Goal: Task Accomplishment & Management: Manage account settings

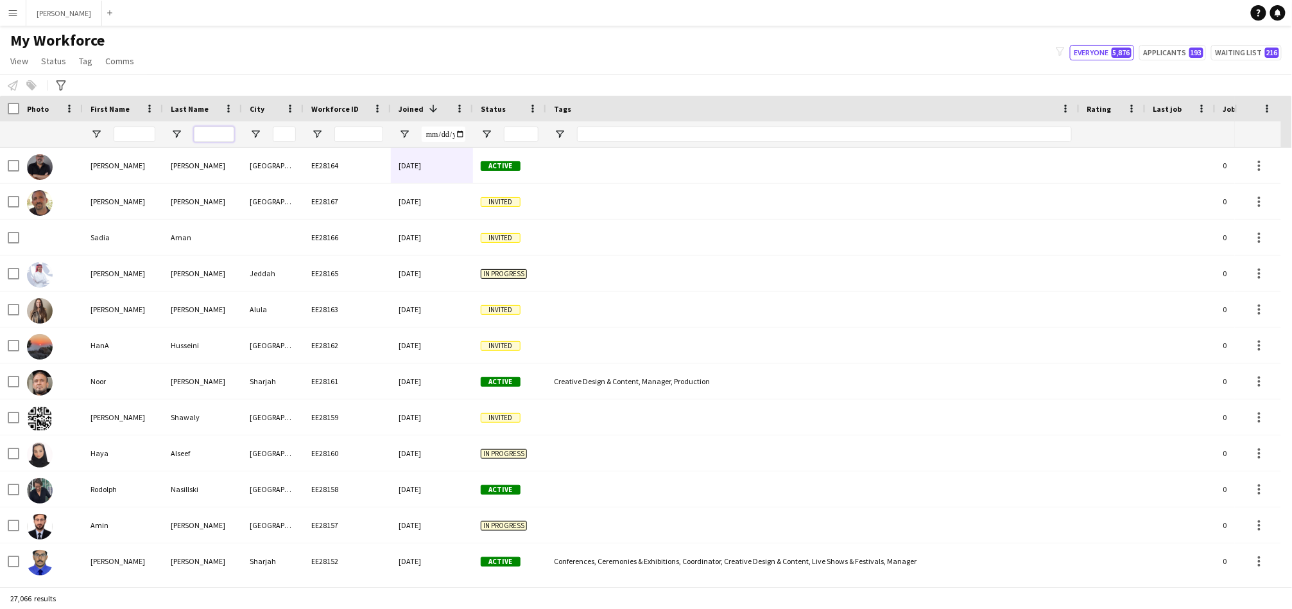
click at [212, 134] on input "Last Name Filter Input" at bounding box center [214, 133] width 40 height 15
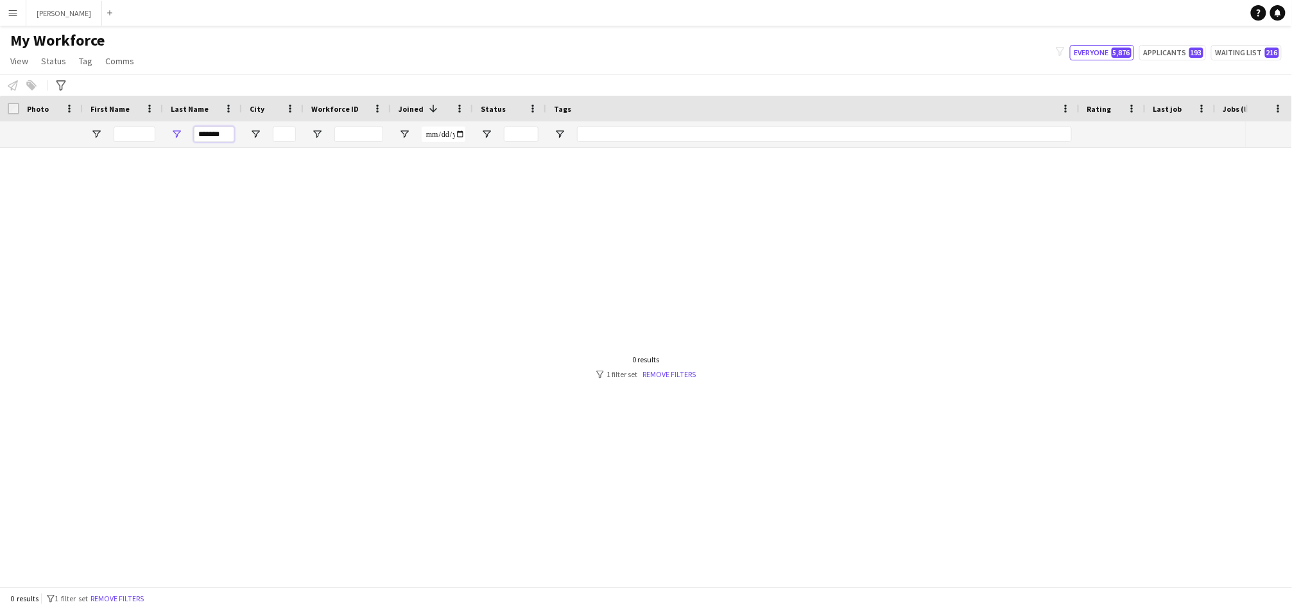
type input "*******"
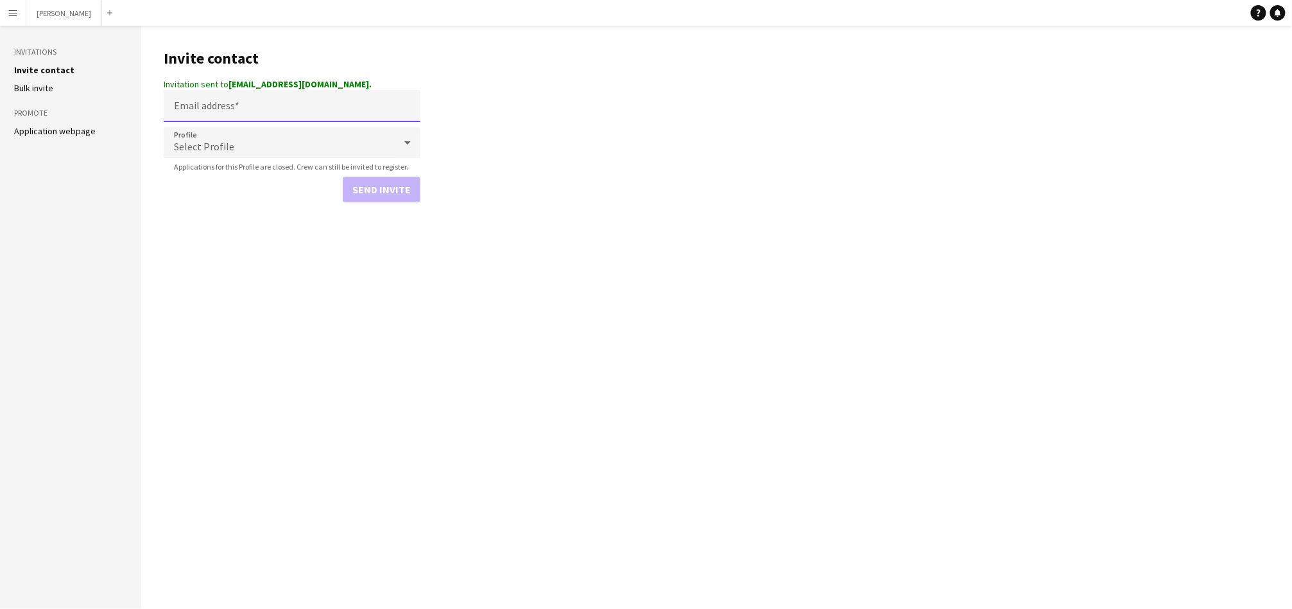
click at [341, 100] on input "Email address" at bounding box center [292, 106] width 257 height 32
paste input "**********"
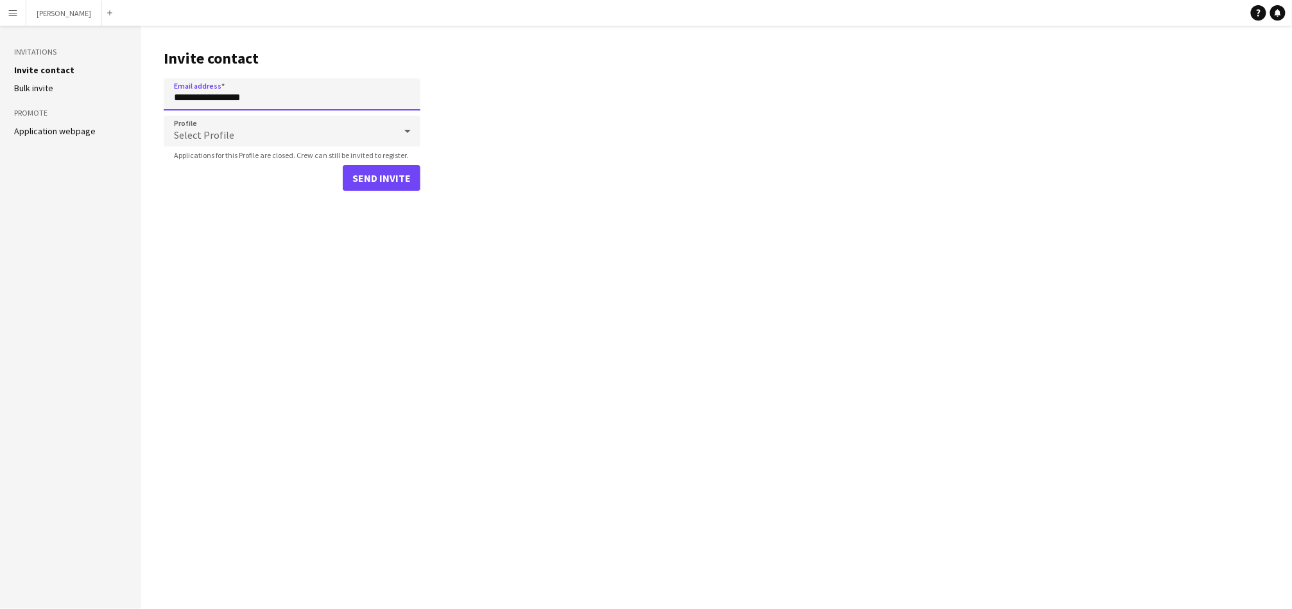
type input "**********"
click at [317, 128] on div "Select Profile" at bounding box center [279, 131] width 231 height 31
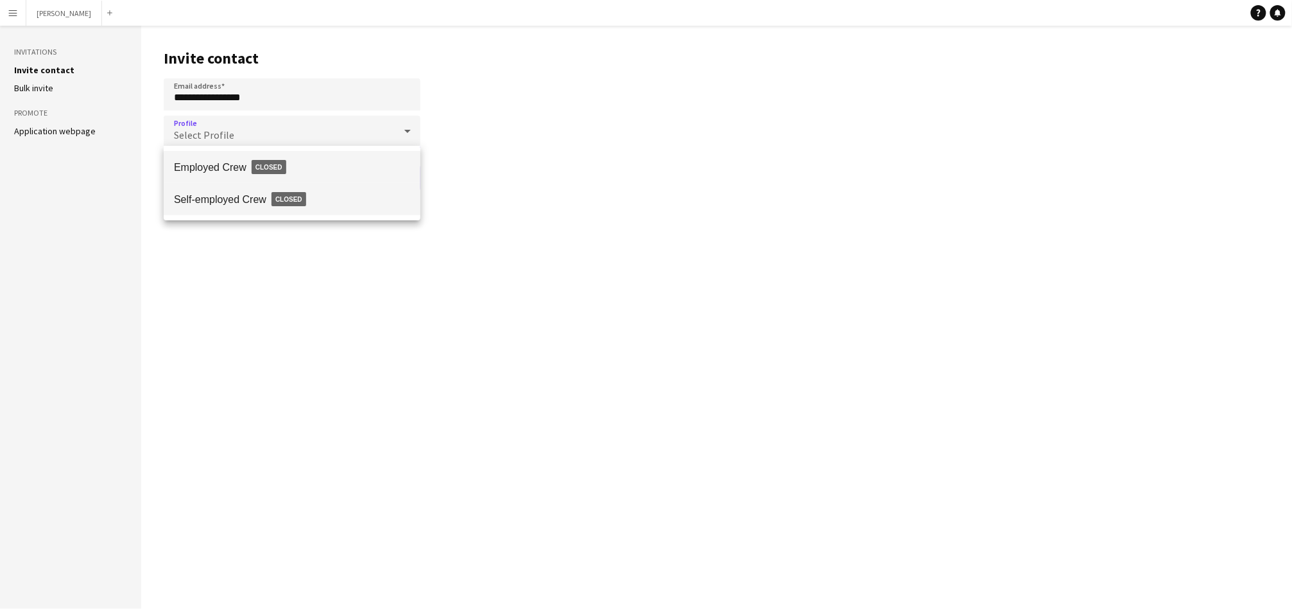
click at [301, 193] on span "Closed" at bounding box center [289, 199] width 35 height 14
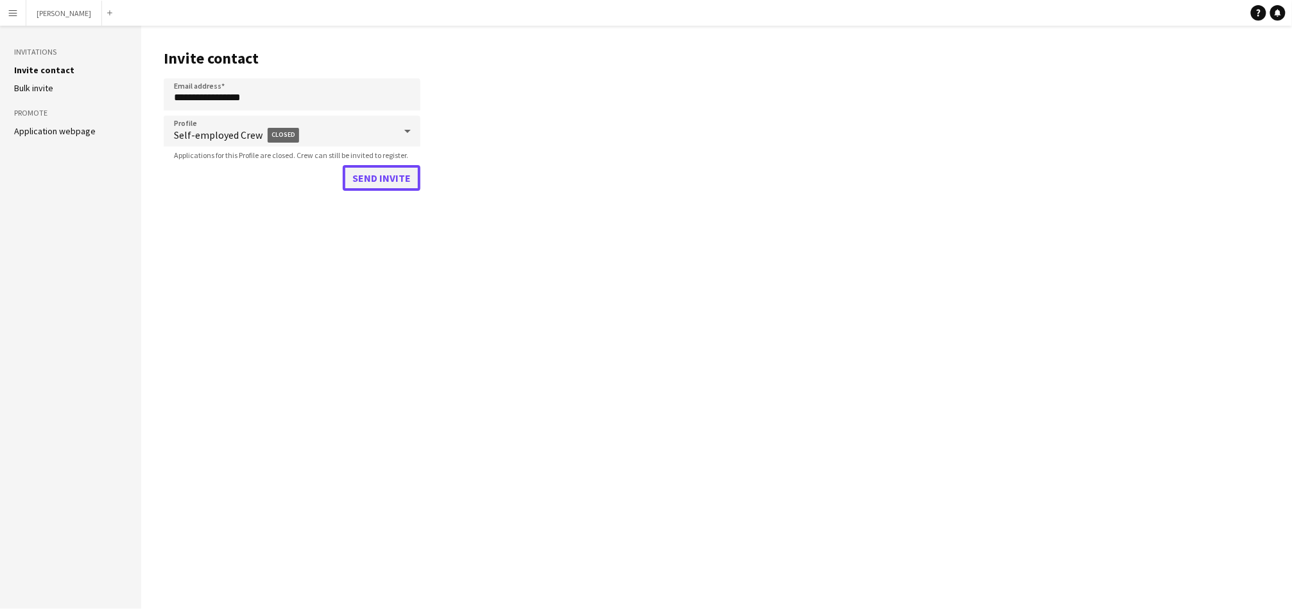
click at [388, 180] on button "Send invite" at bounding box center [382, 178] width 78 height 26
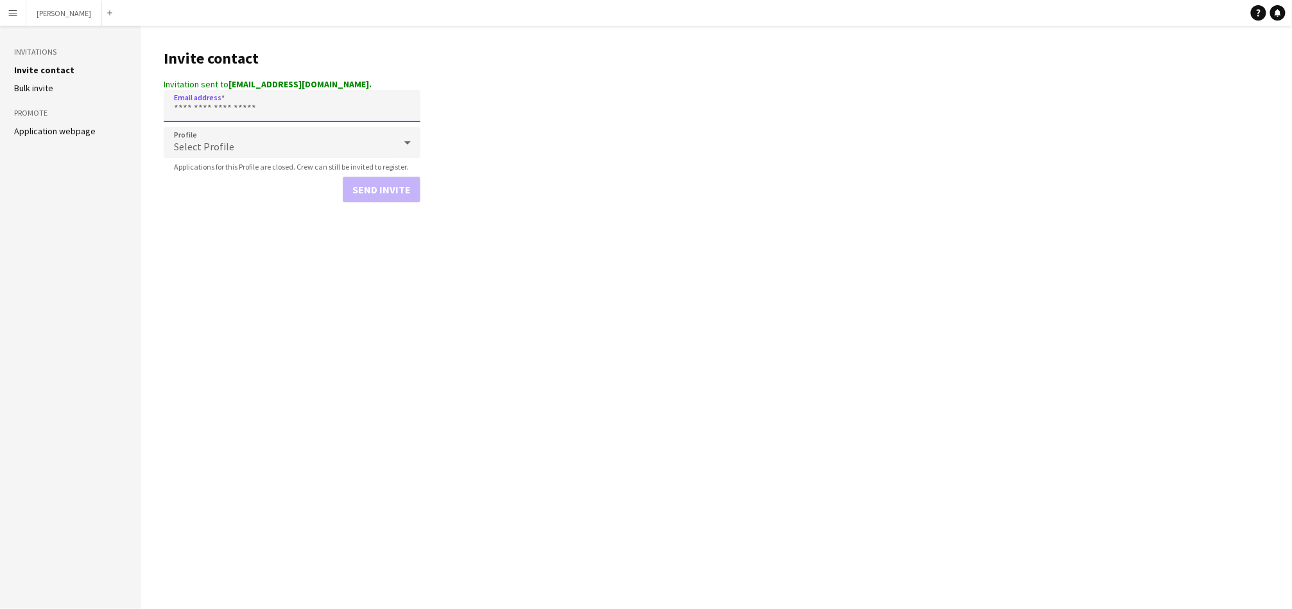
click at [299, 103] on input "Email address" at bounding box center [292, 106] width 257 height 32
paste input "**********"
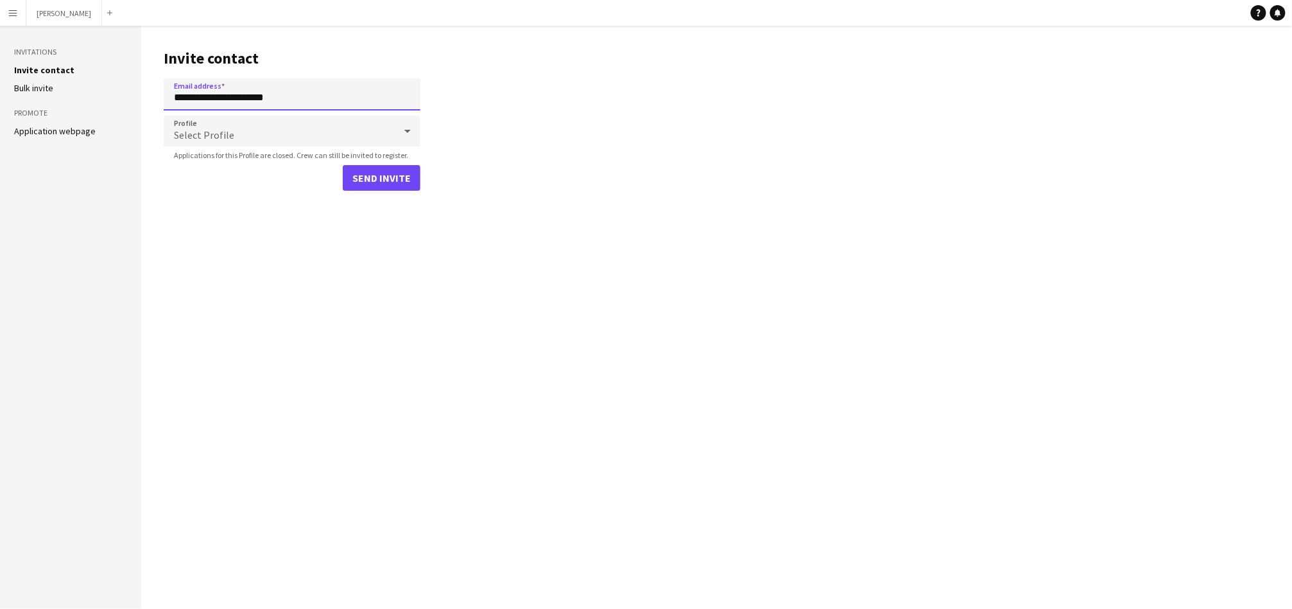
type input "**********"
click at [299, 127] on div "Select Profile" at bounding box center [279, 131] width 231 height 31
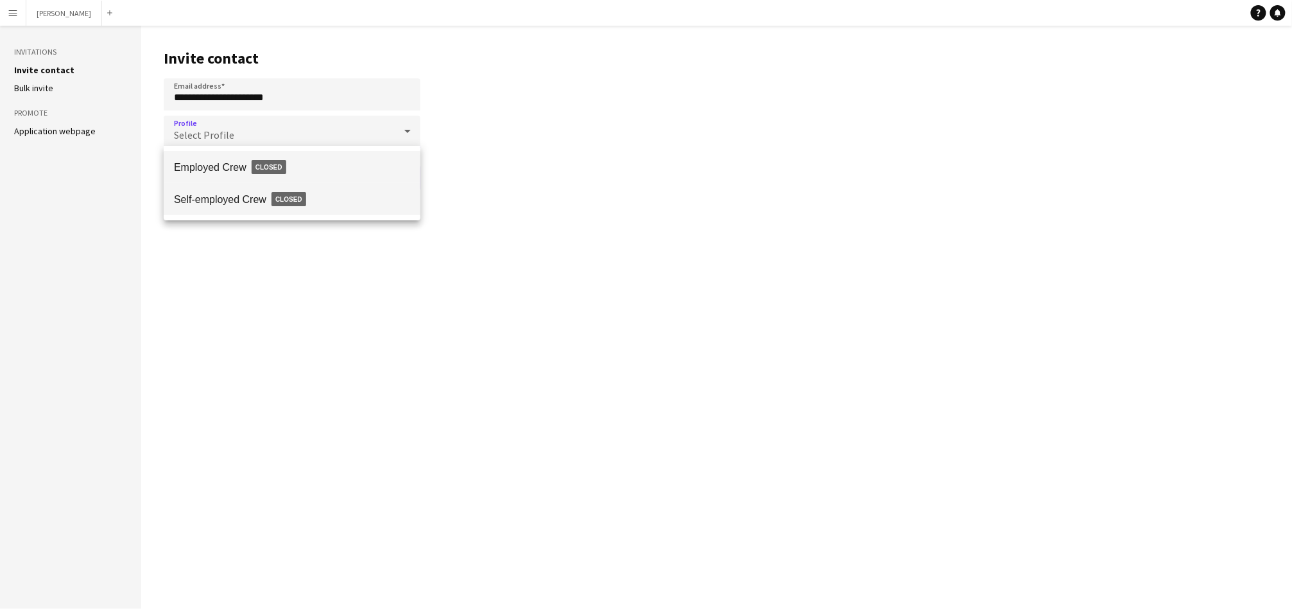
click at [313, 195] on span "Self-employed Crew Closed" at bounding box center [292, 199] width 236 height 30
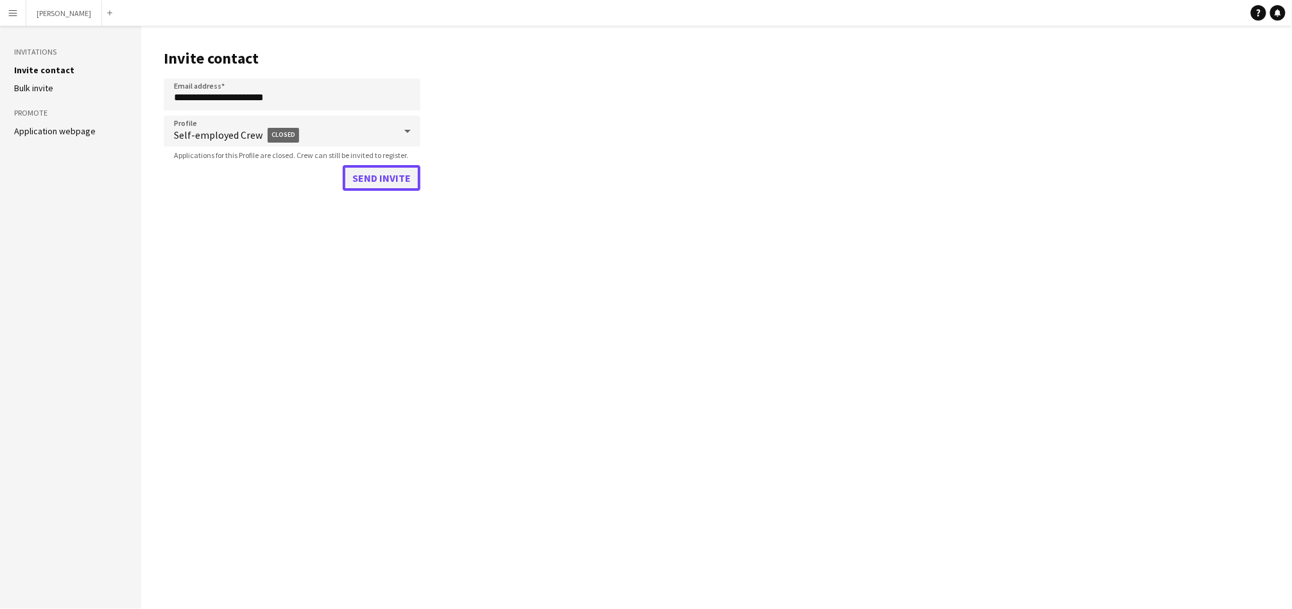
click at [369, 175] on button "Send invite" at bounding box center [382, 178] width 78 height 26
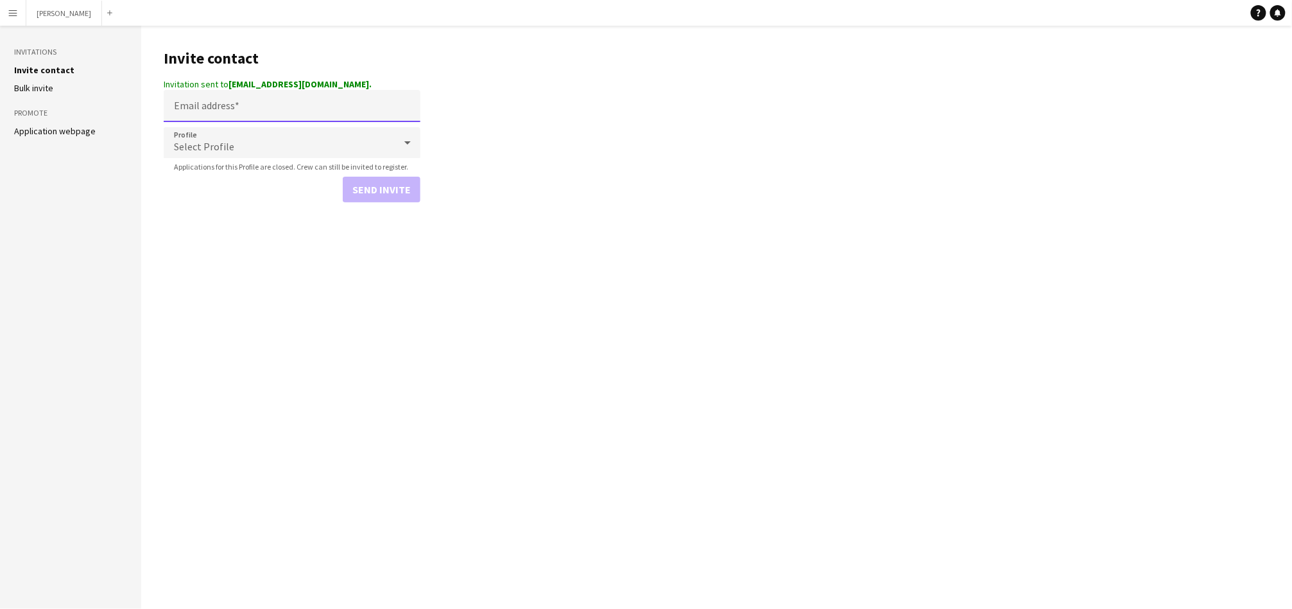
click at [331, 110] on input "Email address" at bounding box center [292, 106] width 257 height 32
paste input "**********"
drag, startPoint x: 203, startPoint y: 98, endPoint x: 56, endPoint y: 84, distance: 147.1
click at [56, 84] on div "**********" at bounding box center [646, 317] width 1292 height 583
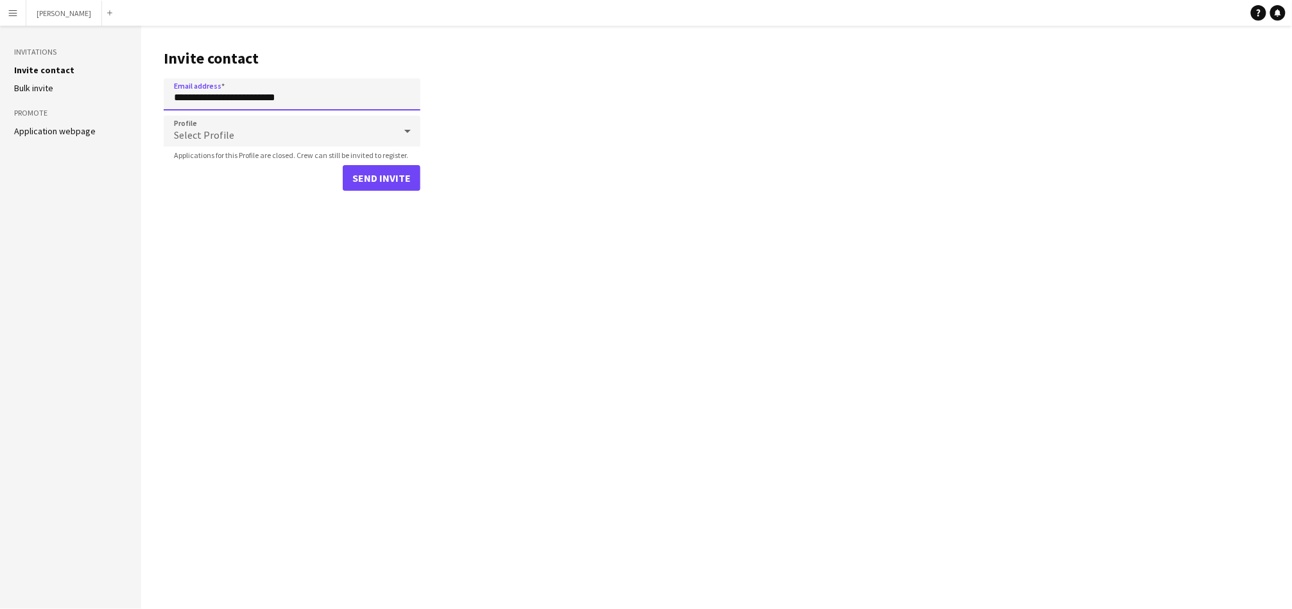
type input "**********"
click at [304, 132] on div "Select Profile" at bounding box center [279, 131] width 231 height 31
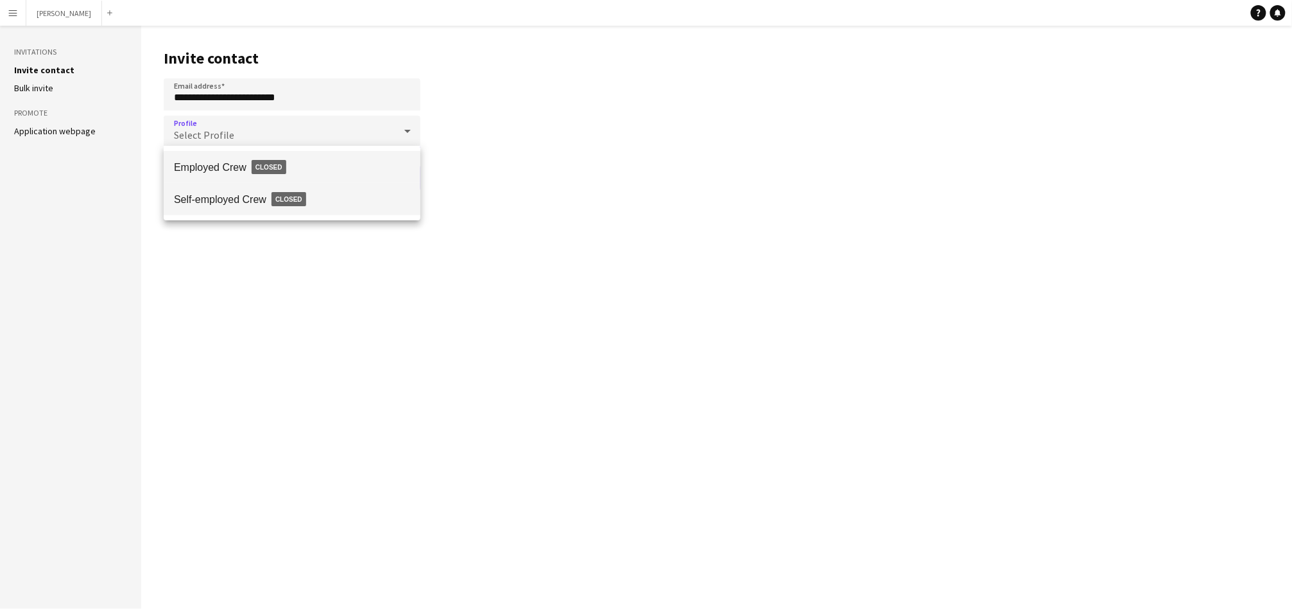
click at [289, 196] on span "Closed" at bounding box center [289, 199] width 35 height 14
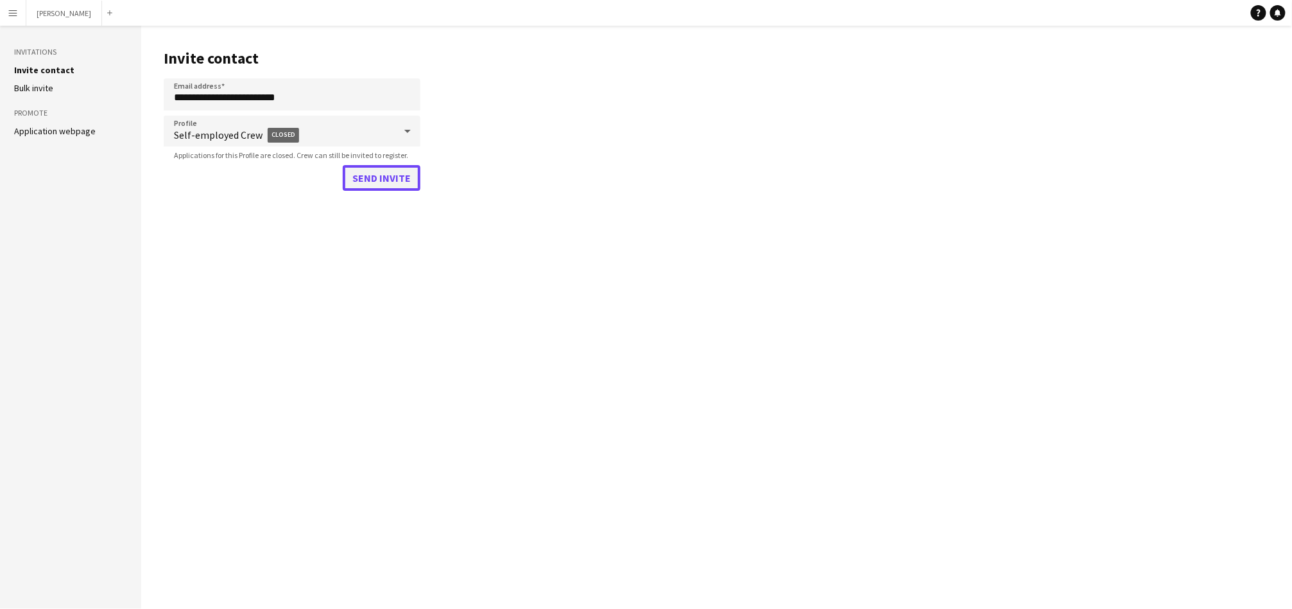
drag, startPoint x: 358, startPoint y: 169, endPoint x: 369, endPoint y: 172, distance: 10.8
click at [368, 170] on button "Send invite" at bounding box center [382, 178] width 78 height 26
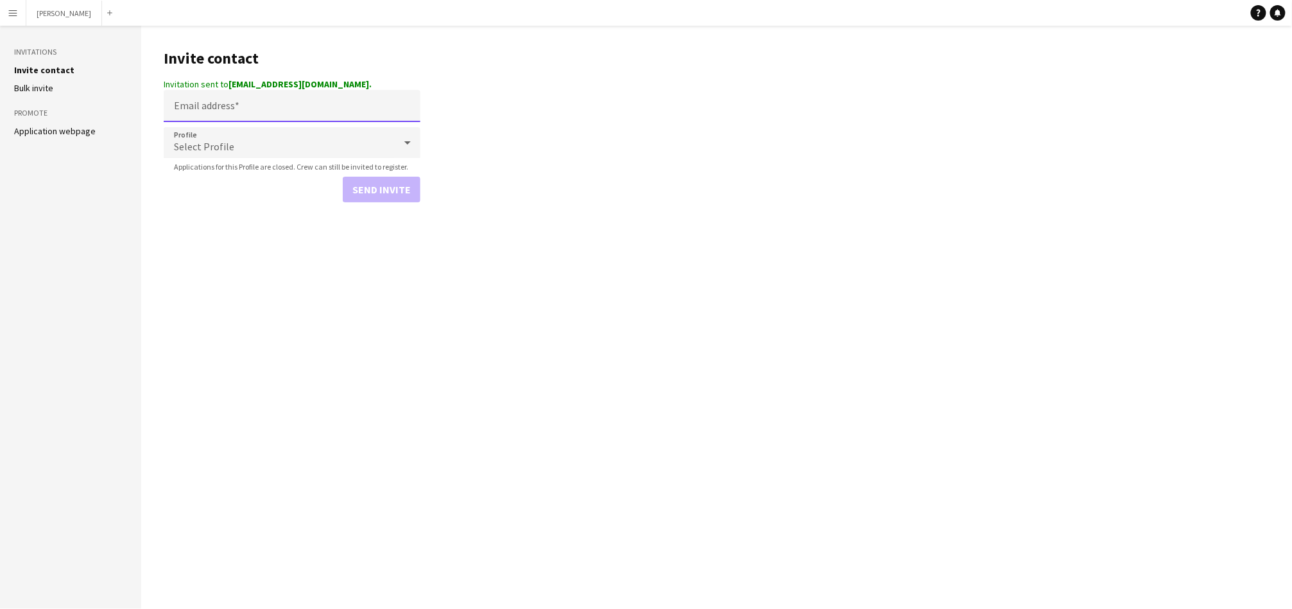
drag, startPoint x: 301, startPoint y: 106, endPoint x: 308, endPoint y: 106, distance: 7.1
click at [301, 106] on input "Email address" at bounding box center [292, 106] width 257 height 32
paste input "**********"
drag, startPoint x: 205, startPoint y: 96, endPoint x: 157, endPoint y: 101, distance: 47.9
click at [157, 101] on main "**********" at bounding box center [716, 317] width 1151 height 583
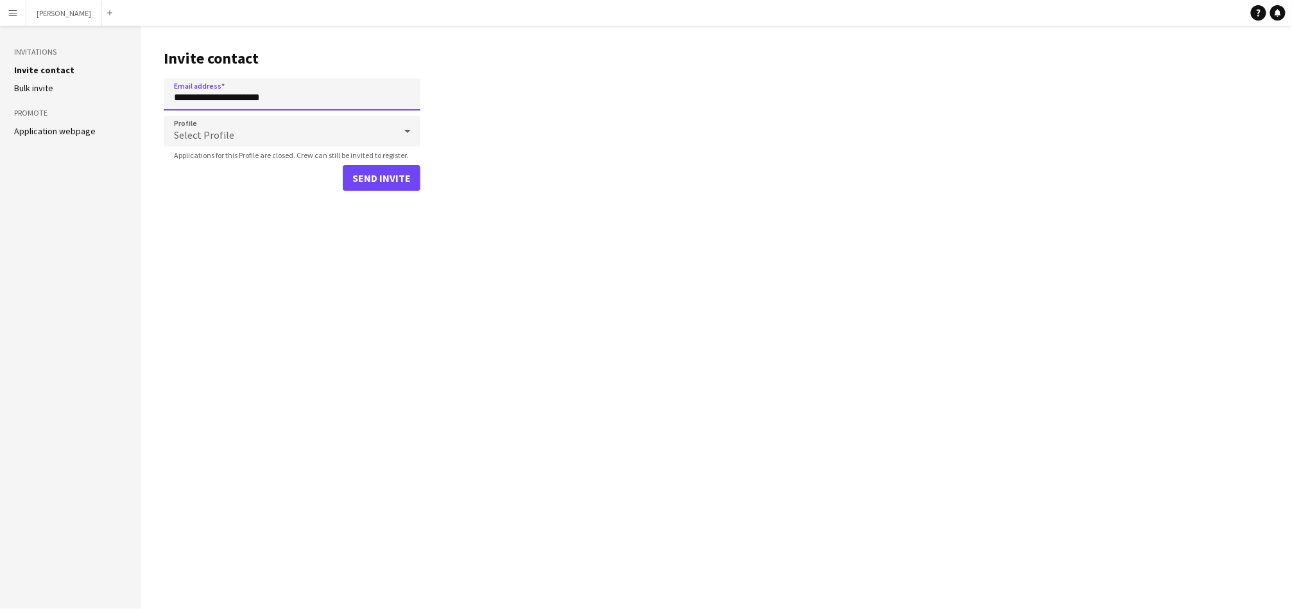
type input "**********"
click at [306, 145] on div "Select Profile" at bounding box center [279, 131] width 231 height 31
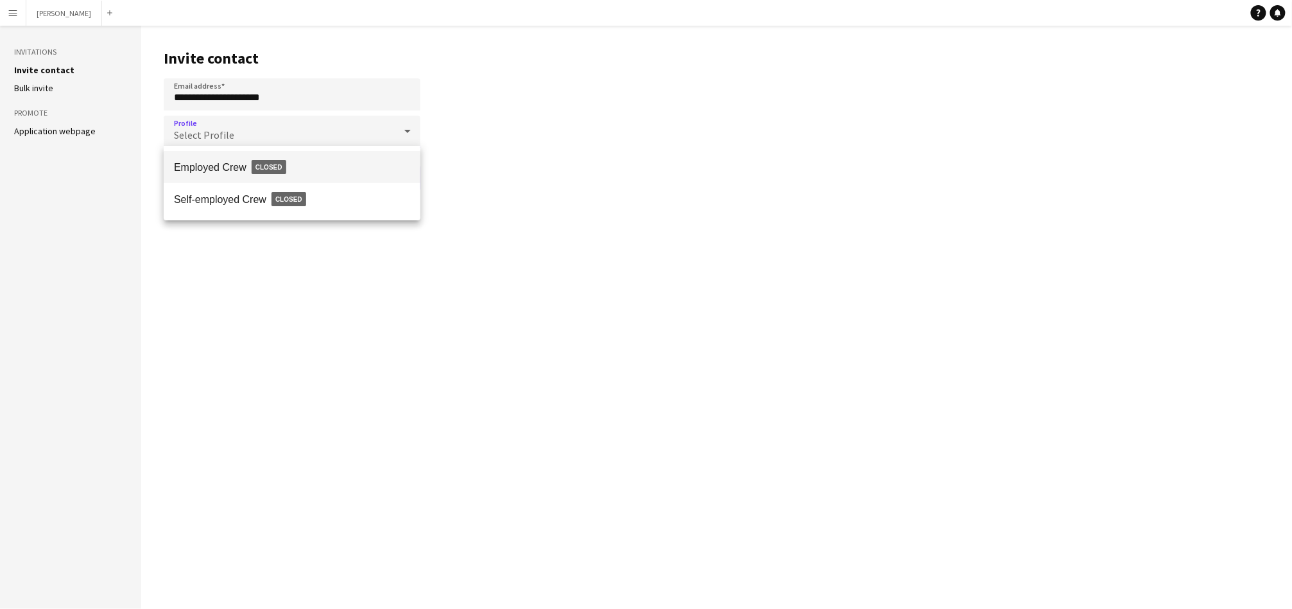
click at [295, 182] on mat-option "Employed Crew Closed" at bounding box center [292, 167] width 257 height 32
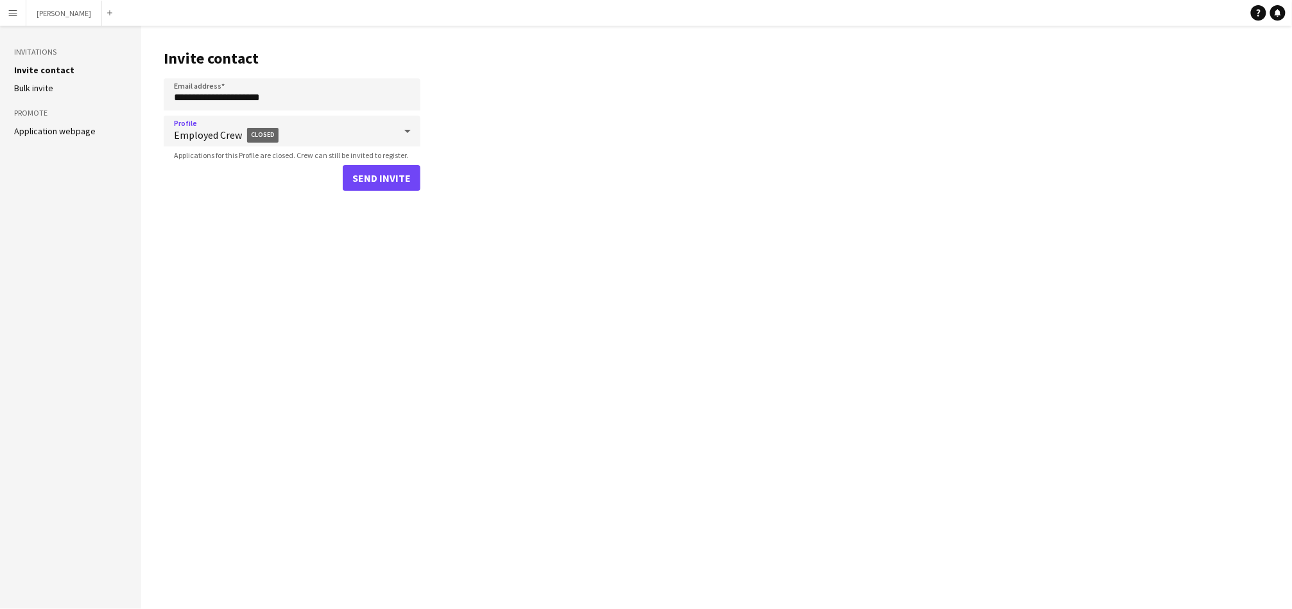
click at [288, 133] on span "Employed Crew Closed" at bounding box center [284, 135] width 221 height 30
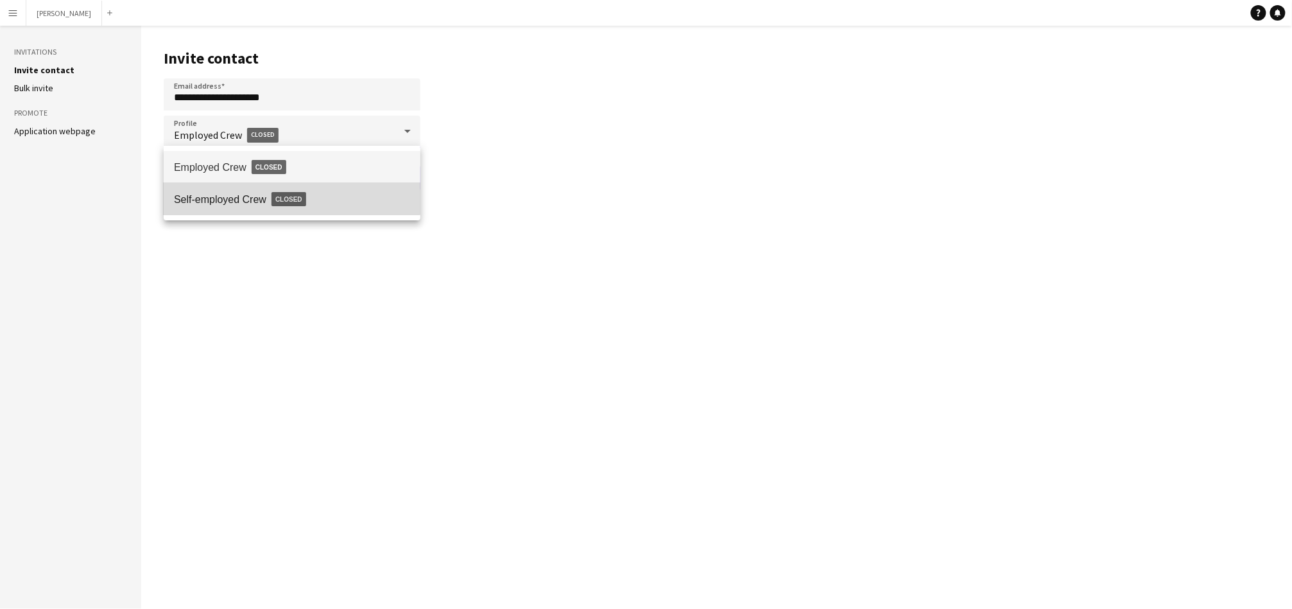
click at [280, 184] on span "Self-employed Crew Closed" at bounding box center [292, 199] width 236 height 30
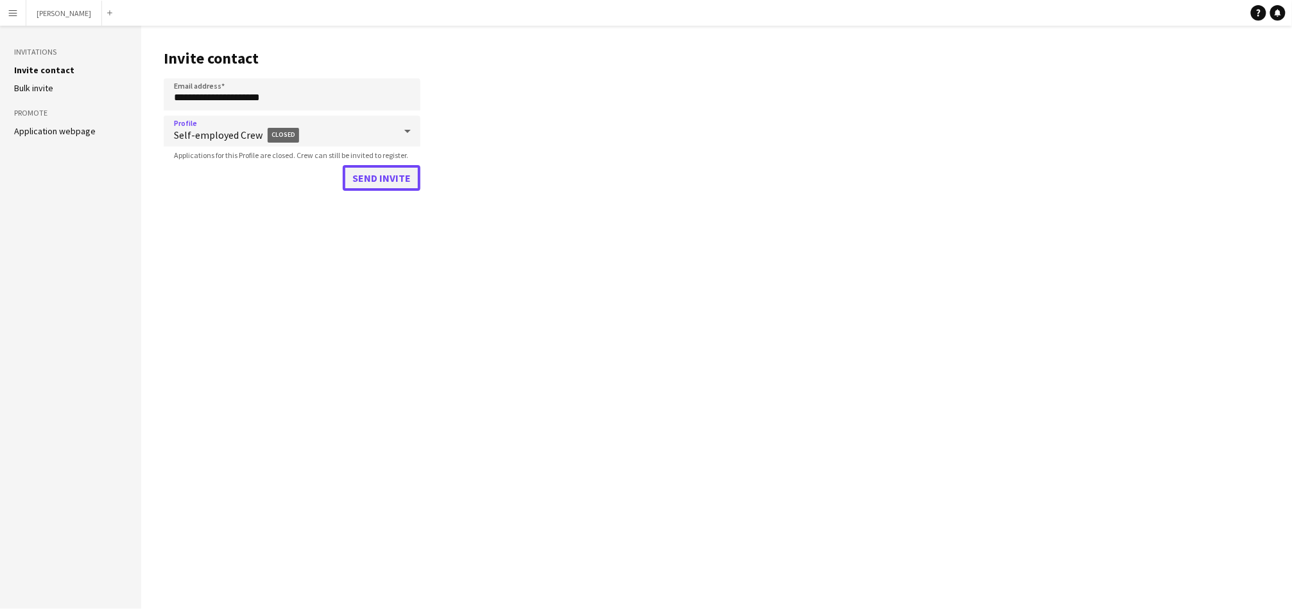
click at [362, 173] on button "Send invite" at bounding box center [382, 178] width 78 height 26
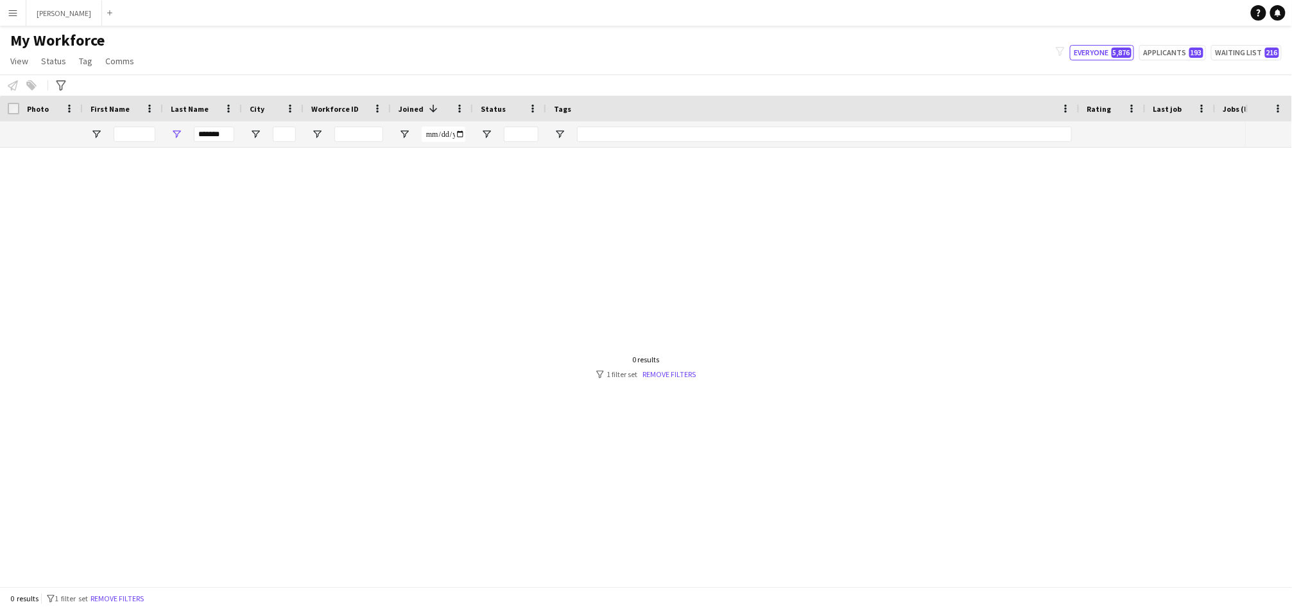
click at [208, 136] on input "*******" at bounding box center [214, 133] width 40 height 15
click at [227, 132] on input "*******" at bounding box center [214, 133] width 40 height 15
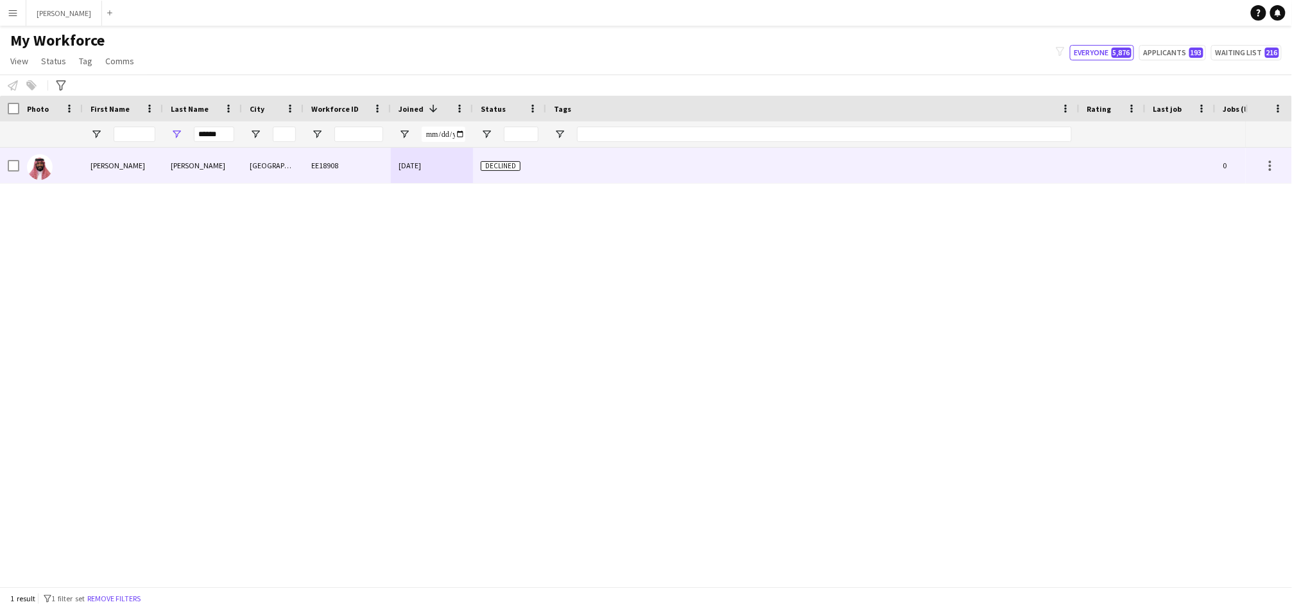
type input "******"
click at [250, 173] on div "[GEOGRAPHIC_DATA]" at bounding box center [273, 165] width 62 height 35
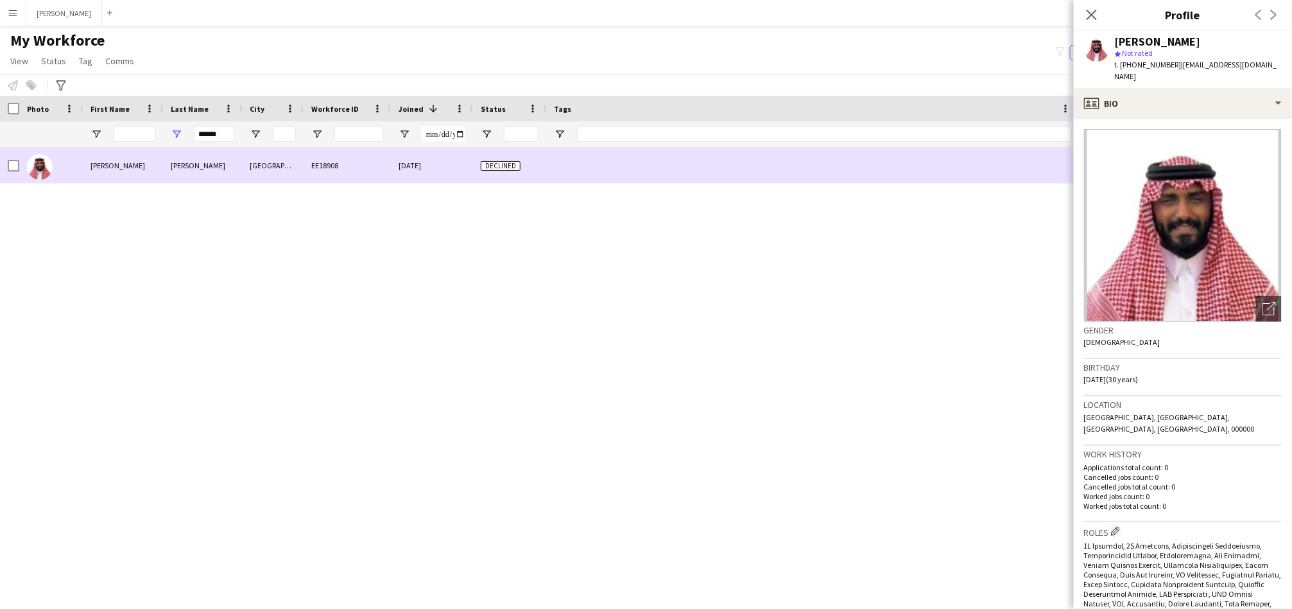
click at [587, 168] on div at bounding box center [813, 165] width 534 height 35
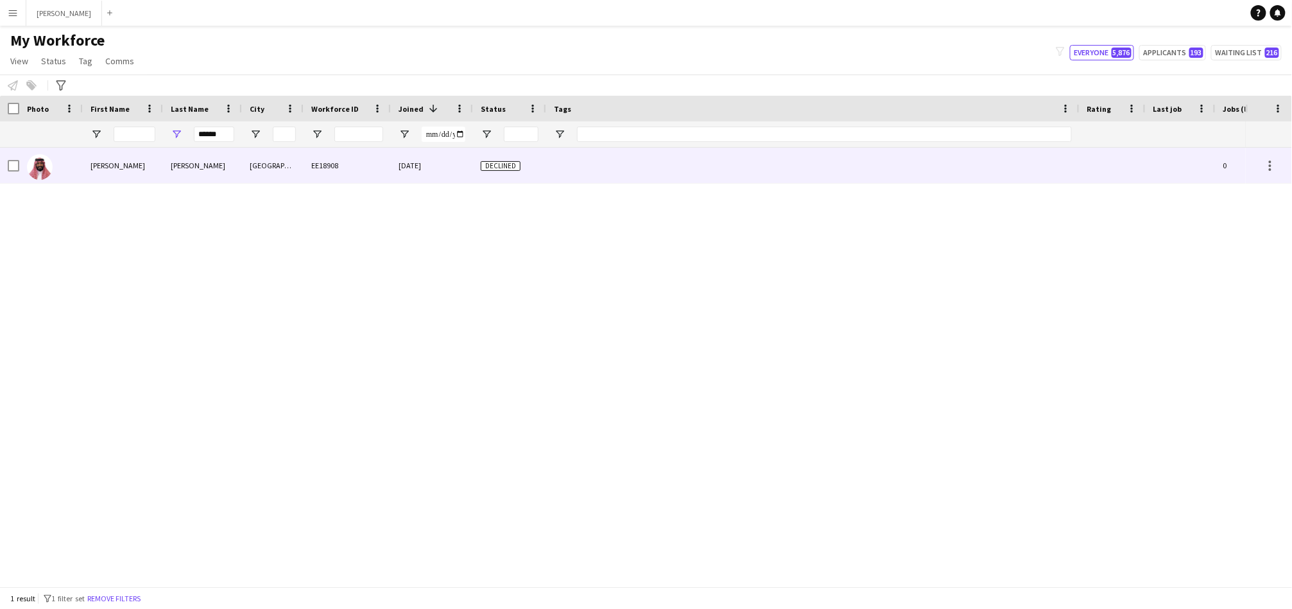
click at [617, 170] on div at bounding box center [813, 165] width 534 height 35
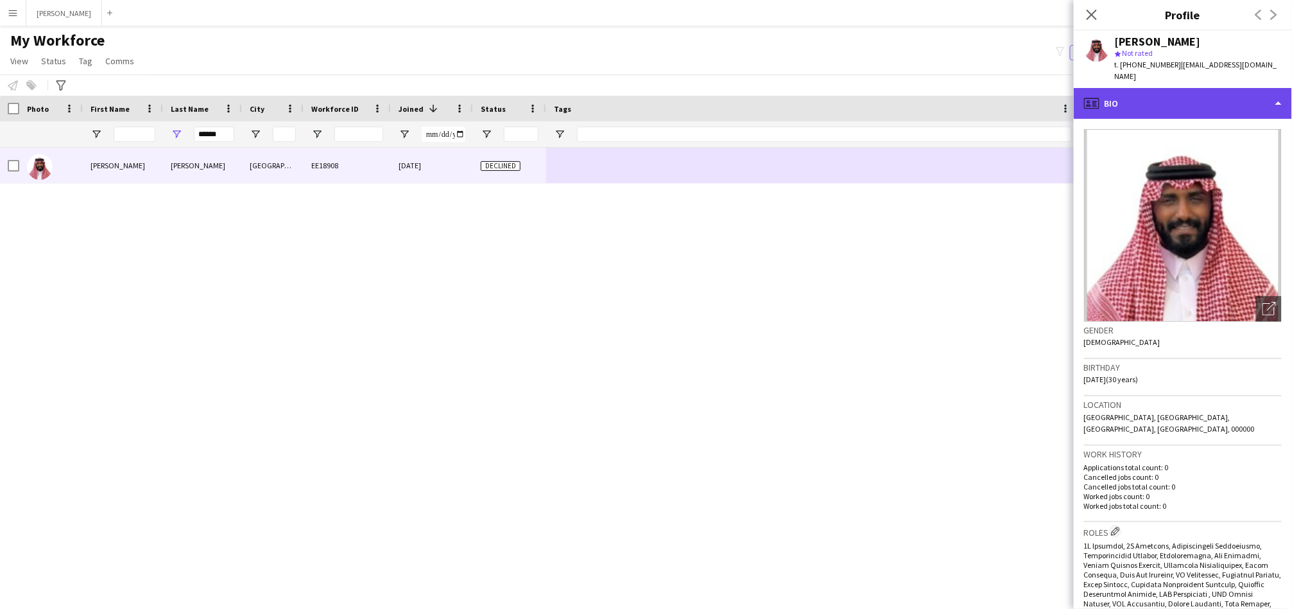
click at [1225, 91] on div "profile Bio" at bounding box center [1183, 103] width 218 height 31
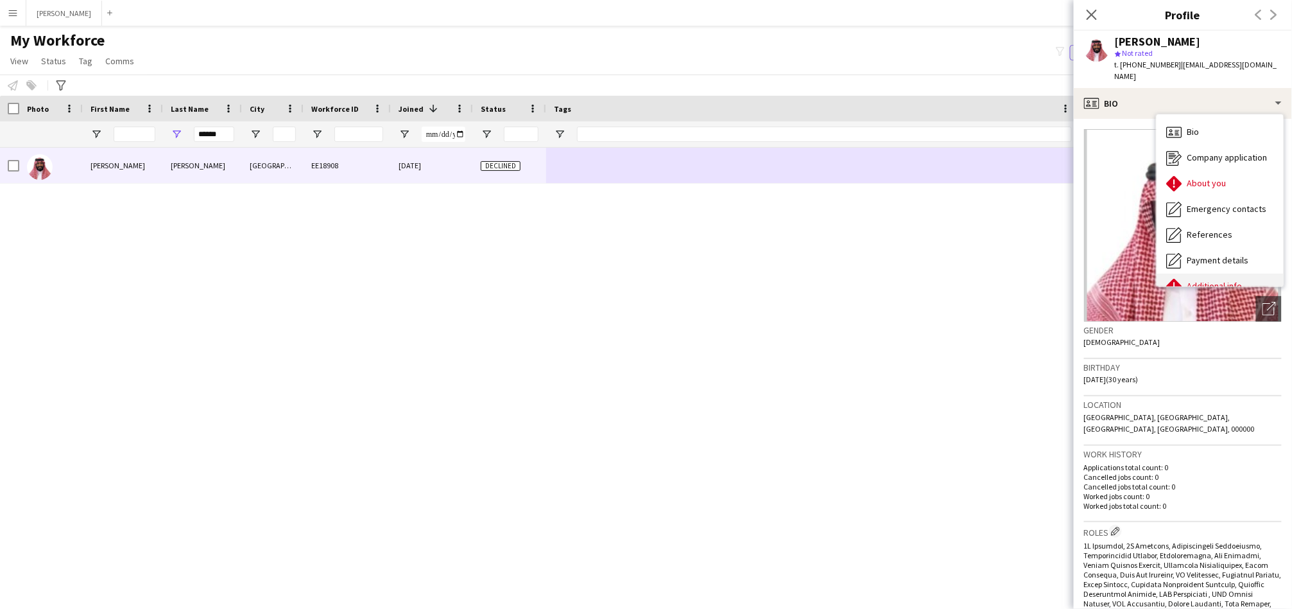
click at [1193, 274] on div "Additional info Additional info" at bounding box center [1220, 287] width 127 height 26
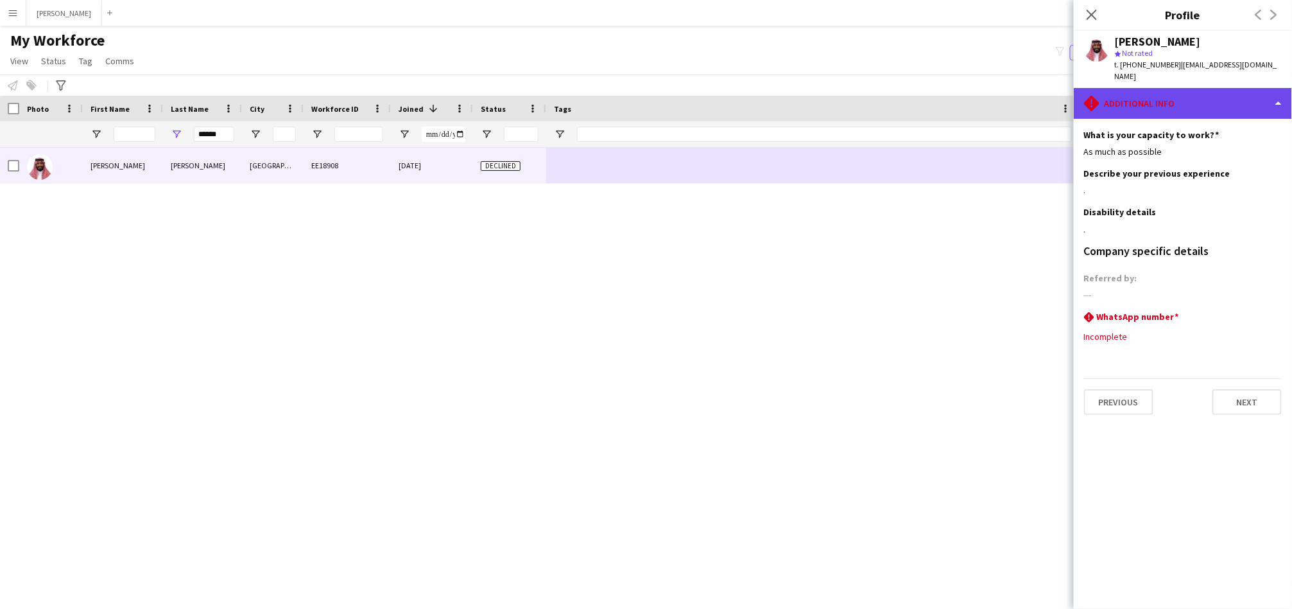
click at [1199, 94] on div "rhombus-alert Additional info" at bounding box center [1183, 103] width 218 height 31
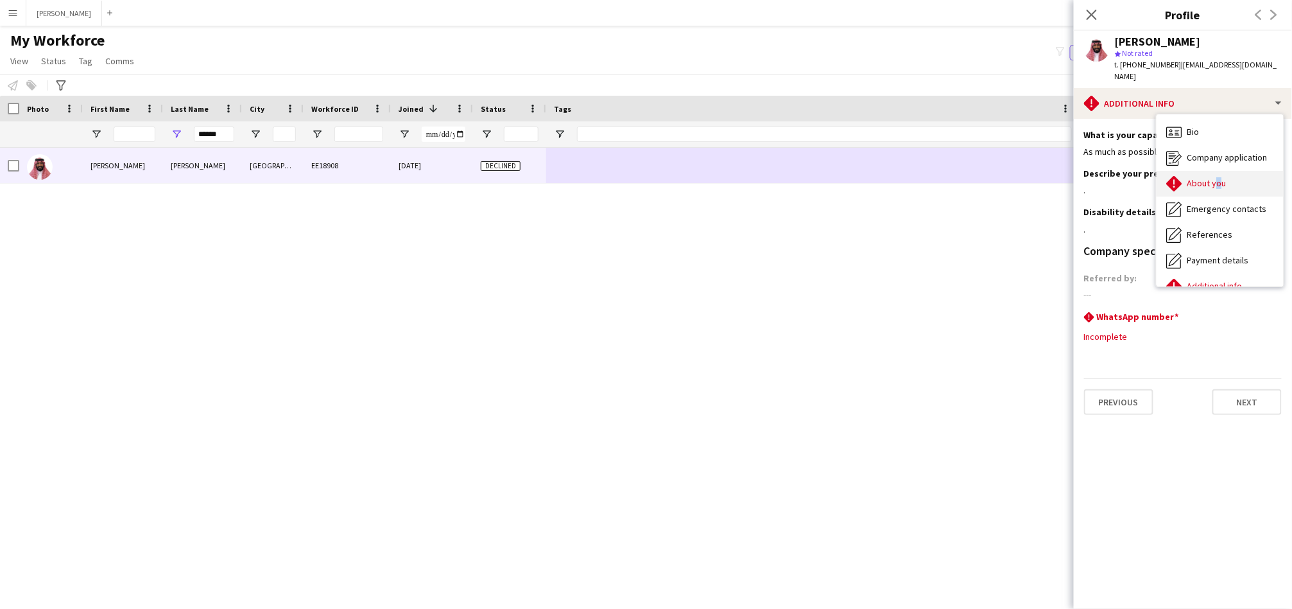
click at [1215, 177] on span "About you" at bounding box center [1207, 183] width 39 height 12
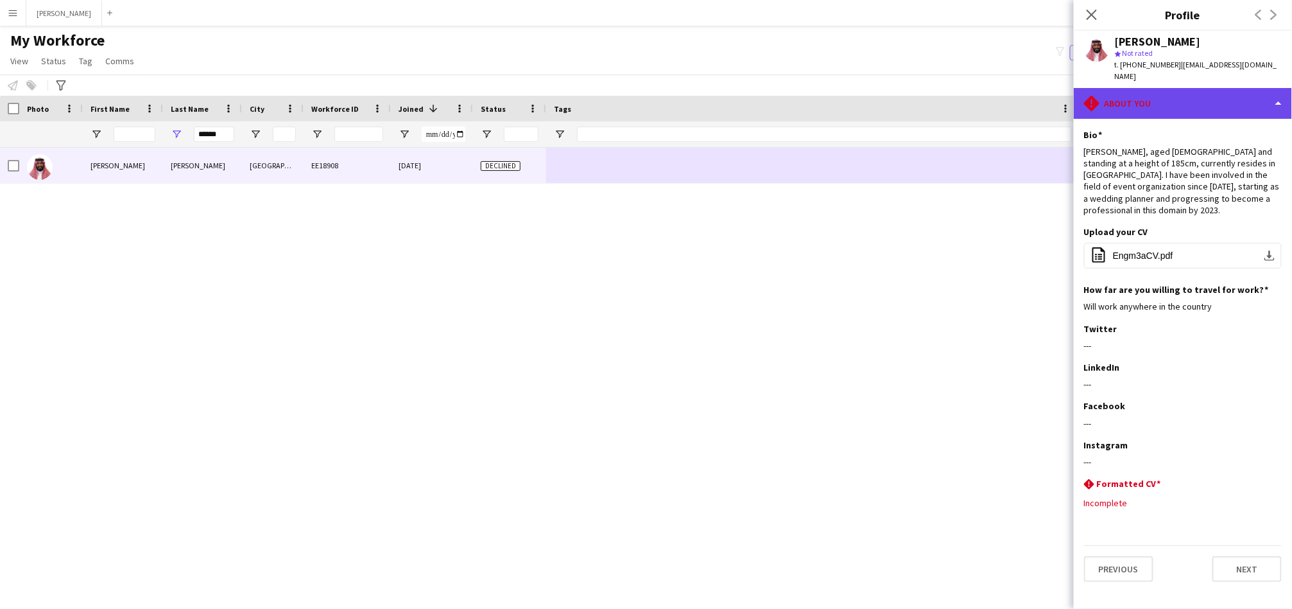
click at [1216, 97] on div "rhombus-alert About you" at bounding box center [1183, 103] width 218 height 31
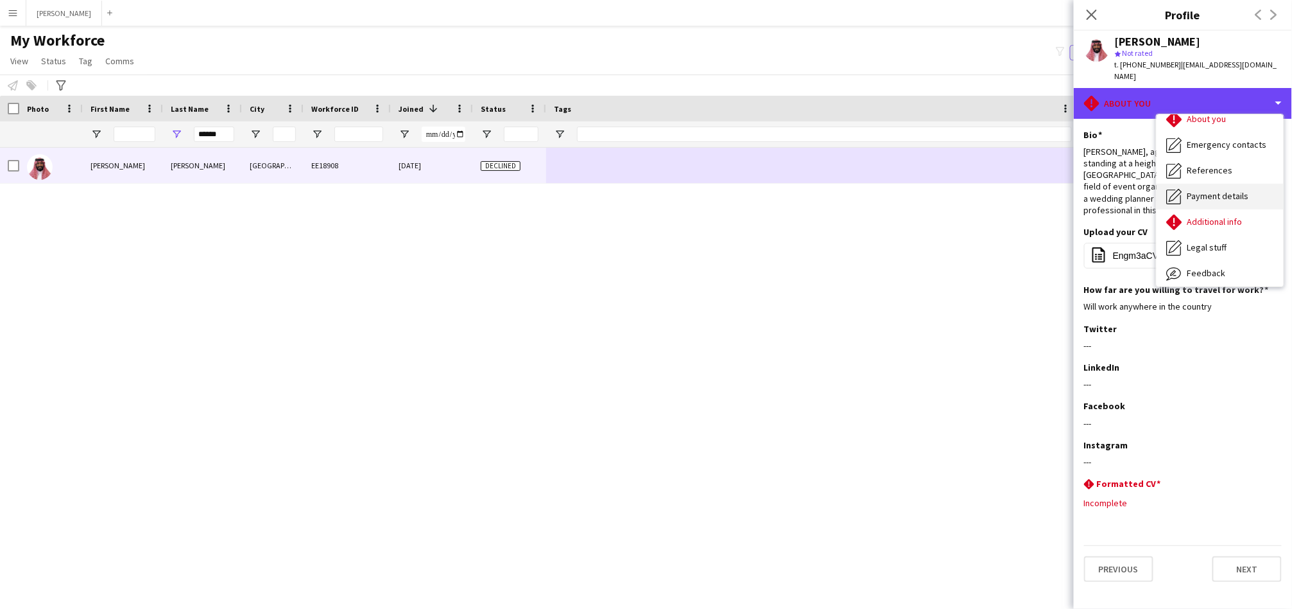
scroll to position [94, 0]
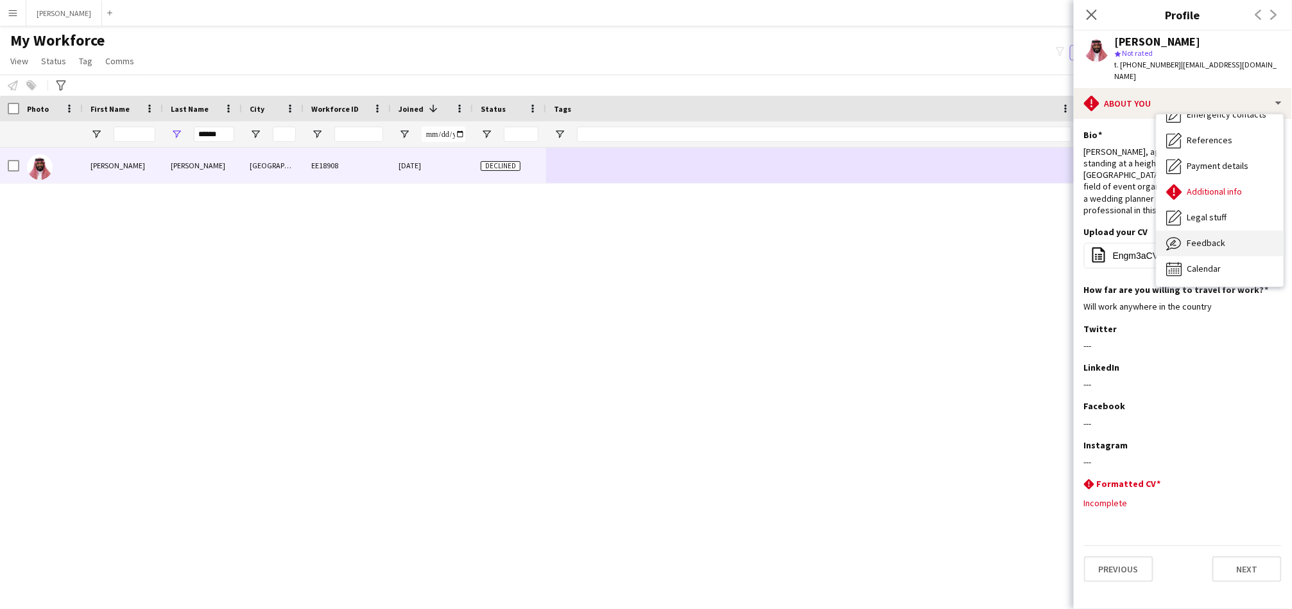
click at [1229, 231] on div "Feedback Feedback" at bounding box center [1220, 243] width 127 height 26
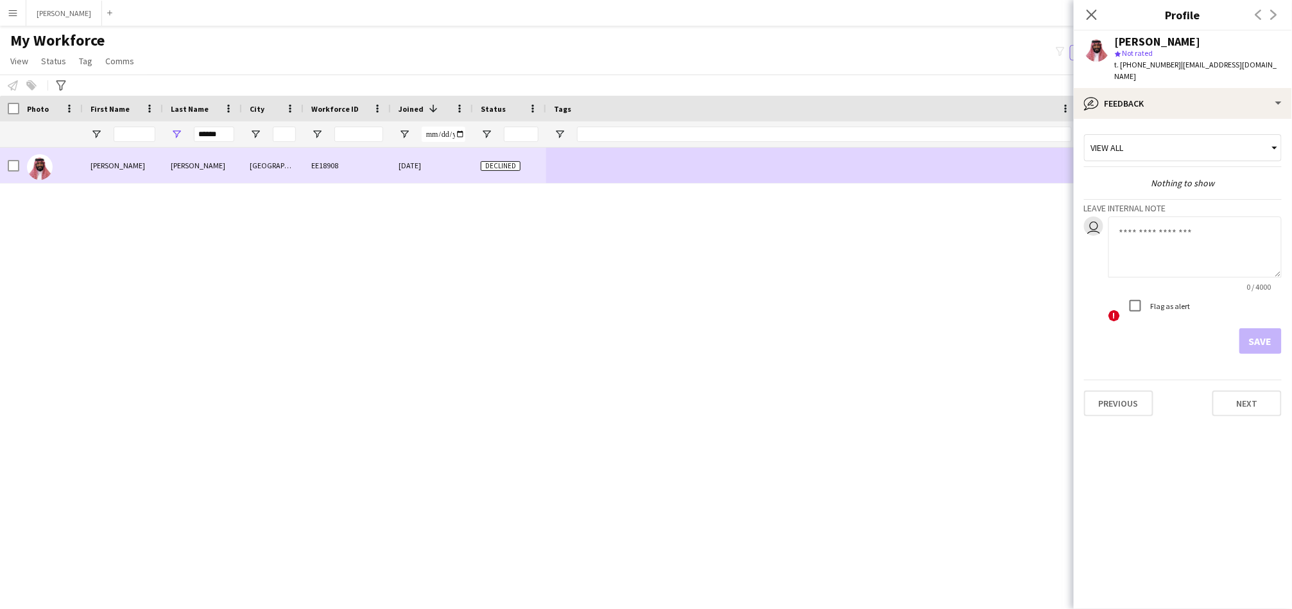
click at [166, 167] on div "[PERSON_NAME]" at bounding box center [202, 165] width 79 height 35
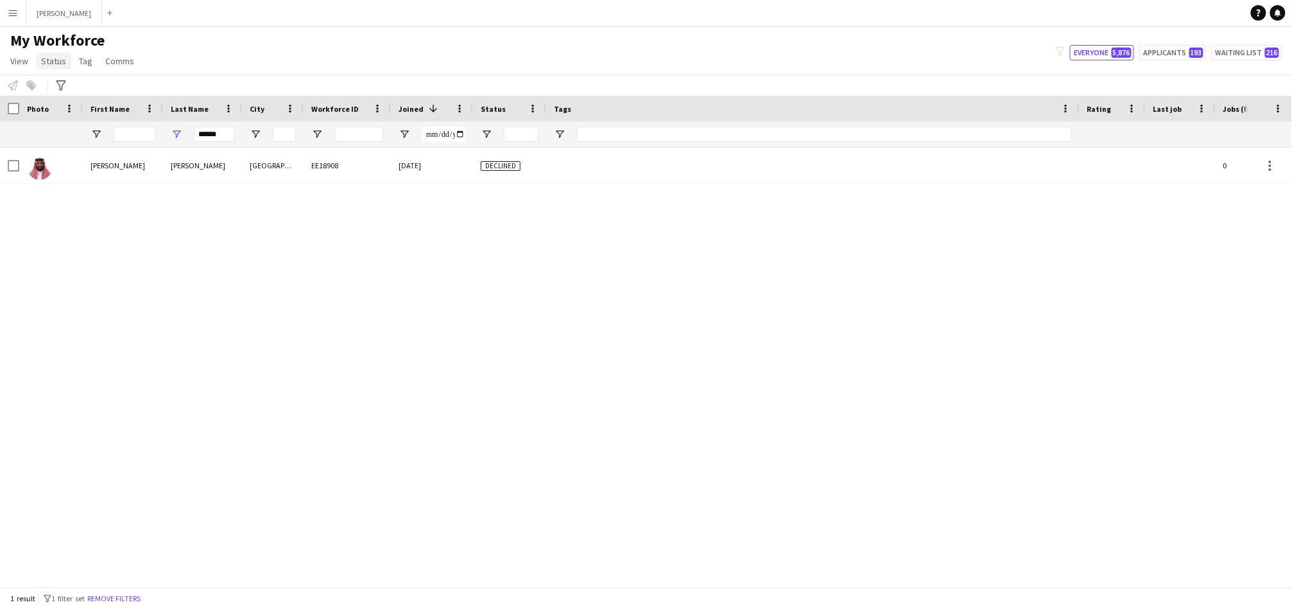
click at [55, 56] on span "Status" at bounding box center [53, 61] width 25 height 12
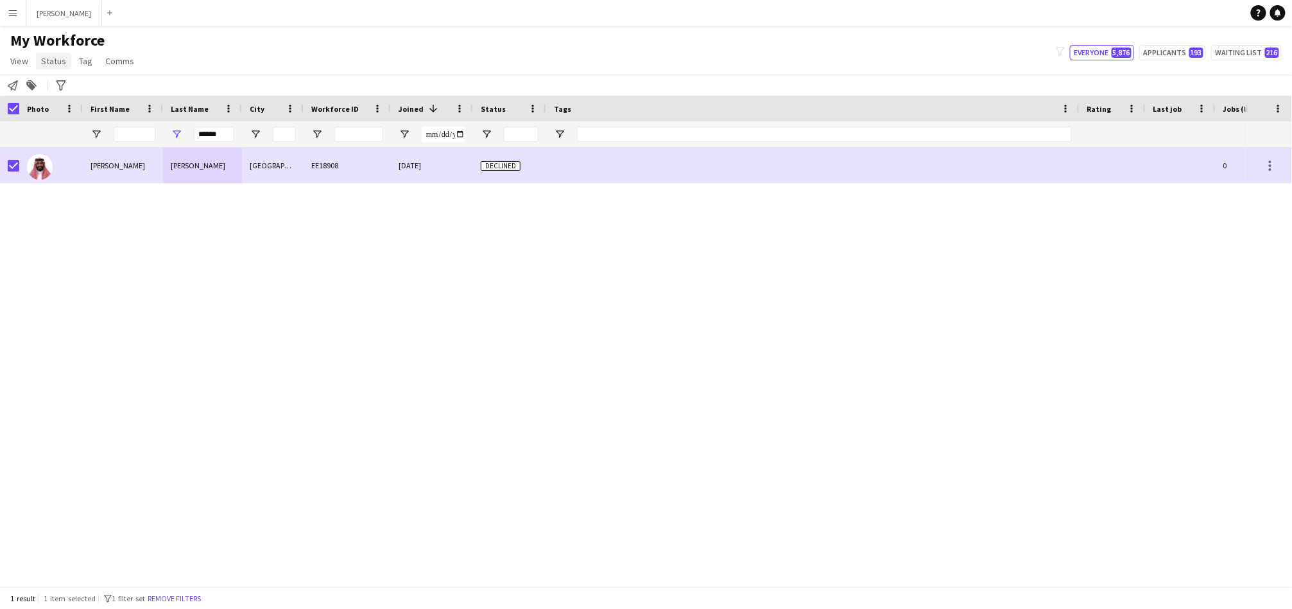
click at [47, 61] on span "Status" at bounding box center [53, 61] width 25 height 12
click at [67, 93] on link "Edit" at bounding box center [82, 88] width 90 height 27
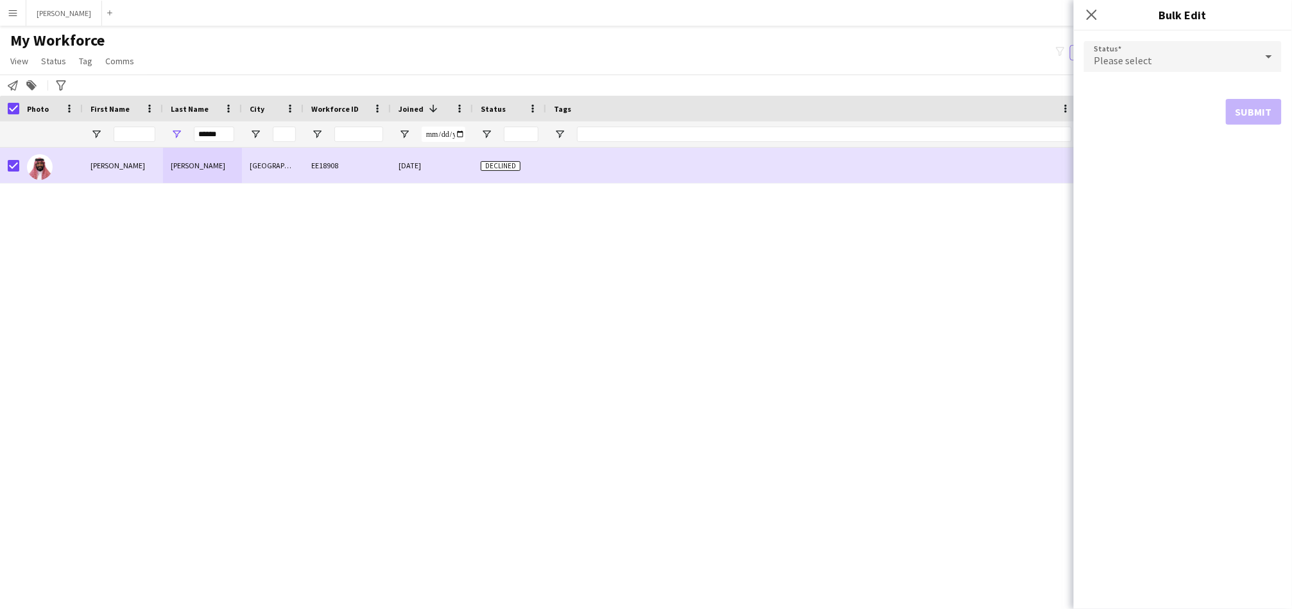
click at [1181, 55] on div "Please select" at bounding box center [1170, 56] width 172 height 31
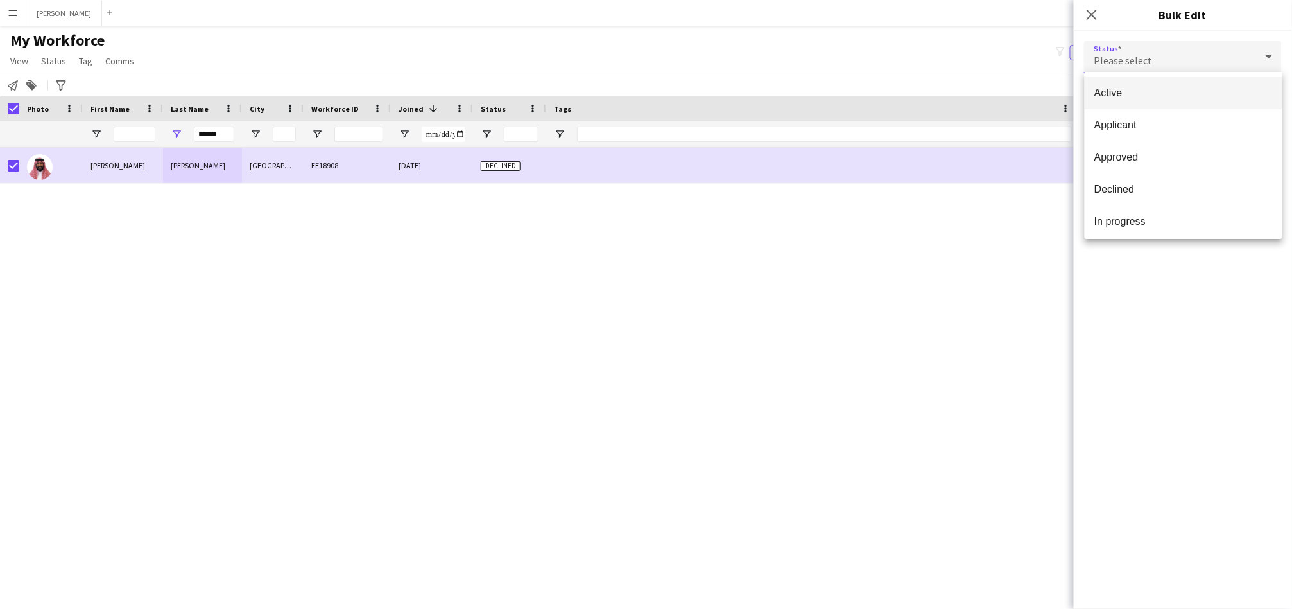
click at [1169, 90] on span "Active" at bounding box center [1183, 93] width 177 height 12
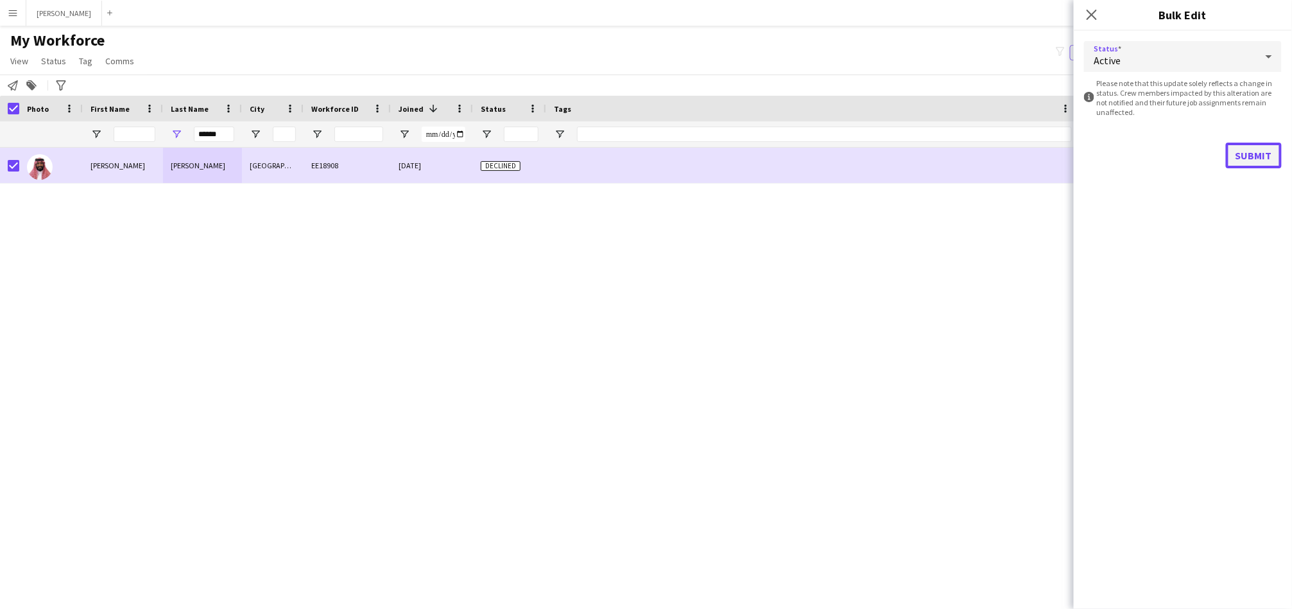
click at [1260, 155] on button "Submit" at bounding box center [1254, 156] width 56 height 26
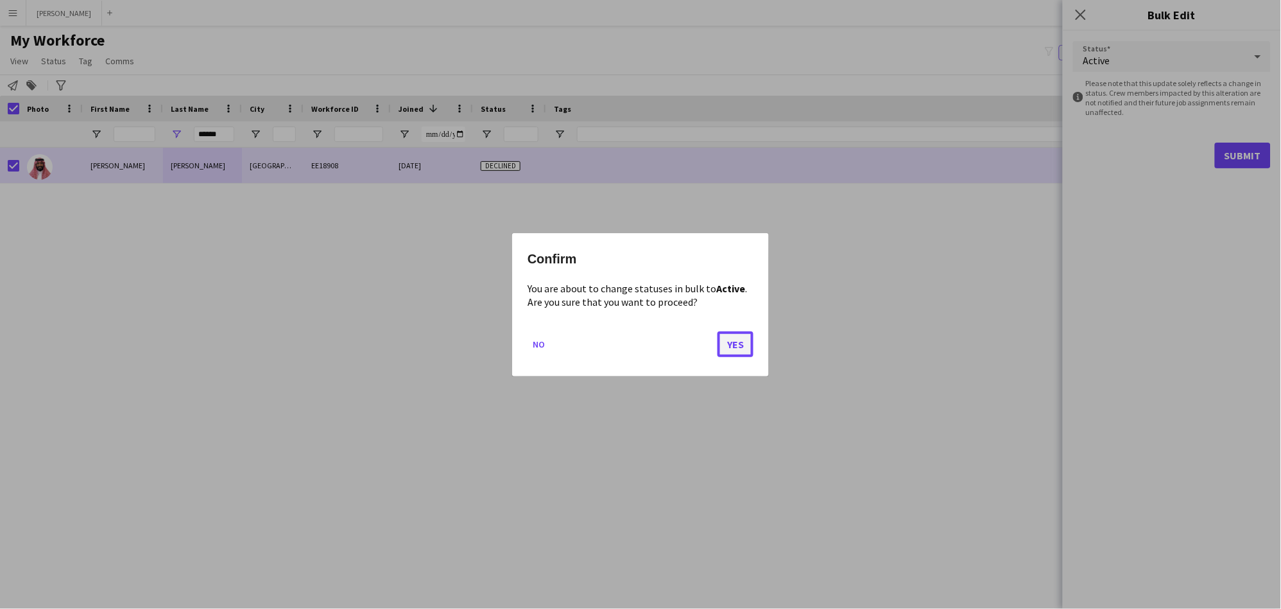
click at [729, 348] on button "Yes" at bounding box center [736, 344] width 36 height 26
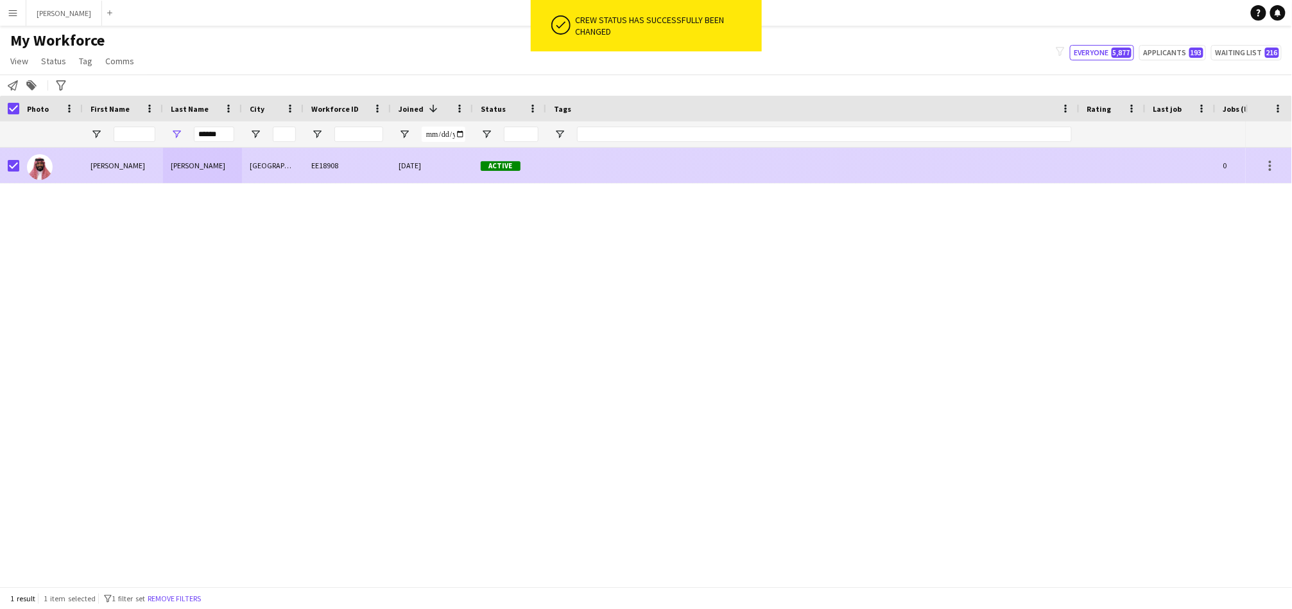
click at [508, 162] on span "Active" at bounding box center [501, 166] width 40 height 10
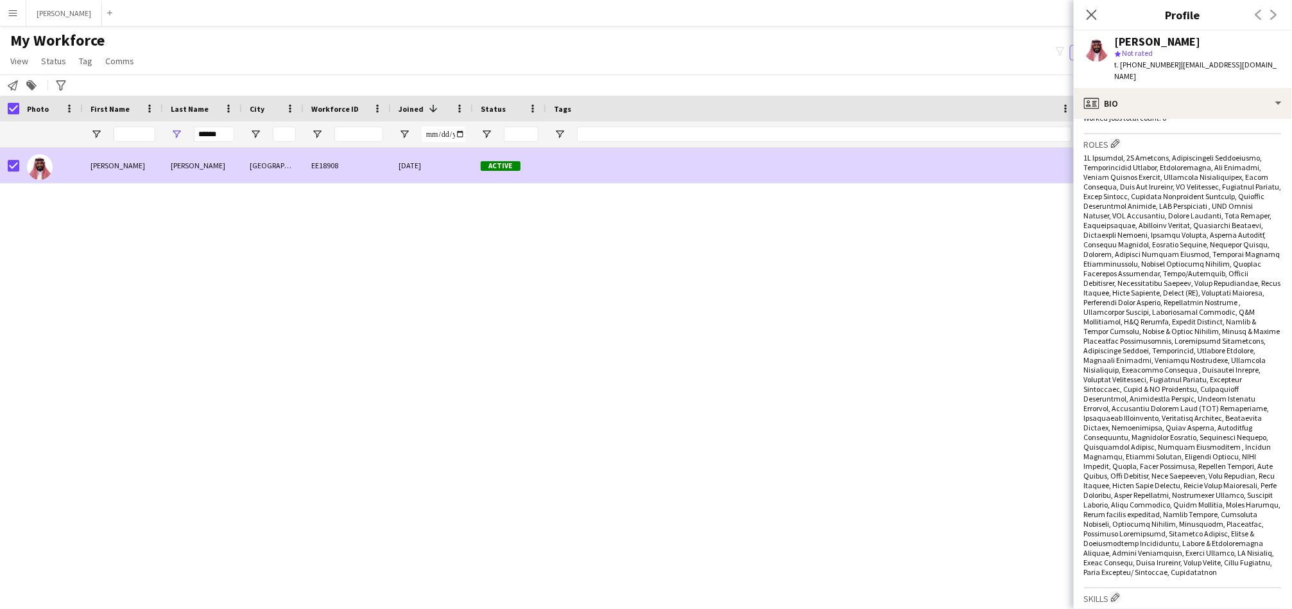
scroll to position [356, 0]
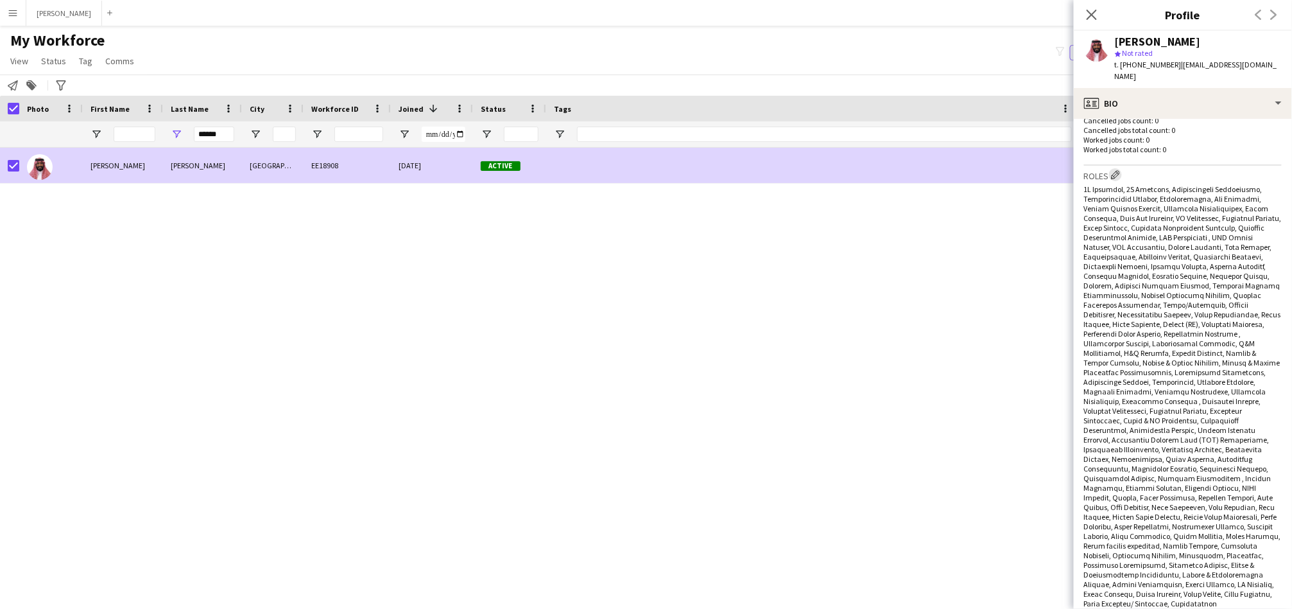
click at [1116, 170] on app-icon "Edit crew company roles" at bounding box center [1115, 174] width 9 height 9
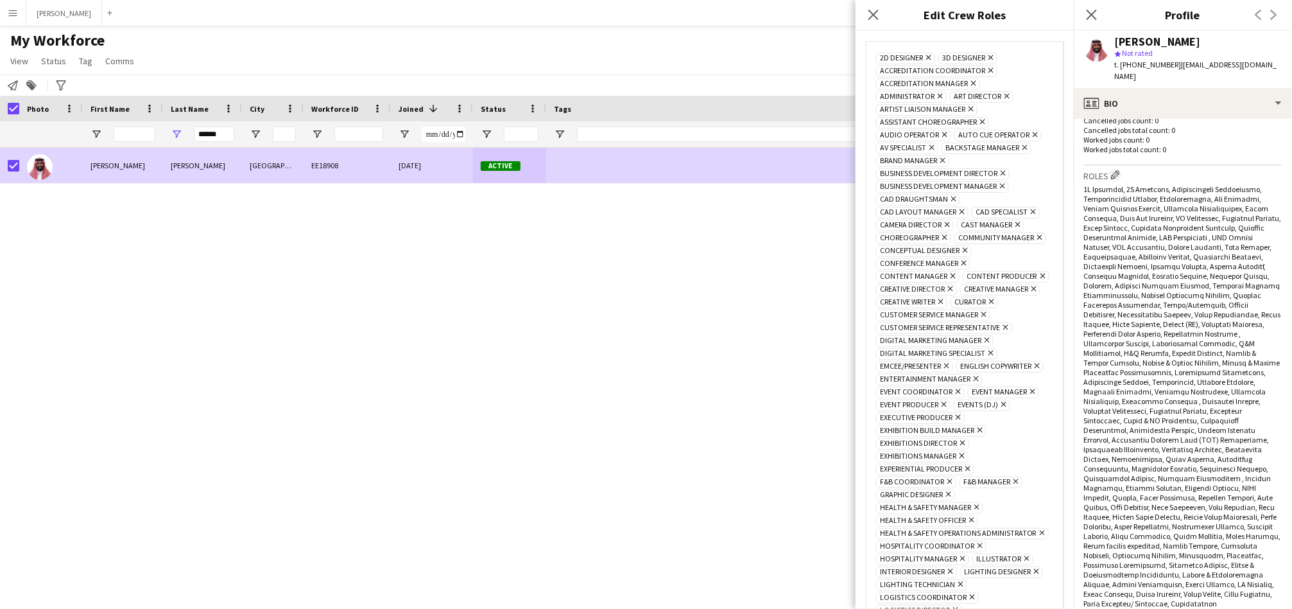
drag, startPoint x: 1030, startPoint y: 65, endPoint x: 1021, endPoint y: 119, distance: 54.7
click at [881, 96] on div "2D Designer Remove 3D Designer Remove Accreditation Coordinator Remove Accredit…" at bounding box center [964, 613] width 177 height 1125
click at [990, 57] on icon "Remove" at bounding box center [990, 57] width 8 height 8
click at [930, 56] on icon at bounding box center [928, 57] width 5 height 5
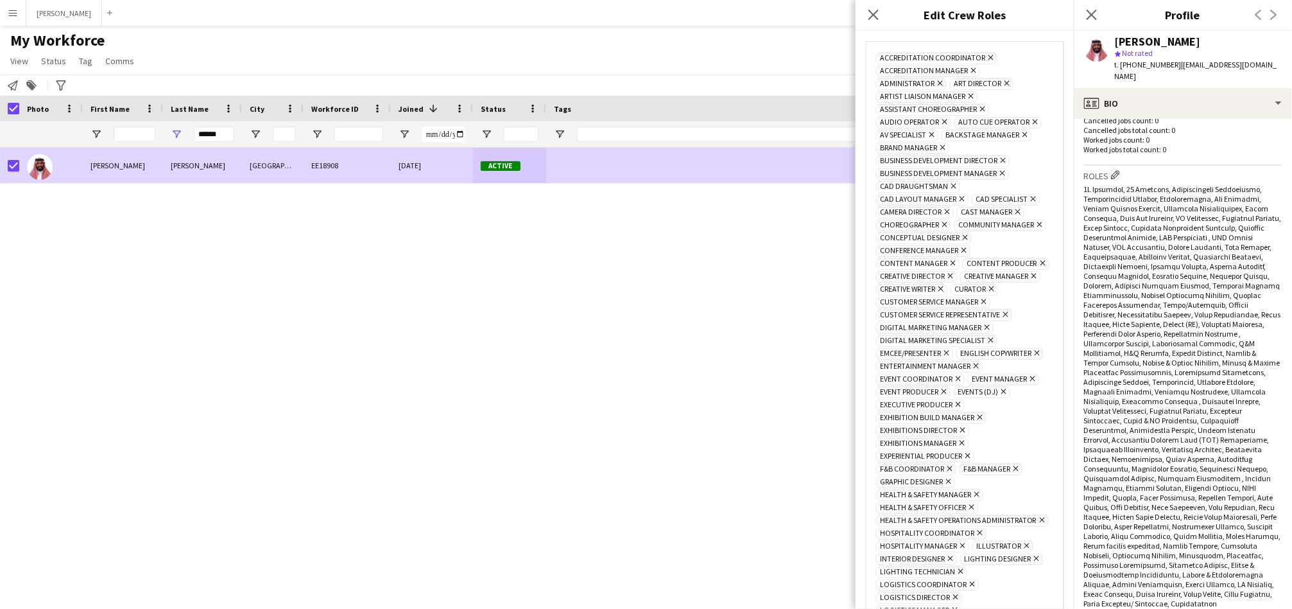
click at [986, 56] on icon "Remove" at bounding box center [990, 57] width 8 height 8
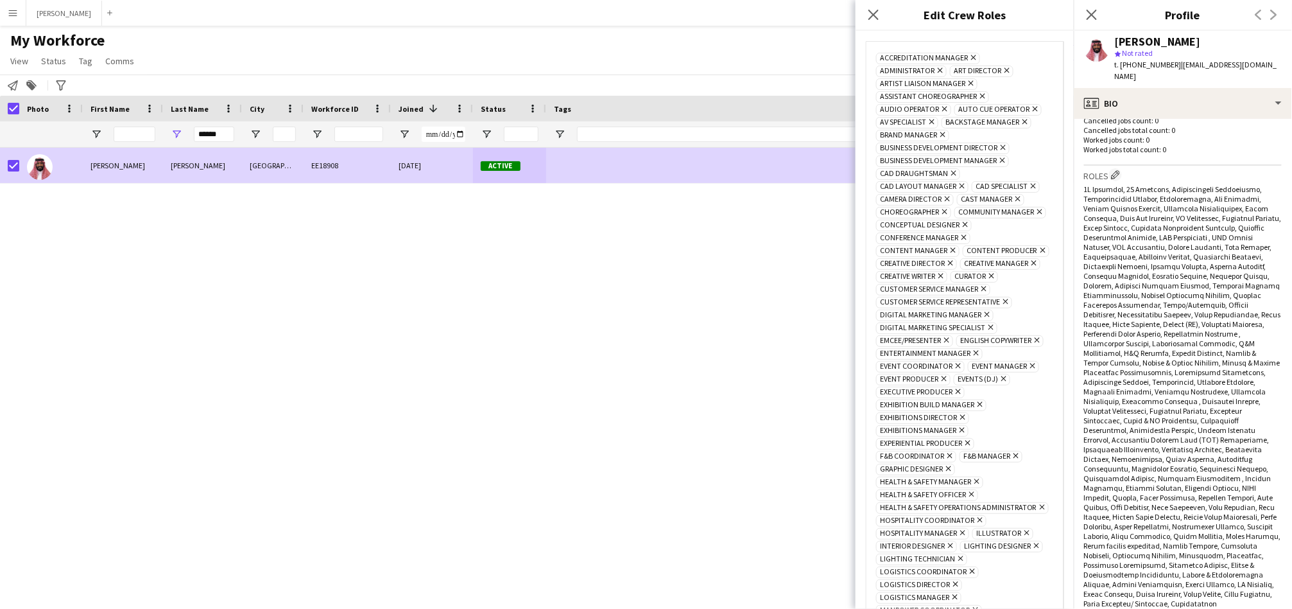
click at [974, 57] on icon "Remove" at bounding box center [972, 57] width 8 height 8
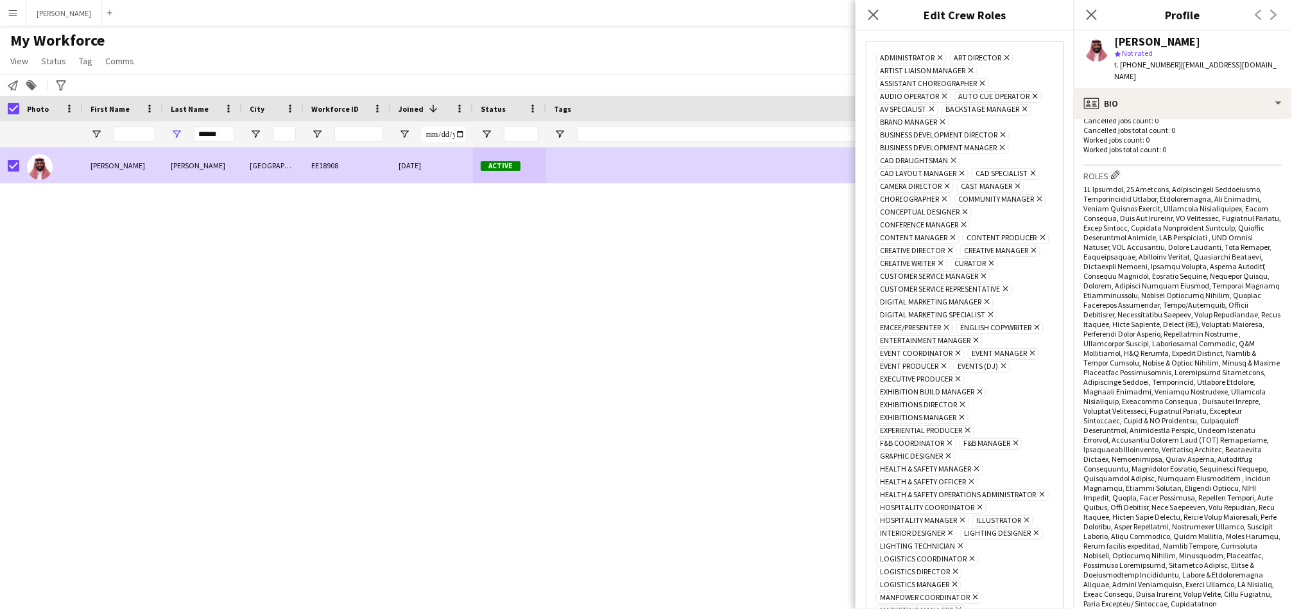
click at [1005, 55] on icon "Remove" at bounding box center [1006, 57] width 8 height 8
click at [941, 58] on icon "Remove" at bounding box center [939, 57] width 8 height 8
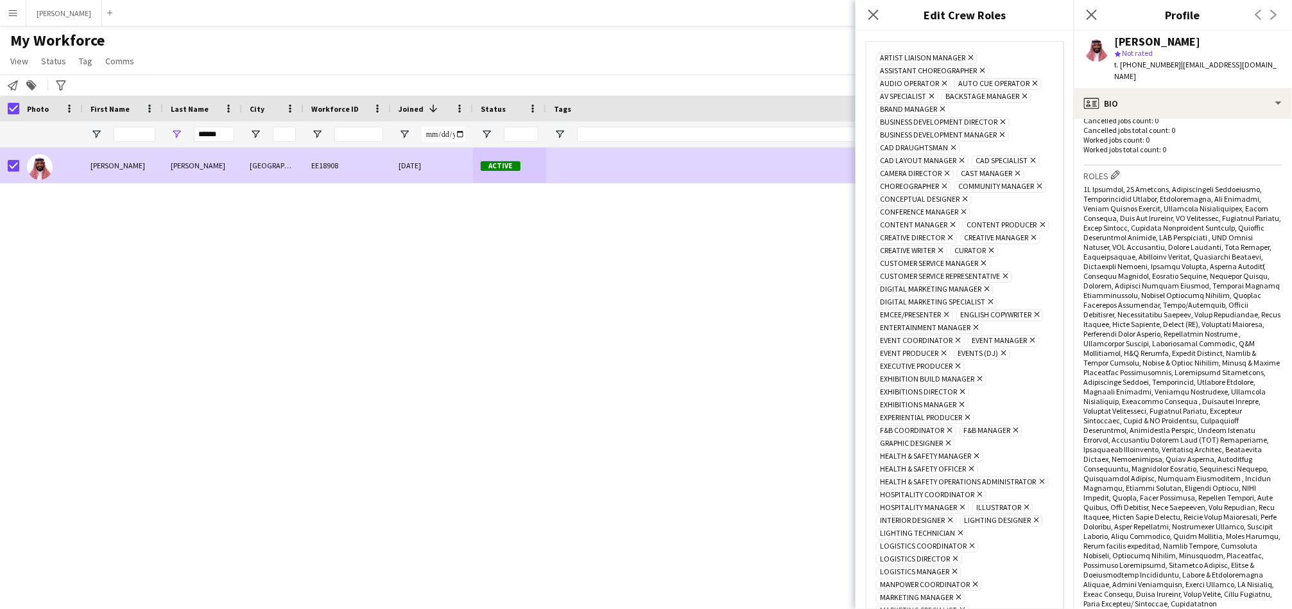
click at [966, 55] on icon "Remove" at bounding box center [970, 57] width 8 height 8
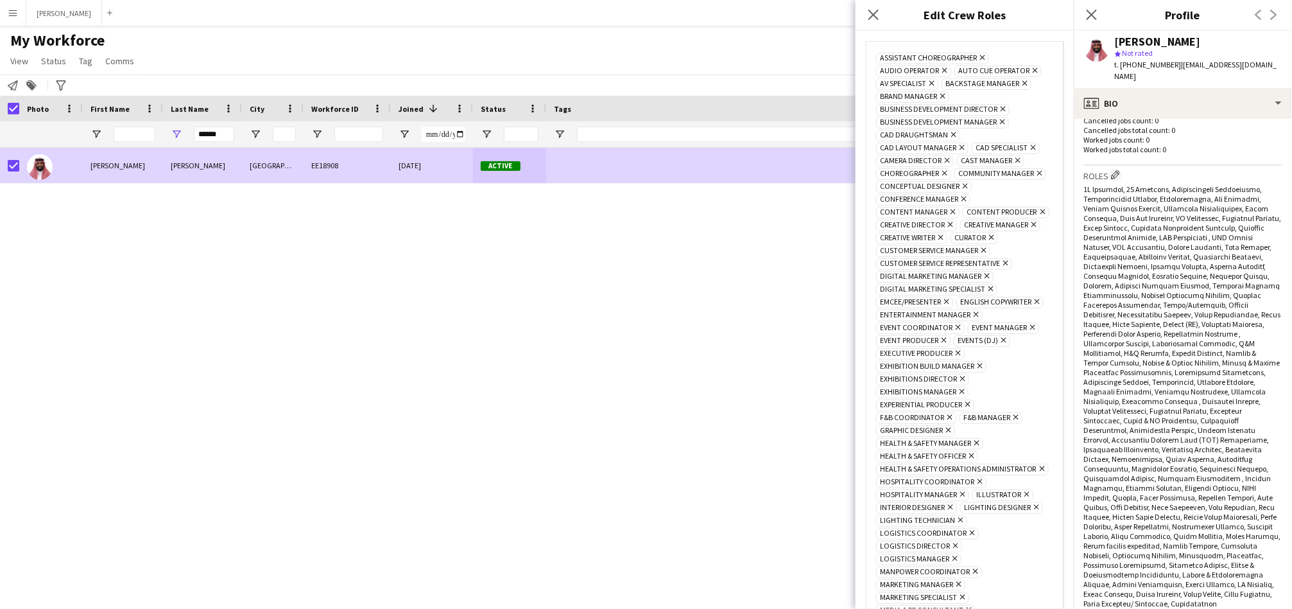
click at [984, 55] on icon "Remove" at bounding box center [981, 57] width 8 height 8
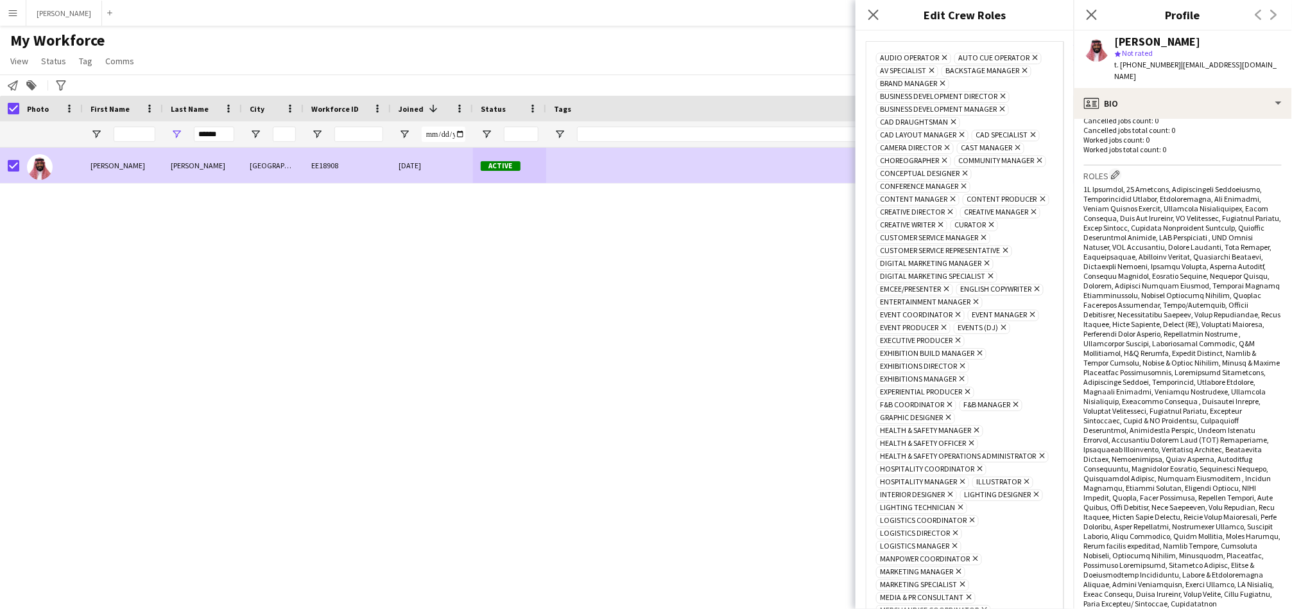
click at [942, 56] on icon "Remove" at bounding box center [943, 57] width 8 height 8
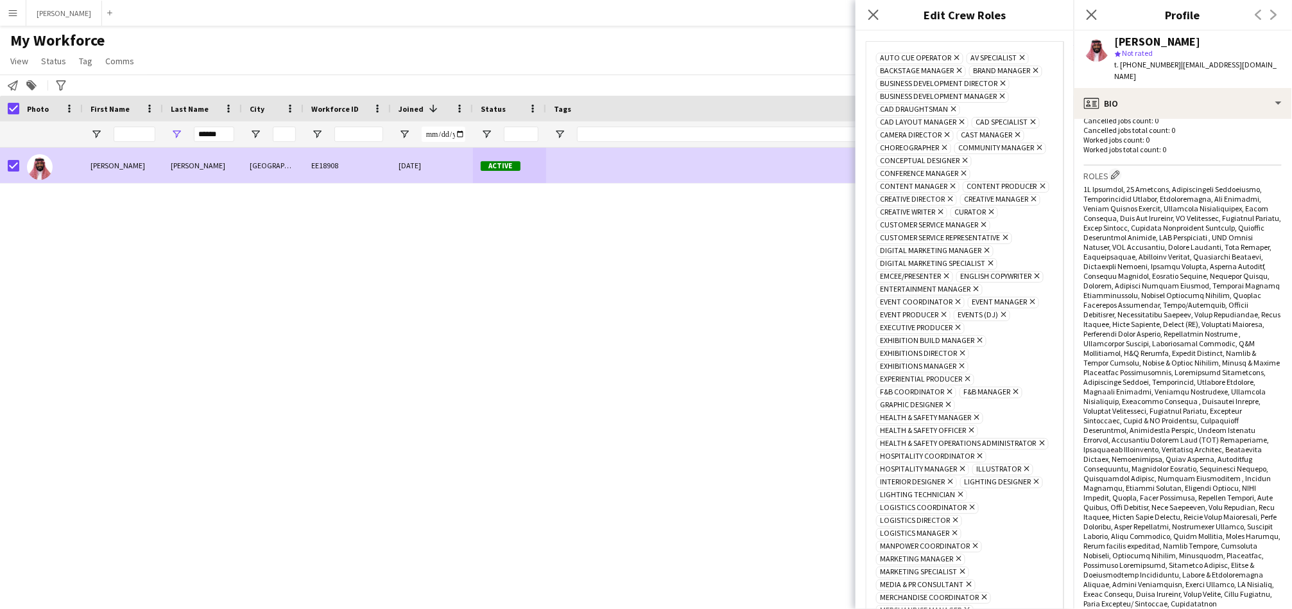
click at [1019, 55] on icon "Remove" at bounding box center [1021, 57] width 8 height 8
click at [959, 60] on span "Auto Cue Operator Remove" at bounding box center [919, 59] width 87 height 12
click at [958, 60] on icon "Remove" at bounding box center [955, 57] width 8 height 8
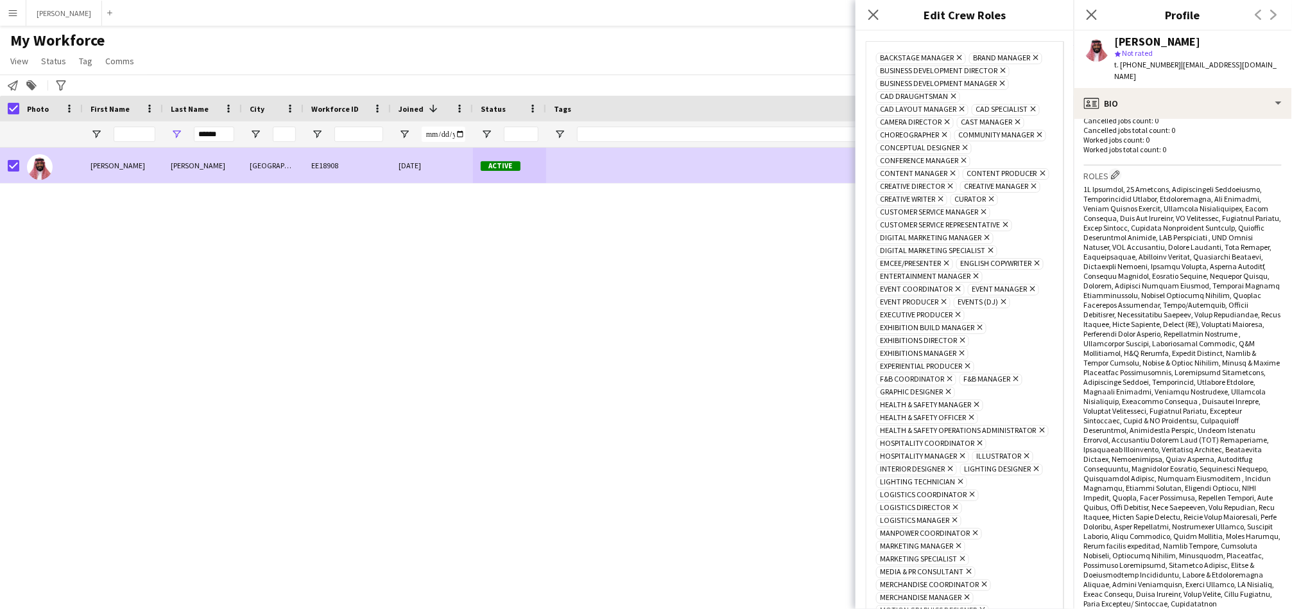
click at [959, 55] on icon "Remove" at bounding box center [958, 57] width 8 height 8
click at [944, 58] on icon "Remove" at bounding box center [941, 57] width 8 height 8
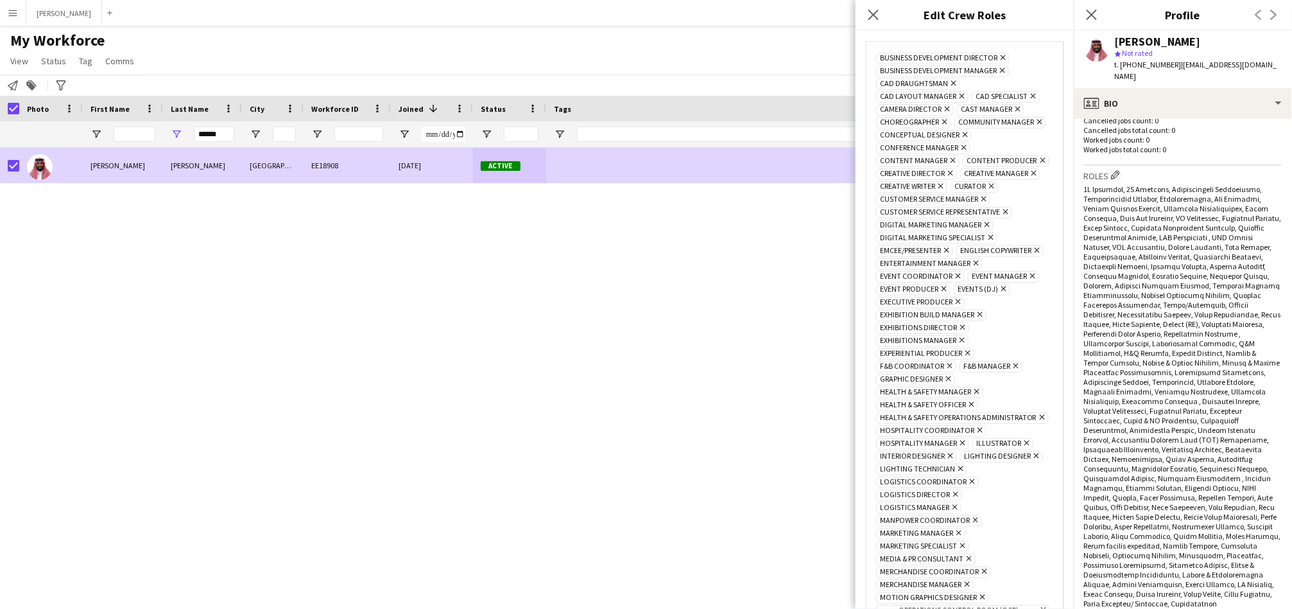
click at [1003, 55] on icon "Remove" at bounding box center [1002, 57] width 8 height 8
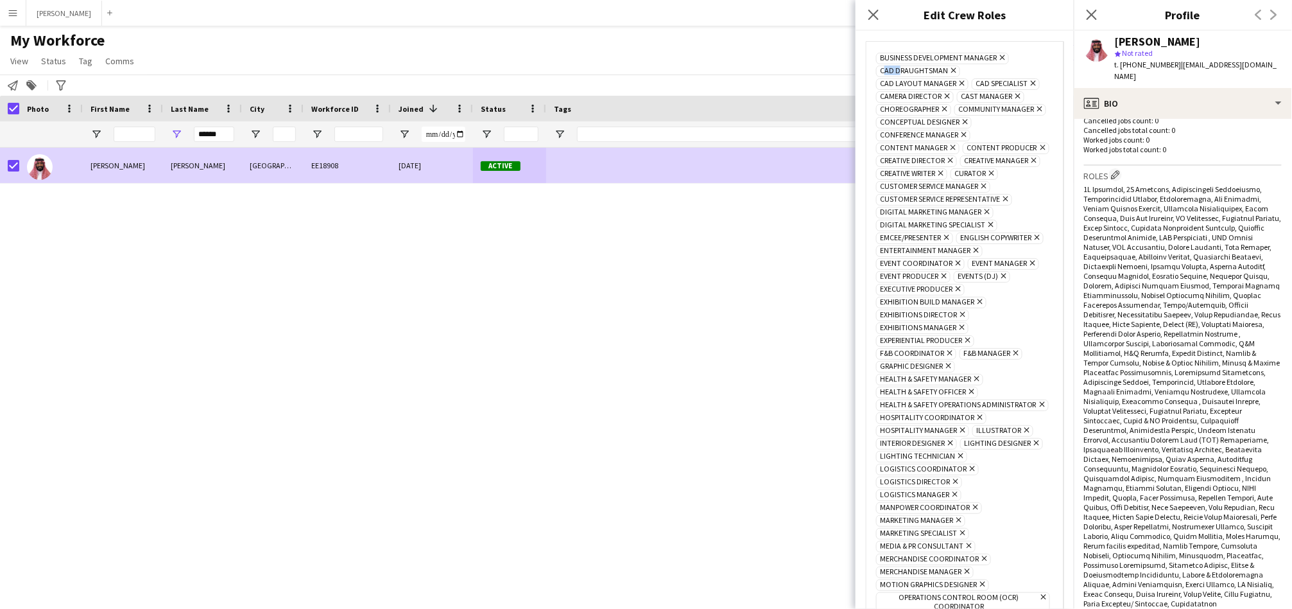
click at [1004, 55] on icon at bounding box center [1002, 57] width 5 height 5
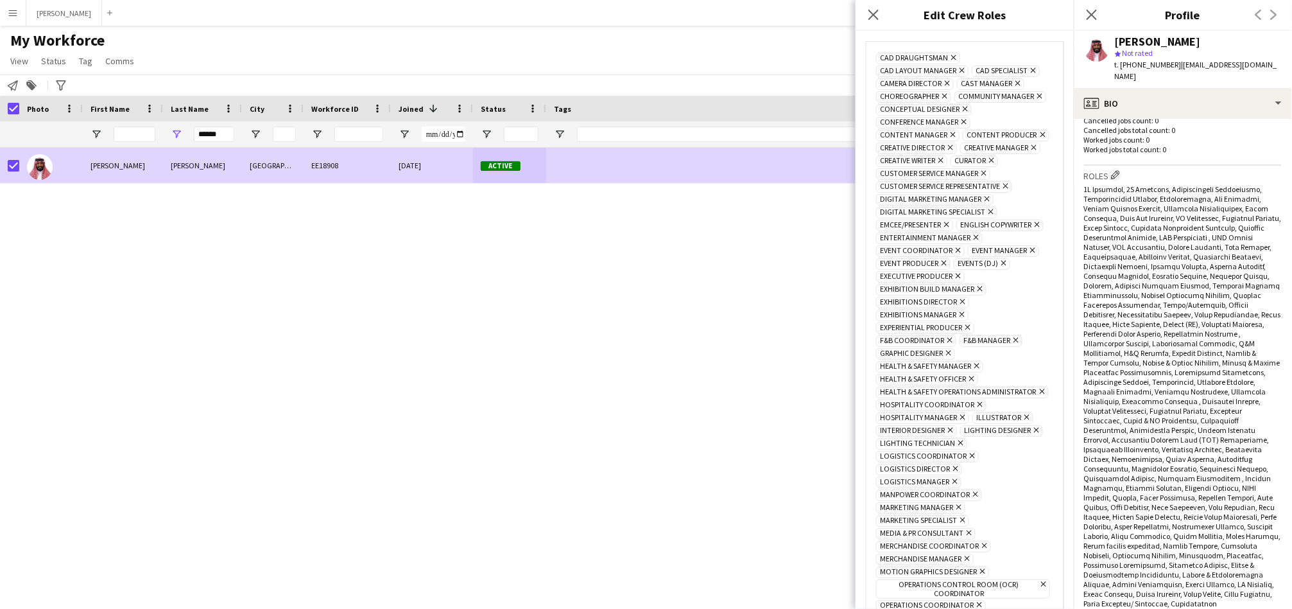
click at [952, 55] on icon "Remove" at bounding box center [952, 57] width 8 height 8
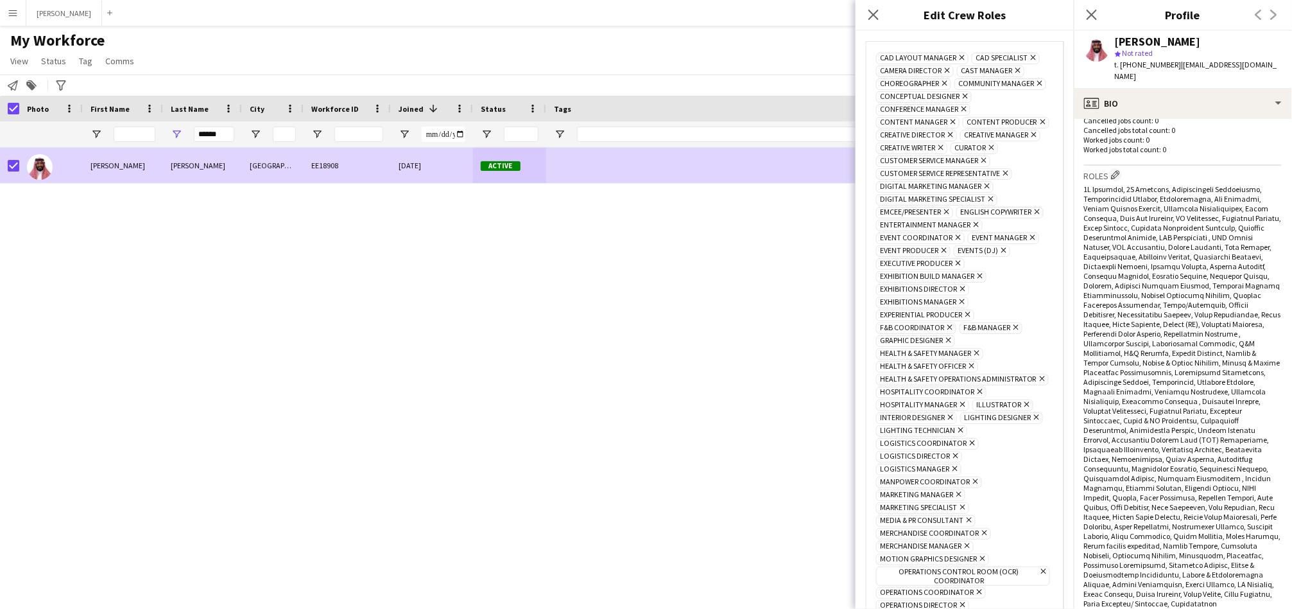
click at [960, 55] on icon "Remove" at bounding box center [961, 57] width 8 height 8
click at [939, 57] on icon at bounding box center [937, 57] width 5 height 5
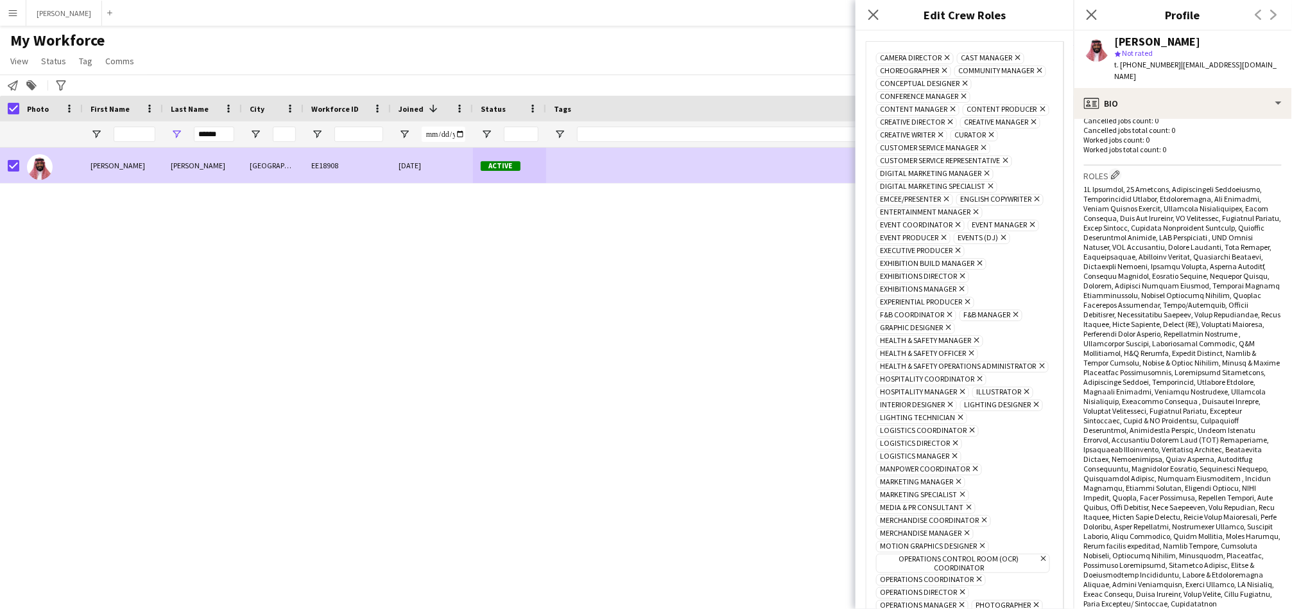
click at [947, 57] on icon at bounding box center [947, 57] width 5 height 5
drag, startPoint x: 947, startPoint y: 57, endPoint x: 940, endPoint y: 57, distance: 7.1
click at [940, 57] on span "Cast Manager Remove" at bounding box center [909, 59] width 67 height 12
click at [937, 57] on icon at bounding box center [937, 57] width 5 height 5
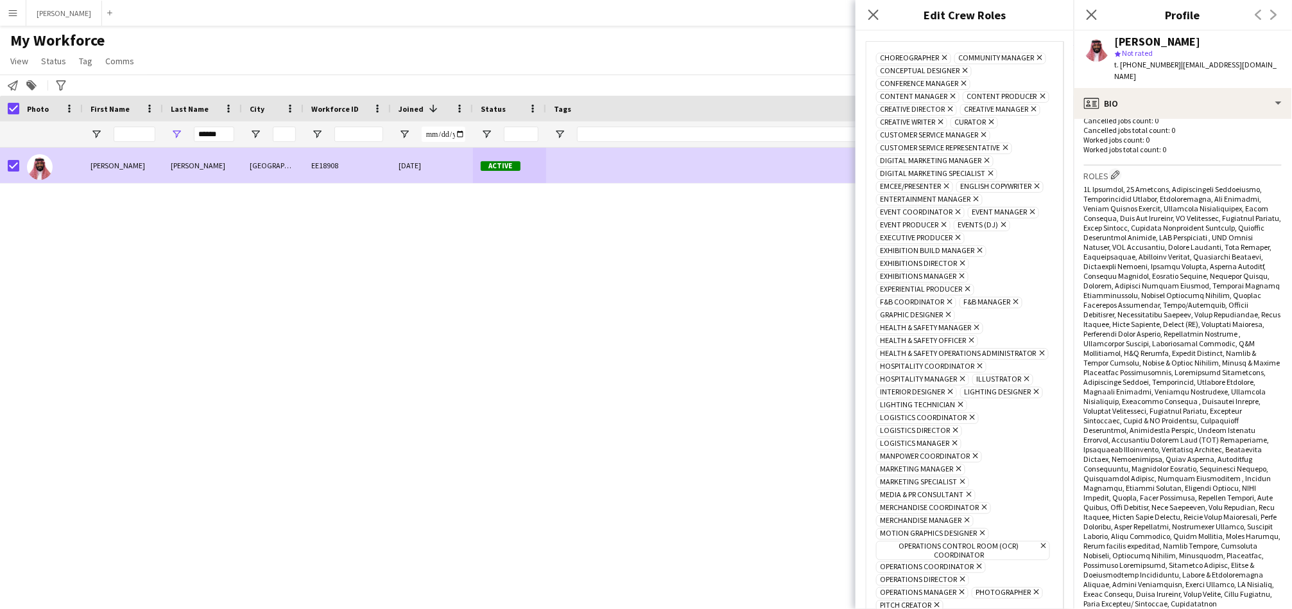
click at [945, 58] on icon "Remove" at bounding box center [943, 57] width 8 height 8
click at [957, 58] on icon "Remove" at bounding box center [960, 57] width 8 height 8
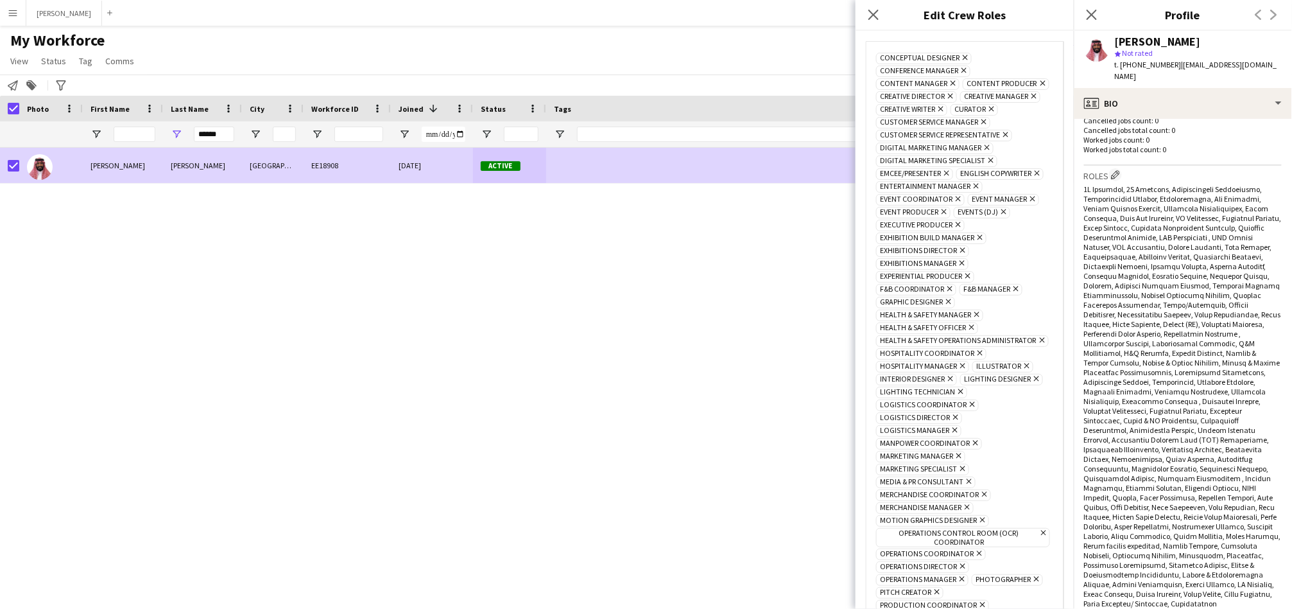
click at [964, 58] on icon at bounding box center [965, 57] width 5 height 5
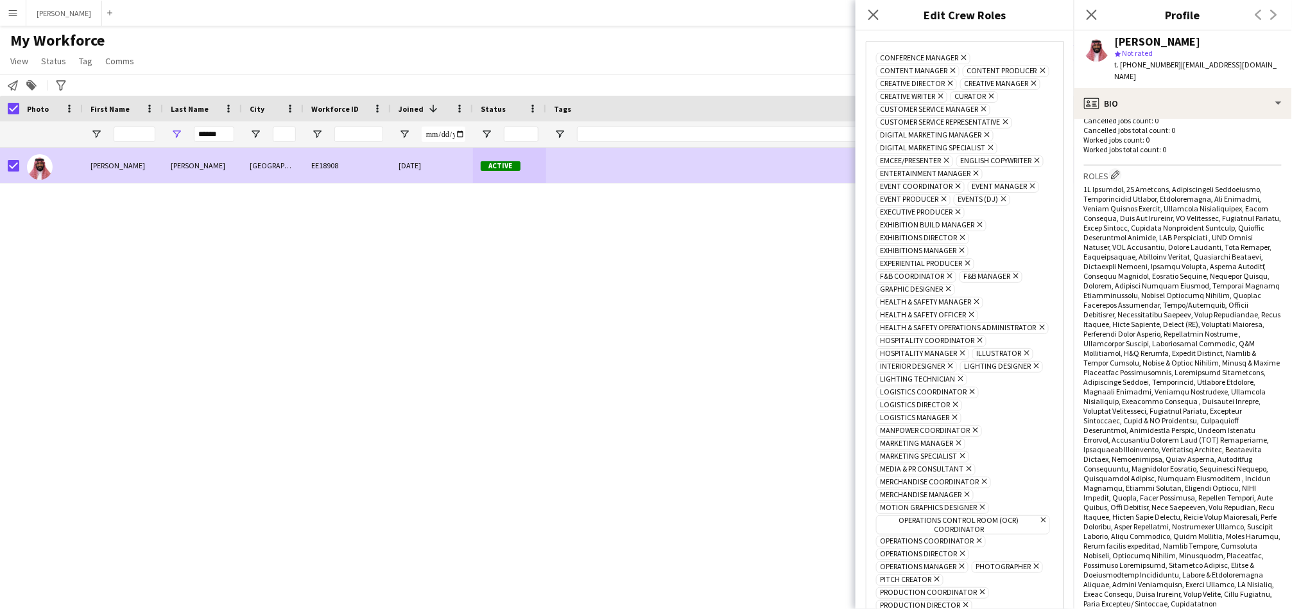
click at [964, 58] on icon "Remove" at bounding box center [963, 57] width 8 height 8
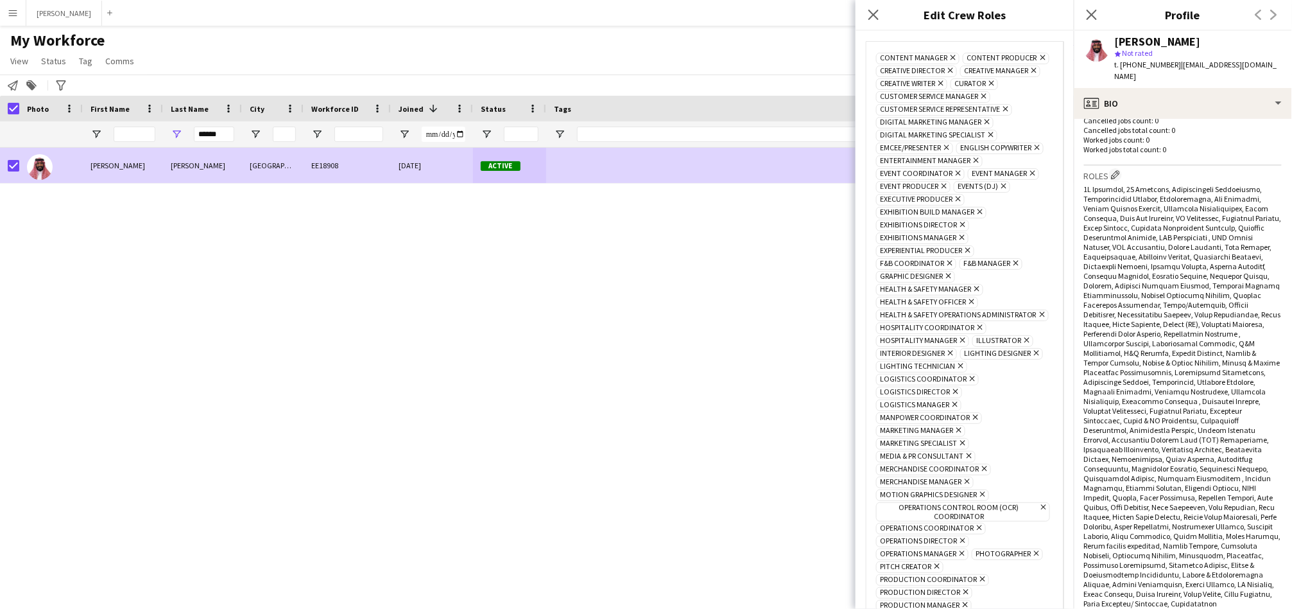
click at [954, 54] on icon "Remove" at bounding box center [952, 57] width 8 height 8
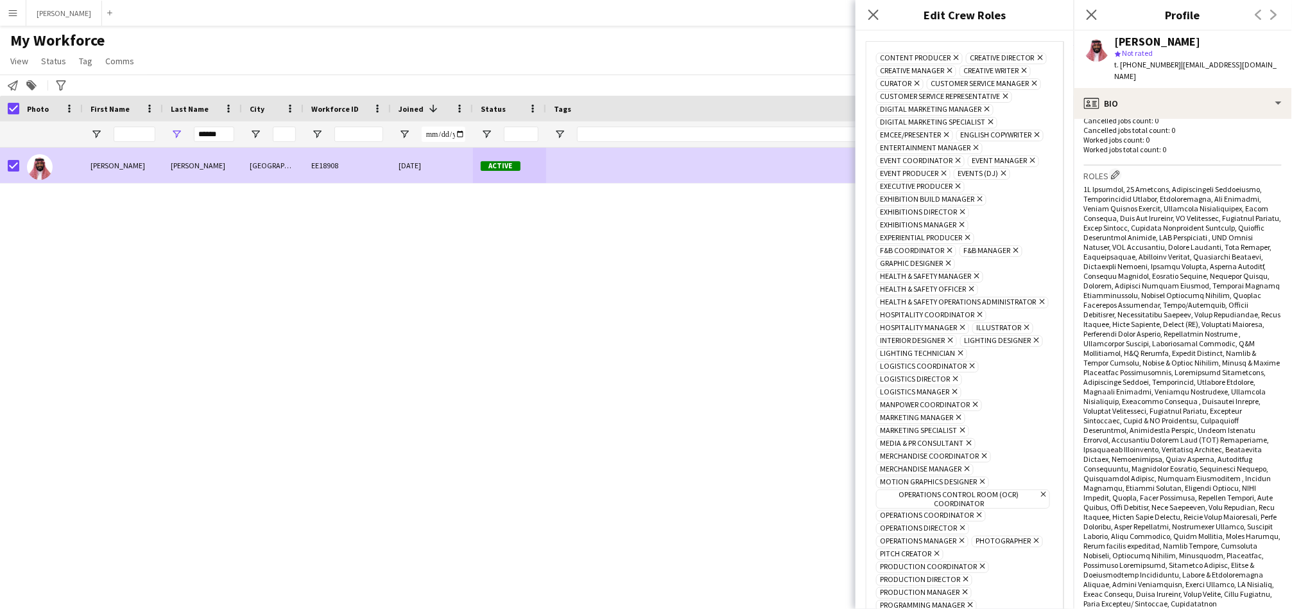
click at [956, 58] on icon "Remove" at bounding box center [955, 57] width 8 height 8
click at [953, 55] on icon "Remove" at bounding box center [949, 57] width 8 height 8
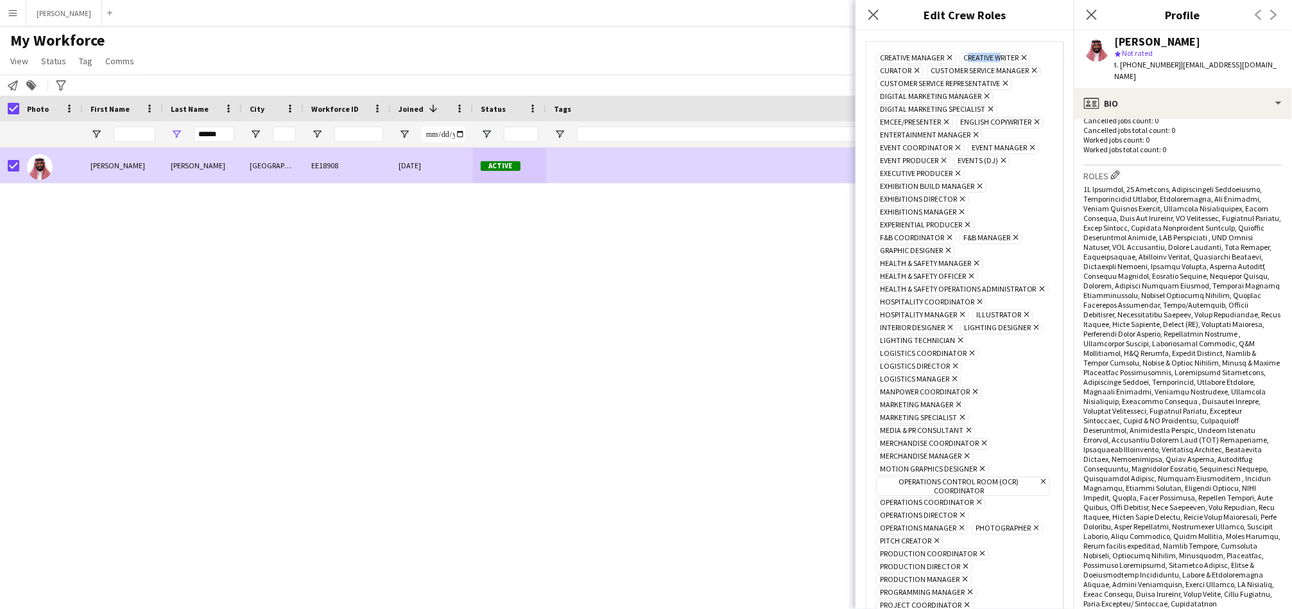
click at [953, 55] on icon at bounding box center [950, 57] width 5 height 5
click at [944, 54] on icon "Remove" at bounding box center [939, 57] width 8 height 8
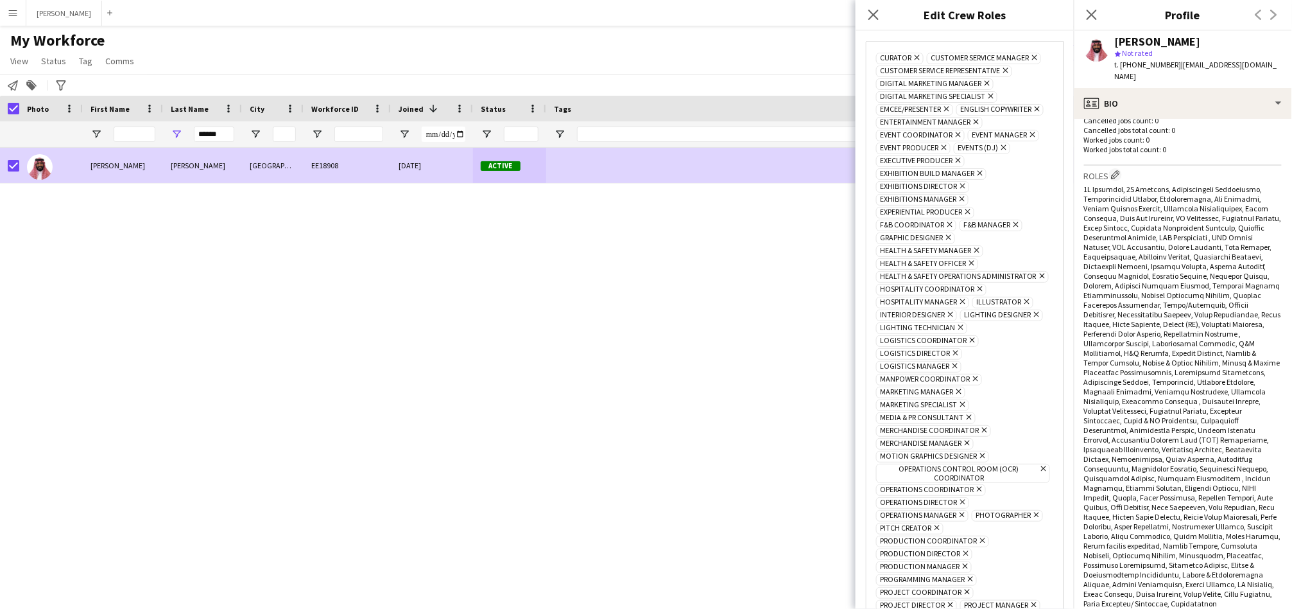
click at [1029, 62] on icon "Remove" at bounding box center [1033, 57] width 8 height 8
click at [915, 57] on icon "Remove" at bounding box center [916, 57] width 8 height 8
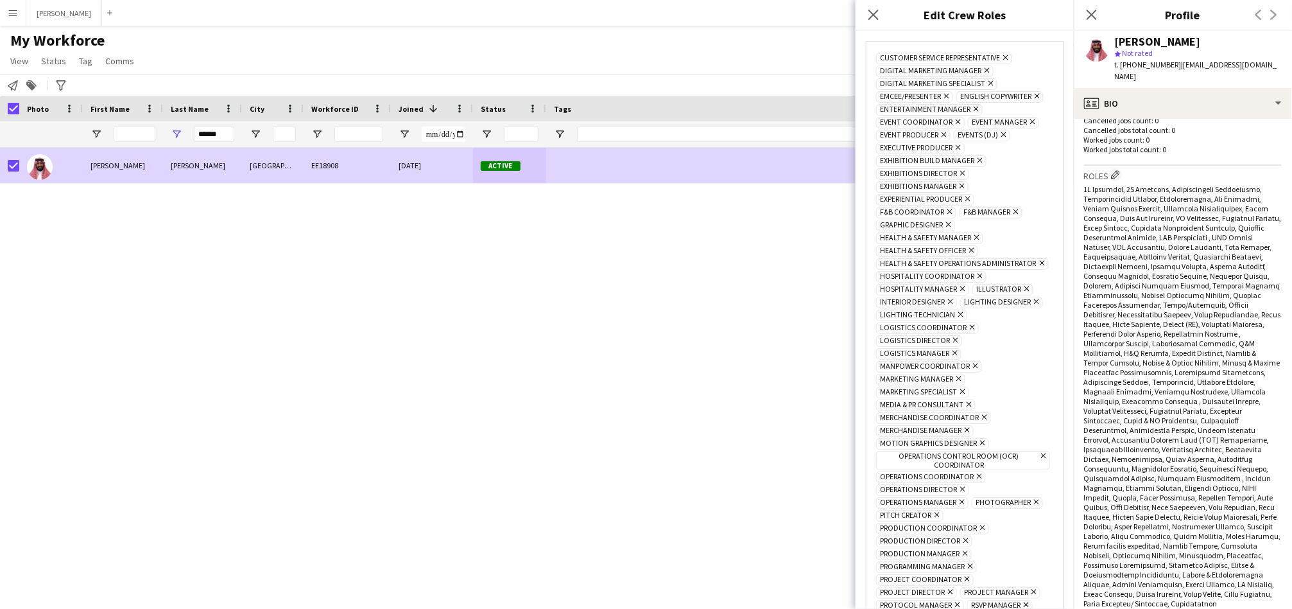
click at [1007, 55] on icon at bounding box center [1005, 57] width 5 height 5
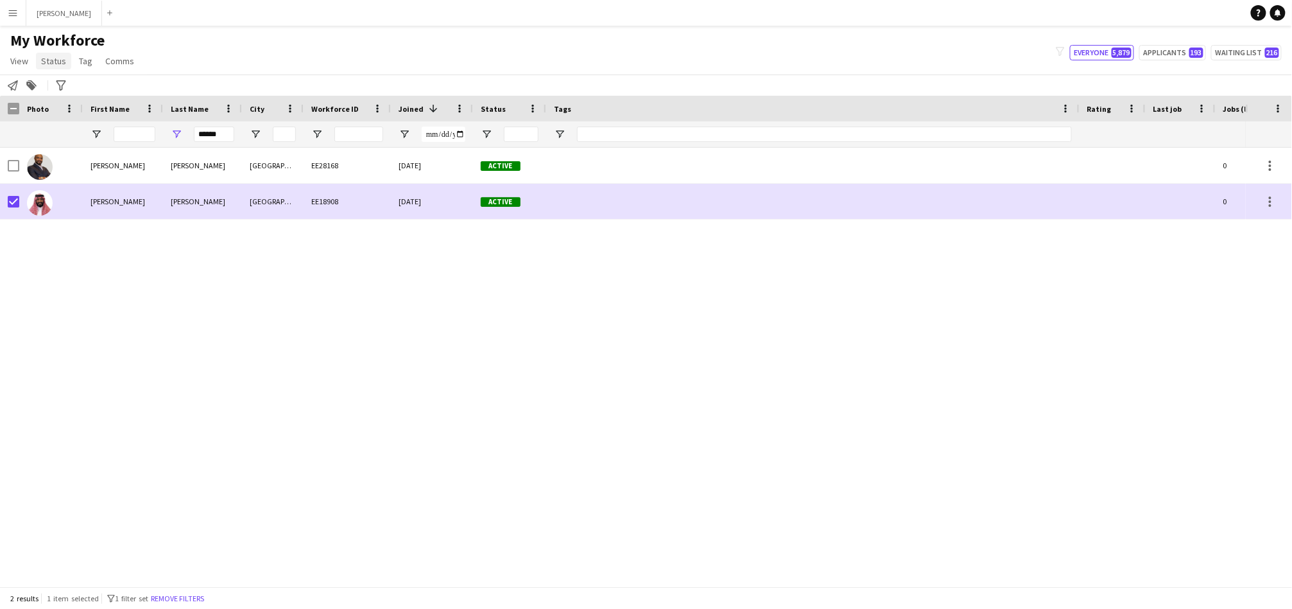
click at [44, 64] on span "Status" at bounding box center [53, 61] width 25 height 12
click at [57, 89] on span "Edit" at bounding box center [54, 89] width 15 height 12
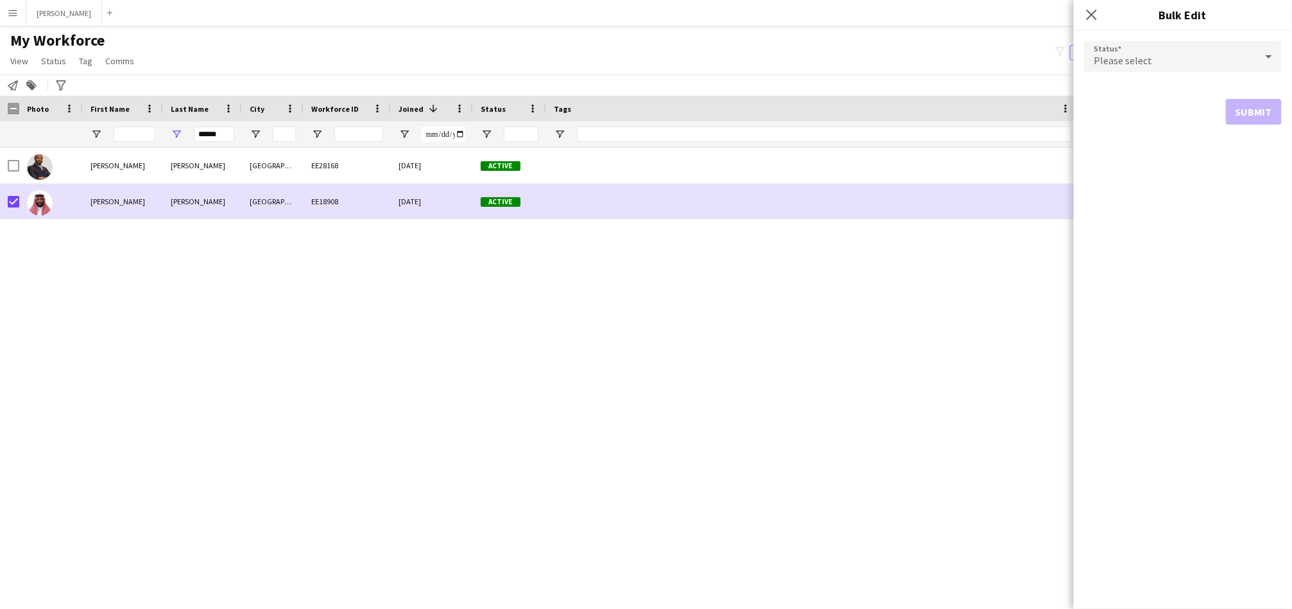
click at [1188, 40] on form "Status Please select Submit" at bounding box center [1183, 83] width 198 height 104
click at [1196, 66] on div "Please select" at bounding box center [1170, 56] width 172 height 31
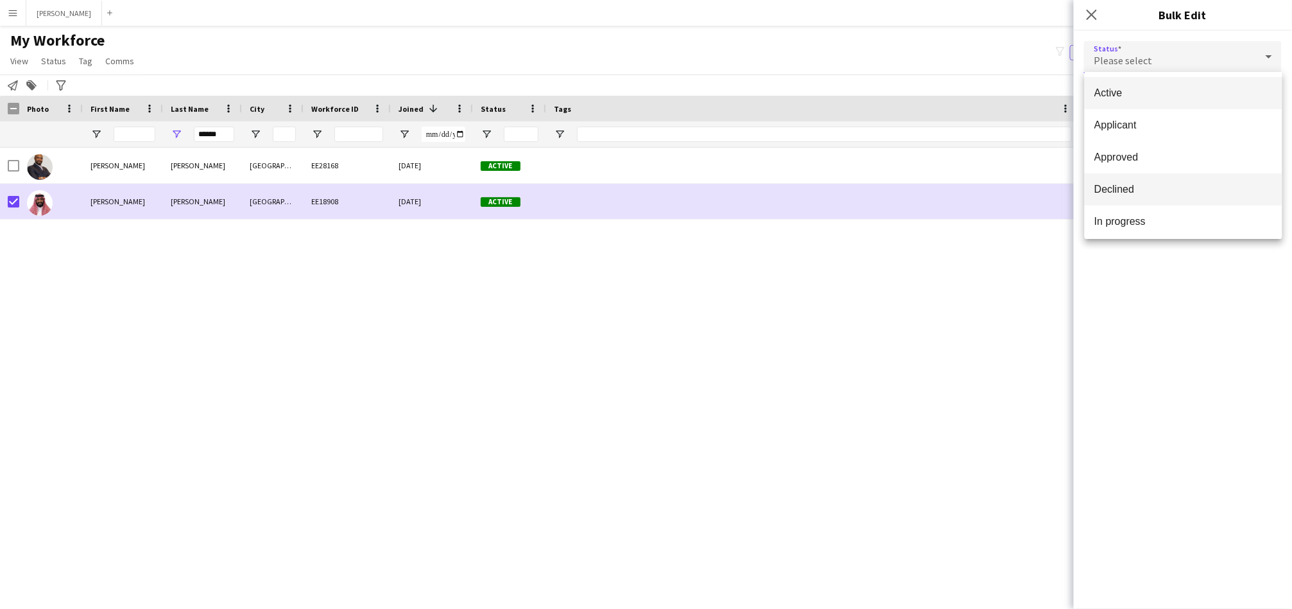
click at [1136, 193] on span "Declined" at bounding box center [1183, 189] width 177 height 12
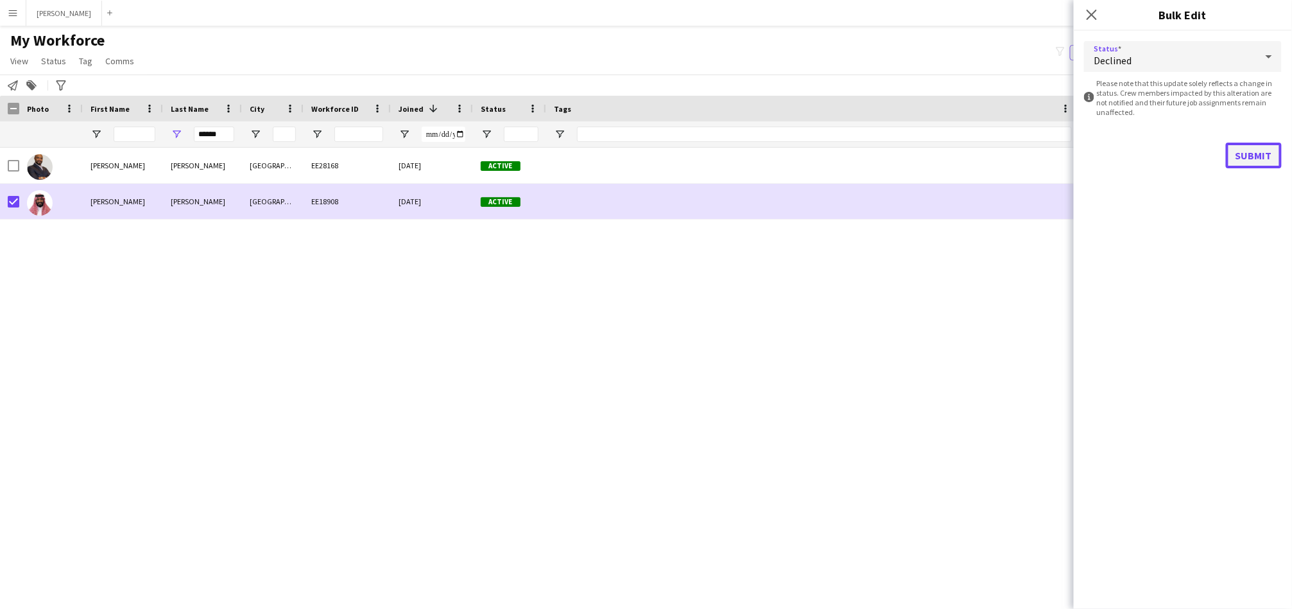
click at [1247, 152] on button "Submit" at bounding box center [1254, 156] width 56 height 26
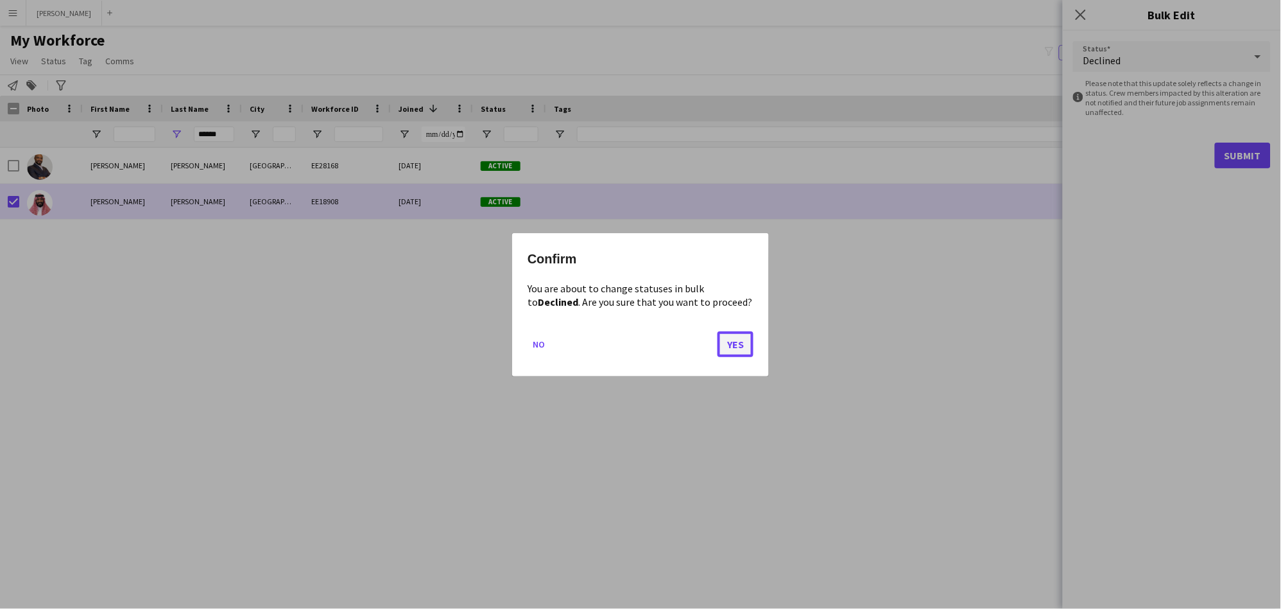
click at [741, 347] on button "Yes" at bounding box center [736, 344] width 36 height 26
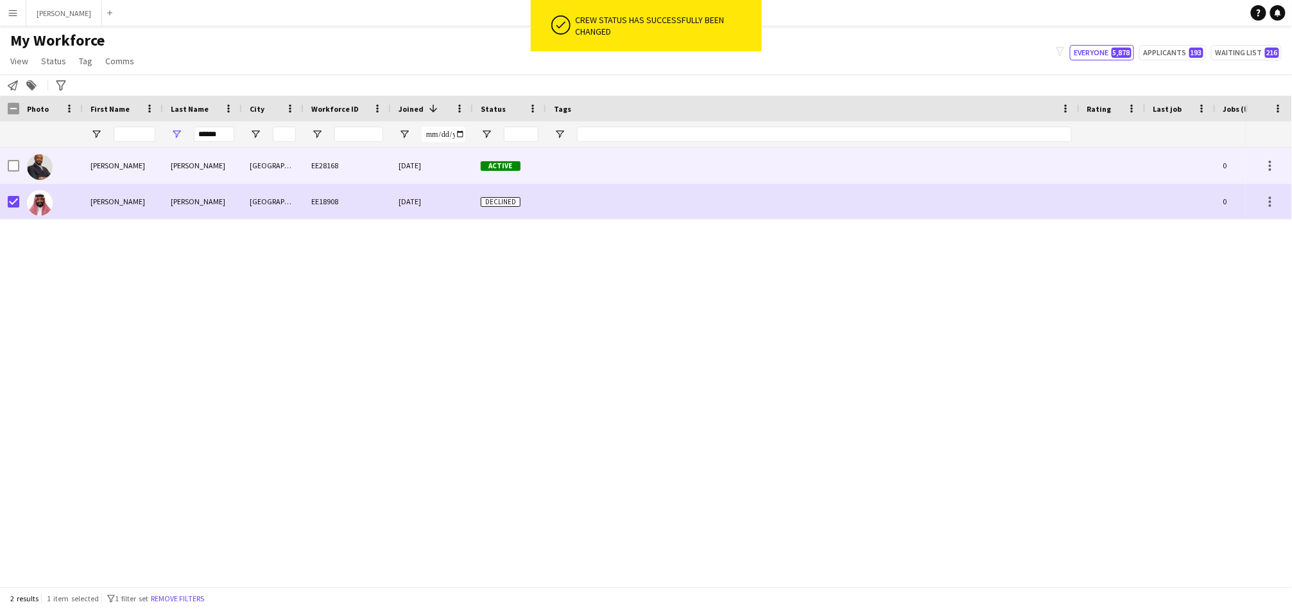
click at [442, 174] on div "[DATE]" at bounding box center [432, 165] width 82 height 35
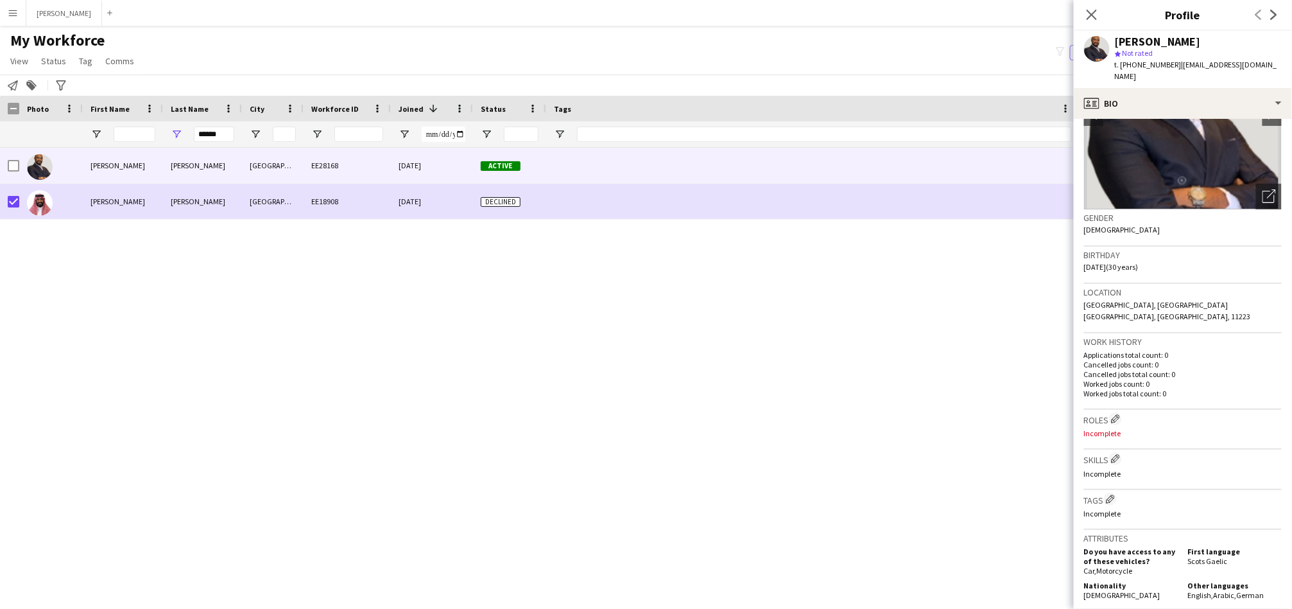
scroll to position [238, 0]
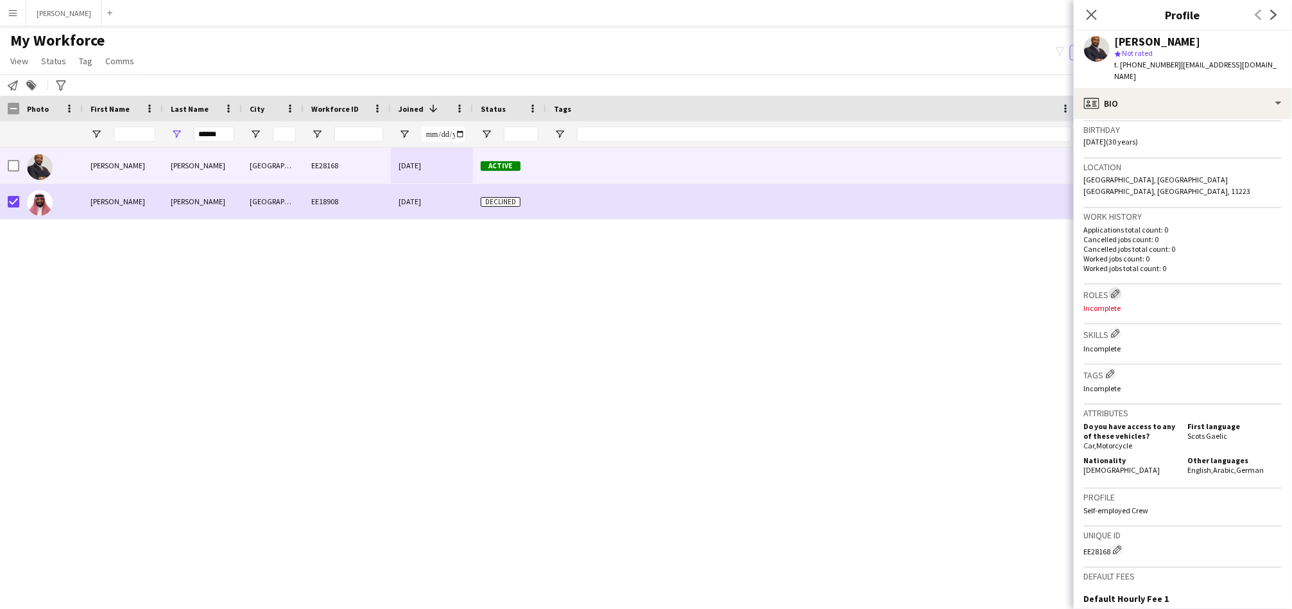
click at [1114, 289] on app-icon "Edit crew company roles" at bounding box center [1115, 293] width 9 height 9
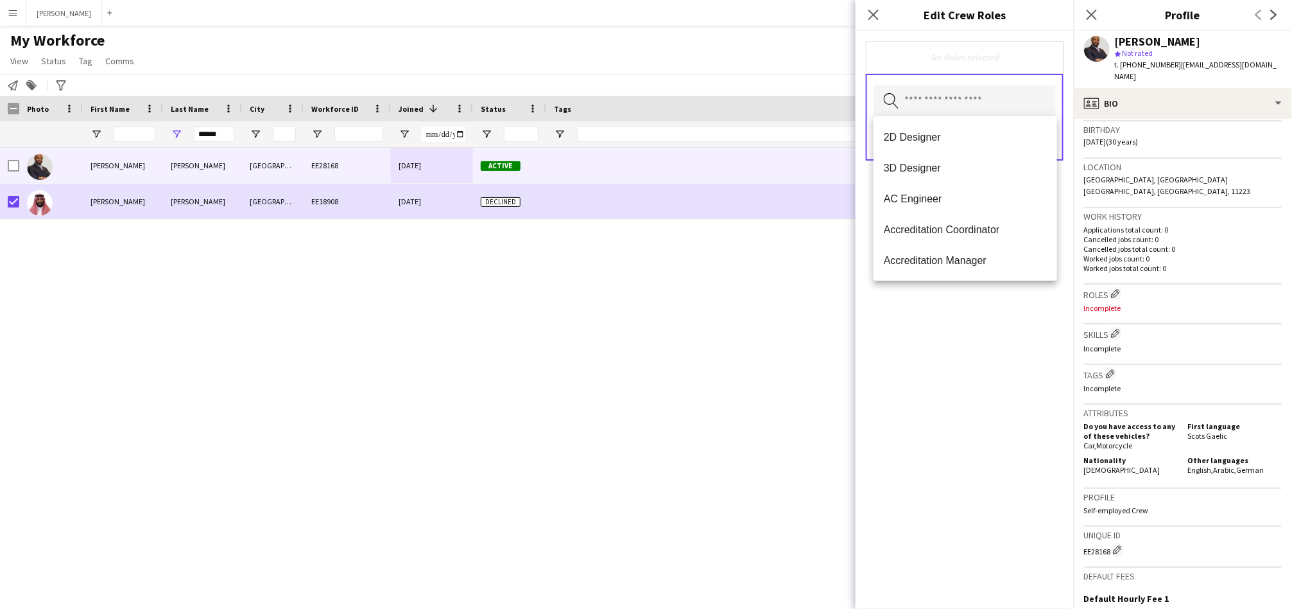
click at [987, 107] on input "text" at bounding box center [965, 101] width 182 height 32
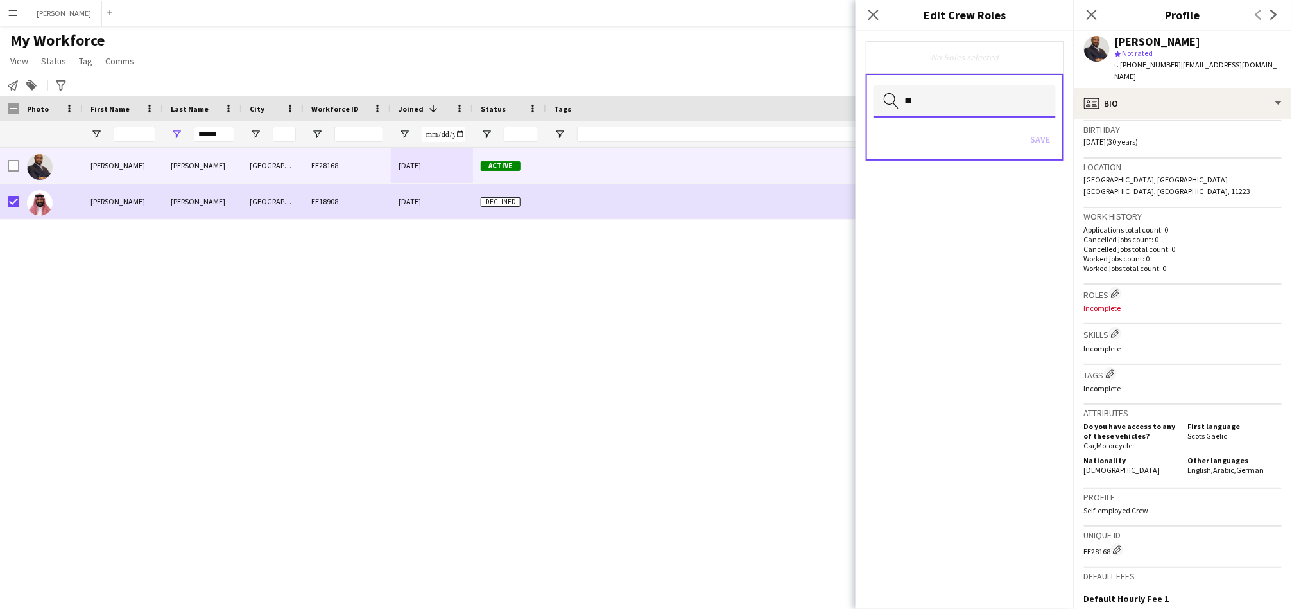
type input "*"
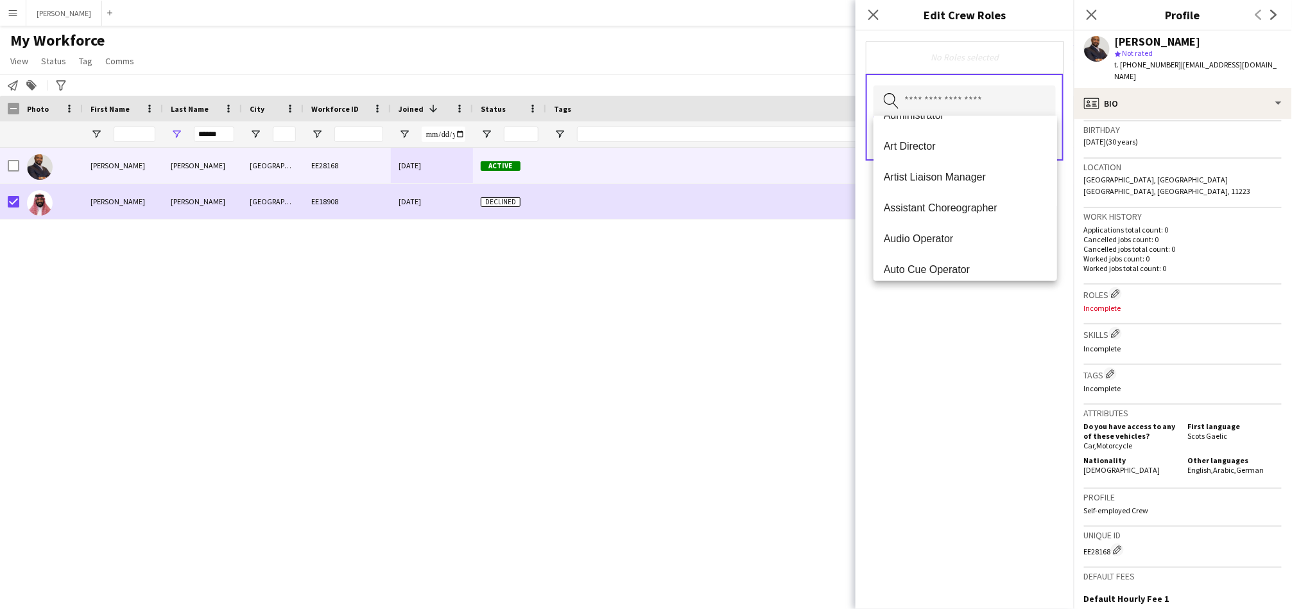
click at [976, 97] on input "text" at bounding box center [965, 101] width 182 height 32
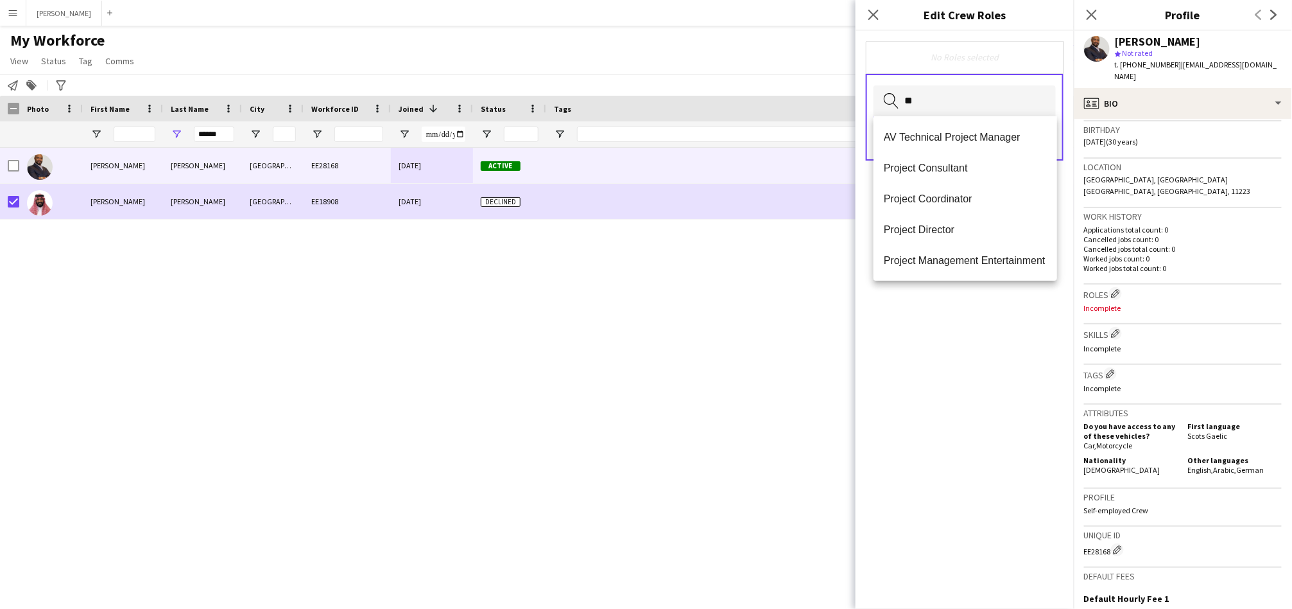
type input "*"
type input "****"
click at [901, 267] on span "Technical Project Manager" at bounding box center [965, 265] width 163 height 12
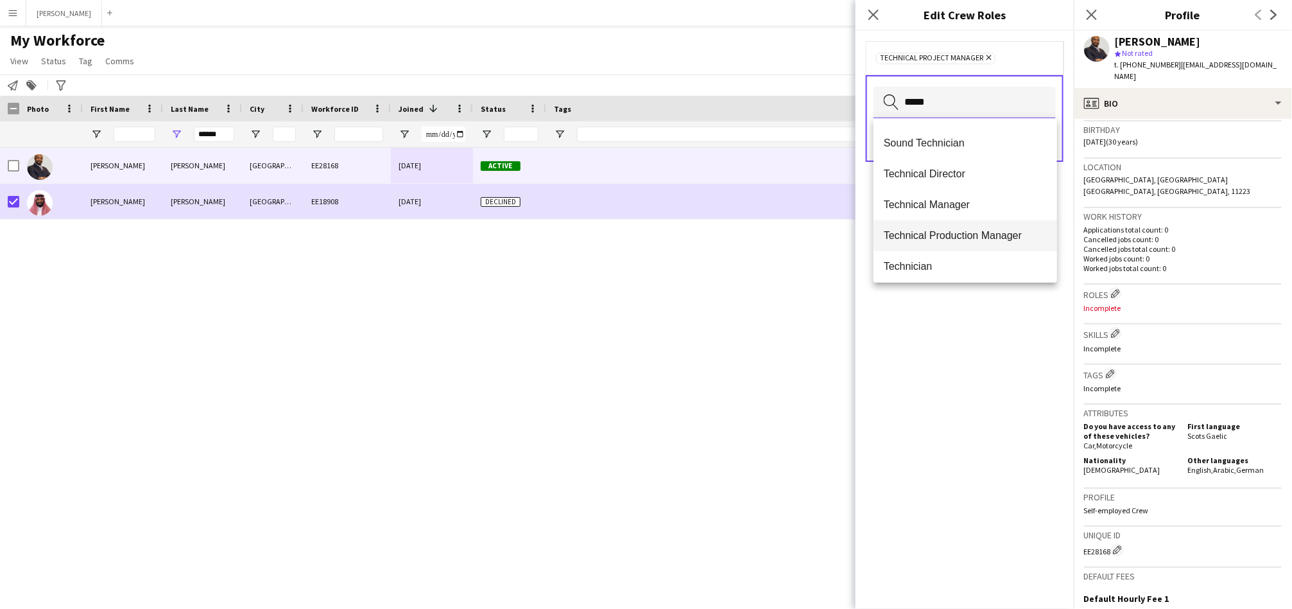
type input "*****"
click at [945, 232] on span "Technical Production Manager" at bounding box center [965, 235] width 163 height 12
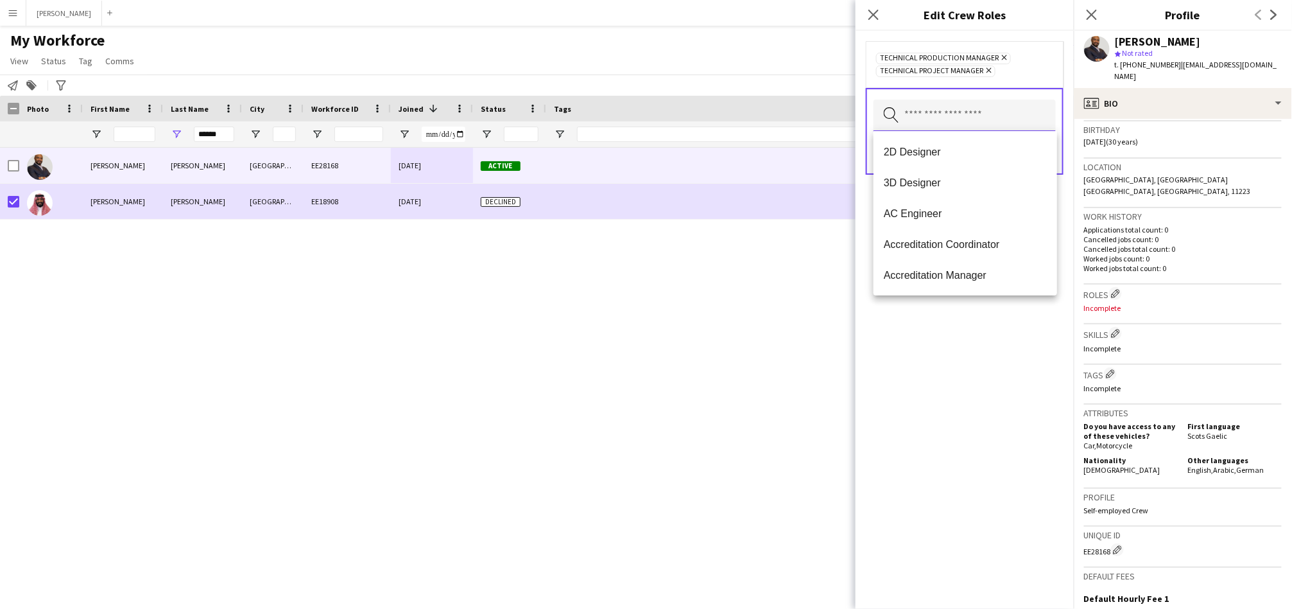
click at [978, 117] on input "text" at bounding box center [965, 116] width 182 height 32
type input "******"
click at [926, 272] on span "Technician" at bounding box center [965, 275] width 163 height 12
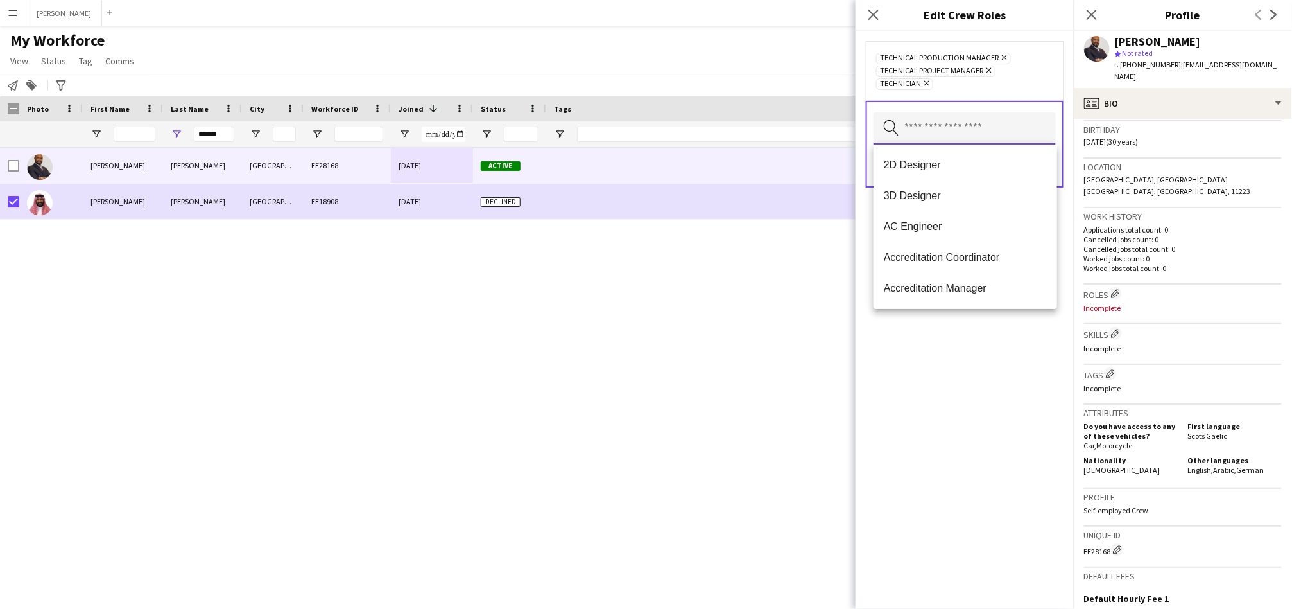
click at [951, 127] on input "text" at bounding box center [965, 128] width 182 height 32
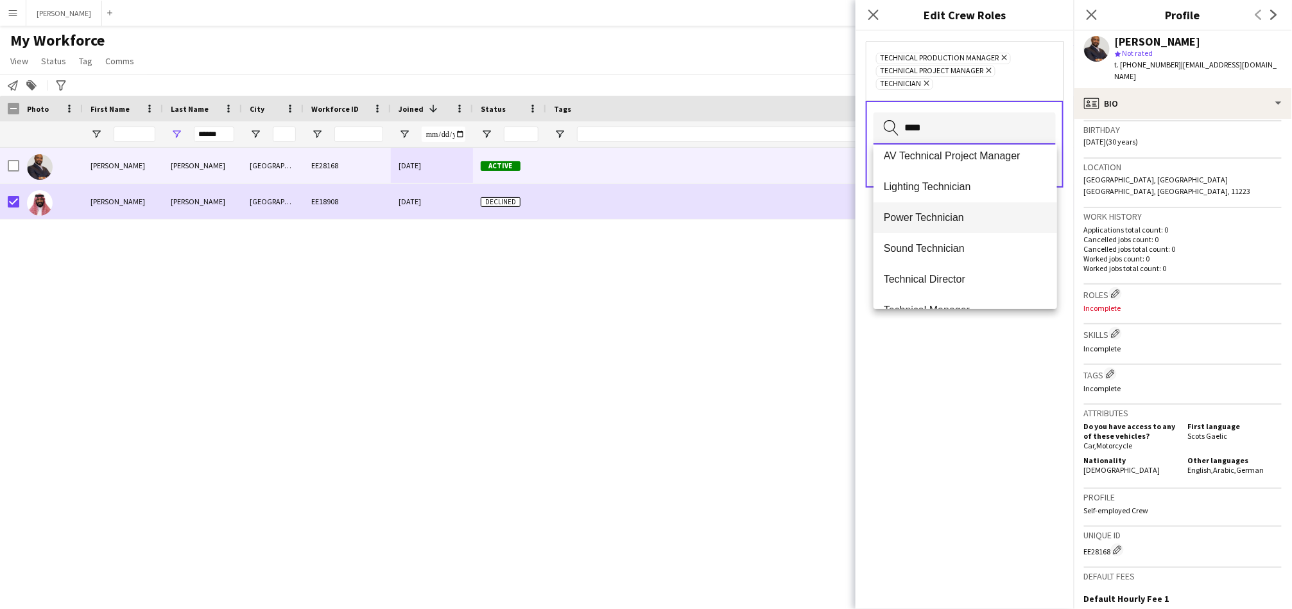
scroll to position [61, 0]
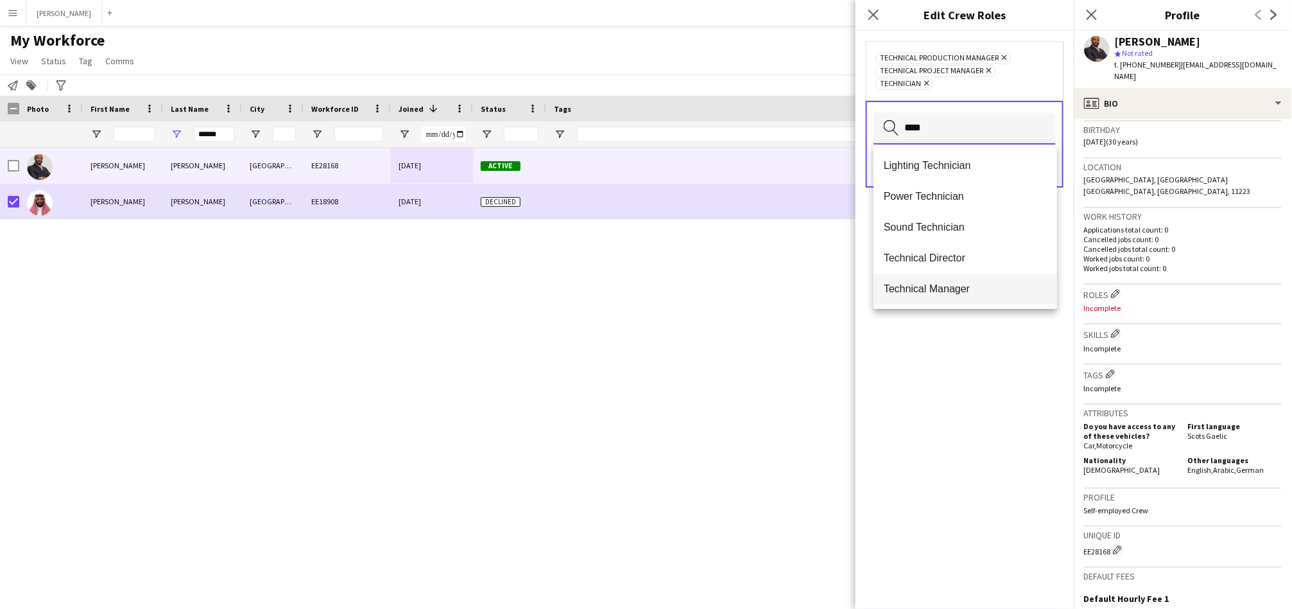
type input "****"
click at [910, 284] on span "Technical Manager" at bounding box center [965, 288] width 163 height 12
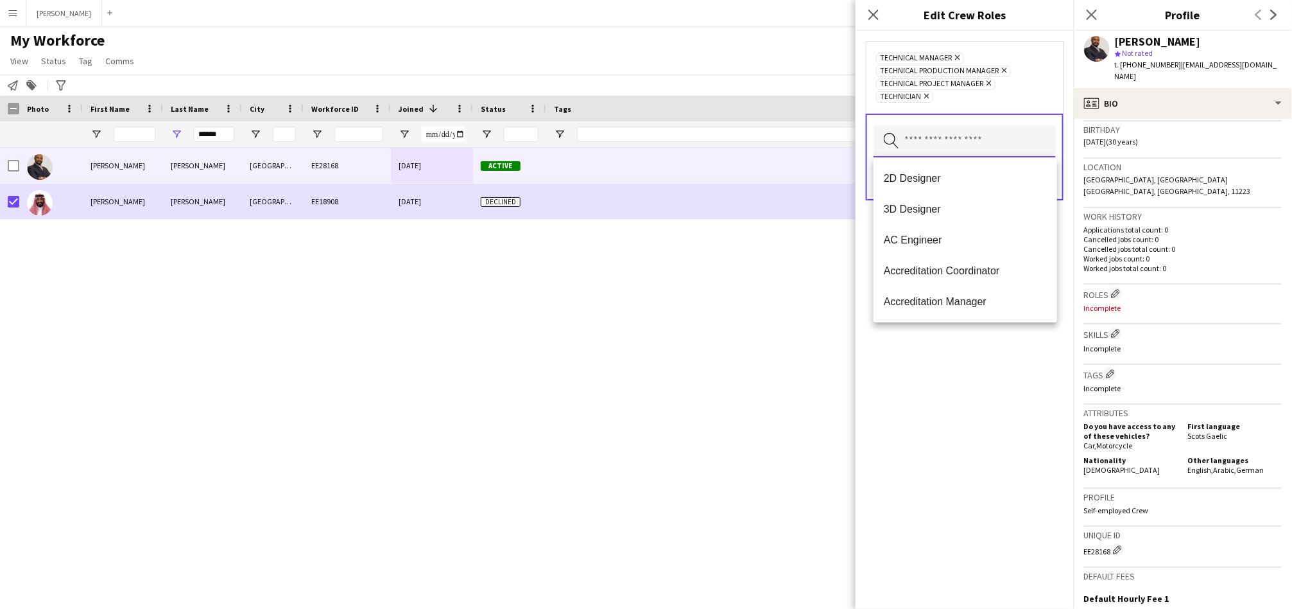
click at [917, 144] on input "text" at bounding box center [965, 141] width 182 height 32
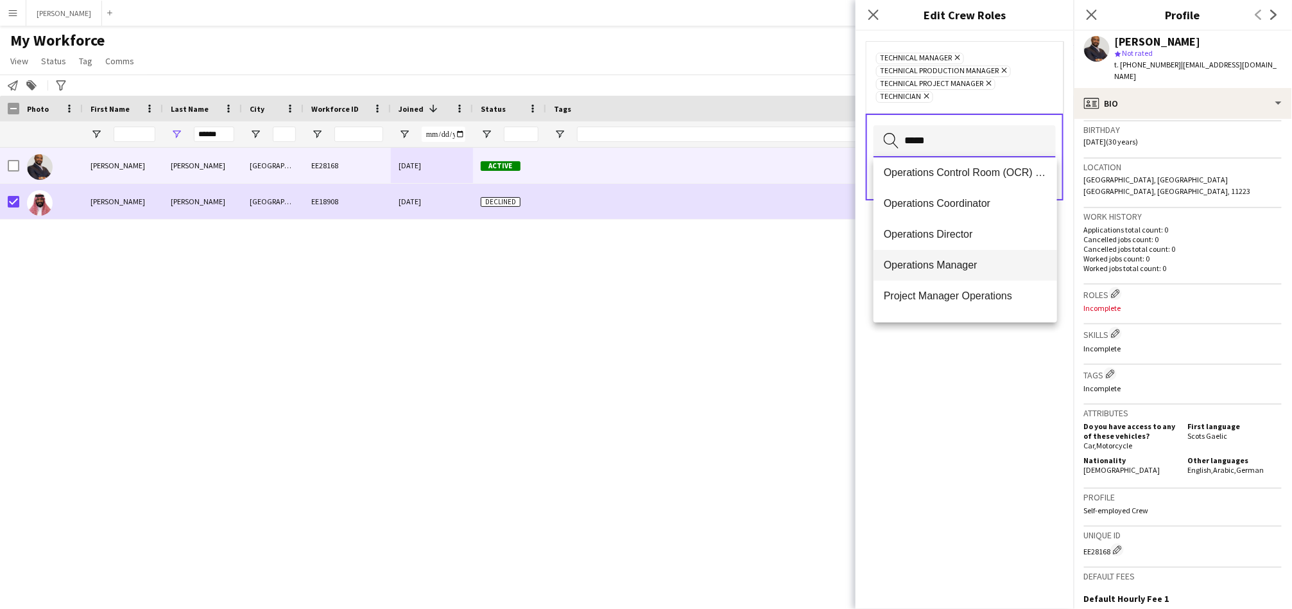
scroll to position [119, 0]
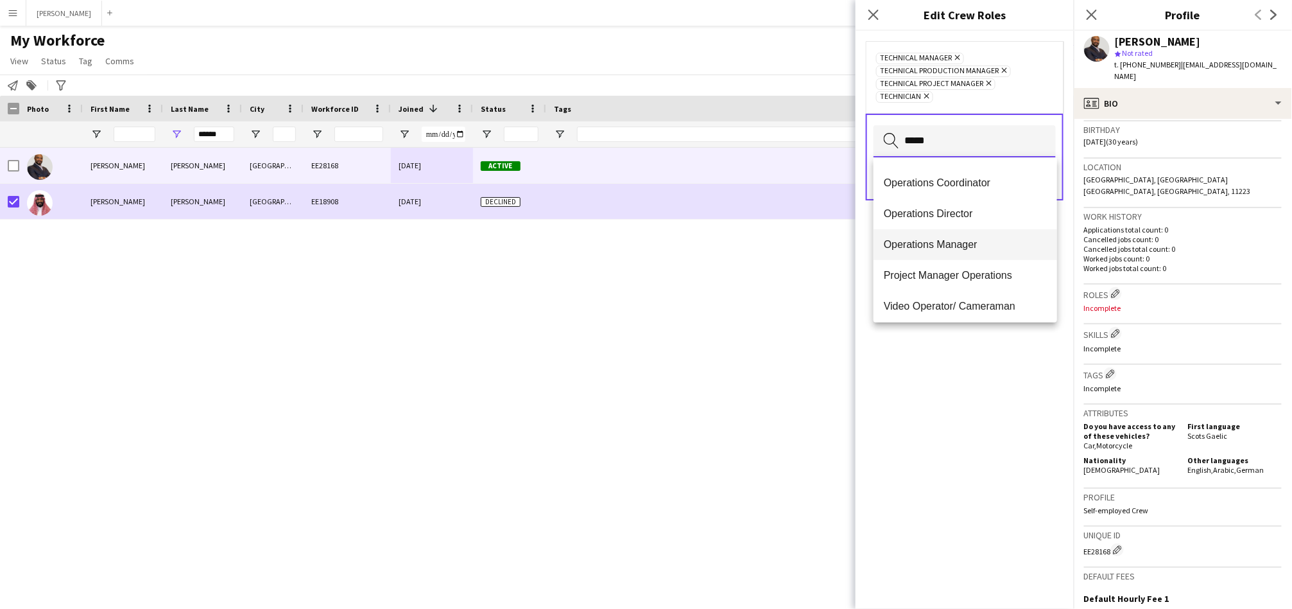
type input "*****"
click at [934, 244] on span "Operations Manager" at bounding box center [965, 244] width 163 height 12
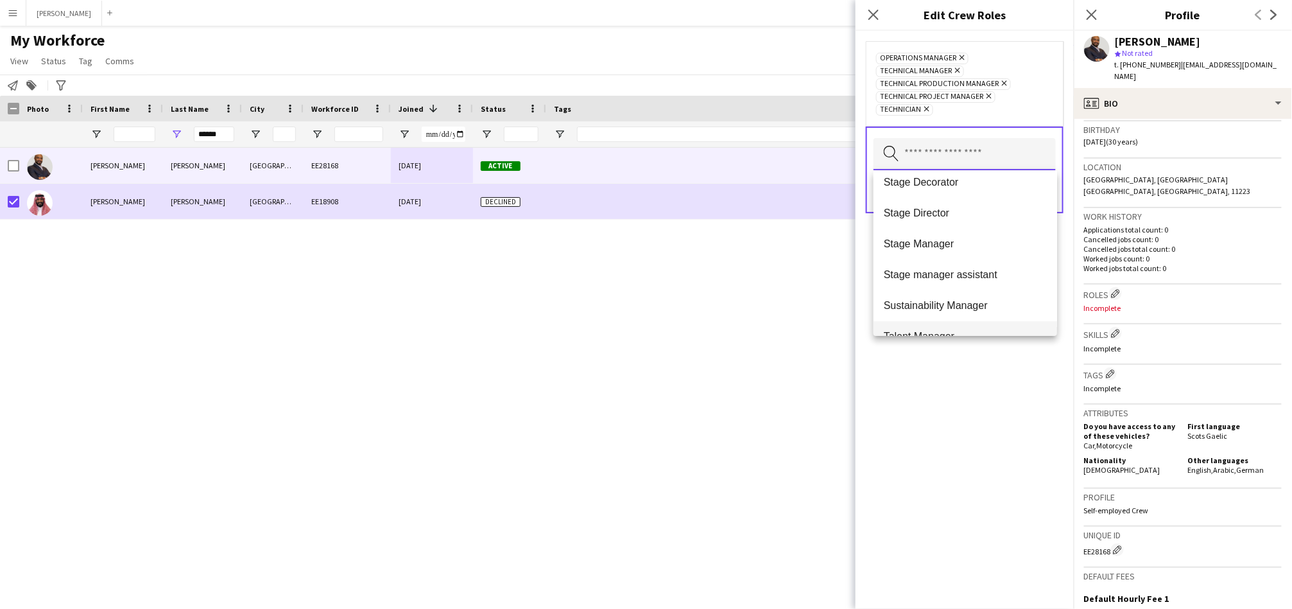
scroll to position [4042, 0]
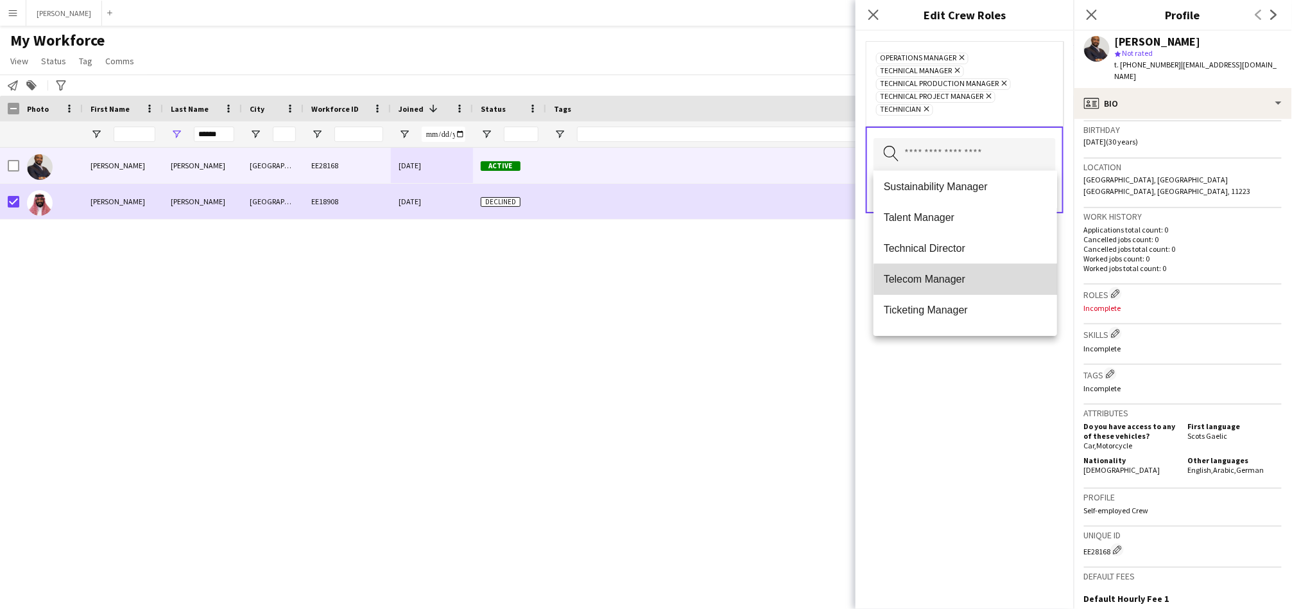
click at [976, 279] on span "Telecom Manager" at bounding box center [965, 279] width 163 height 12
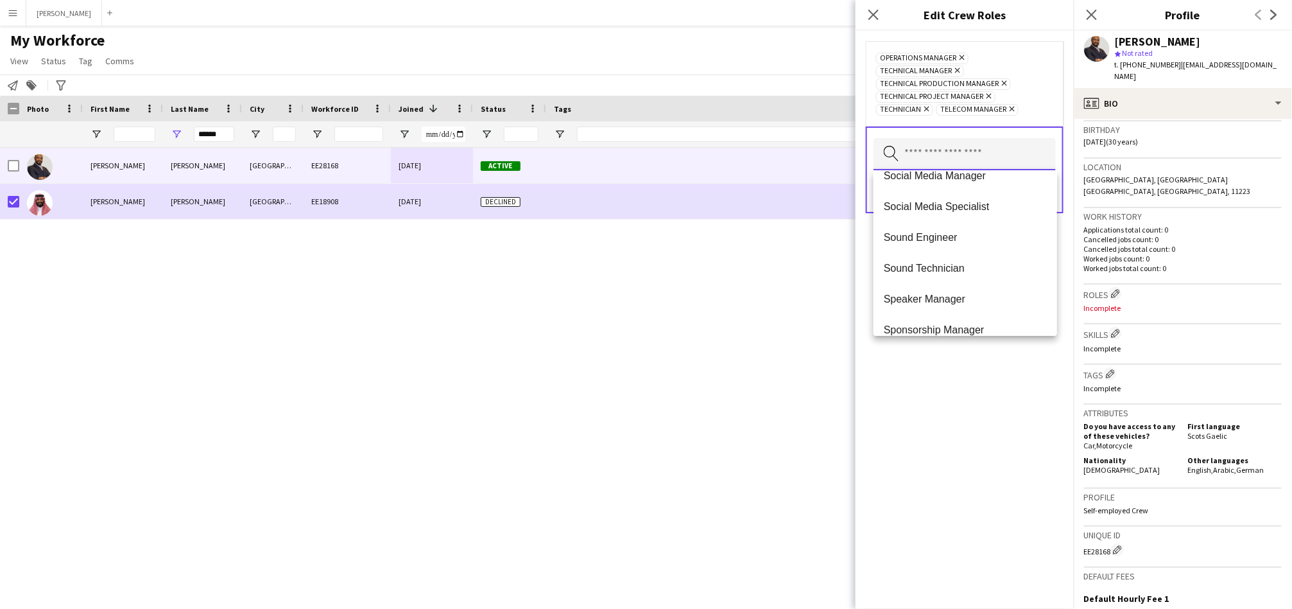
scroll to position [3665, 0]
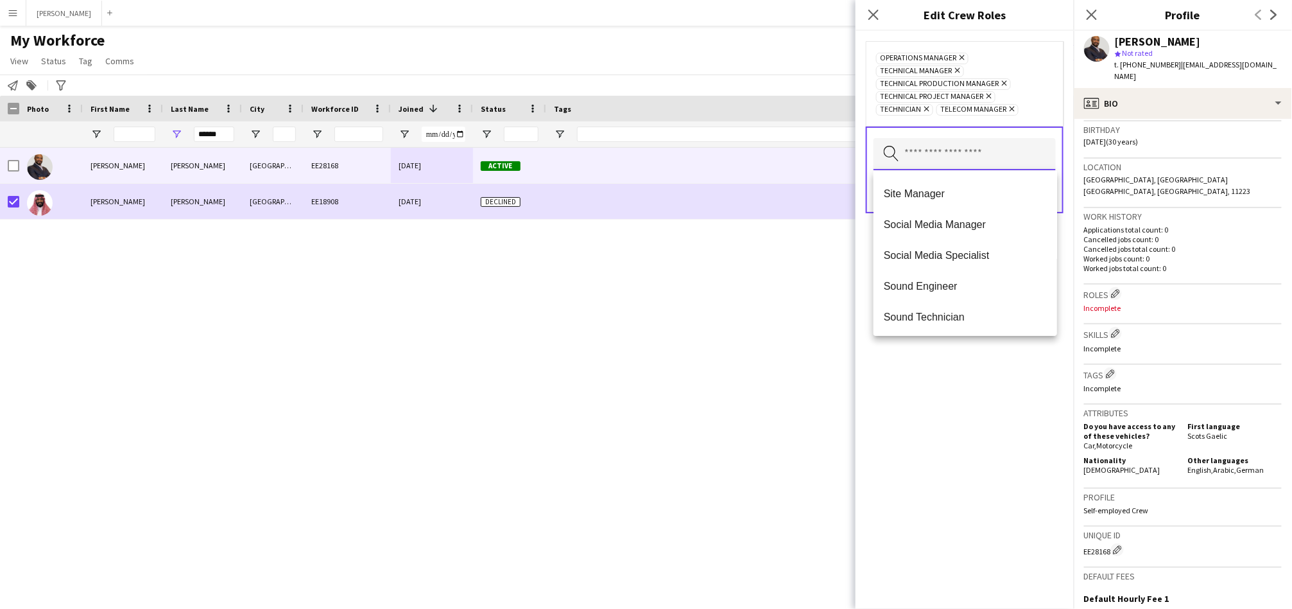
click at [971, 152] on input "text" at bounding box center [965, 154] width 182 height 32
type input "*"
click at [1003, 397] on div "Operations Manager Remove Technical Manager Remove Technical Production Manager…" at bounding box center [965, 320] width 218 height 578
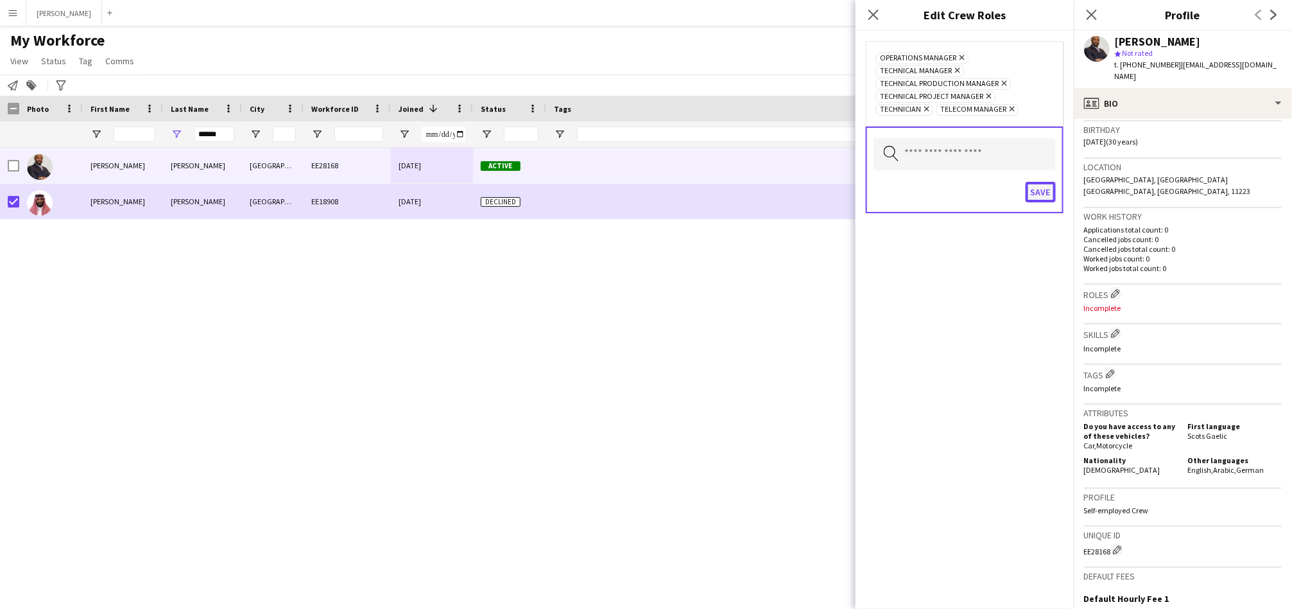
click at [1050, 195] on button "Save" at bounding box center [1041, 192] width 30 height 21
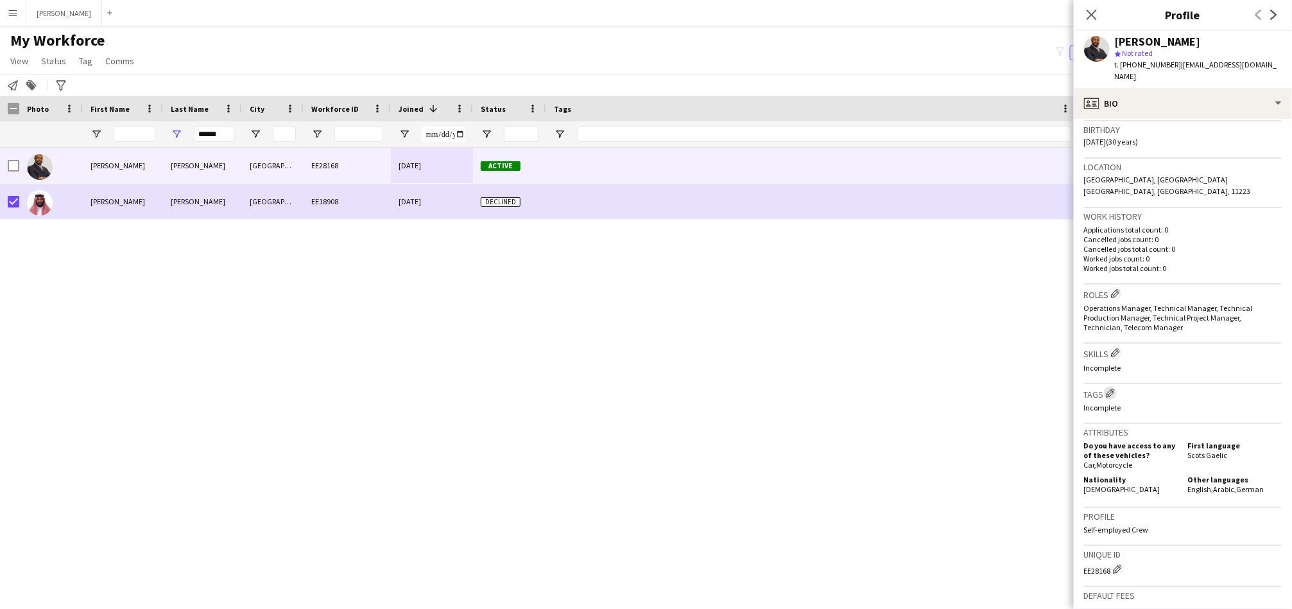
click at [1111, 387] on button "Edit crew company tags" at bounding box center [1110, 393] width 13 height 13
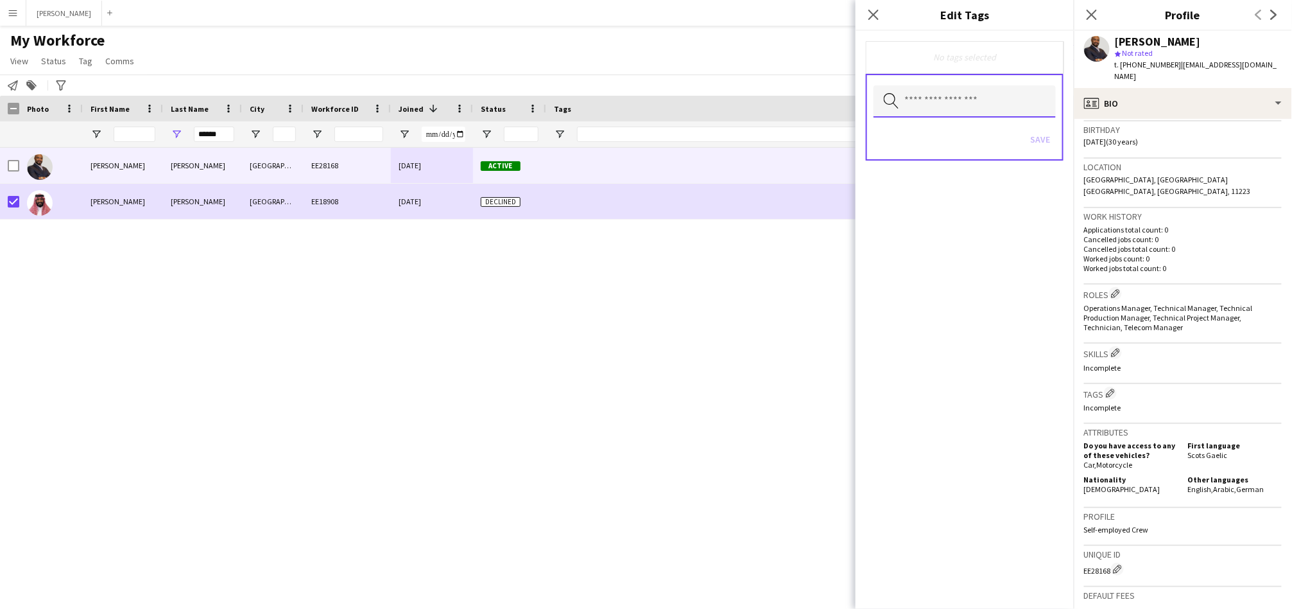
click at [980, 97] on input "text" at bounding box center [965, 101] width 182 height 32
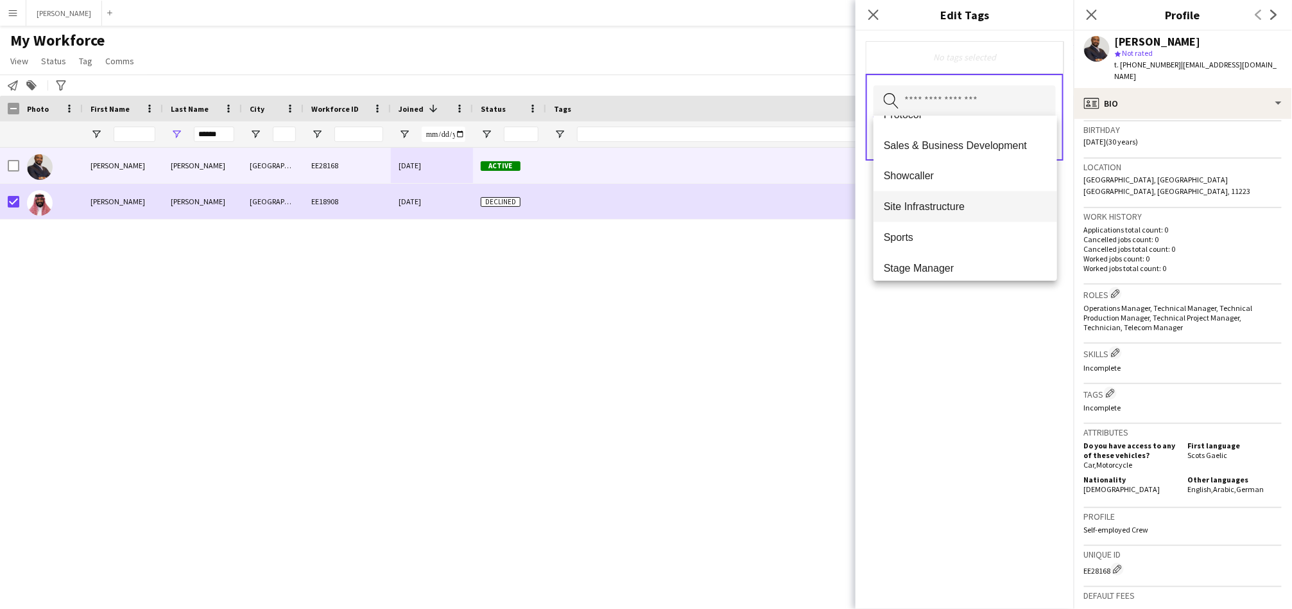
scroll to position [951, 0]
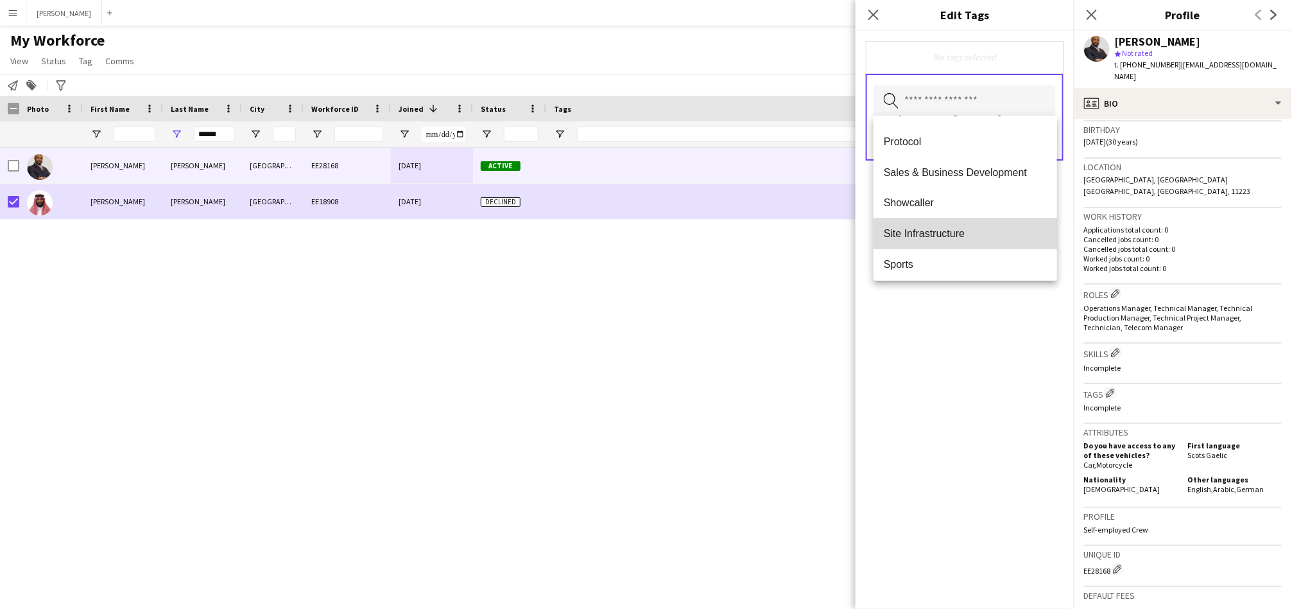
click at [991, 228] on span "Site Infrastructure" at bounding box center [965, 234] width 163 height 12
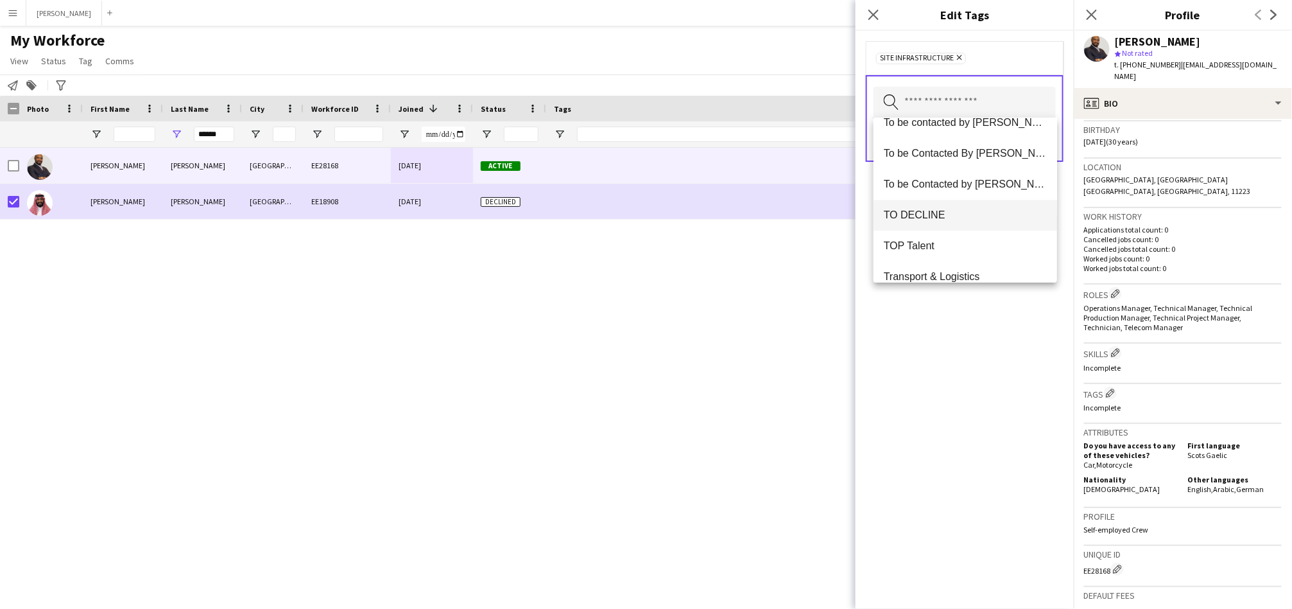
scroll to position [1417, 0]
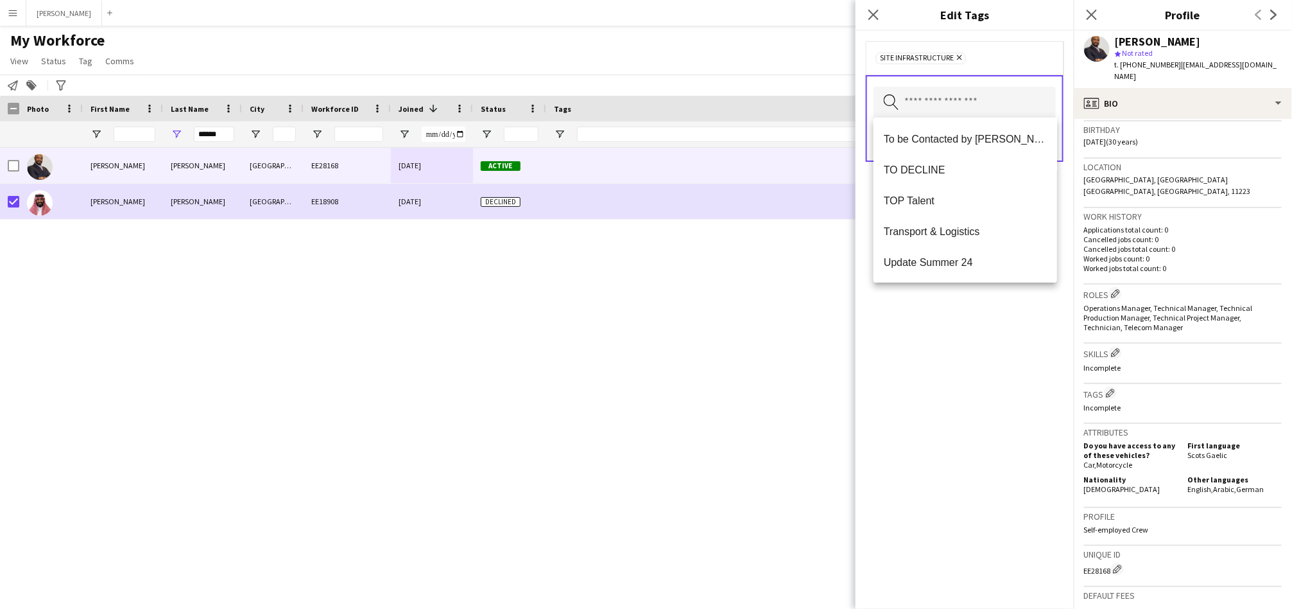
click at [991, 106] on input "text" at bounding box center [965, 103] width 182 height 32
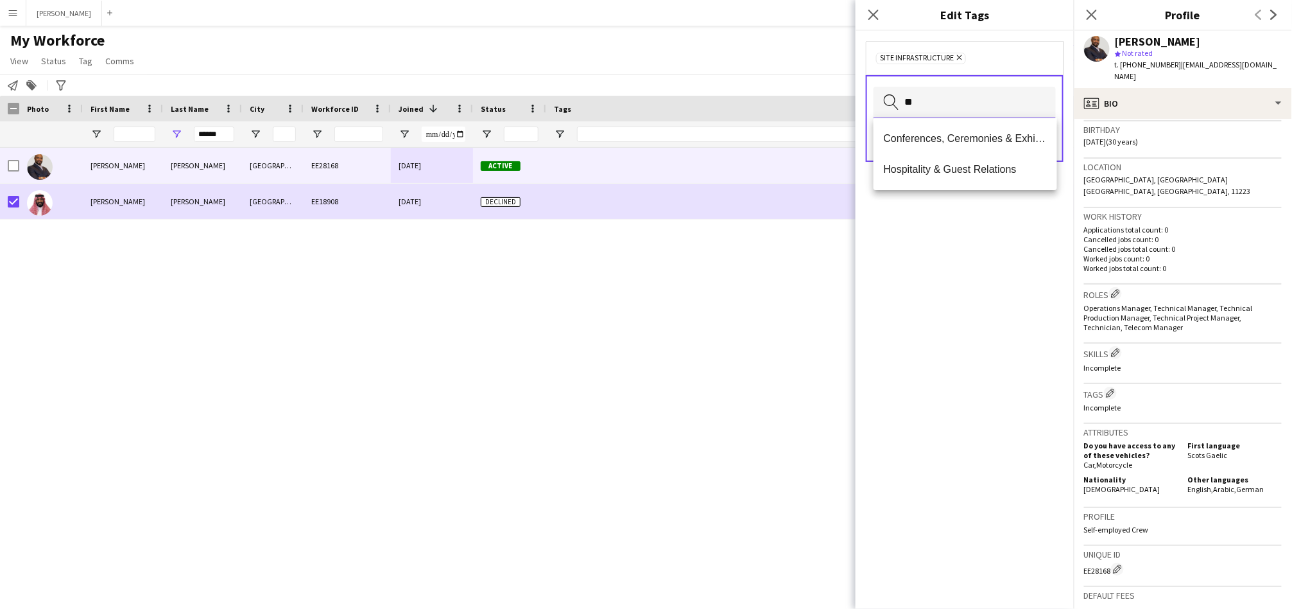
type input "*"
type input "***"
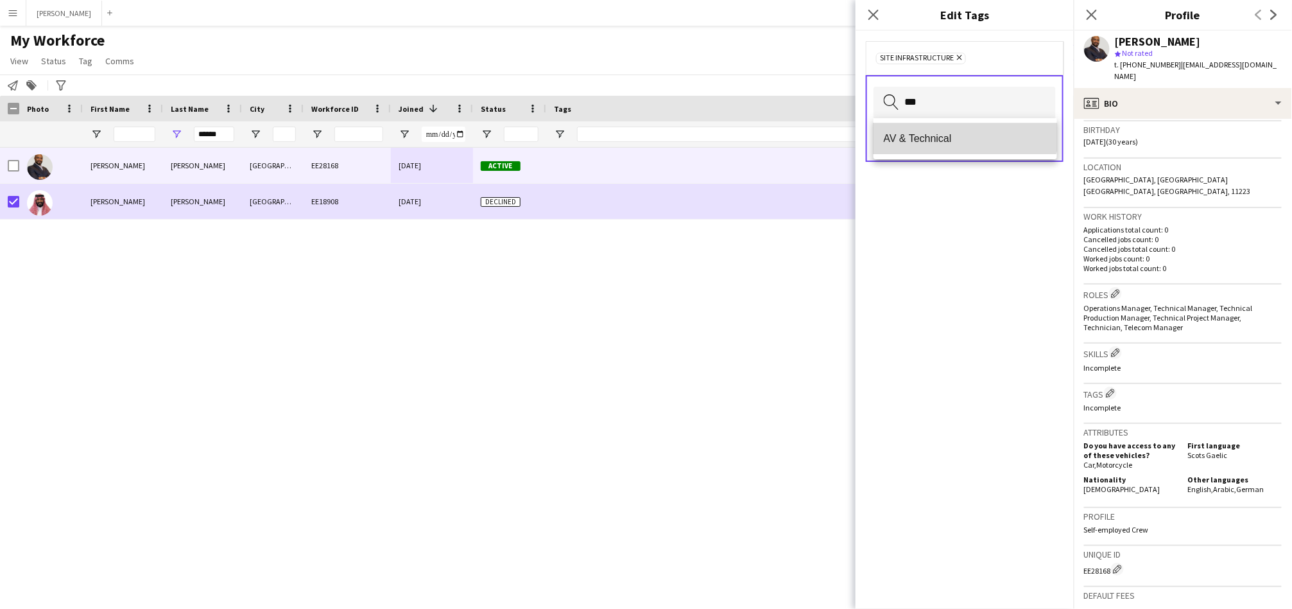
click at [944, 127] on mat-option "AV & Technical" at bounding box center [966, 138] width 184 height 31
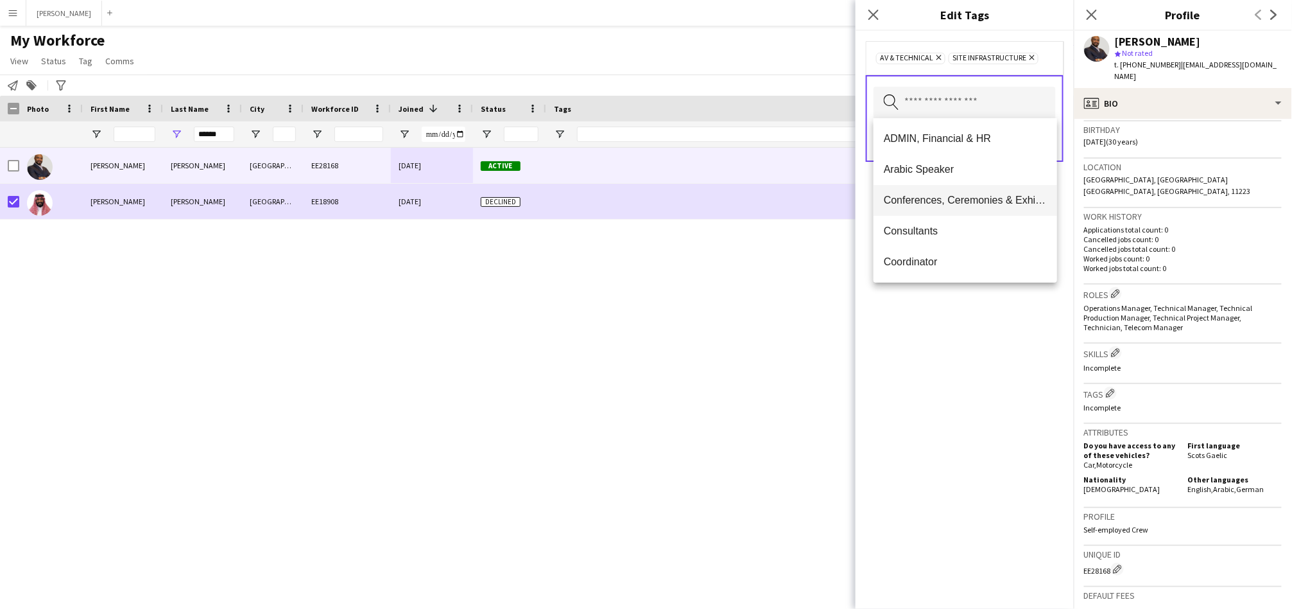
click at [925, 169] on span "Arabic Speaker" at bounding box center [965, 169] width 163 height 12
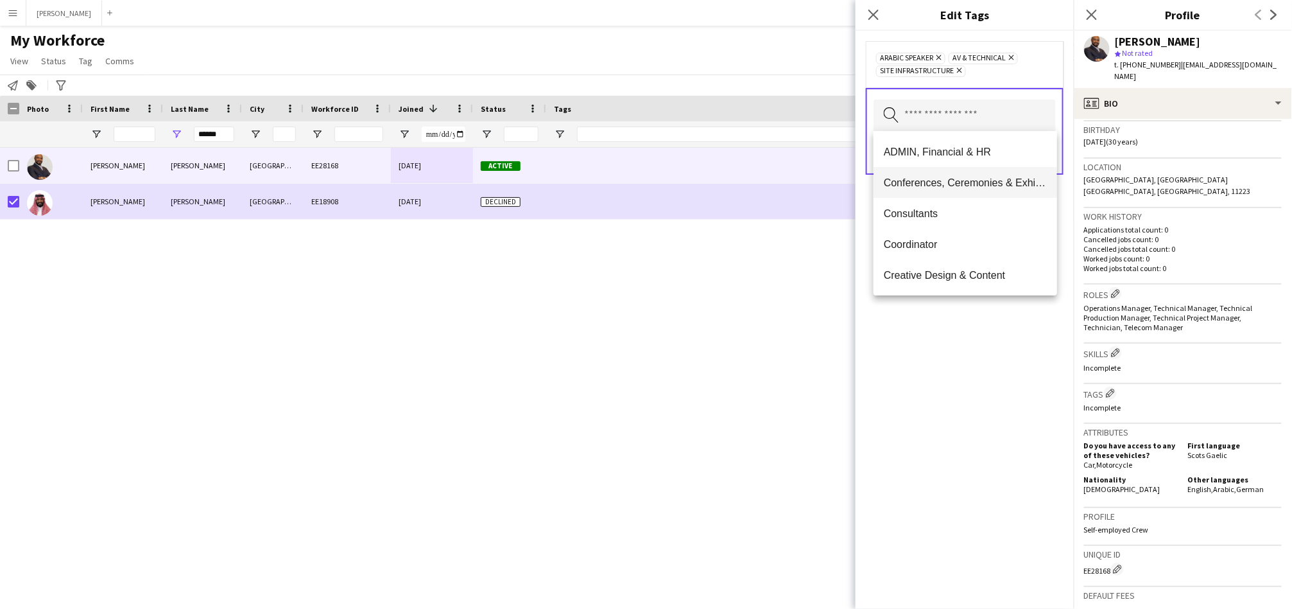
click at [931, 173] on mat-option "Conferences, Ceremonies & Exhibitions" at bounding box center [966, 182] width 184 height 31
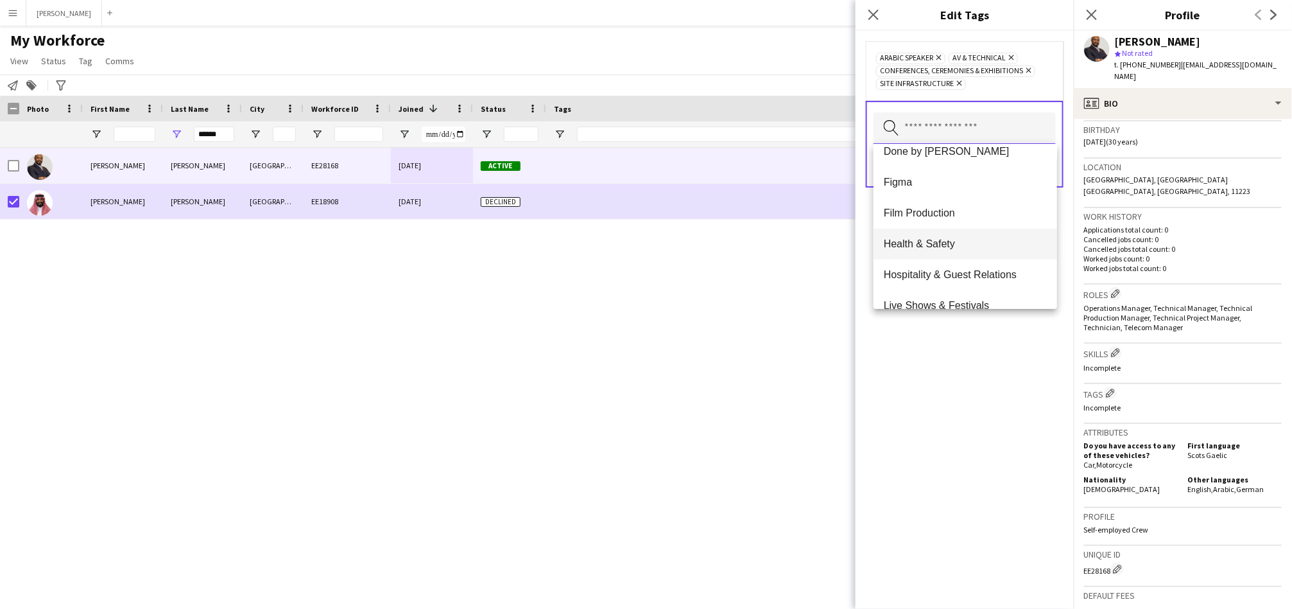
scroll to position [594, 0]
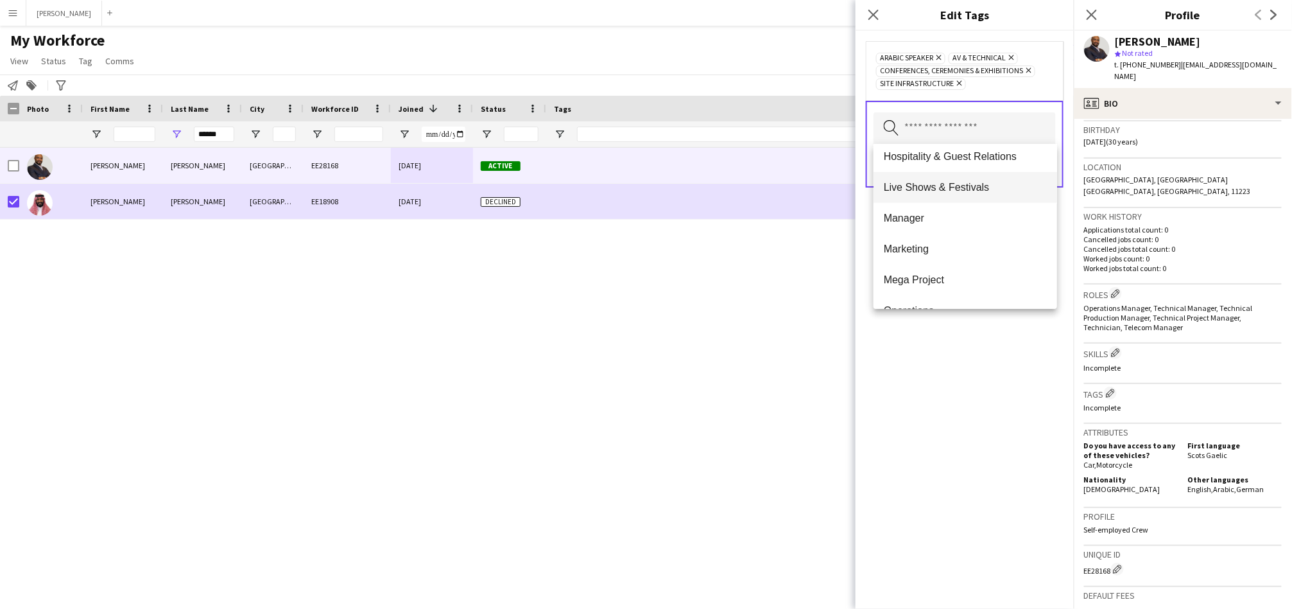
click at [987, 191] on span "Live Shows & Festivals" at bounding box center [965, 187] width 163 height 12
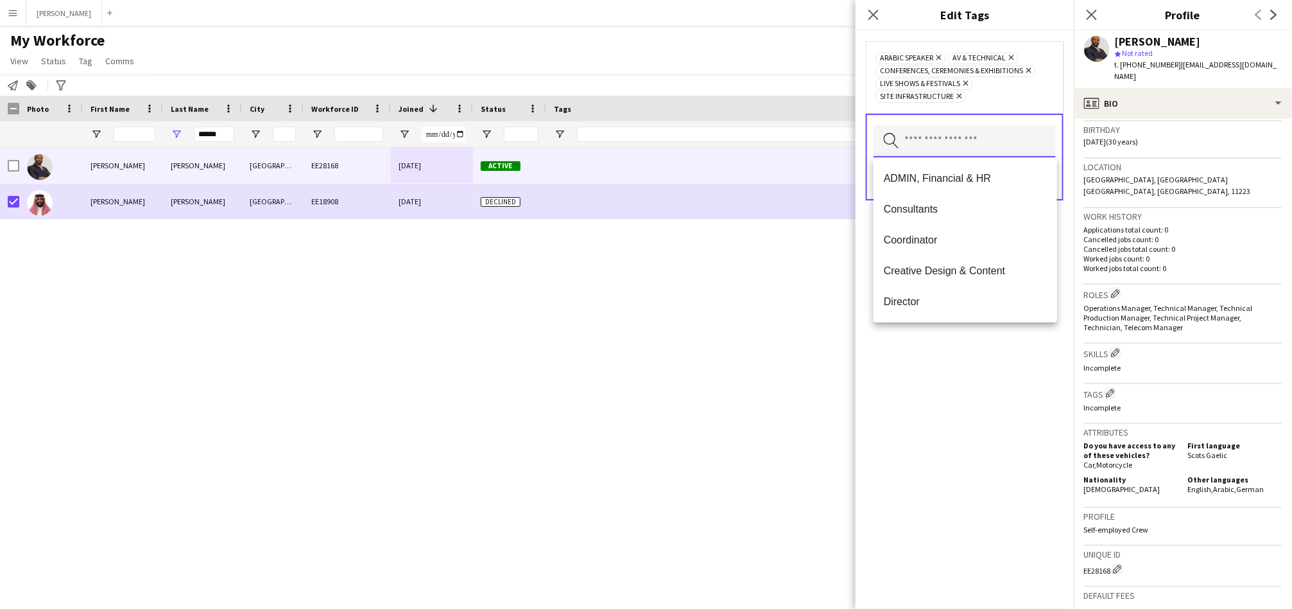
click at [1027, 137] on input "text" at bounding box center [965, 141] width 182 height 32
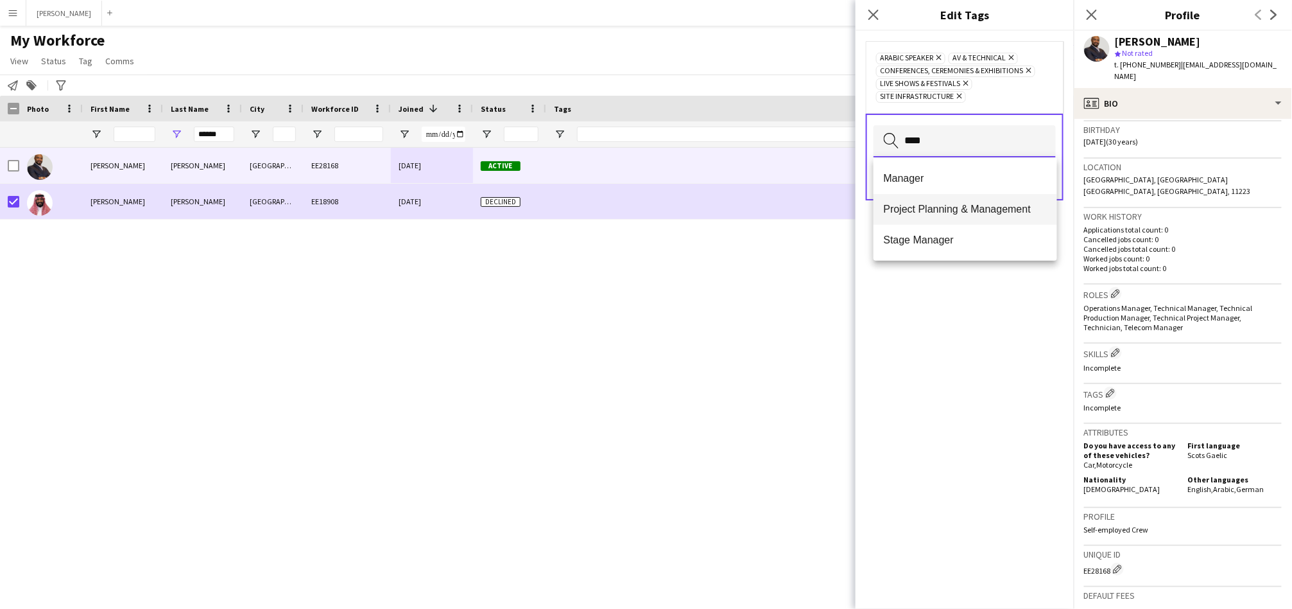
type input "****"
click at [966, 201] on mat-option "Project Planning & Management" at bounding box center [966, 209] width 184 height 31
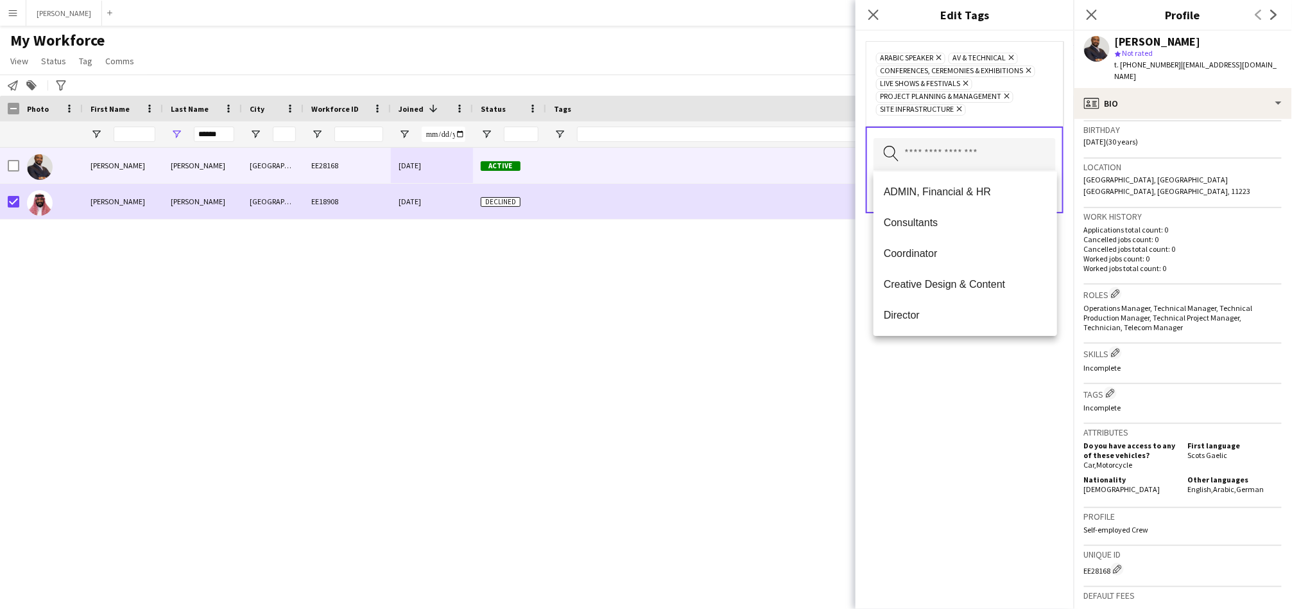
click at [926, 392] on div "Arabic Speaker Remove AV & Technical Remove Conferences, Ceremonies & Exhibitio…" at bounding box center [965, 320] width 218 height 578
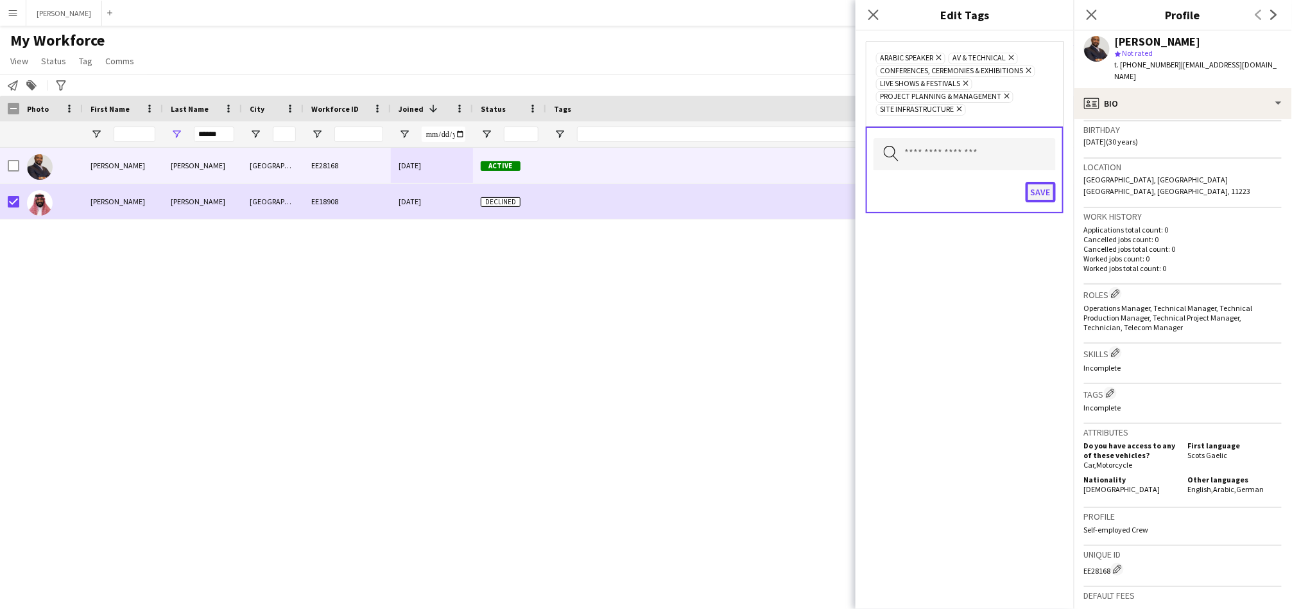
click at [1039, 195] on button "Save" at bounding box center [1041, 192] width 30 height 21
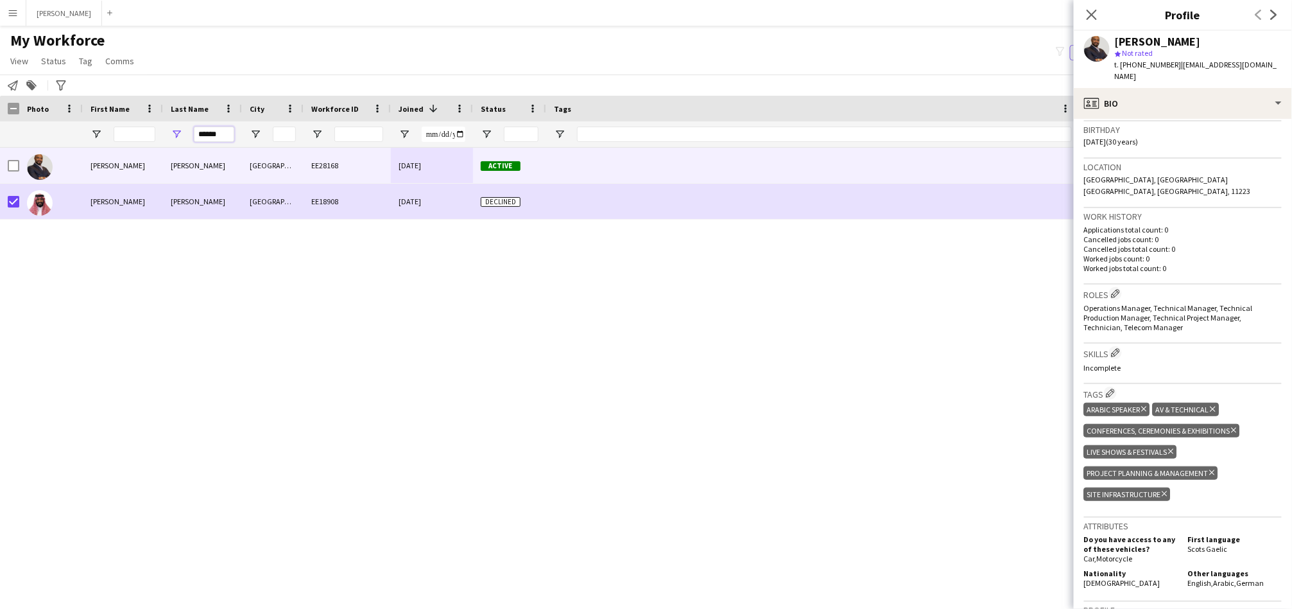
click at [213, 135] on input "******" at bounding box center [214, 133] width 40 height 15
click at [623, 130] on input "Tags Filter Input" at bounding box center [824, 133] width 495 height 15
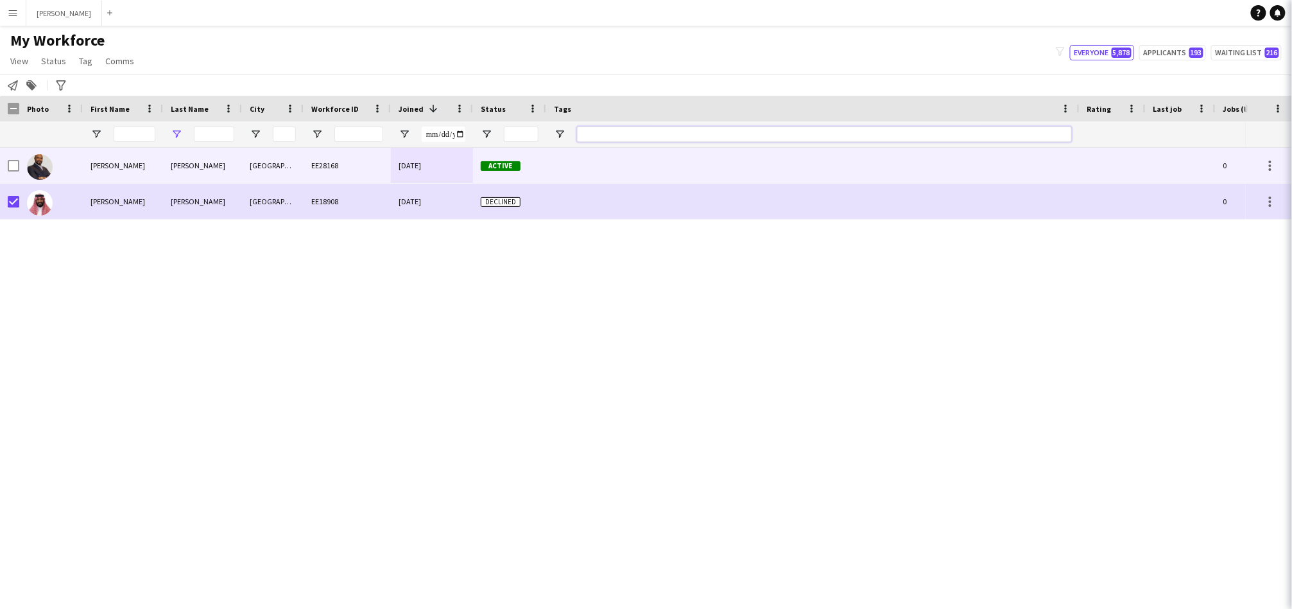
click at [857, 132] on input "Tags Filter Input" at bounding box center [824, 133] width 495 height 15
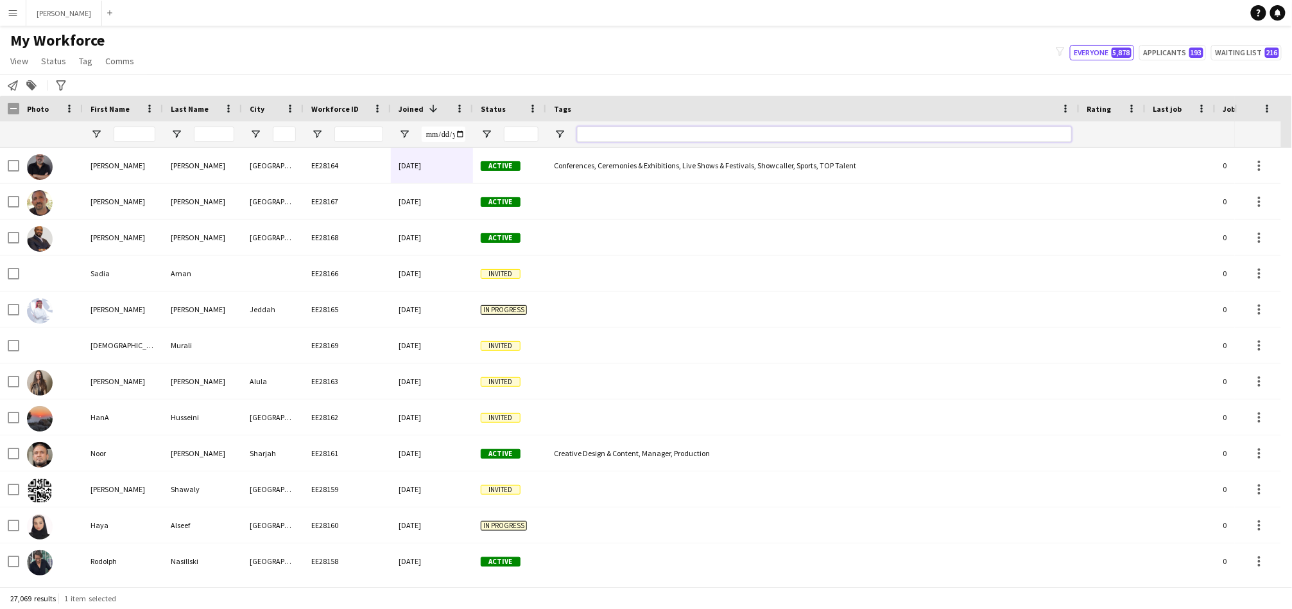
click at [621, 136] on input "Tags Filter Input" at bounding box center [824, 133] width 495 height 15
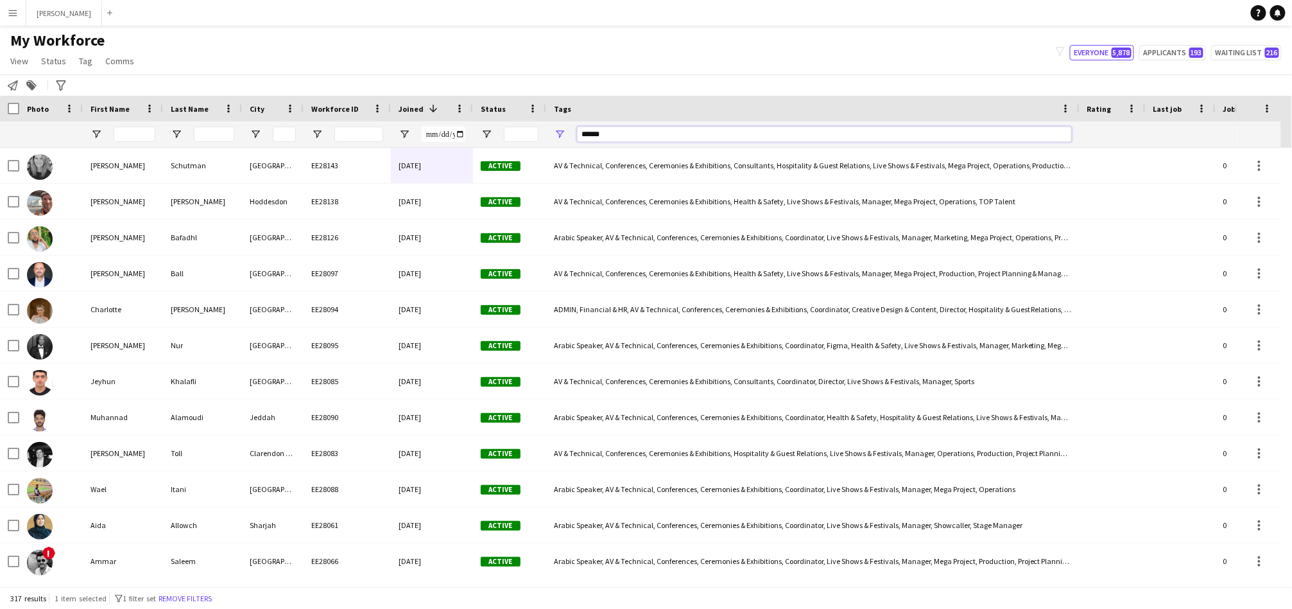
click at [593, 132] on input "******" at bounding box center [824, 133] width 495 height 15
type input "*****"
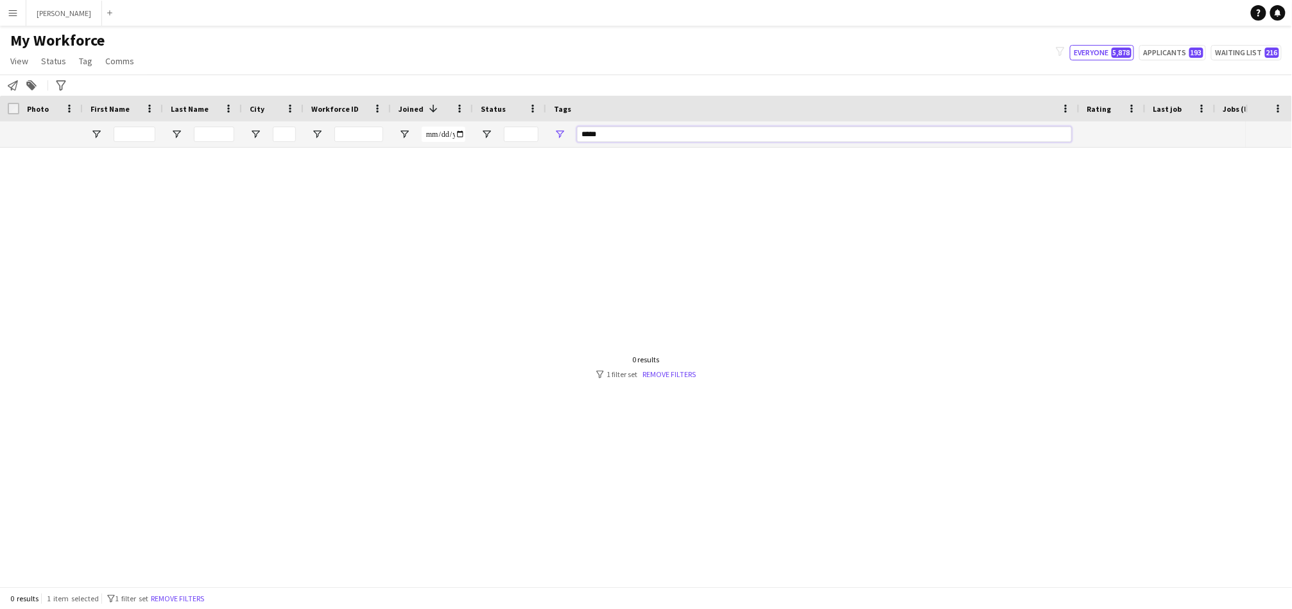
click at [611, 137] on input "*****" at bounding box center [824, 133] width 495 height 15
click at [610, 137] on input "*****" at bounding box center [824, 133] width 495 height 15
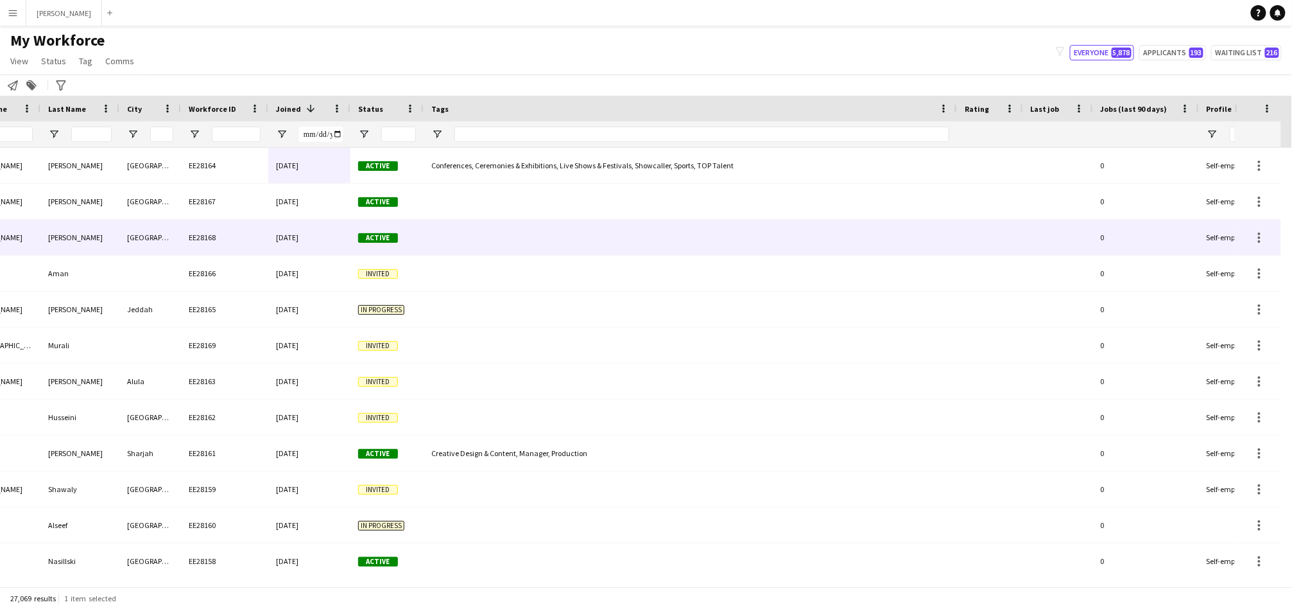
scroll to position [0, 143]
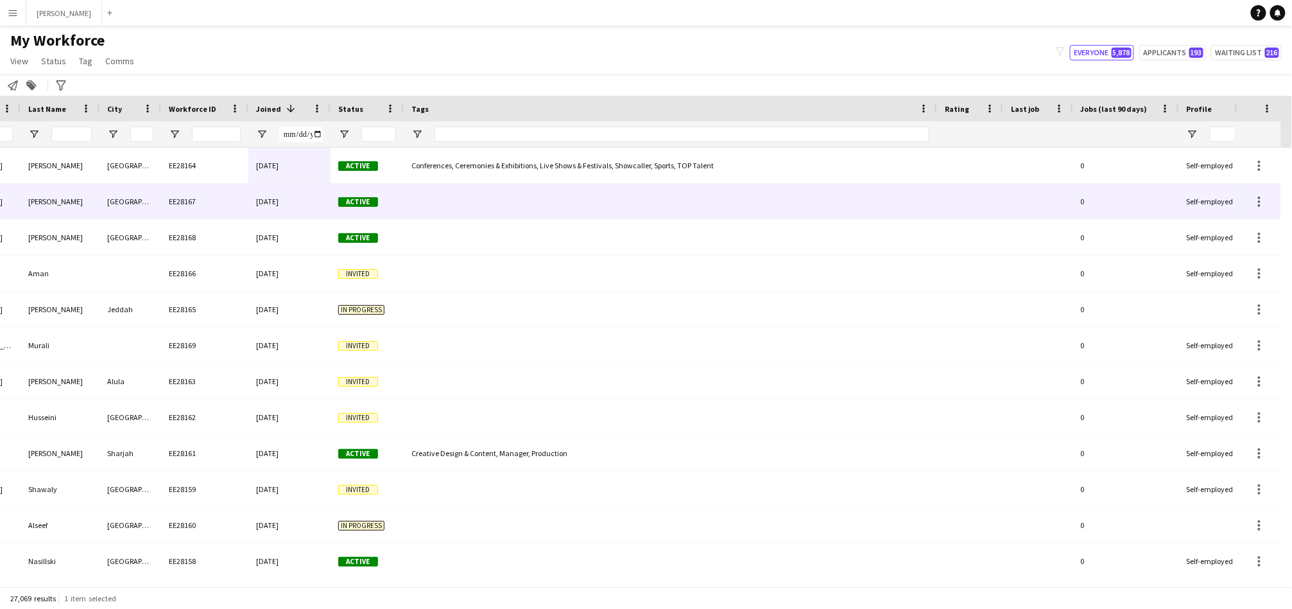
click at [477, 191] on div at bounding box center [671, 201] width 534 height 35
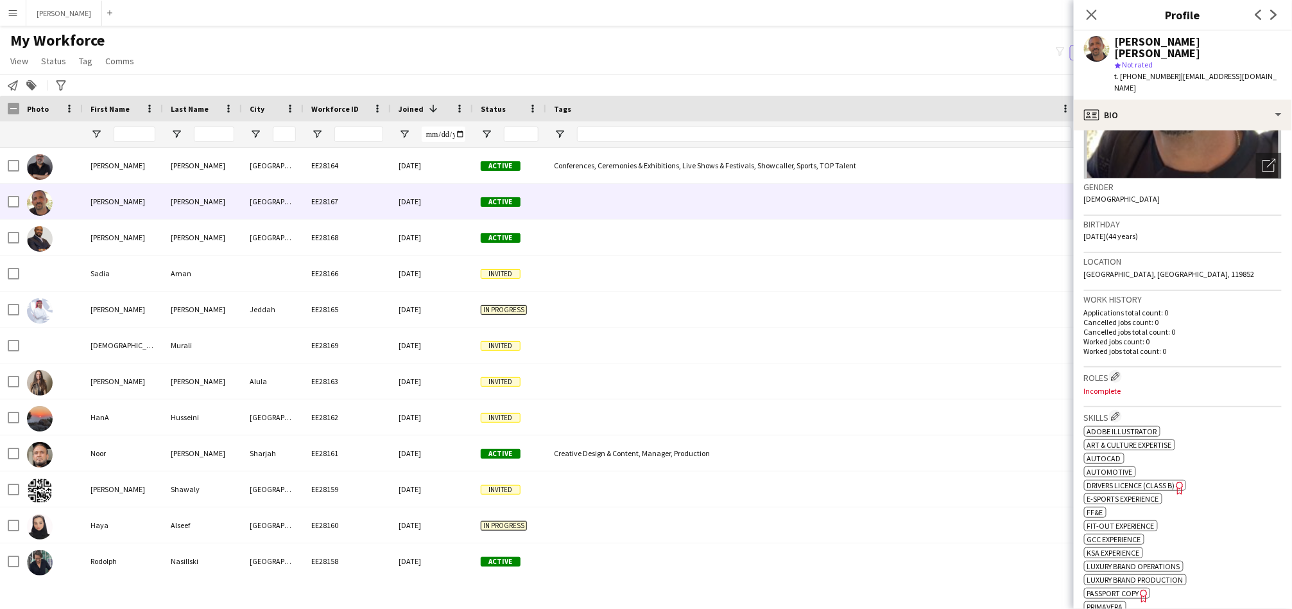
scroll to position [238, 0]
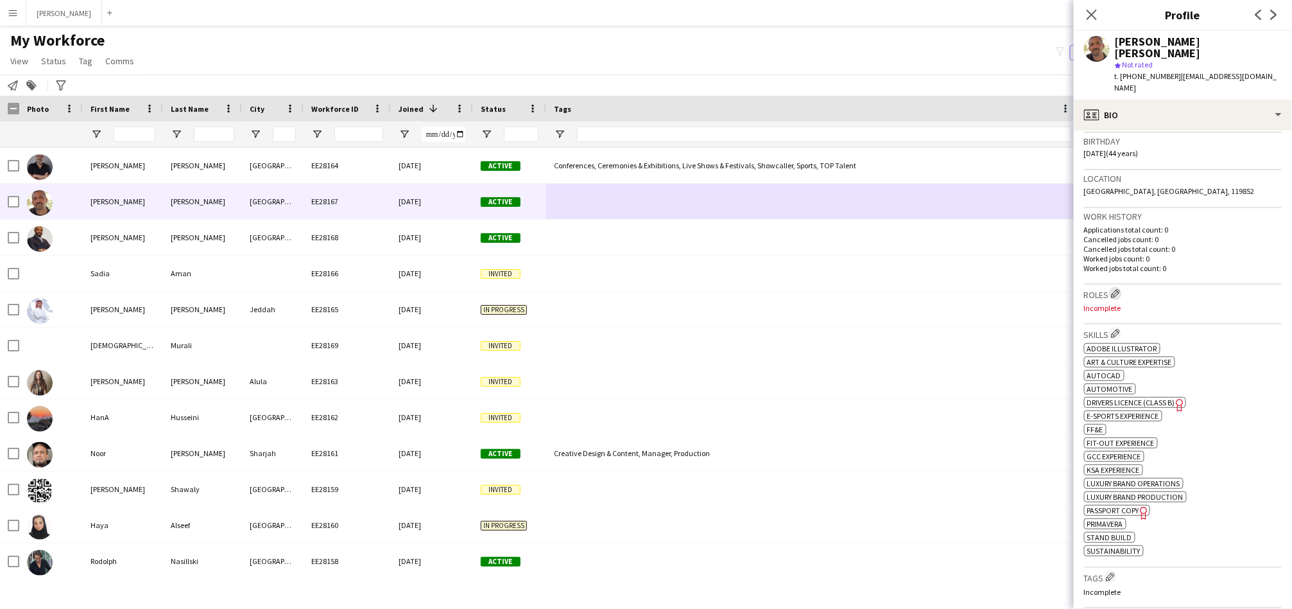
click at [1120, 289] on app-icon "Edit crew company roles" at bounding box center [1115, 293] width 9 height 9
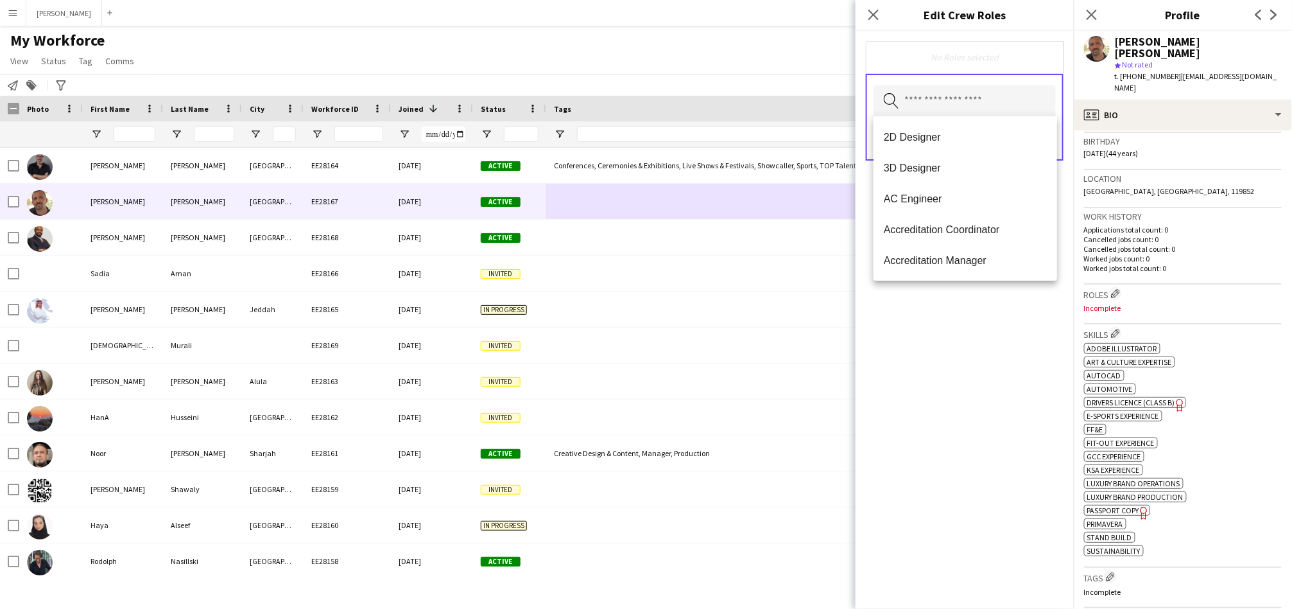
click at [989, 109] on input "text" at bounding box center [965, 101] width 182 height 32
type input "**********"
click at [897, 183] on mat-option "Project Manager" at bounding box center [966, 198] width 184 height 31
type input "**********"
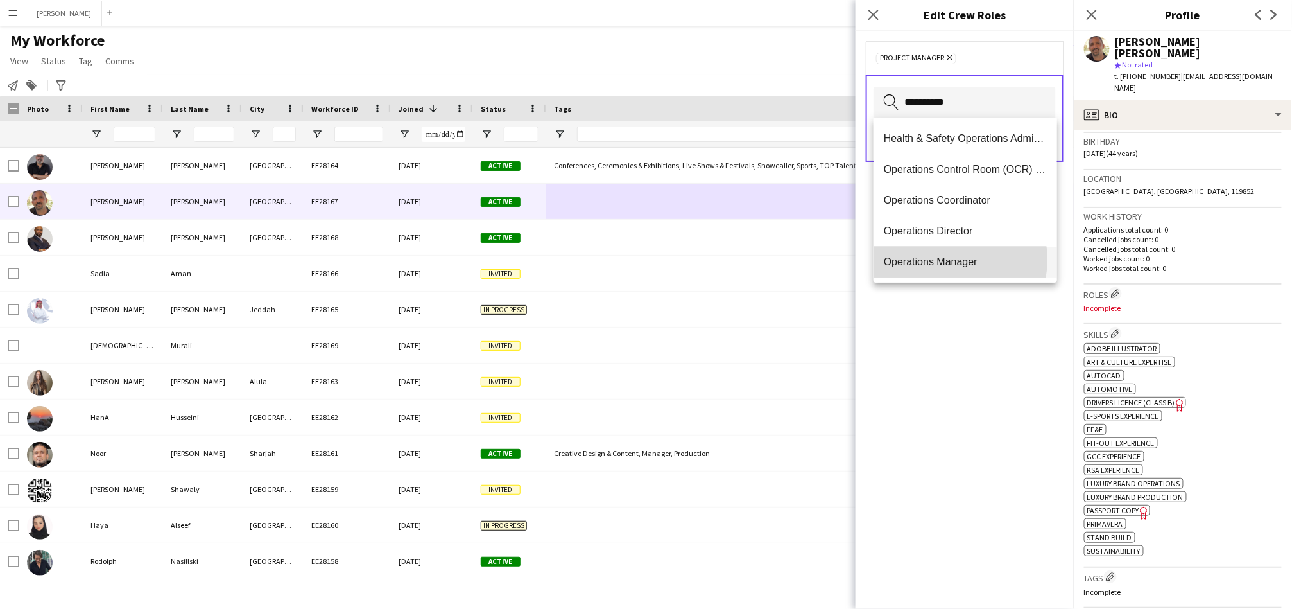
click at [945, 259] on span "Operations Manager" at bounding box center [965, 262] width 163 height 12
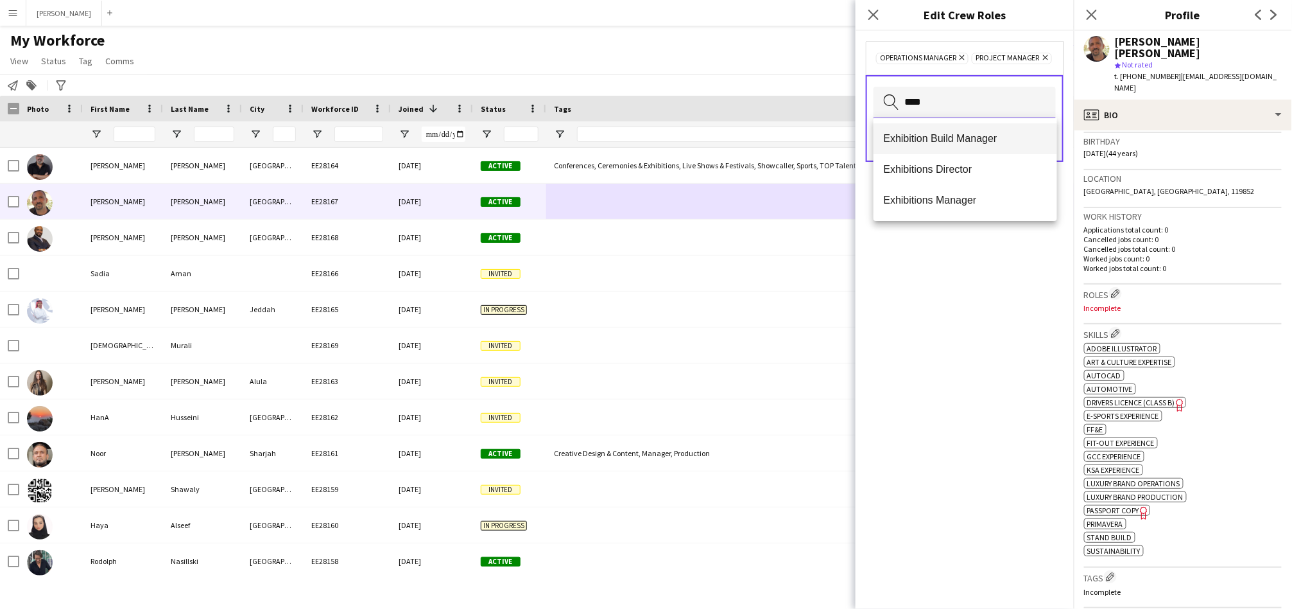
type input "****"
click at [912, 144] on span "Exhibition Build Manager" at bounding box center [965, 138] width 163 height 12
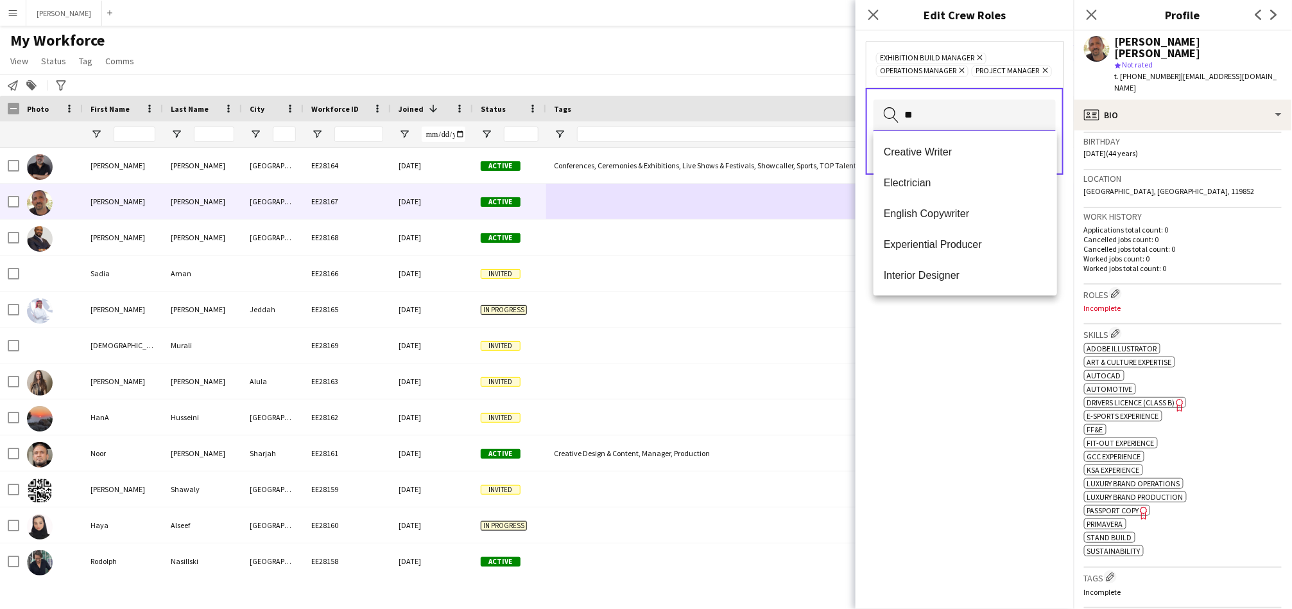
type input "*"
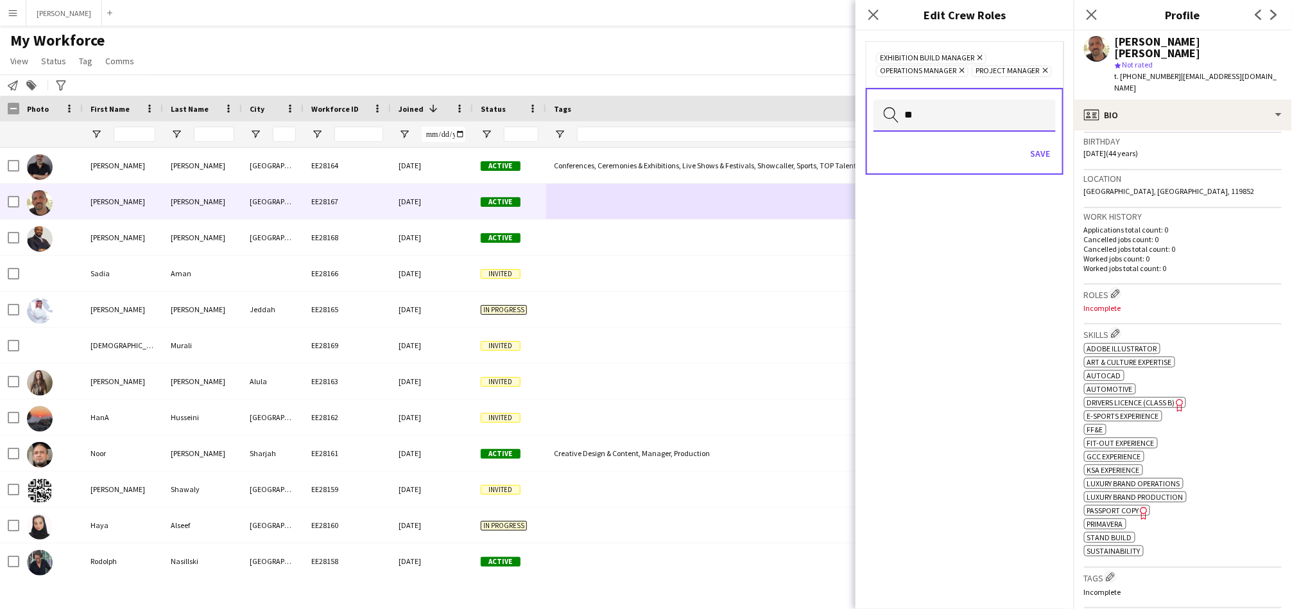
type input "*"
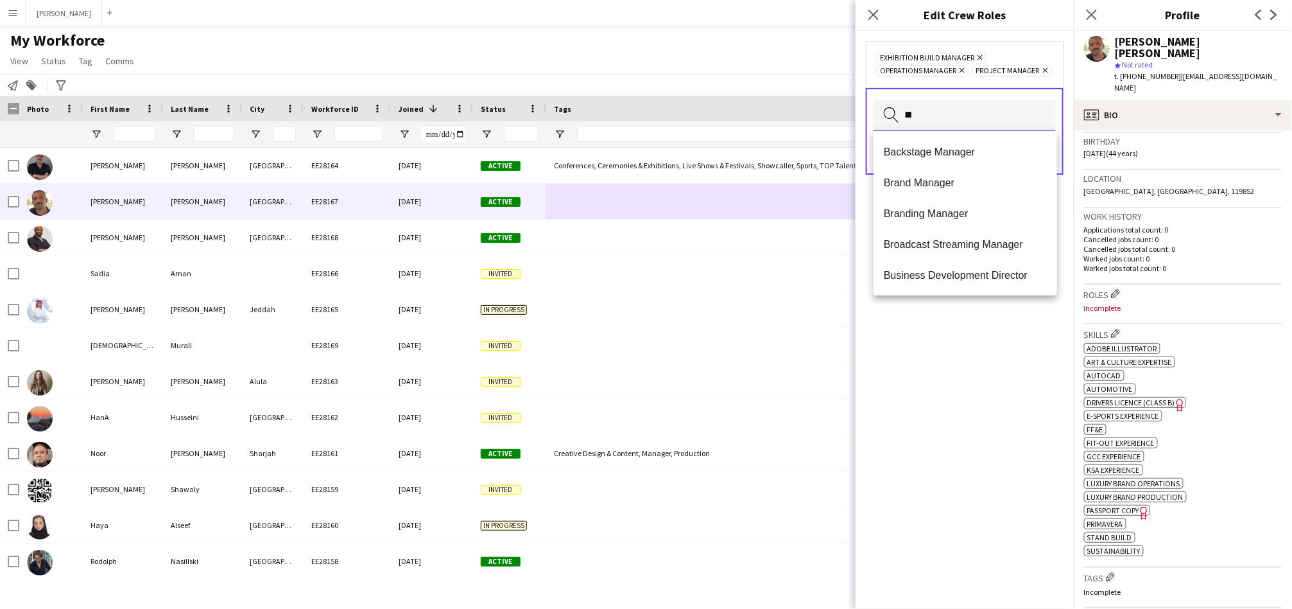
type input "*"
type input "***"
click at [918, 248] on span "Conference Manager" at bounding box center [965, 244] width 163 height 12
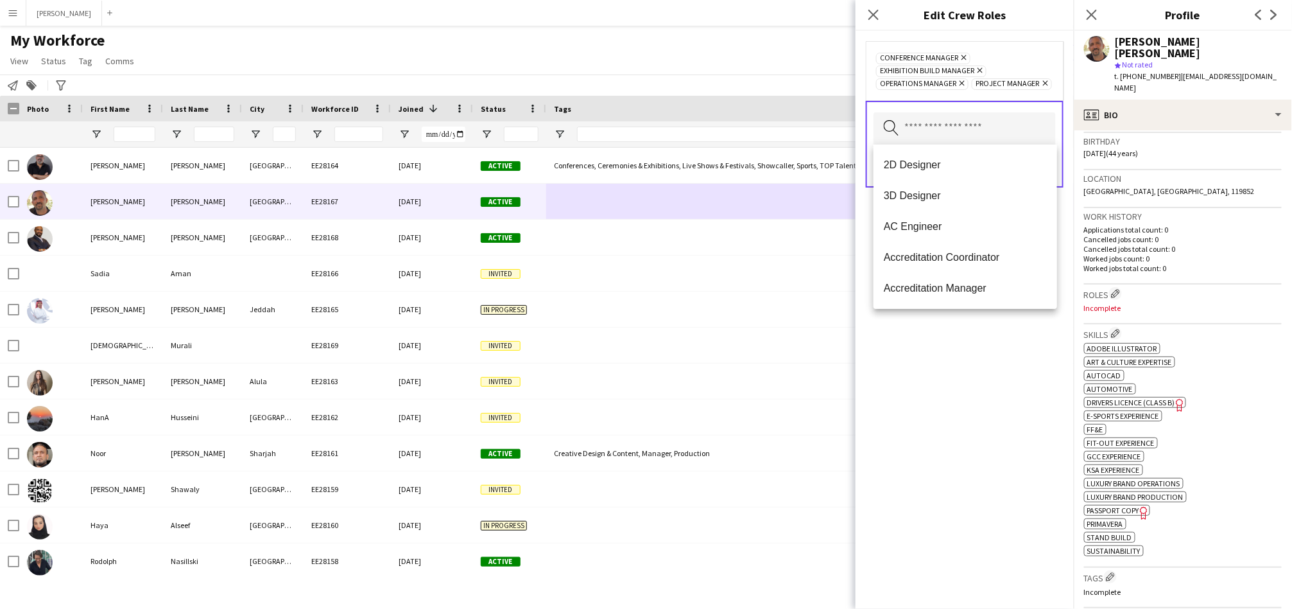
click at [964, 58] on icon "Remove" at bounding box center [963, 57] width 8 height 8
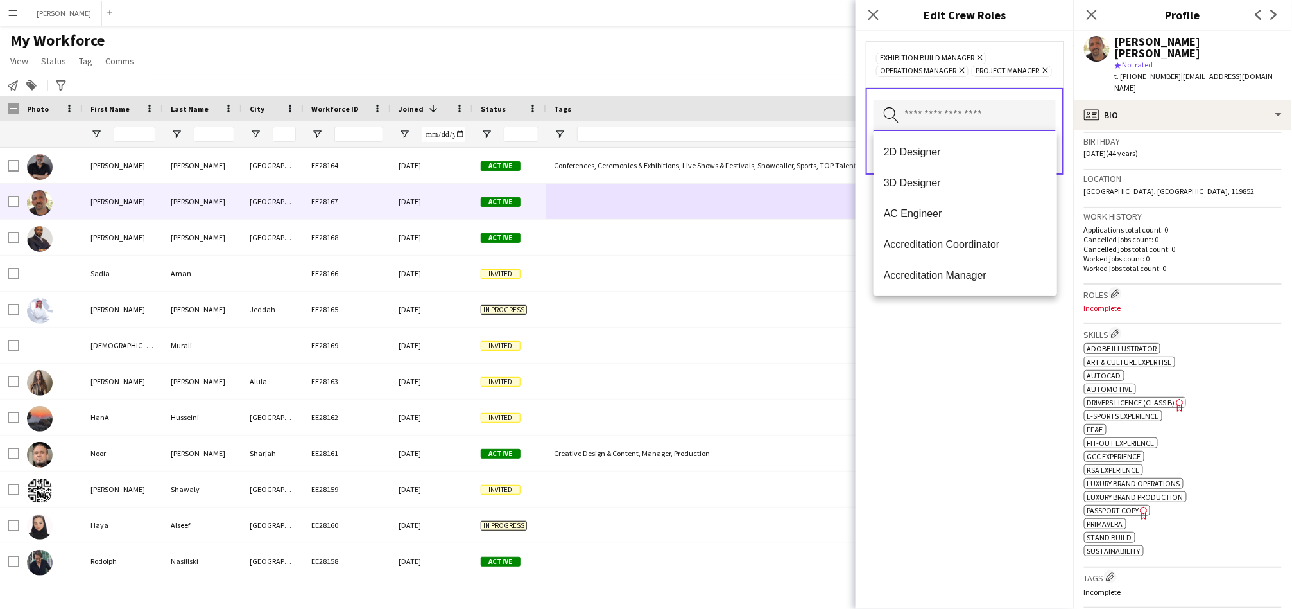
click at [917, 121] on input "text" at bounding box center [965, 116] width 182 height 32
type input "*"
click at [954, 356] on div "Exhibition Build Manager Remove Operations Manager Remove Project Manager Remov…" at bounding box center [965, 320] width 218 height 578
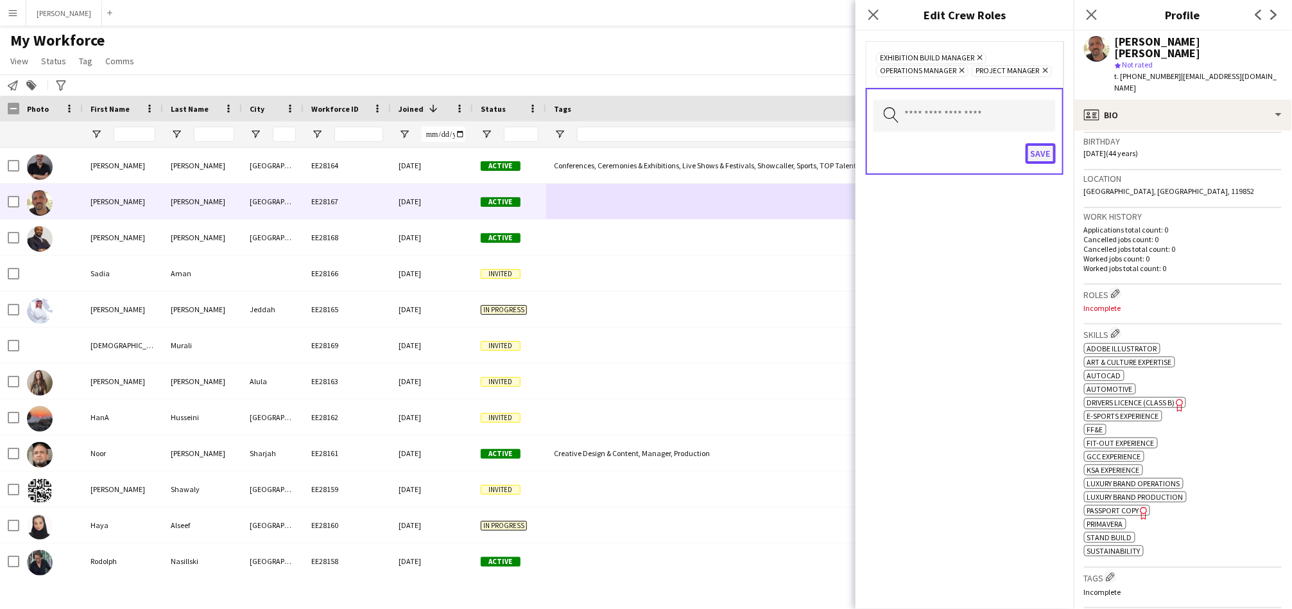
click at [1040, 157] on button "Save" at bounding box center [1041, 153] width 30 height 21
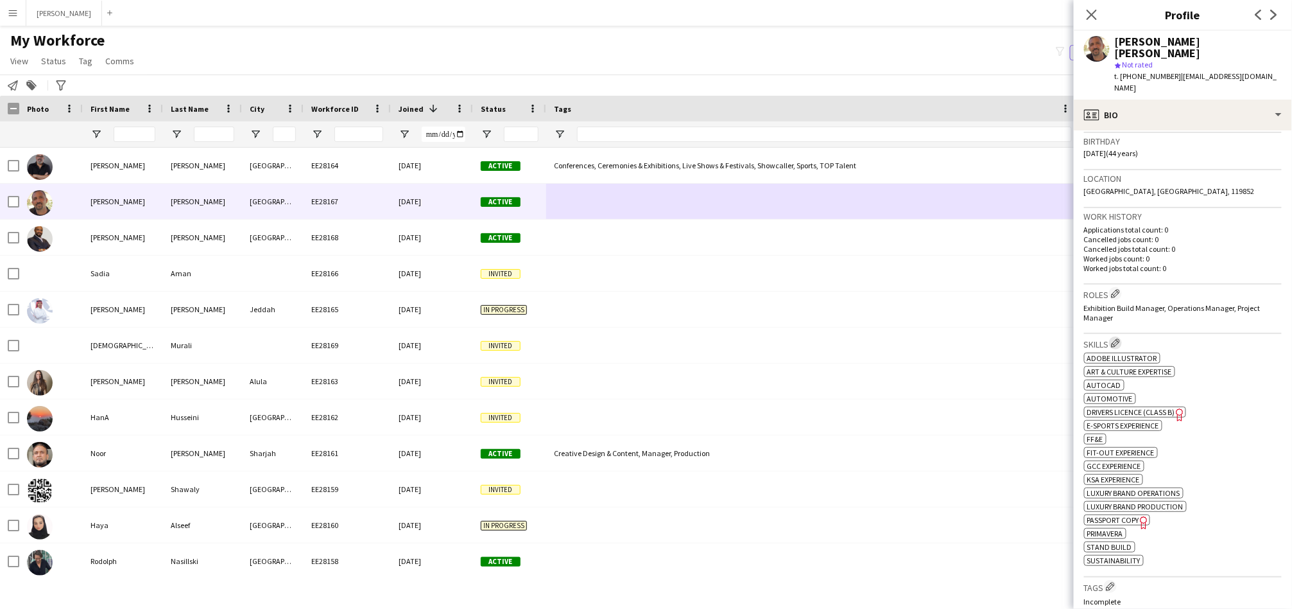
scroll to position [430, 0]
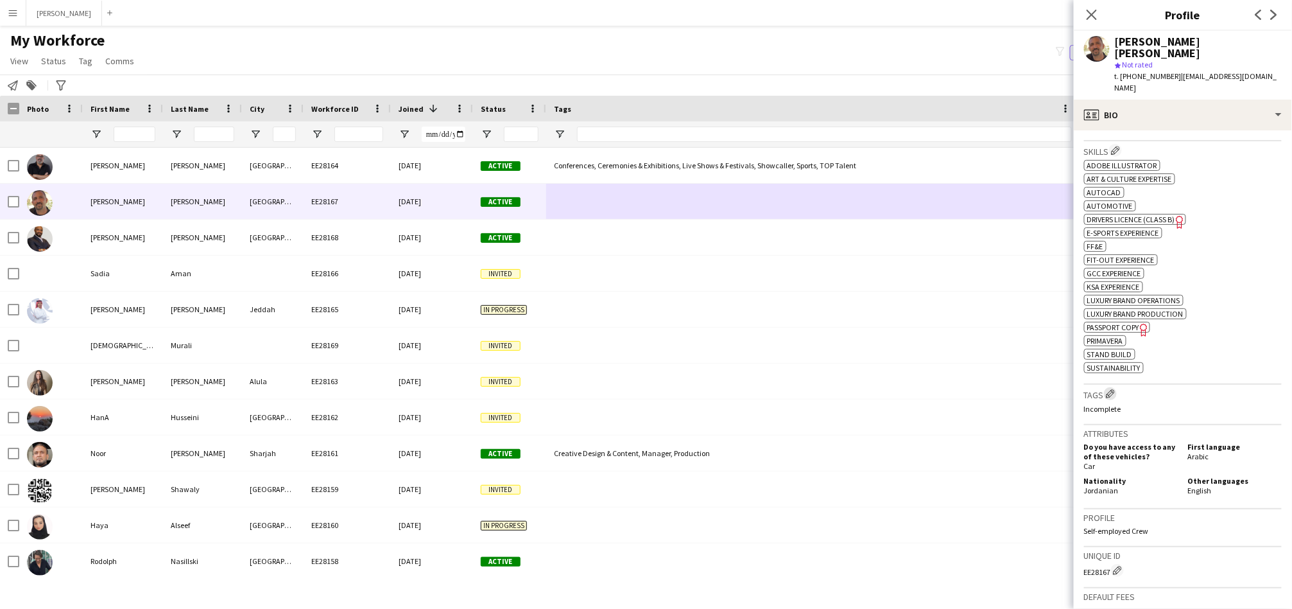
click at [1110, 387] on button "Edit crew company tags" at bounding box center [1110, 393] width 13 height 13
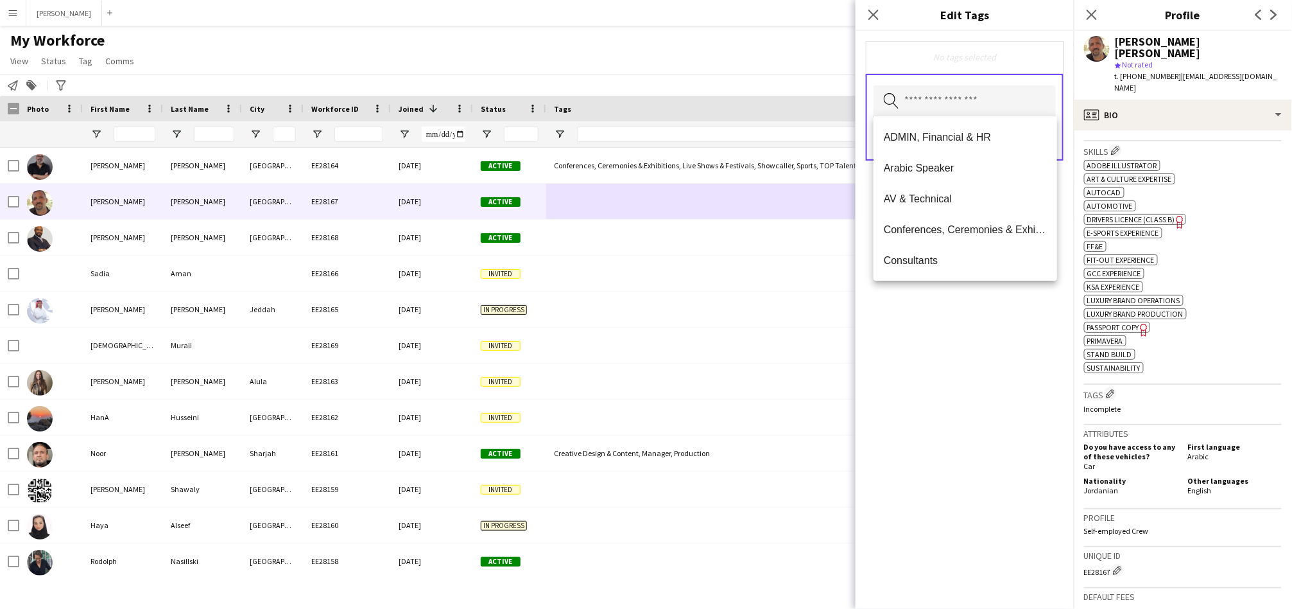
click at [932, 107] on input "text" at bounding box center [965, 101] width 182 height 32
click at [899, 161] on mat-option "Arabic Speaker" at bounding box center [966, 167] width 184 height 31
click at [921, 100] on input "text" at bounding box center [965, 103] width 182 height 32
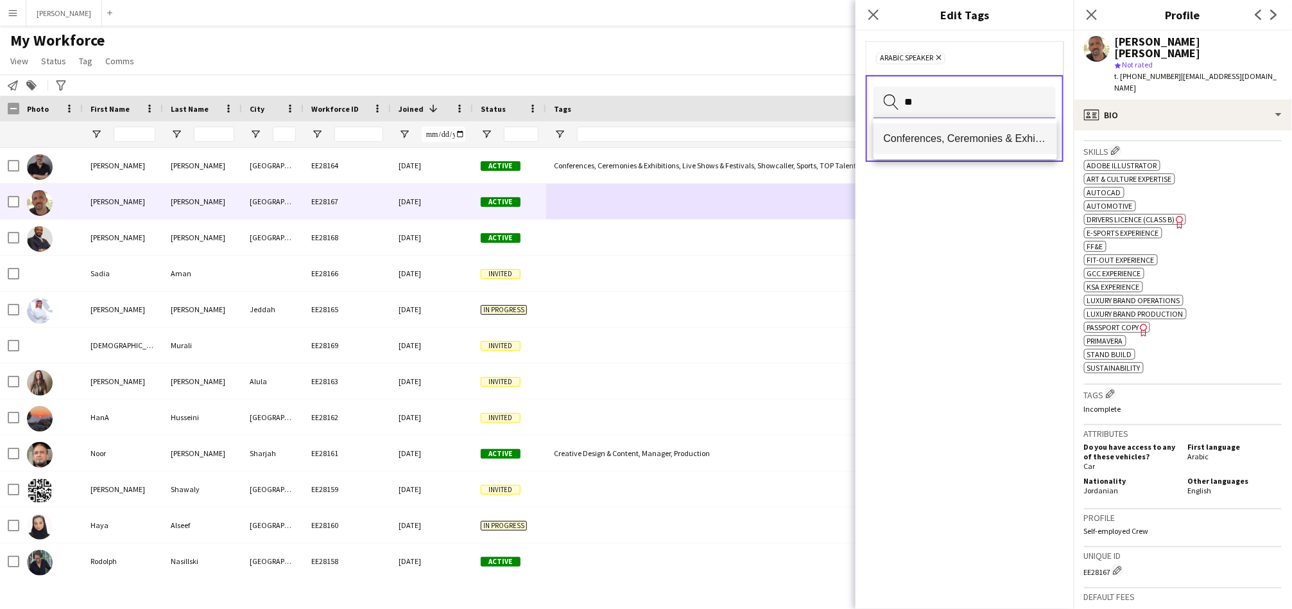
type input "**"
click at [917, 133] on span "Conferences, Ceremonies & Exhibitions" at bounding box center [965, 138] width 163 height 12
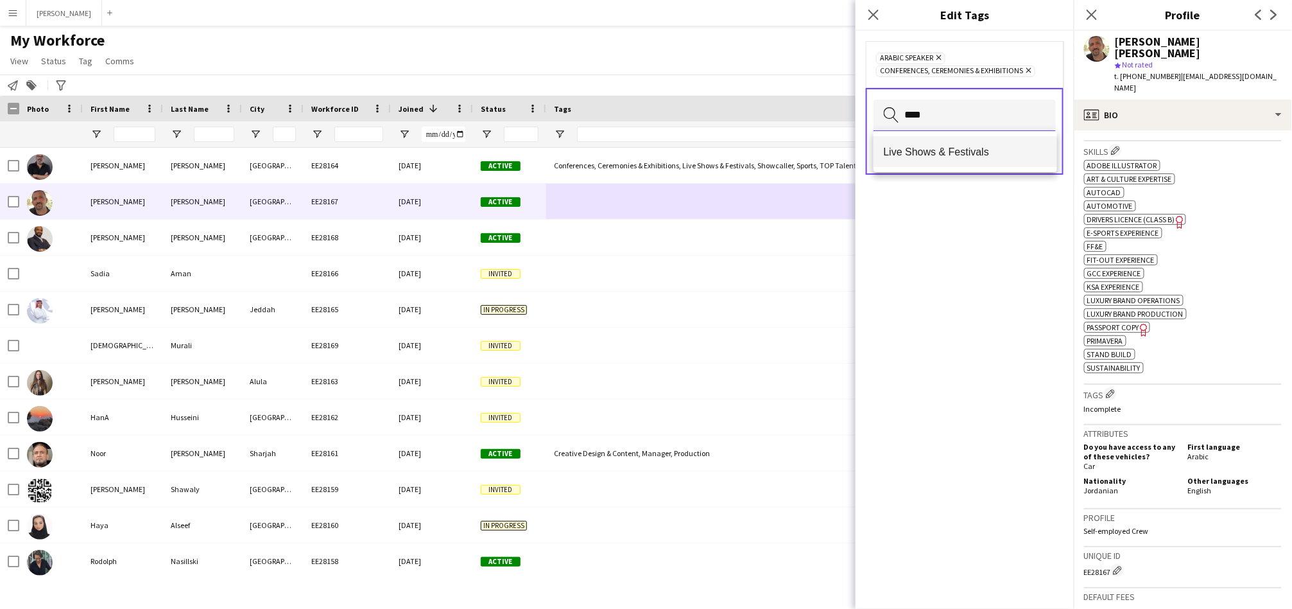
type input "****"
click at [915, 148] on span "Live Shows & Festivals" at bounding box center [965, 152] width 163 height 12
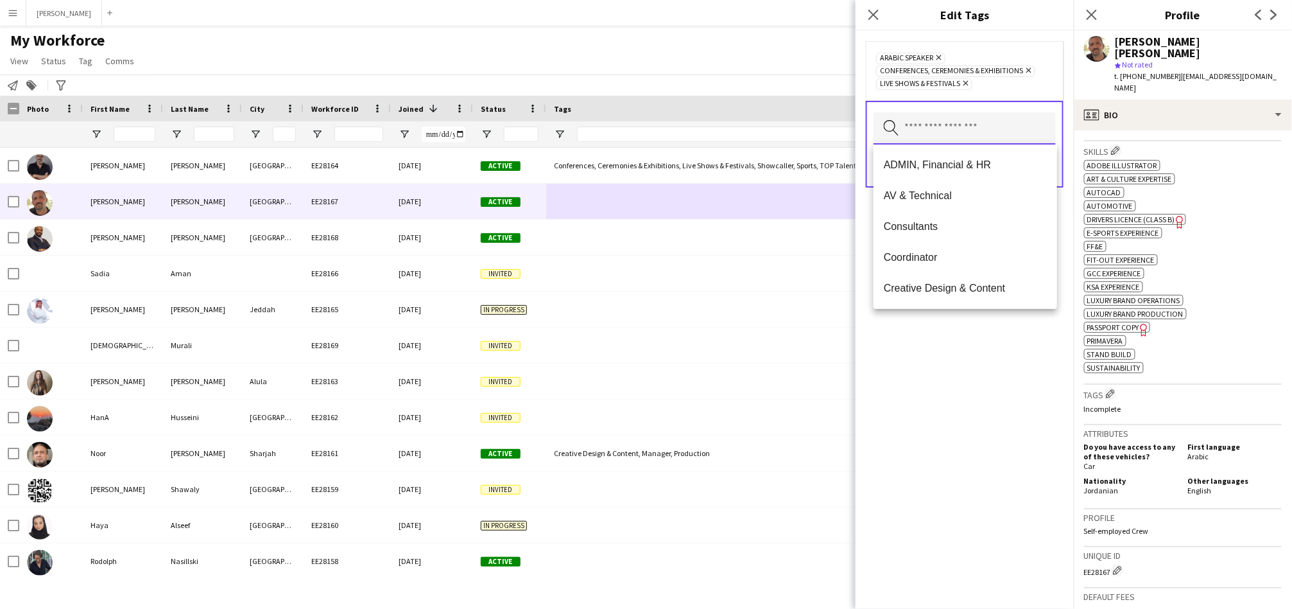
type input "*"
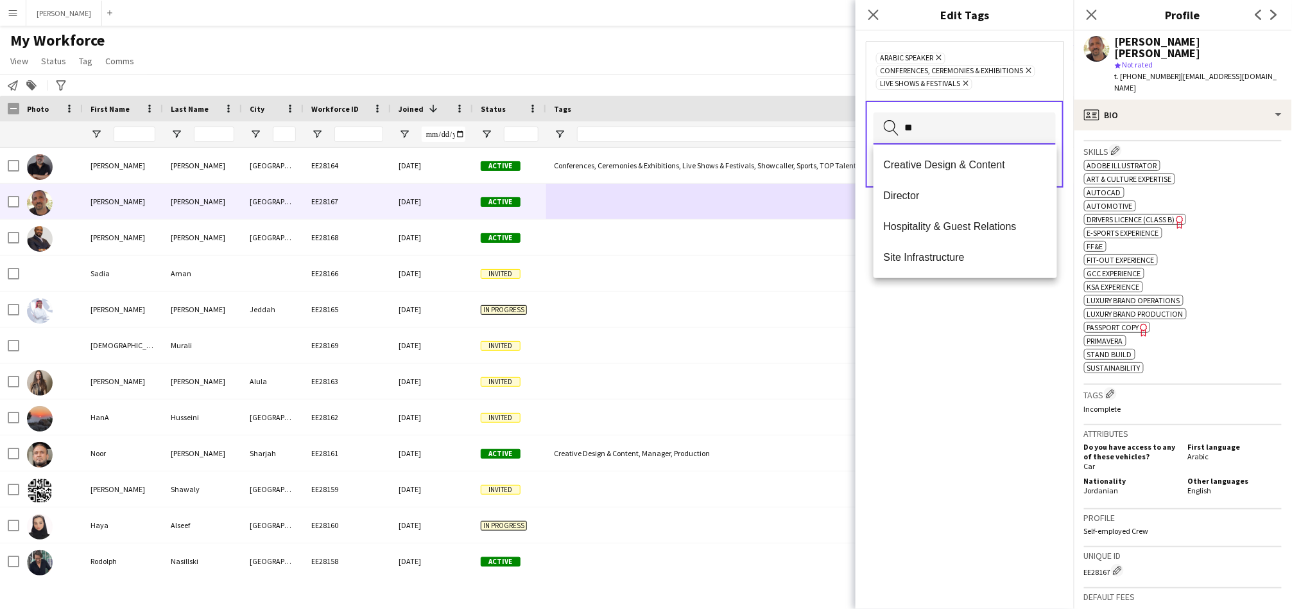
type input "*"
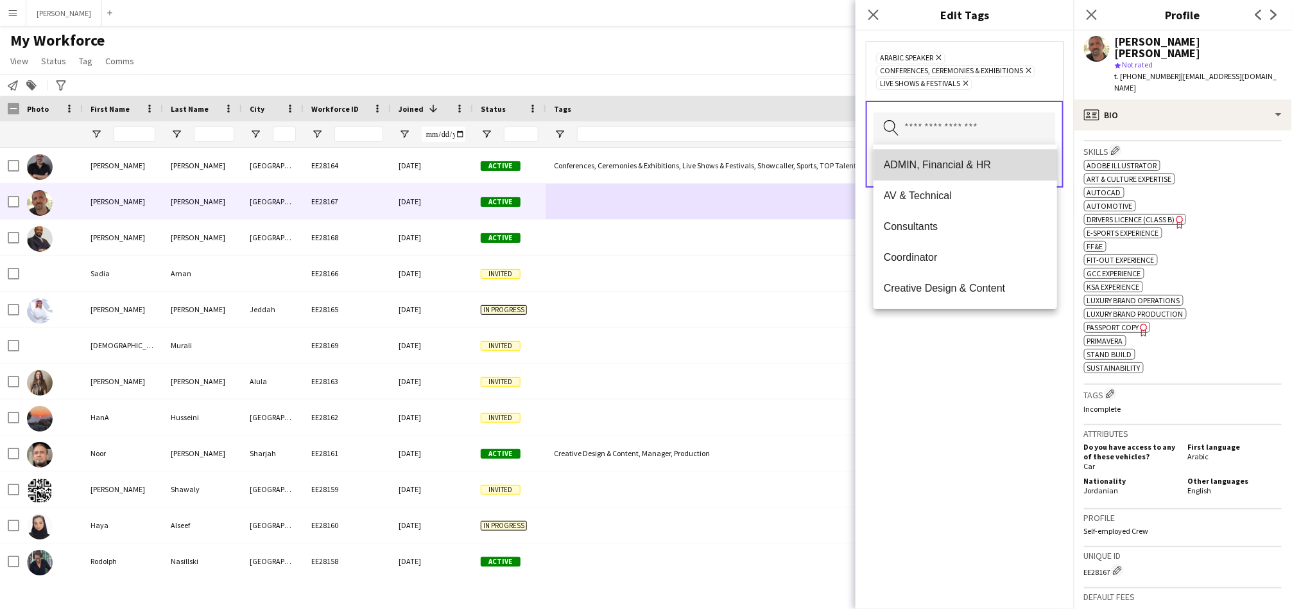
click at [975, 170] on span "ADMIN, Financial & HR" at bounding box center [965, 165] width 163 height 12
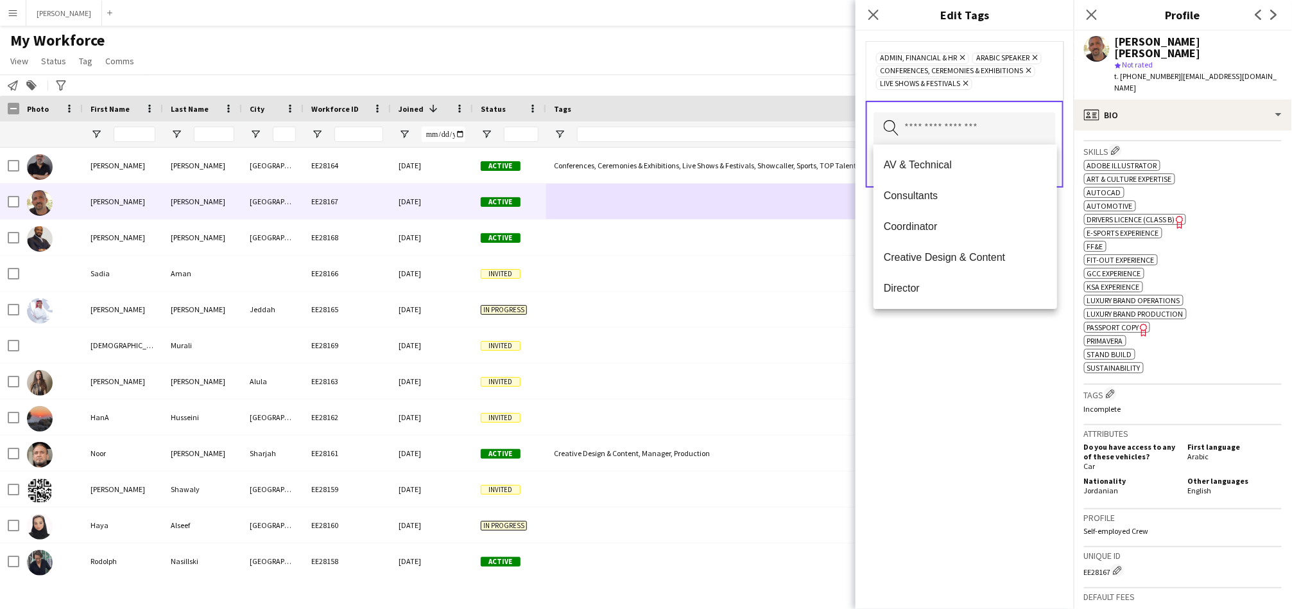
click at [960, 55] on icon at bounding box center [962, 57] width 5 height 5
click at [905, 135] on input "text" at bounding box center [965, 128] width 182 height 32
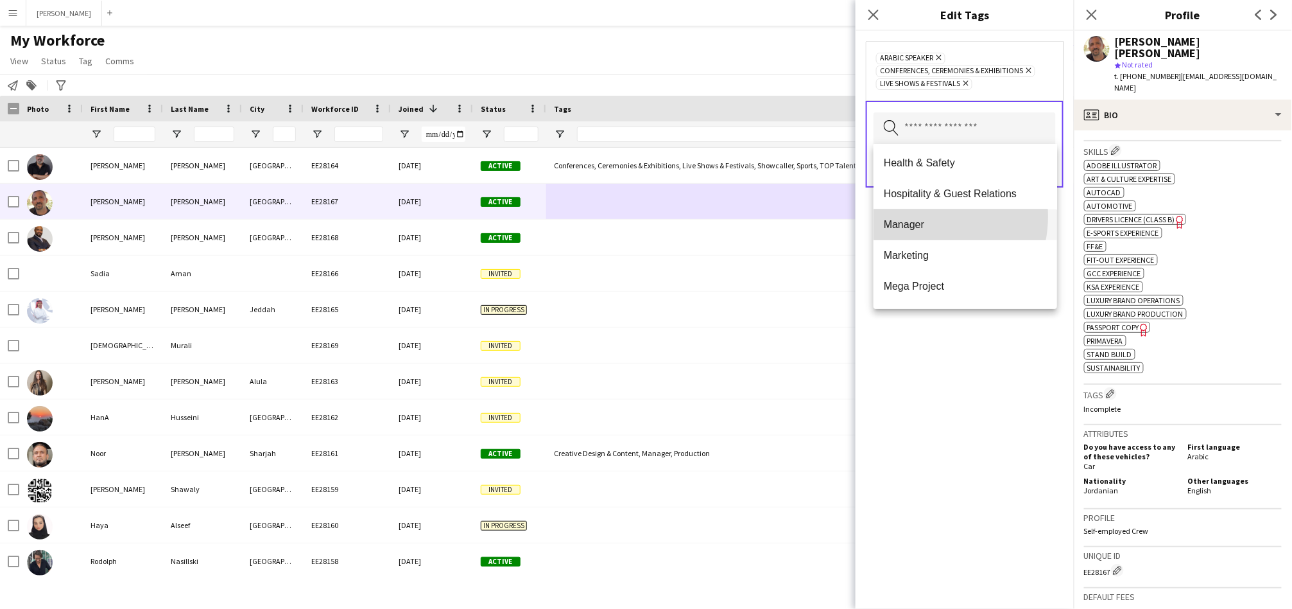
click at [919, 216] on mat-option "Manager" at bounding box center [966, 224] width 184 height 31
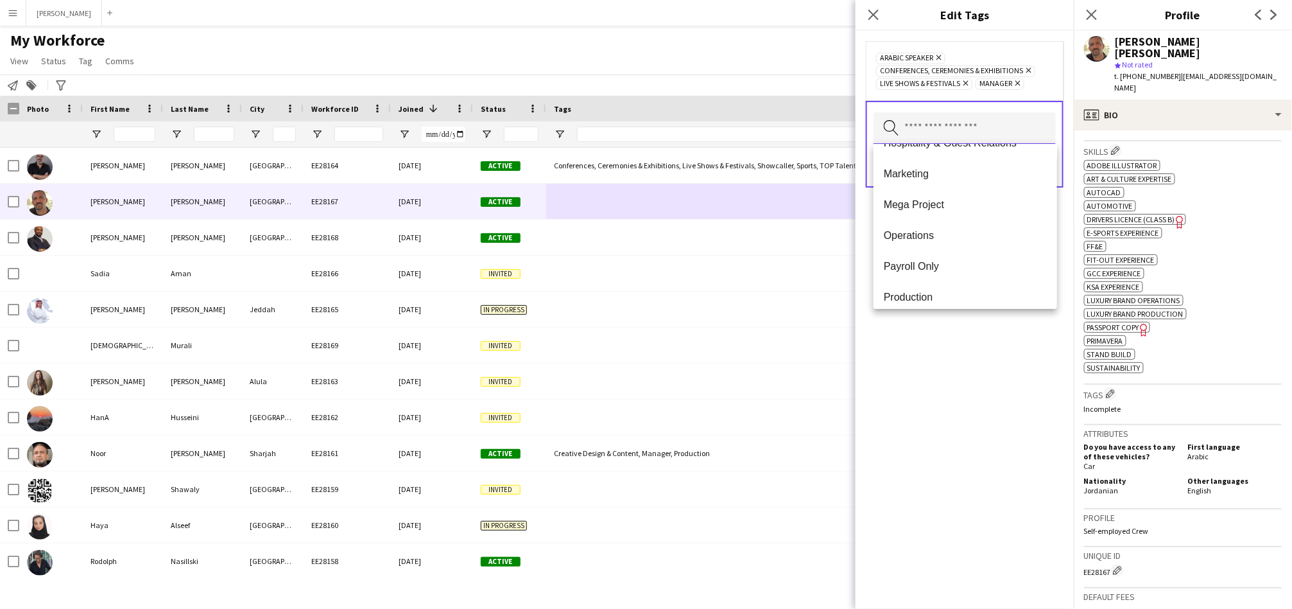
scroll to position [642, 0]
click at [896, 288] on span "Production" at bounding box center [965, 293] width 163 height 12
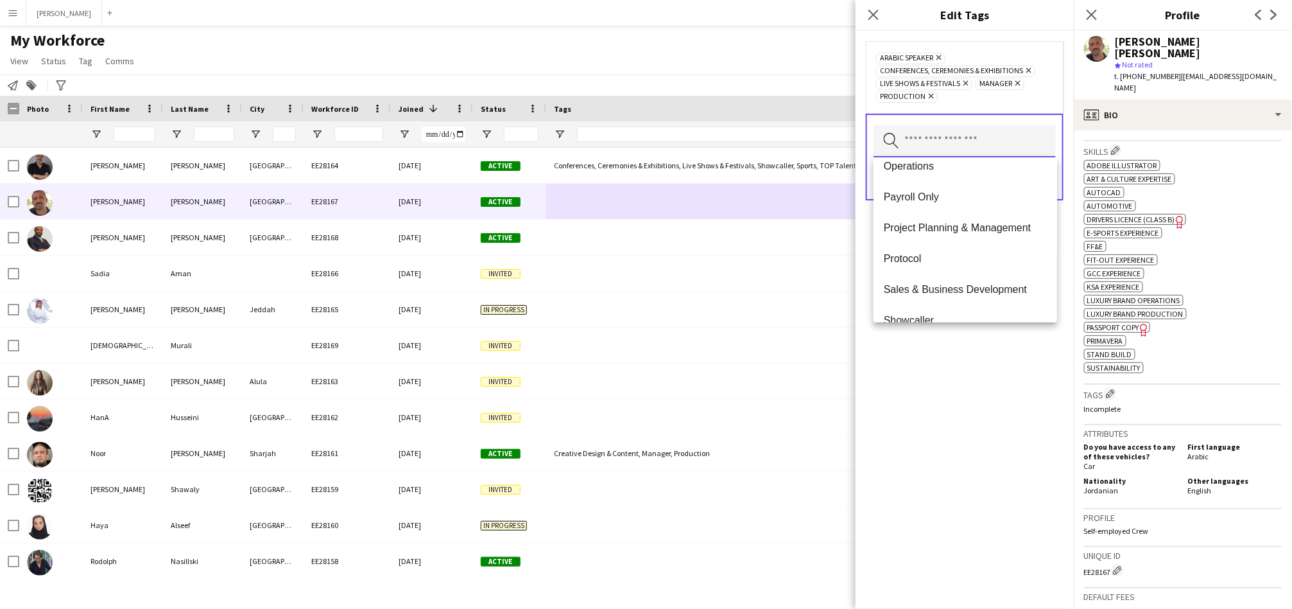
scroll to position [722, 0]
click at [931, 225] on span "Project Planning & Management" at bounding box center [965, 226] width 163 height 12
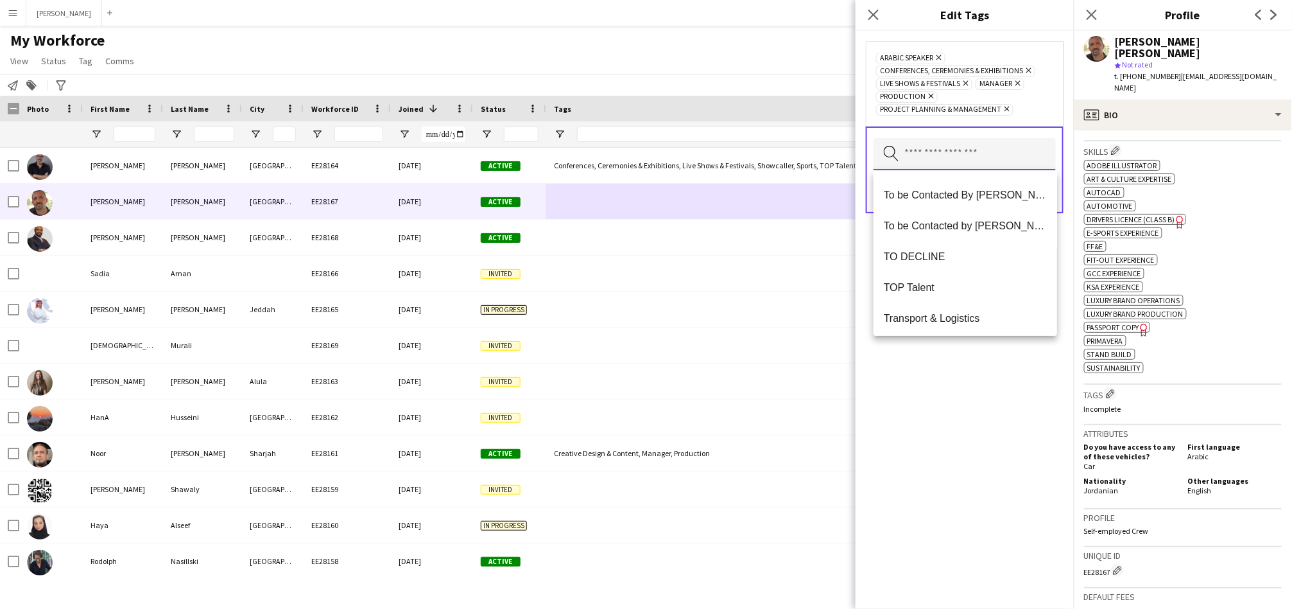
scroll to position [1263, 0]
click at [902, 449] on div "Arabic Speaker Remove Conferences, Ceremonies & Exhibitions Remove Live Shows &…" at bounding box center [965, 320] width 218 height 578
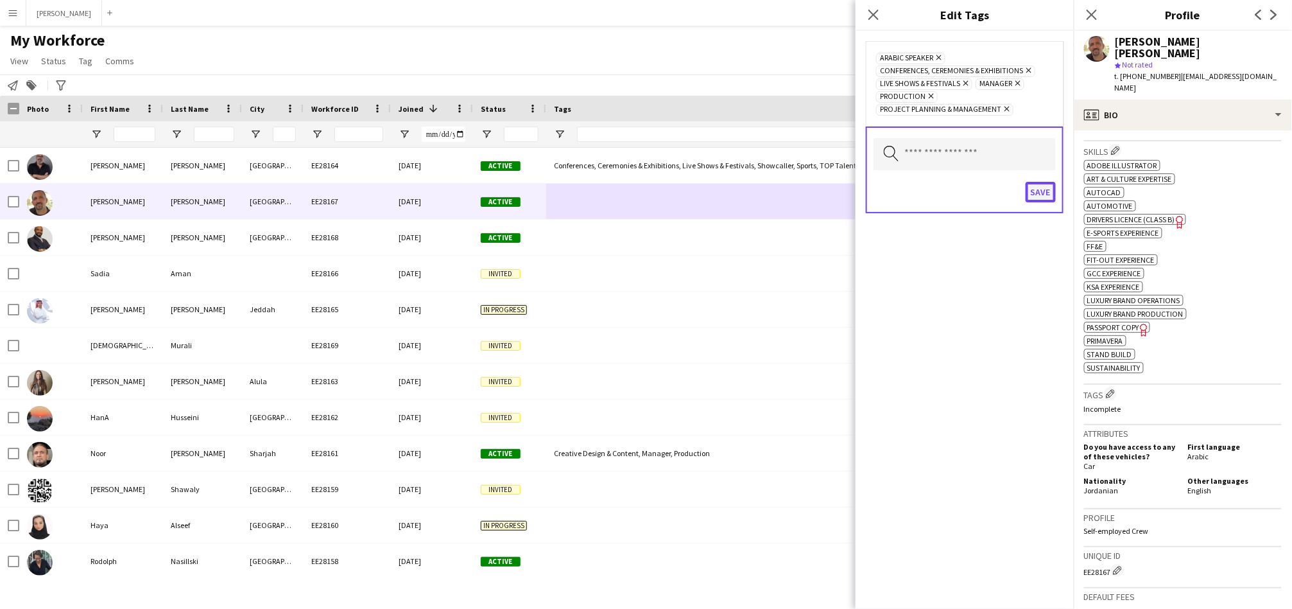
click at [1036, 191] on button "Save" at bounding box center [1041, 192] width 30 height 21
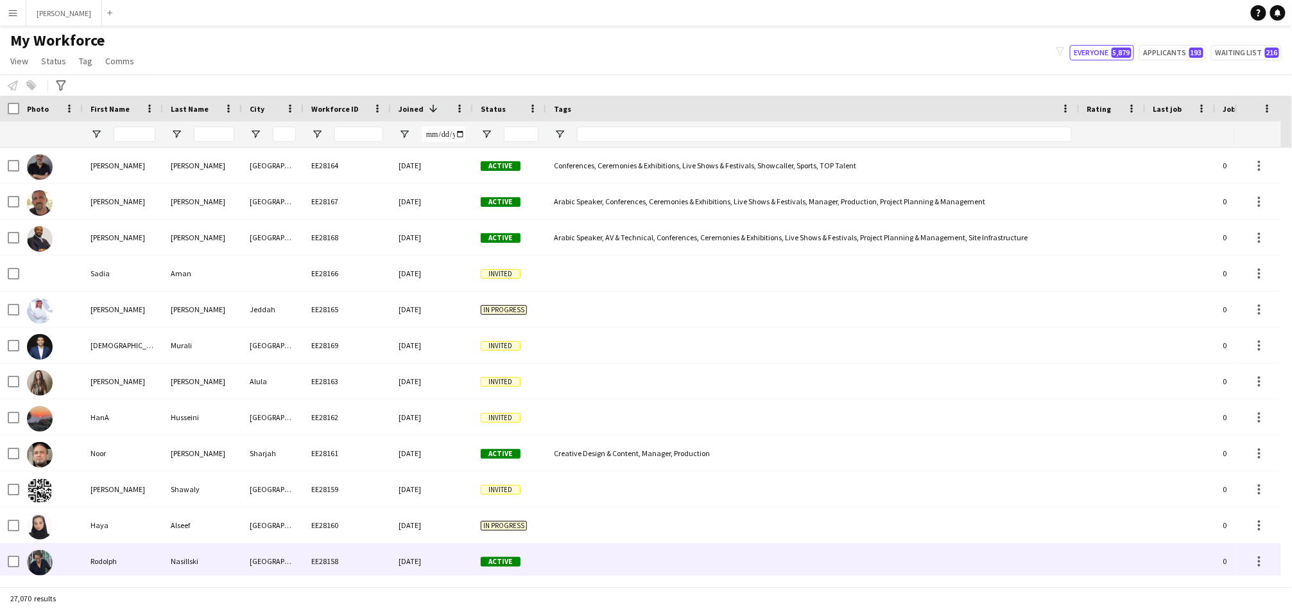
drag, startPoint x: 491, startPoint y: 557, endPoint x: 169, endPoint y: 18, distance: 627.7
click at [491, 557] on span "Active" at bounding box center [501, 562] width 40 height 10
click at [482, 555] on div "Active" at bounding box center [509, 560] width 73 height 35
drag, startPoint x: 200, startPoint y: 554, endPoint x: 196, endPoint y: 537, distance: 17.1
click at [204, 554] on div "Nasillski" at bounding box center [202, 560] width 79 height 35
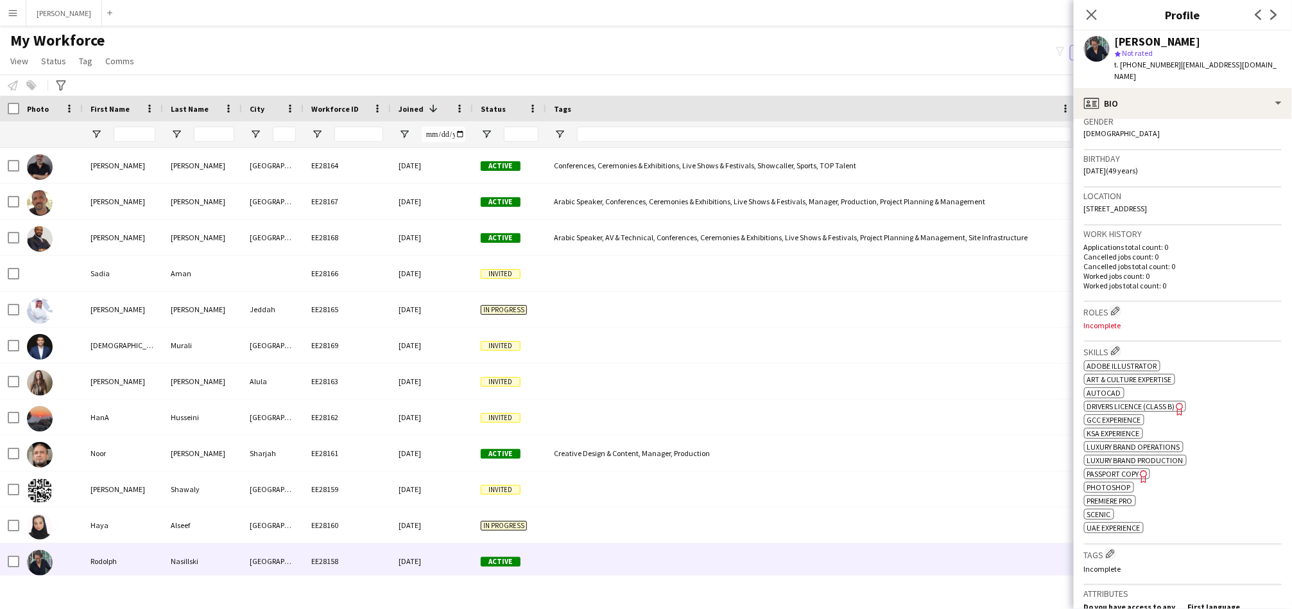
scroll to position [238, 0]
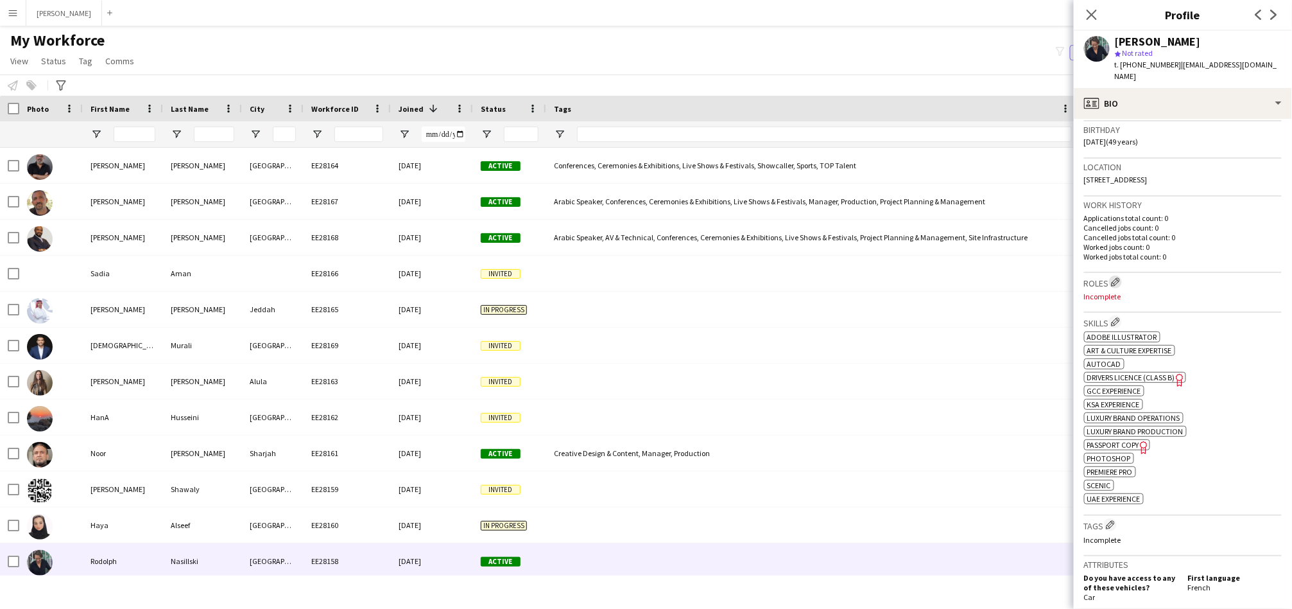
click at [1112, 275] on button "Edit crew company roles" at bounding box center [1115, 281] width 13 height 13
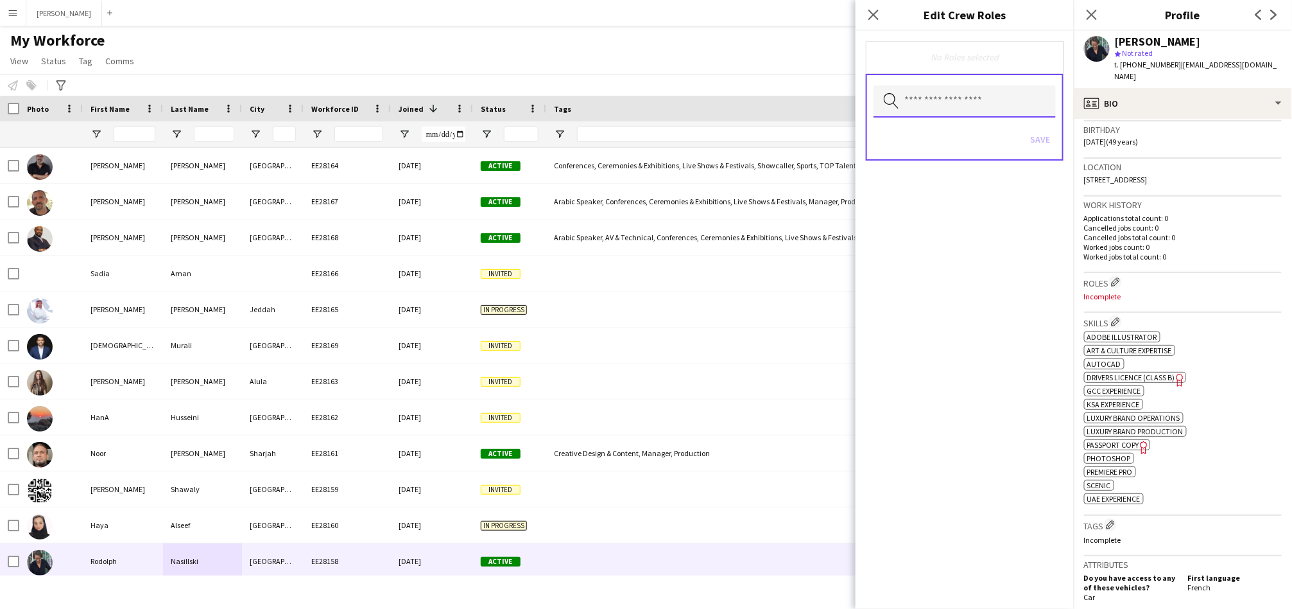
drag, startPoint x: 989, startPoint y: 103, endPoint x: 977, endPoint y: 102, distance: 11.6
click at [987, 102] on input "text" at bounding box center [965, 101] width 182 height 32
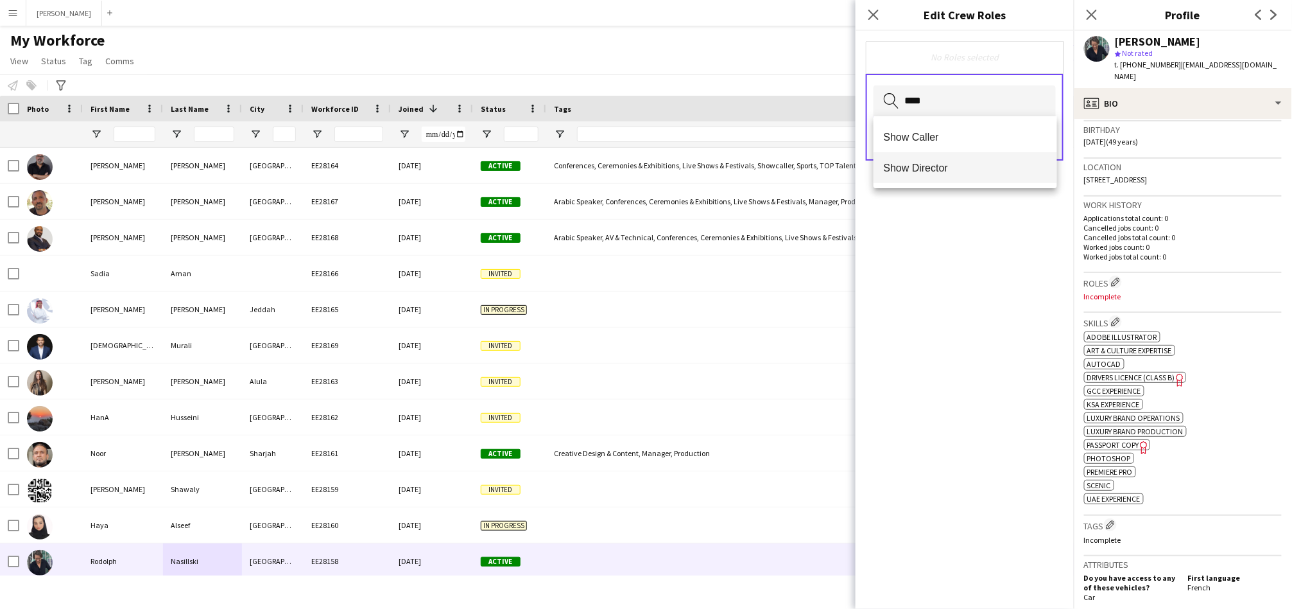
type input "****"
click at [937, 160] on mat-option "Show Director" at bounding box center [966, 167] width 184 height 31
type input "***"
click at [928, 134] on span "Creative Writer" at bounding box center [965, 138] width 163 height 12
type input "***"
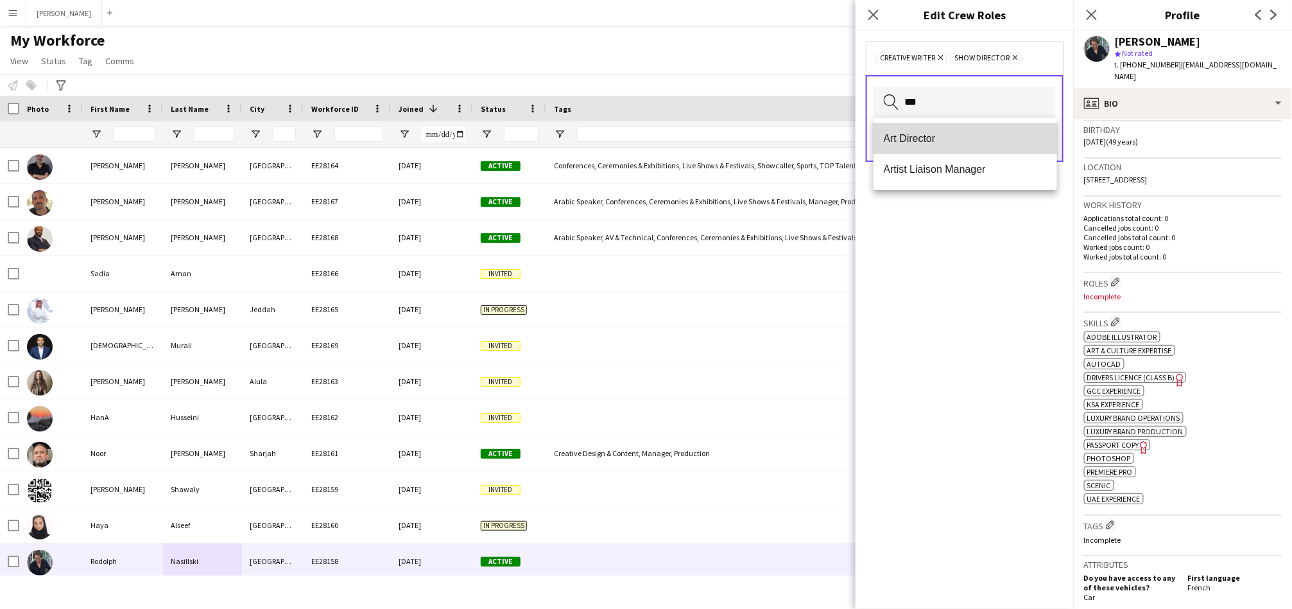
click at [953, 130] on mat-option "Art Director" at bounding box center [966, 138] width 184 height 31
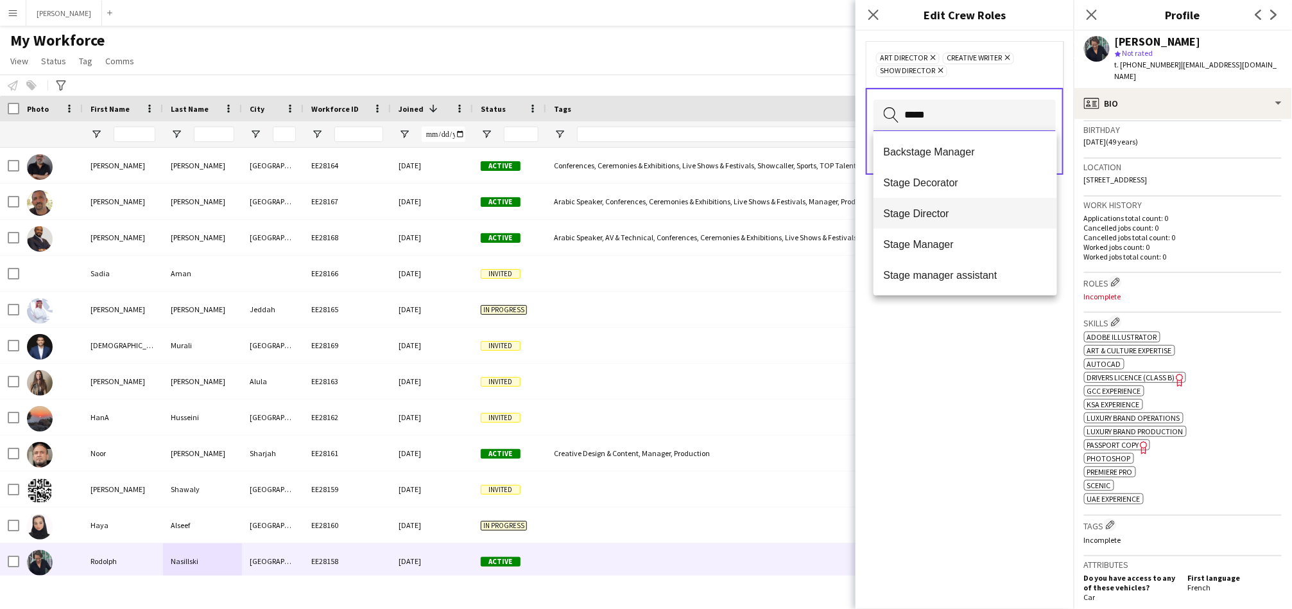
type input "*****"
click at [913, 216] on span "Stage Director" at bounding box center [965, 213] width 163 height 12
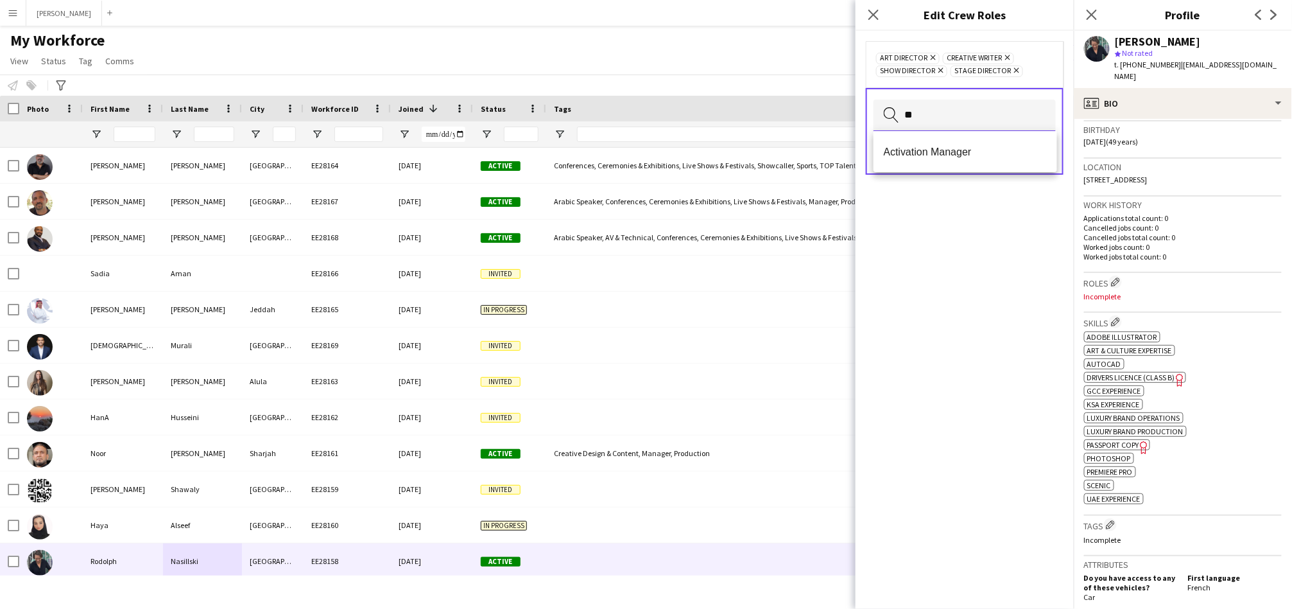
type input "*"
type input "*****"
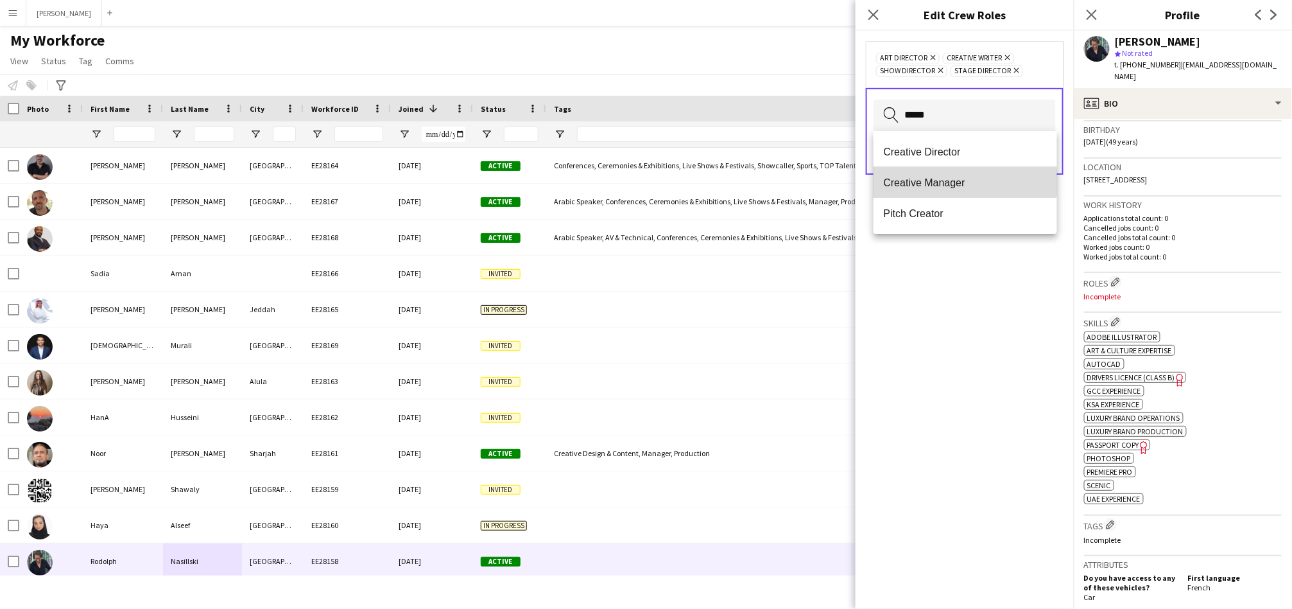
click at [931, 182] on span "Creative Manager" at bounding box center [965, 183] width 163 height 12
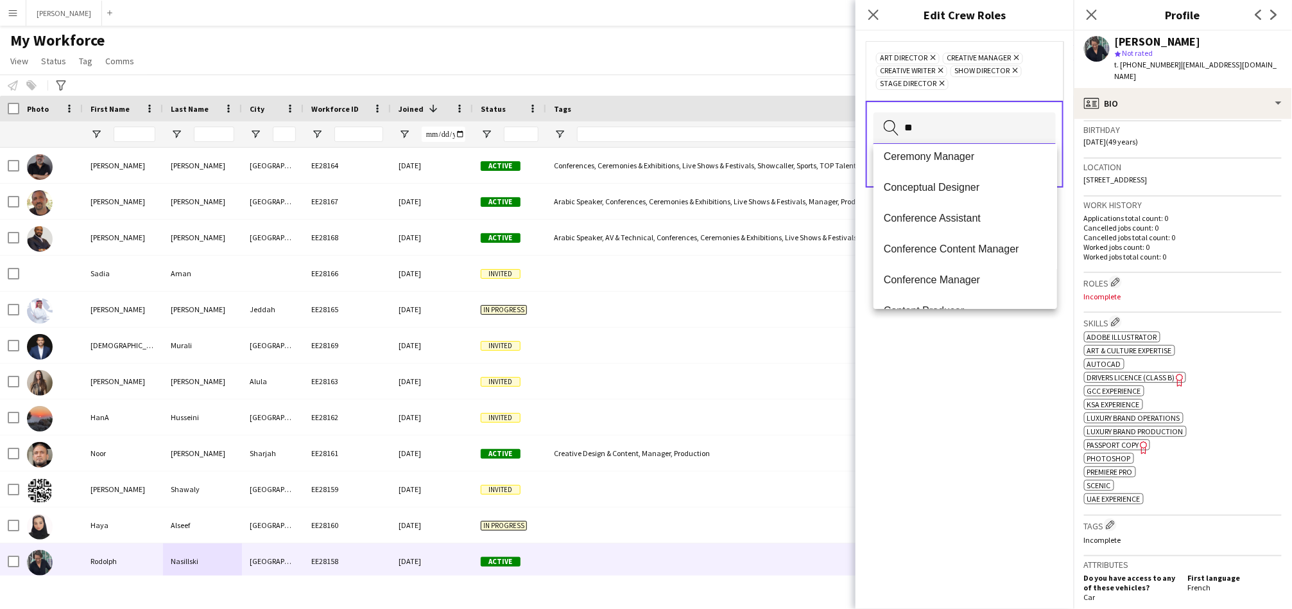
scroll to position [0, 0]
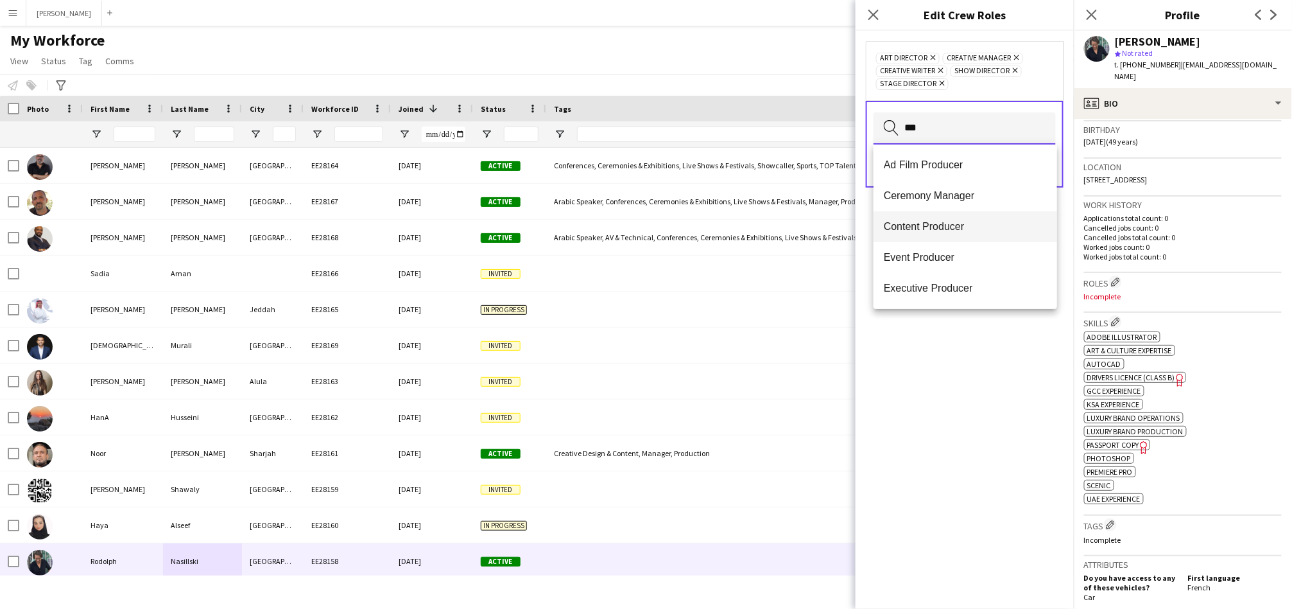
type input "***"
click at [907, 220] on span "Content Producer" at bounding box center [965, 226] width 163 height 12
click at [943, 392] on div "Art Director Remove Content Producer Remove Creative Manager Remove Creative Wr…" at bounding box center [965, 320] width 218 height 578
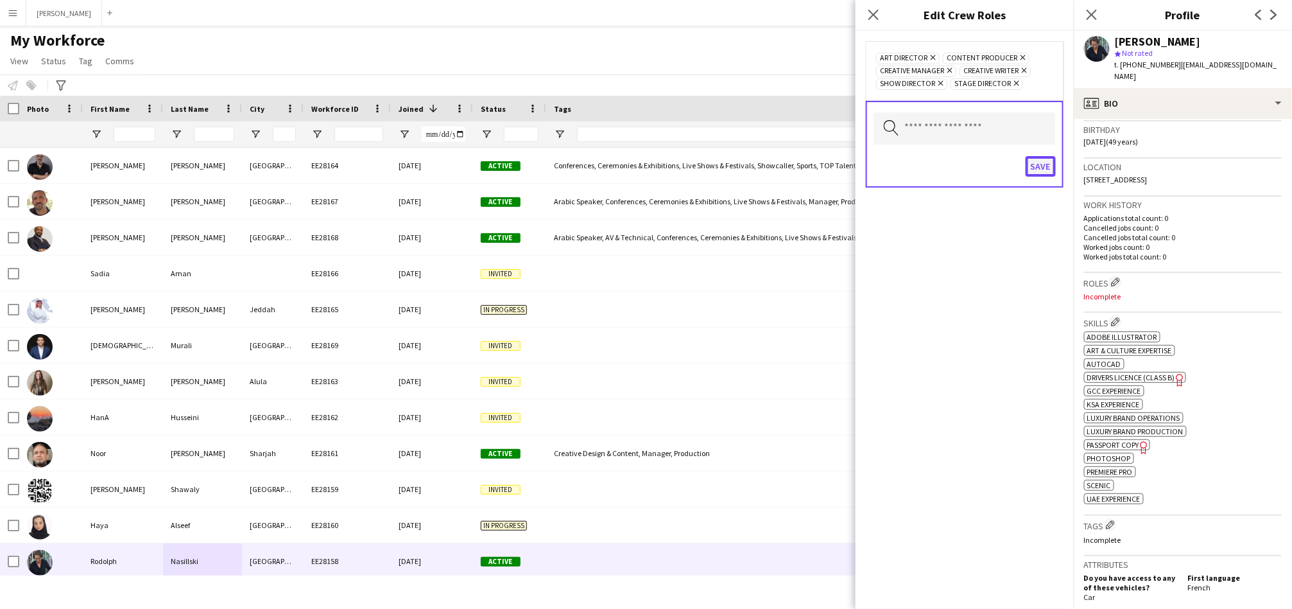
click at [1038, 168] on button "Save" at bounding box center [1041, 166] width 30 height 21
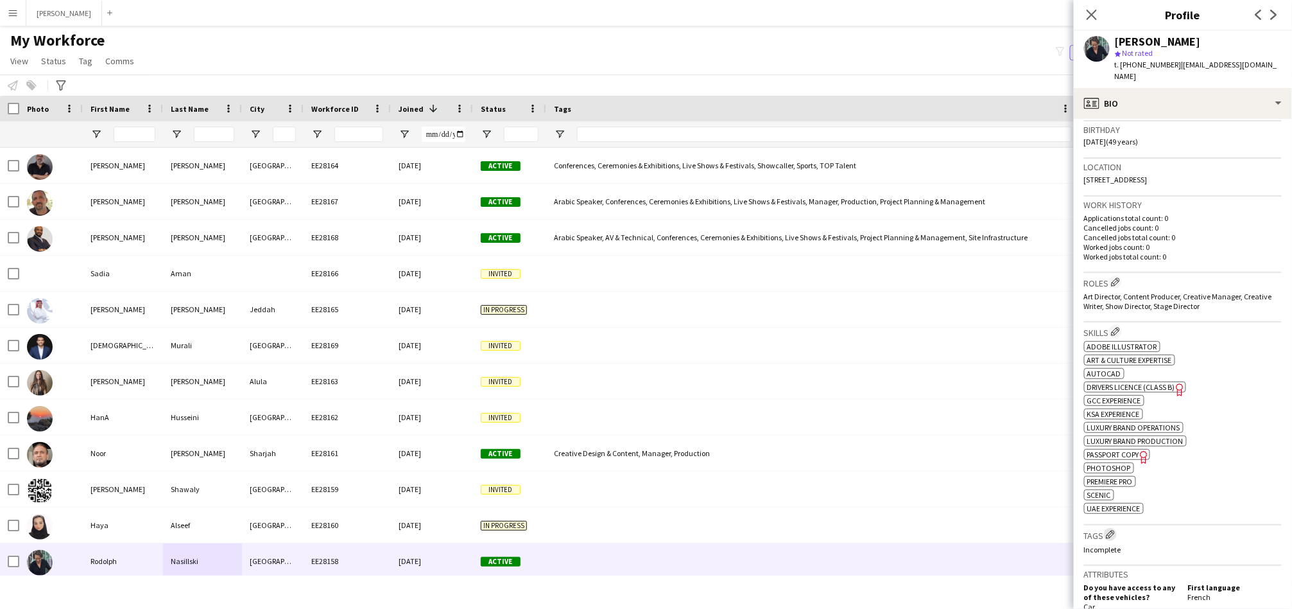
click at [1108, 530] on app-icon "Edit crew company tags" at bounding box center [1110, 534] width 9 height 9
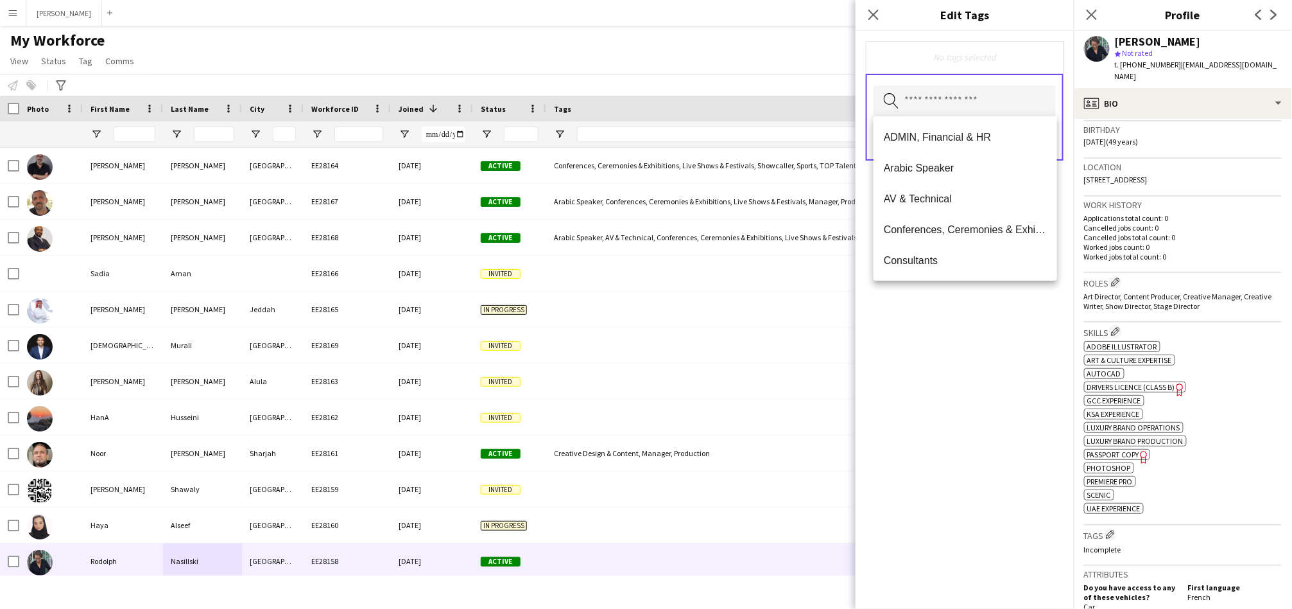
click at [971, 97] on input "text" at bounding box center [965, 101] width 182 height 32
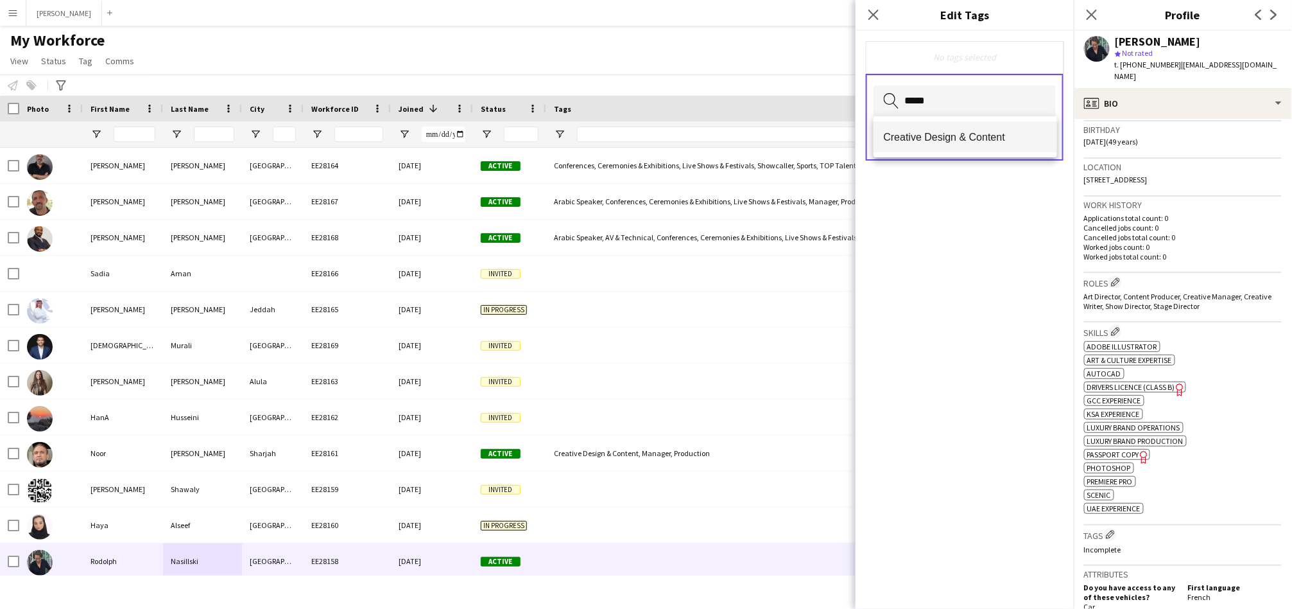
type input "*****"
click at [941, 144] on mat-option "Creative Design & Content" at bounding box center [966, 136] width 184 height 31
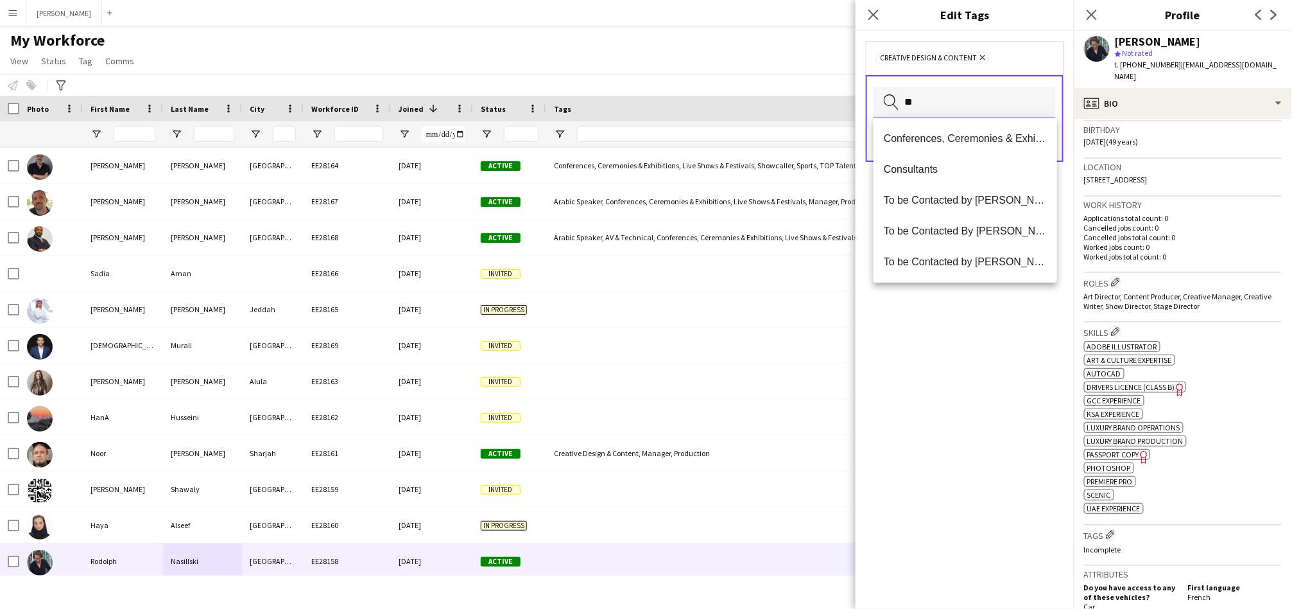
type input "*"
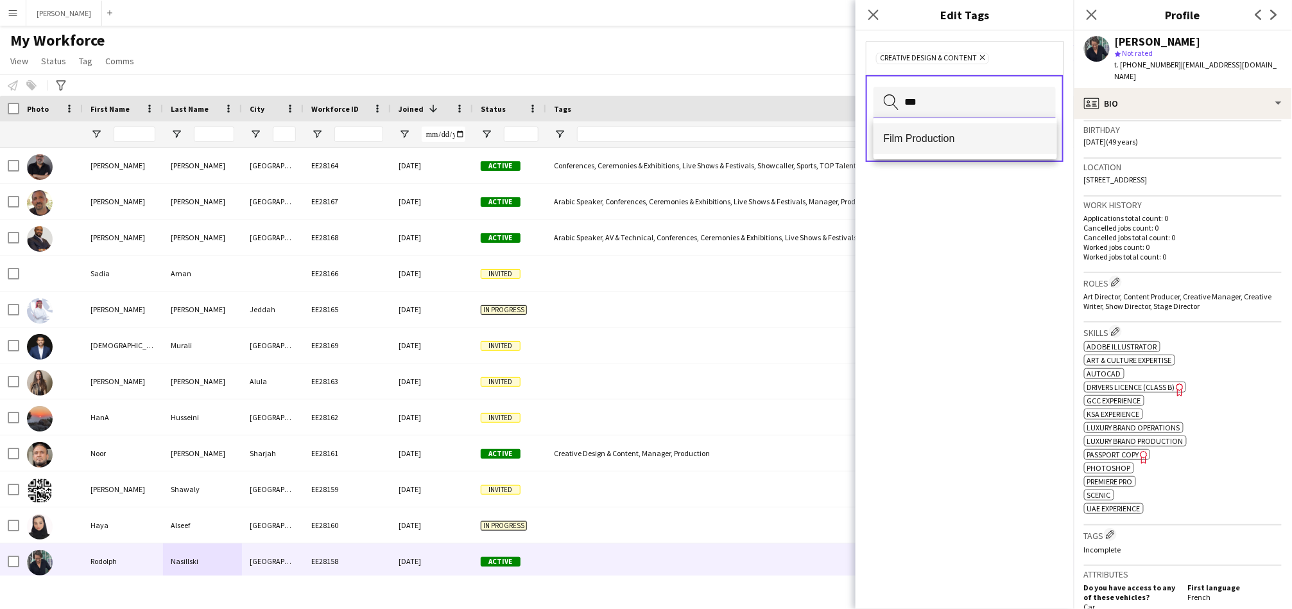
type input "***"
click at [925, 134] on span "Film Production" at bounding box center [965, 138] width 163 height 12
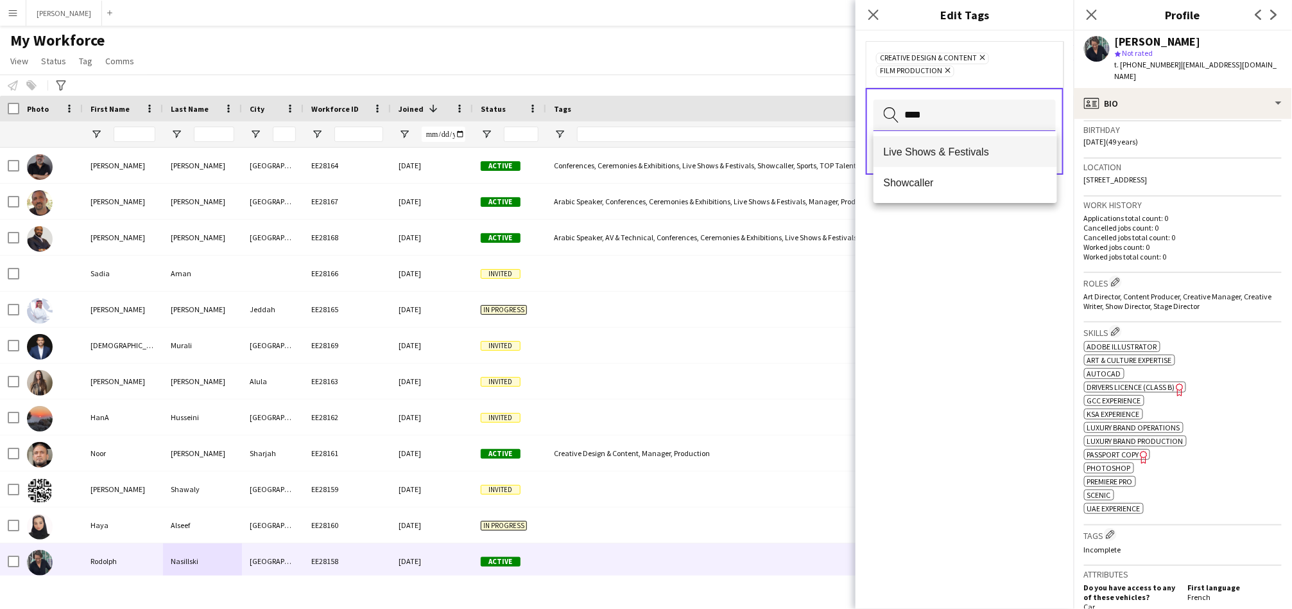
type input "****"
click at [908, 161] on mat-option "Live Shows & Festivals" at bounding box center [966, 151] width 184 height 31
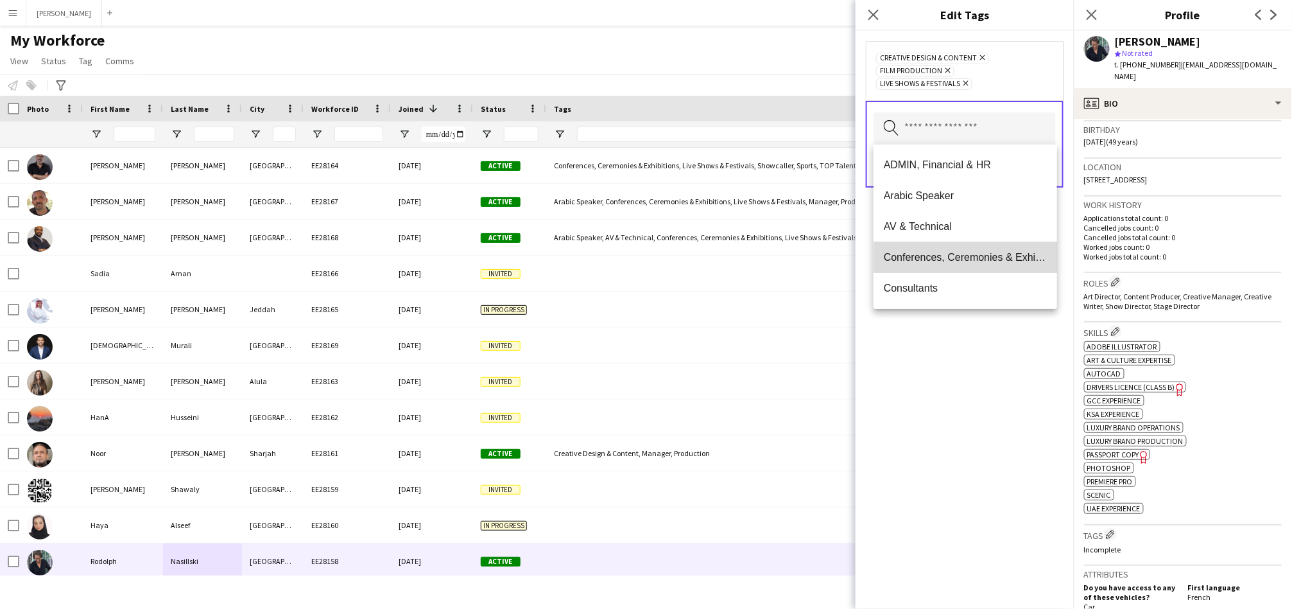
click at [980, 265] on mat-option "Conferences, Ceremonies & Exhibitions" at bounding box center [966, 257] width 184 height 31
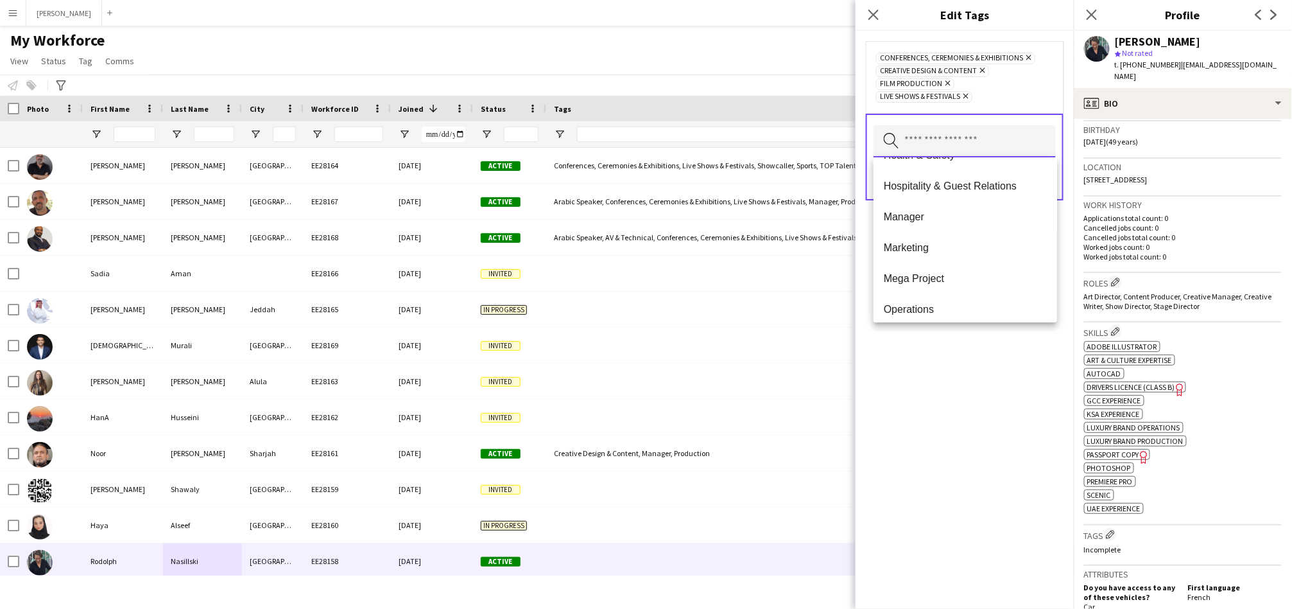
scroll to position [581, 0]
click at [980, 265] on mat-option "Mega Project" at bounding box center [966, 275] width 184 height 31
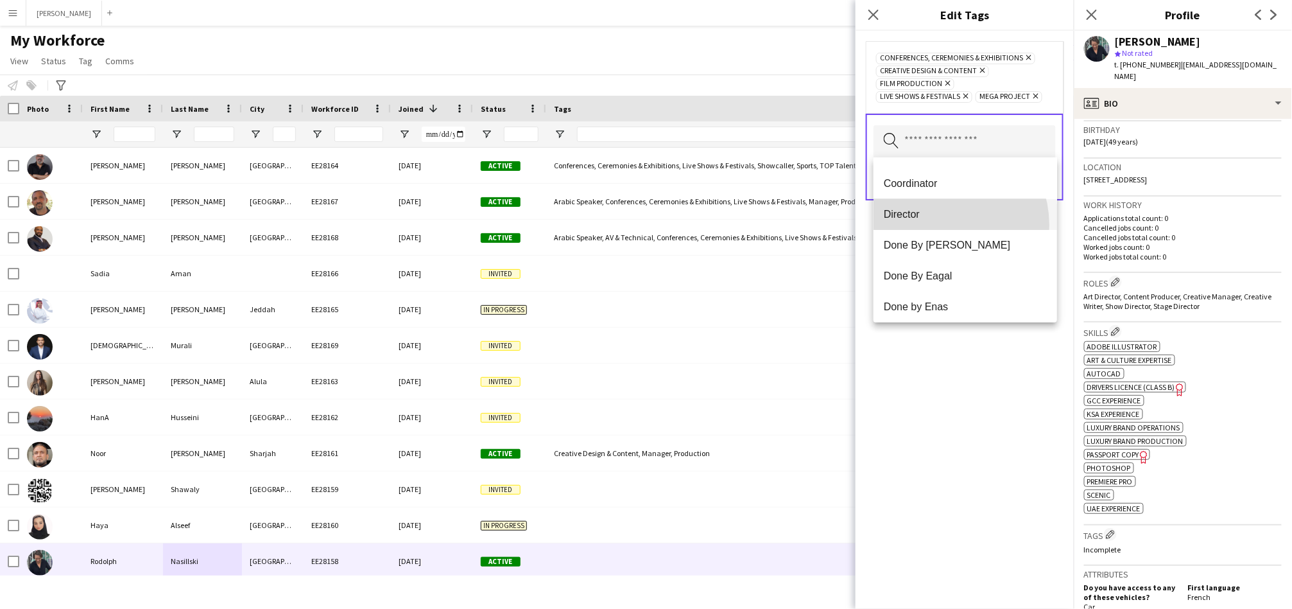
click at [937, 225] on mat-option "Director" at bounding box center [966, 214] width 184 height 31
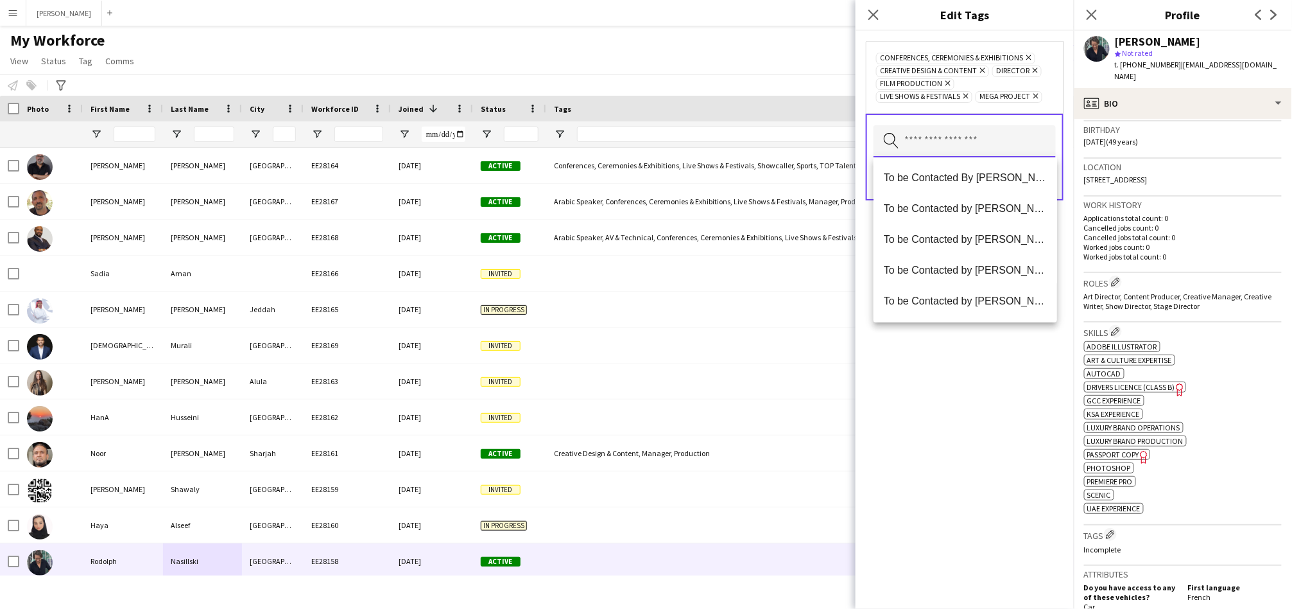
scroll to position [1263, 0]
click at [928, 388] on div "Conferences, Ceremonies & Exhibitions Remove Creative Design & Content Remove D…" at bounding box center [965, 320] width 218 height 578
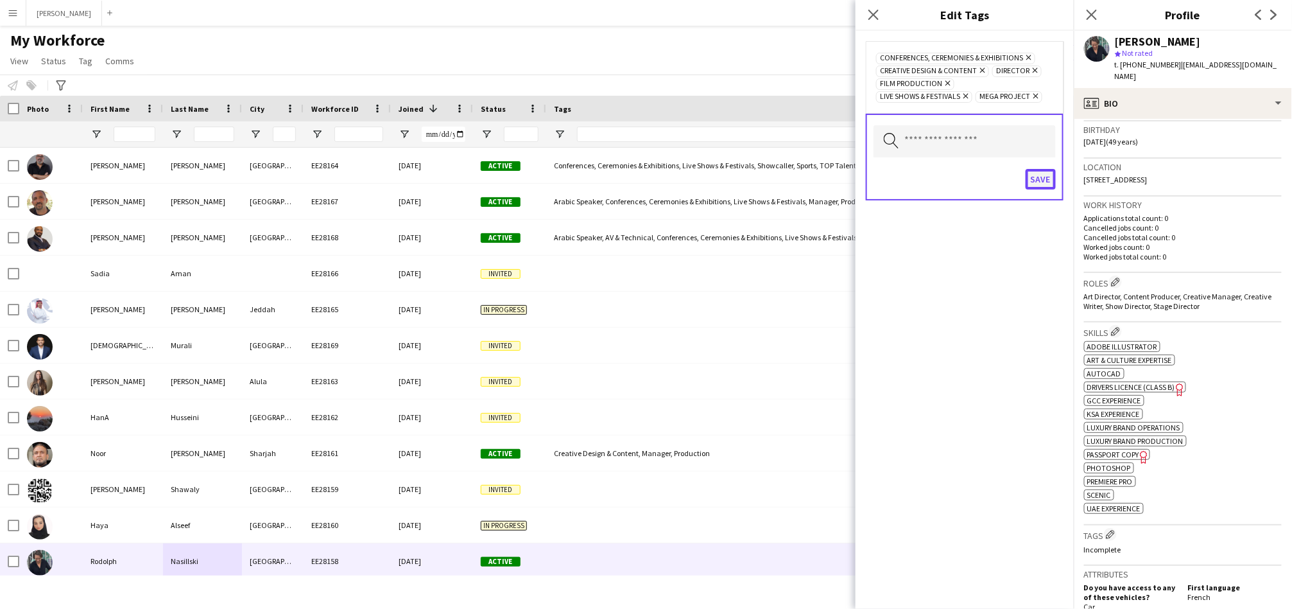
click at [1035, 180] on button "Save" at bounding box center [1041, 179] width 30 height 21
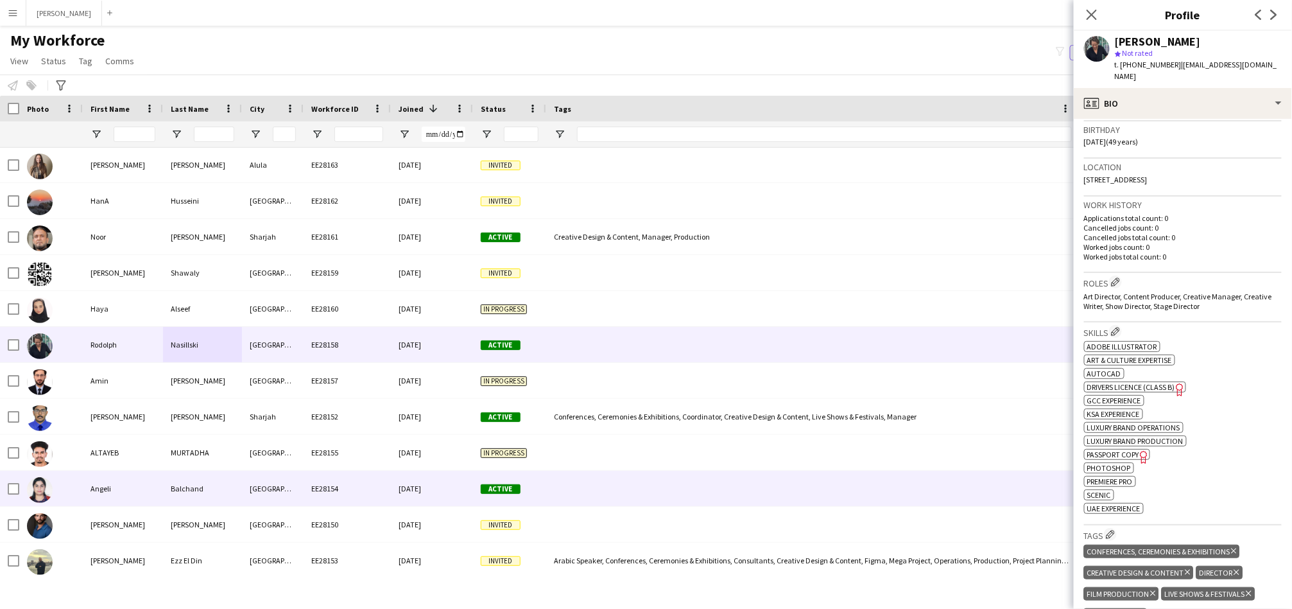
scroll to position [217, 0]
click at [452, 474] on div "[DATE]" at bounding box center [432, 487] width 82 height 35
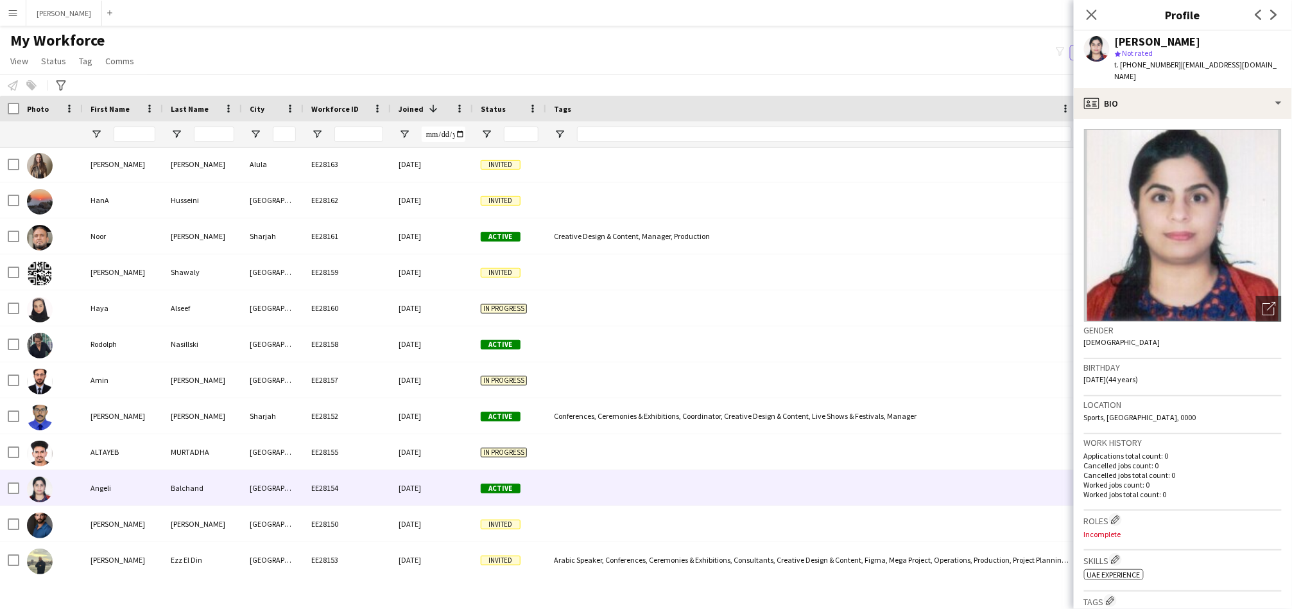
scroll to position [144, 0]
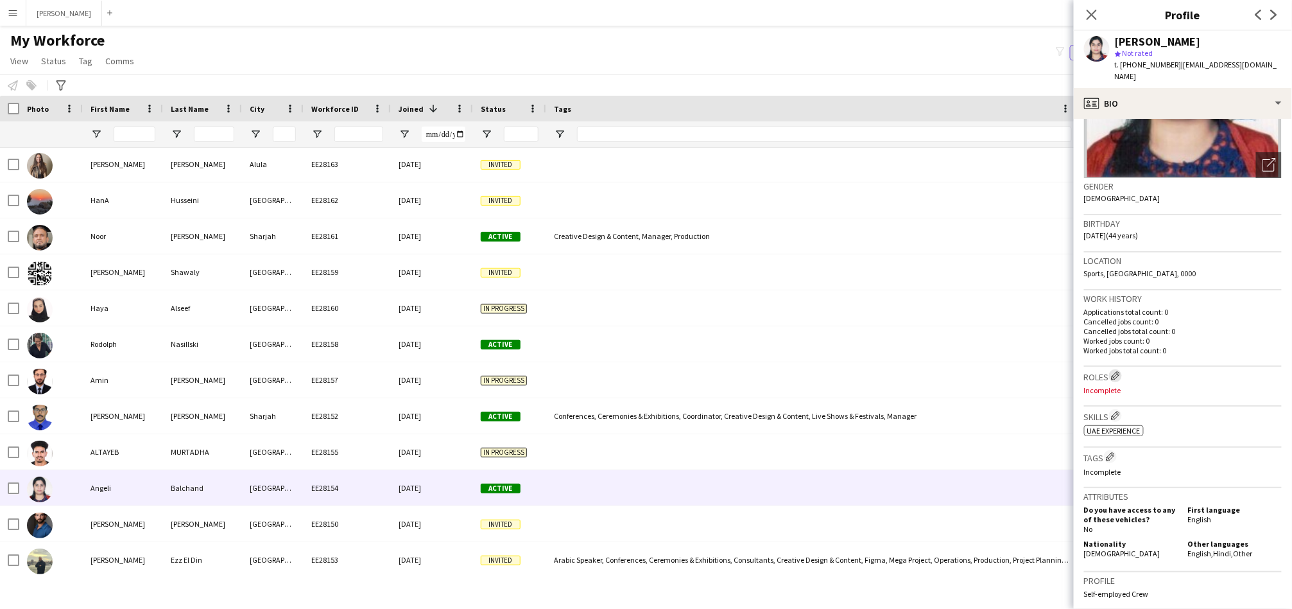
click at [1115, 369] on button "Edit crew company roles" at bounding box center [1115, 375] width 13 height 13
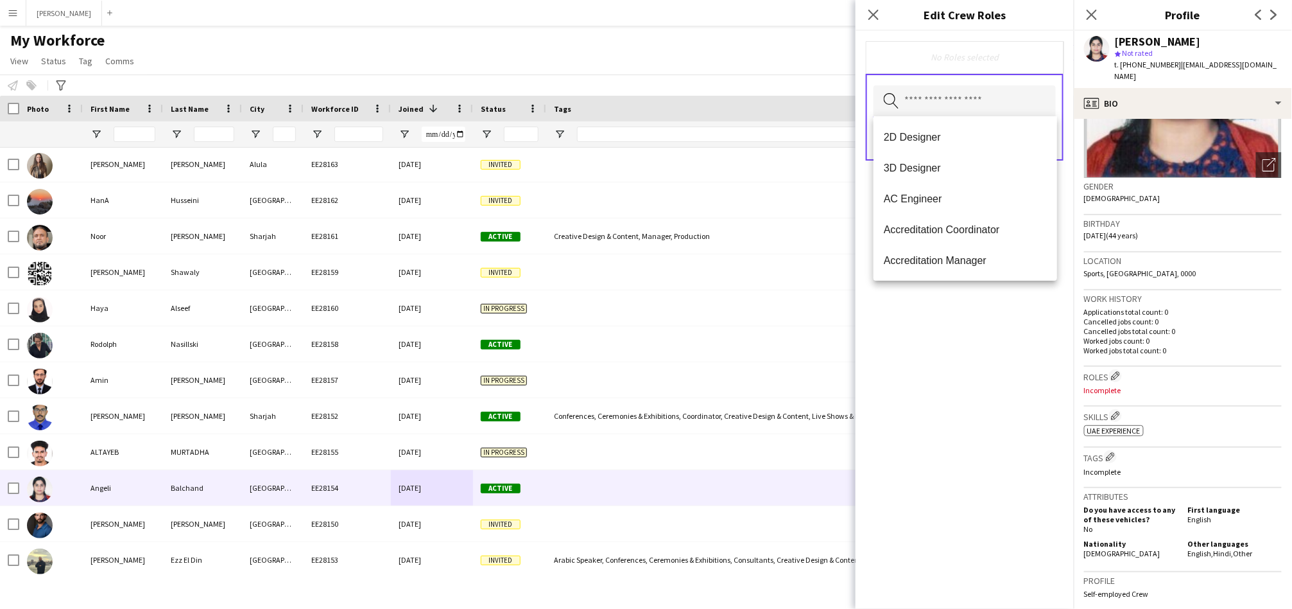
click at [924, 93] on input "text" at bounding box center [965, 101] width 182 height 32
type input "**********"
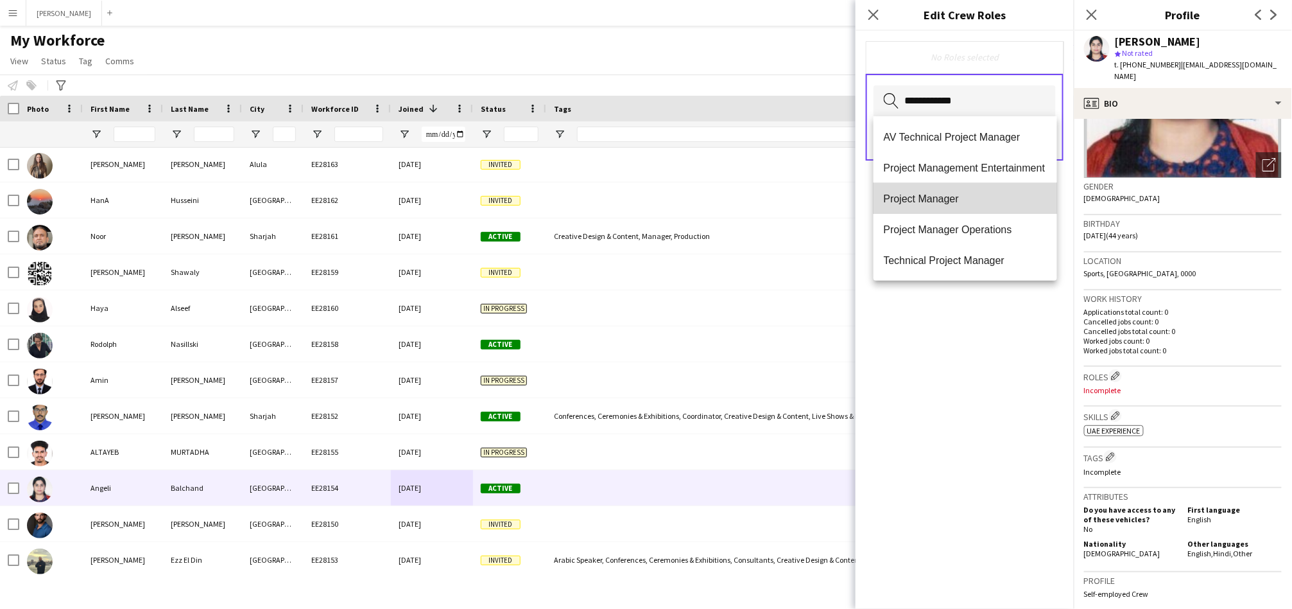
click at [946, 187] on mat-option "Project Manager" at bounding box center [966, 198] width 184 height 31
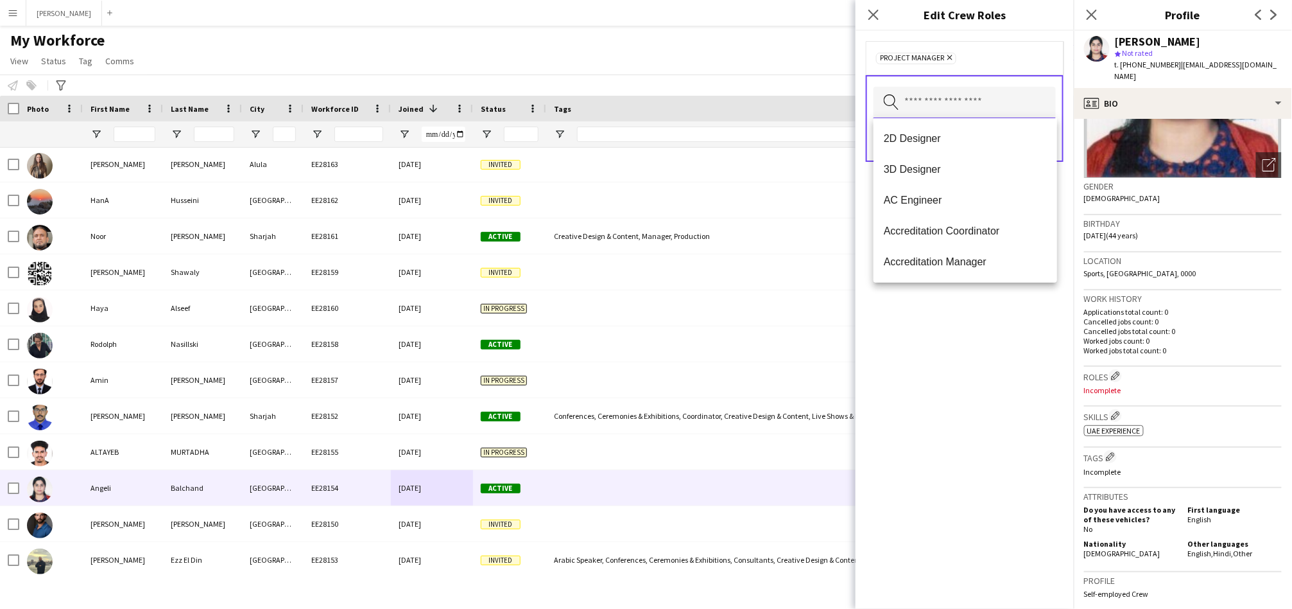
click at [960, 110] on input "text" at bounding box center [965, 103] width 182 height 32
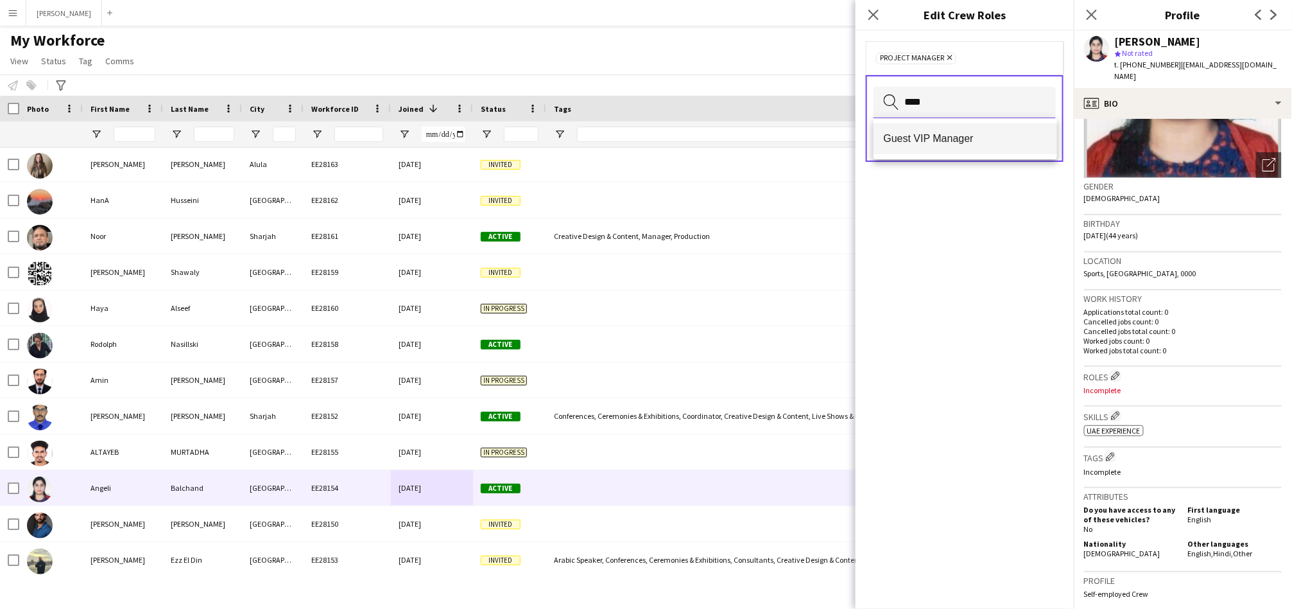
type input "****"
click at [908, 144] on span "Guest VIP Manager" at bounding box center [965, 138] width 163 height 12
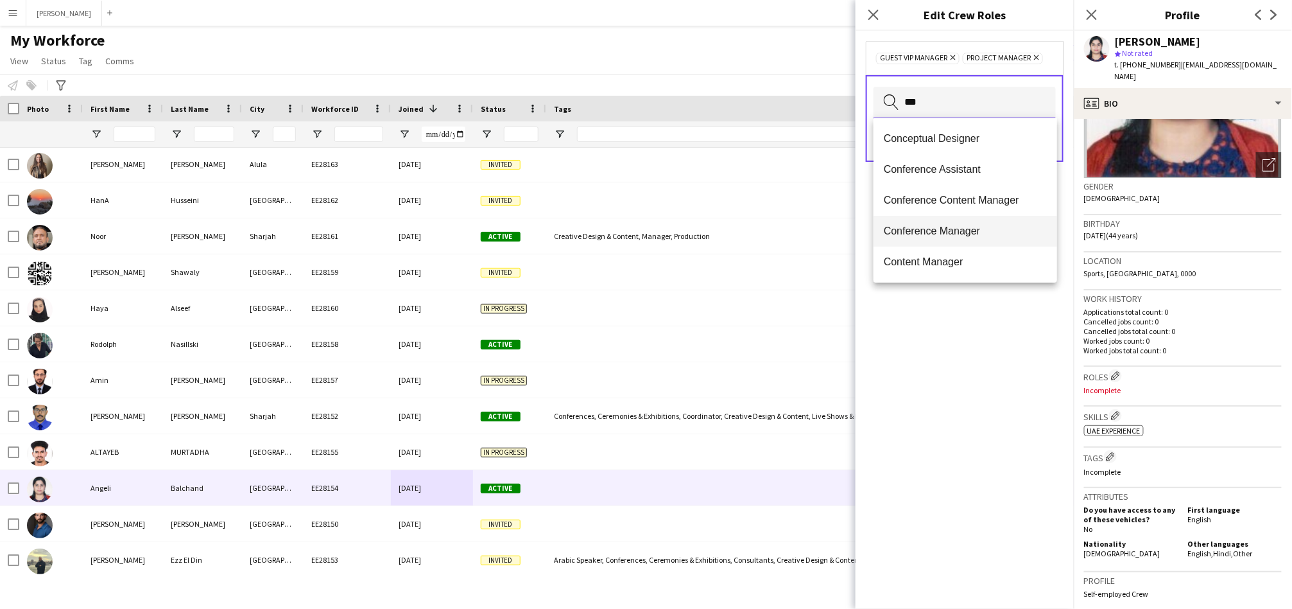
type input "***"
click at [890, 225] on span "Conference Manager" at bounding box center [965, 231] width 163 height 12
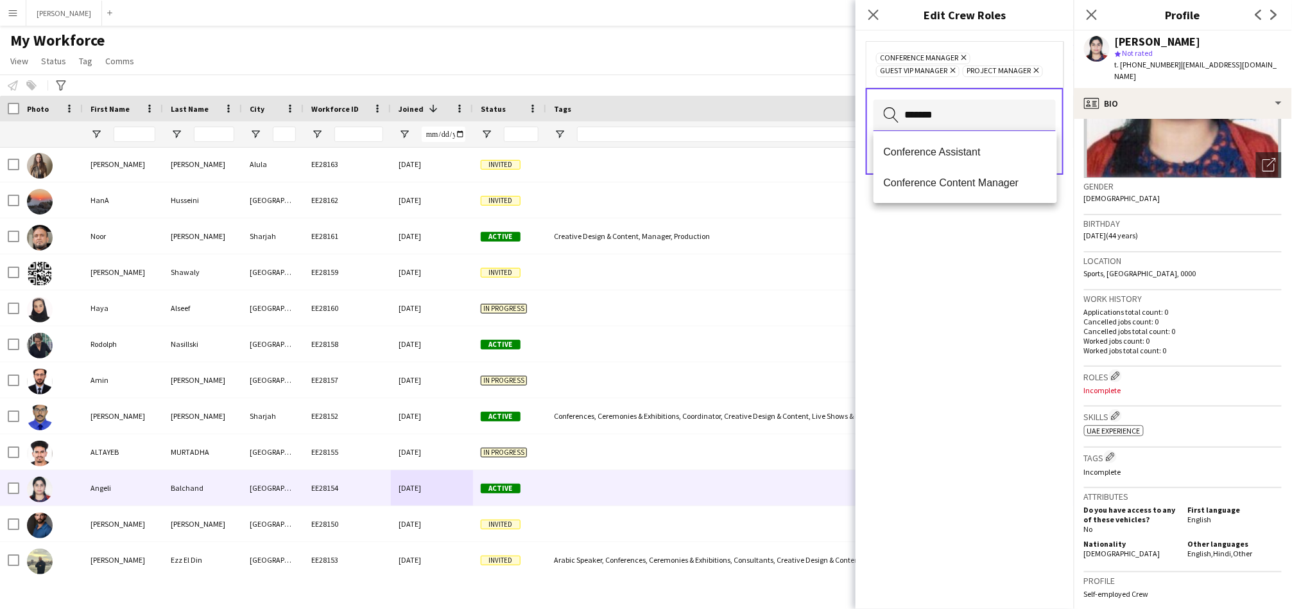
click at [943, 124] on input "*******" at bounding box center [965, 116] width 182 height 32
type input "*****"
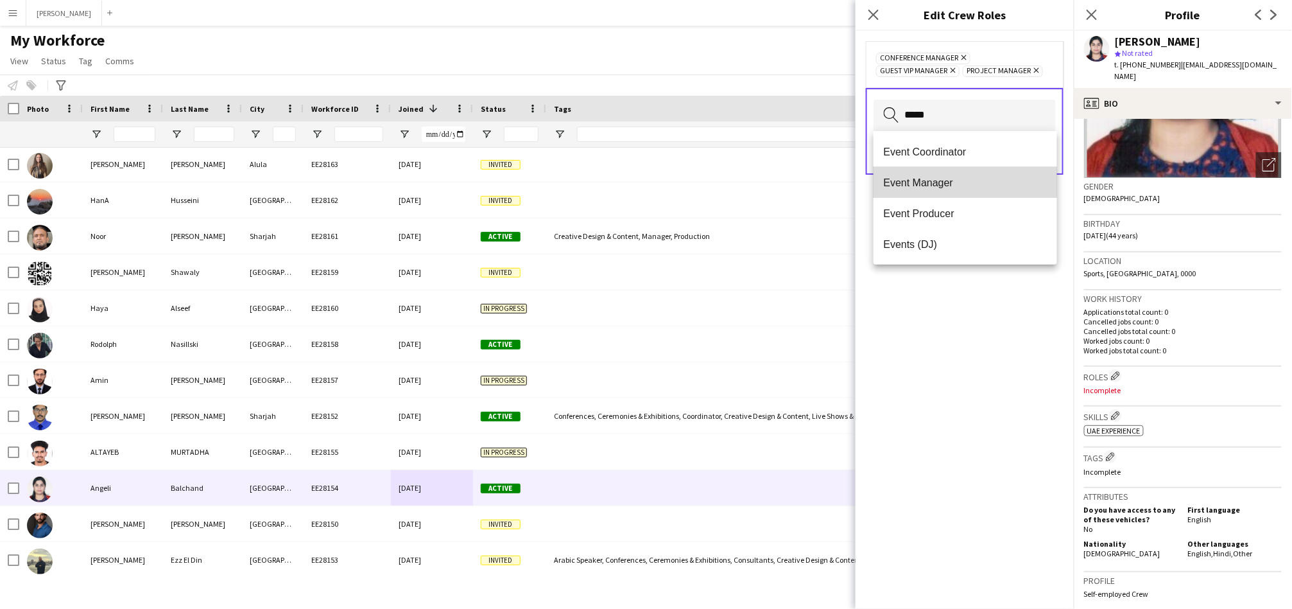
click at [927, 175] on mat-option "Event Manager" at bounding box center [966, 182] width 184 height 31
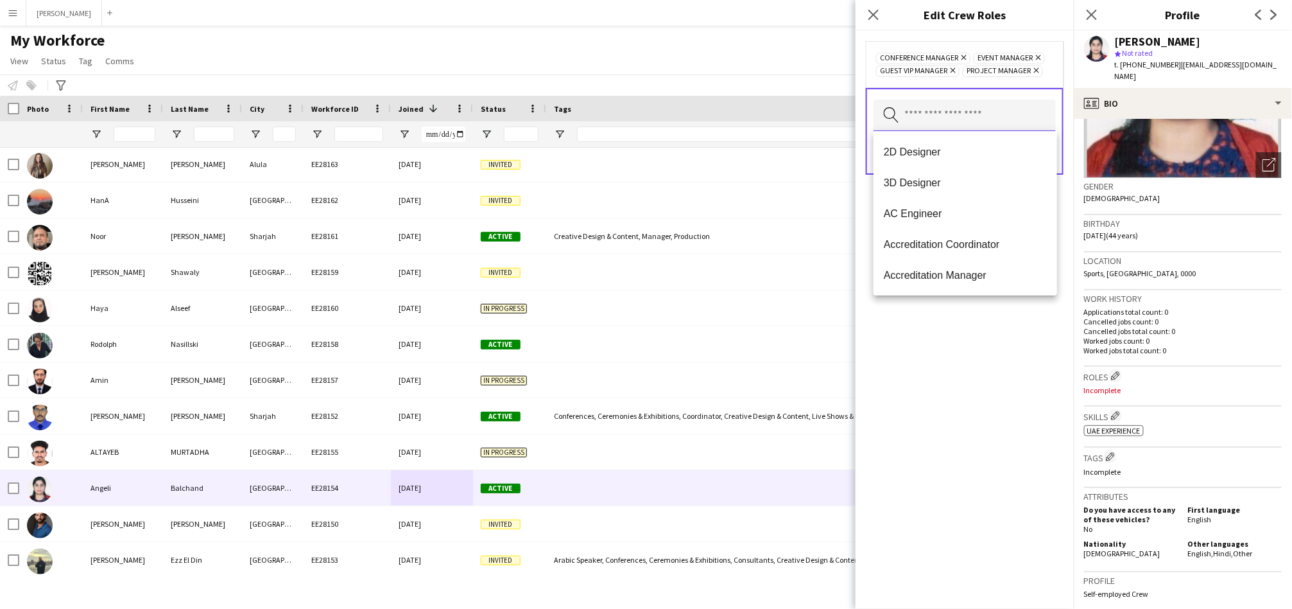
click at [943, 112] on input "text" at bounding box center [965, 116] width 182 height 32
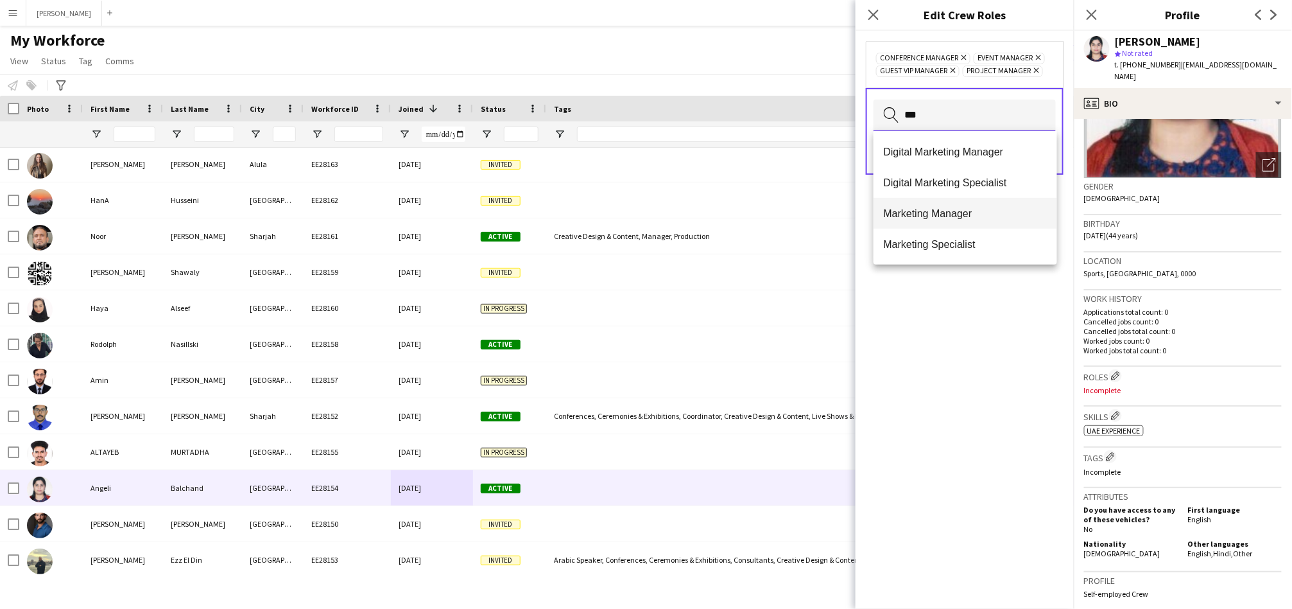
type input "***"
click at [932, 221] on mat-option "Marketing Manager" at bounding box center [966, 213] width 184 height 31
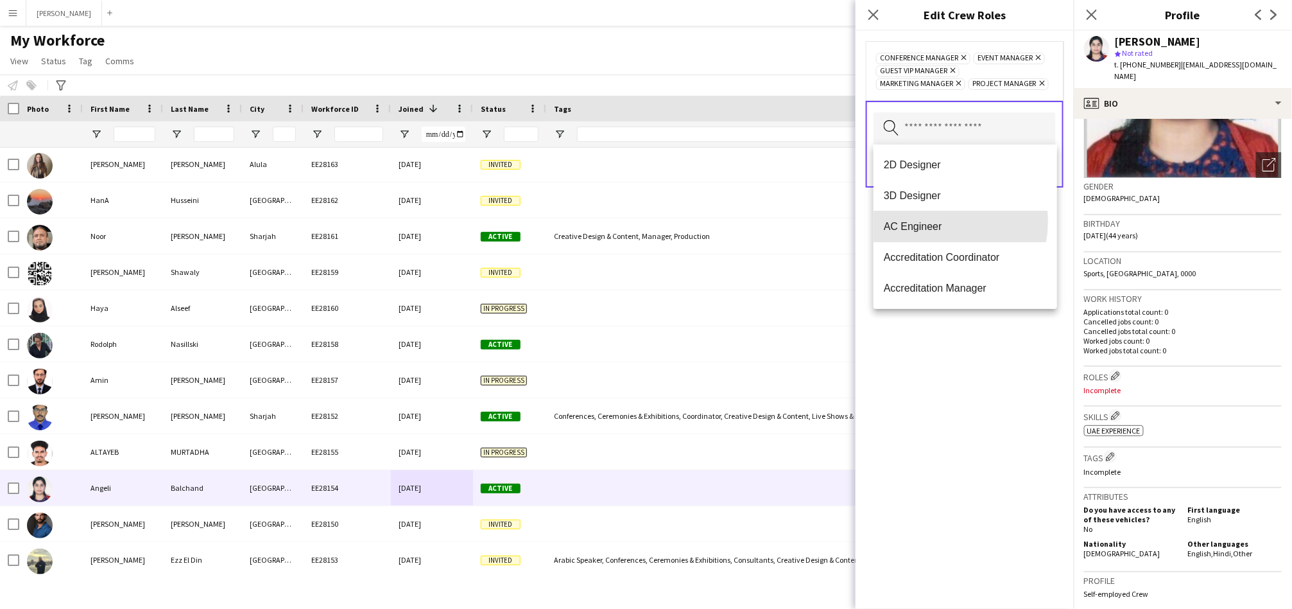
click at [932, 221] on span "AC Engineer" at bounding box center [965, 226] width 163 height 12
click at [914, 397] on div "AC Engineer Remove Conference Manager Remove Event Manager Remove Guest VIP Man…" at bounding box center [965, 320] width 218 height 578
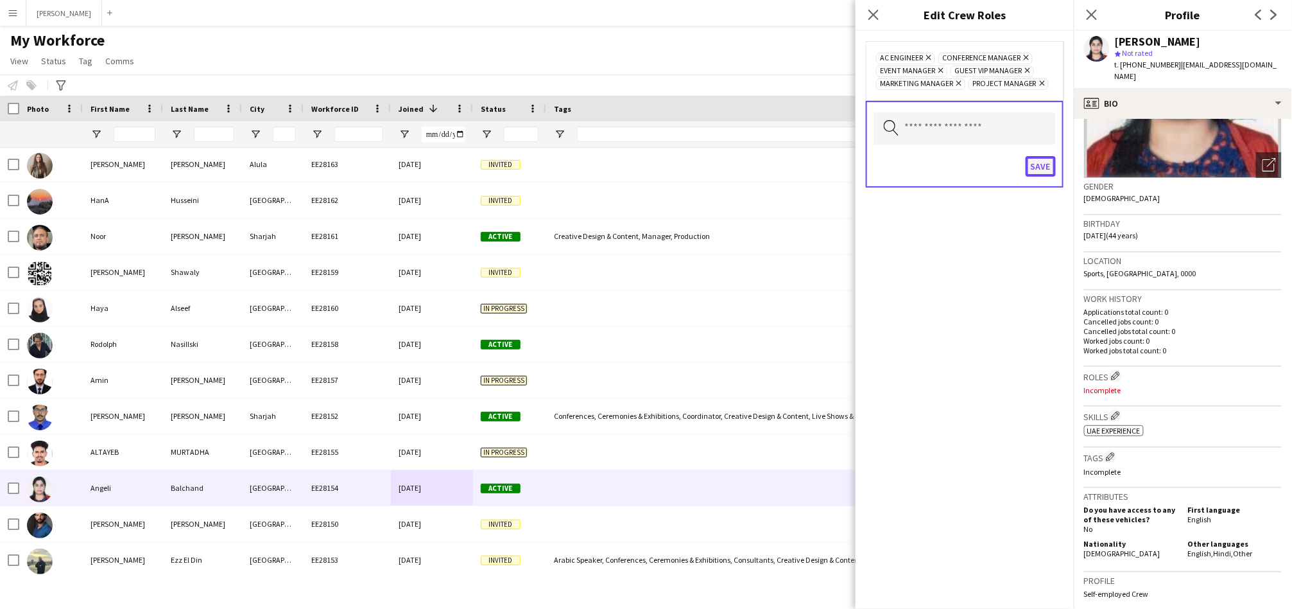
click at [1044, 168] on button "Save" at bounding box center [1041, 166] width 30 height 21
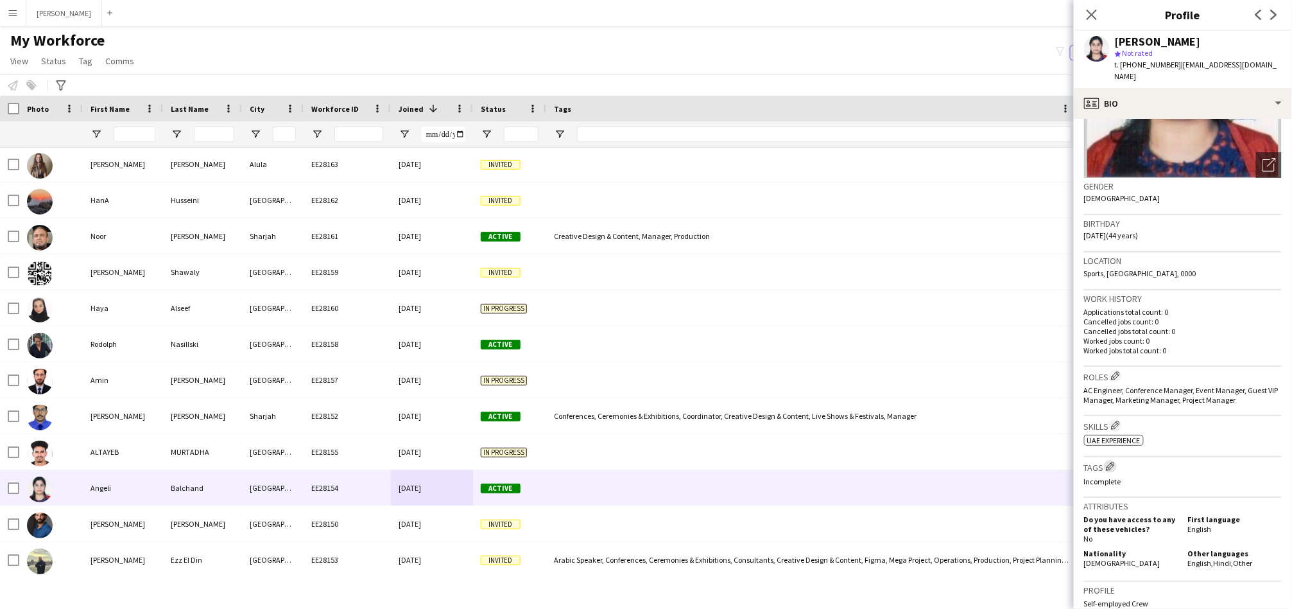
click at [1115, 462] on app-icon "Edit crew company tags" at bounding box center [1110, 466] width 9 height 9
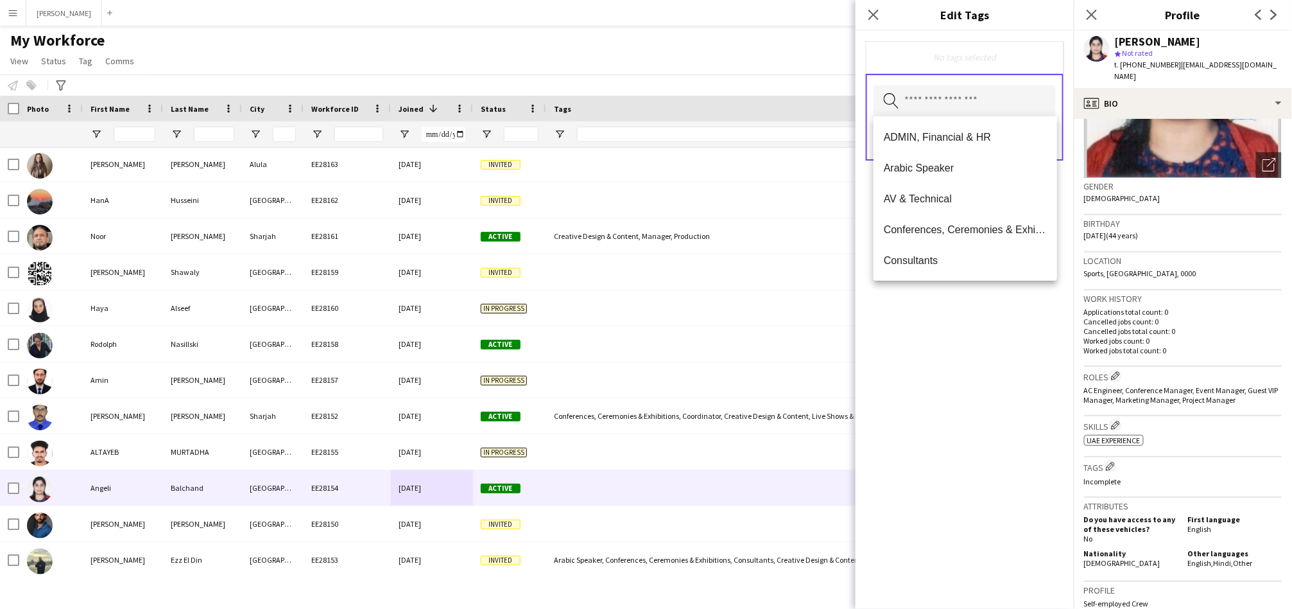
click at [966, 92] on input "text" at bounding box center [965, 101] width 182 height 32
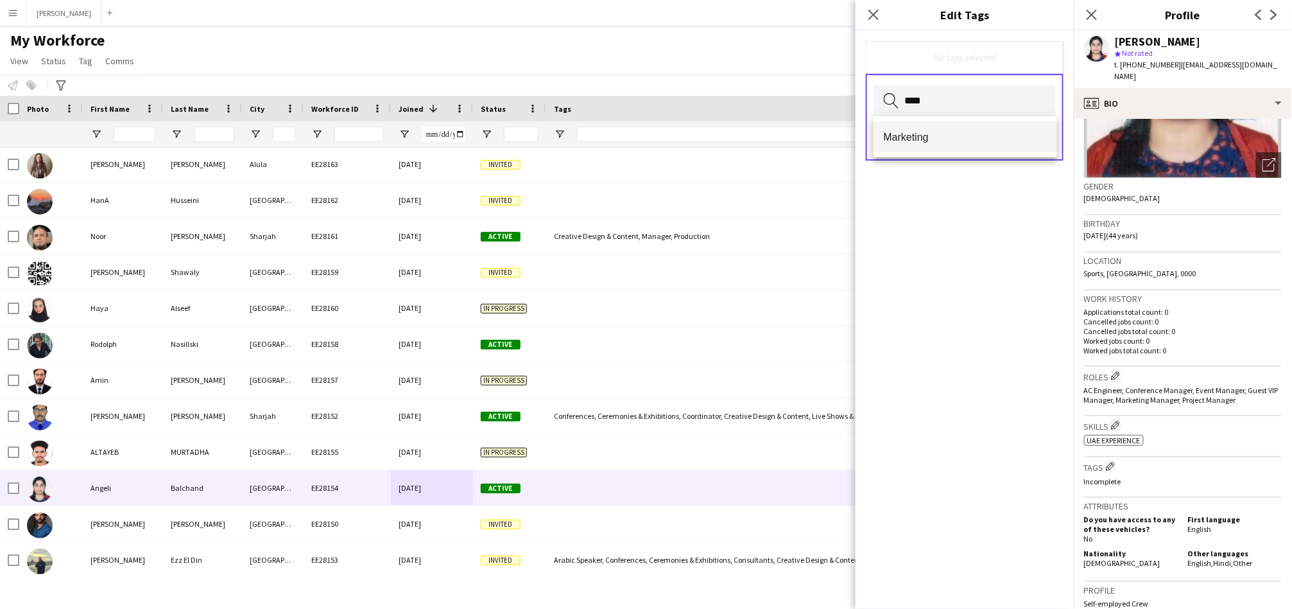
type input "****"
click at [916, 135] on span "Marketing" at bounding box center [965, 137] width 163 height 12
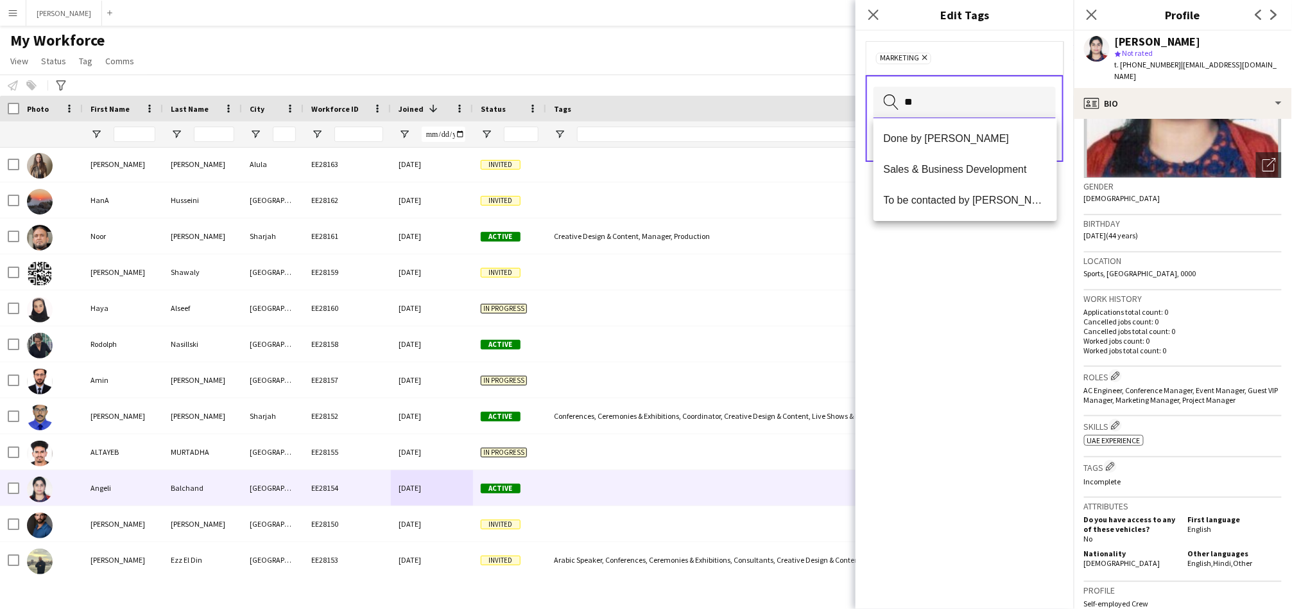
type input "*"
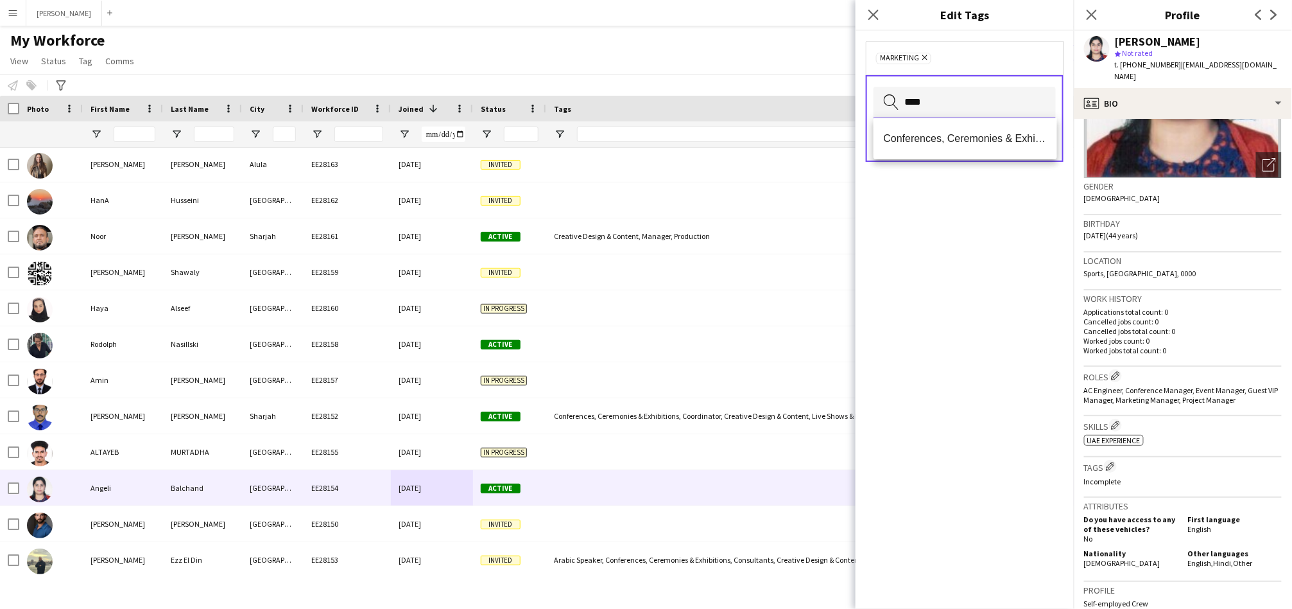
type input "****"
click at [916, 135] on span "Conferences, Ceremonies & Exhibitions" at bounding box center [965, 138] width 163 height 12
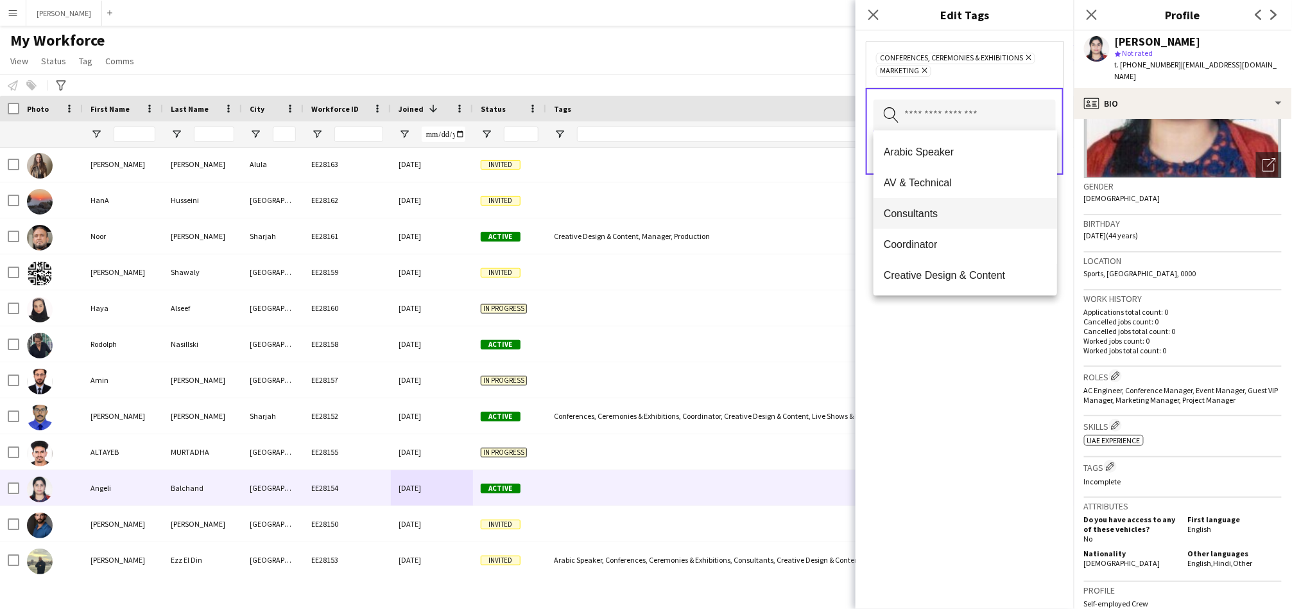
scroll to position [30, 0]
click at [900, 249] on span "Coordinator" at bounding box center [965, 245] width 163 height 12
click at [926, 250] on mat-option "Hospitality & Guest Relations" at bounding box center [966, 244] width 184 height 31
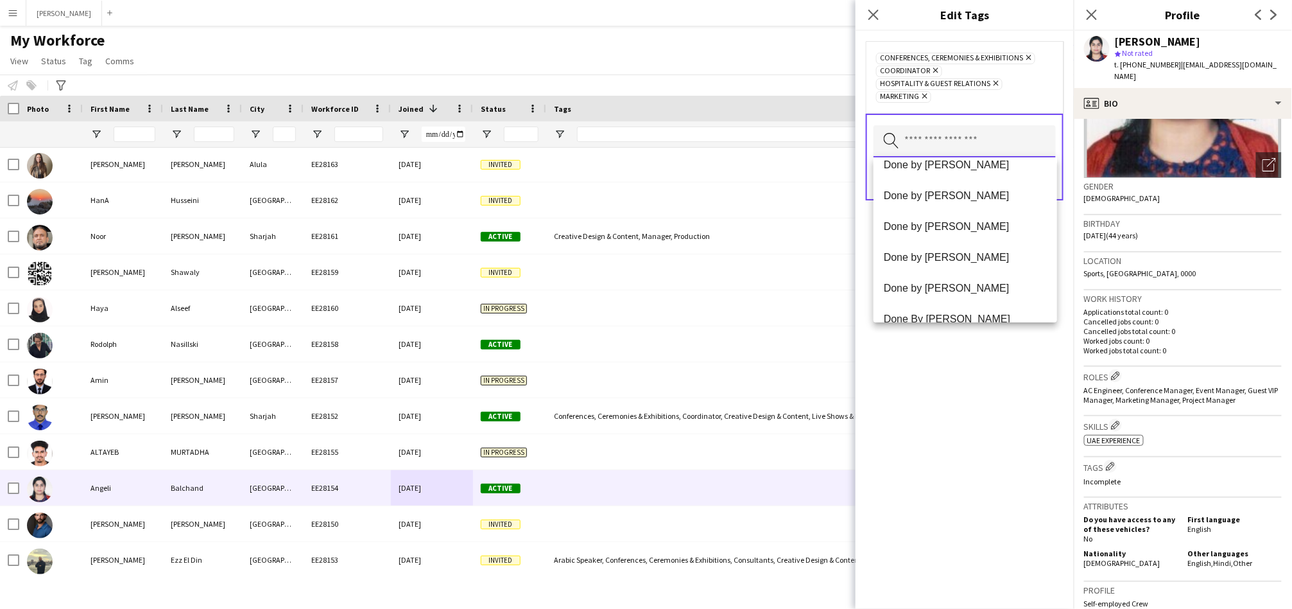
scroll to position [571, 0]
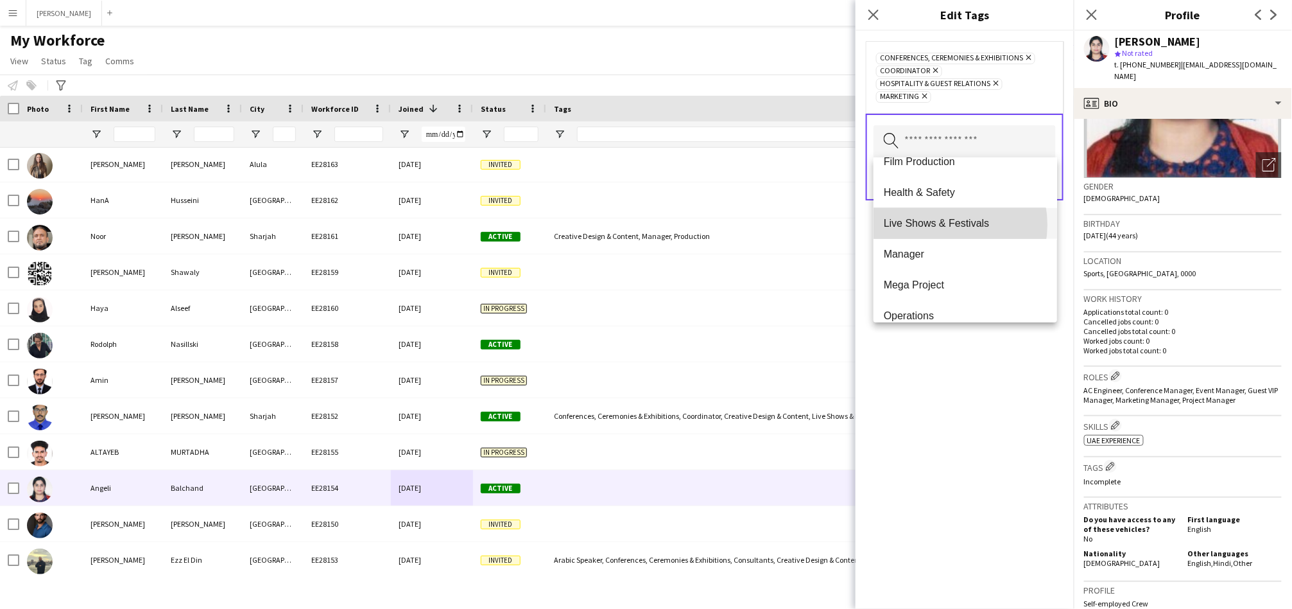
click at [944, 224] on span "Live Shows & Festivals" at bounding box center [965, 223] width 163 height 12
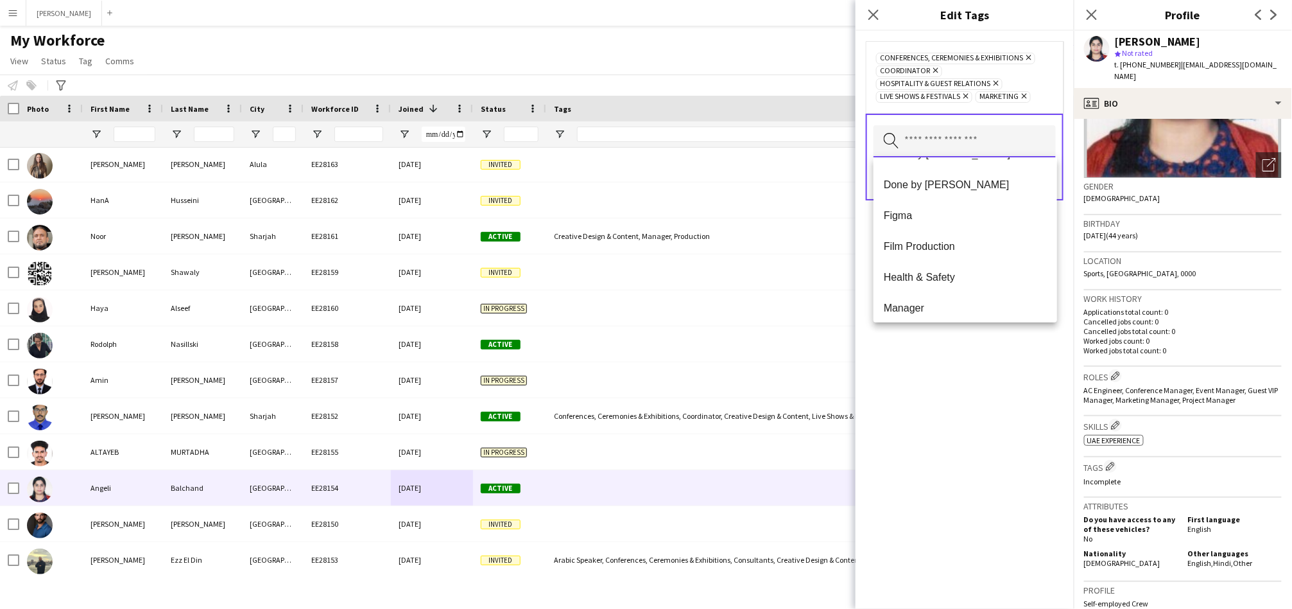
scroll to position [610, 0]
click at [937, 191] on mat-option "Manager" at bounding box center [966, 184] width 184 height 31
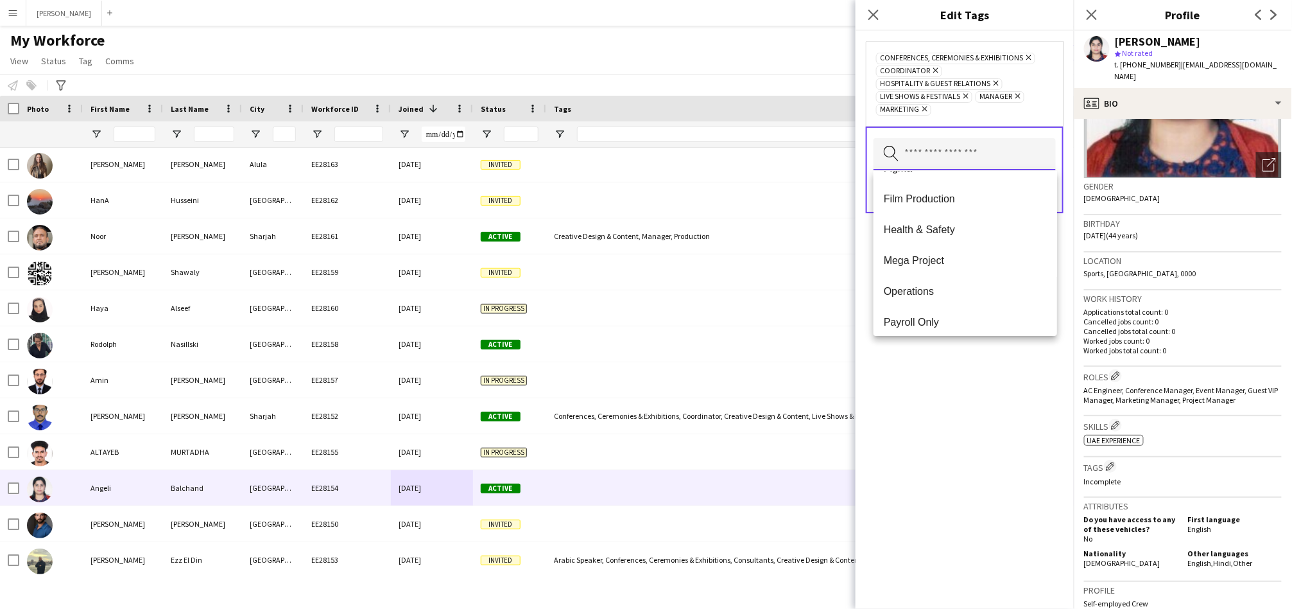
scroll to position [696, 0]
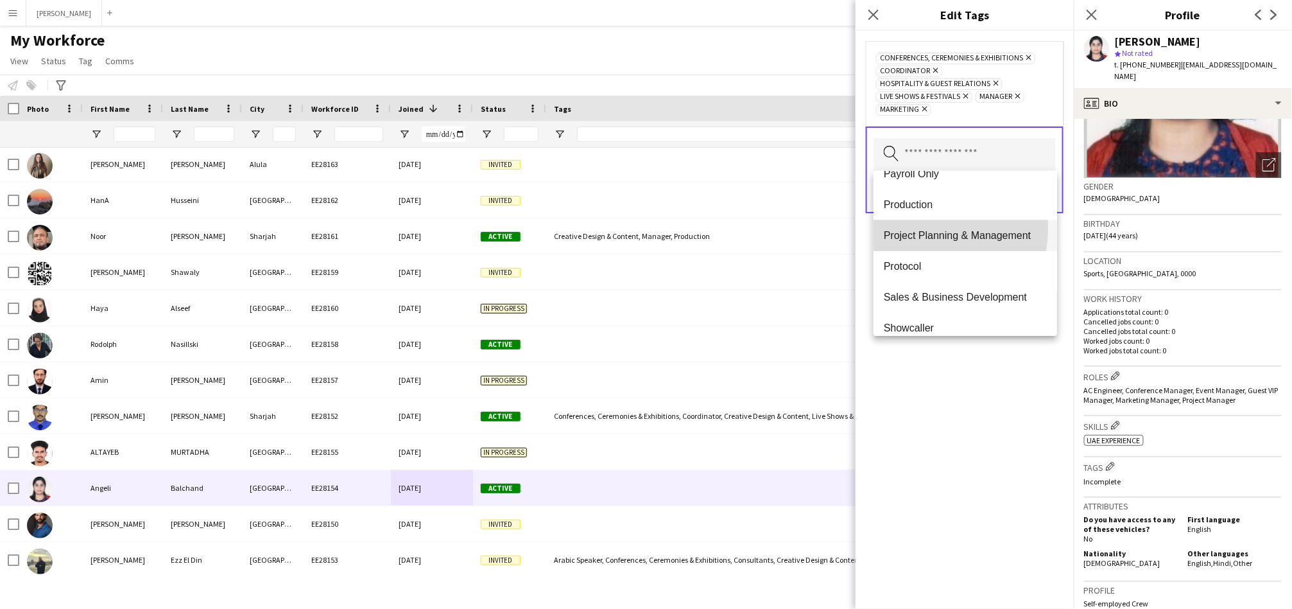
click at [925, 229] on span "Project Planning & Management" at bounding box center [965, 235] width 163 height 12
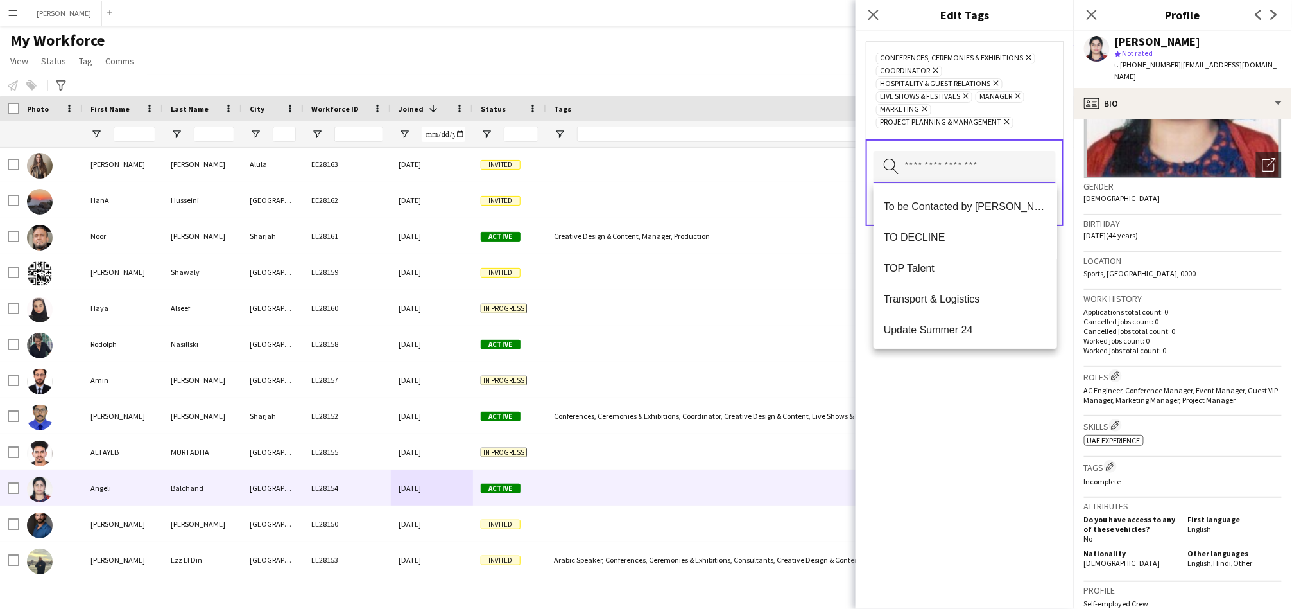
scroll to position [1232, 0]
click at [923, 412] on div "Conferences, Ceremonies & Exhibitions Remove Coordinator Remove Hospitality & G…" at bounding box center [965, 320] width 218 height 578
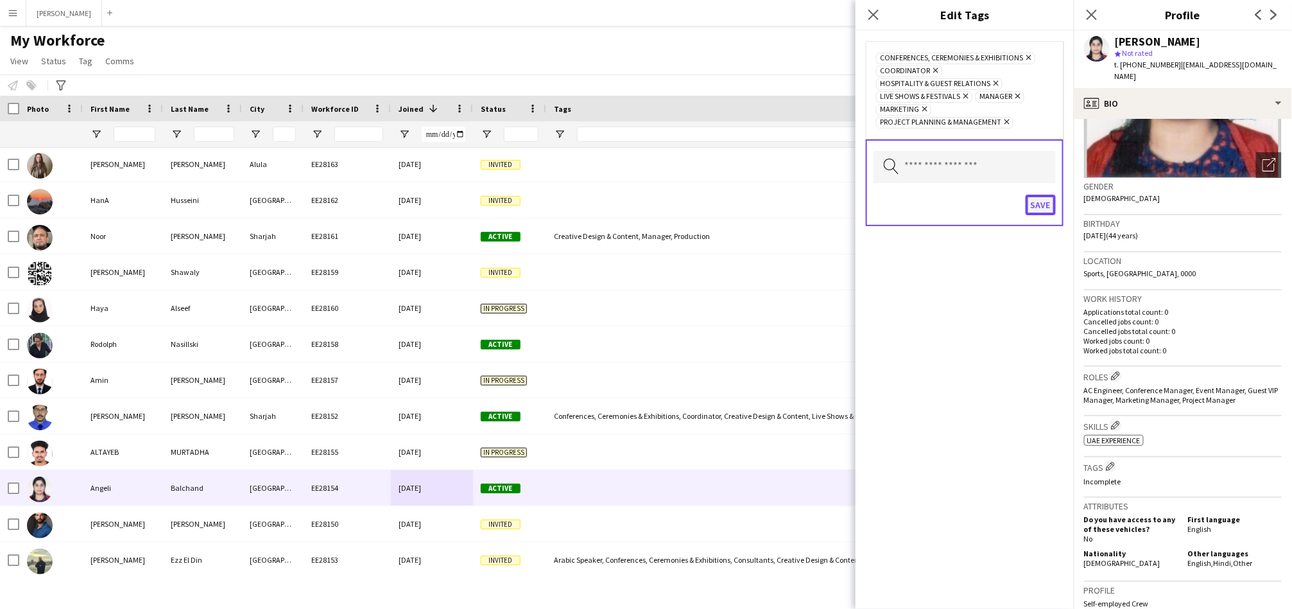
click at [1036, 209] on button "Save" at bounding box center [1041, 205] width 30 height 21
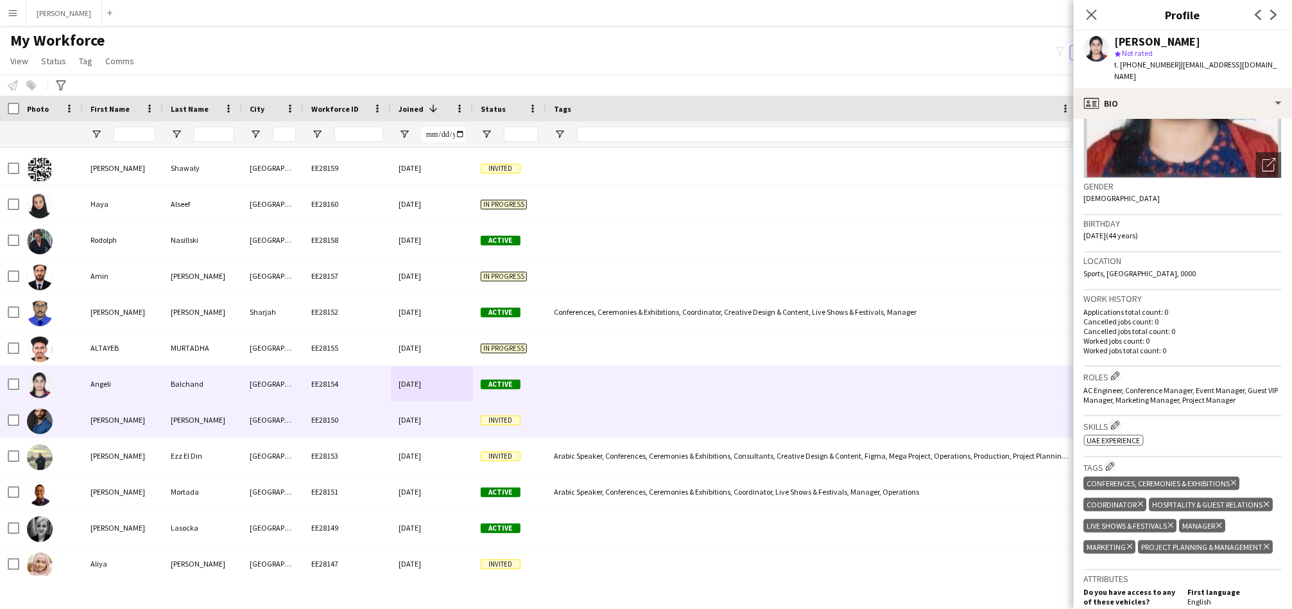
scroll to position [413, 0]
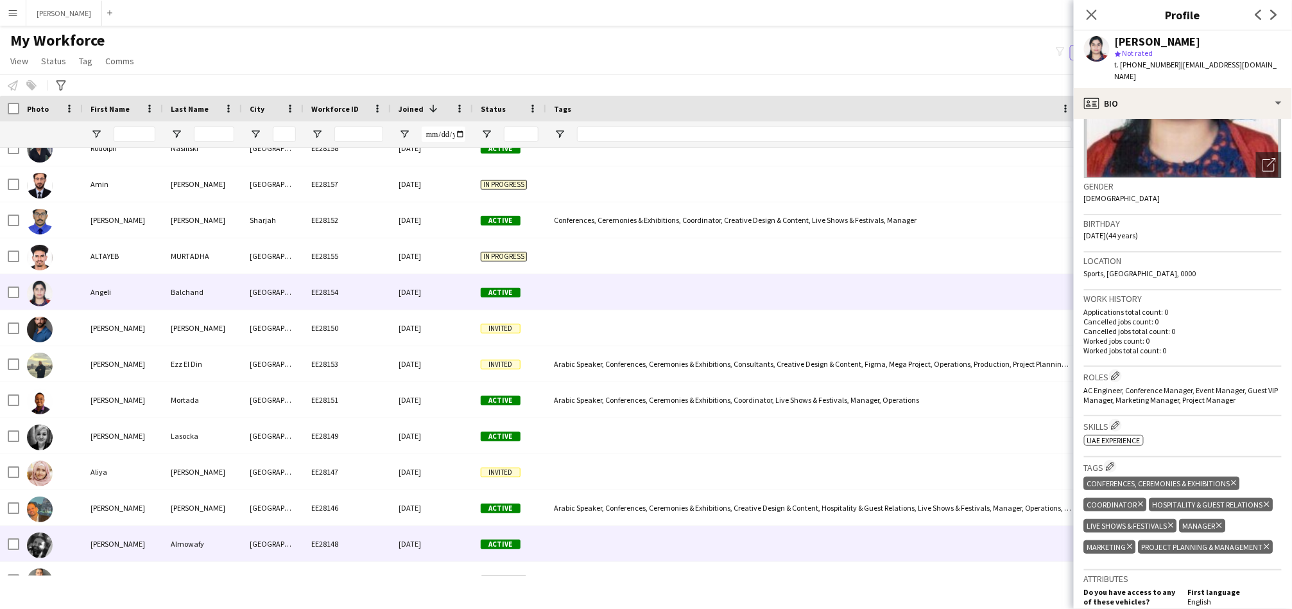
click at [509, 527] on div "Active" at bounding box center [509, 543] width 73 height 35
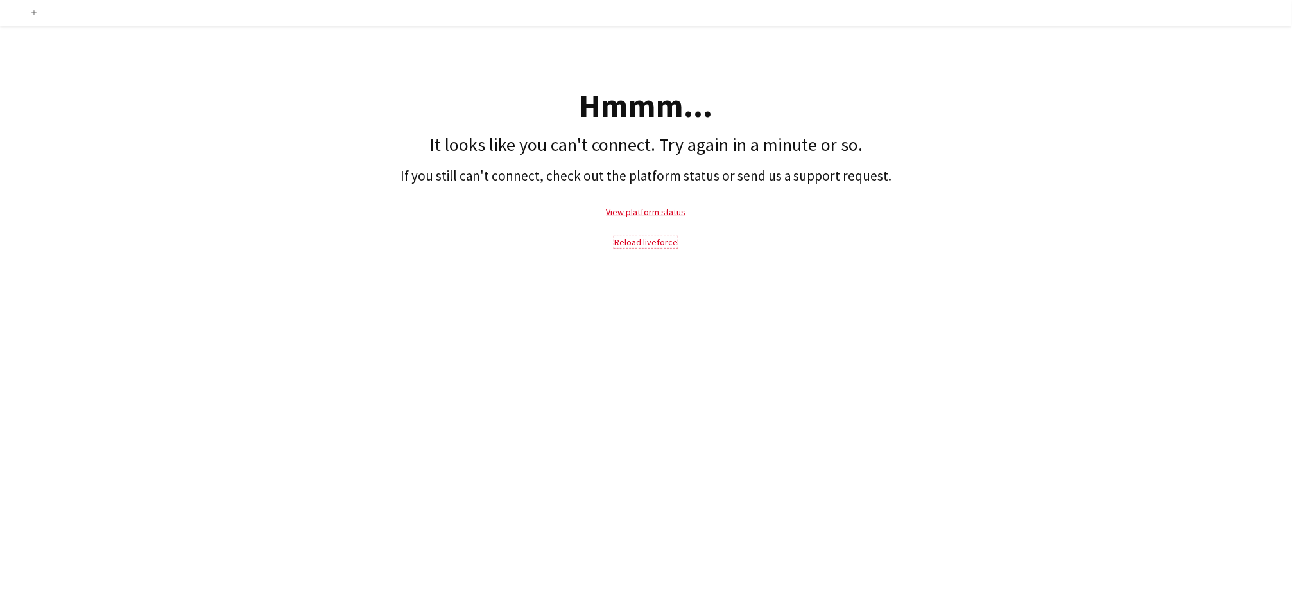
click at [633, 241] on link "Reload liveforce" at bounding box center [646, 242] width 64 height 12
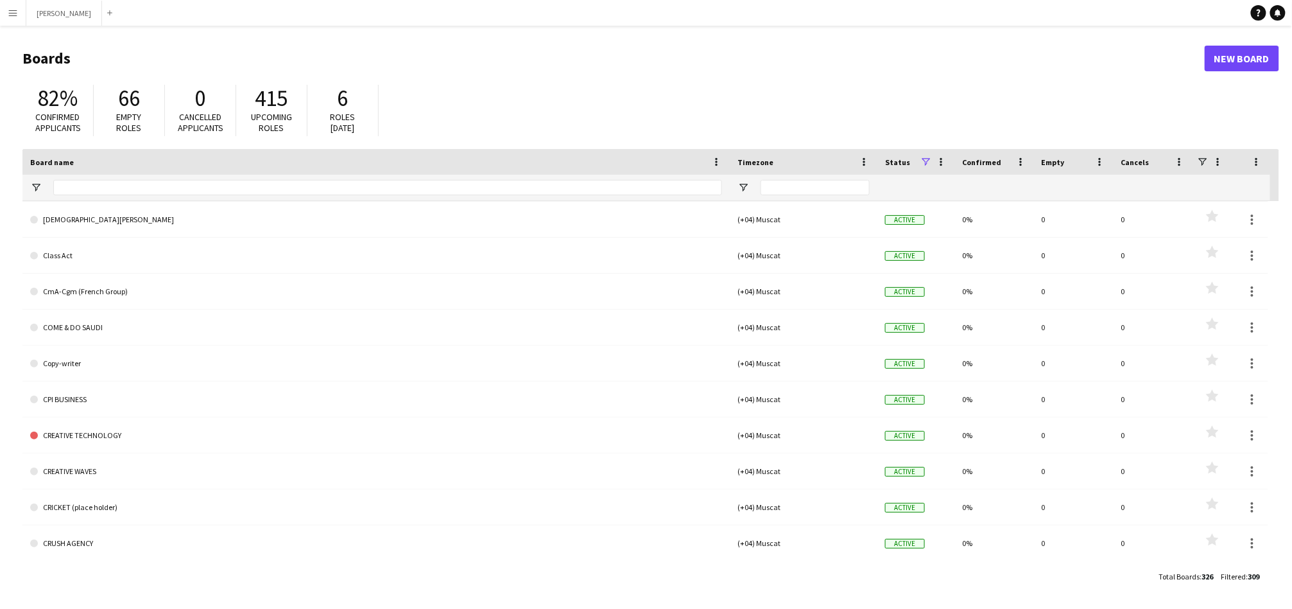
click at [13, 15] on app-icon "Menu" at bounding box center [13, 13] width 10 height 10
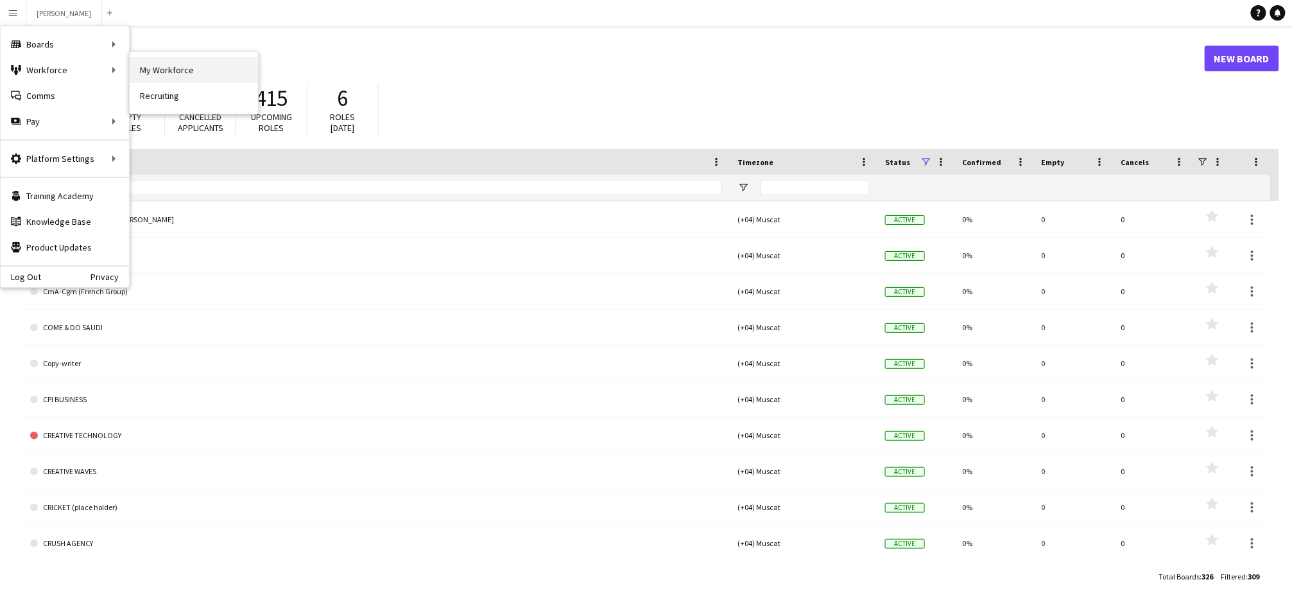
click at [147, 74] on link "My Workforce" at bounding box center [194, 70] width 128 height 26
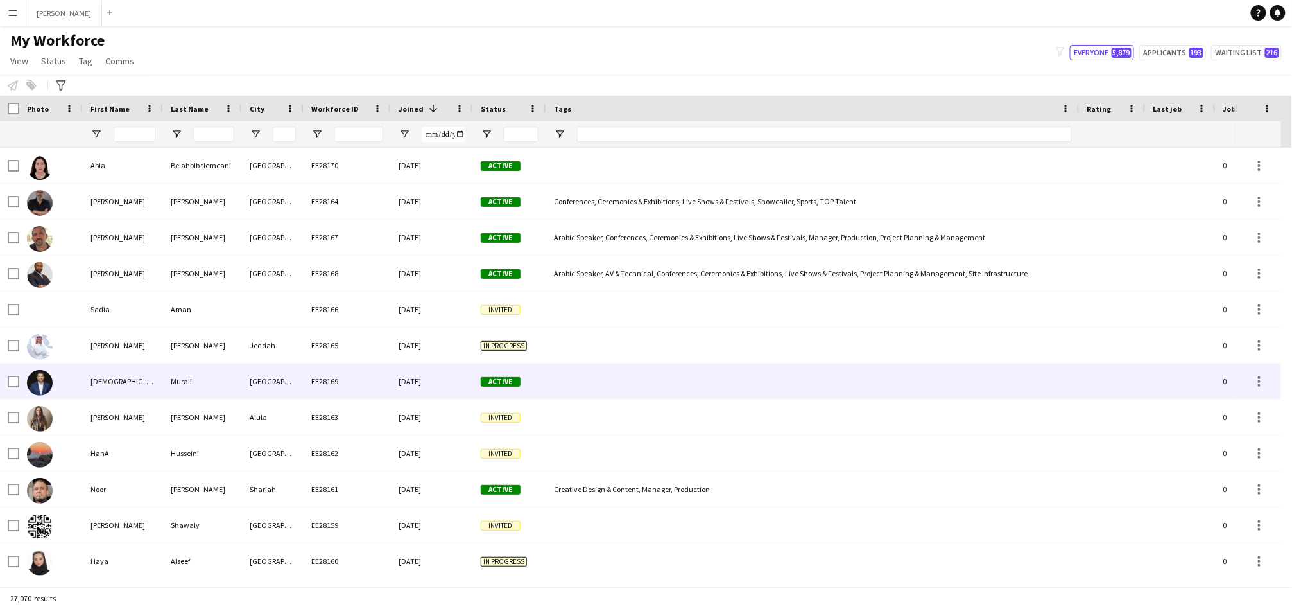
click at [277, 378] on div "[GEOGRAPHIC_DATA]" at bounding box center [273, 380] width 62 height 35
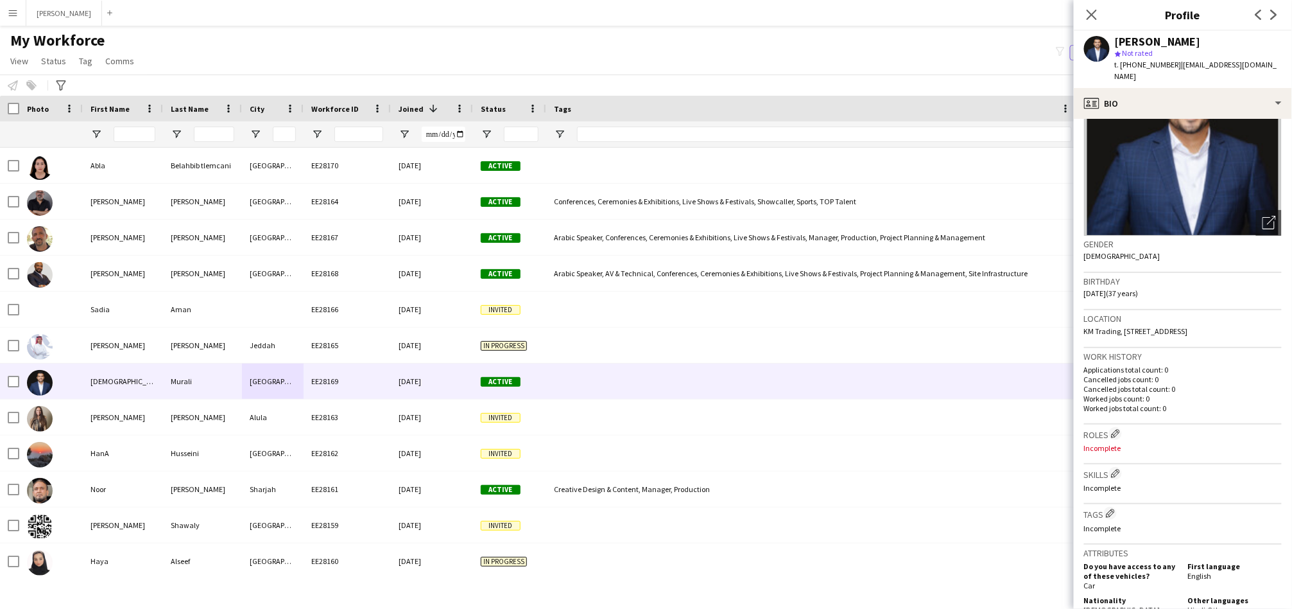
scroll to position [119, 0]
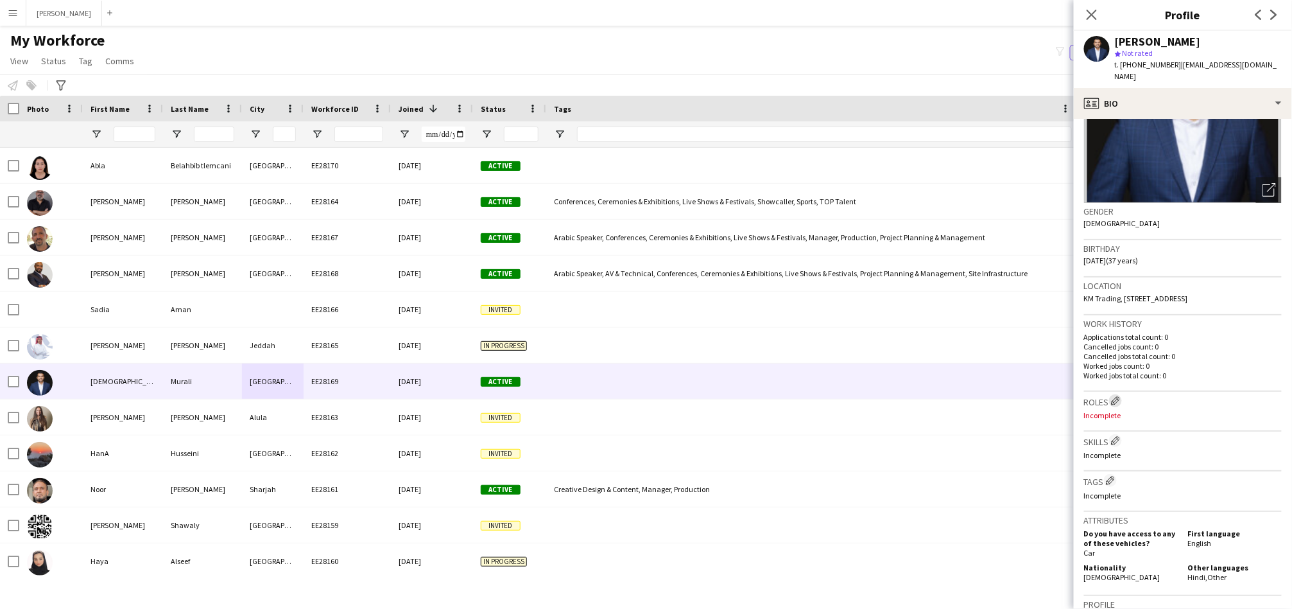
click at [1119, 396] on app-icon "Edit crew company roles" at bounding box center [1115, 400] width 9 height 9
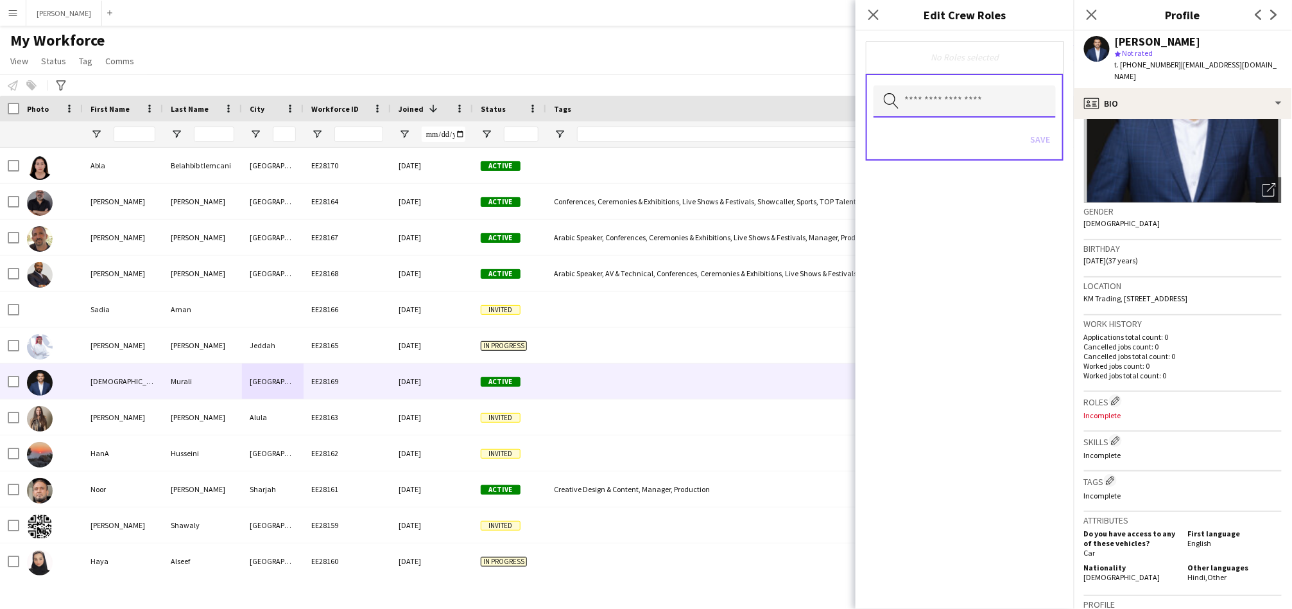
click at [1012, 94] on input "text" at bounding box center [965, 101] width 182 height 32
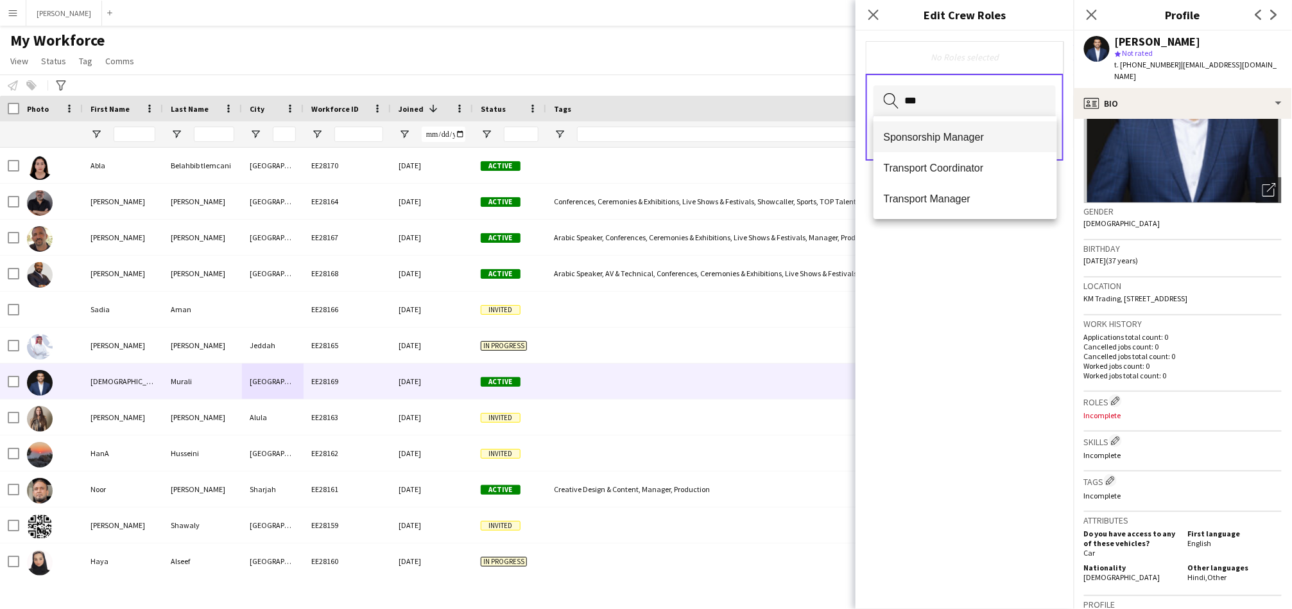
type input "***"
click at [937, 137] on span "Sponsorship Manager" at bounding box center [965, 137] width 163 height 12
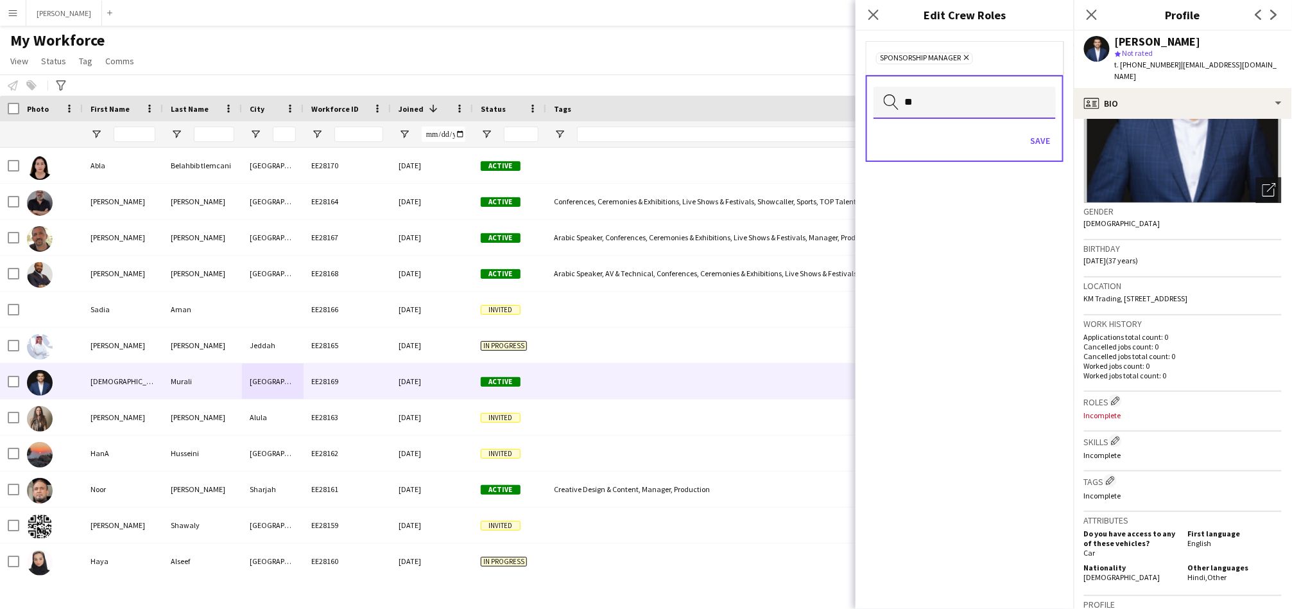
type input "*"
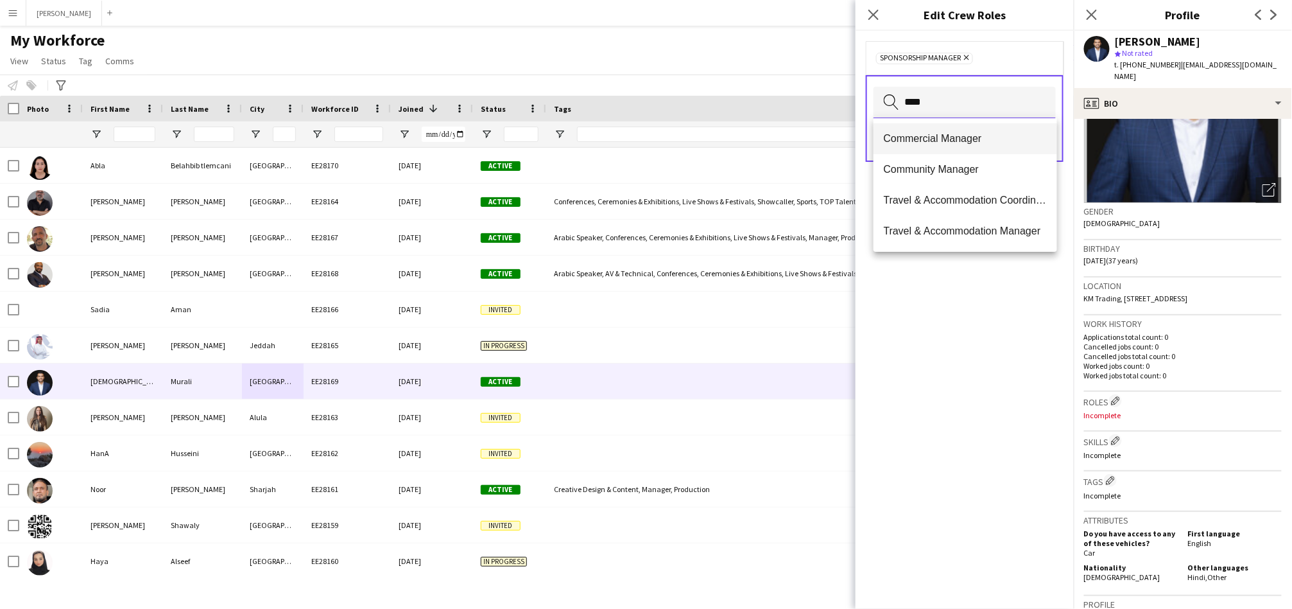
type input "****"
click at [956, 144] on span "Commercial Manager" at bounding box center [965, 138] width 163 height 12
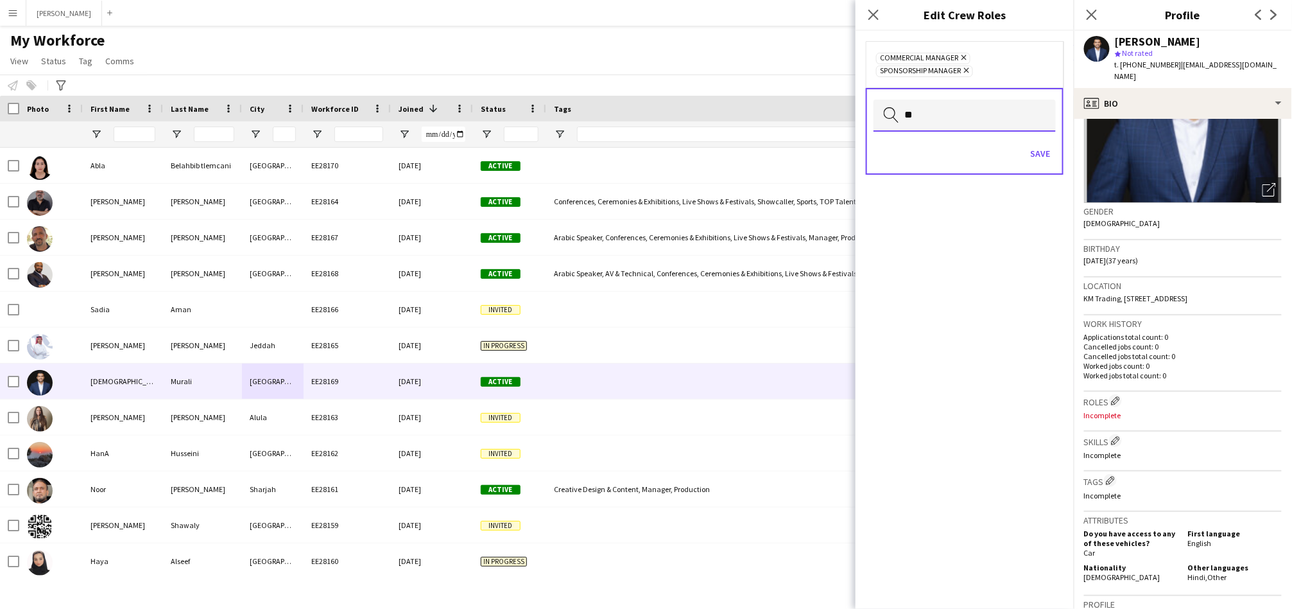
type input "*"
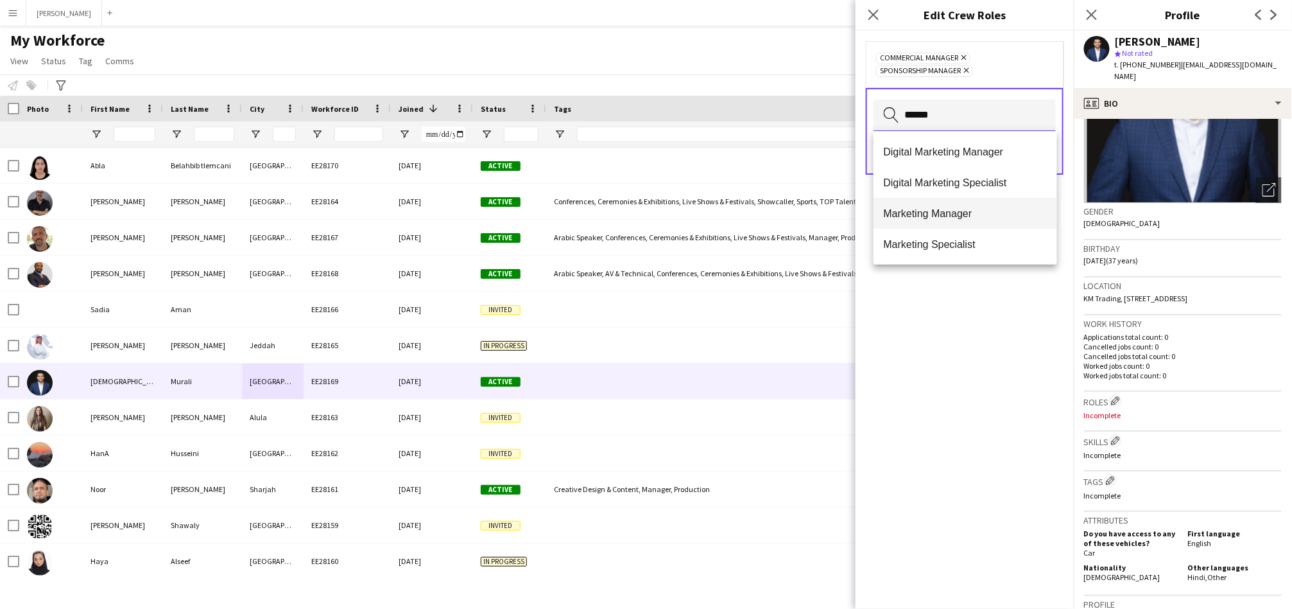
type input "******"
click at [930, 216] on span "Marketing Manager" at bounding box center [965, 213] width 163 height 12
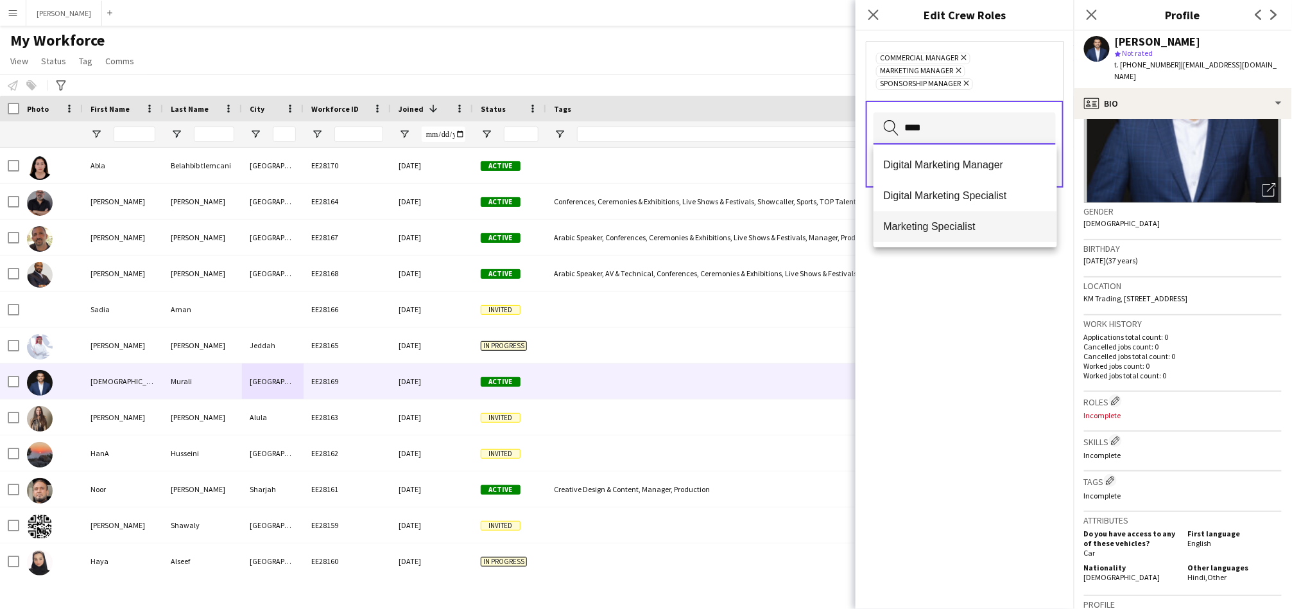
type input "****"
click at [919, 212] on mat-option "Marketing Specialist" at bounding box center [966, 226] width 184 height 31
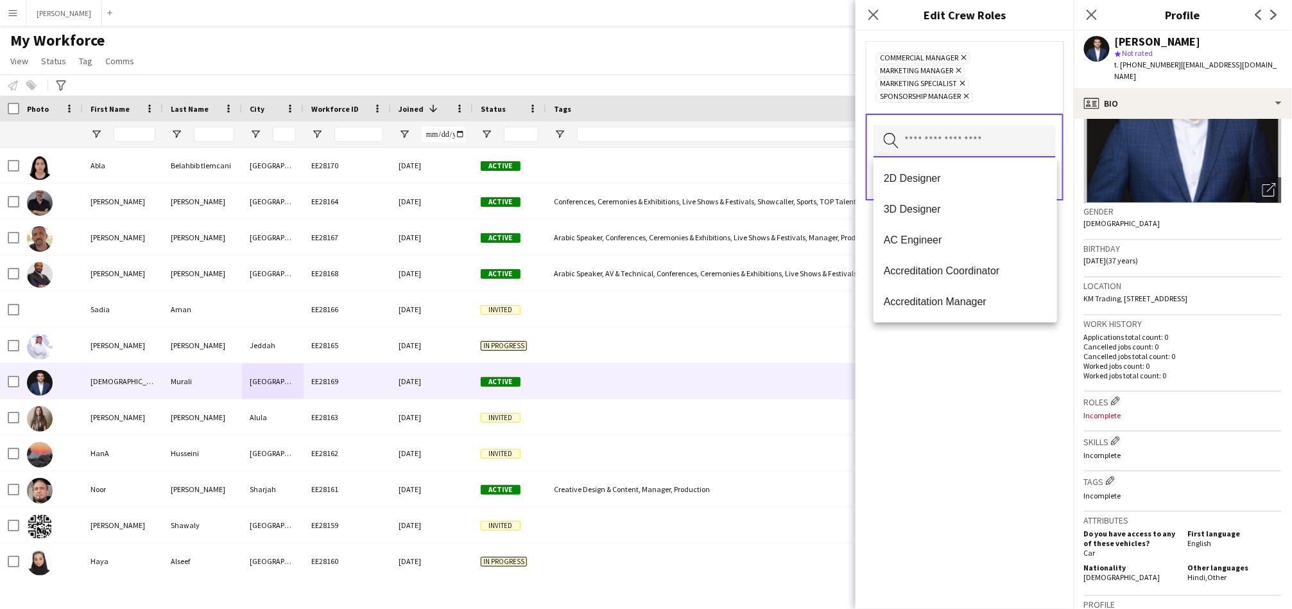
click at [944, 146] on input "text" at bounding box center [965, 141] width 182 height 32
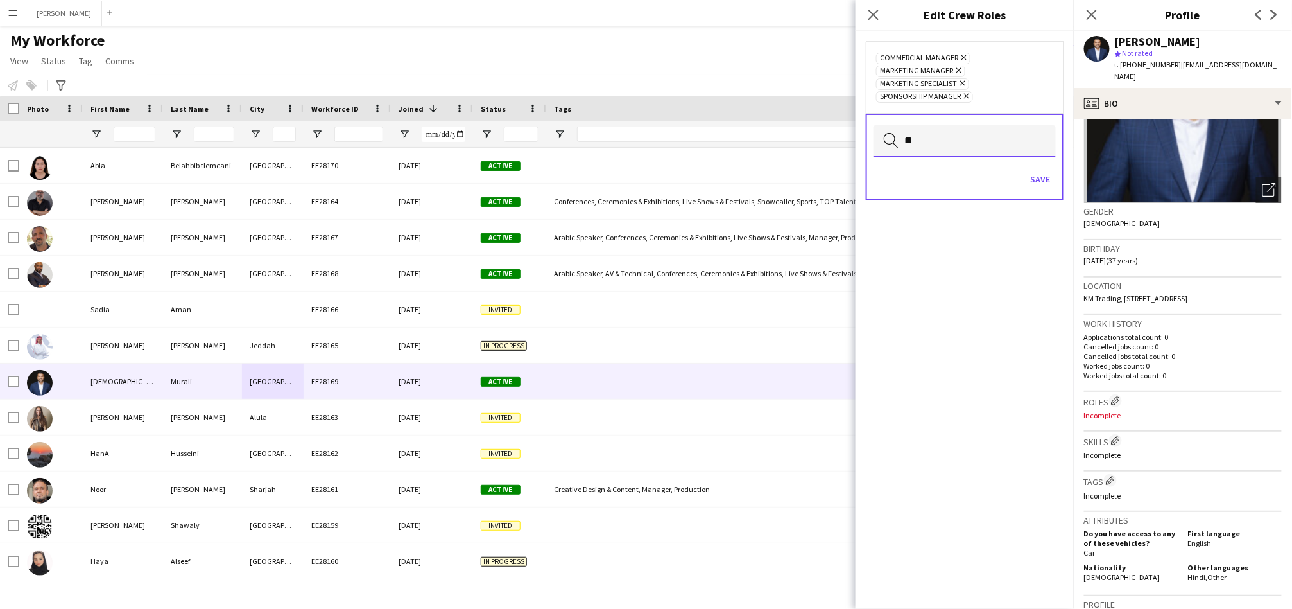
type input "*"
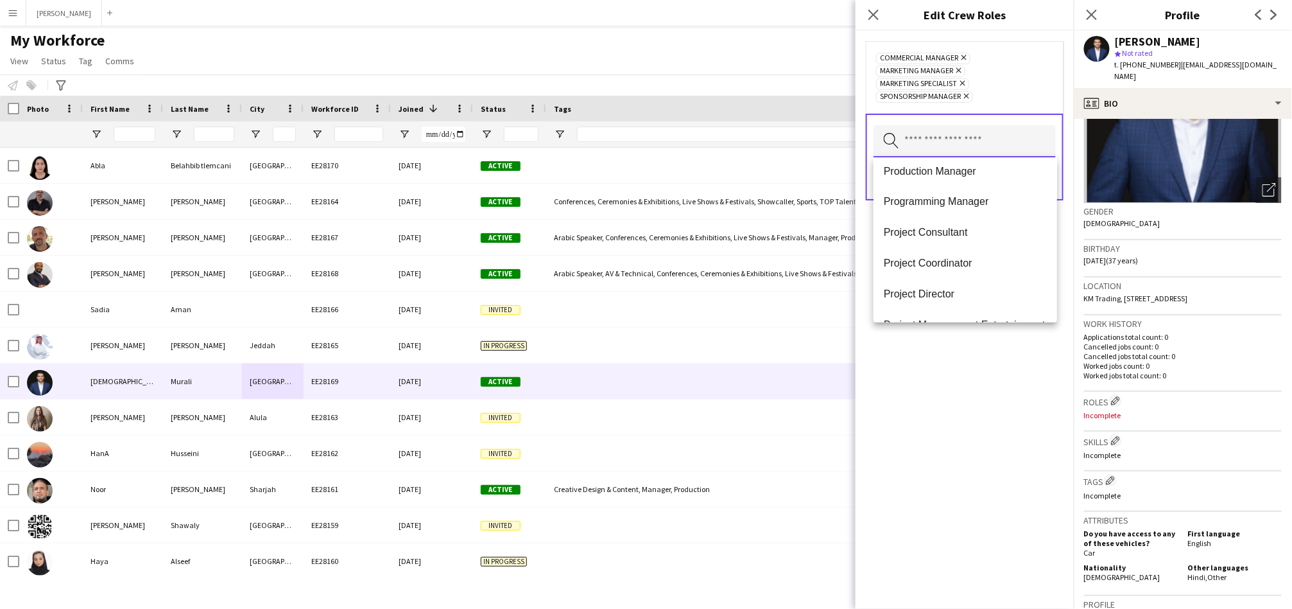
scroll to position [3057, 0]
click at [961, 173] on span "Production Manager" at bounding box center [965, 172] width 163 height 12
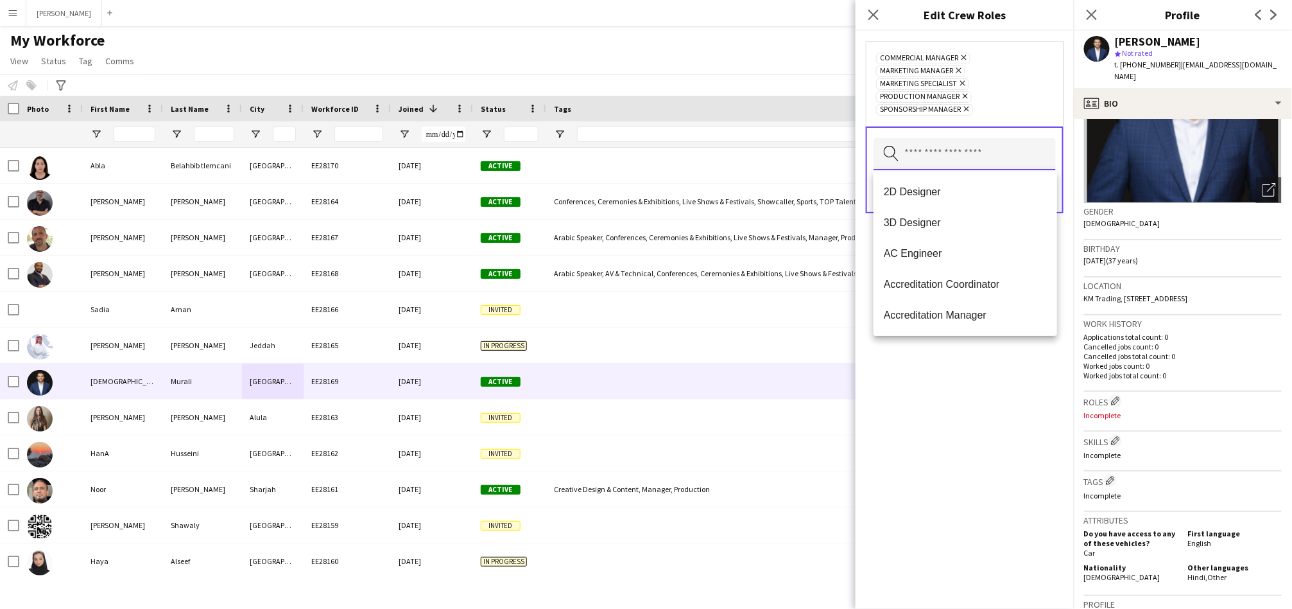
click at [964, 147] on input "text" at bounding box center [965, 154] width 182 height 32
type input "**********"
click at [952, 259] on span "Project Manager" at bounding box center [965, 253] width 163 height 12
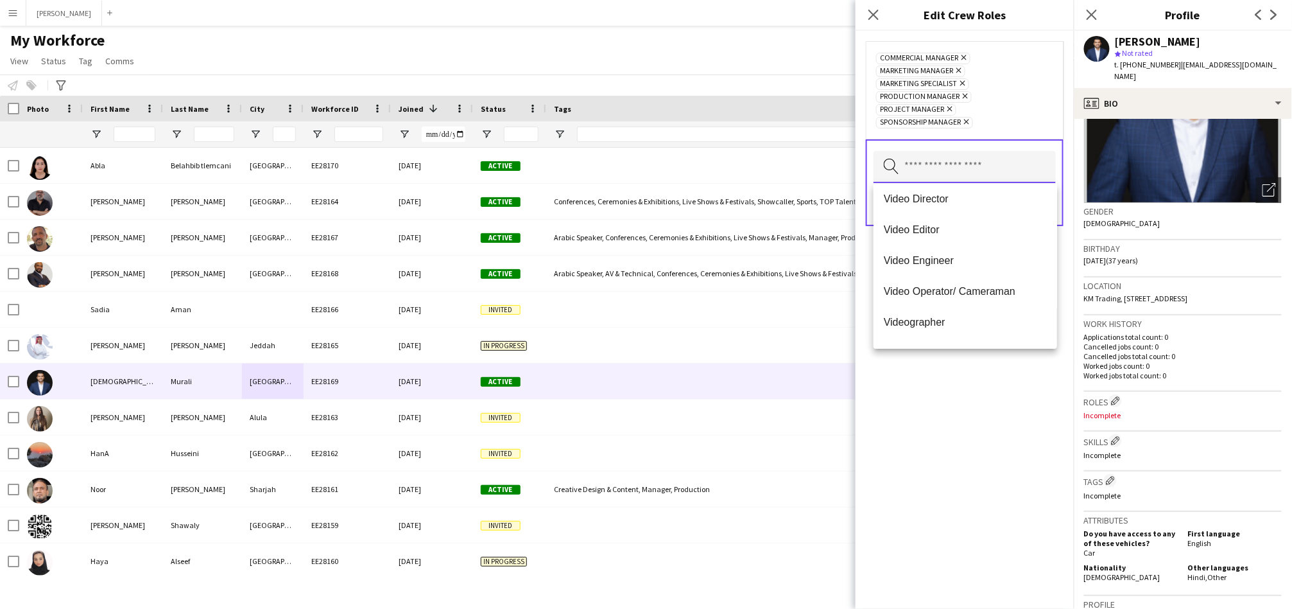
scroll to position [4498, 0]
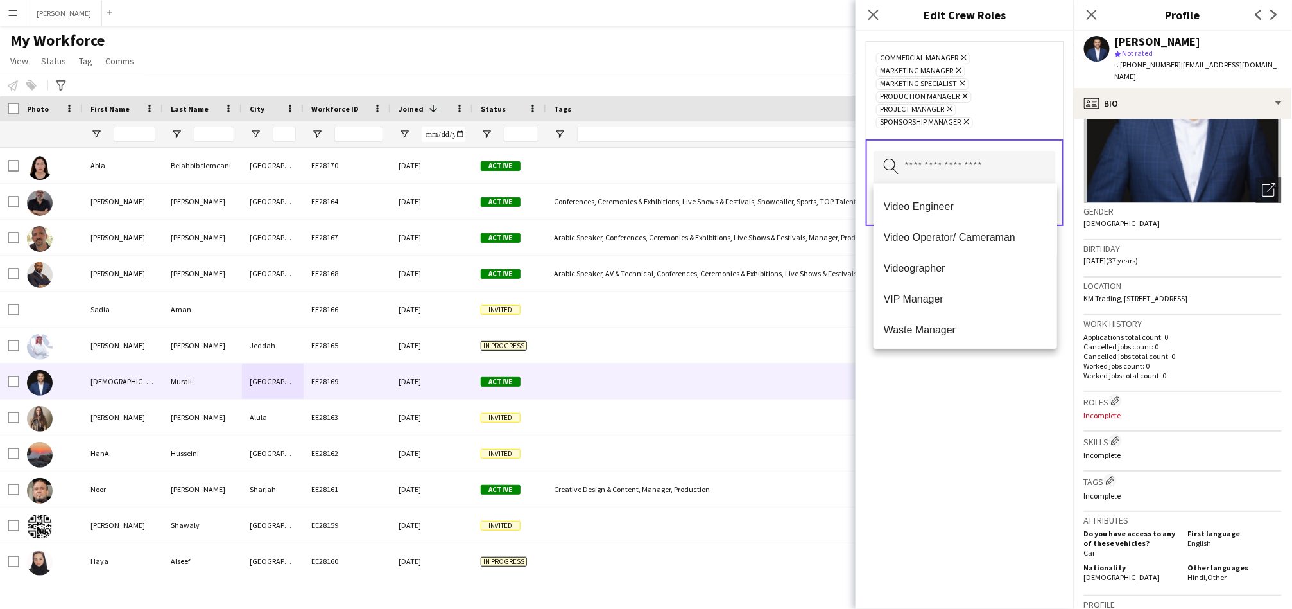
click at [951, 410] on div "Commercial Manager Remove Marketing Manager Remove Marketing Specialist Remove …" at bounding box center [965, 320] width 218 height 578
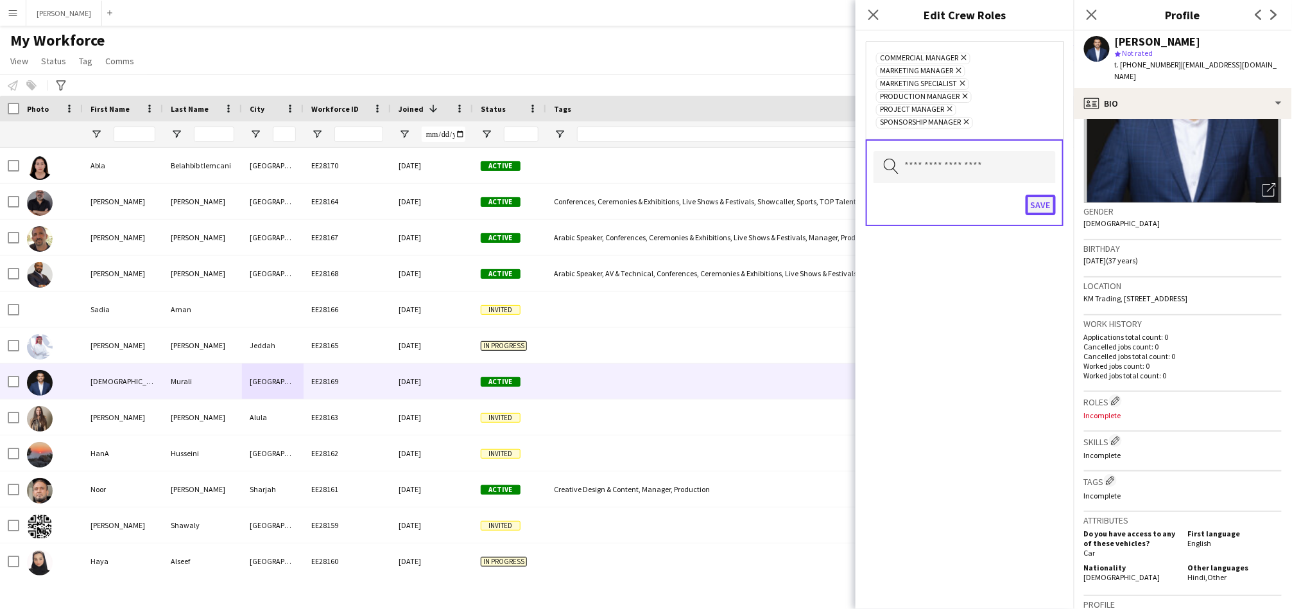
click at [1041, 211] on button "Save" at bounding box center [1041, 205] width 30 height 21
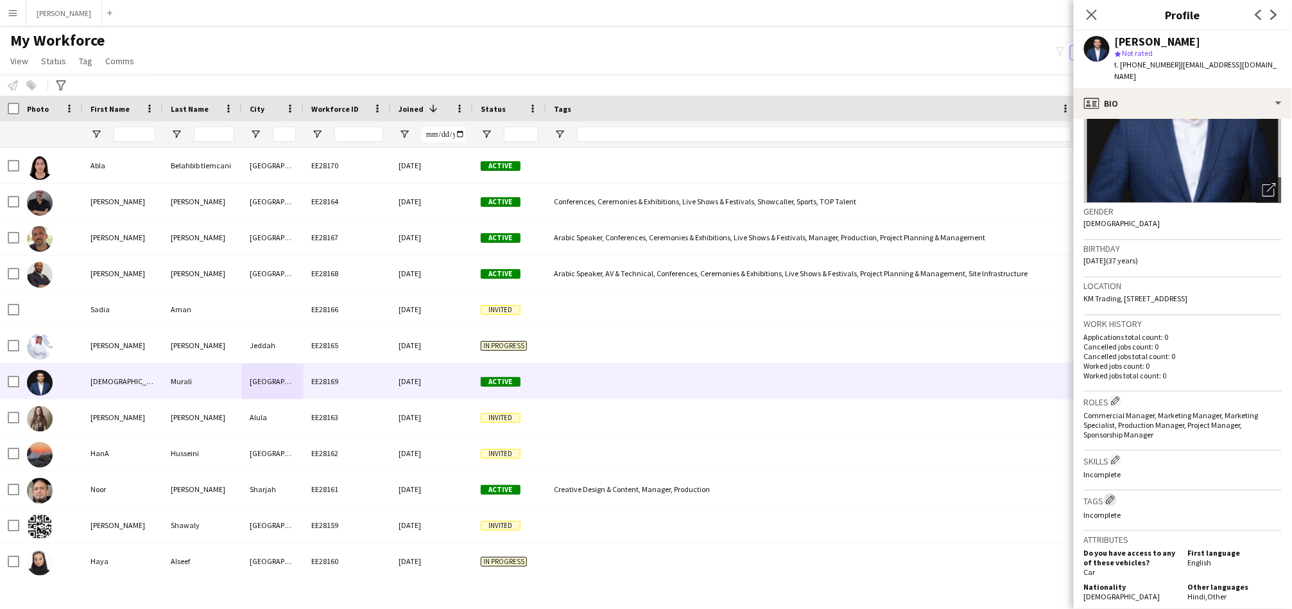
click at [1110, 495] on app-icon "Edit crew company tags" at bounding box center [1110, 499] width 9 height 9
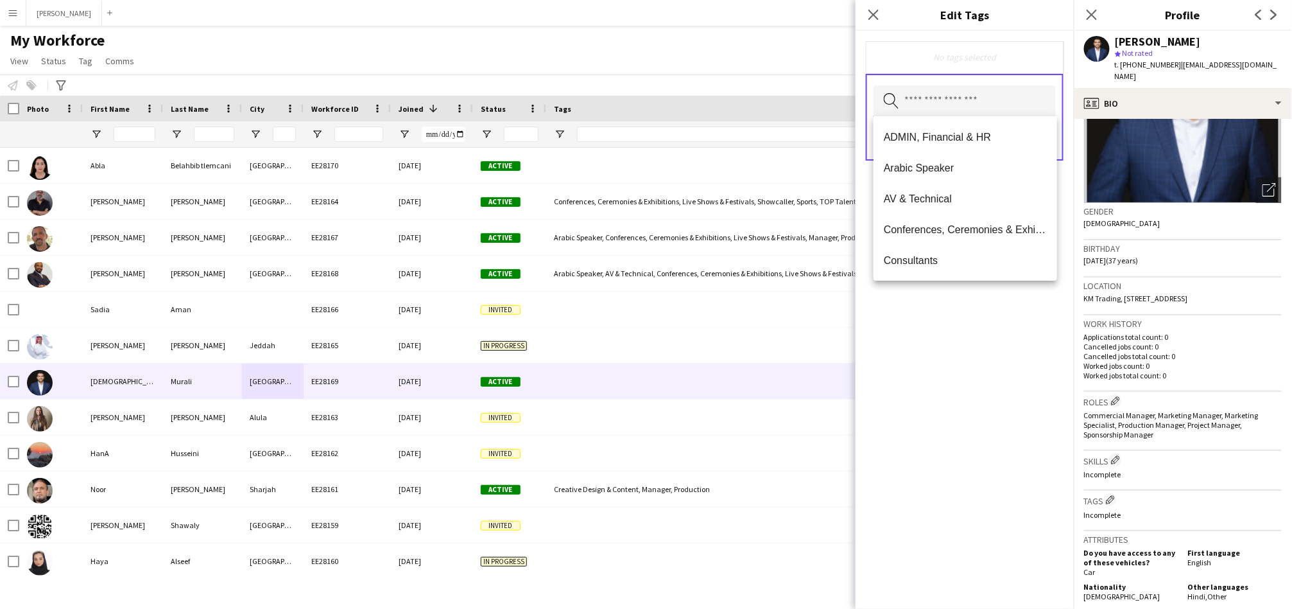
click at [976, 97] on input "text" at bounding box center [965, 101] width 182 height 32
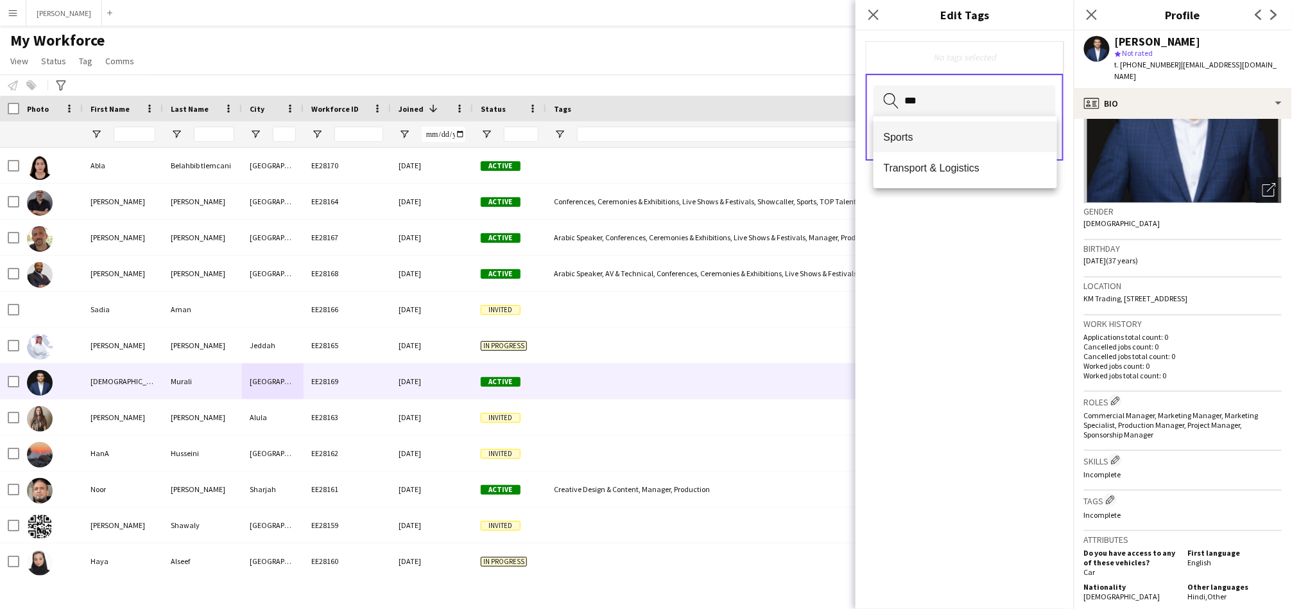
type input "***"
click at [951, 132] on span "Sports" at bounding box center [965, 137] width 163 height 12
type input "***"
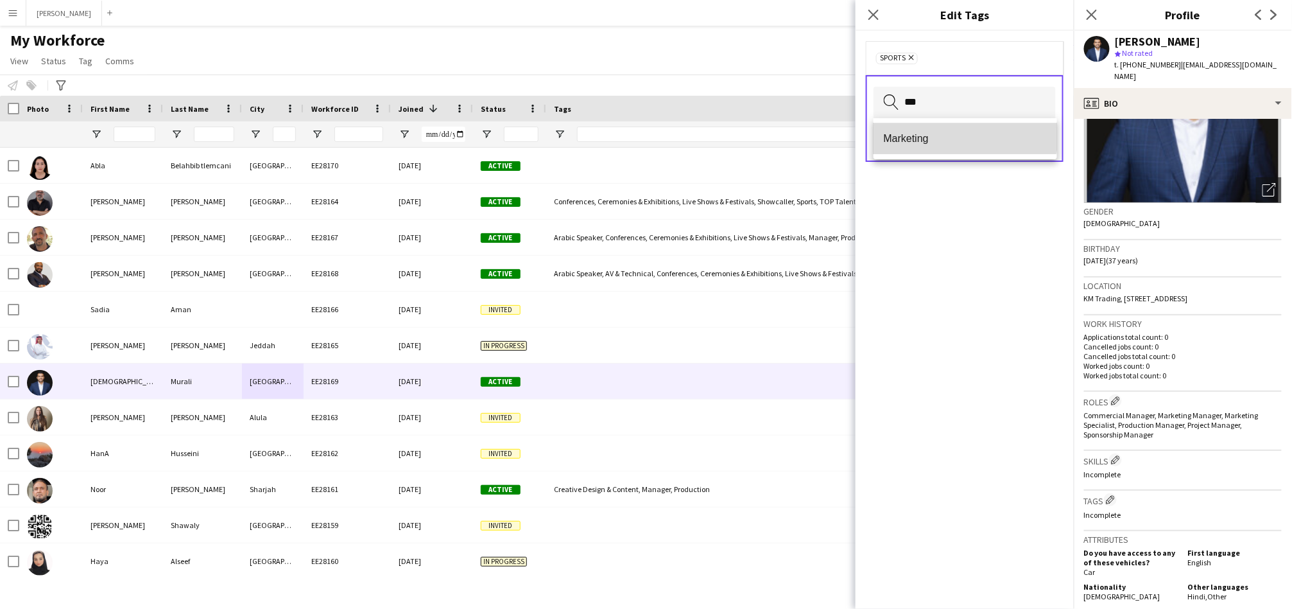
click at [913, 127] on mat-option "Marketing" at bounding box center [966, 138] width 184 height 31
type input "**"
click at [914, 127] on mat-option "Hospitality & Guest Relations" at bounding box center [966, 138] width 184 height 31
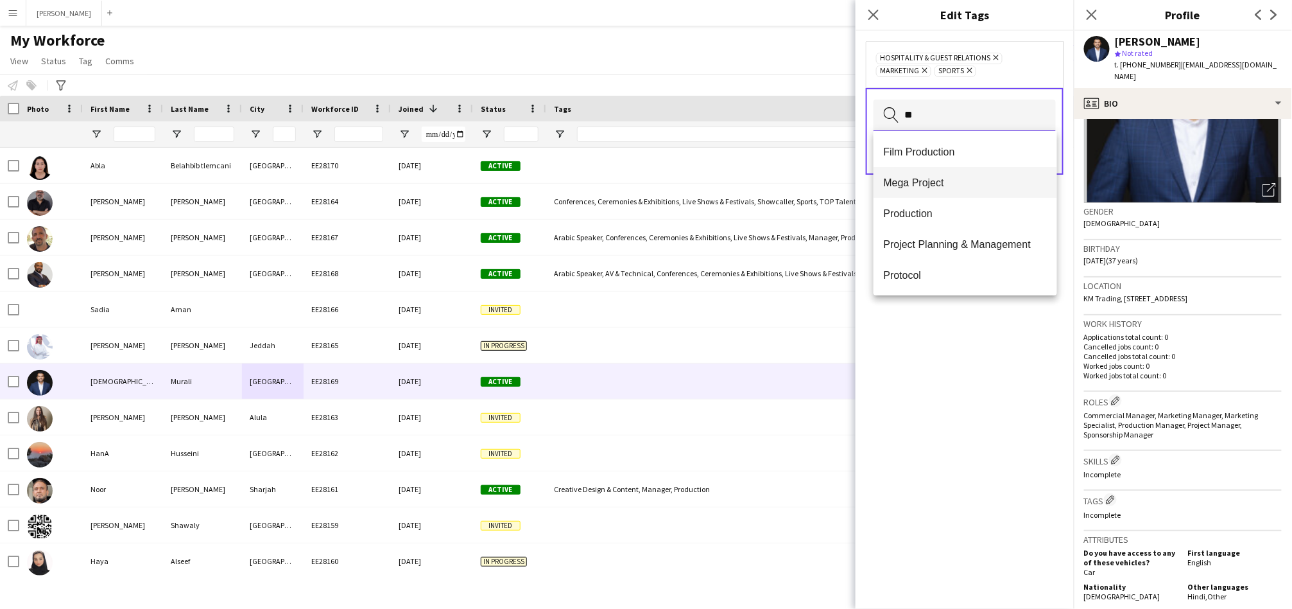
type input "**"
click at [904, 175] on mat-option "Mega Project" at bounding box center [966, 182] width 184 height 31
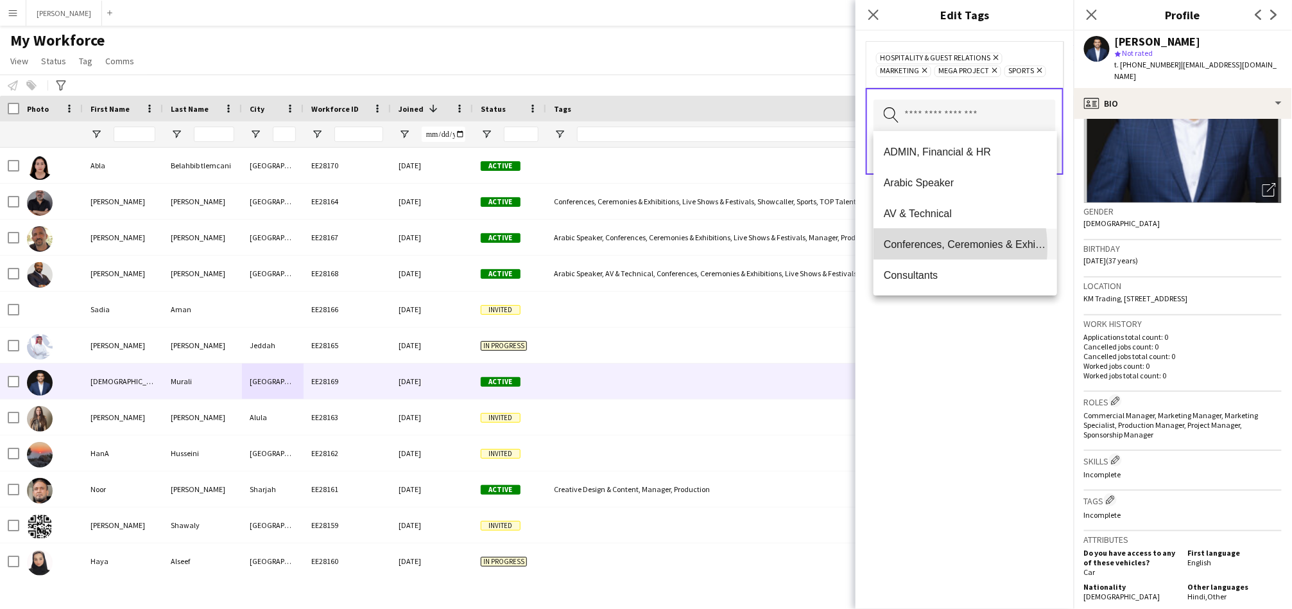
click at [914, 248] on span "Conferences, Ceremonies & Exhibitions" at bounding box center [965, 244] width 163 height 12
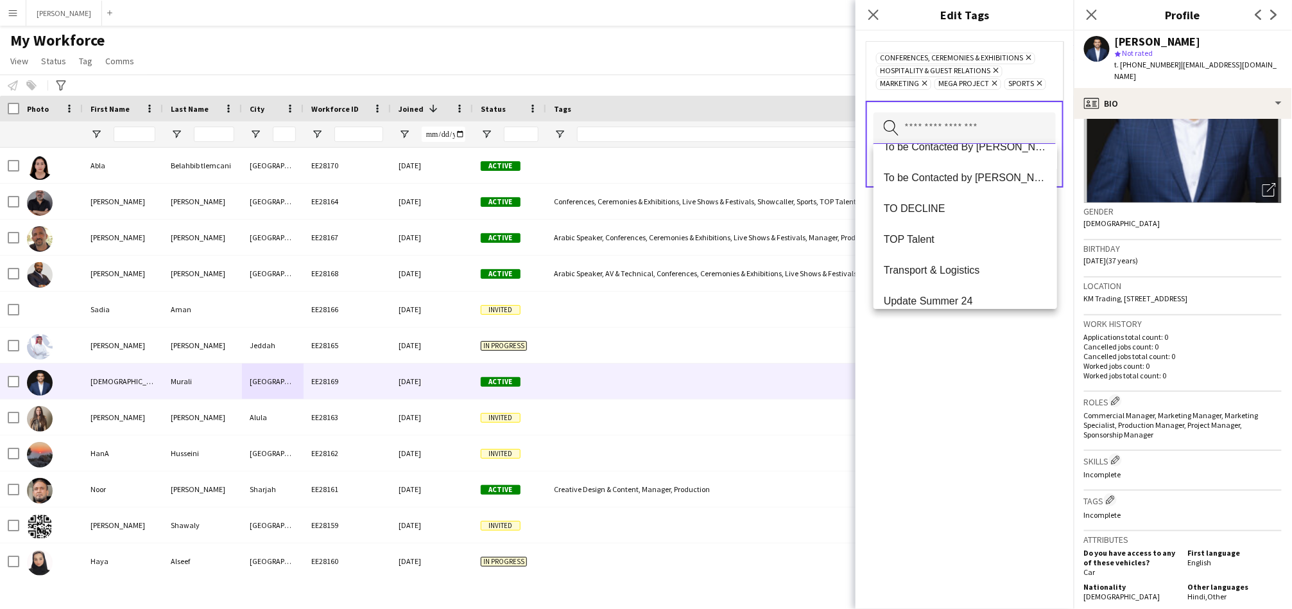
scroll to position [1294, 0]
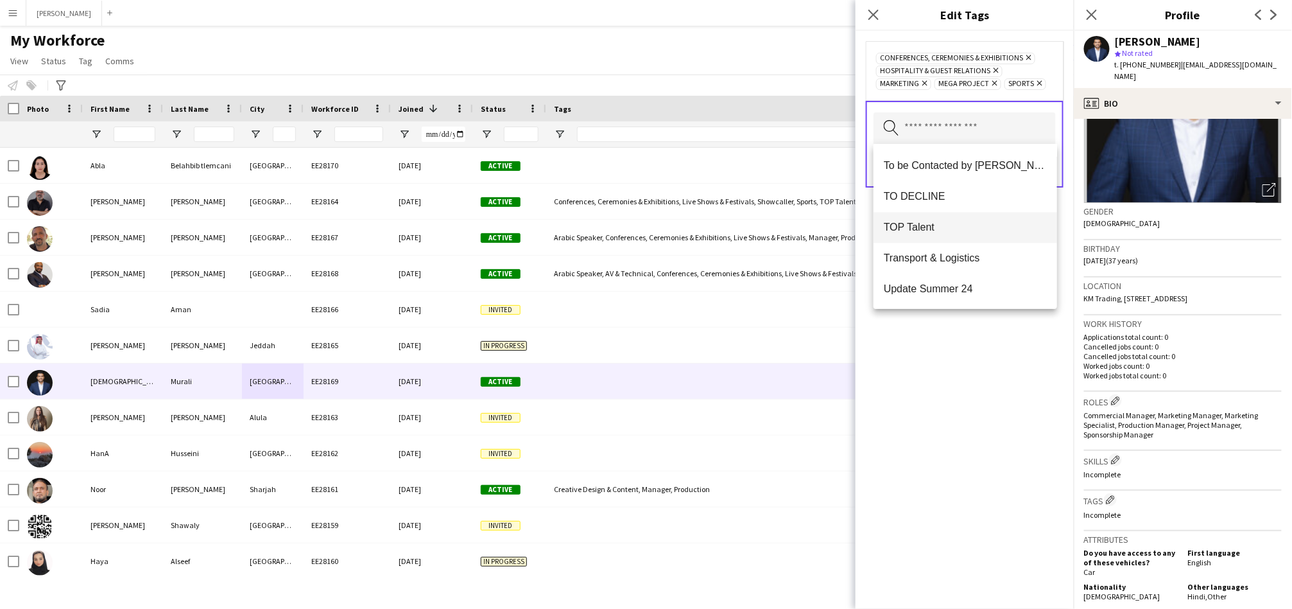
click at [928, 221] on span "TOP Talent" at bounding box center [965, 227] width 163 height 12
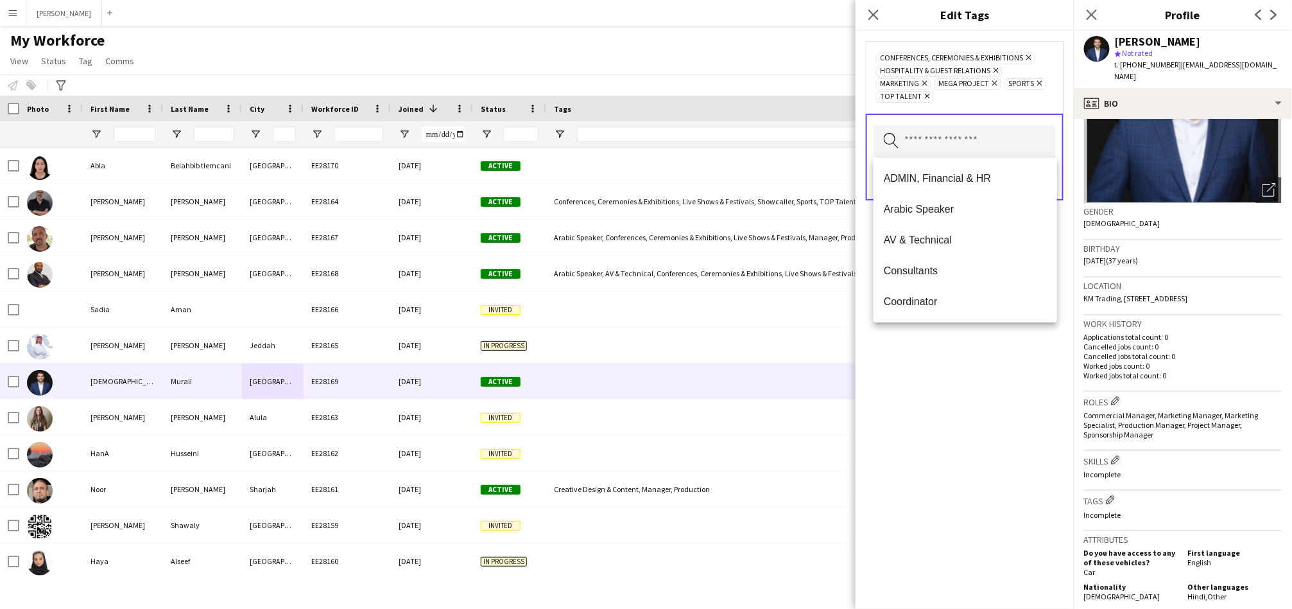
click at [970, 363] on div "Conferences, Ceremonies & Exhibitions Remove Hospitality & Guest Relations Remo…" at bounding box center [965, 320] width 218 height 578
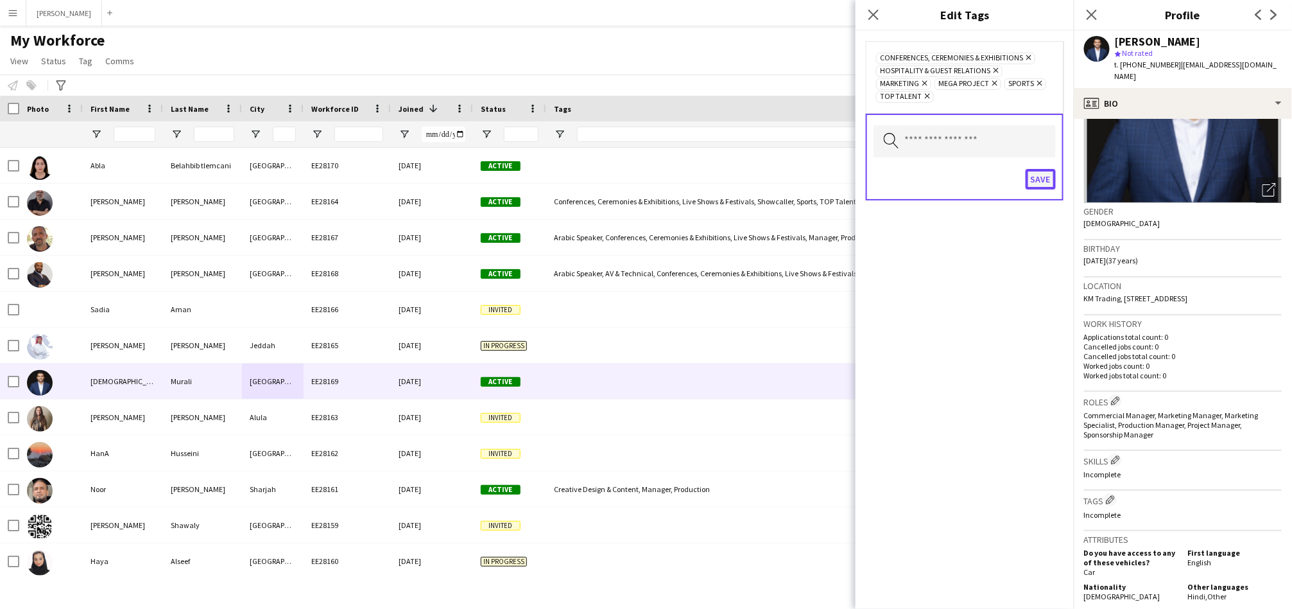
click at [1041, 184] on button "Save" at bounding box center [1041, 179] width 30 height 21
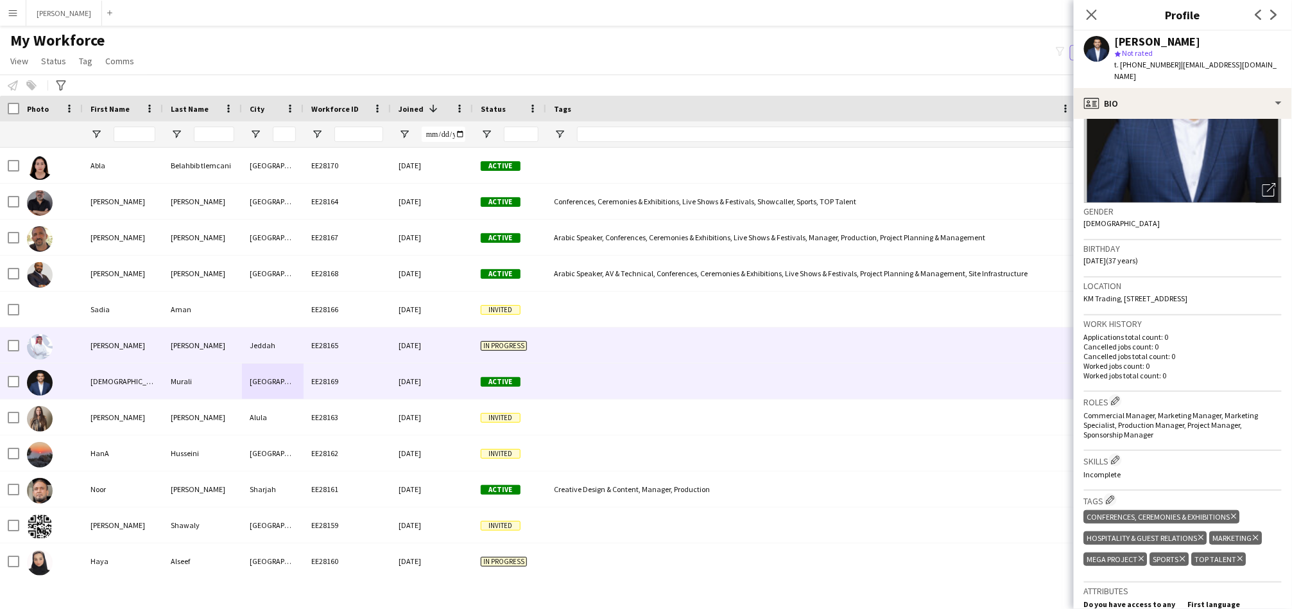
click at [659, 336] on div at bounding box center [813, 344] width 534 height 35
click at [575, 164] on div at bounding box center [813, 165] width 534 height 35
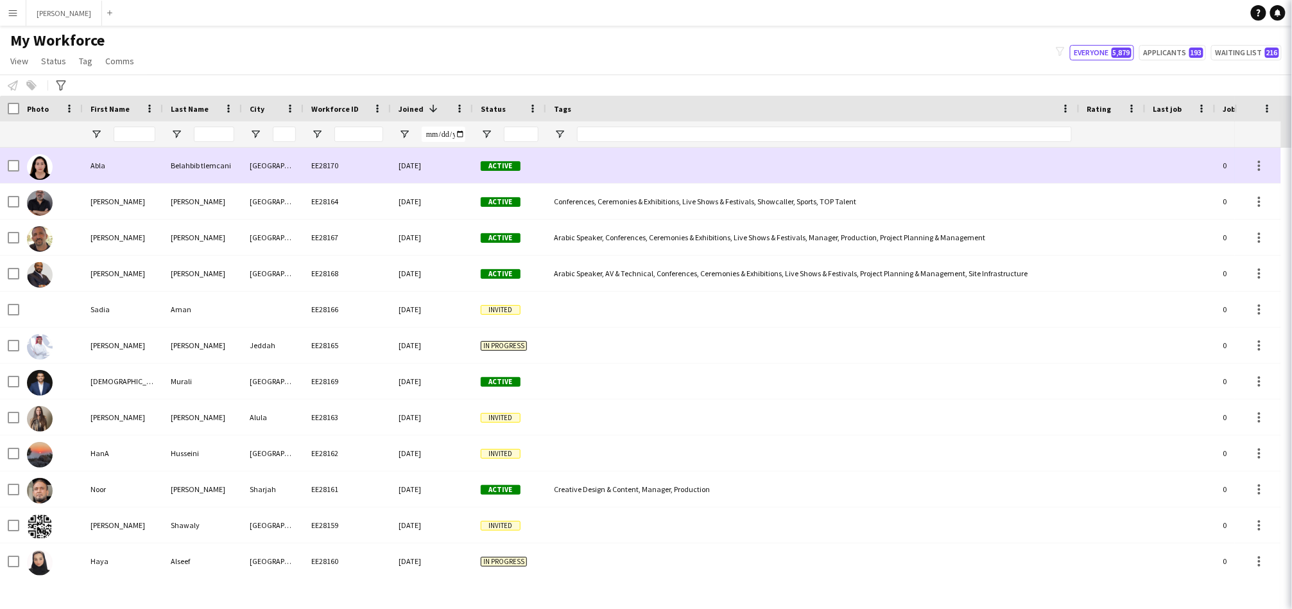
scroll to position [0, 12]
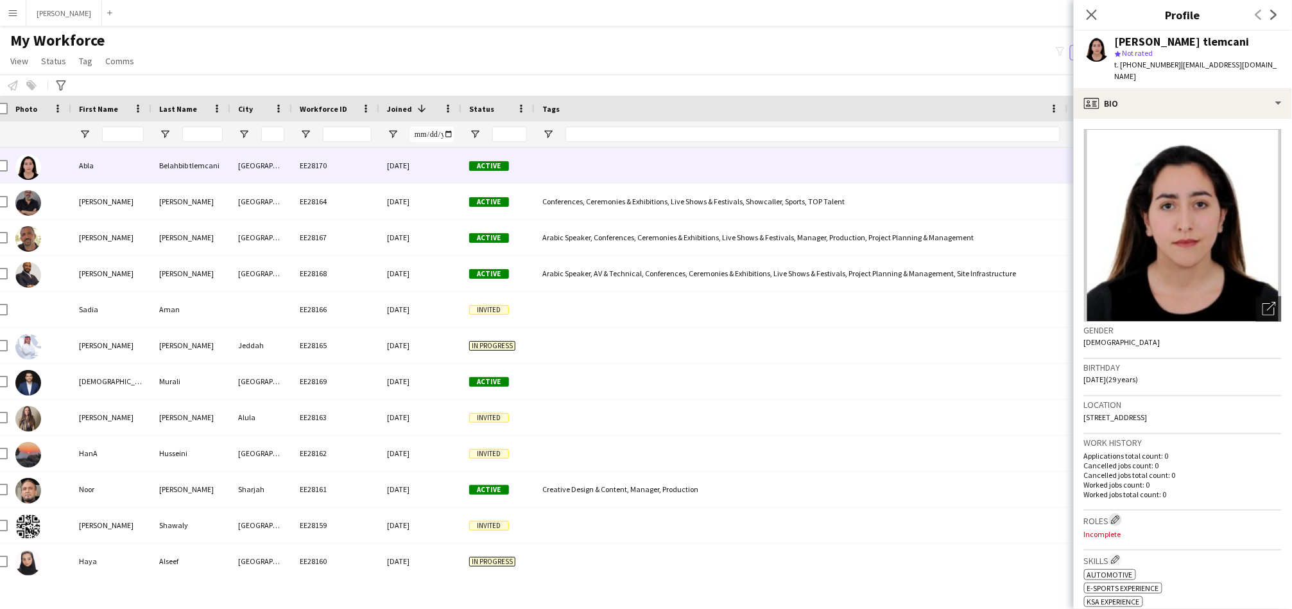
click at [1117, 515] on app-icon "Edit crew company roles" at bounding box center [1115, 519] width 9 height 9
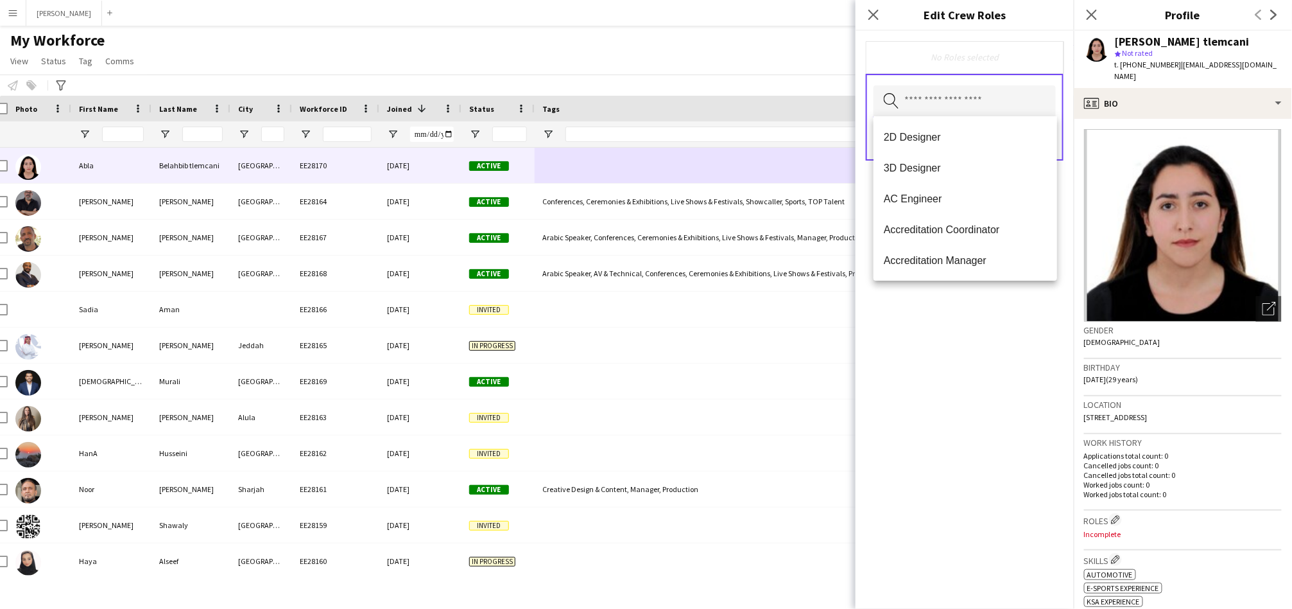
click at [944, 105] on input "text" at bounding box center [965, 101] width 182 height 32
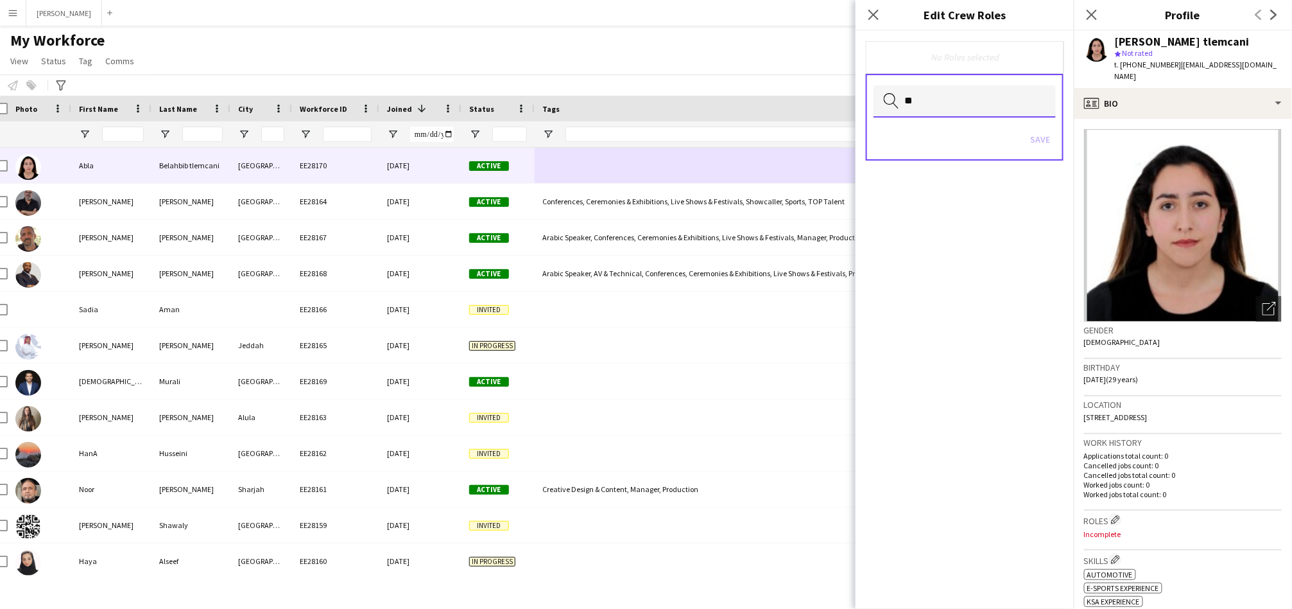
type input "*"
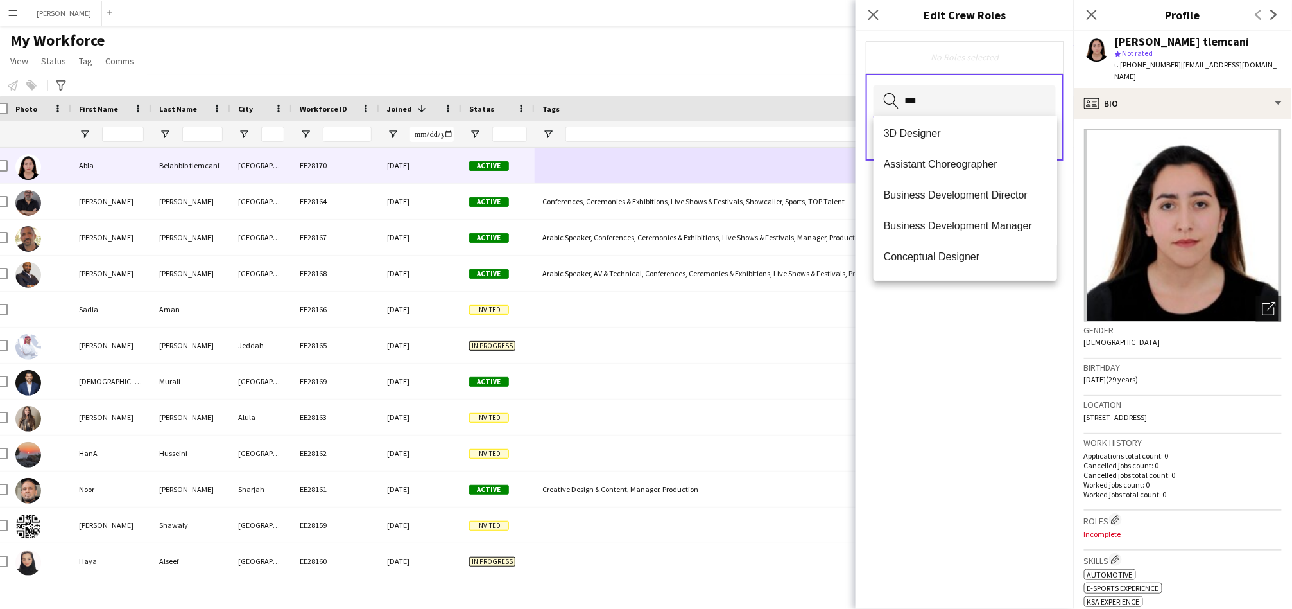
scroll to position [0, 0]
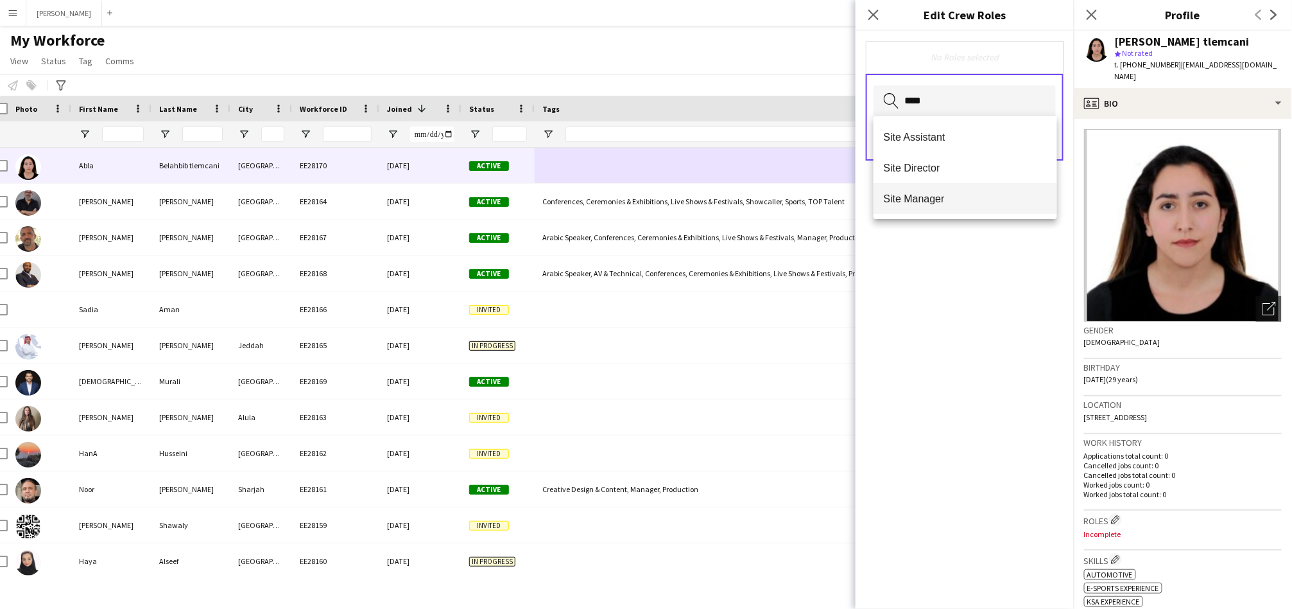
type input "****"
click at [914, 193] on span "Site Manager" at bounding box center [965, 199] width 163 height 12
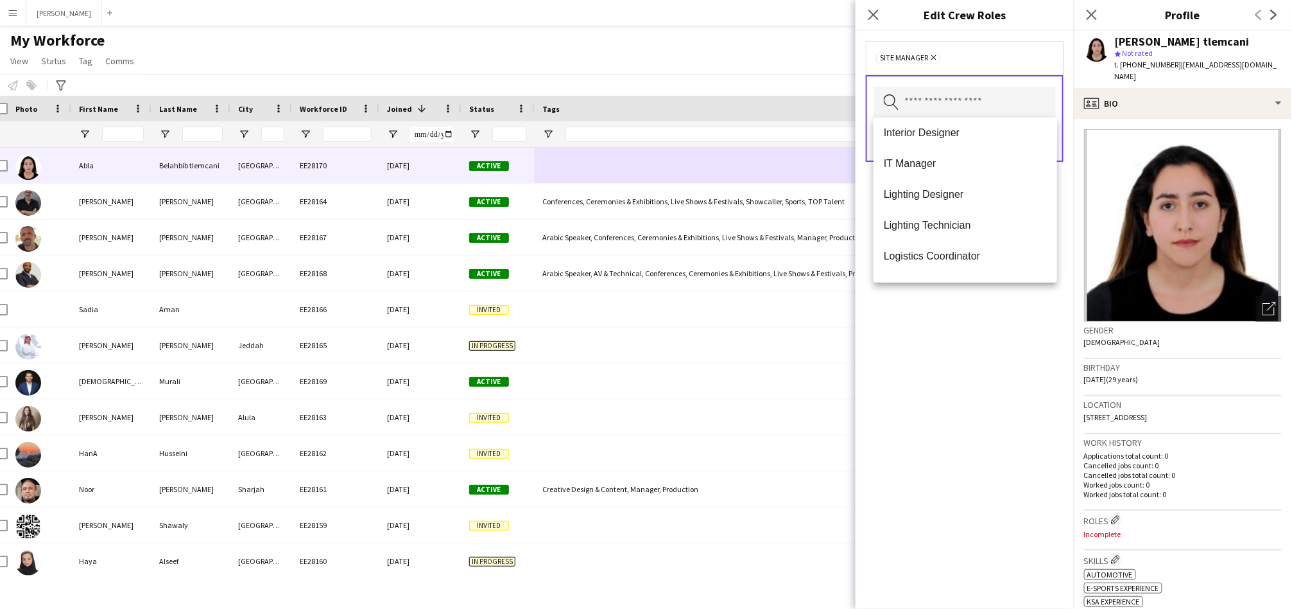
scroll to position [2667, 0]
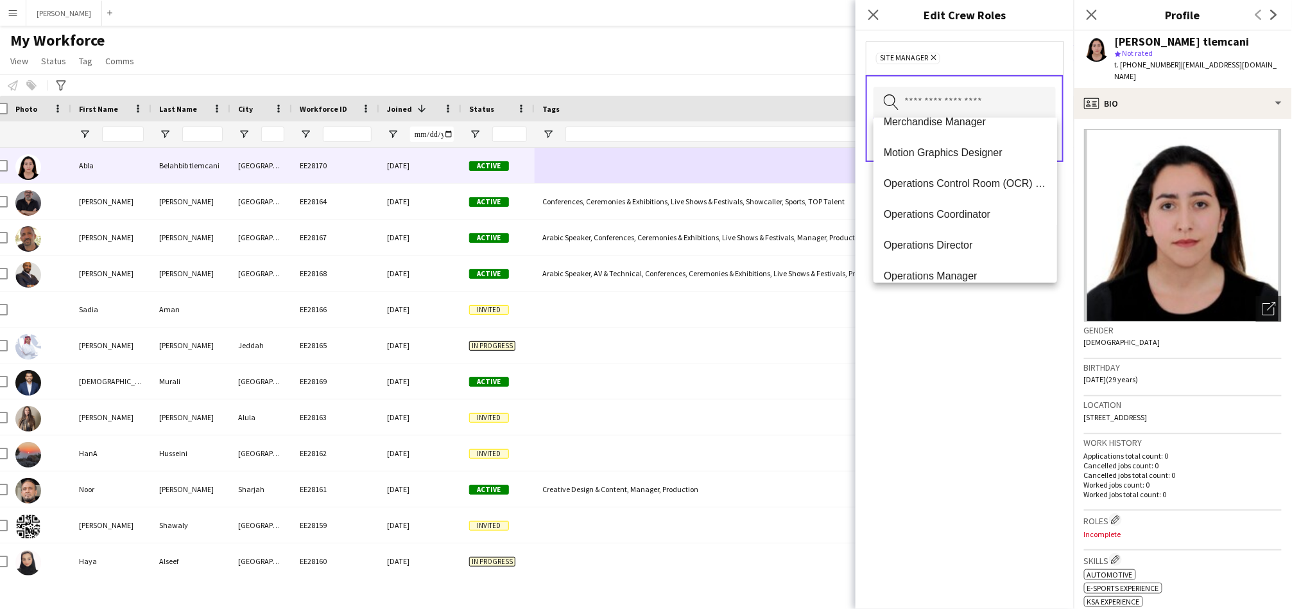
click at [930, 110] on input "text" at bounding box center [965, 103] width 182 height 32
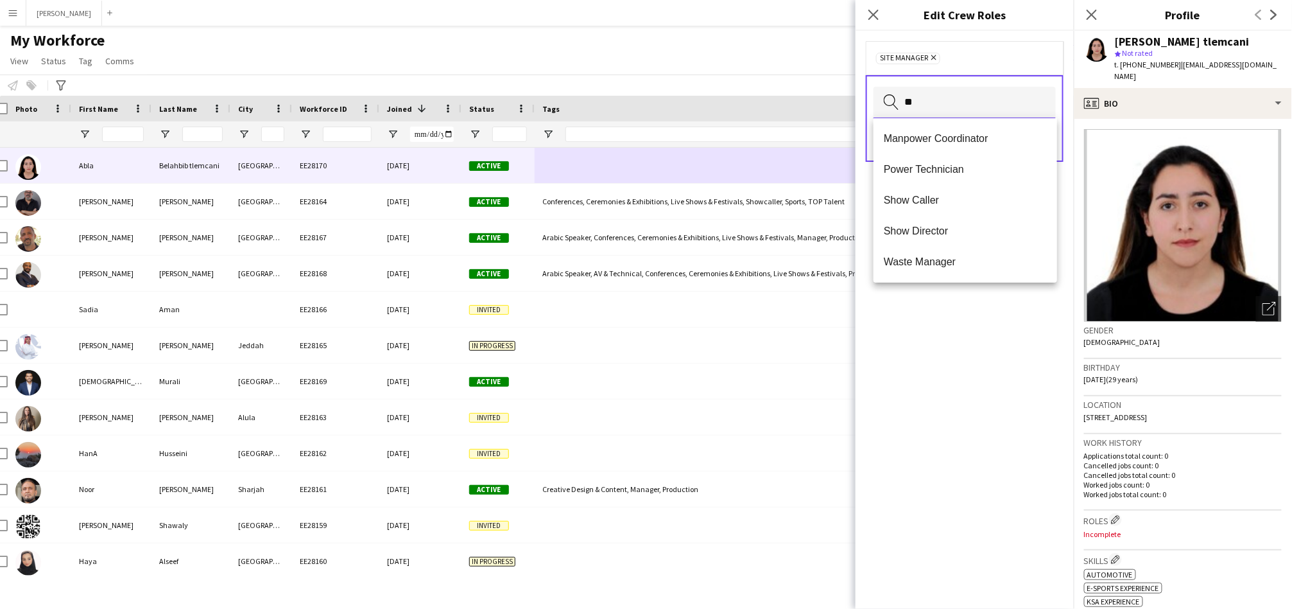
scroll to position [0, 0]
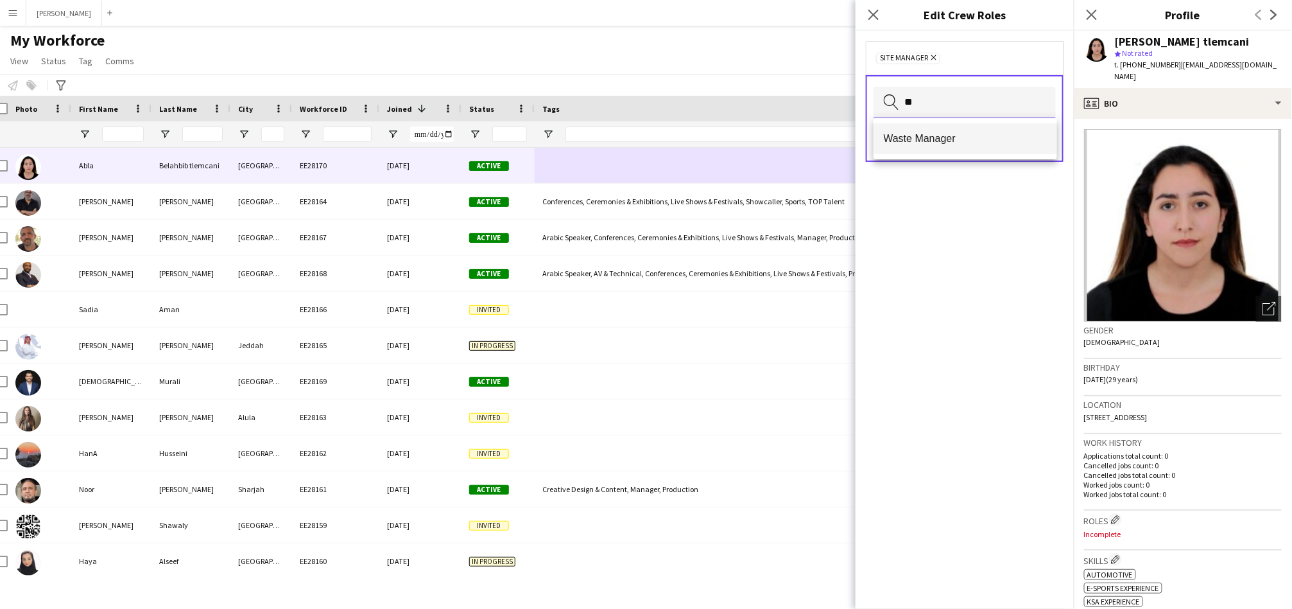
type input "**"
click at [912, 139] on span "Waste Manager" at bounding box center [965, 138] width 163 height 12
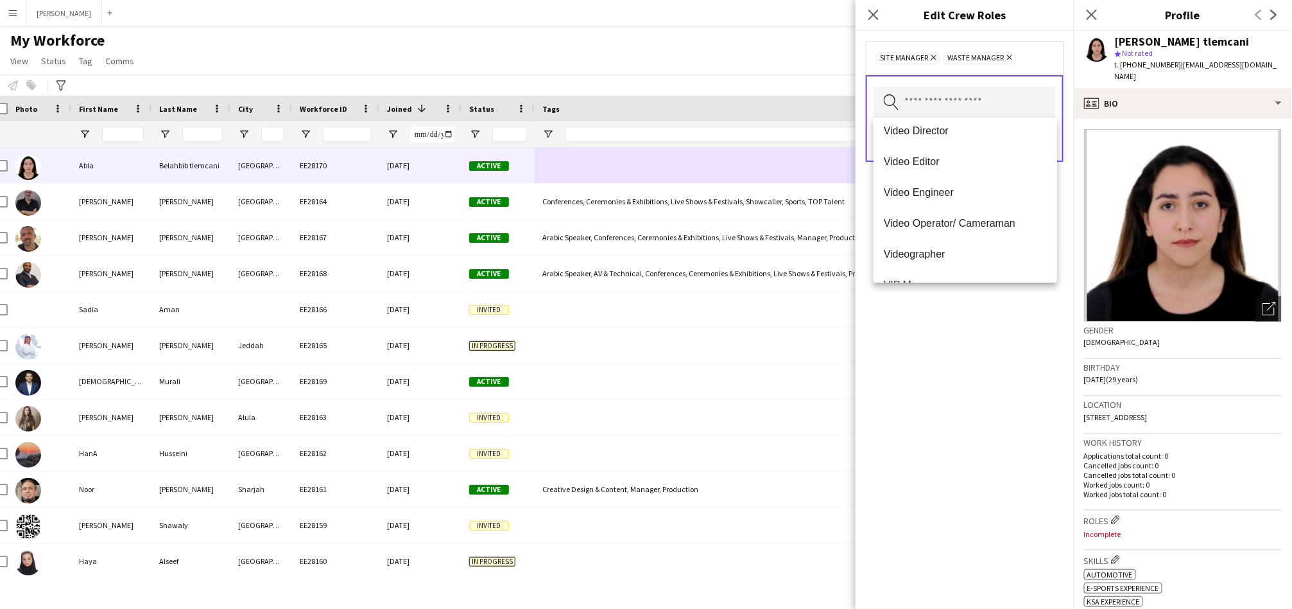
scroll to position [4621, 0]
click at [972, 324] on div "Site Manager Remove Waste Manager Remove Search by role type Save" at bounding box center [965, 320] width 218 height 578
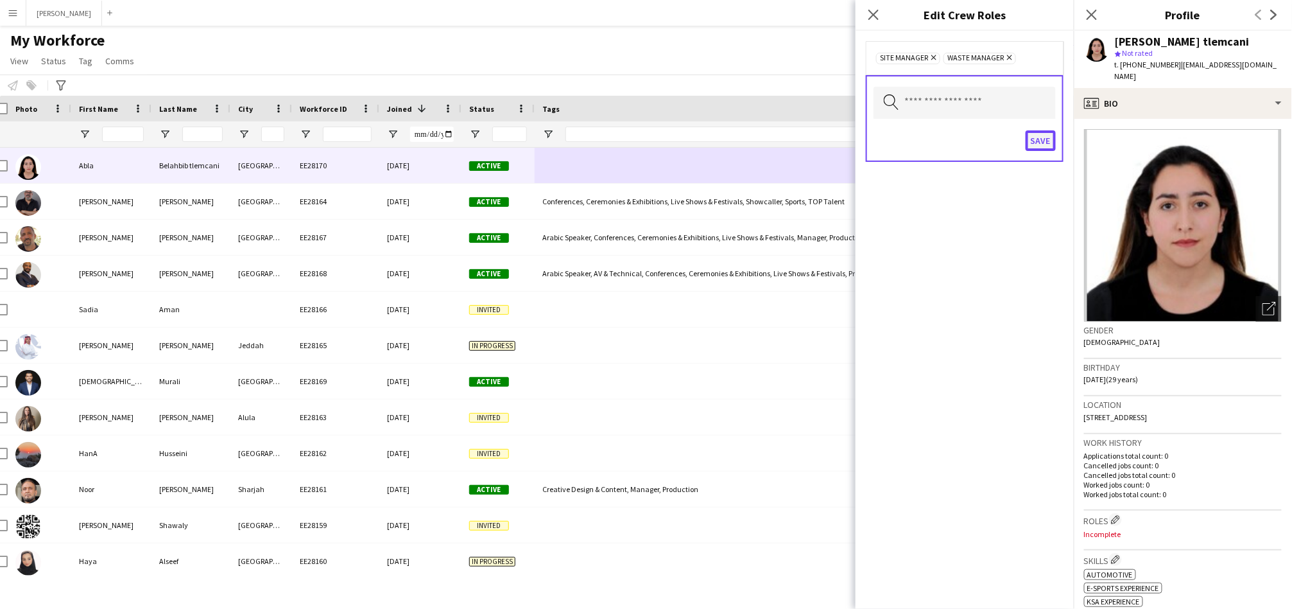
click at [1039, 144] on button "Save" at bounding box center [1041, 140] width 30 height 21
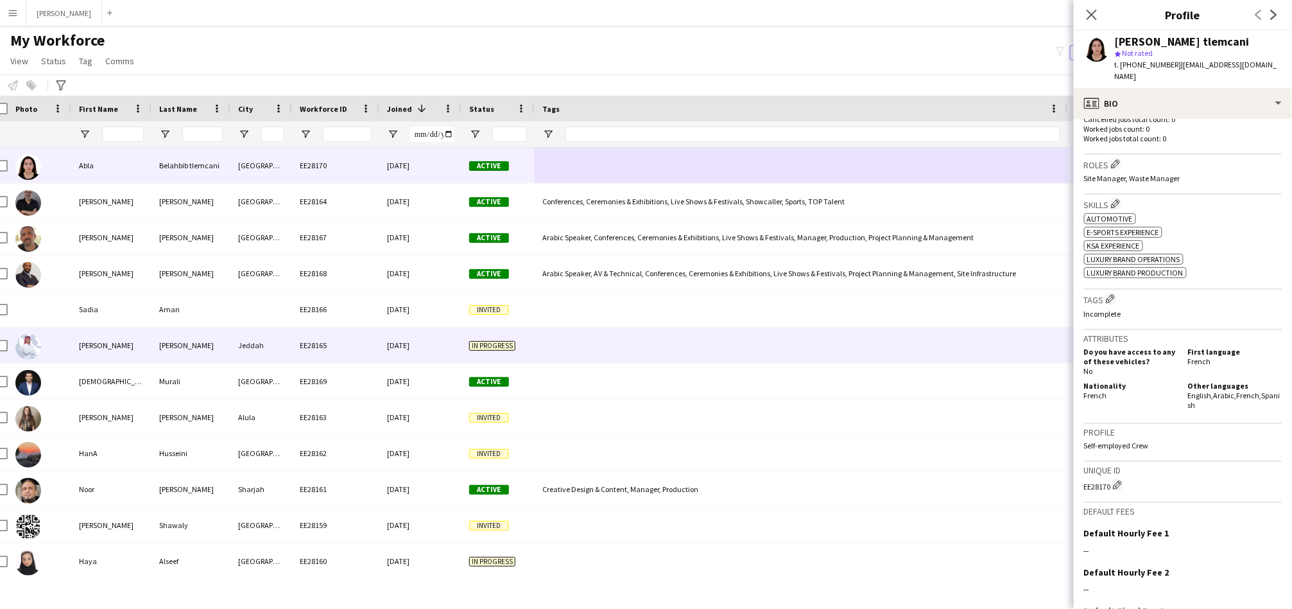
scroll to position [356, 0]
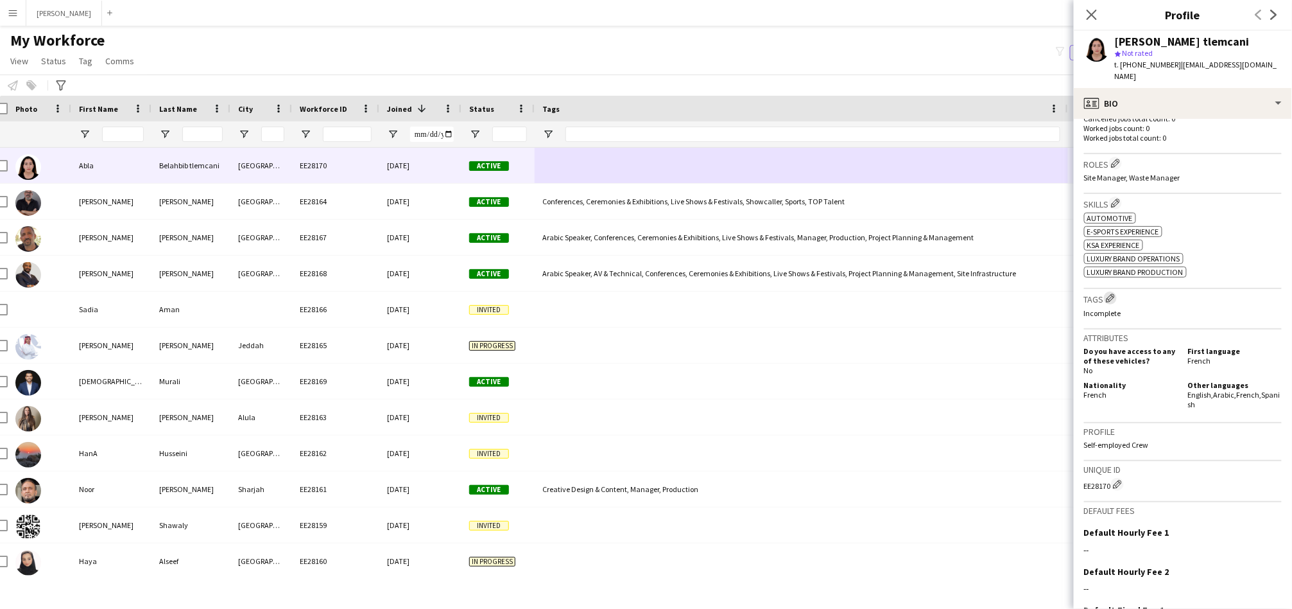
click at [1111, 293] on app-icon "Edit crew company tags" at bounding box center [1110, 297] width 9 height 9
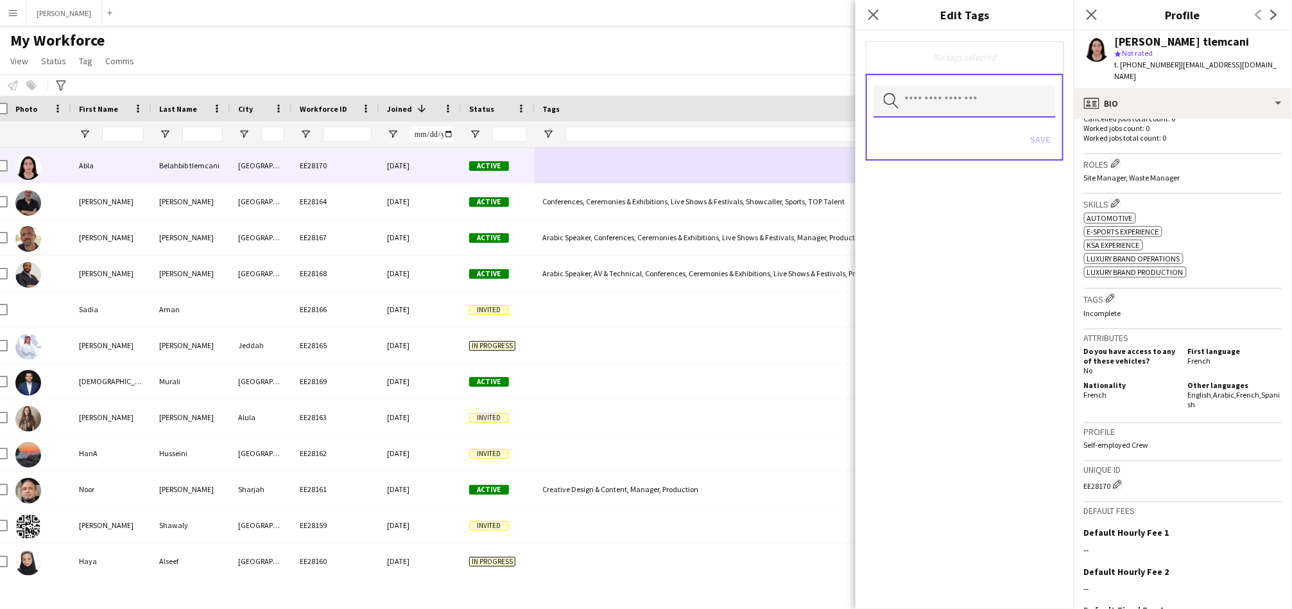
click at [973, 93] on input "text" at bounding box center [965, 101] width 182 height 32
type input "*"
type input "****"
click at [926, 135] on span "Site Infrastructure" at bounding box center [965, 137] width 163 height 12
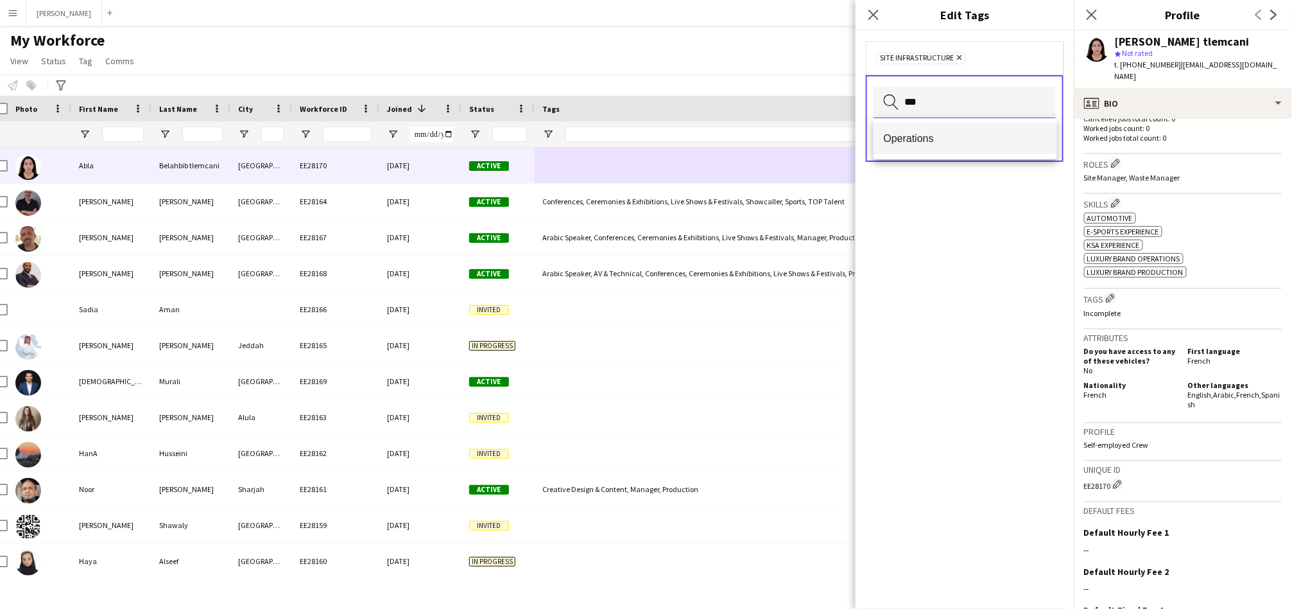
type input "***"
click at [920, 132] on span "Operations" at bounding box center [965, 138] width 163 height 12
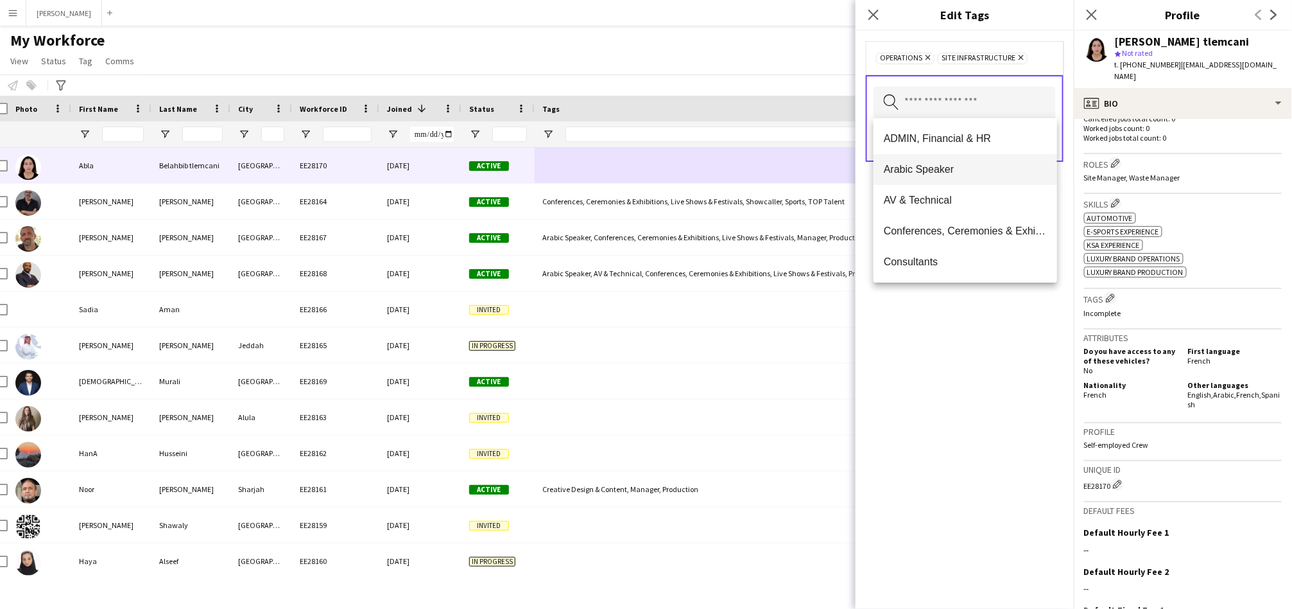
click at [922, 161] on mat-option "Arabic Speaker" at bounding box center [966, 169] width 184 height 31
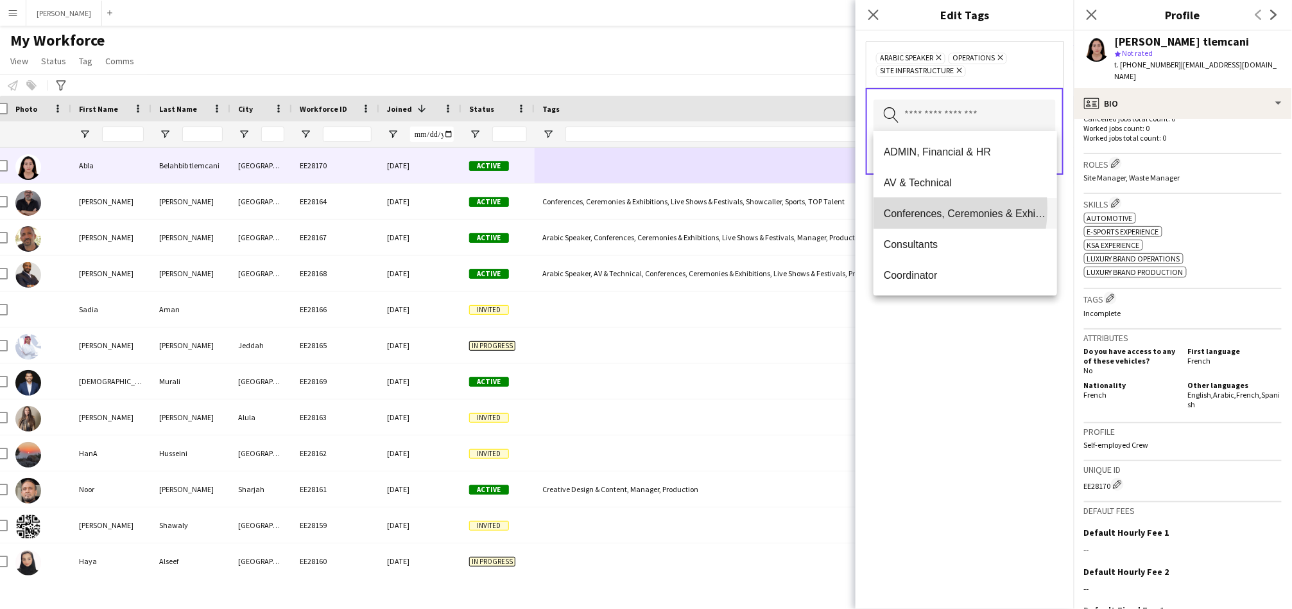
click at [905, 208] on span "Conferences, Ceremonies & Exhibitions" at bounding box center [965, 213] width 163 height 12
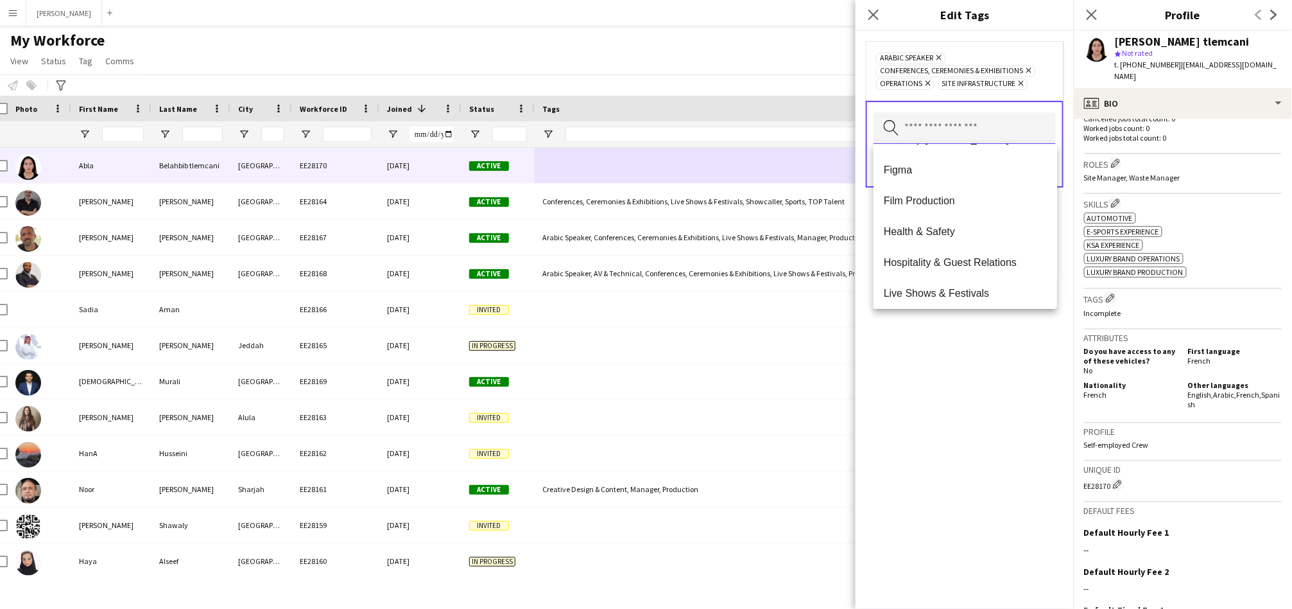
scroll to position [522, 0]
click at [899, 256] on span "Hospitality & Guest Relations" at bounding box center [965, 259] width 163 height 12
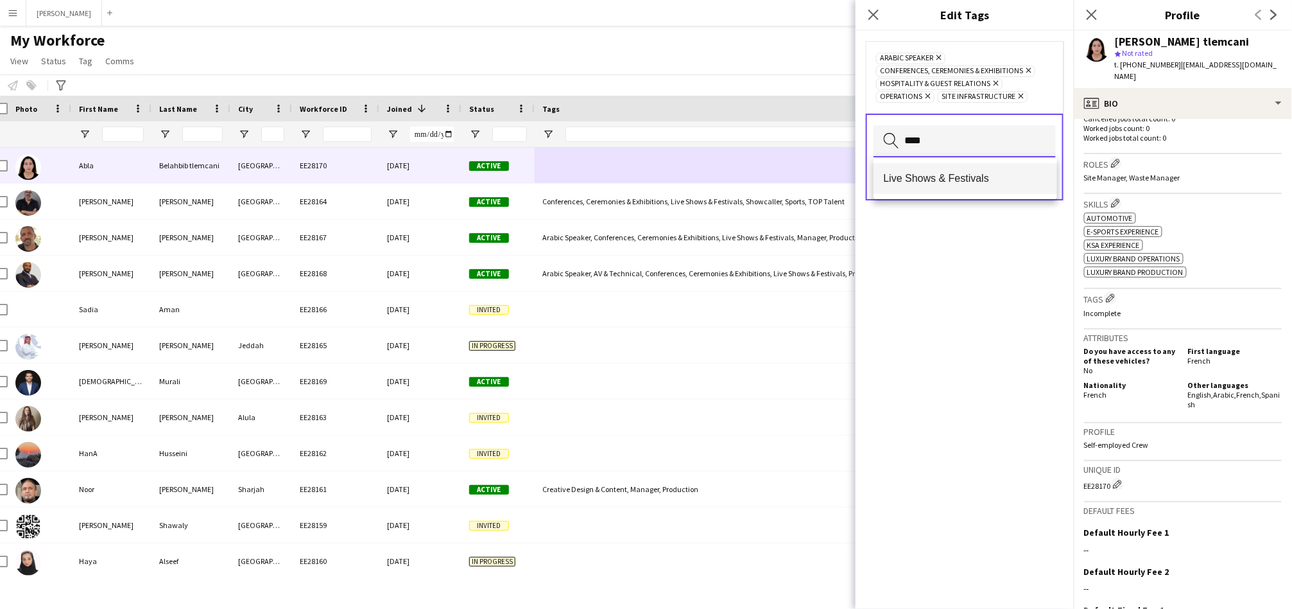
type input "****"
click at [922, 174] on span "Live Shows & Festivals" at bounding box center [965, 178] width 163 height 12
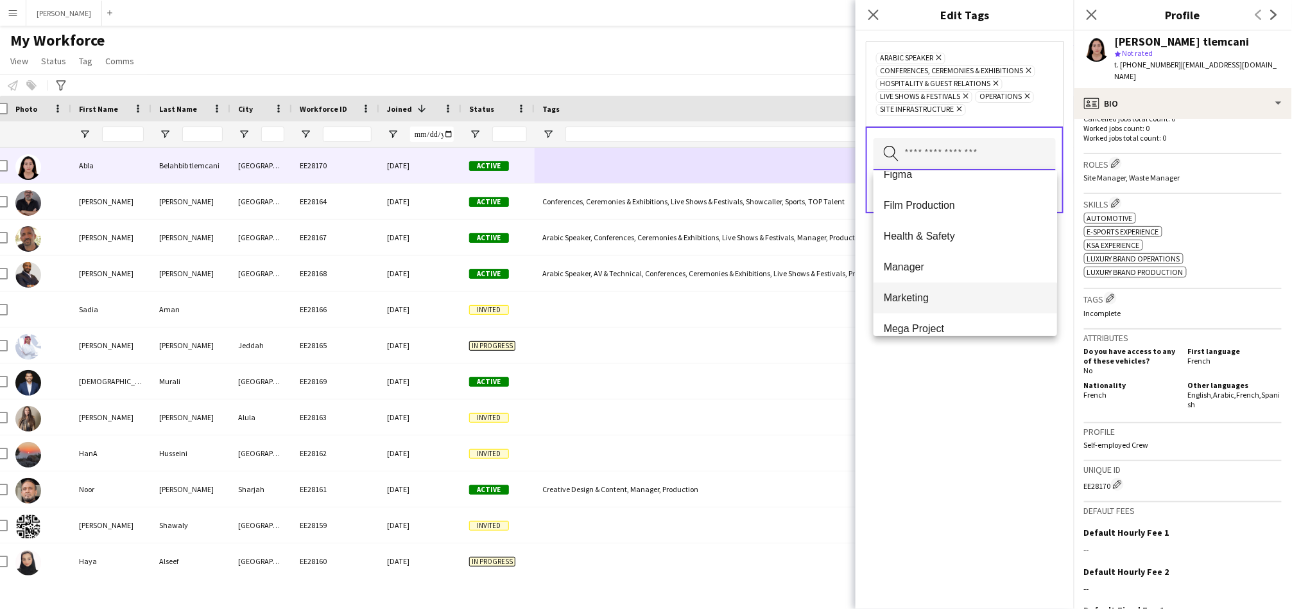
scroll to position [660, 0]
click at [965, 206] on span "Mega Project" at bounding box center [965, 210] width 163 height 12
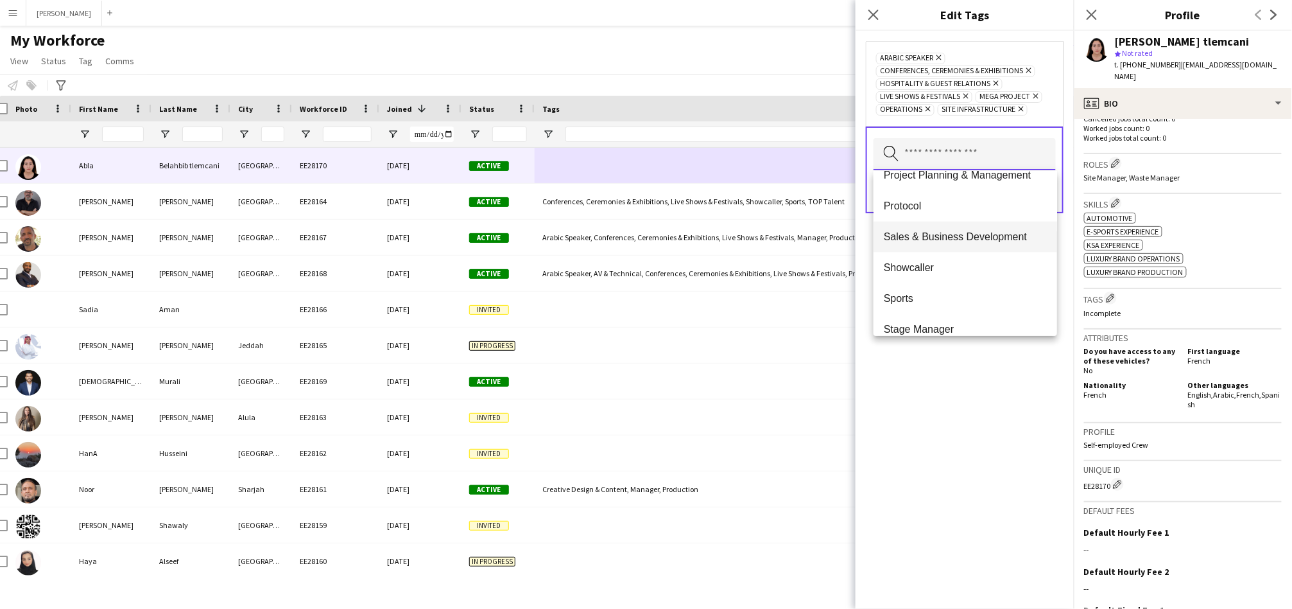
scroll to position [875, 0]
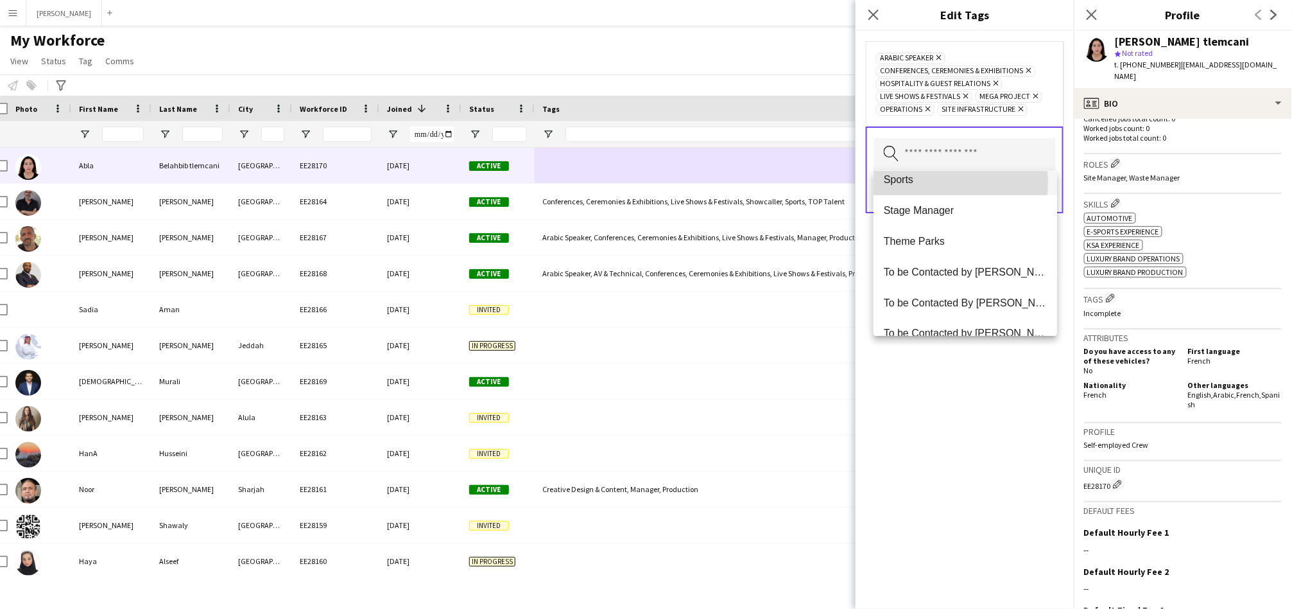
click at [950, 182] on span "Sports" at bounding box center [965, 179] width 163 height 12
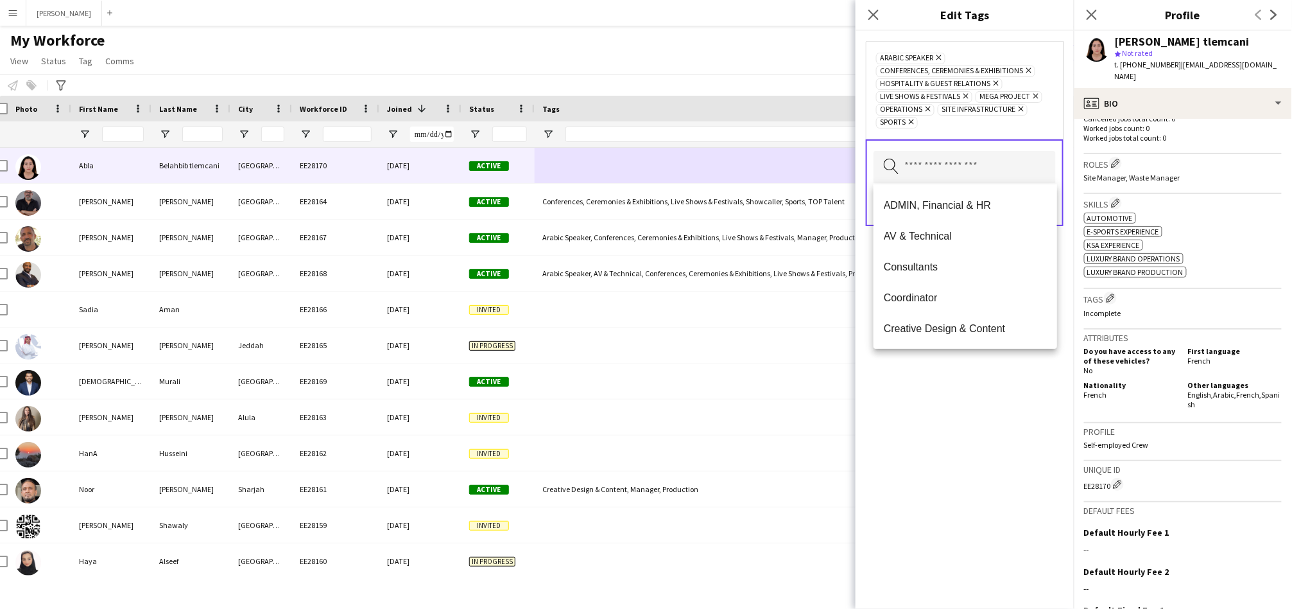
click at [972, 409] on div "Arabic Speaker Remove Conferences, Ceremonies & Exhibitions Remove Hospitality …" at bounding box center [965, 320] width 218 height 578
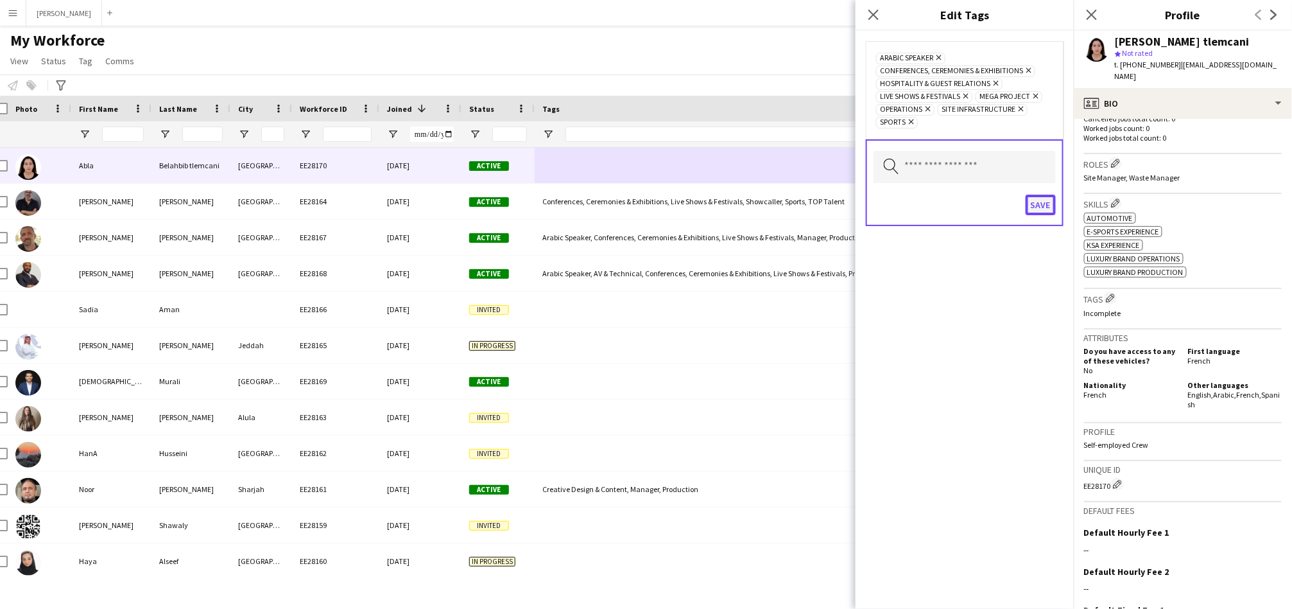
click at [1042, 209] on button "Save" at bounding box center [1041, 205] width 30 height 21
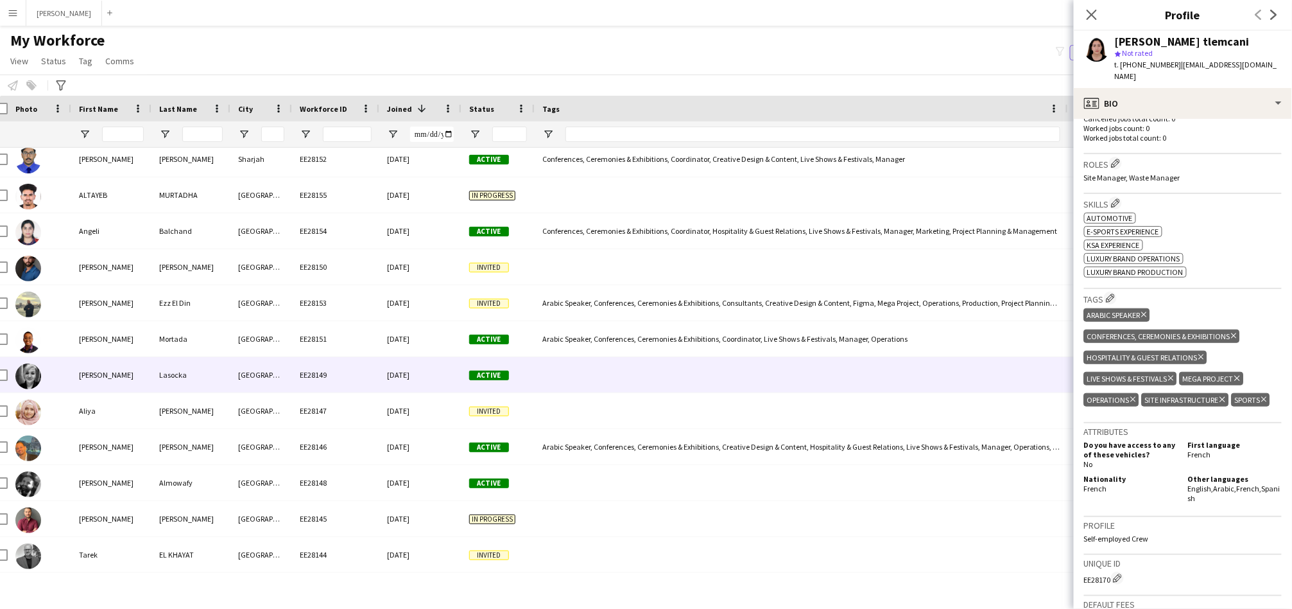
scroll to position [476, 0]
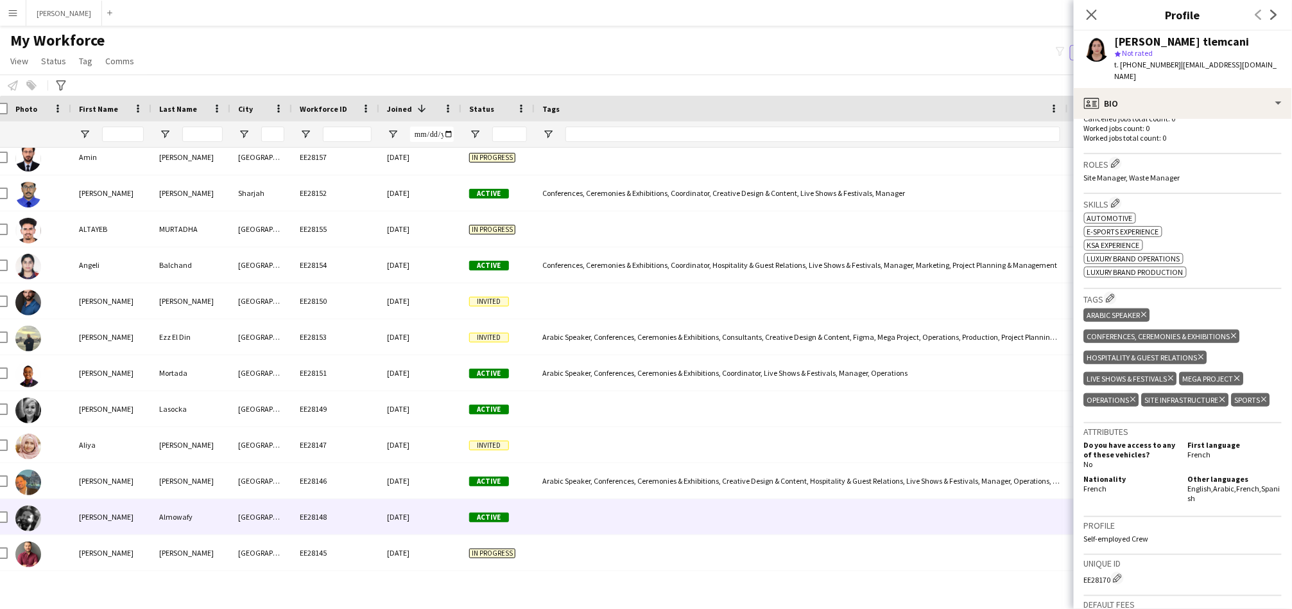
drag, startPoint x: 256, startPoint y: 521, endPoint x: 308, endPoint y: 533, distance: 54.0
click at [256, 520] on div "[GEOGRAPHIC_DATA]" at bounding box center [261, 516] width 62 height 35
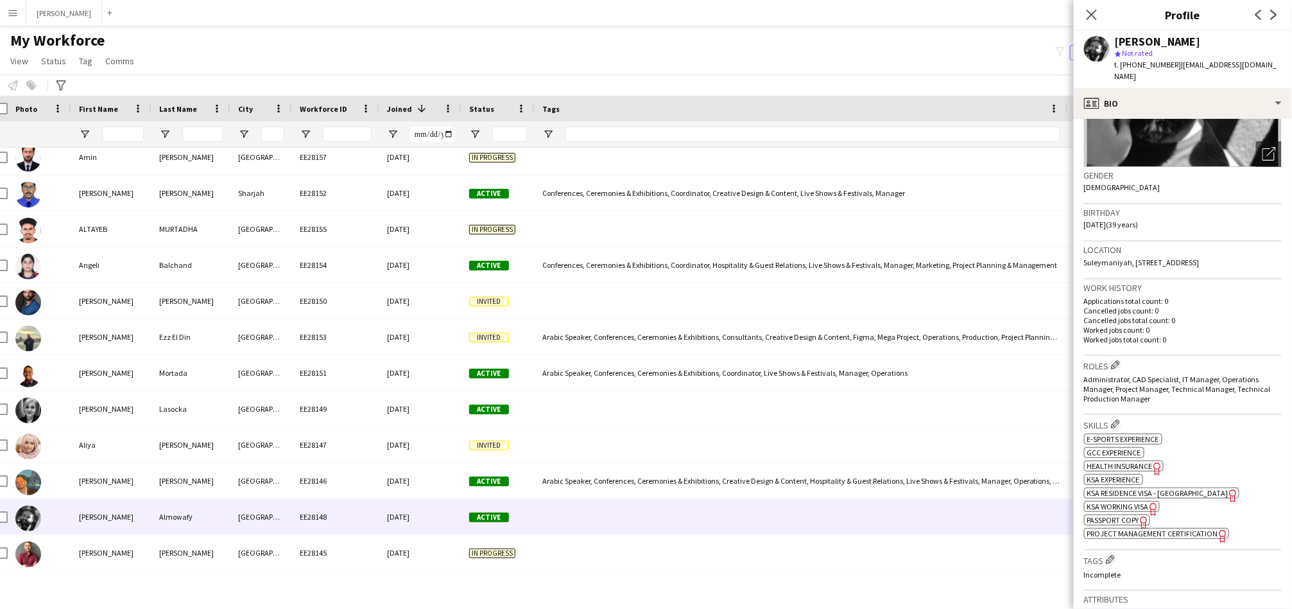
scroll to position [238, 0]
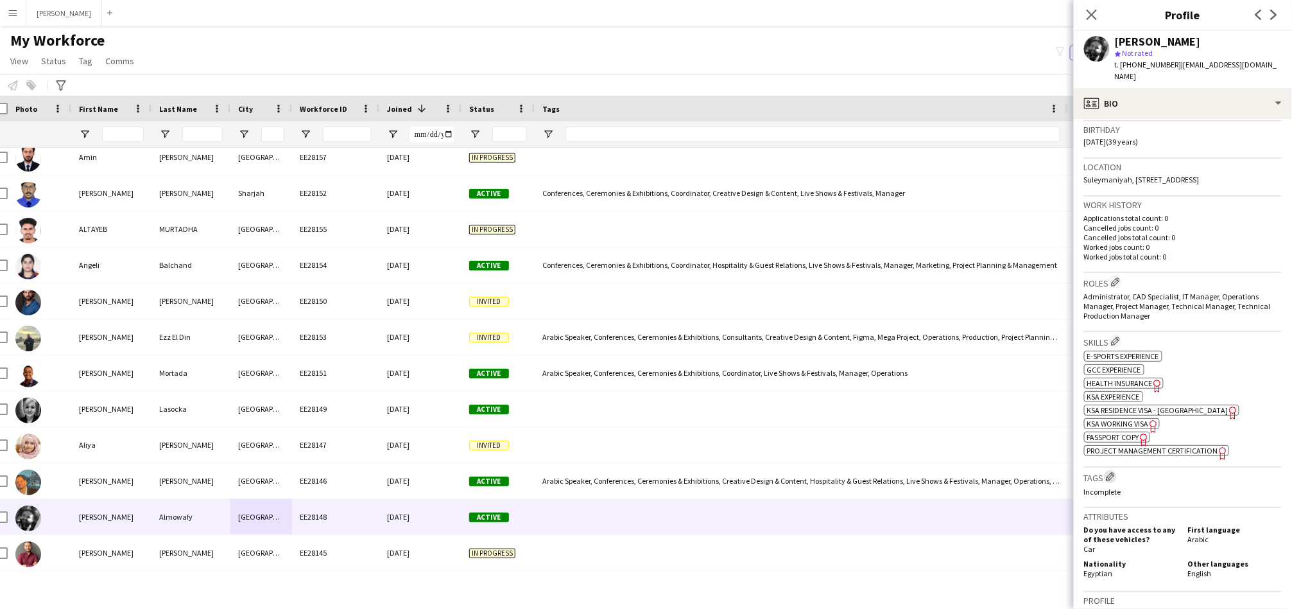
click at [1113, 476] on app-icon "Edit crew company tags" at bounding box center [1110, 476] width 9 height 9
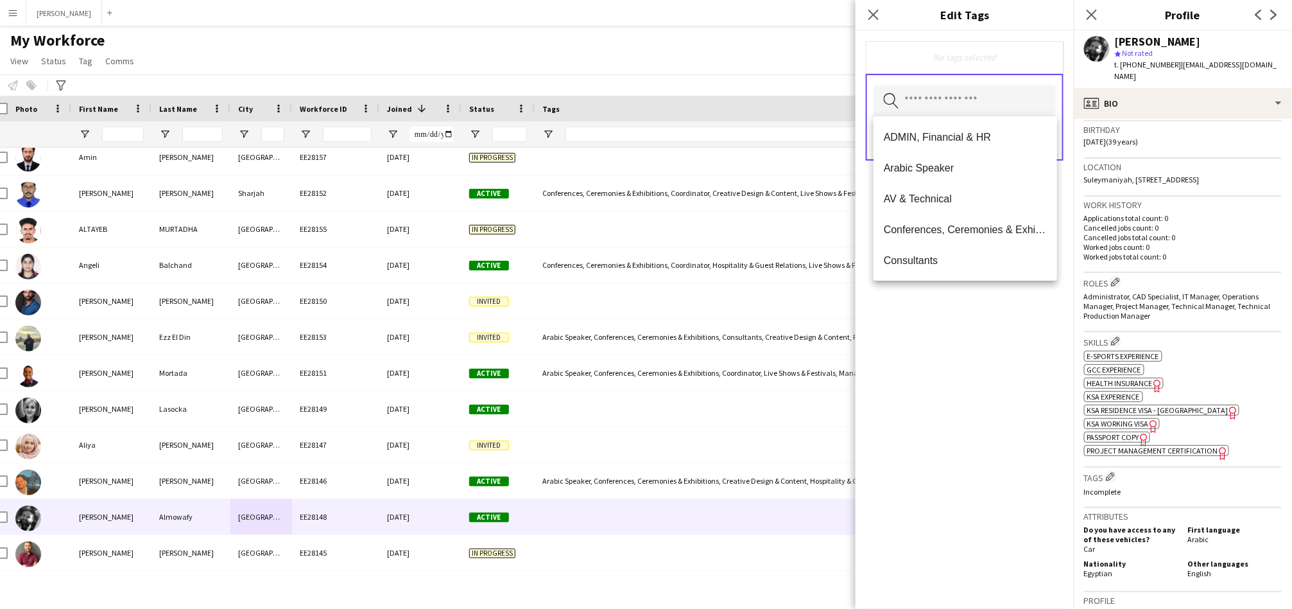
click at [983, 104] on input "text" at bounding box center [965, 101] width 182 height 32
click at [944, 165] on span "Arabic Speaker" at bounding box center [965, 168] width 163 height 12
click at [948, 163] on span "AV & Technical" at bounding box center [965, 169] width 163 height 12
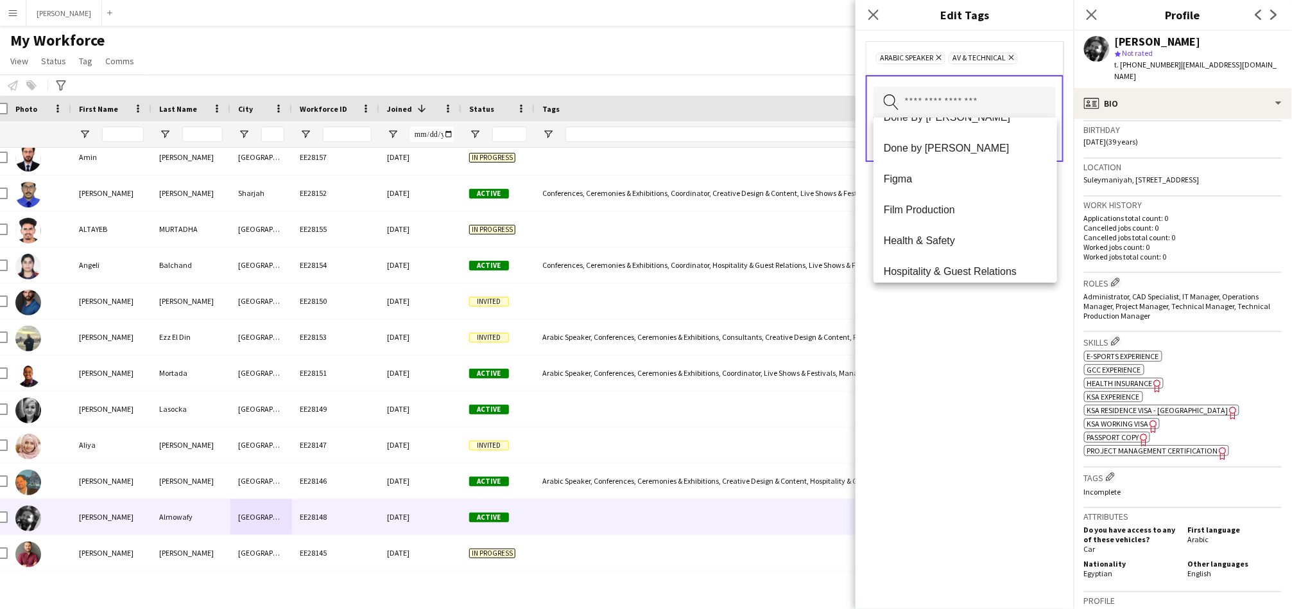
scroll to position [594, 0]
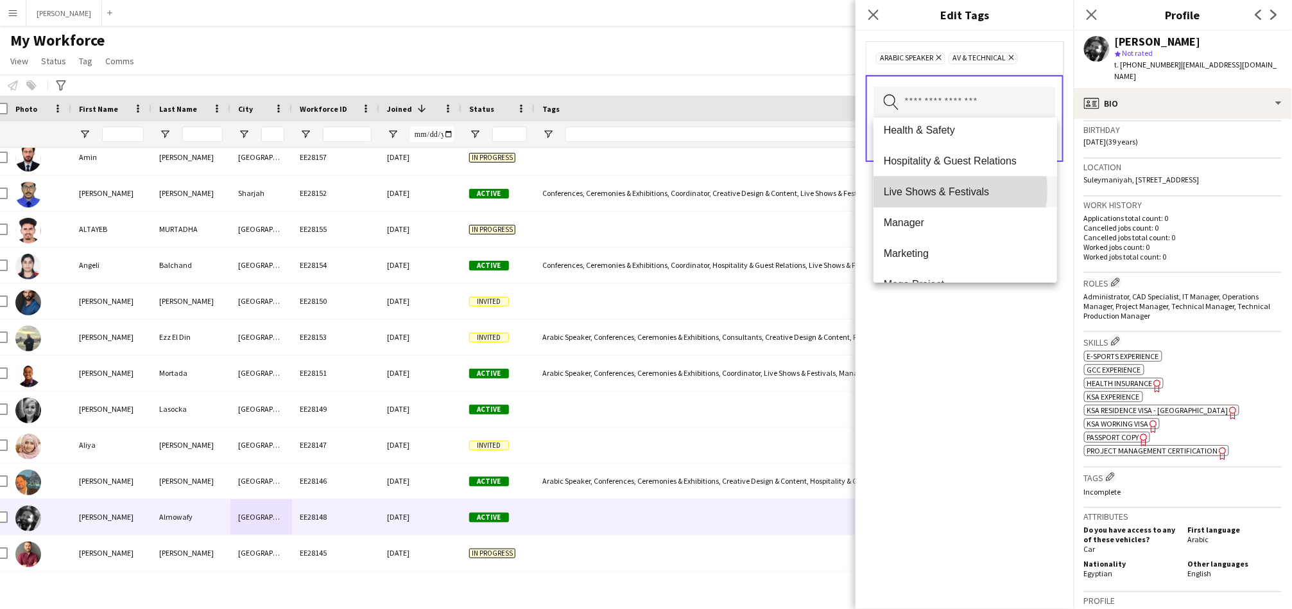
click at [940, 190] on span "Live Shows & Festivals" at bounding box center [965, 192] width 163 height 12
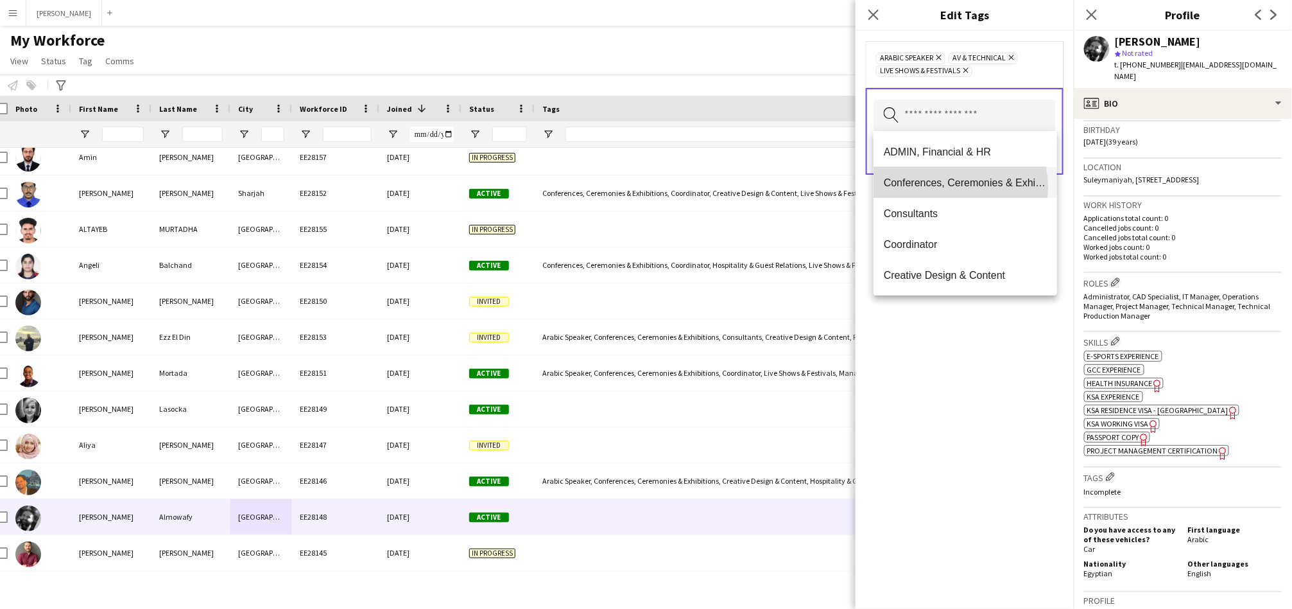
click at [944, 187] on span "Conferences, Ceremonies & Exhibitions" at bounding box center [965, 183] width 163 height 12
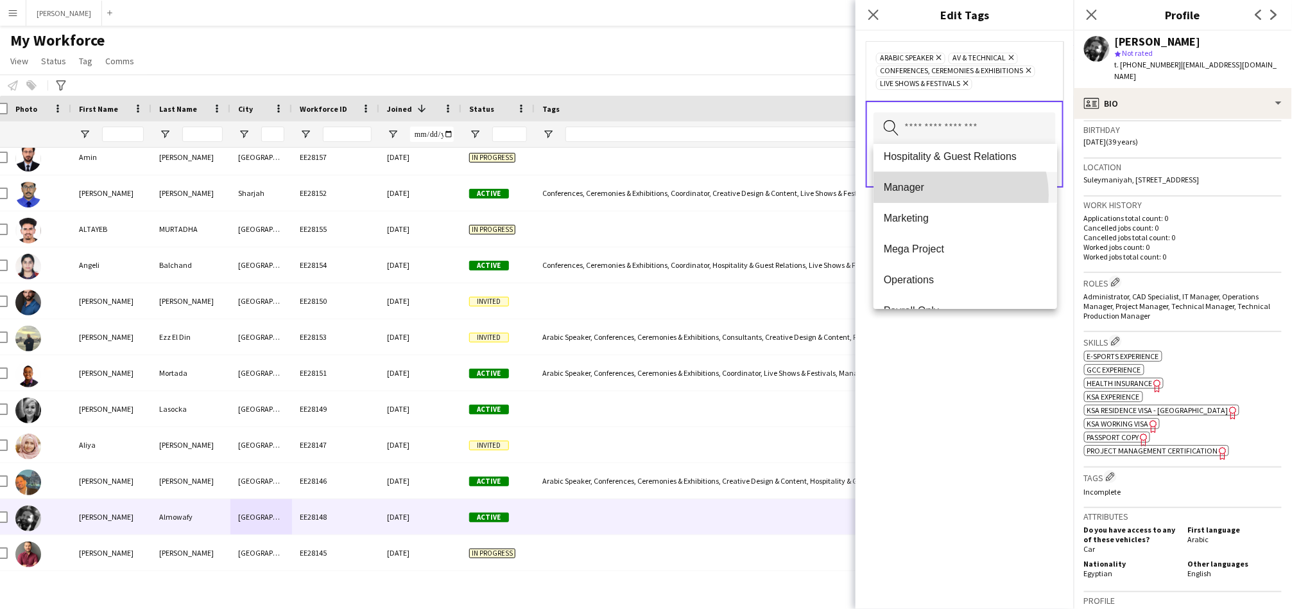
click at [946, 195] on mat-option "Manager" at bounding box center [966, 187] width 184 height 31
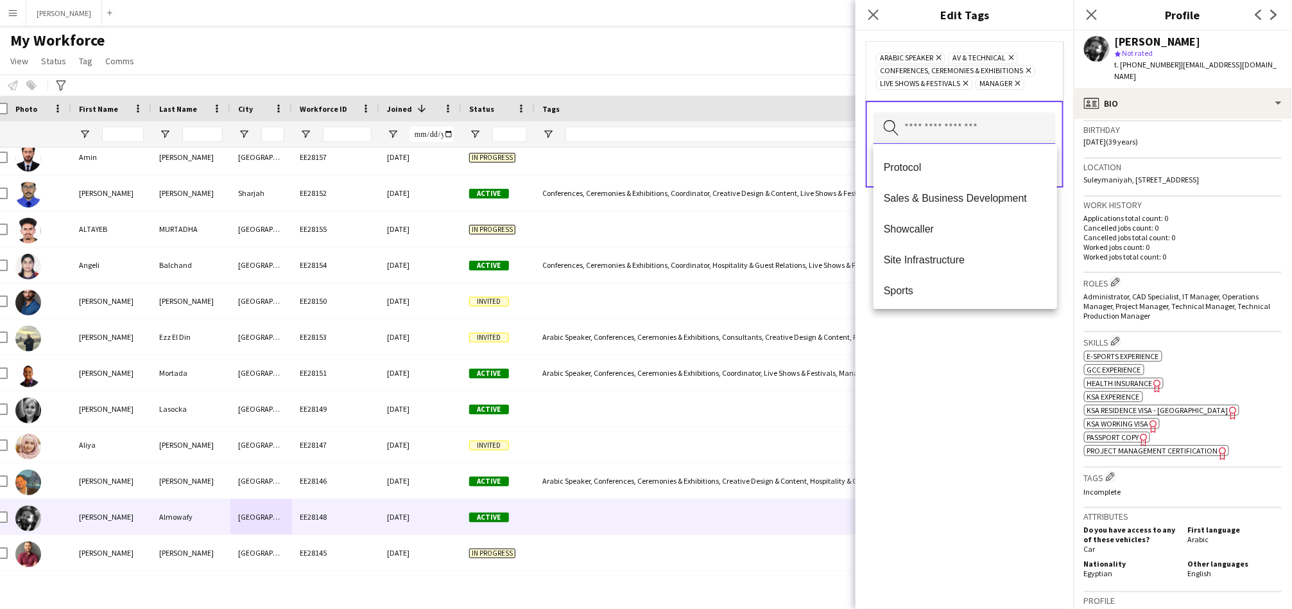
scroll to position [832, 0]
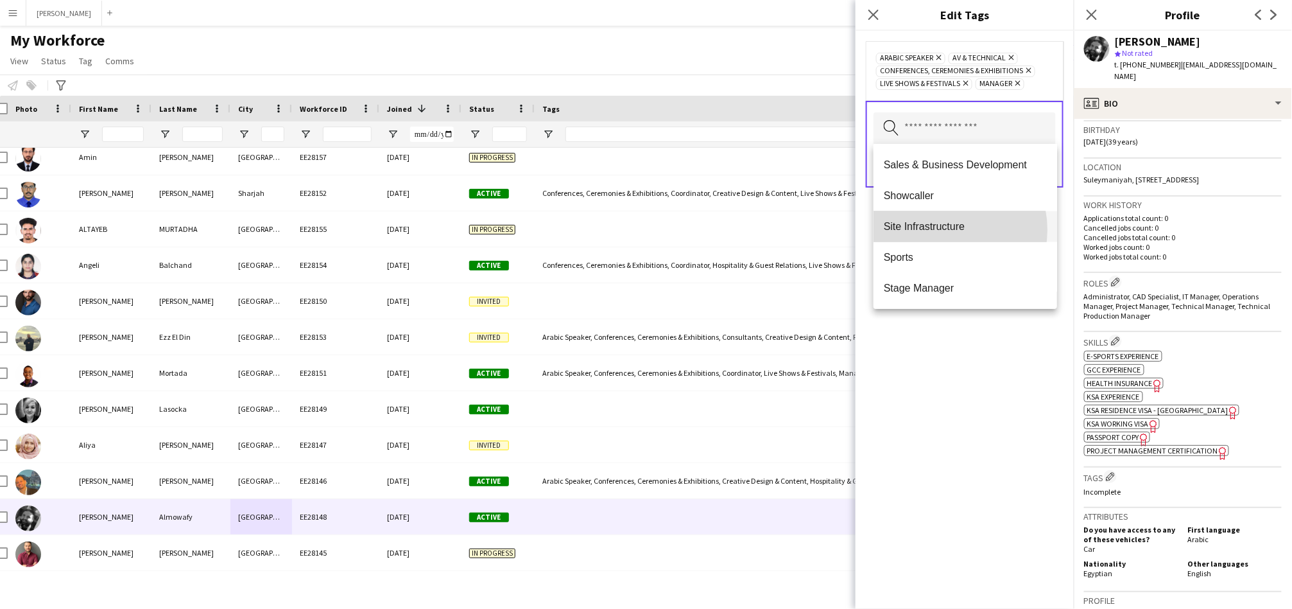
click at [943, 232] on mat-option "Site Infrastructure" at bounding box center [966, 226] width 184 height 31
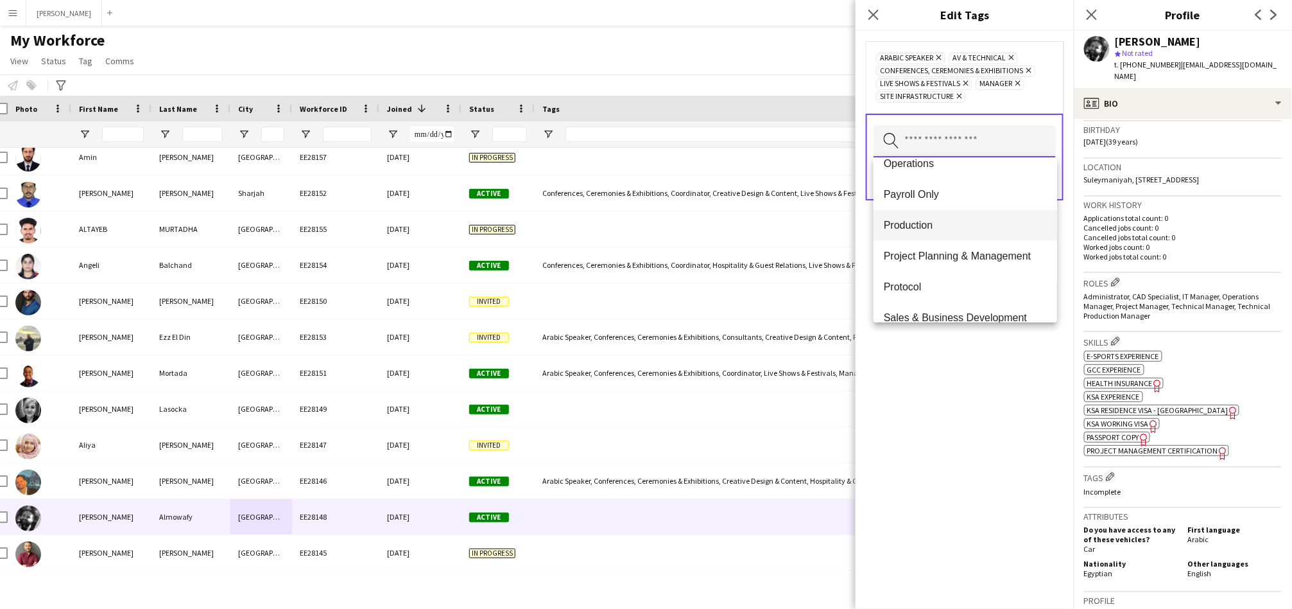
scroll to position [668, 0]
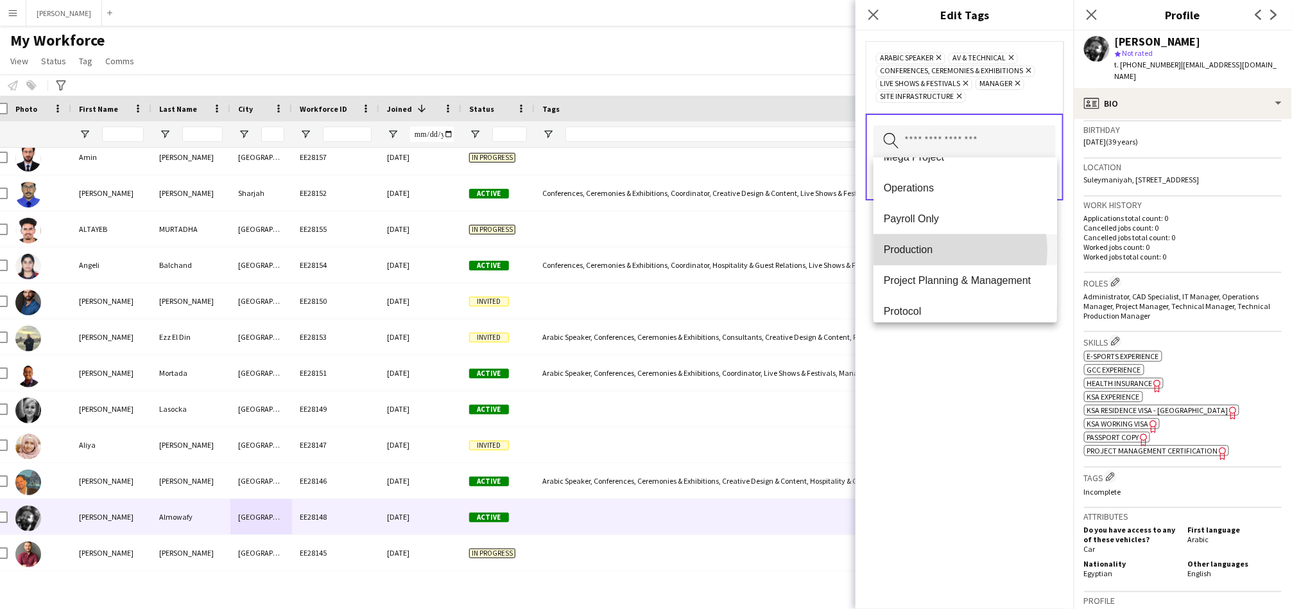
click at [950, 250] on span "Production" at bounding box center [965, 249] width 163 height 12
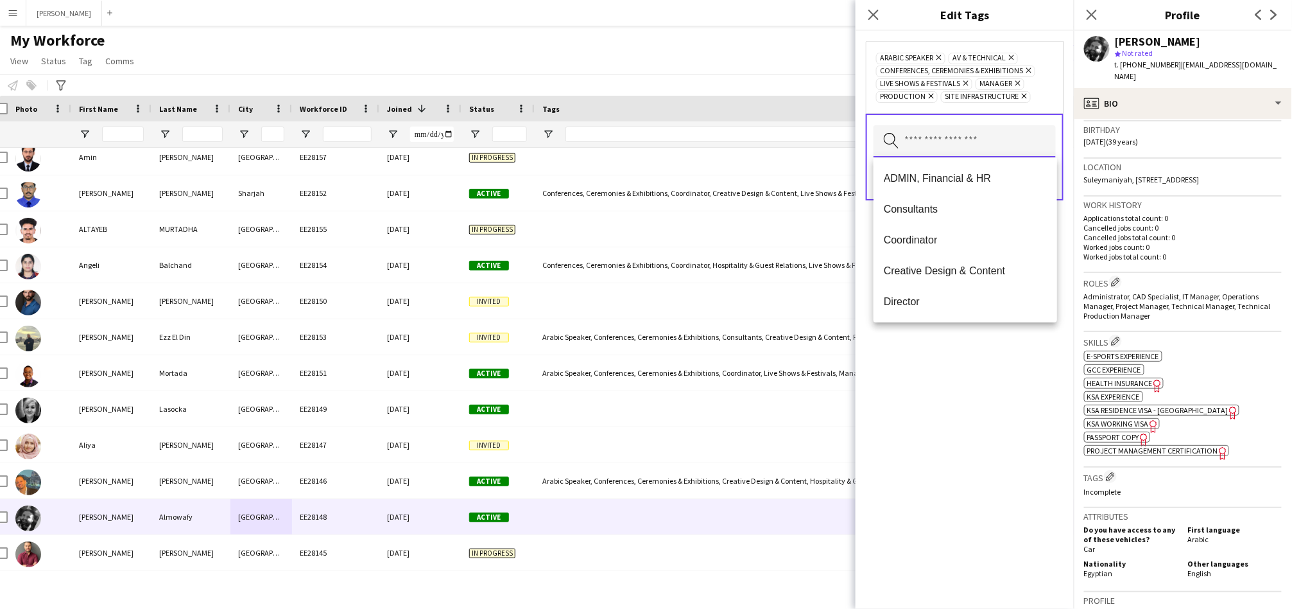
click at [928, 148] on input "text" at bounding box center [965, 141] width 182 height 32
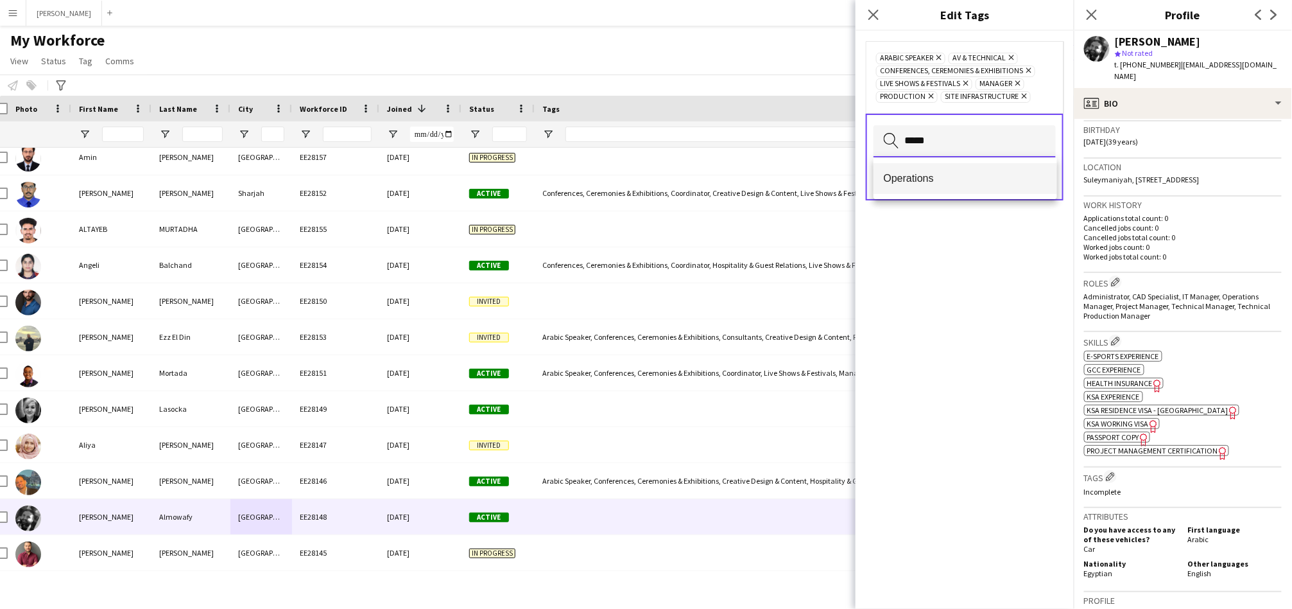
type input "*****"
click at [917, 177] on span "Operations" at bounding box center [965, 178] width 163 height 12
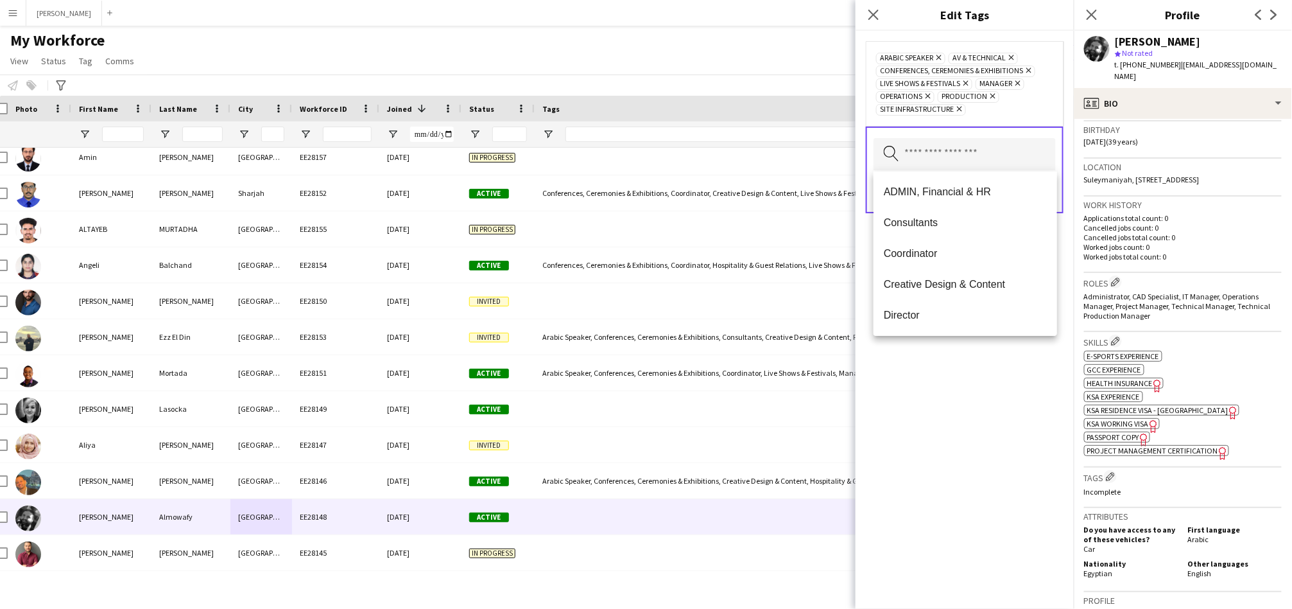
drag, startPoint x: 961, startPoint y: 382, endPoint x: 980, endPoint y: 381, distance: 18.7
click at [964, 381] on div "Arabic Speaker Remove AV & Technical Remove Conferences, Ceremonies & Exhibitio…" at bounding box center [965, 320] width 218 height 578
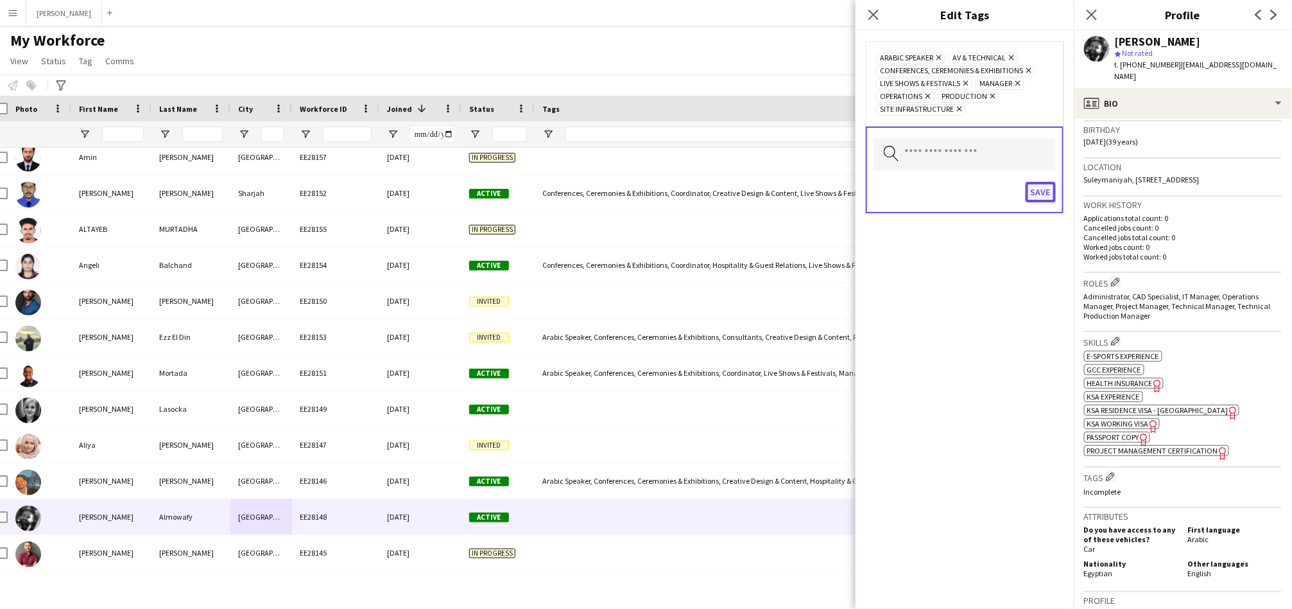
click at [1051, 193] on button "Save" at bounding box center [1041, 192] width 30 height 21
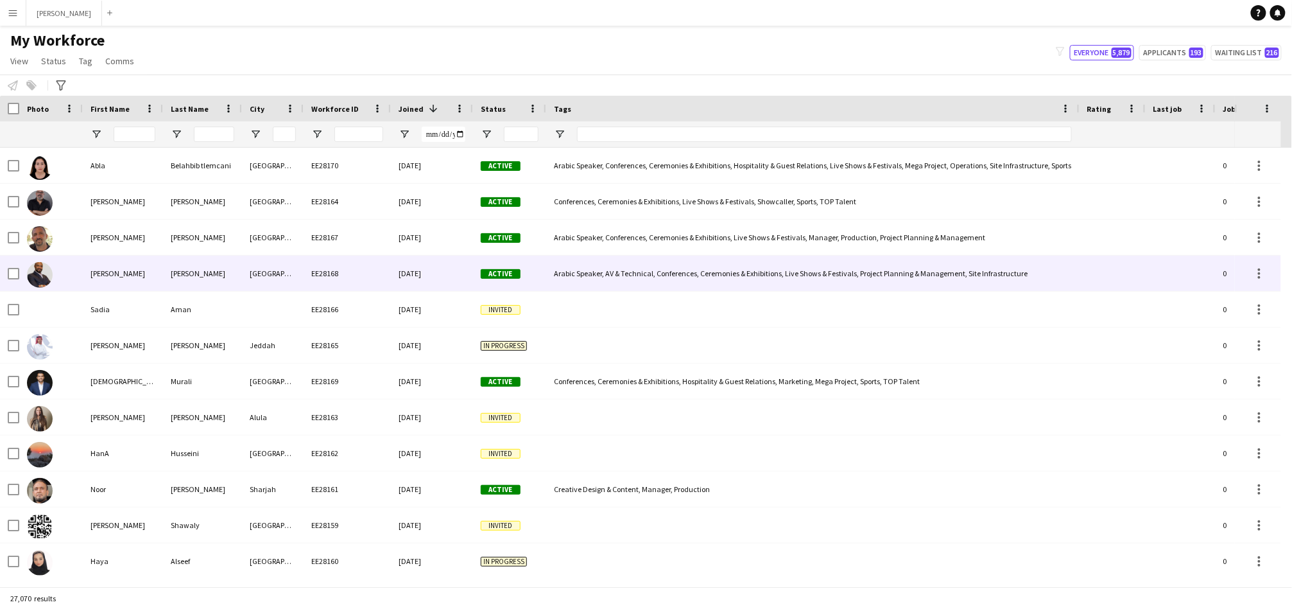
click at [157, 274] on div "[PERSON_NAME]" at bounding box center [123, 273] width 80 height 35
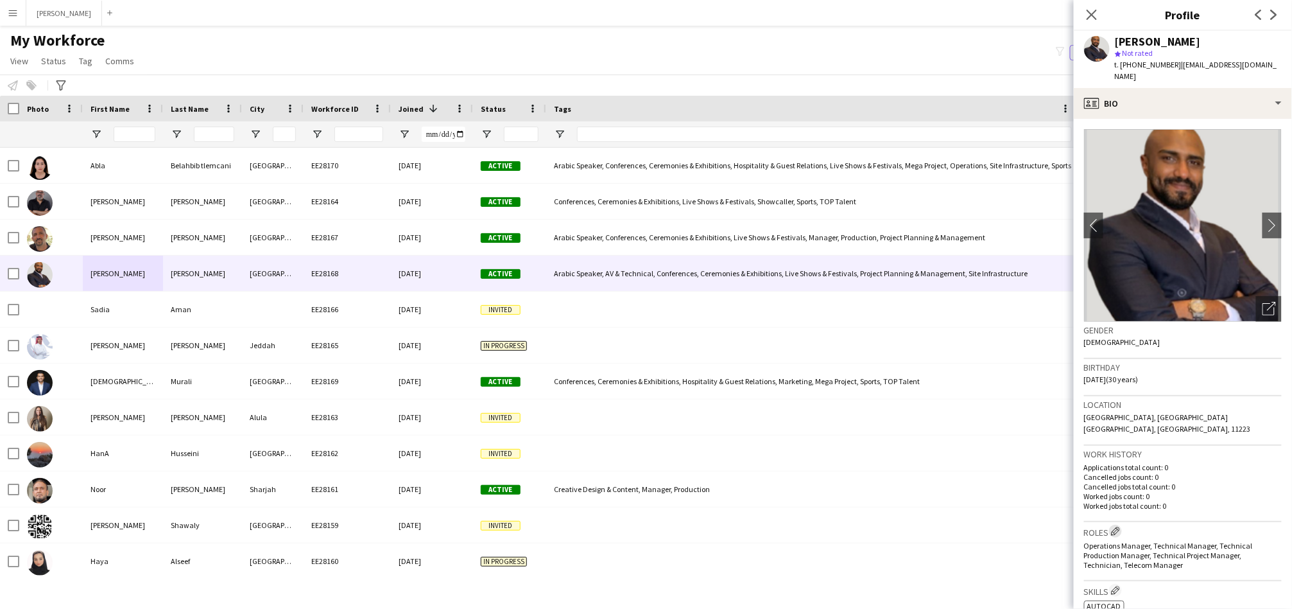
click at [1112, 525] on button "Edit crew company roles" at bounding box center [1115, 531] width 13 height 13
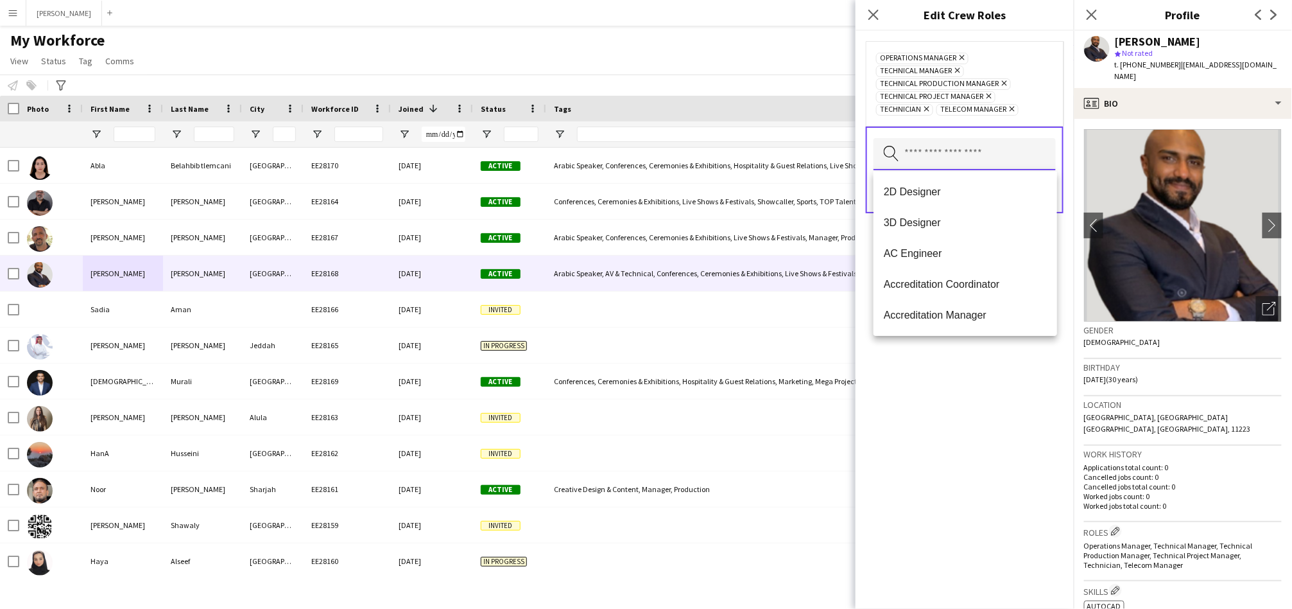
click at [1040, 152] on input "text" at bounding box center [965, 154] width 182 height 32
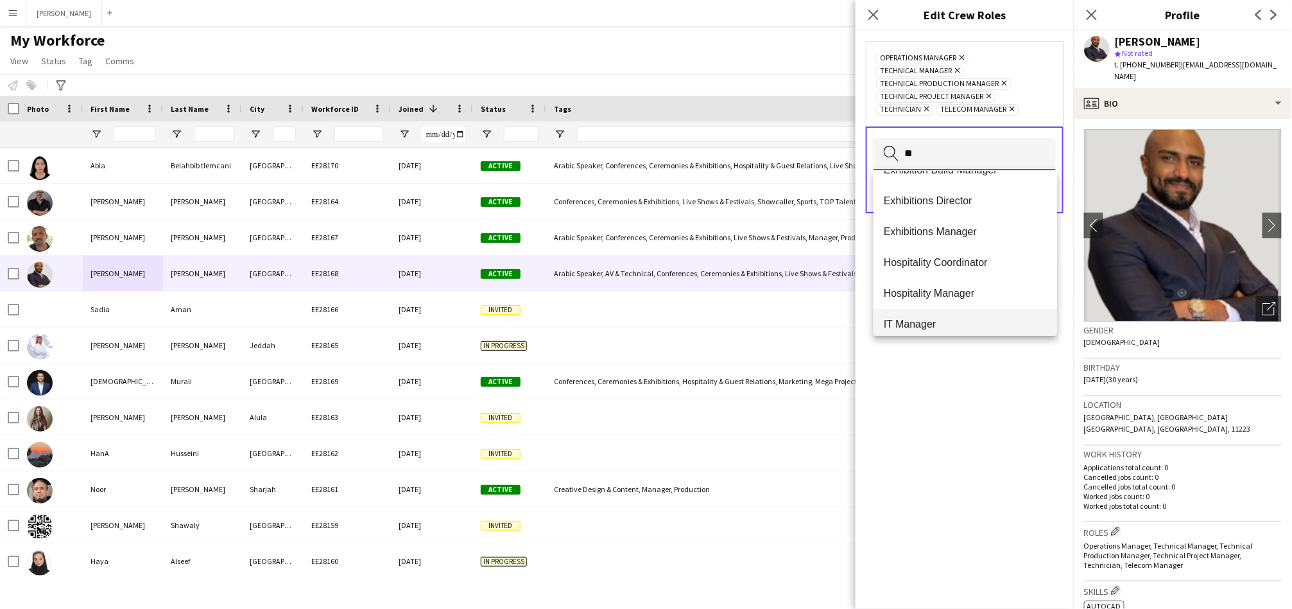
type input "**"
click at [962, 329] on mat-option "IT Manager" at bounding box center [966, 324] width 184 height 31
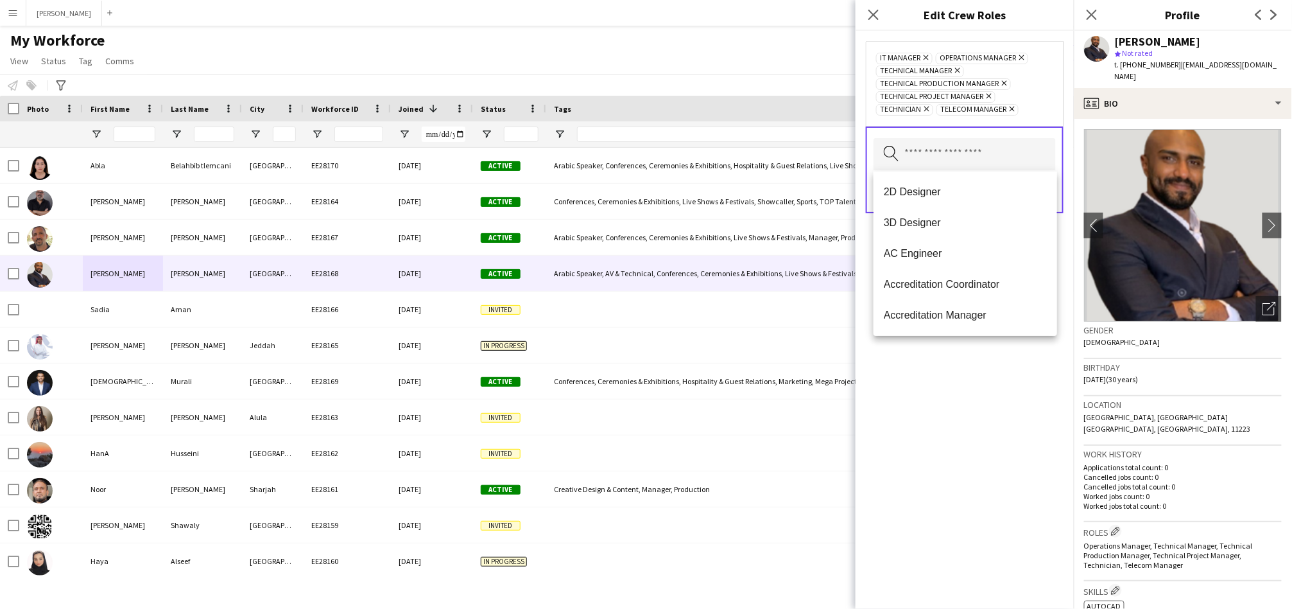
click at [986, 386] on div "IT Manager Remove Operations Manager Remove Technical Manager Remove Technical …" at bounding box center [965, 320] width 218 height 578
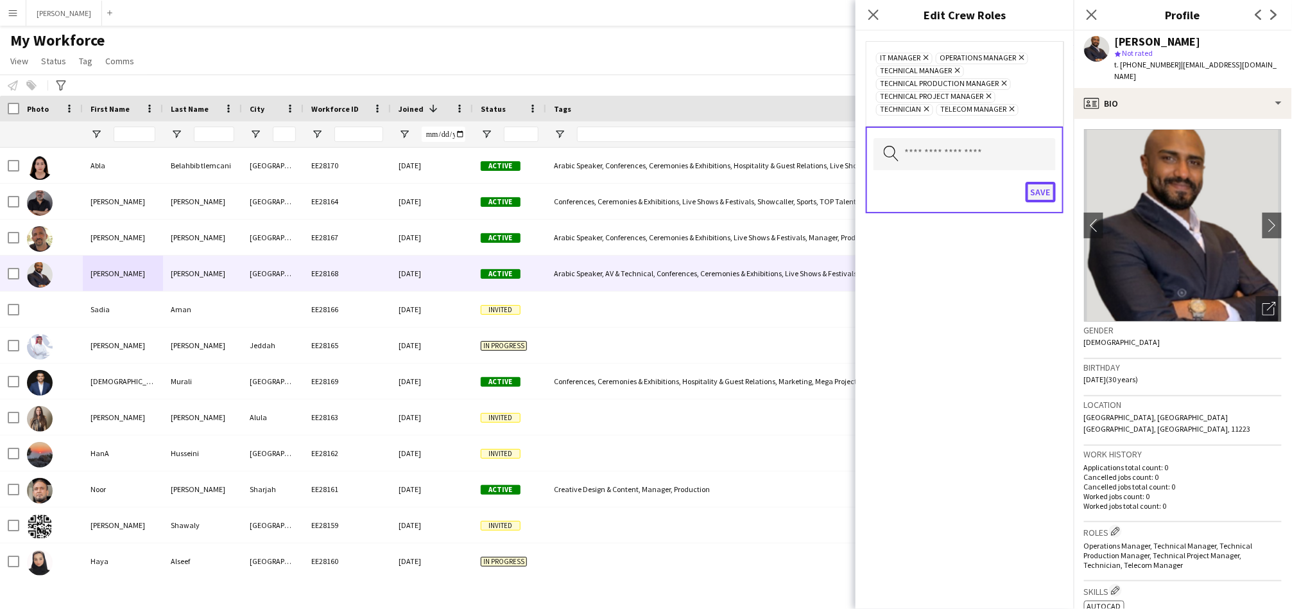
click at [1041, 193] on button "Save" at bounding box center [1041, 192] width 30 height 21
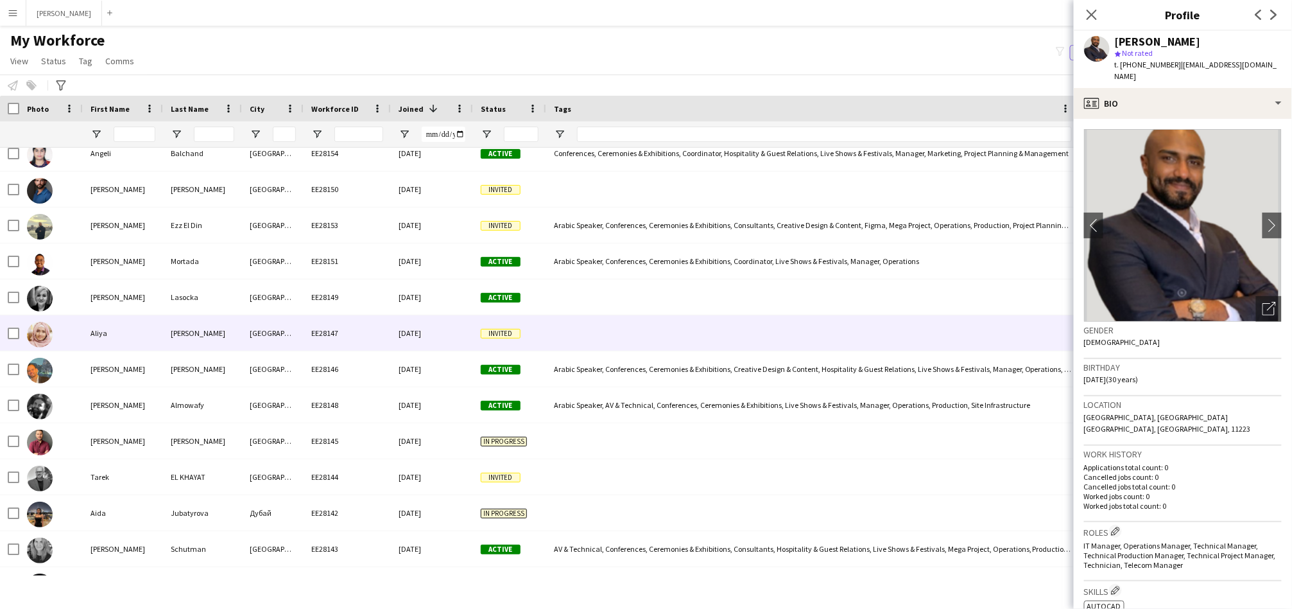
scroll to position [594, 0]
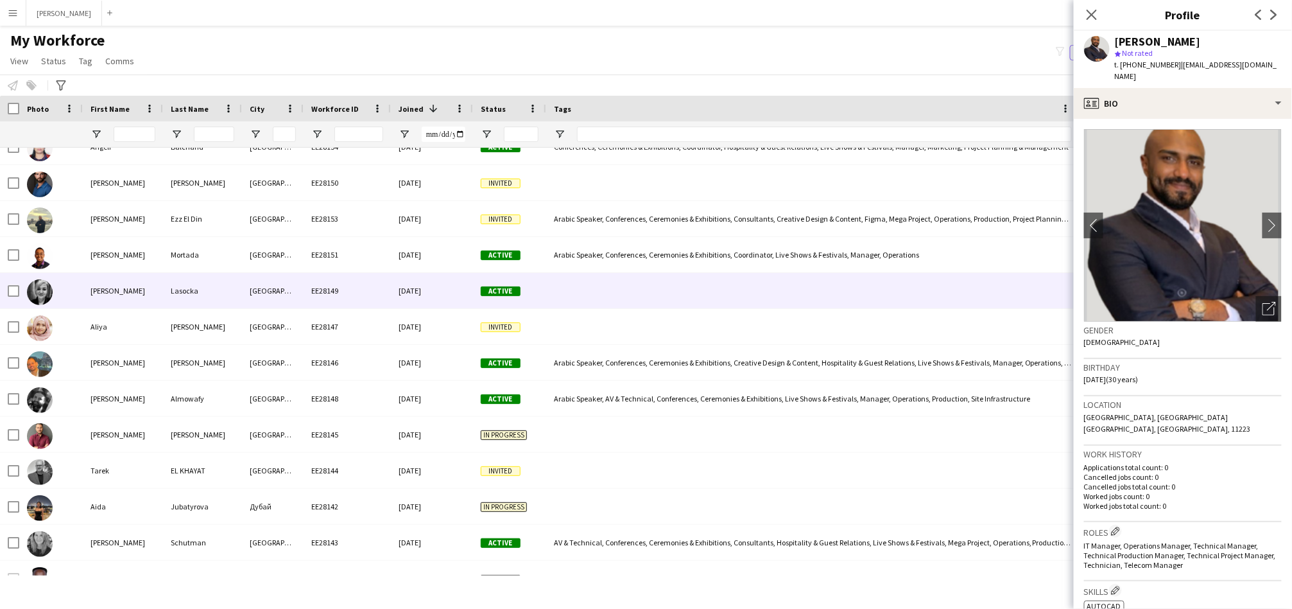
click at [142, 281] on div "[PERSON_NAME]" at bounding box center [123, 290] width 80 height 35
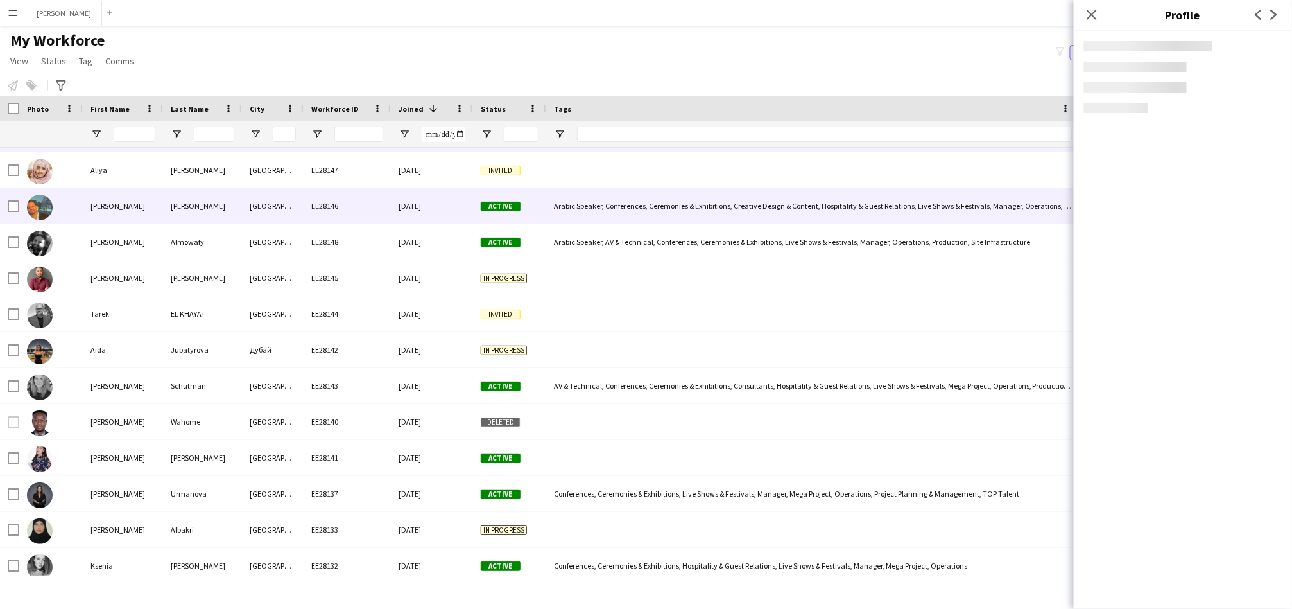
scroll to position [832, 0]
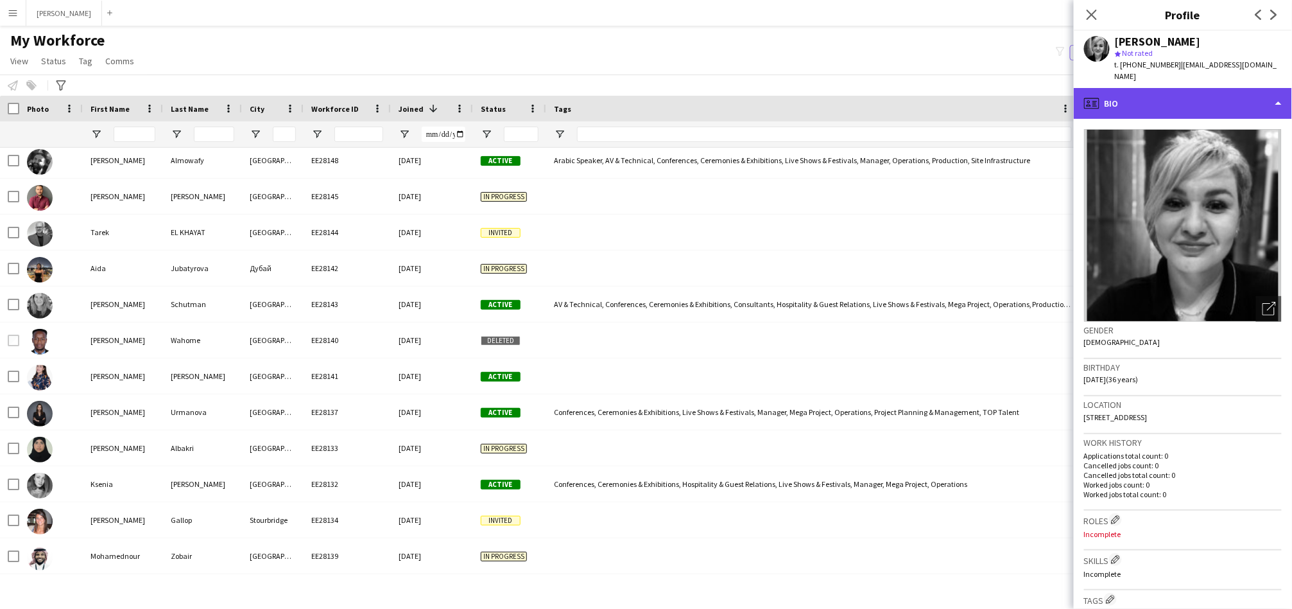
click at [1213, 89] on div "profile Bio" at bounding box center [1183, 103] width 218 height 31
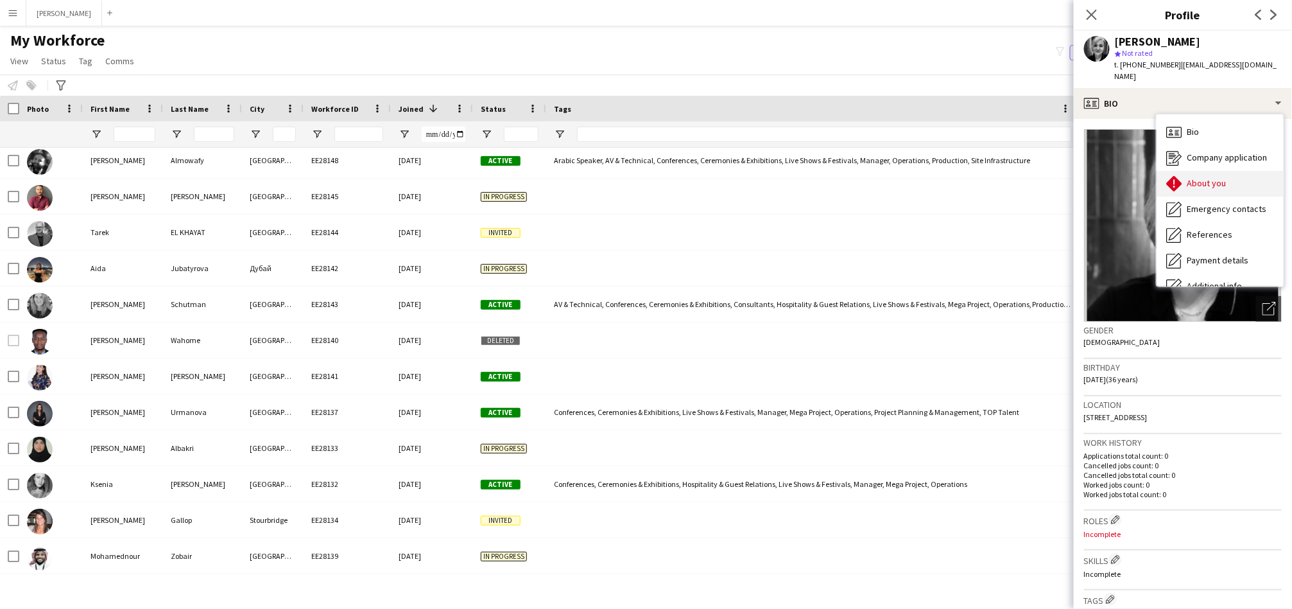
click at [1186, 171] on div "About you About you" at bounding box center [1220, 184] width 127 height 26
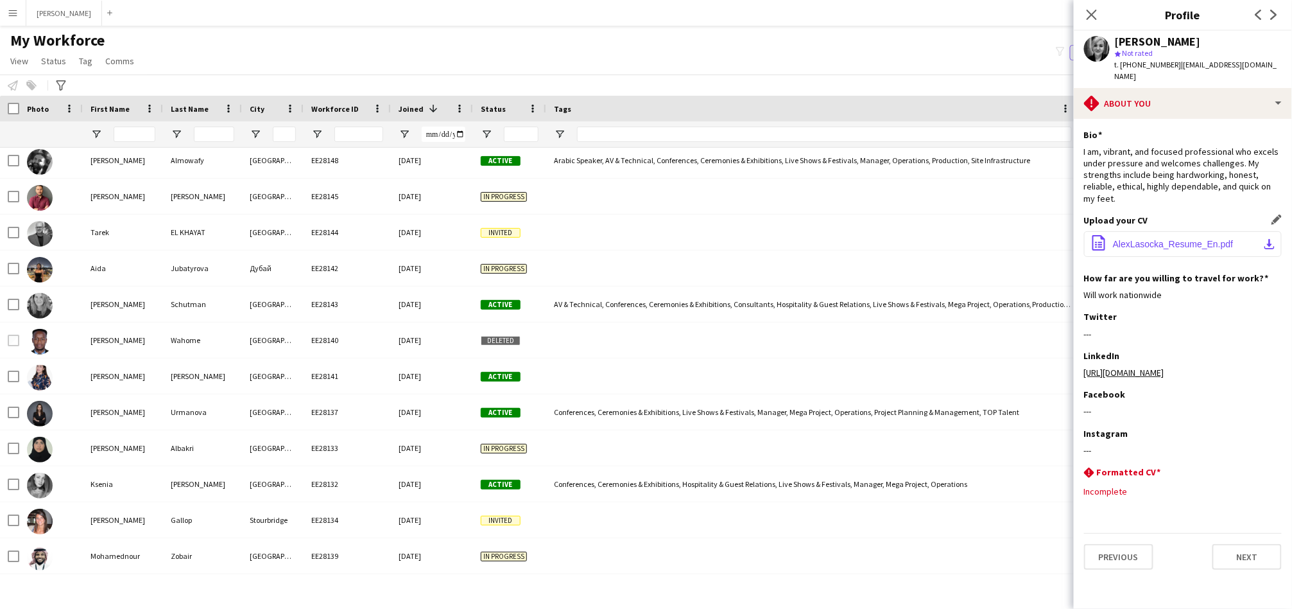
click at [1268, 239] on app-icon "download-bottom" at bounding box center [1270, 244] width 10 height 10
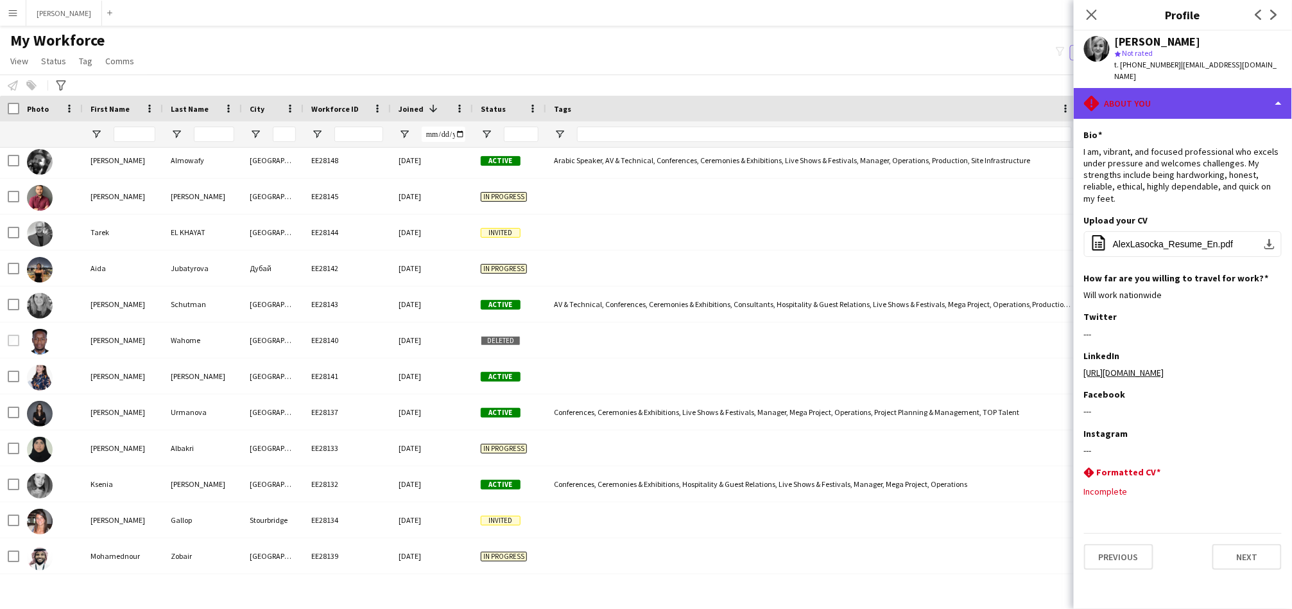
click at [1181, 88] on div "rhombus-alert About you" at bounding box center [1183, 103] width 218 height 31
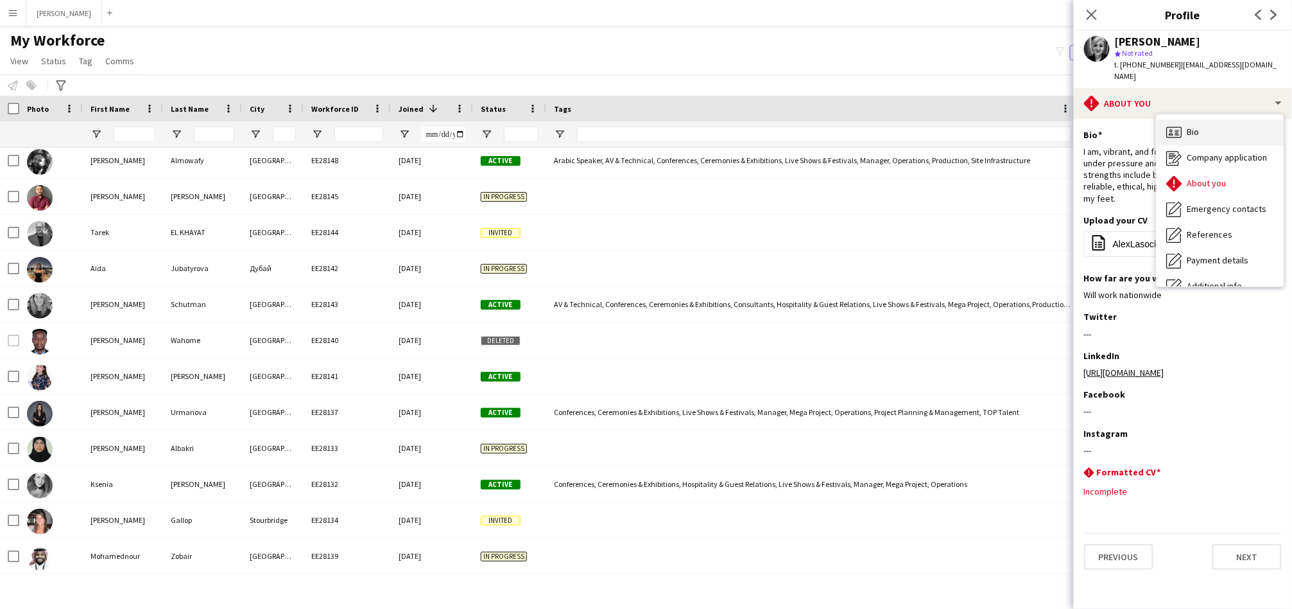
click at [1179, 125] on icon "Bio" at bounding box center [1174, 132] width 15 height 15
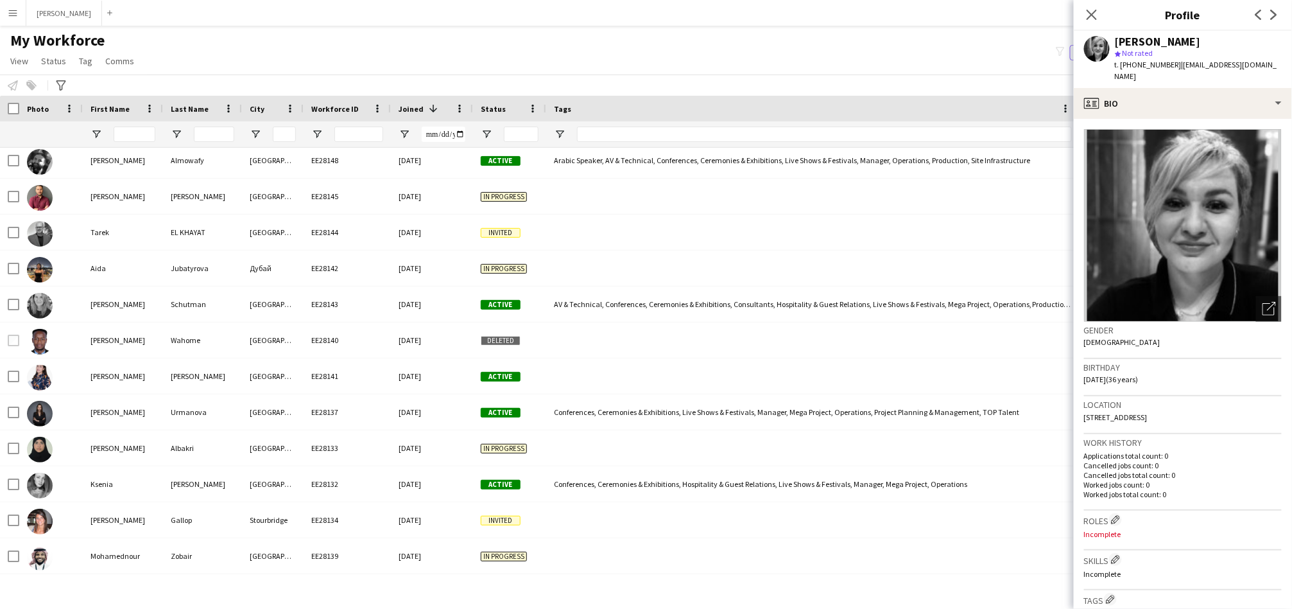
scroll to position [238, 0]
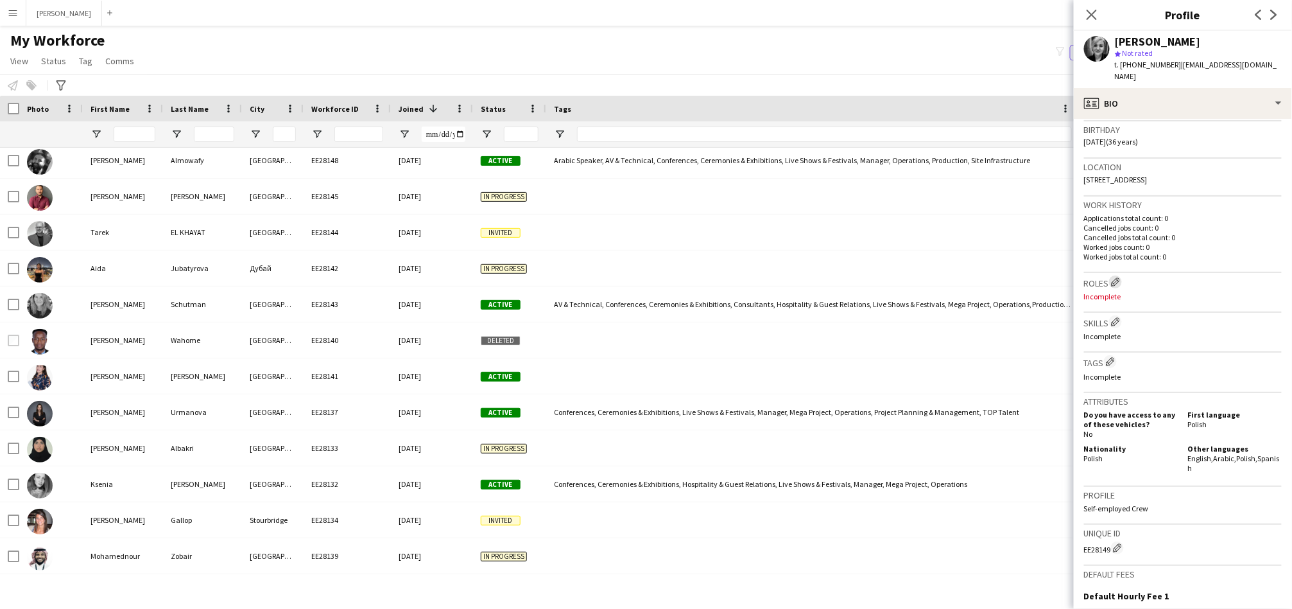
click at [1117, 277] on app-icon "Edit crew company roles" at bounding box center [1115, 281] width 9 height 9
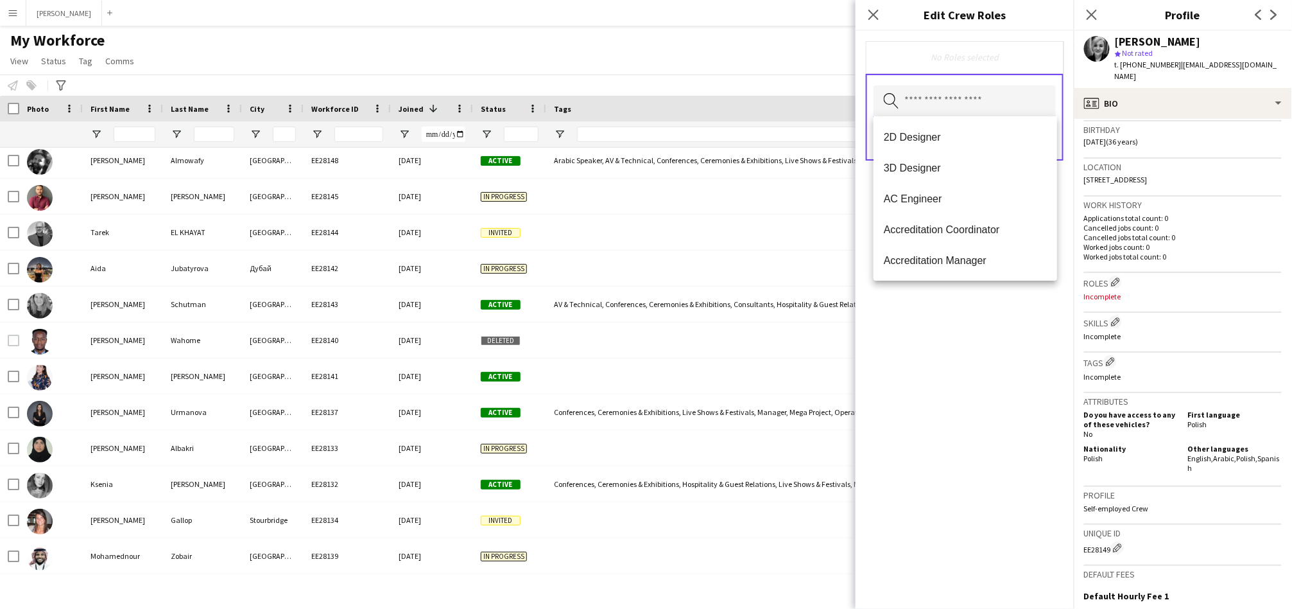
click at [1005, 98] on input "text" at bounding box center [965, 101] width 182 height 32
type input "*****"
click at [914, 231] on span "Stage Manager" at bounding box center [965, 229] width 163 height 12
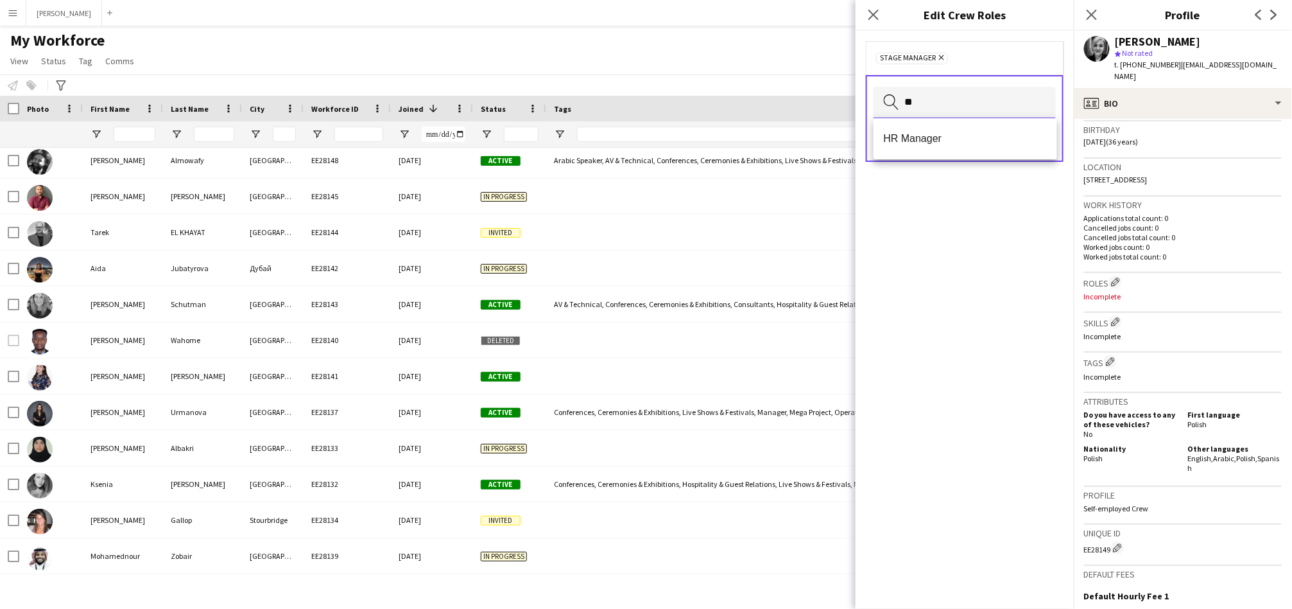
click at [928, 101] on input "**" at bounding box center [965, 103] width 182 height 32
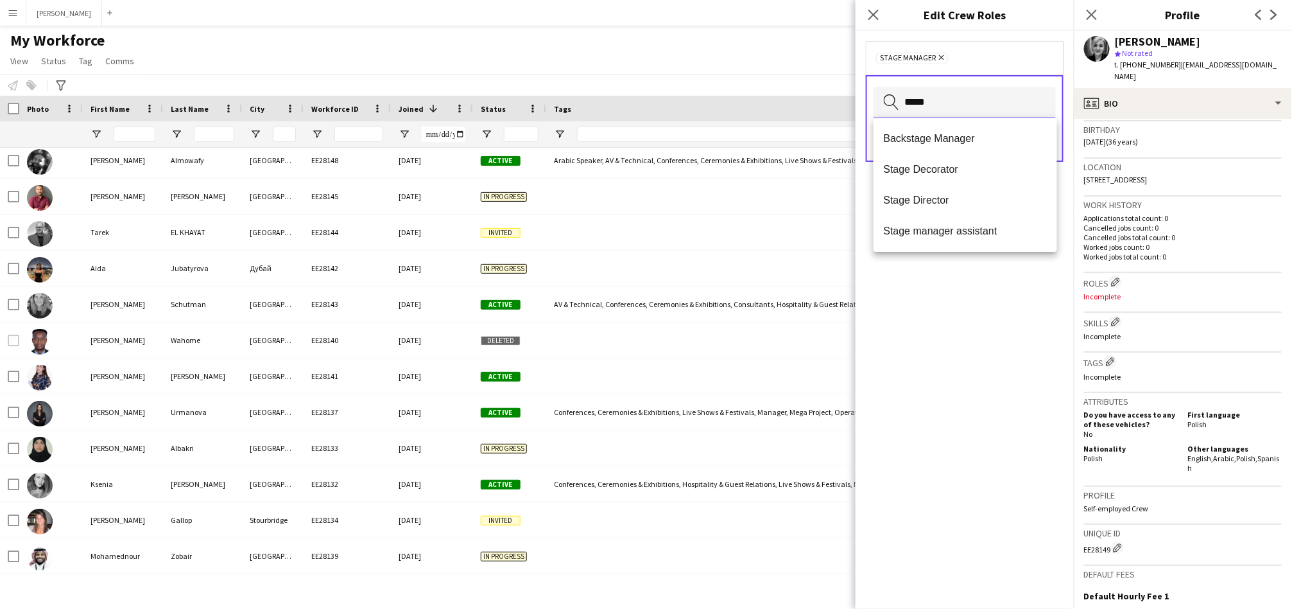
click at [910, 96] on input "*****" at bounding box center [965, 103] width 182 height 32
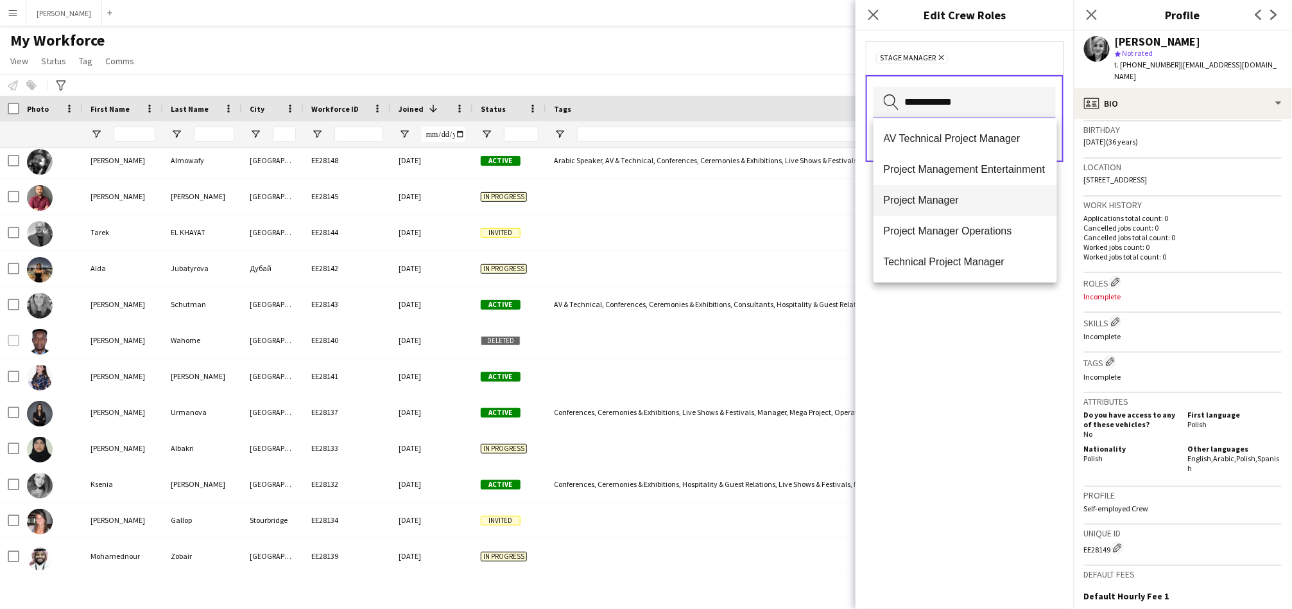
type input "**********"
click at [930, 207] on mat-option "Project Manager" at bounding box center [966, 200] width 184 height 31
click at [964, 90] on input "text" at bounding box center [965, 103] width 182 height 32
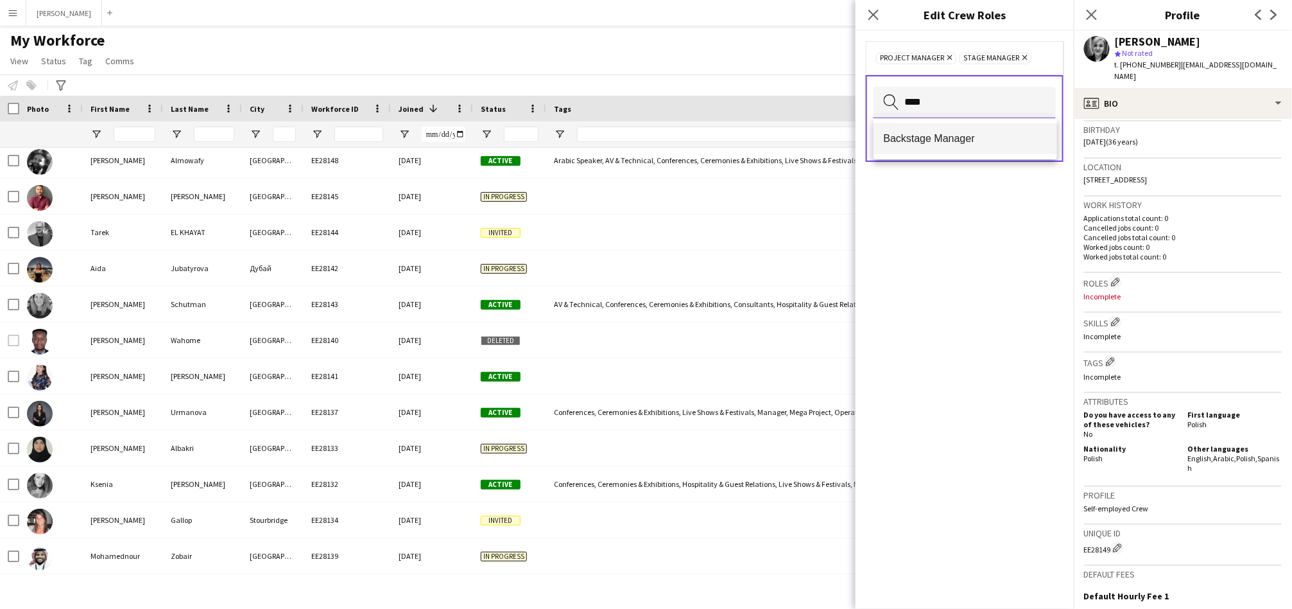
type input "****"
click at [926, 144] on span "Backstage Manager" at bounding box center [965, 138] width 163 height 12
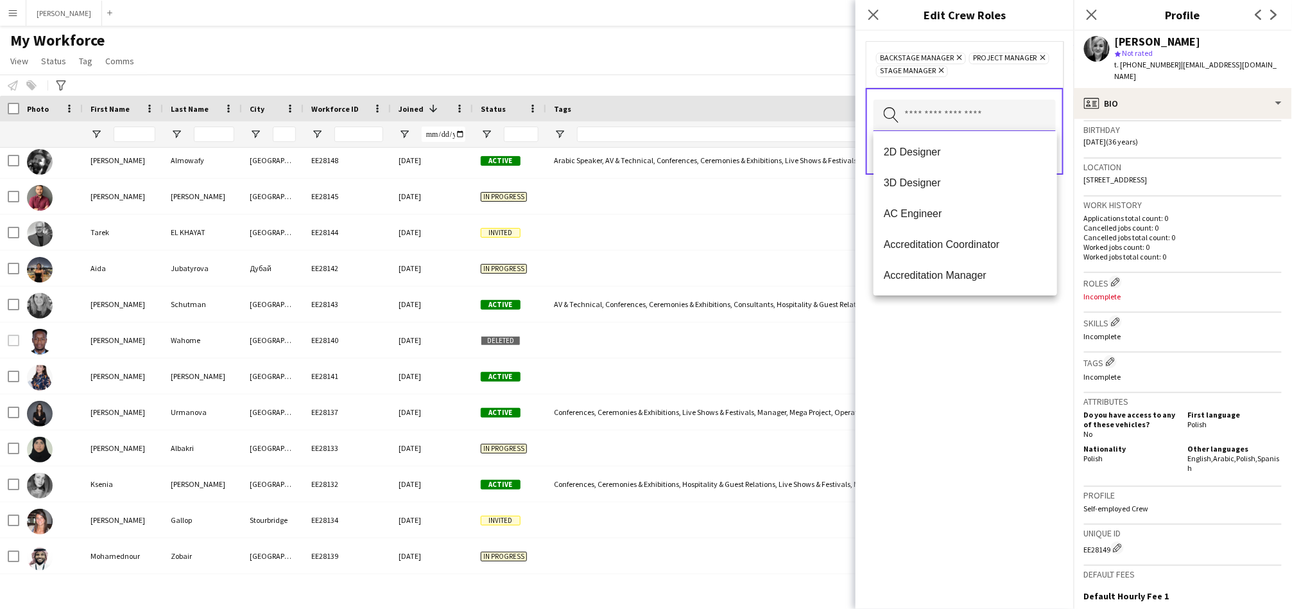
click at [939, 125] on input "text" at bounding box center [965, 116] width 182 height 32
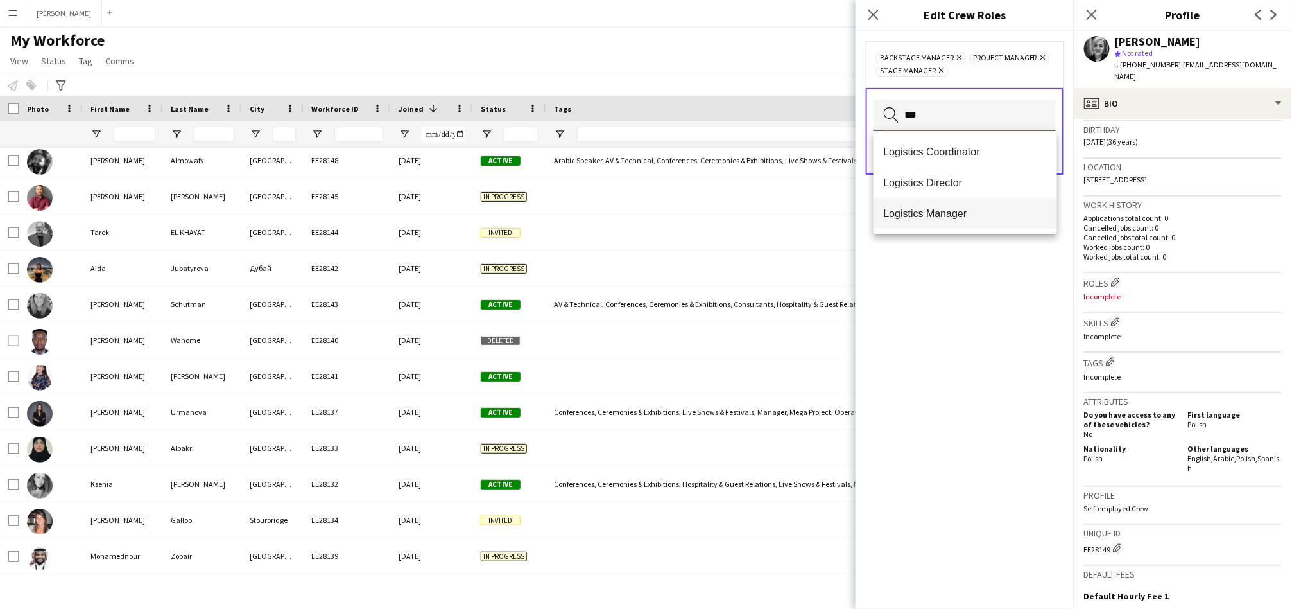
type input "***"
click at [908, 207] on span "Logistics Manager" at bounding box center [965, 213] width 163 height 12
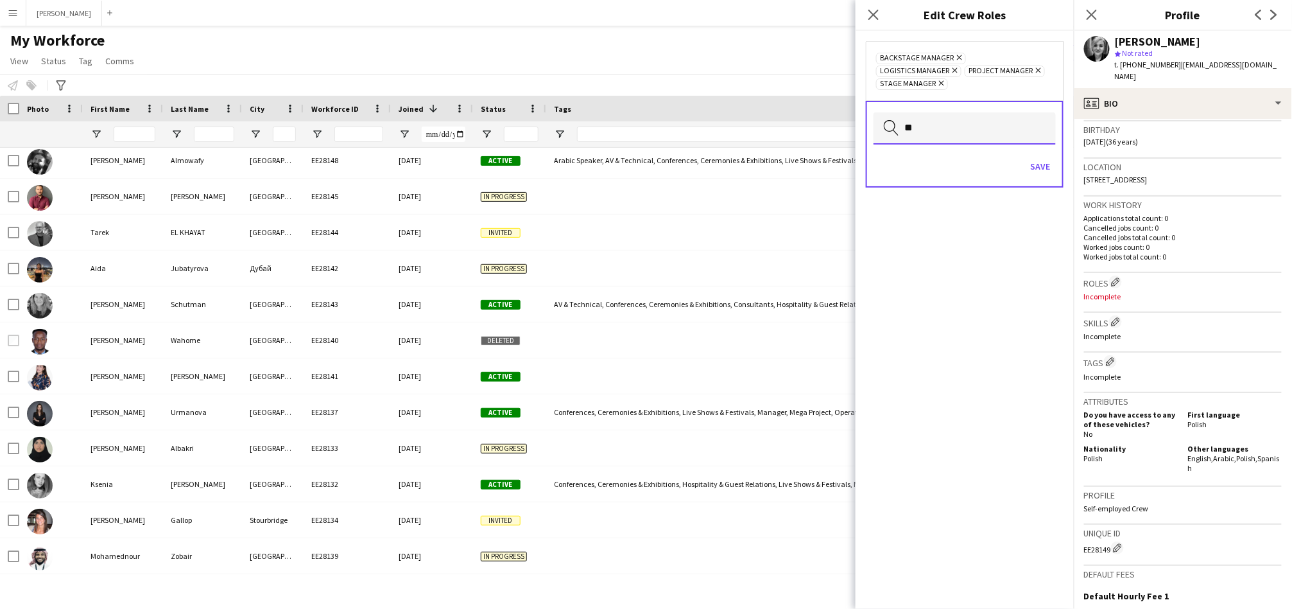
type input "*"
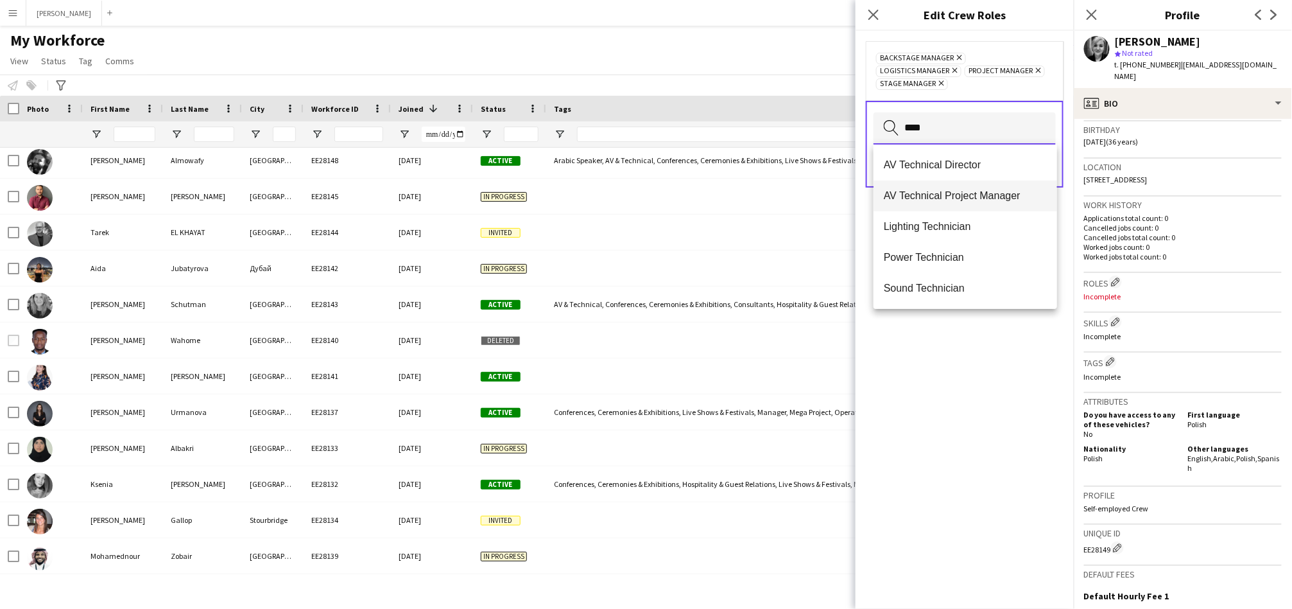
type input "****"
click at [917, 194] on span "AV Technical Project Manager" at bounding box center [965, 195] width 163 height 12
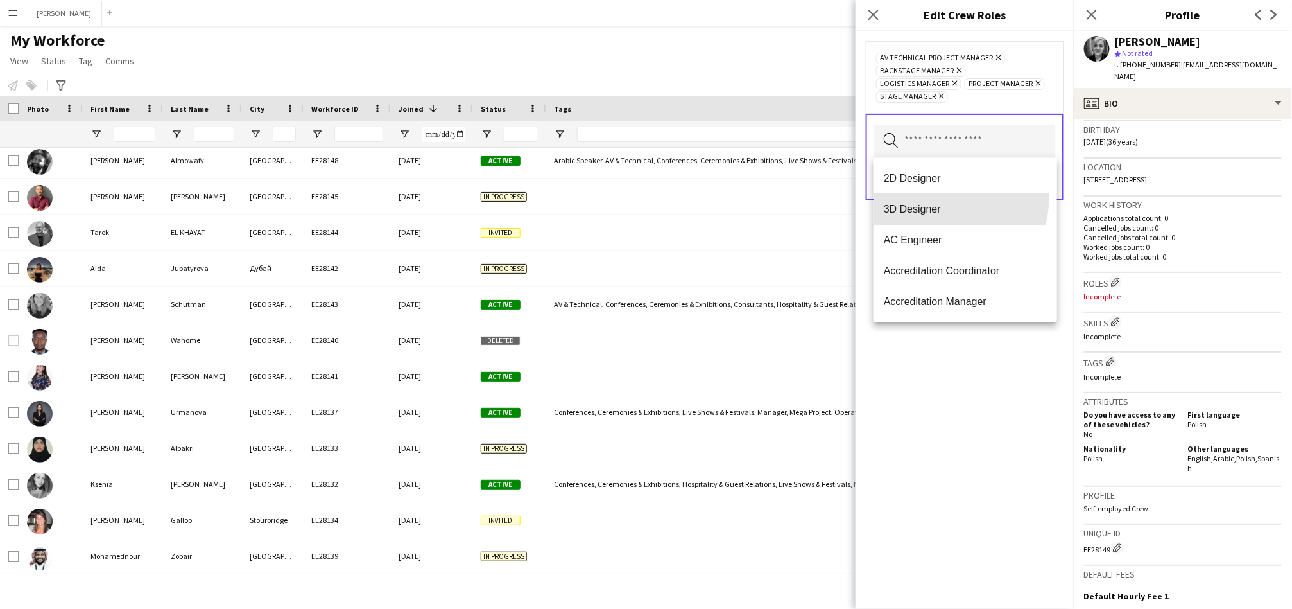
click at [917, 194] on mat-option "3D Designer" at bounding box center [966, 209] width 184 height 31
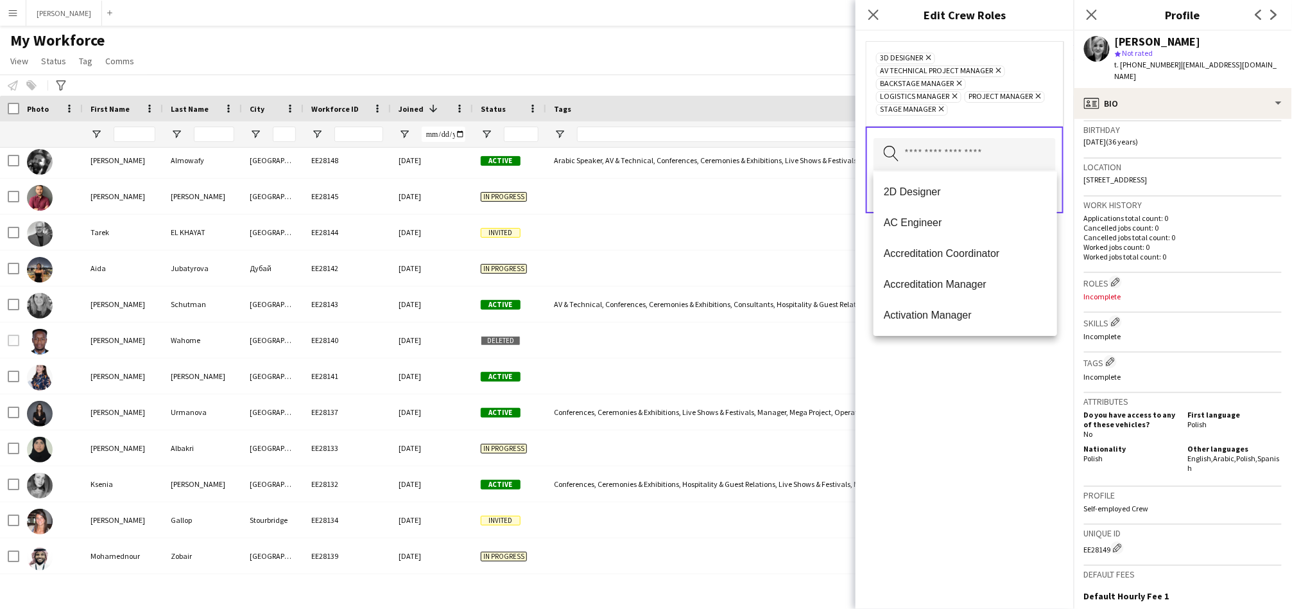
click at [930, 53] on span "3D Designer Remove" at bounding box center [905, 59] width 59 height 12
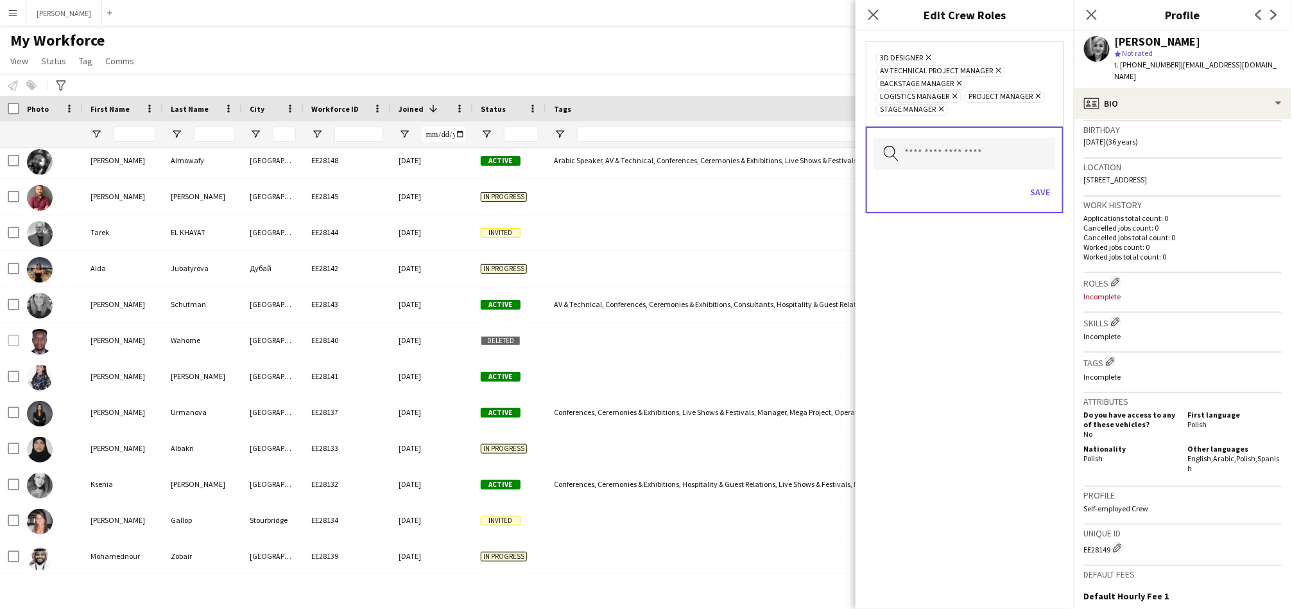
click at [930, 56] on icon at bounding box center [928, 57] width 5 height 5
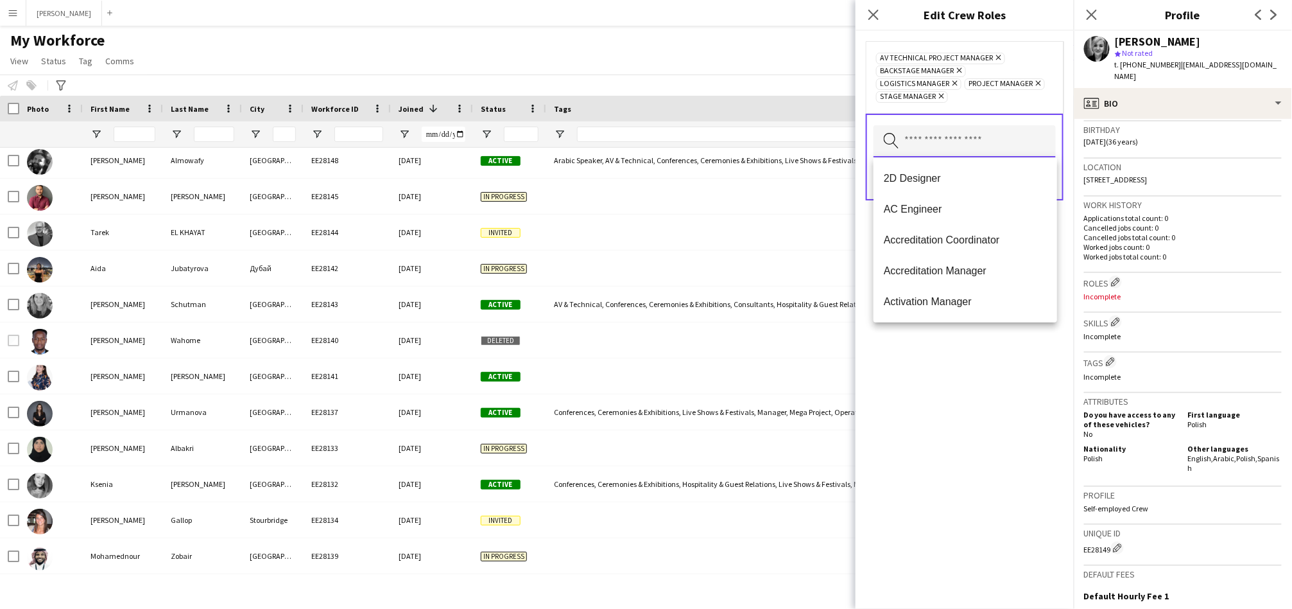
click at [996, 147] on input "text" at bounding box center [965, 141] width 182 height 32
click at [937, 146] on input "**" at bounding box center [965, 141] width 182 height 32
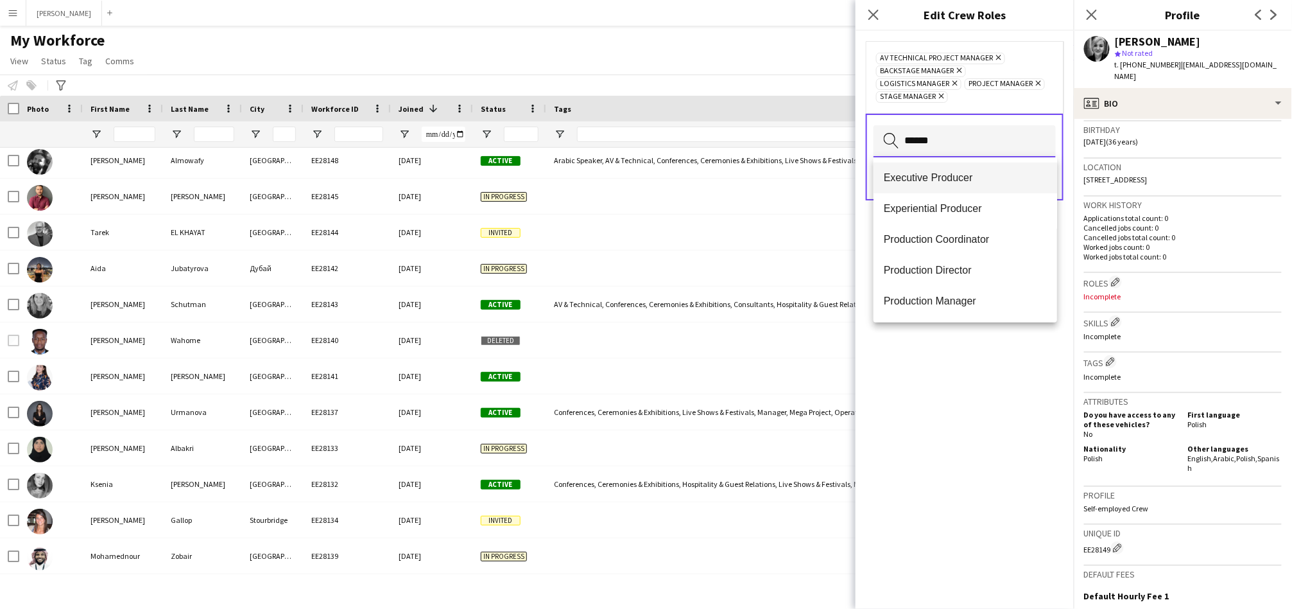
scroll to position [94, 0]
type input "******"
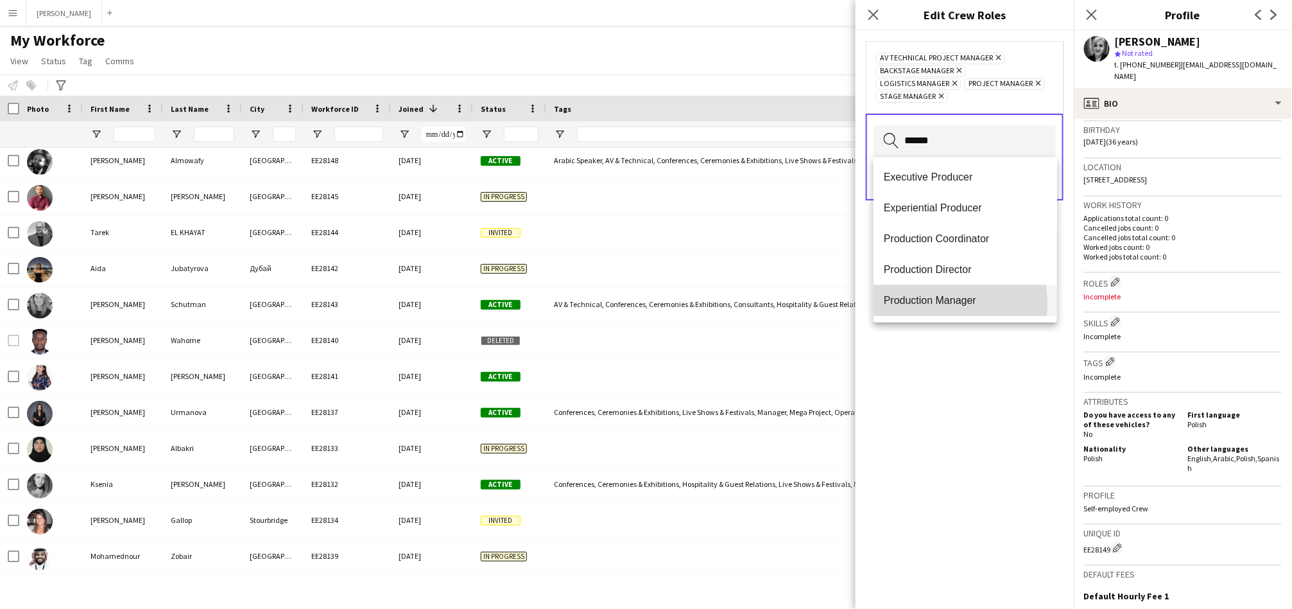
click at [907, 304] on span "Production Manager" at bounding box center [965, 300] width 163 height 12
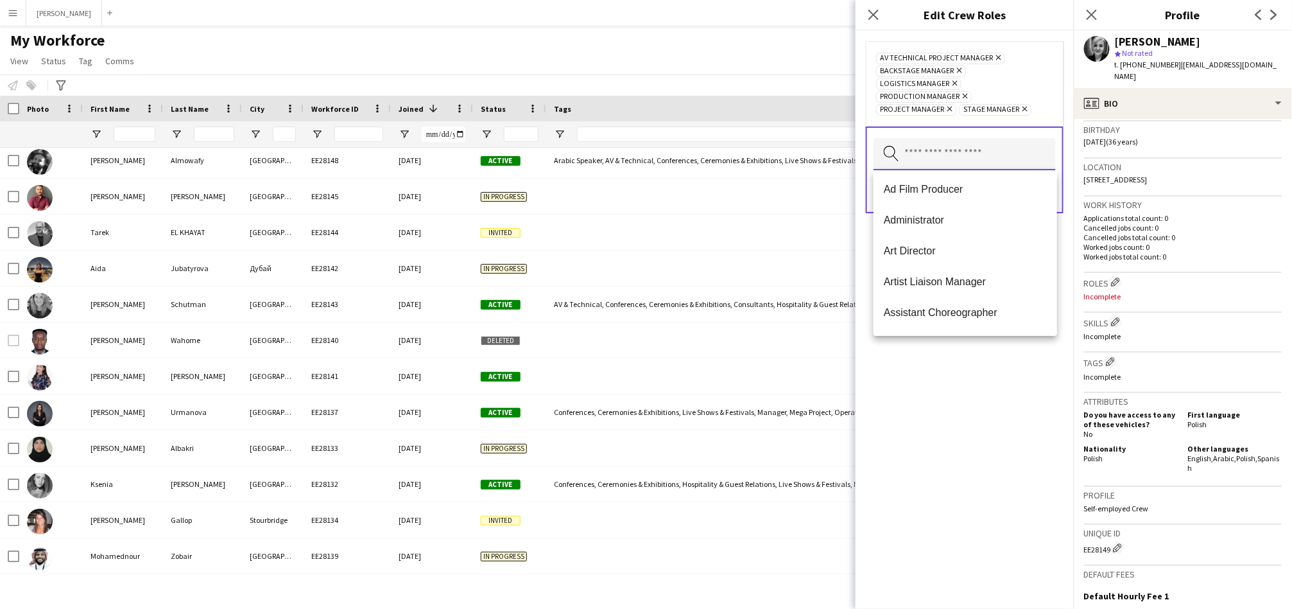
scroll to position [157, 0]
click at [972, 145] on input "text" at bounding box center [965, 154] width 182 height 32
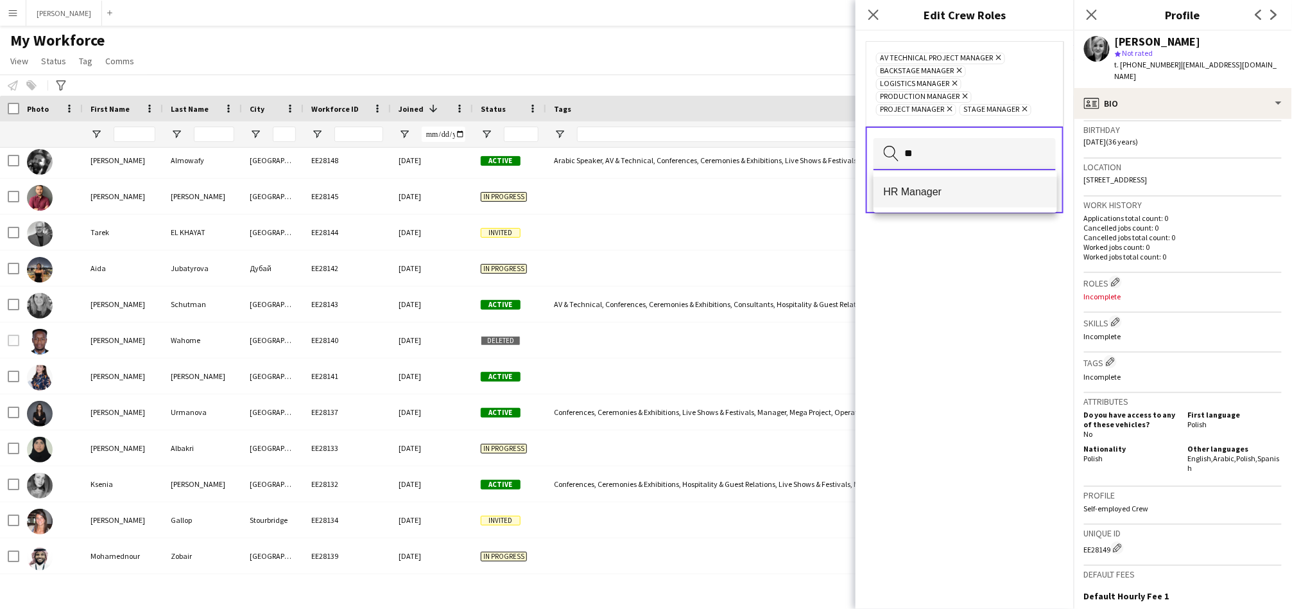
type input "**"
click at [928, 189] on span "HR Manager" at bounding box center [965, 192] width 163 height 12
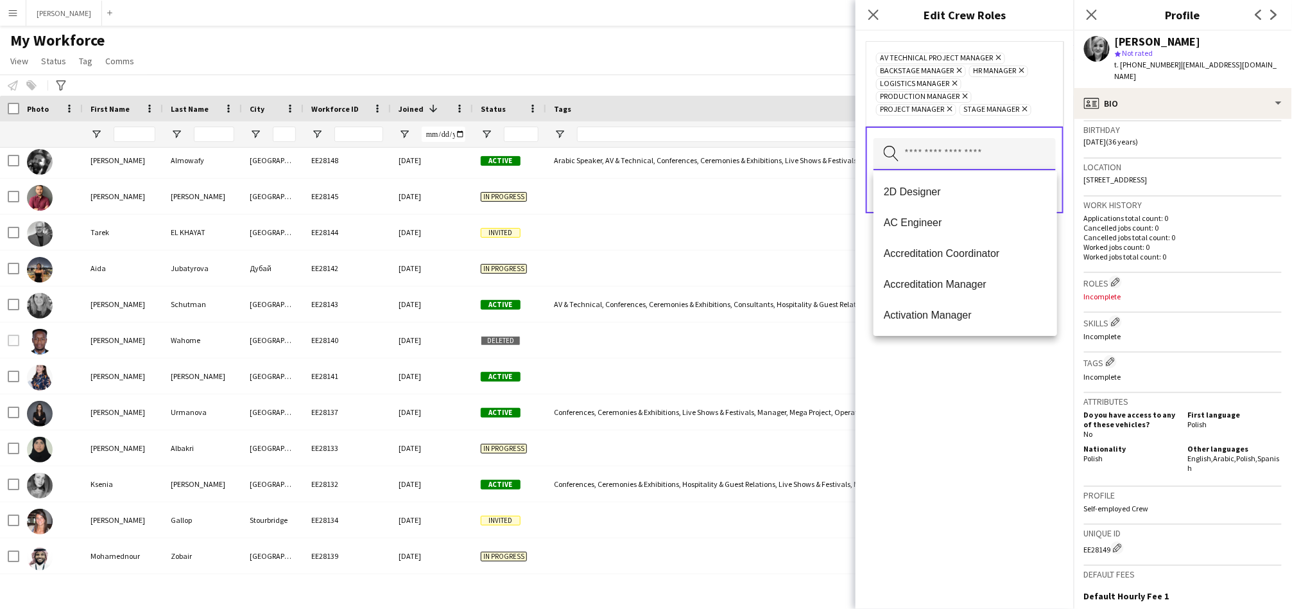
click at [936, 157] on input "text" at bounding box center [965, 154] width 182 height 32
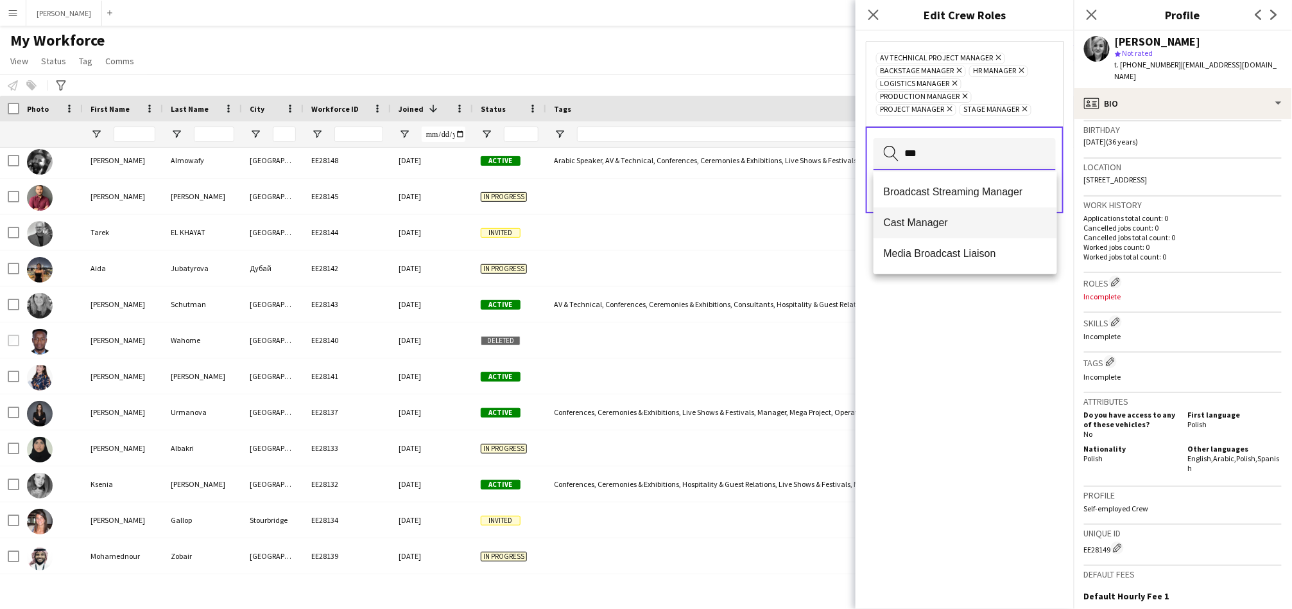
type input "***"
click at [916, 211] on mat-option "Cast Manager" at bounding box center [966, 222] width 184 height 31
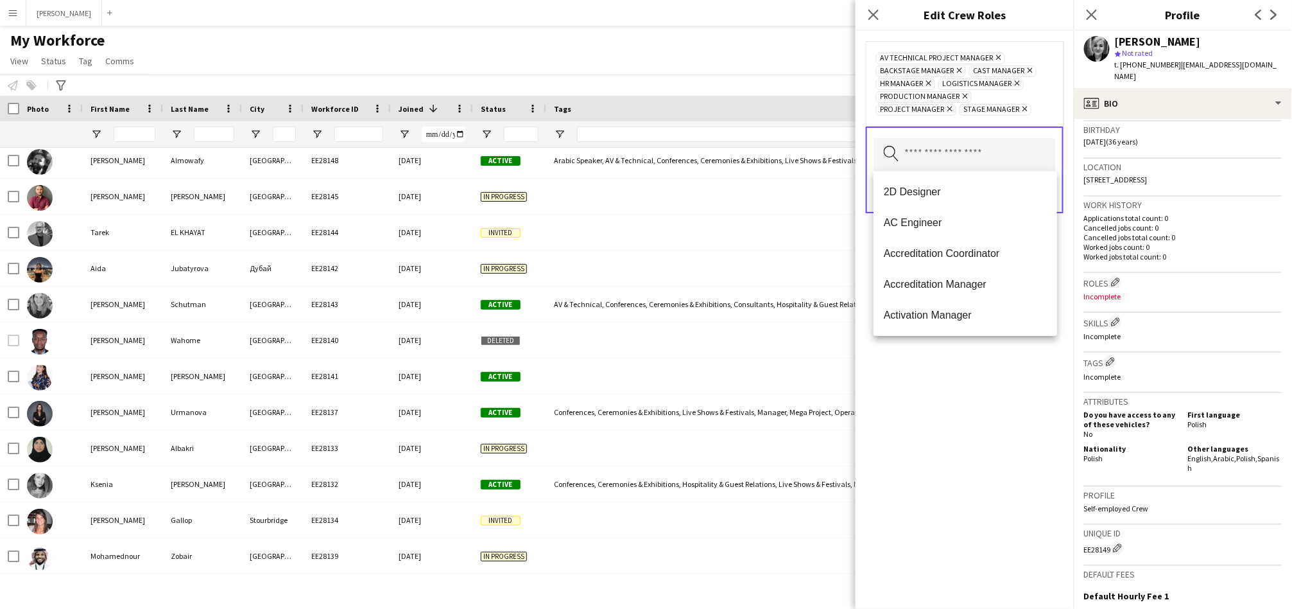
click at [914, 392] on div "AV Technical Project Manager Remove Backstage Manager Remove Cast Manager Remov…" at bounding box center [965, 320] width 218 height 578
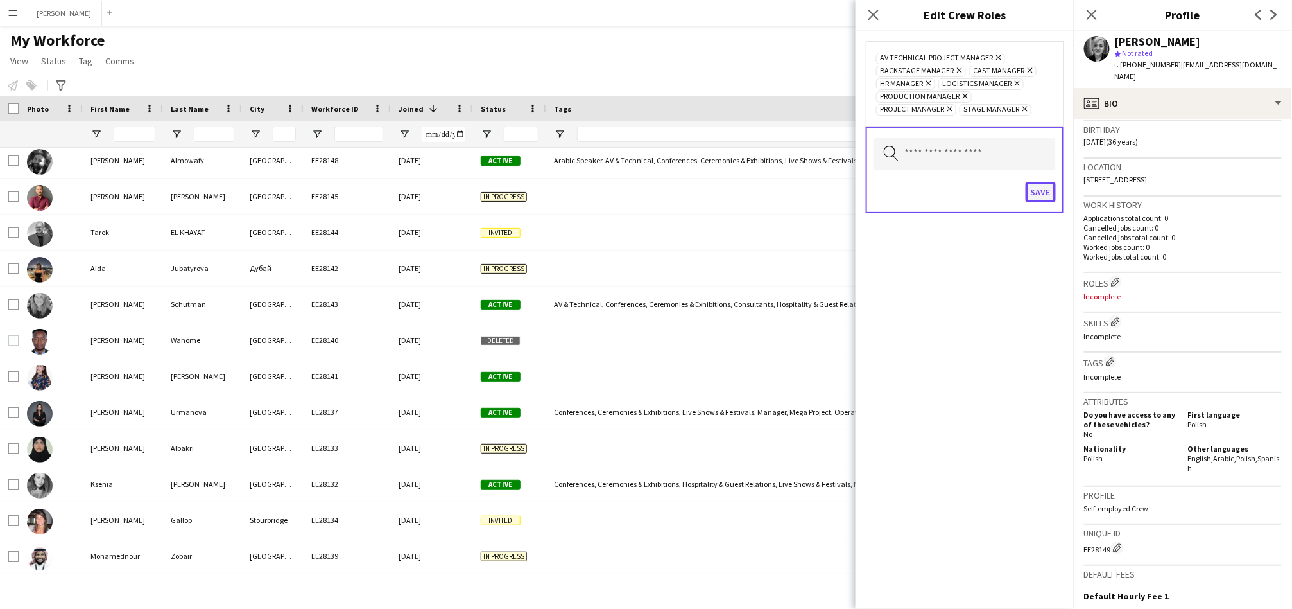
click at [1053, 189] on button "Save" at bounding box center [1041, 192] width 30 height 21
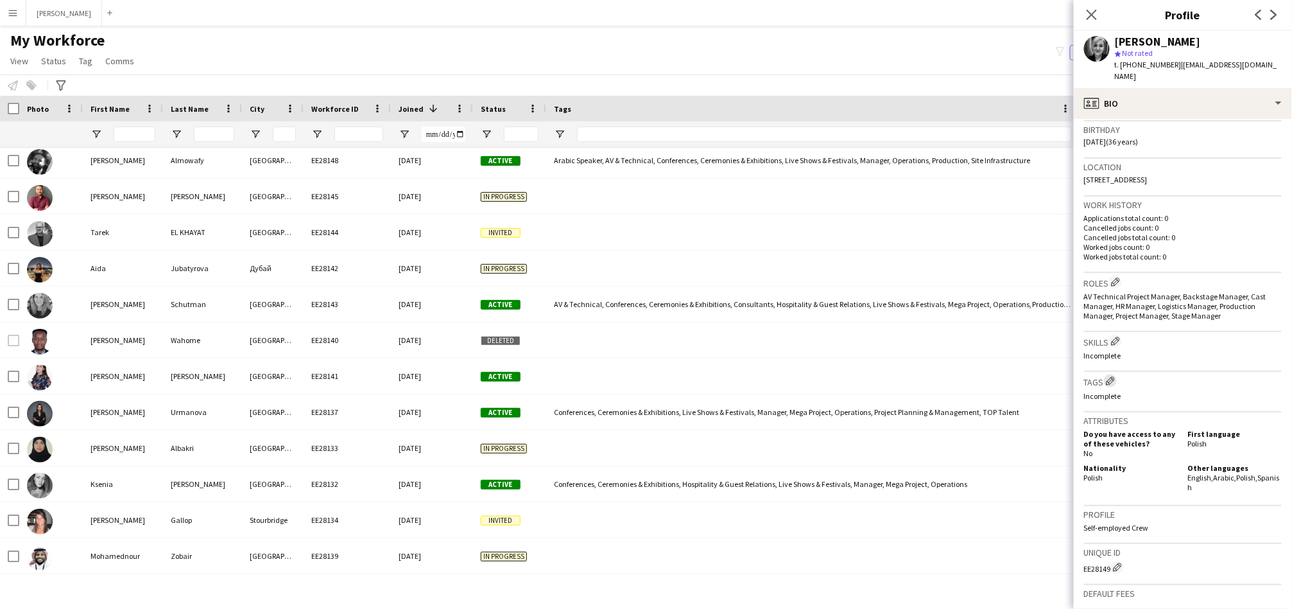
click at [1109, 376] on app-icon "Edit crew company tags" at bounding box center [1110, 380] width 9 height 9
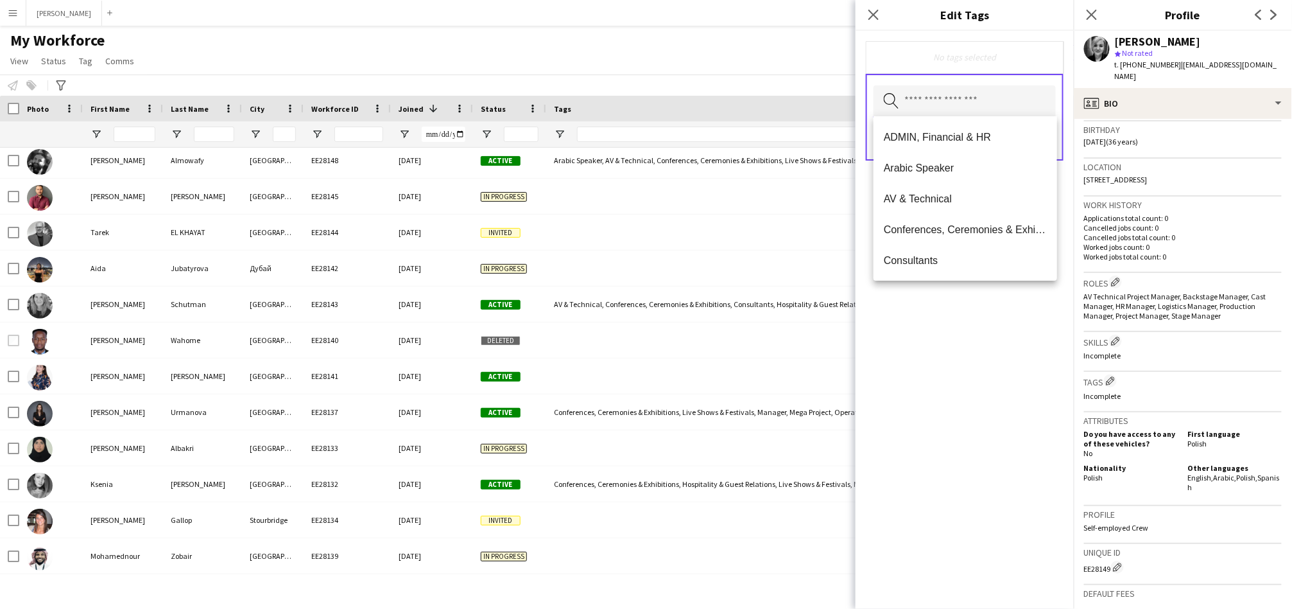
click at [941, 100] on input "text" at bounding box center [965, 101] width 182 height 32
click at [912, 194] on span "AV & Technical" at bounding box center [965, 199] width 163 height 12
type input "***"
click at [939, 132] on span "Conferences, Ceremonies & Exhibitions" at bounding box center [965, 138] width 163 height 12
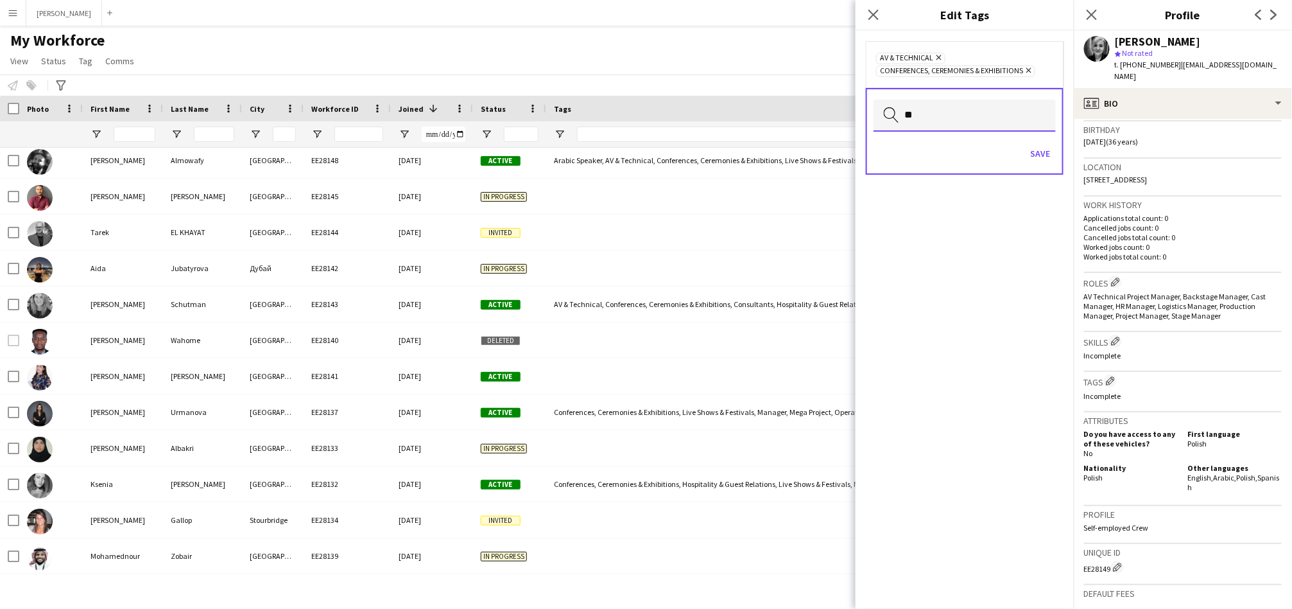
type input "*"
type input "**"
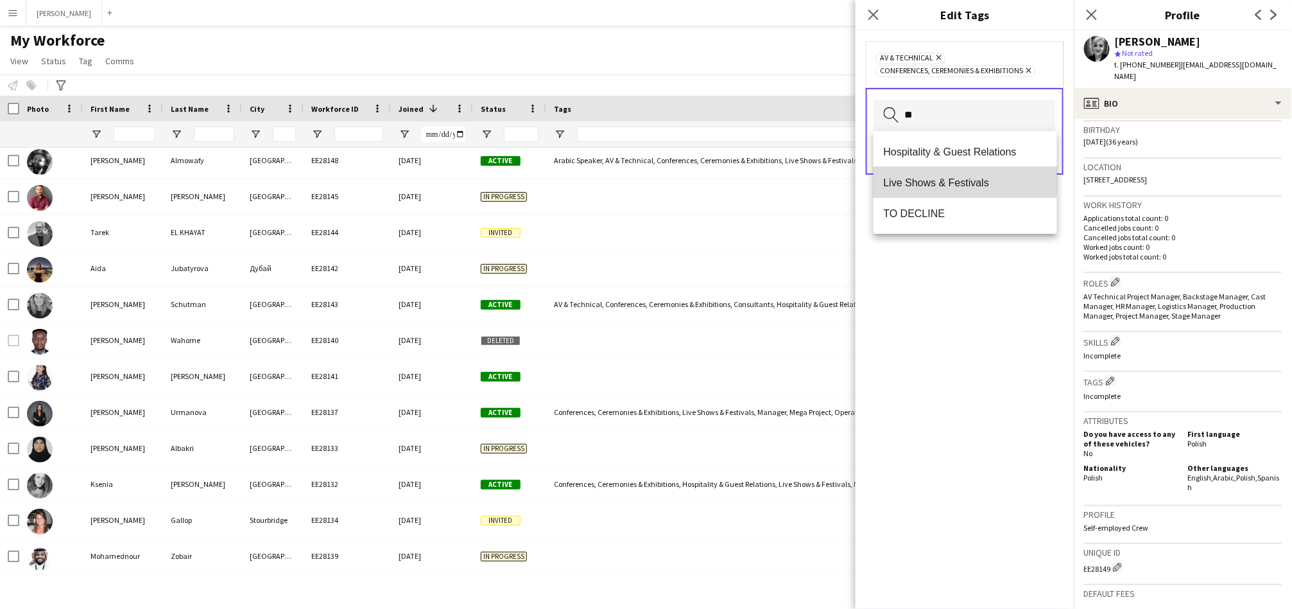
click at [925, 177] on span "Live Shows & Festivals" at bounding box center [965, 183] width 163 height 12
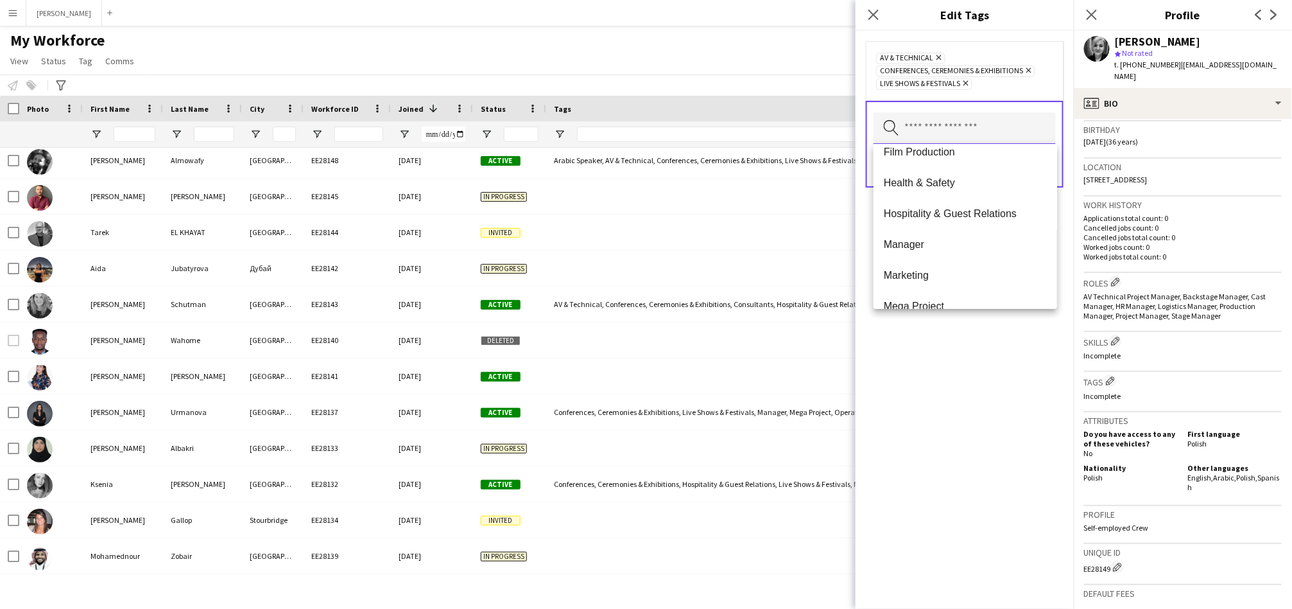
scroll to position [570, 0]
click at [903, 238] on span "Manager" at bounding box center [965, 242] width 163 height 12
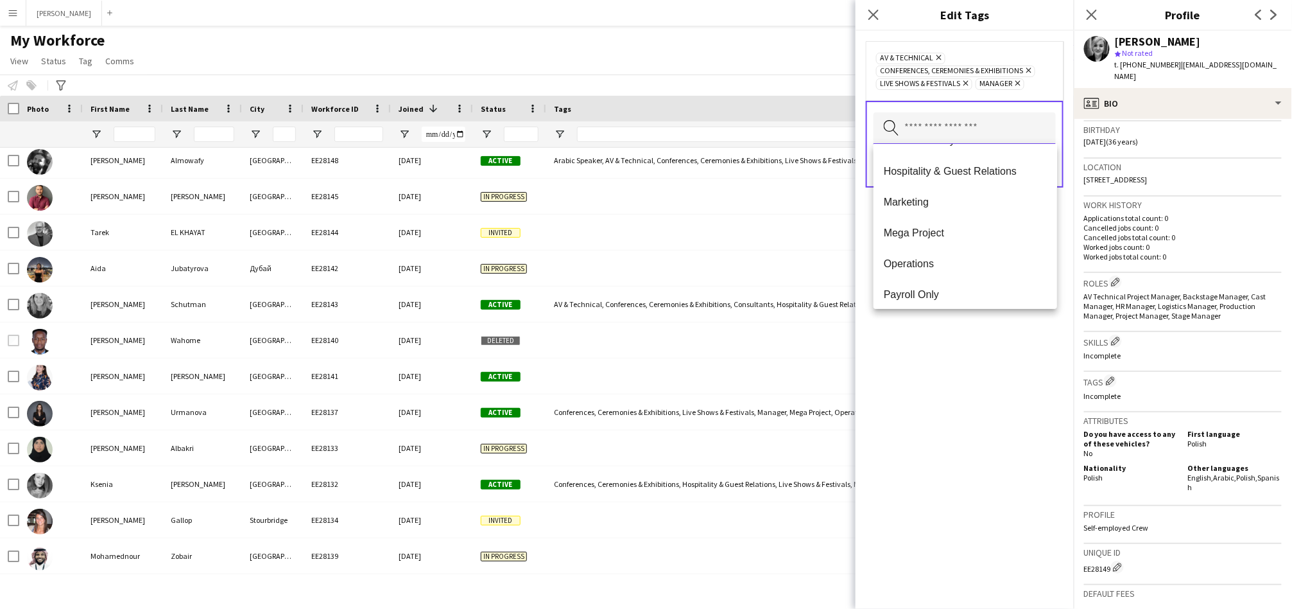
scroll to position [611, 0]
click at [907, 196] on span "Marketing" at bounding box center [965, 201] width 163 height 12
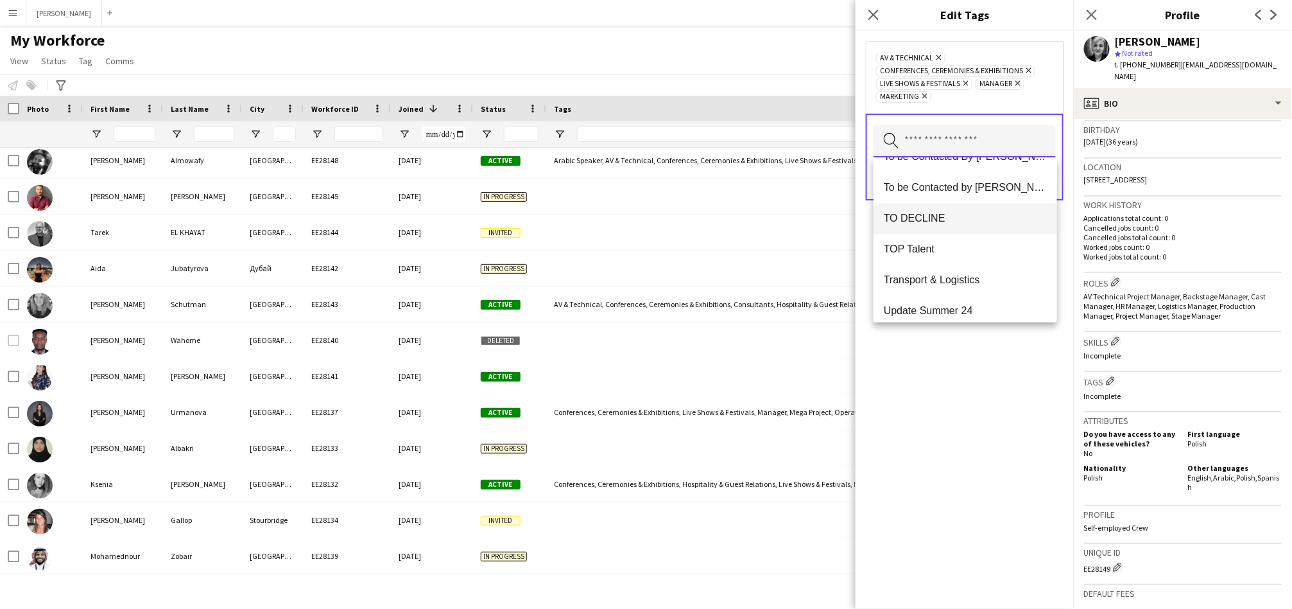
scroll to position [1293, 0]
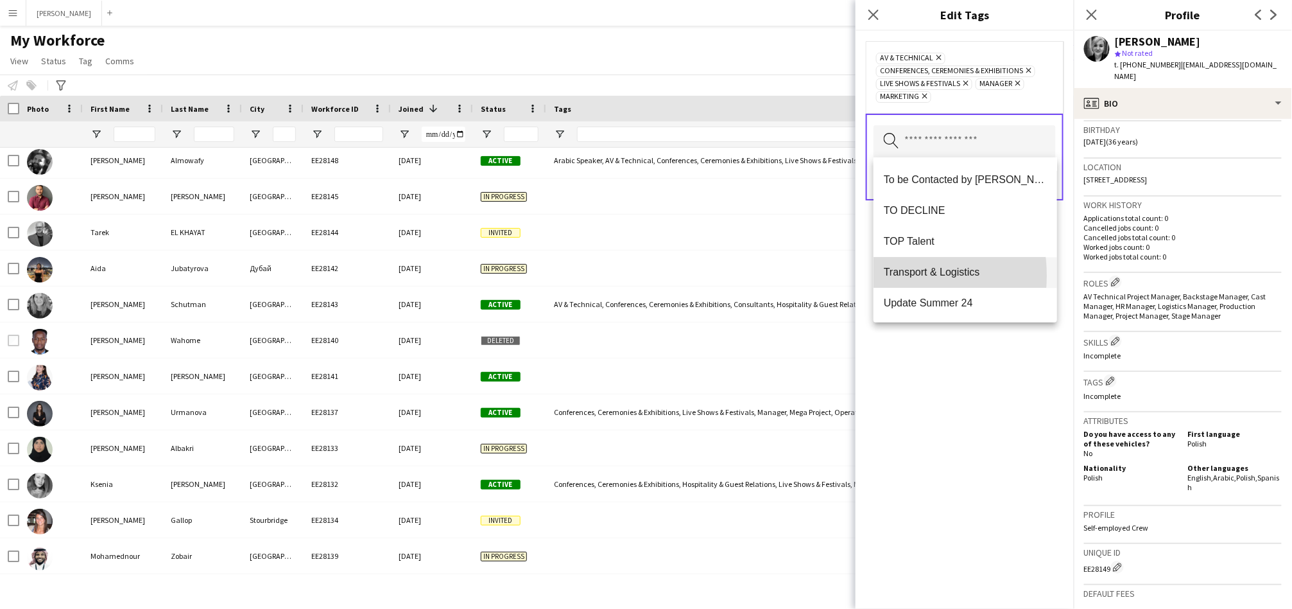
click at [891, 274] on span "Transport & Logistics" at bounding box center [965, 272] width 163 height 12
drag, startPoint x: 919, startPoint y: 201, endPoint x: 934, endPoint y: 120, distance: 82.2
click at [934, 120] on body "Menu Boards Boards Boards All jobs Status Workforce Workforce My Workforce Recr…" at bounding box center [646, 304] width 1292 height 609
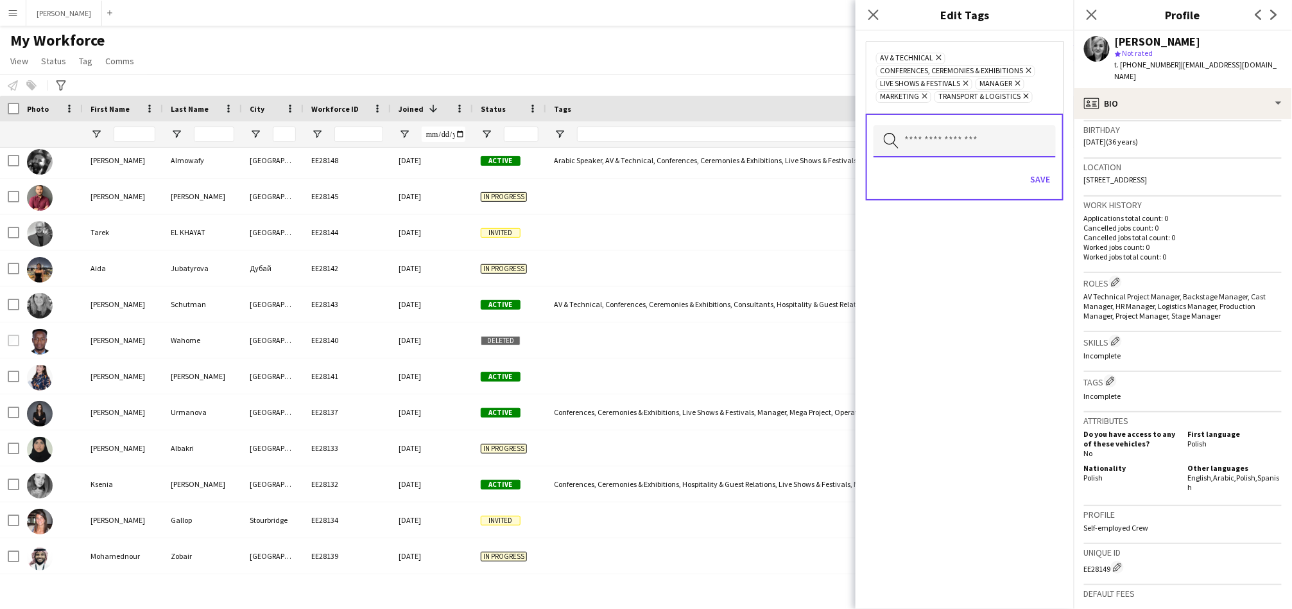
click at [927, 147] on input "text" at bounding box center [965, 141] width 182 height 32
type input "****"
click at [915, 169] on mat-option "Stage Manager" at bounding box center [966, 178] width 184 height 31
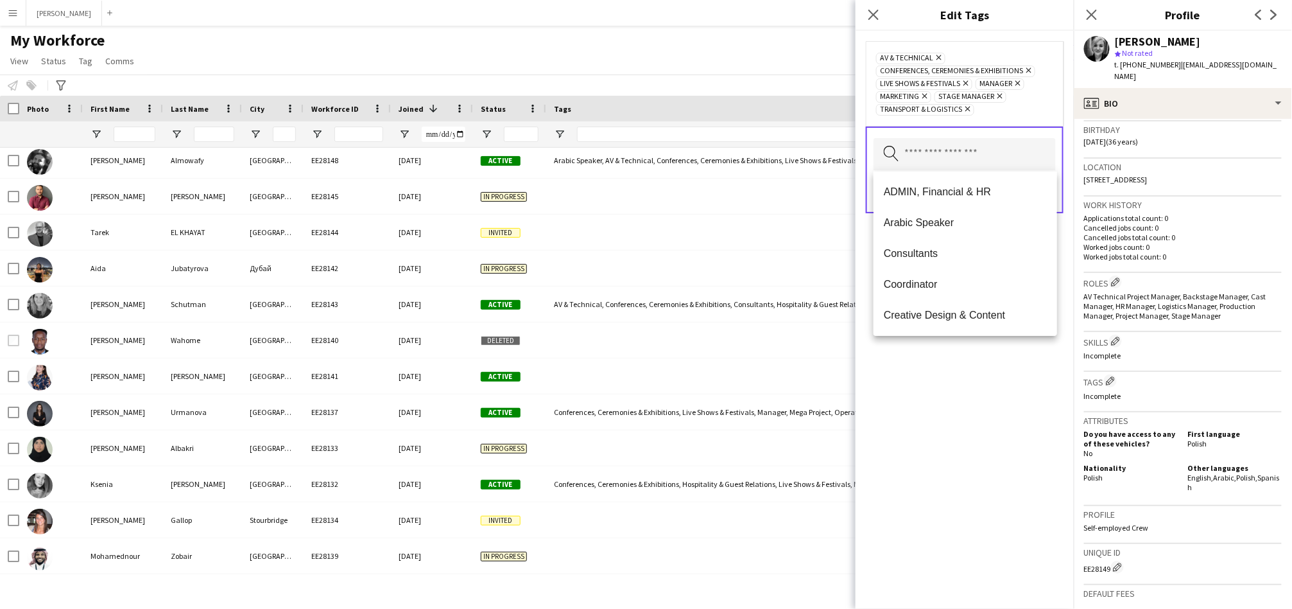
click at [962, 452] on div "AV & Technical Remove Conferences, Ceremonies & Exhibitions Remove Live Shows &…" at bounding box center [965, 320] width 218 height 578
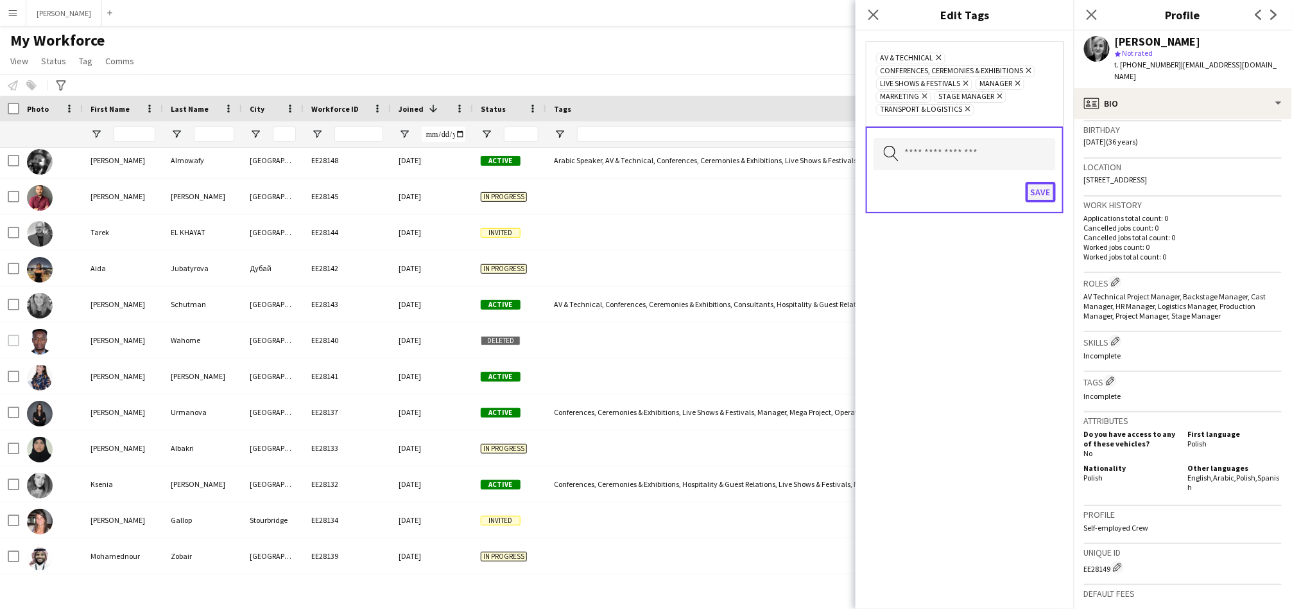
click at [1038, 194] on button "Save" at bounding box center [1041, 192] width 30 height 21
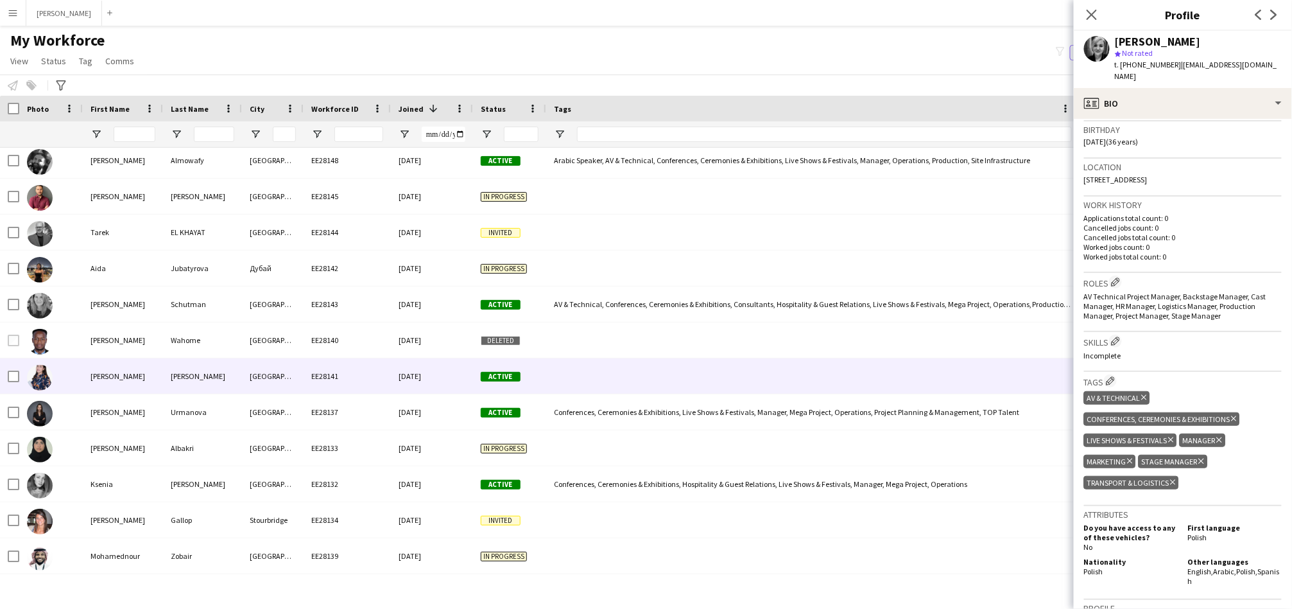
click at [326, 368] on div "EE28141" at bounding box center [347, 375] width 87 height 35
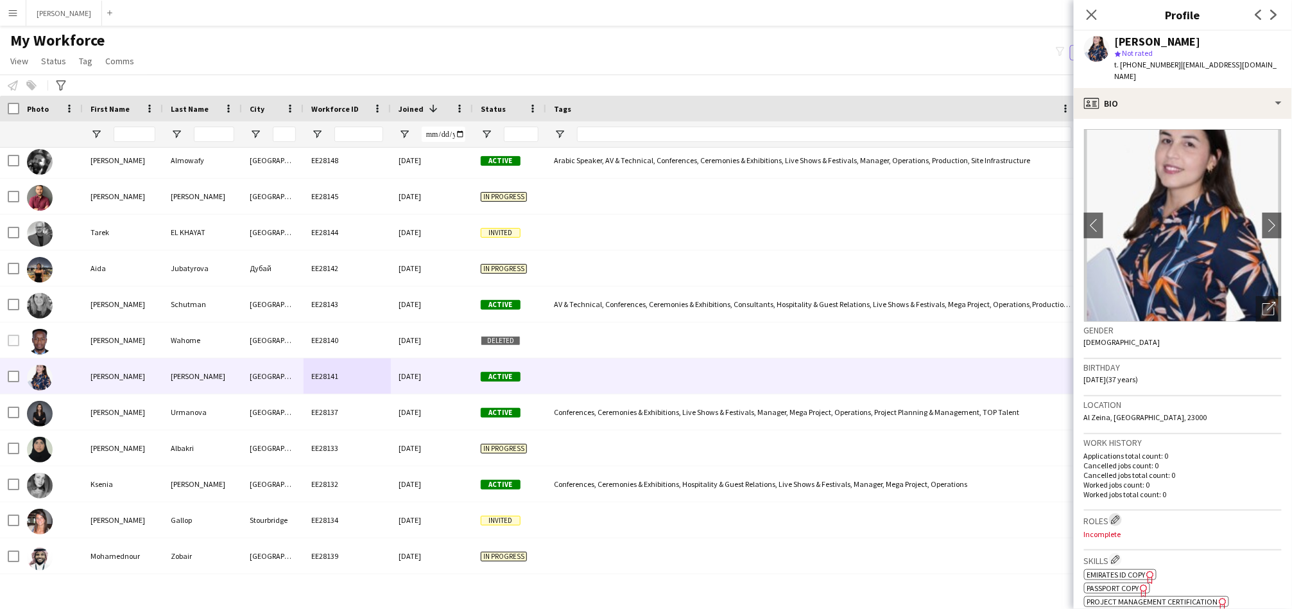
click at [1122, 513] on button "Edit crew company roles" at bounding box center [1115, 519] width 13 height 13
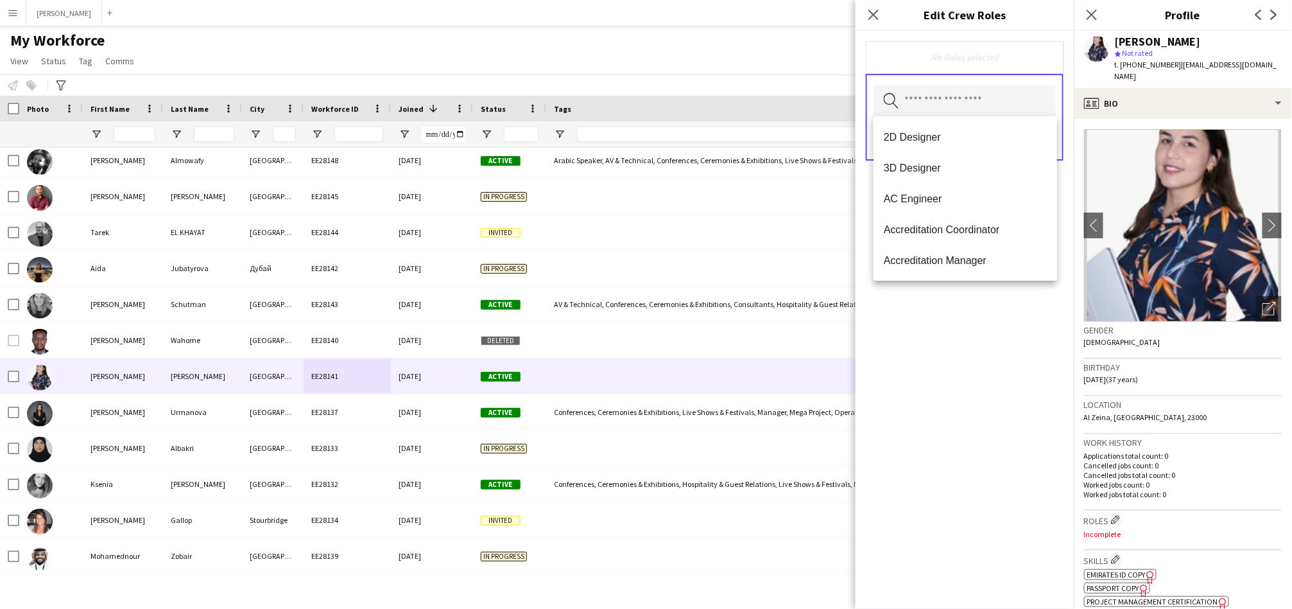
click at [1007, 106] on input "text" at bounding box center [965, 101] width 182 height 32
type input "**********"
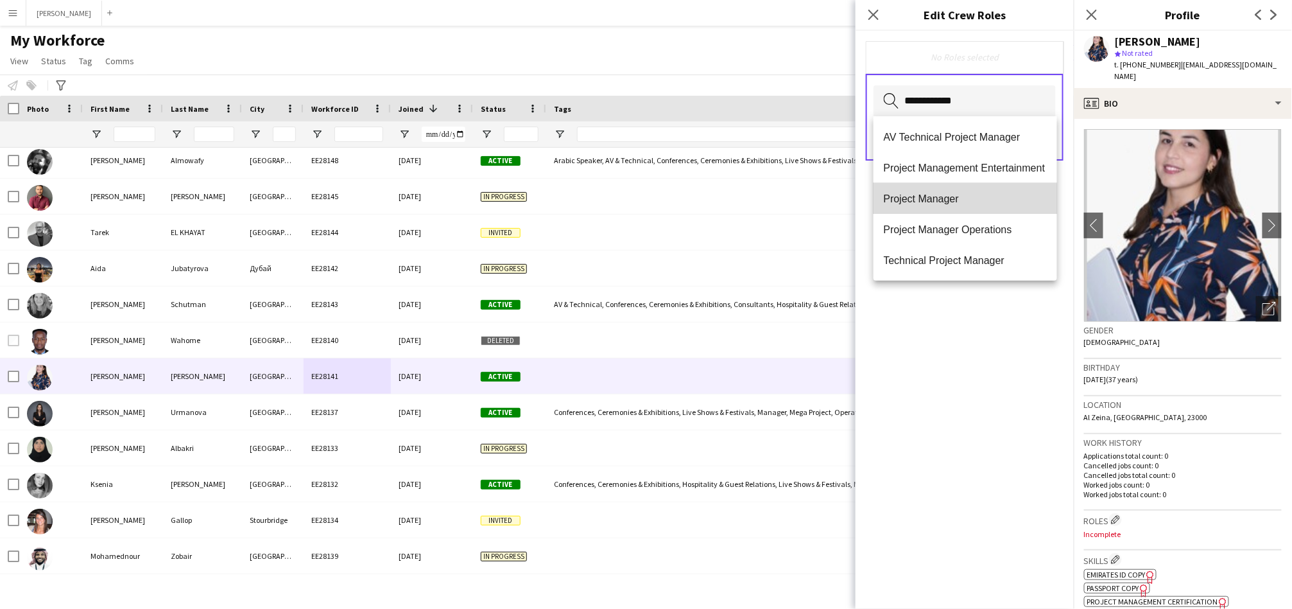
click at [935, 205] on mat-option "Project Manager" at bounding box center [966, 198] width 184 height 31
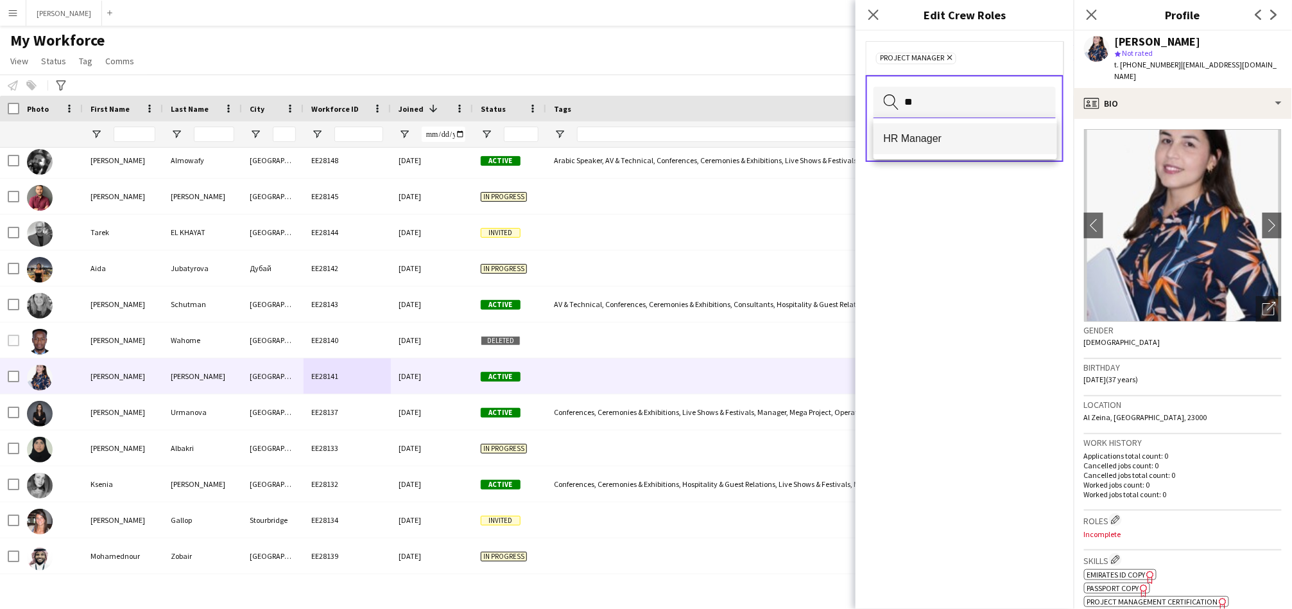
type input "**"
click at [960, 148] on mat-option "HR Manager" at bounding box center [966, 138] width 184 height 31
type input "**********"
click at [960, 148] on mat-option "Operations Manager" at bounding box center [966, 138] width 184 height 31
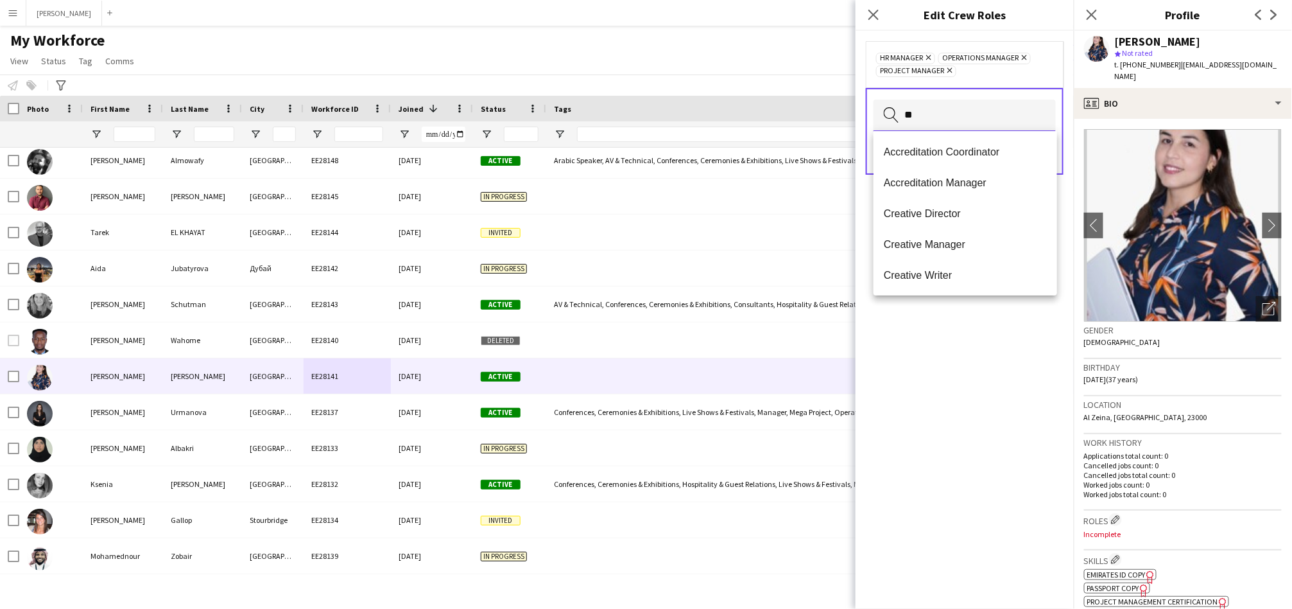
type input "*"
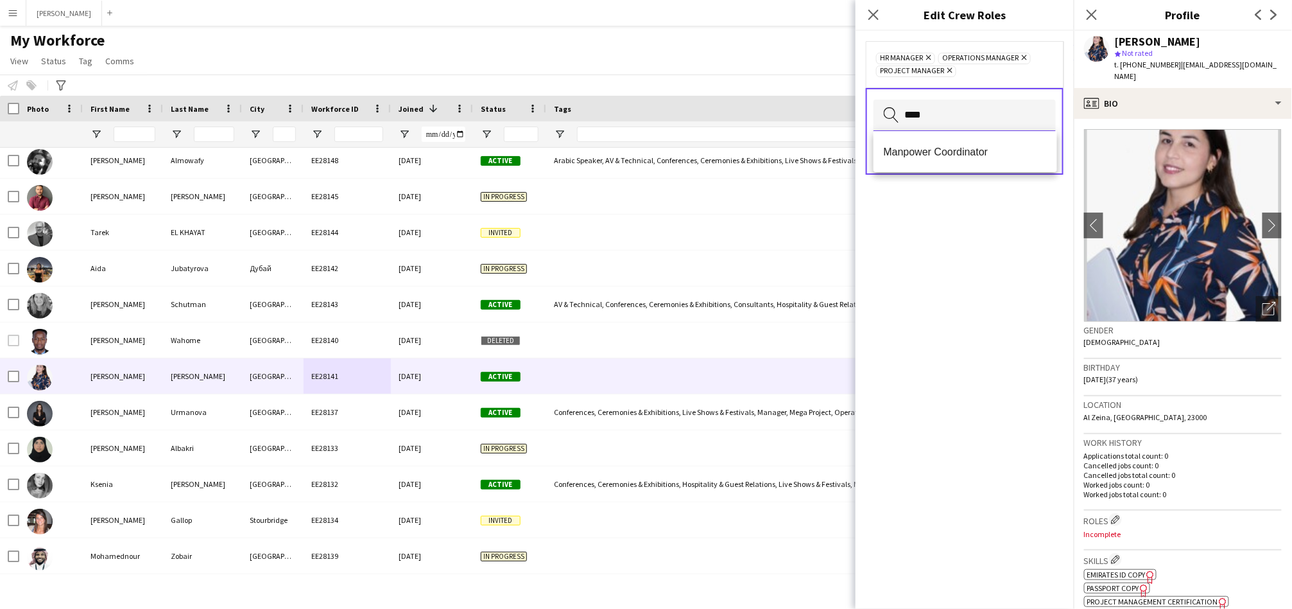
type input "****"
click at [960, 148] on span "Manpower Coordinator" at bounding box center [965, 152] width 163 height 12
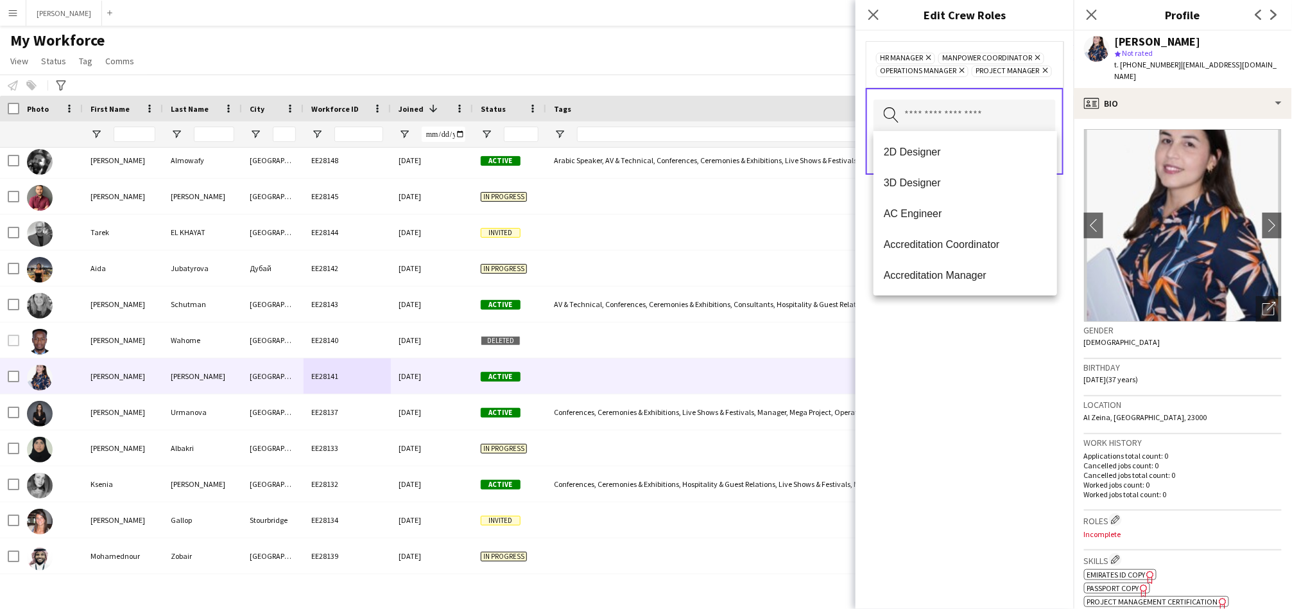
click at [927, 333] on div "HR Manager Remove Manpower Coordinator Remove Operations Manager Remove Project…" at bounding box center [965, 320] width 218 height 578
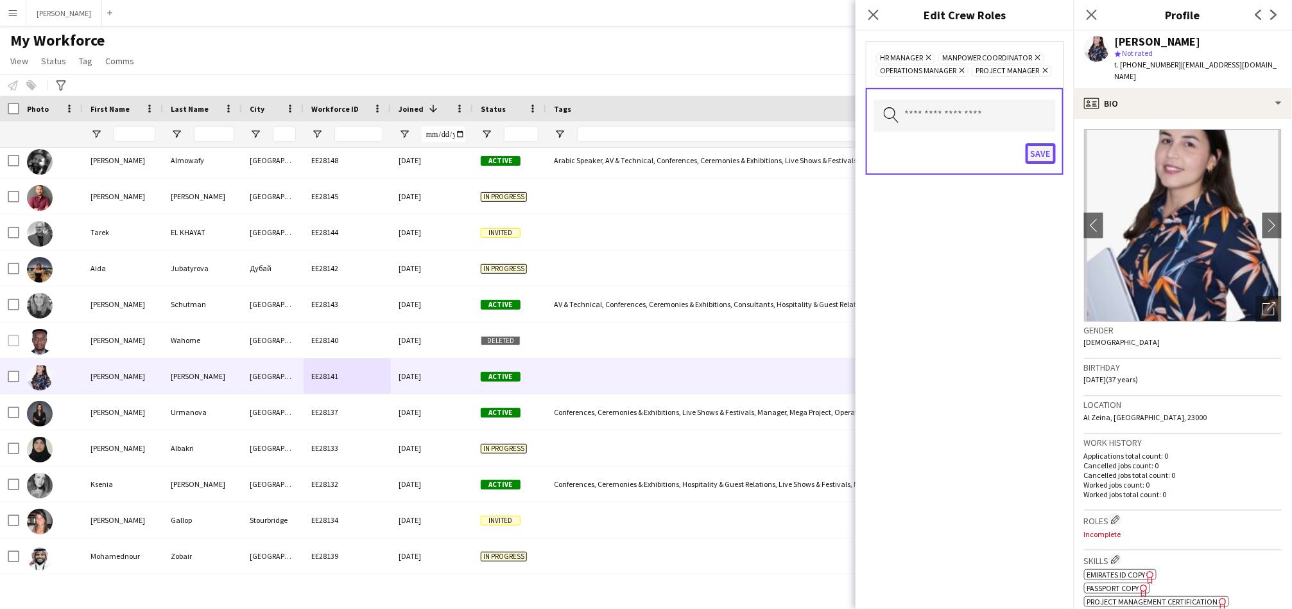
click at [1038, 153] on button "Save" at bounding box center [1041, 153] width 30 height 21
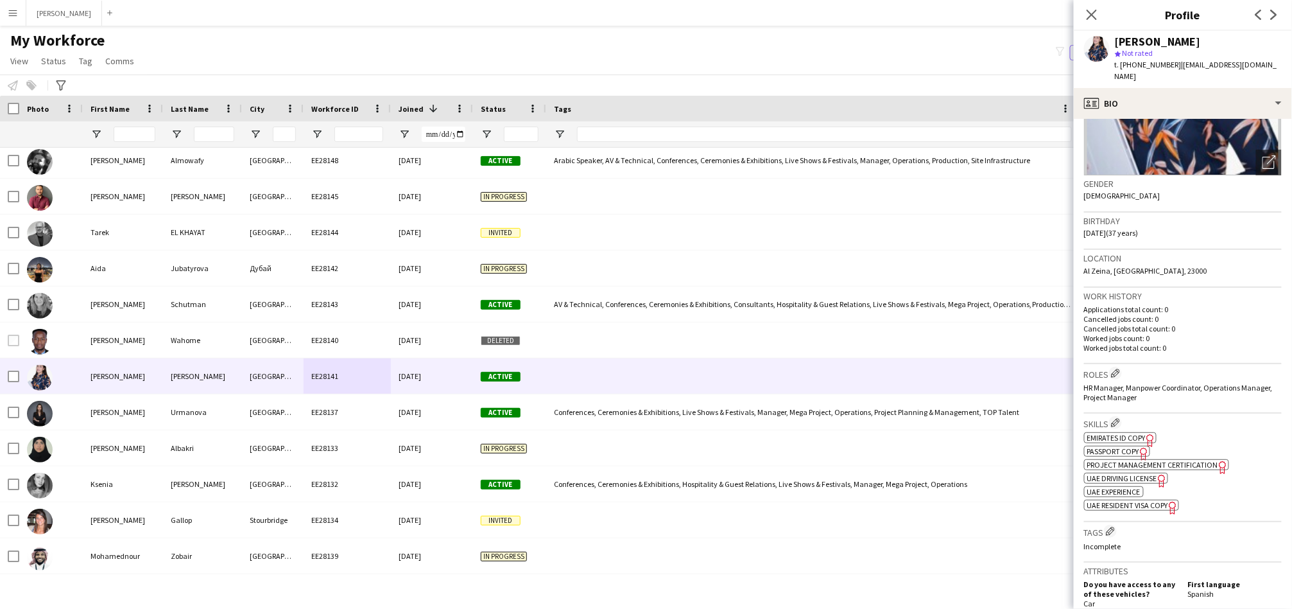
scroll to position [149, 0]
click at [1111, 524] on app-icon "Edit crew company tags" at bounding box center [1110, 528] width 9 height 9
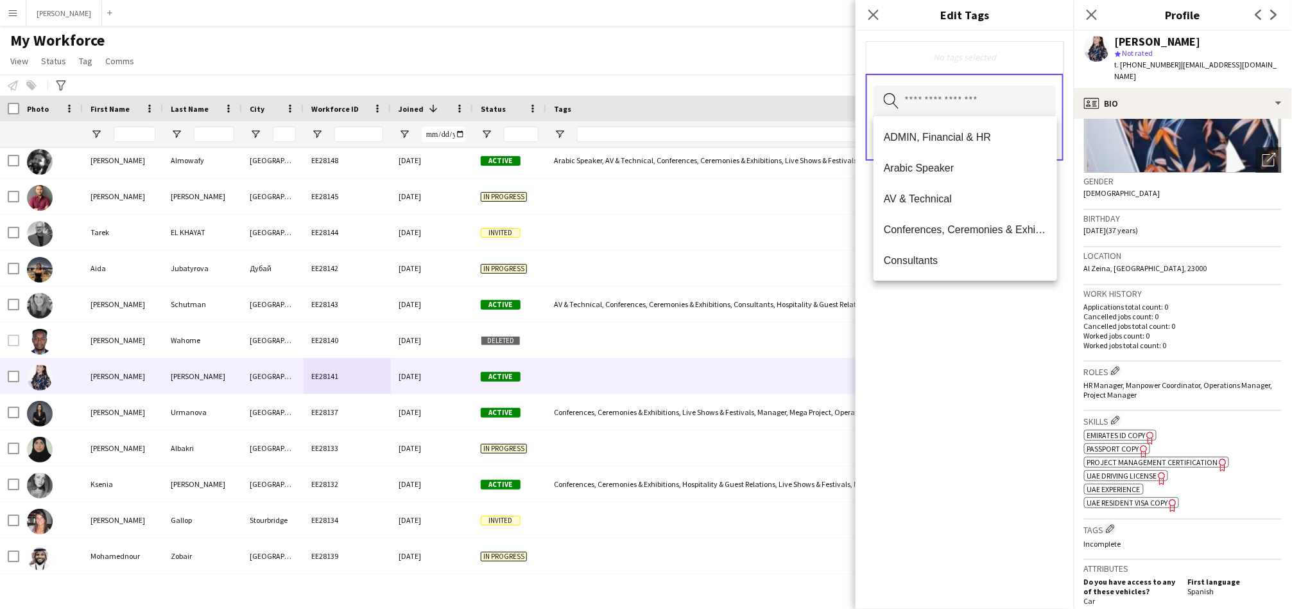
click at [932, 96] on input "text" at bounding box center [965, 101] width 182 height 32
click at [923, 131] on span "ADMIN, Financial & HR" at bounding box center [965, 137] width 163 height 12
click at [945, 92] on input "text" at bounding box center [965, 103] width 182 height 32
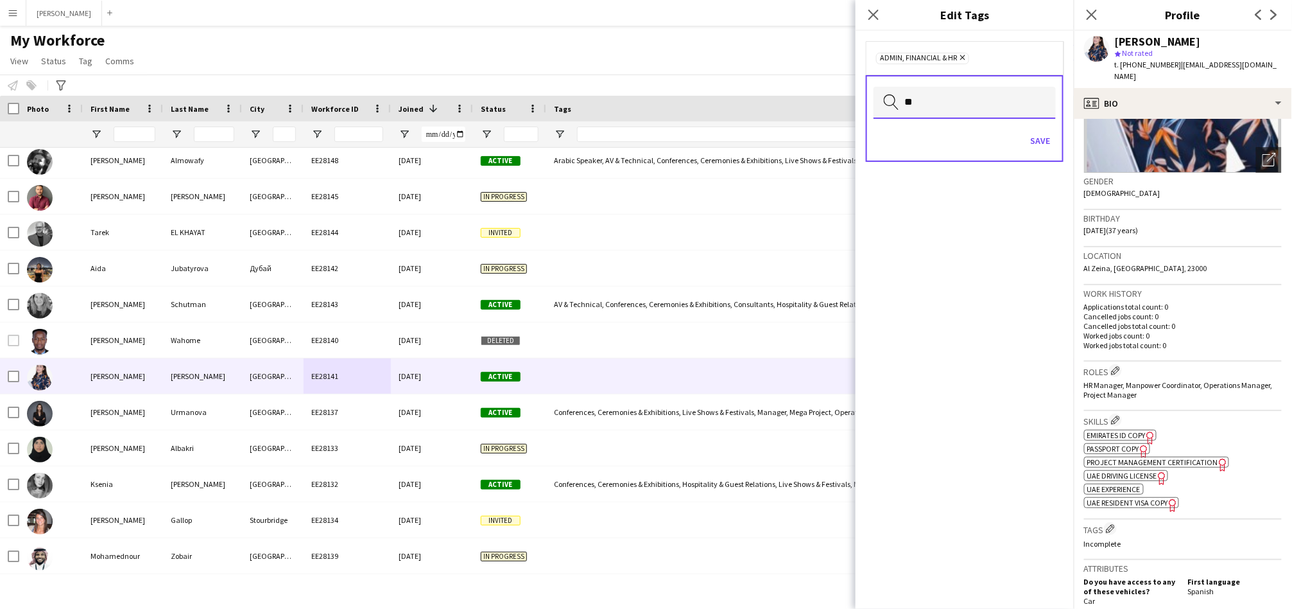
type input "*"
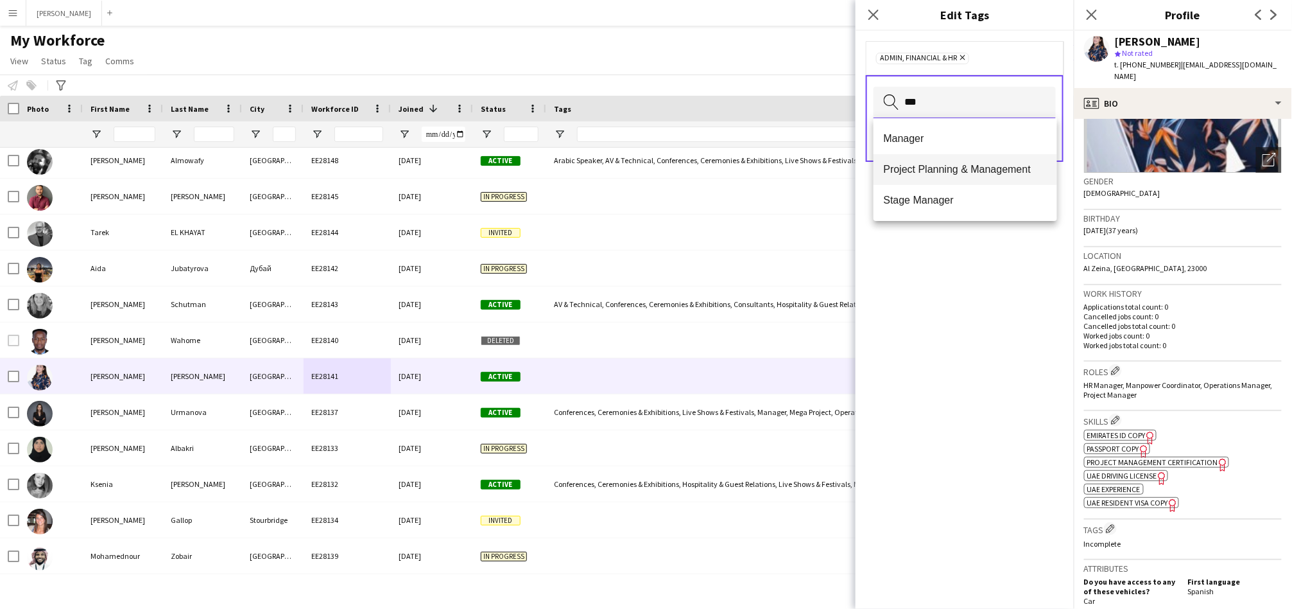
type input "***"
click at [932, 161] on mat-option "Project Planning & Management" at bounding box center [966, 169] width 184 height 31
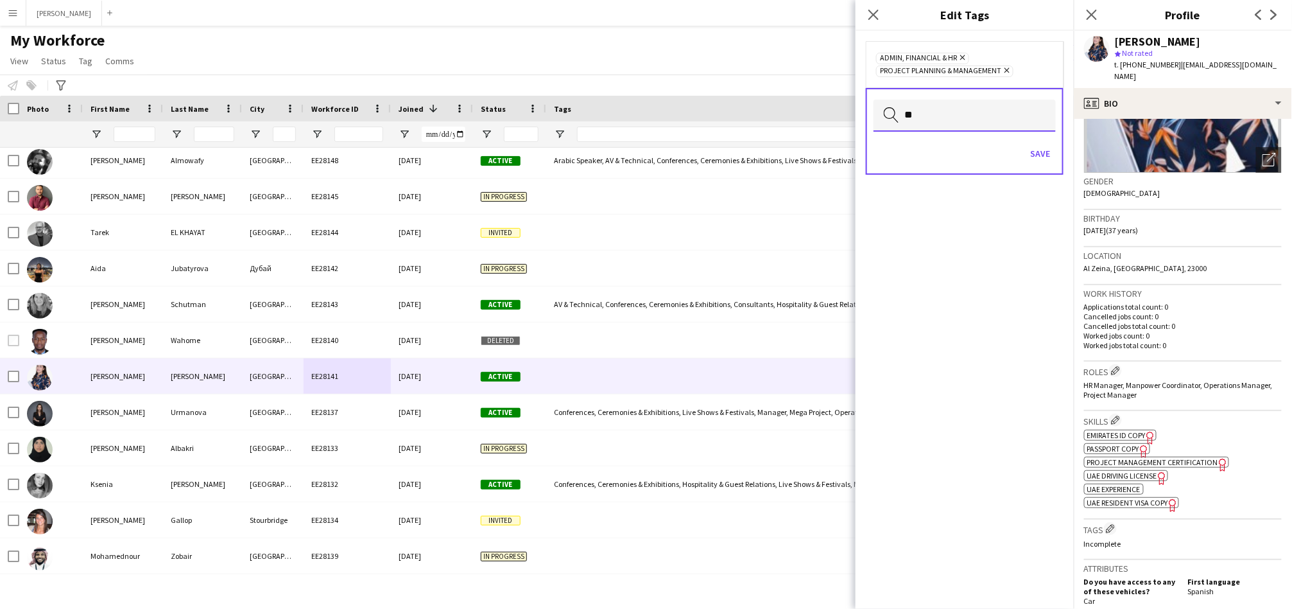
type input "*"
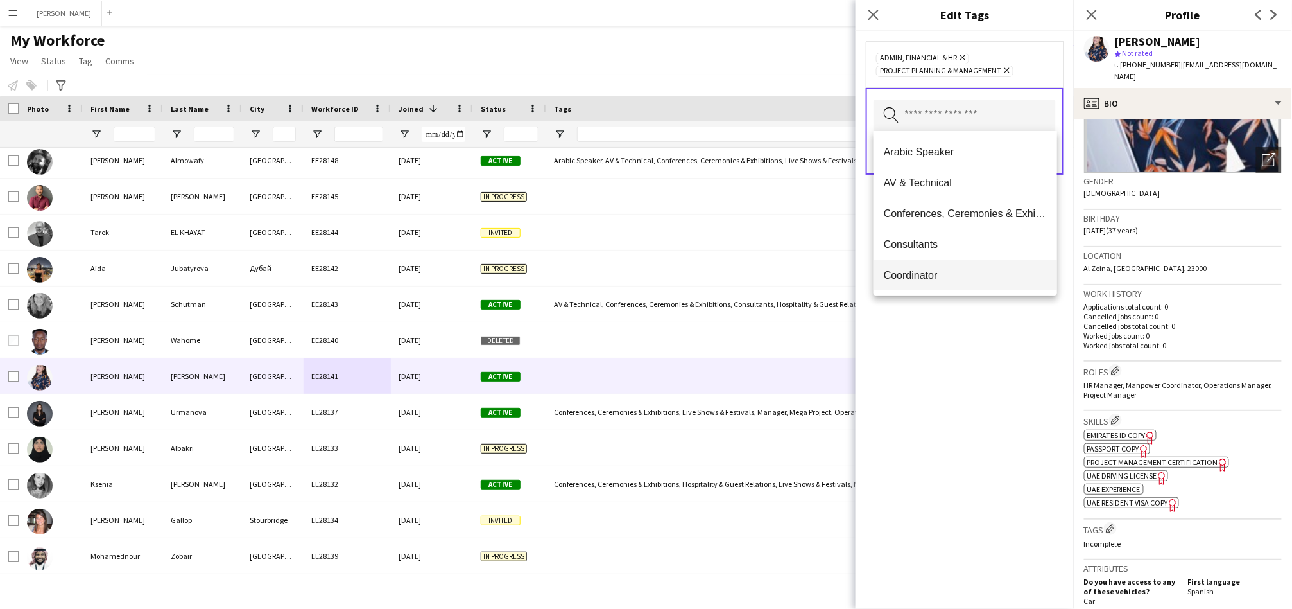
click at [925, 270] on span "Coordinator" at bounding box center [965, 275] width 163 height 12
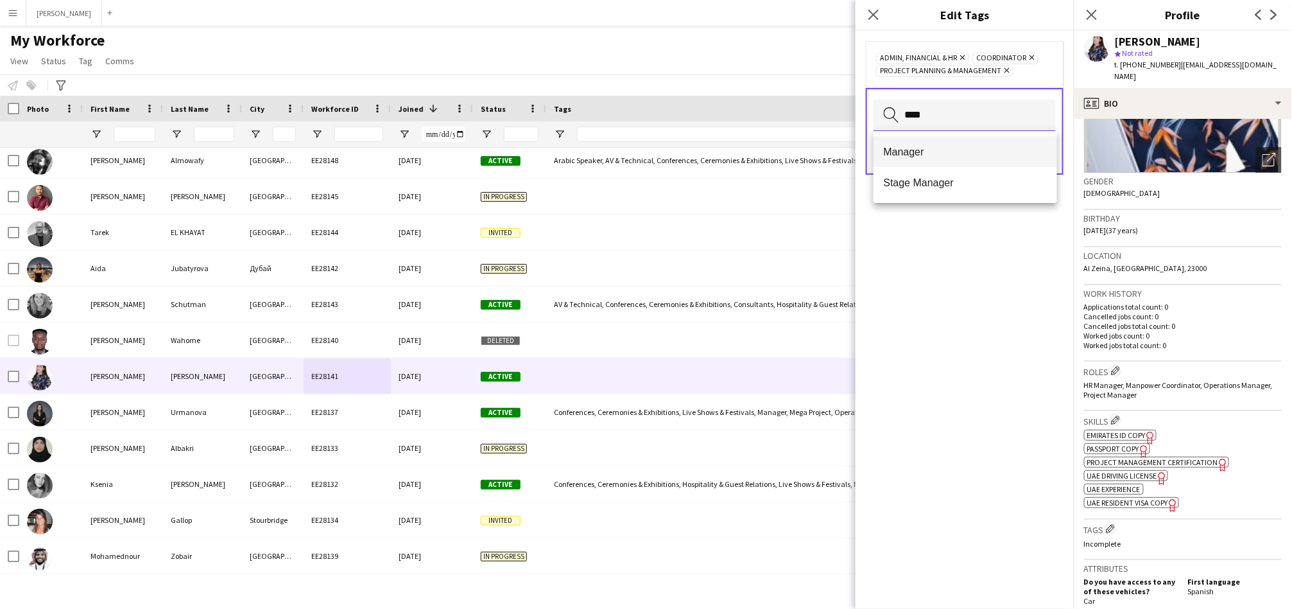
type input "****"
click at [923, 151] on span "Manager" at bounding box center [965, 152] width 163 height 12
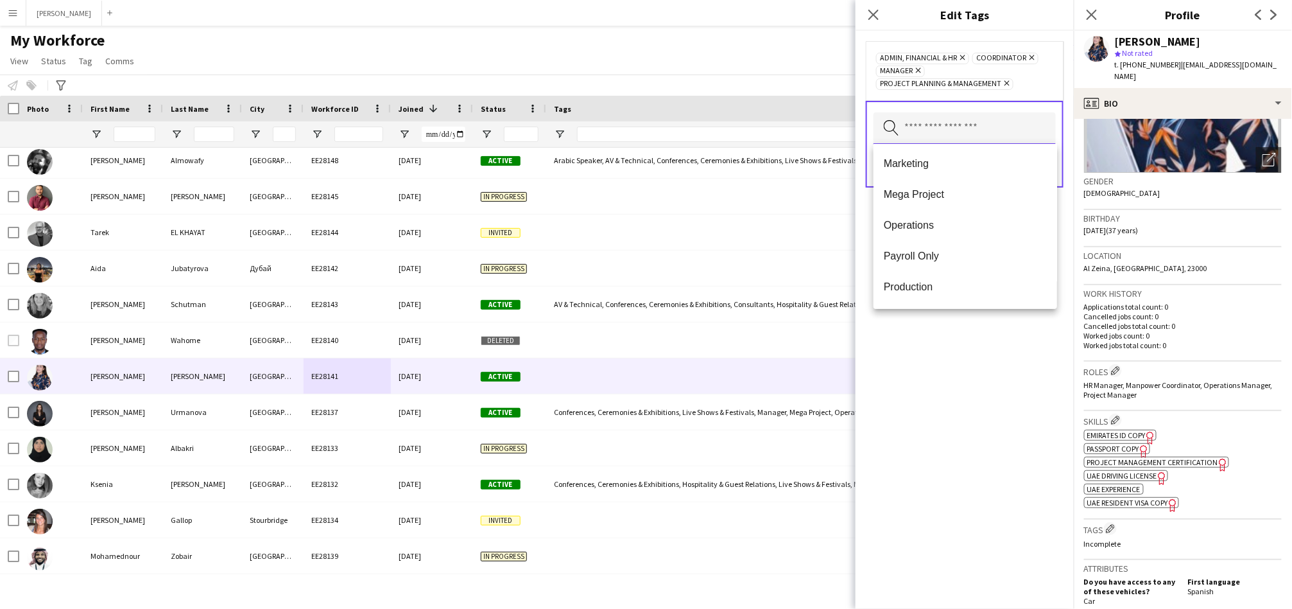
scroll to position [681, 0]
click at [903, 223] on span "Operations" at bounding box center [965, 223] width 163 height 12
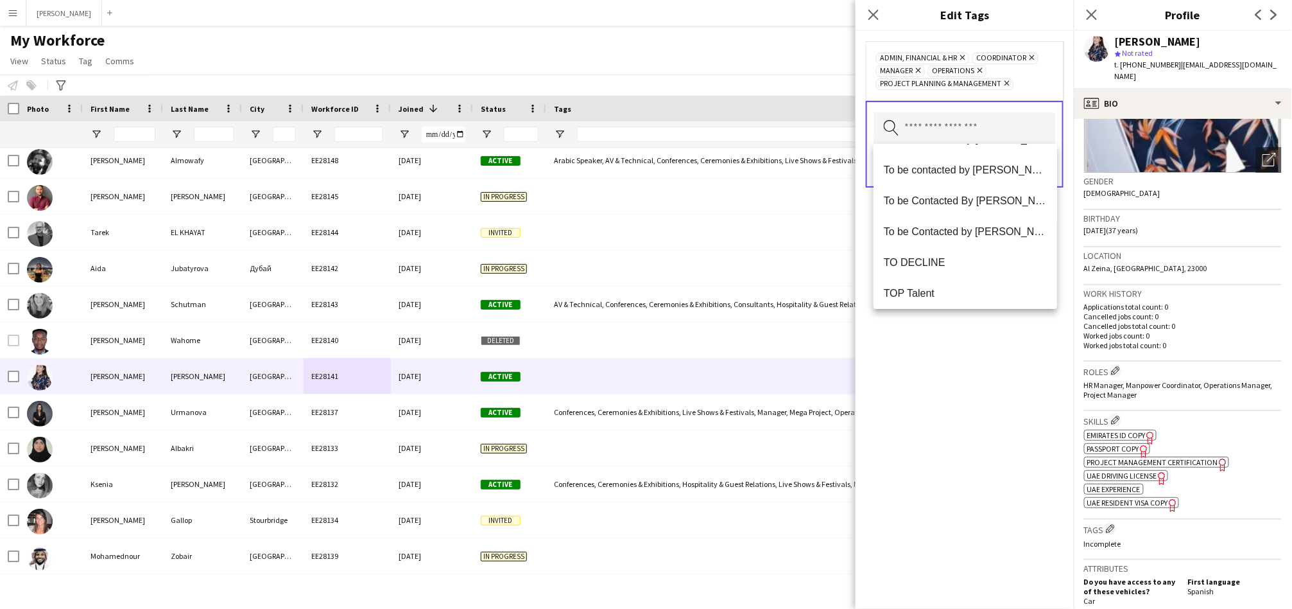
drag, startPoint x: 924, startPoint y: 265, endPoint x: 921, endPoint y: 334, distance: 69.4
click at [921, 334] on body "Menu Boards Boards Boards All jobs Status Workforce Workforce My Workforce Recr…" at bounding box center [646, 304] width 1292 height 609
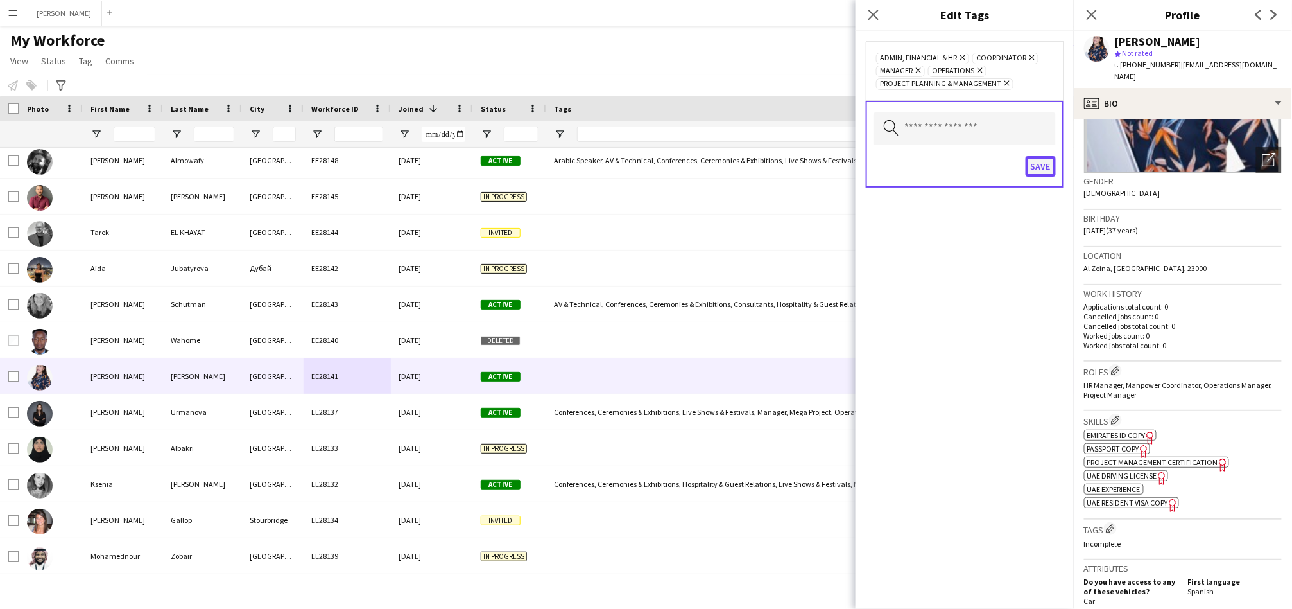
click at [1041, 166] on button "Save" at bounding box center [1041, 166] width 30 height 21
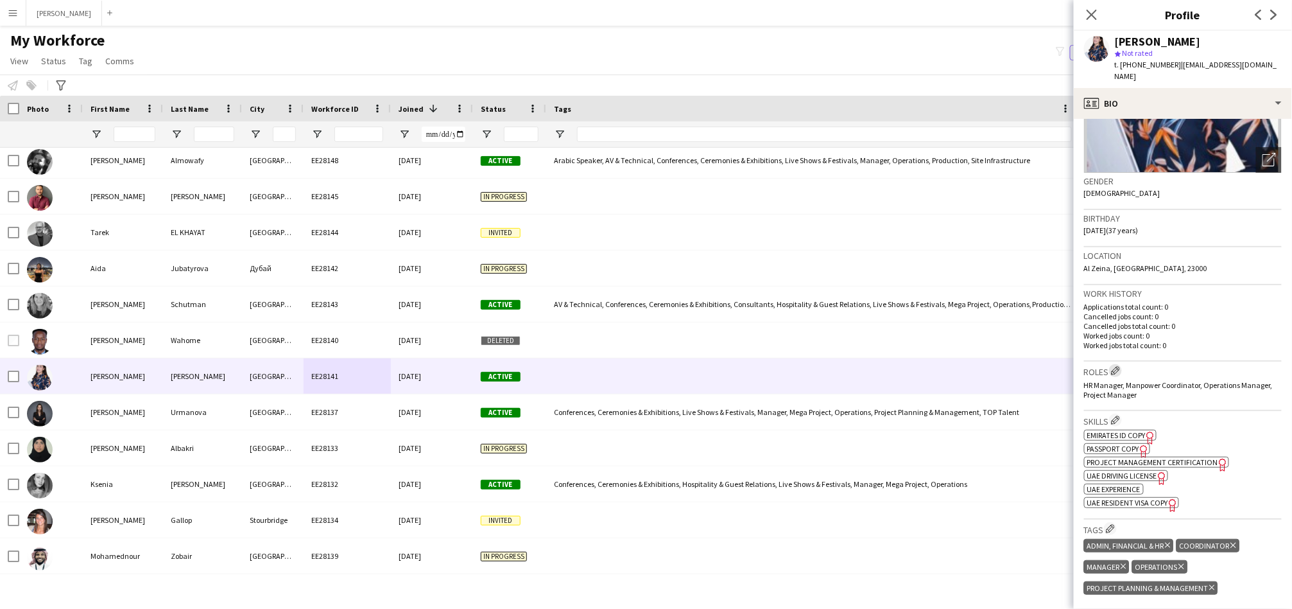
click at [1120, 366] on app-icon "Edit crew company roles" at bounding box center [1115, 370] width 9 height 9
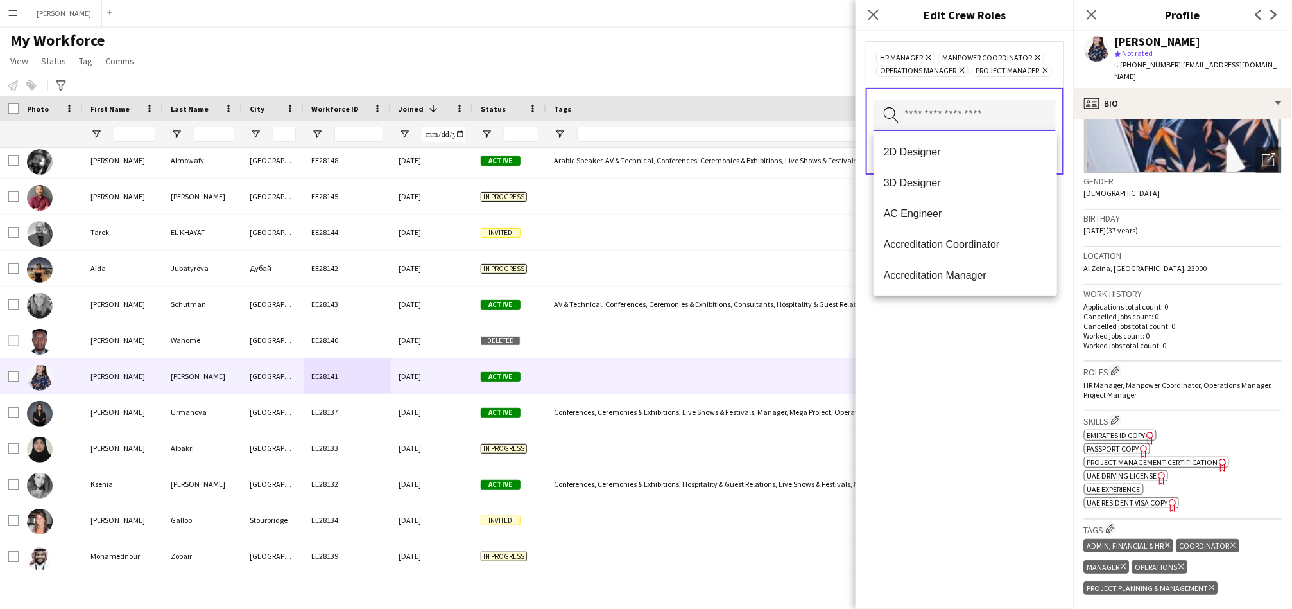
click at [996, 124] on input "text" at bounding box center [965, 116] width 182 height 32
type input "**"
click at [936, 173] on mat-option "Administrator" at bounding box center [966, 182] width 184 height 31
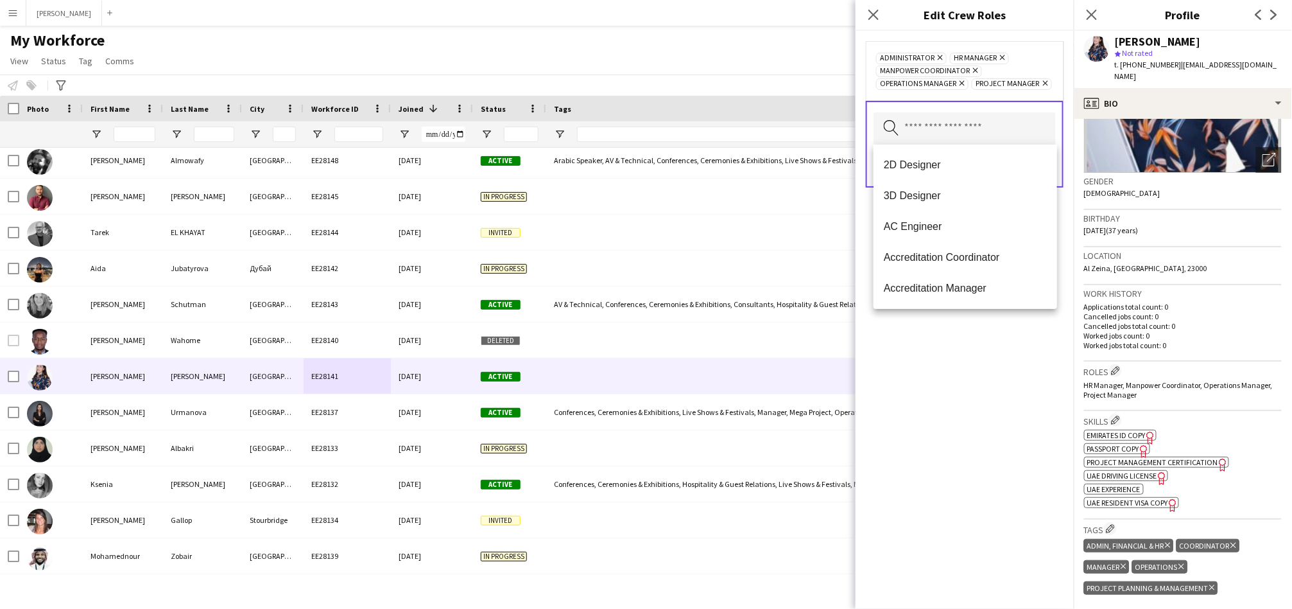
click at [928, 339] on div "Administrator Remove HR Manager Remove Manpower Coordinator Remove Operations M…" at bounding box center [965, 320] width 218 height 578
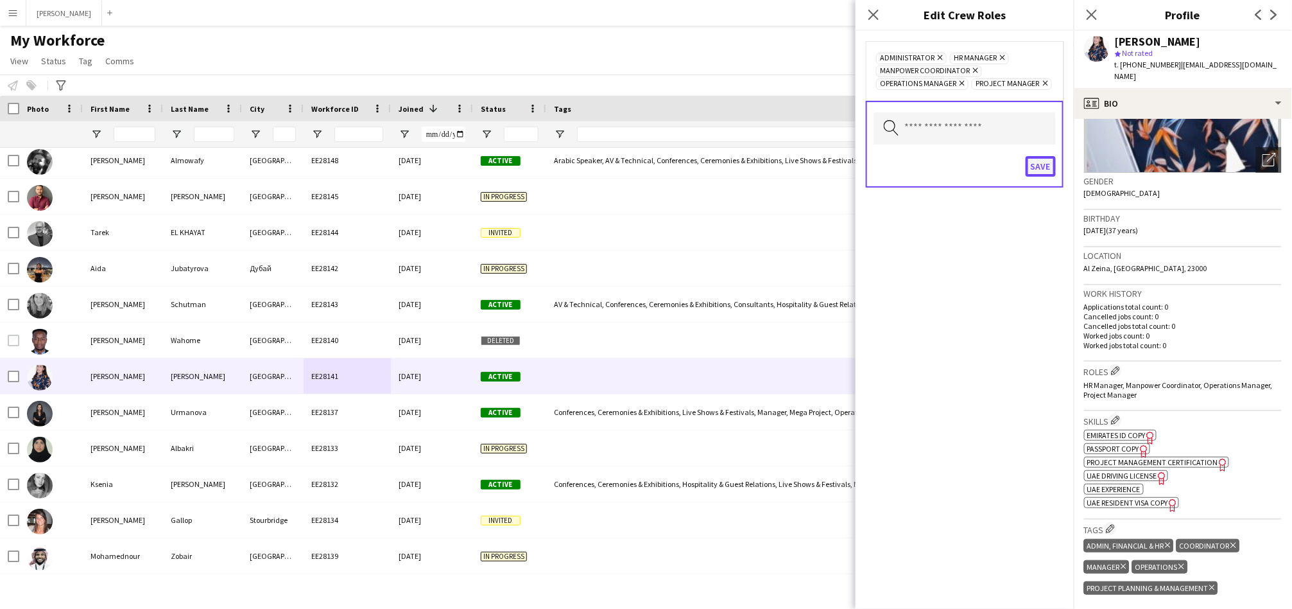
click at [1043, 161] on button "Save" at bounding box center [1041, 166] width 30 height 21
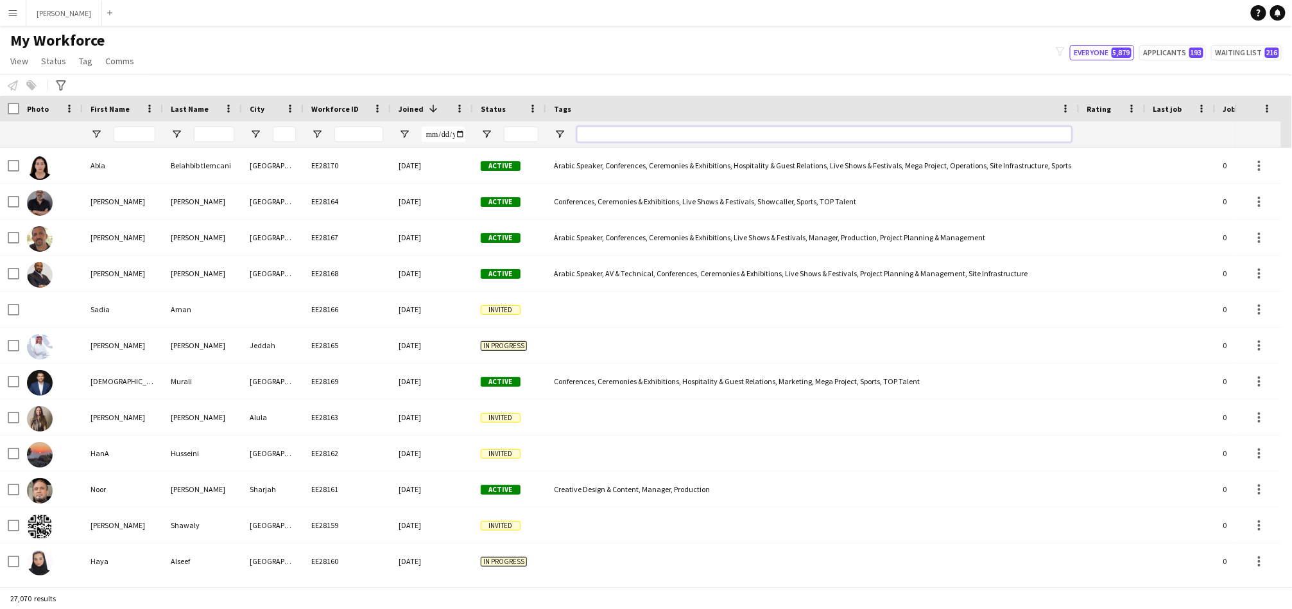
click at [712, 133] on input "Tags Filter Input" at bounding box center [824, 133] width 495 height 15
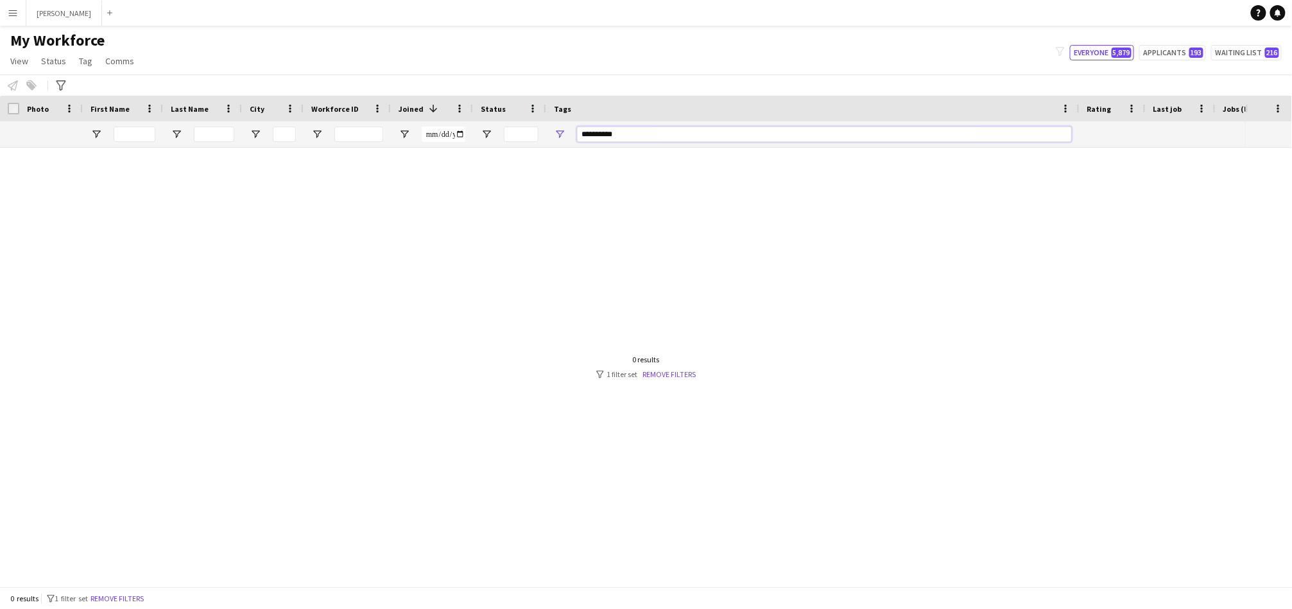
click at [641, 133] on input "**********" at bounding box center [824, 133] width 495 height 15
click at [640, 133] on input "**********" at bounding box center [824, 133] width 495 height 15
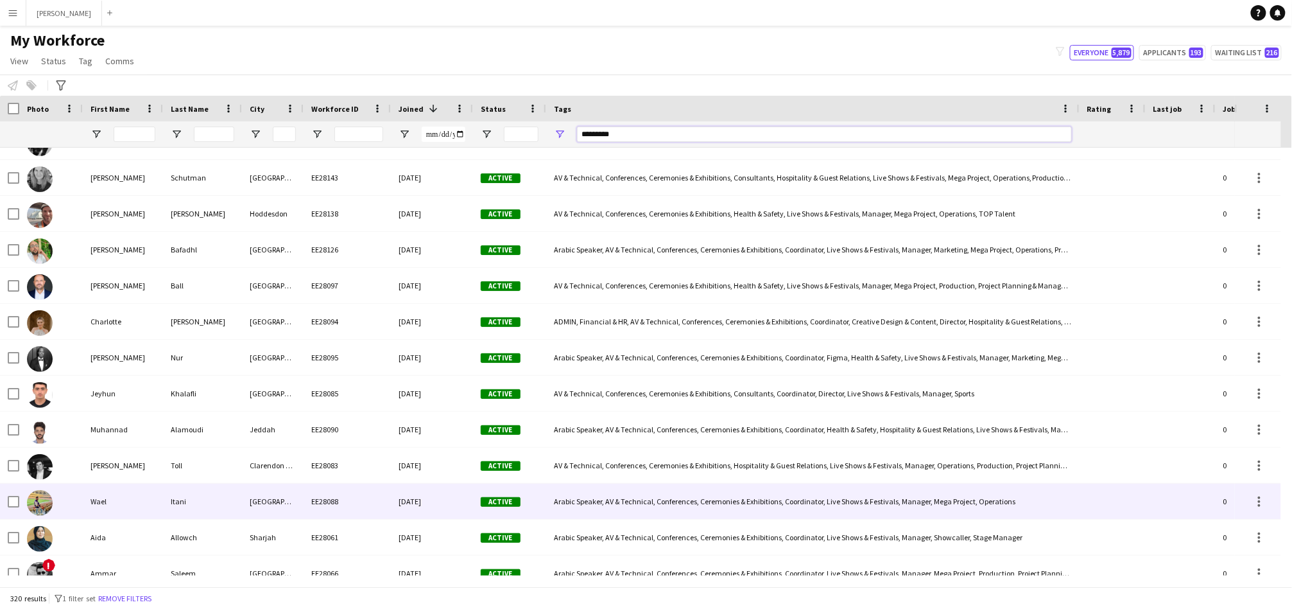
scroll to position [119, 0]
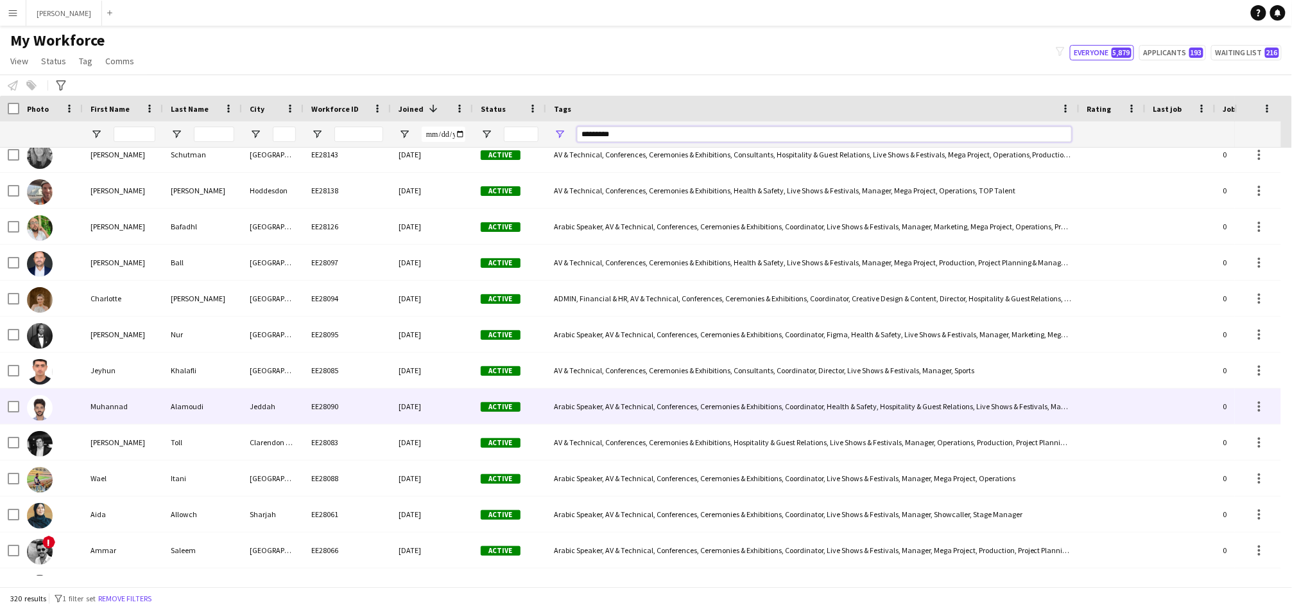
type input "*********"
click at [144, 399] on div "Muhannad" at bounding box center [123, 405] width 80 height 35
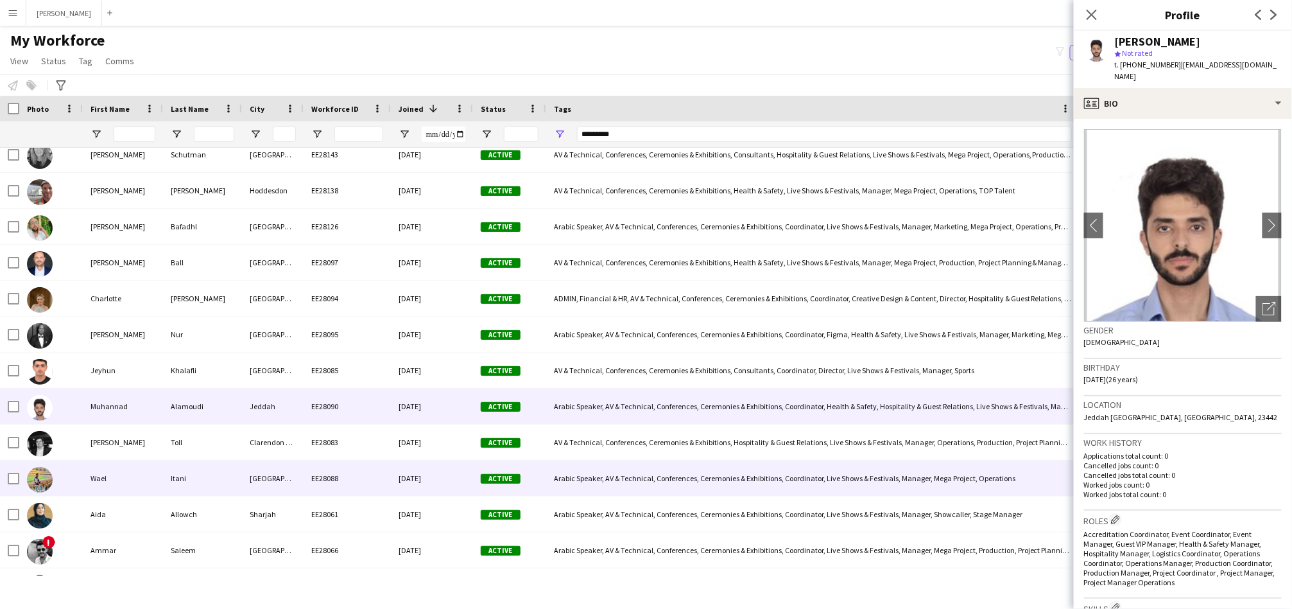
click at [152, 483] on div "Wael" at bounding box center [123, 477] width 80 height 35
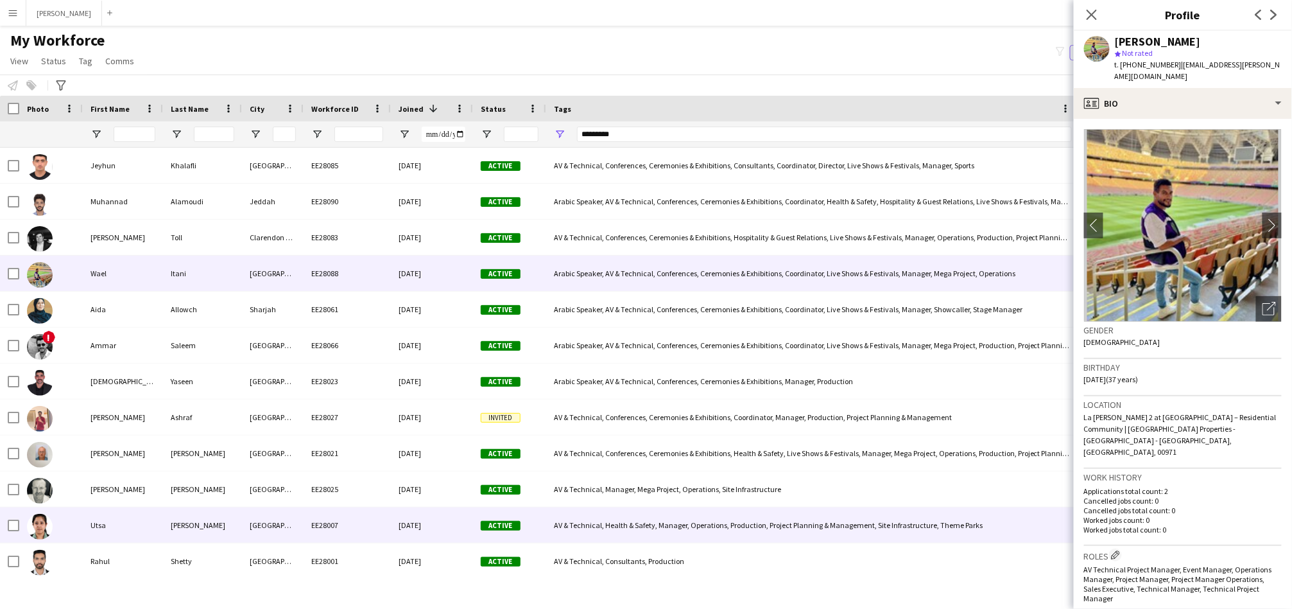
scroll to position [356, 0]
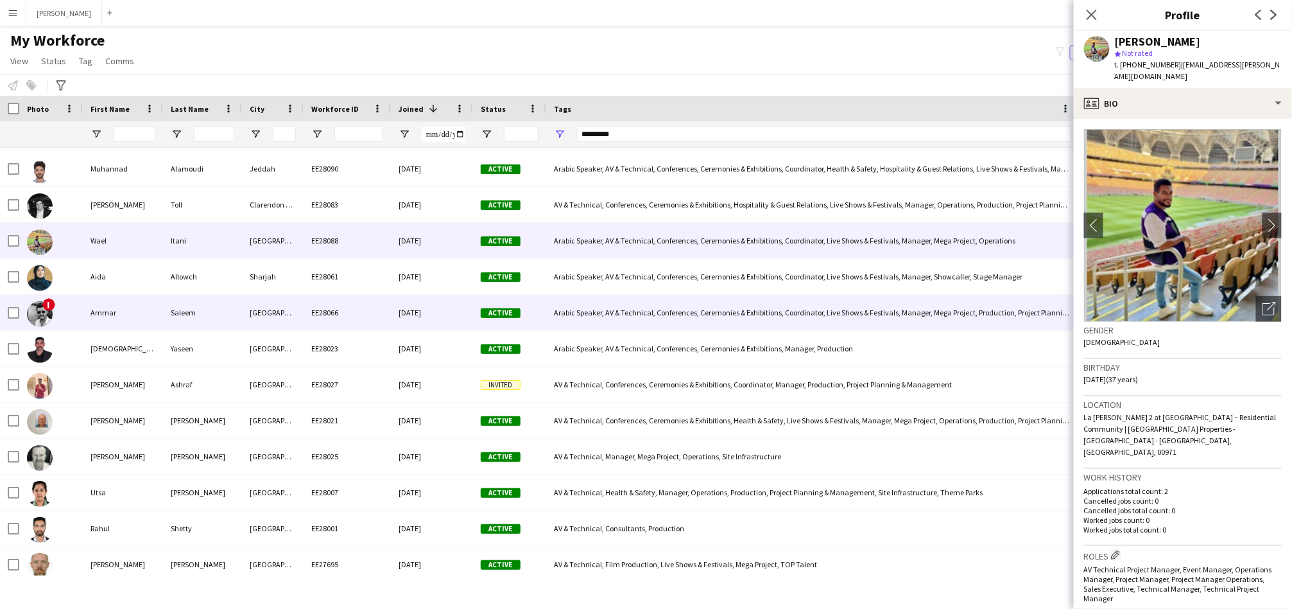
click at [116, 320] on div "Ammar" at bounding box center [123, 312] width 80 height 35
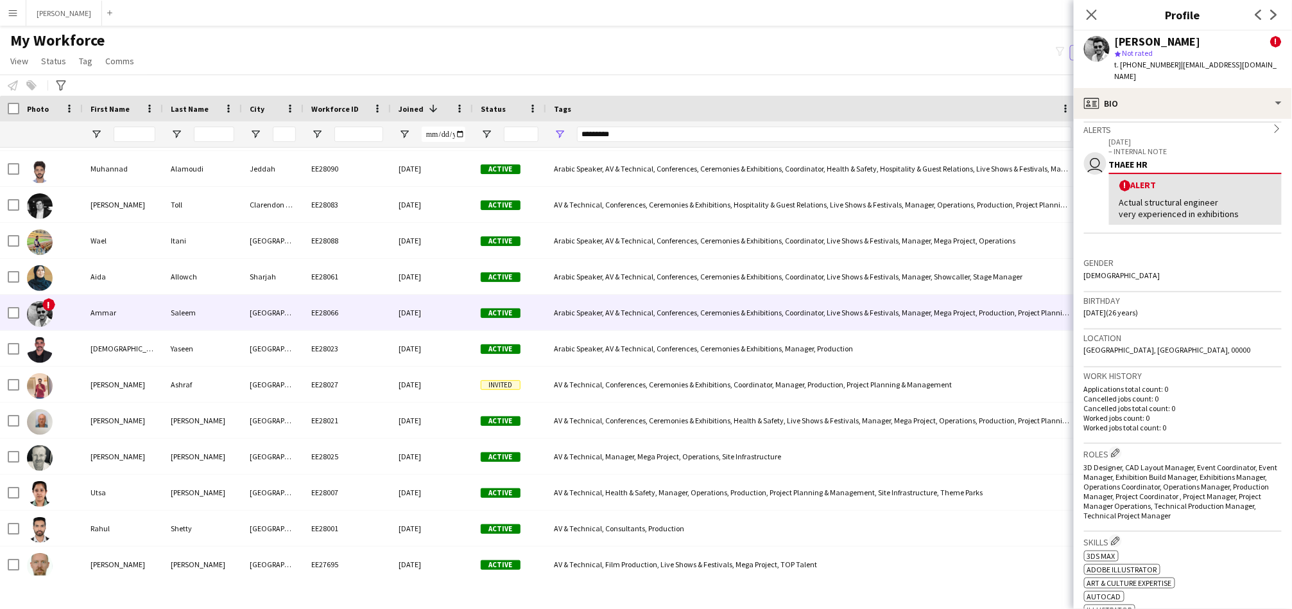
scroll to position [238, 0]
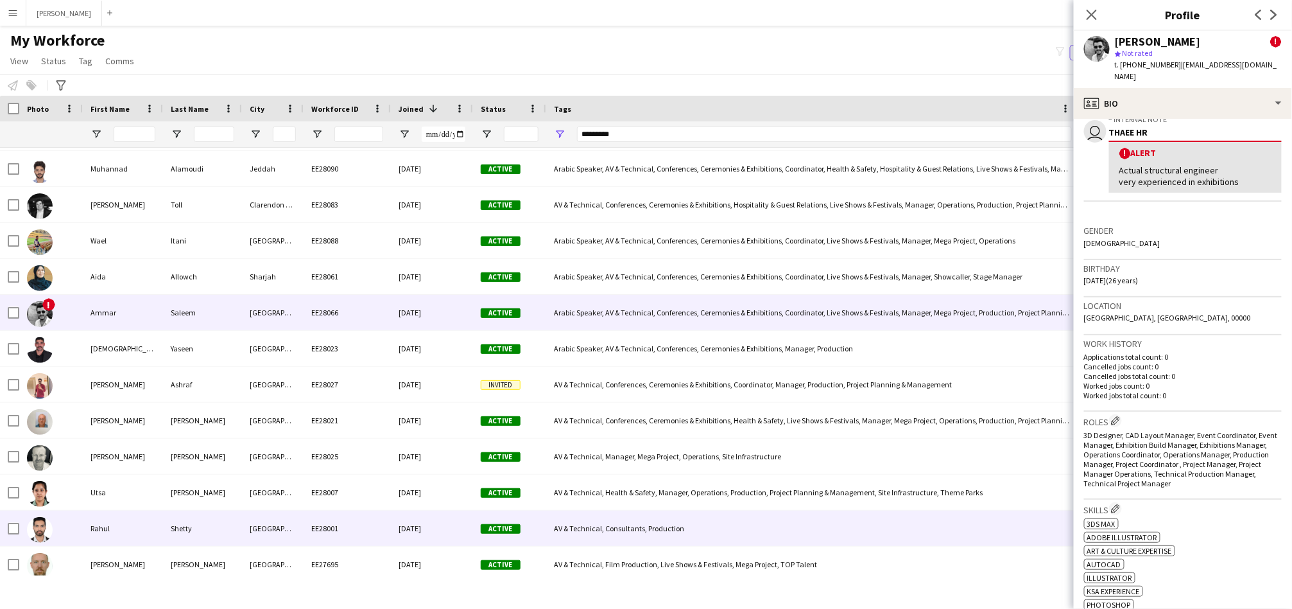
click at [107, 528] on div "Rahul" at bounding box center [123, 527] width 80 height 35
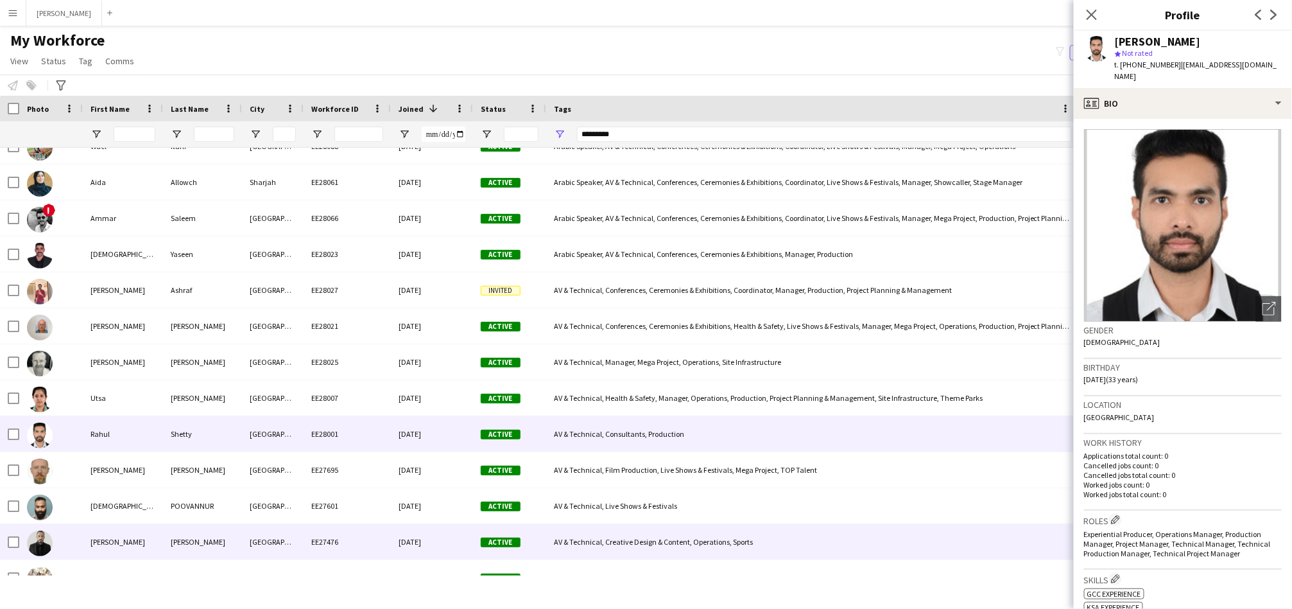
scroll to position [476, 0]
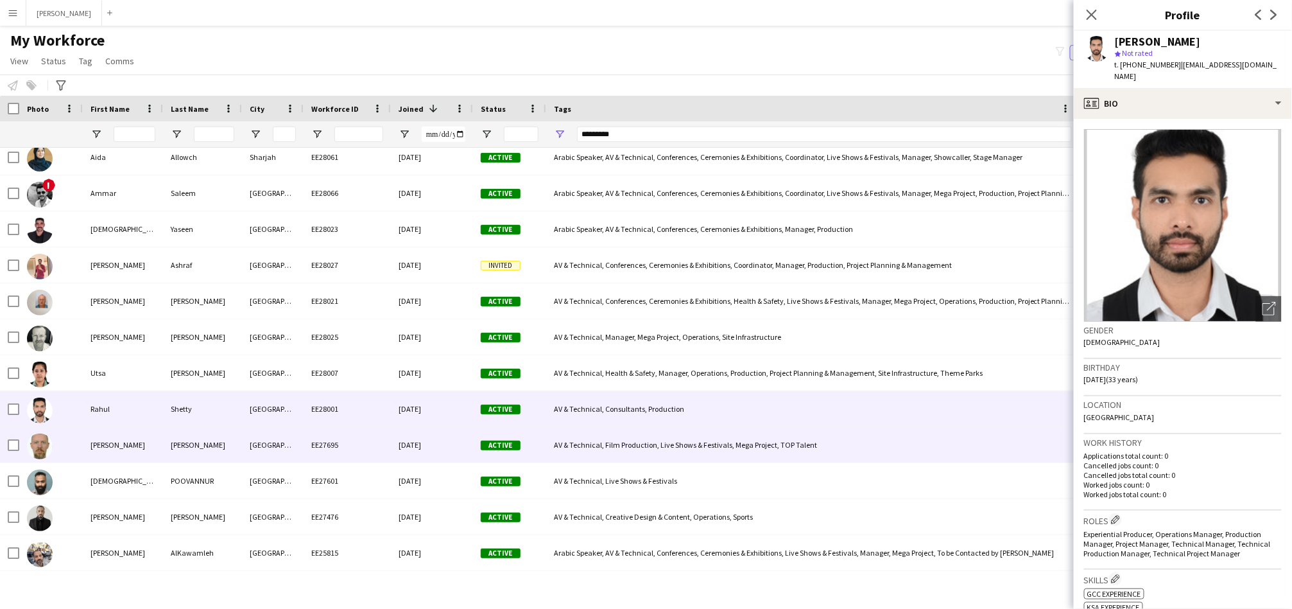
click at [137, 448] on div "[PERSON_NAME]" at bounding box center [123, 444] width 80 height 35
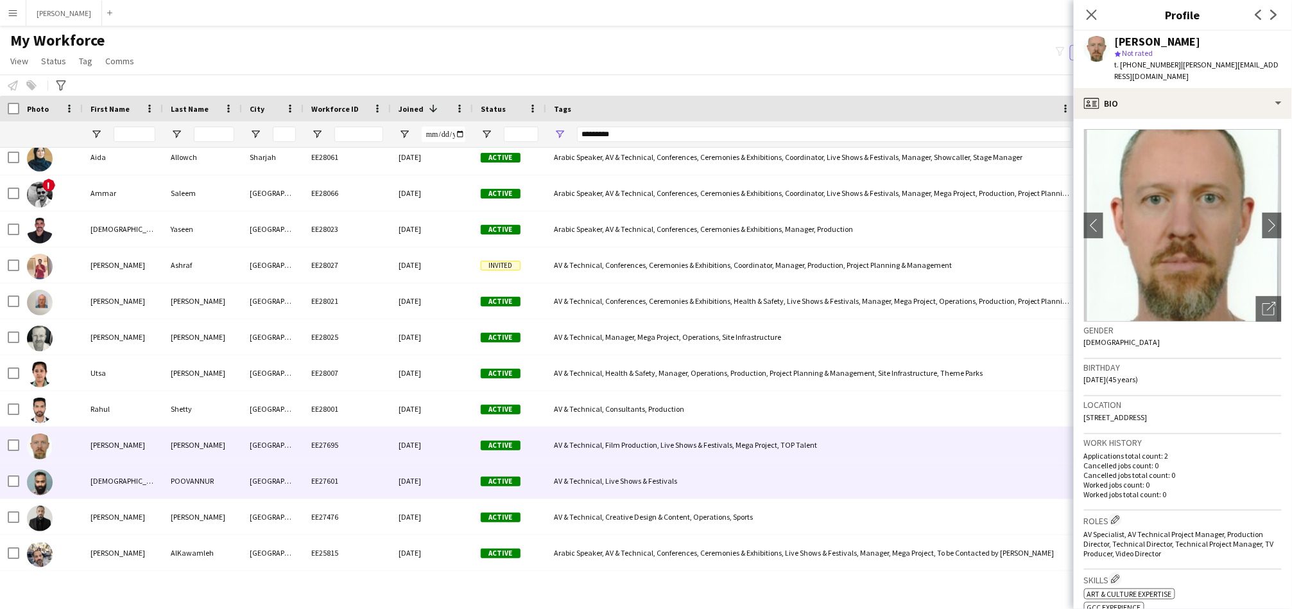
click at [133, 491] on div "[DEMOGRAPHIC_DATA]" at bounding box center [123, 480] width 80 height 35
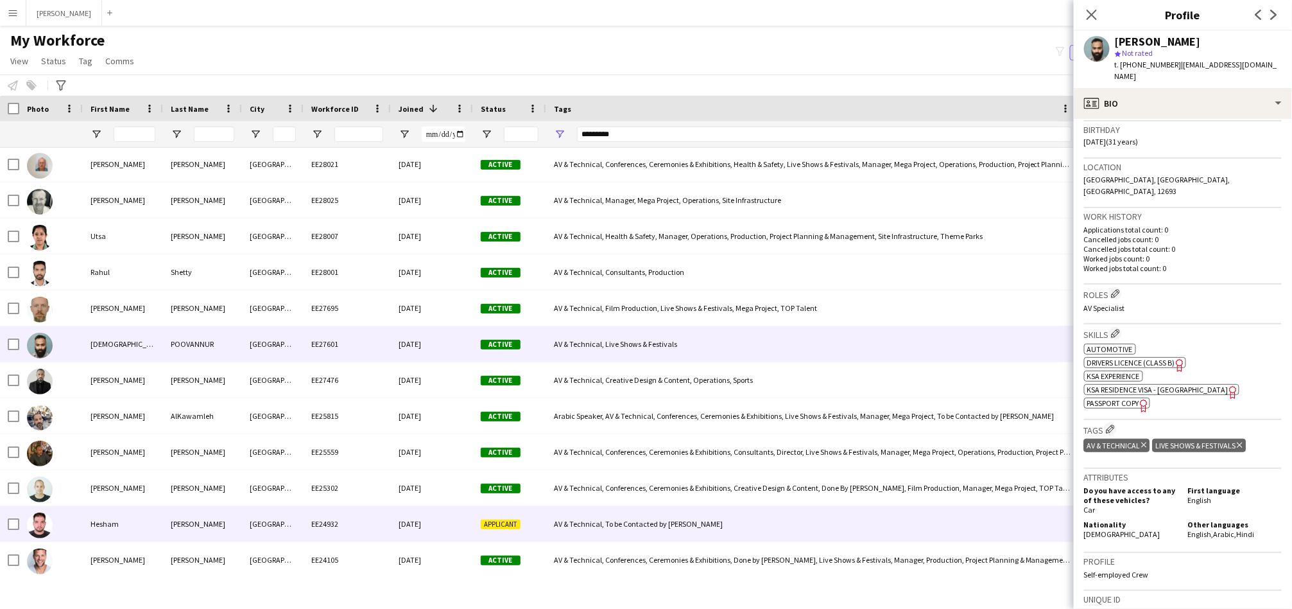
scroll to position [713, 0]
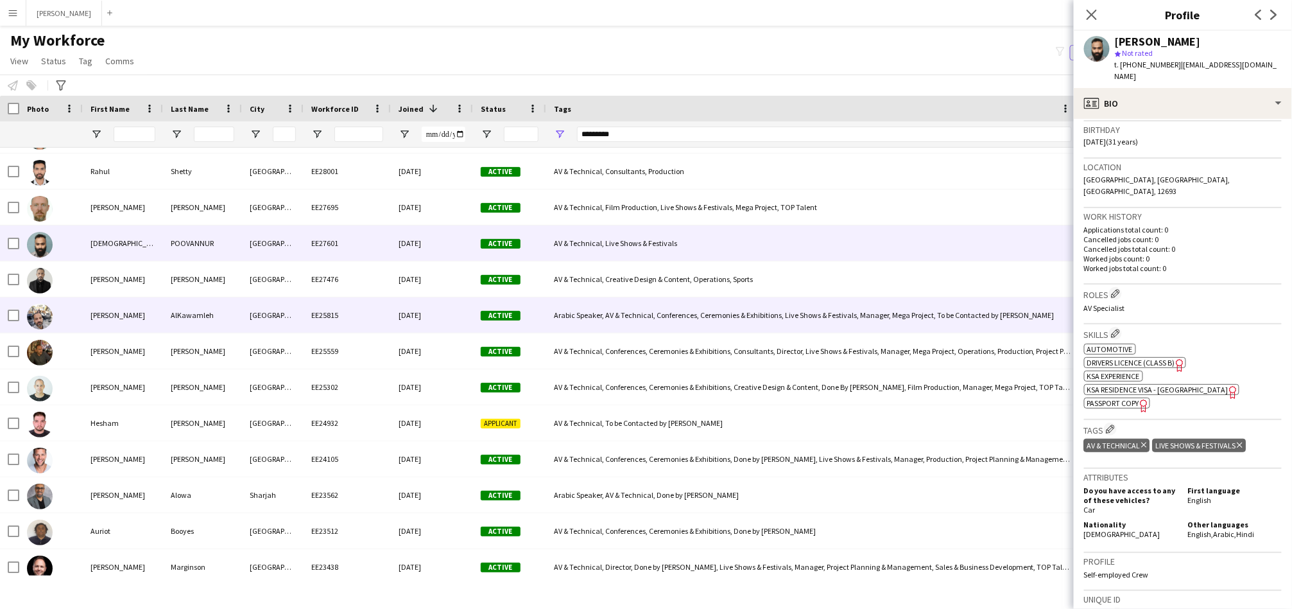
click at [154, 321] on div "[PERSON_NAME]" at bounding box center [123, 314] width 80 height 35
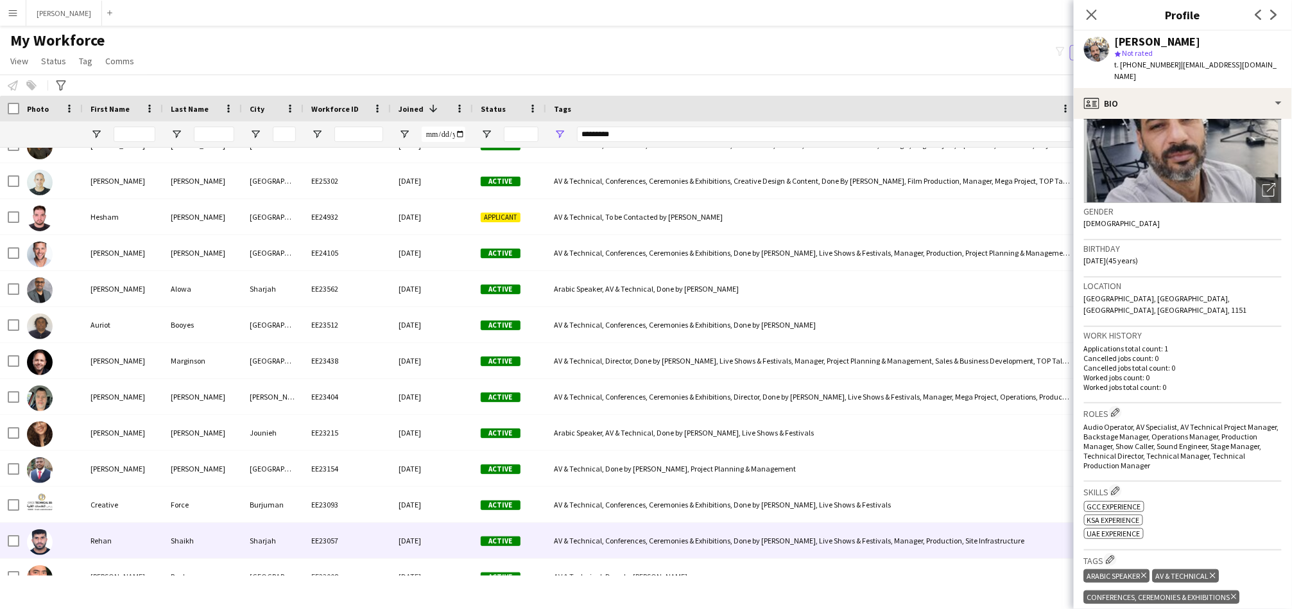
scroll to position [951, 0]
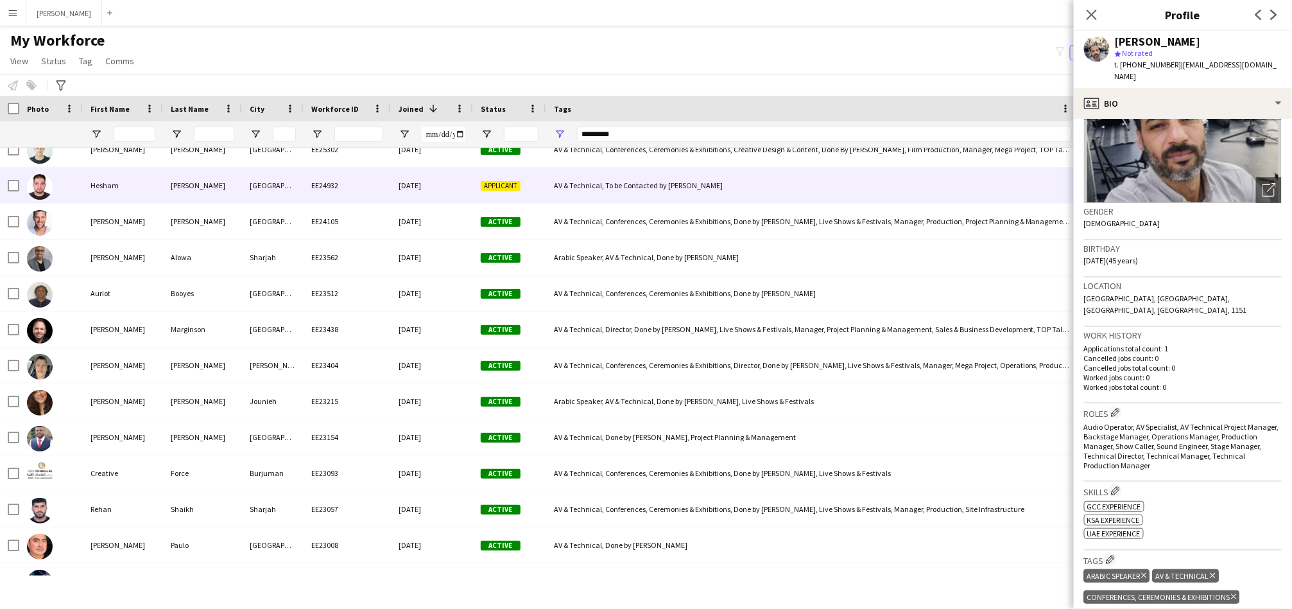
click at [143, 189] on div "Hesham" at bounding box center [123, 185] width 80 height 35
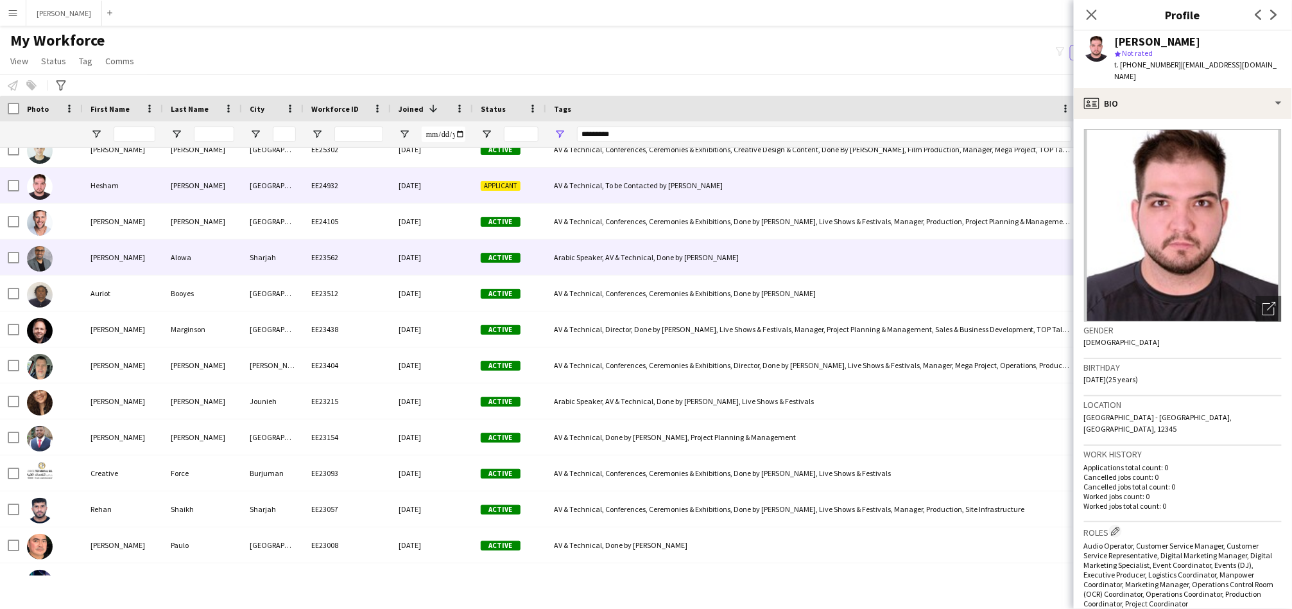
click at [145, 263] on div "[PERSON_NAME]" at bounding box center [123, 256] width 80 height 35
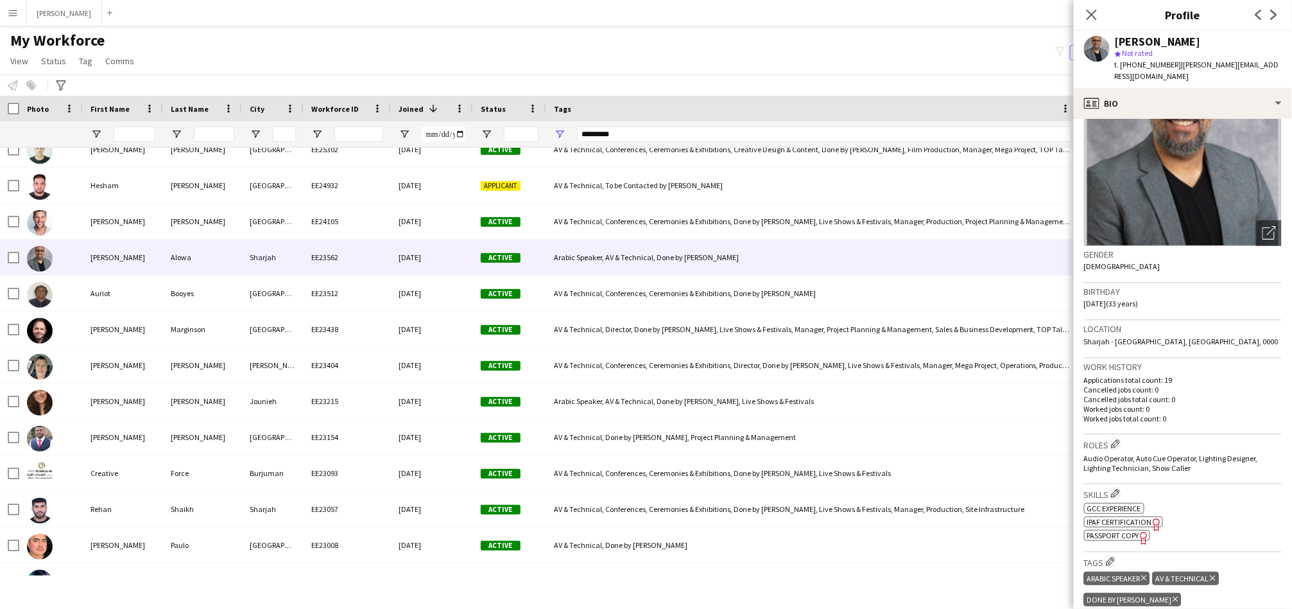
scroll to position [119, 0]
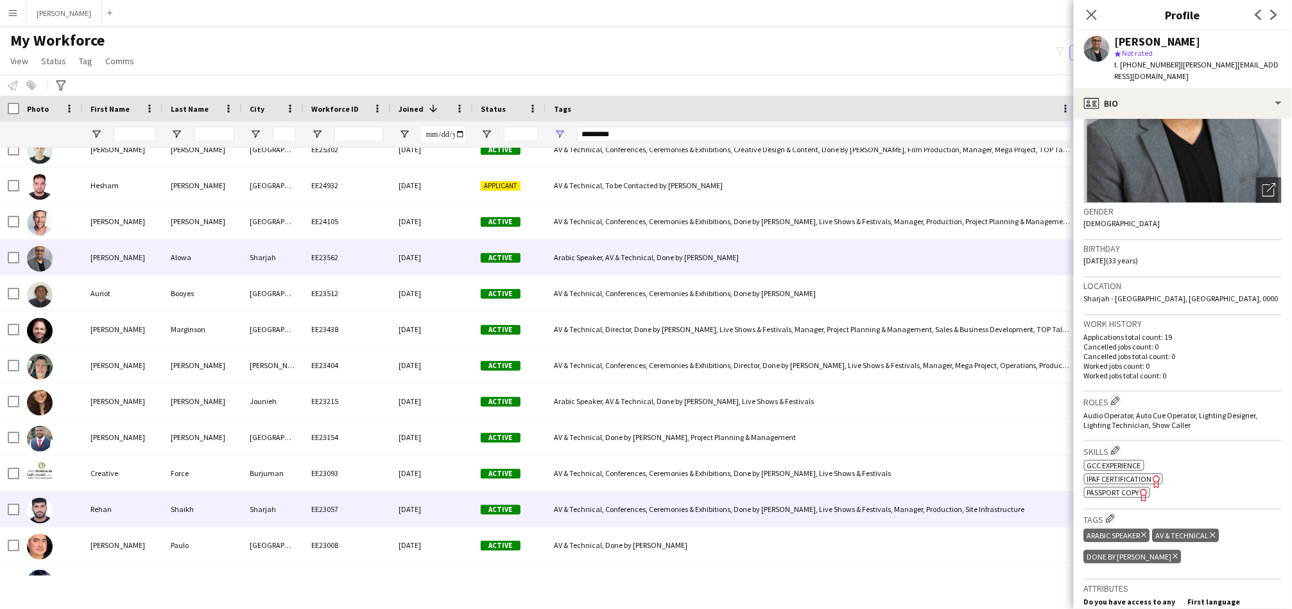
click at [135, 511] on div "Rehan" at bounding box center [123, 508] width 80 height 35
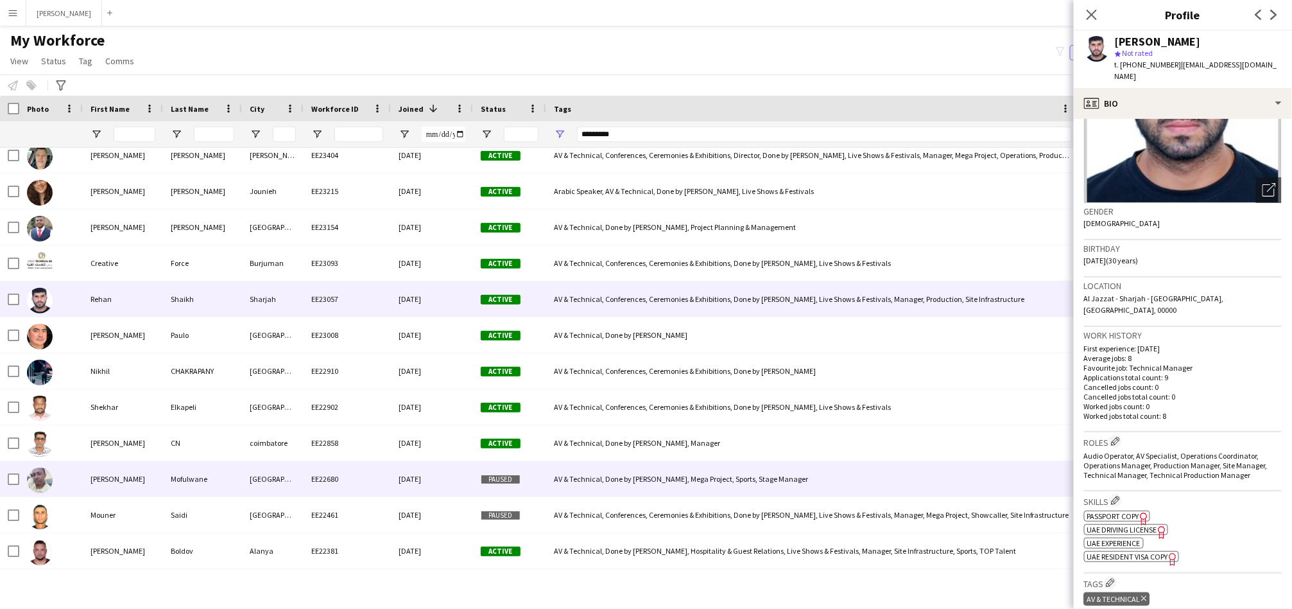
scroll to position [1189, 0]
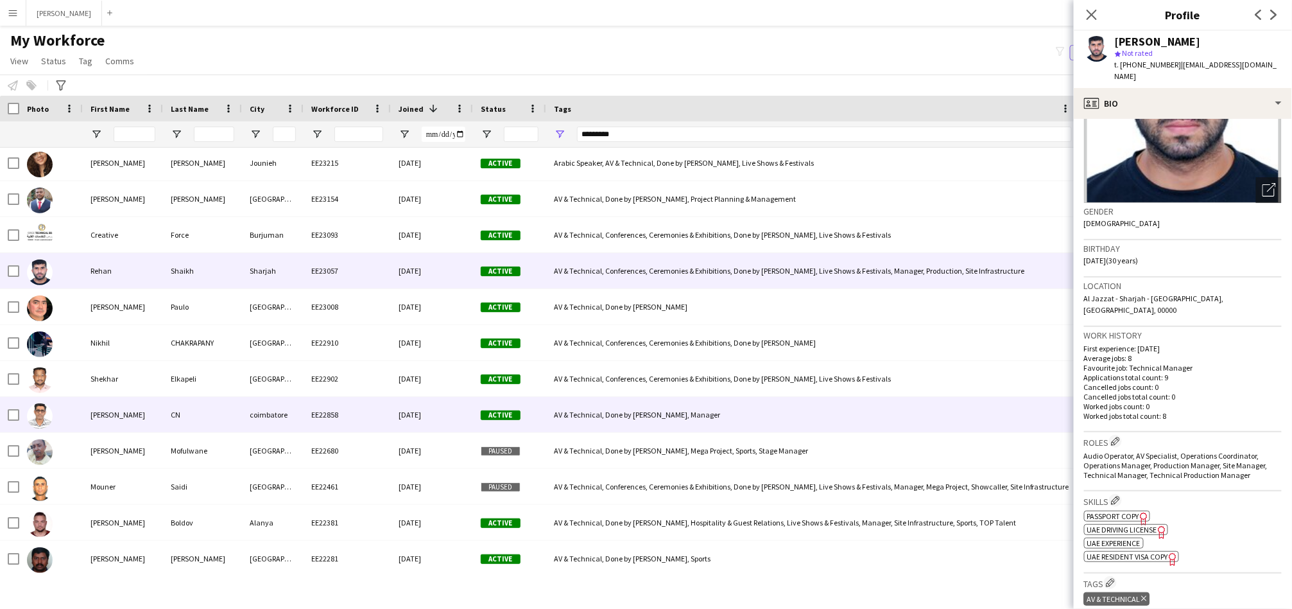
click at [134, 415] on div "[PERSON_NAME]" at bounding box center [123, 414] width 80 height 35
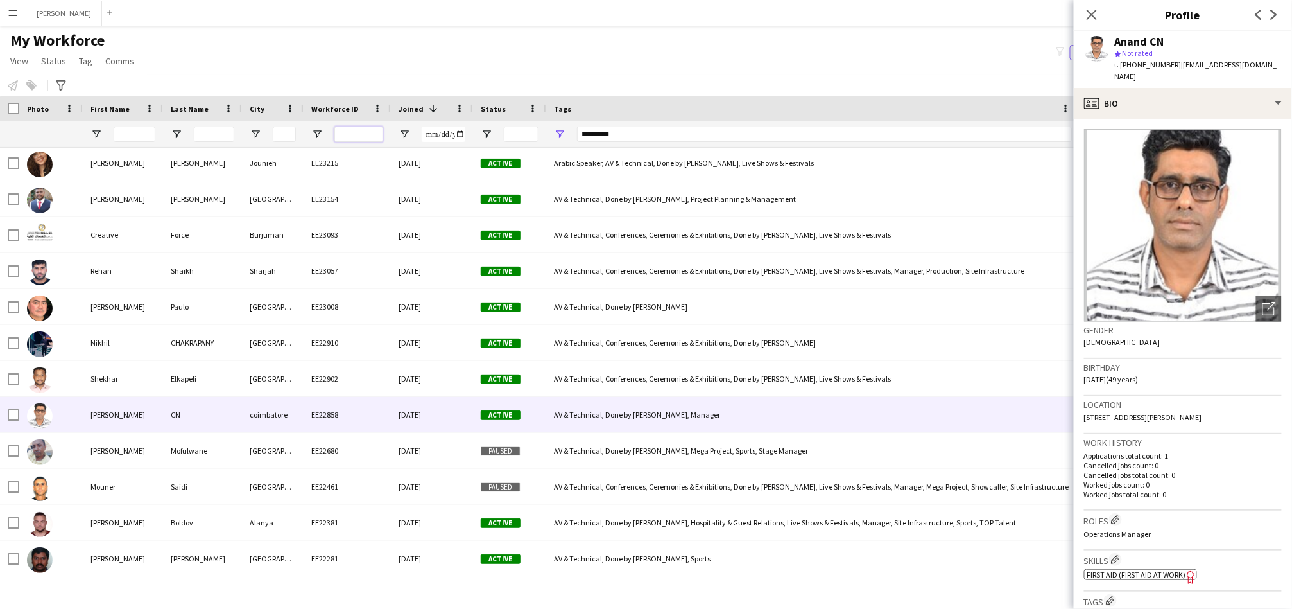
click at [361, 135] on input "Workforce ID Filter Input" at bounding box center [358, 133] width 49 height 15
type input "******"
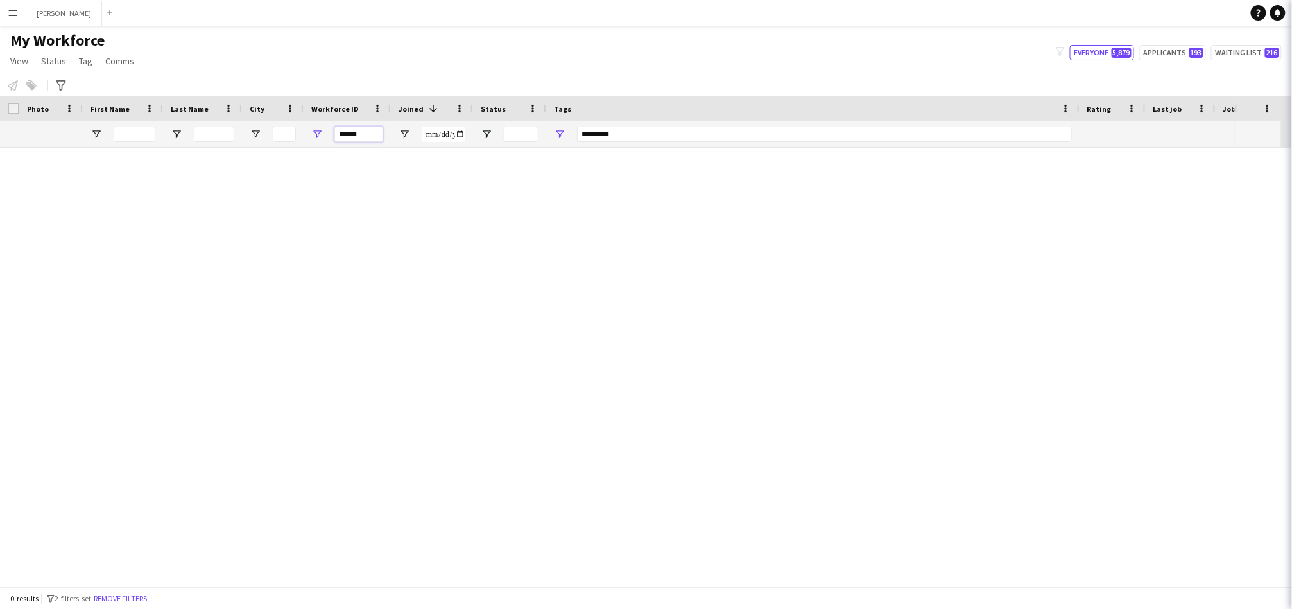
scroll to position [0, 0]
click at [352, 127] on input "******" at bounding box center [358, 133] width 49 height 15
click at [349, 126] on input "******" at bounding box center [358, 133] width 49 height 15
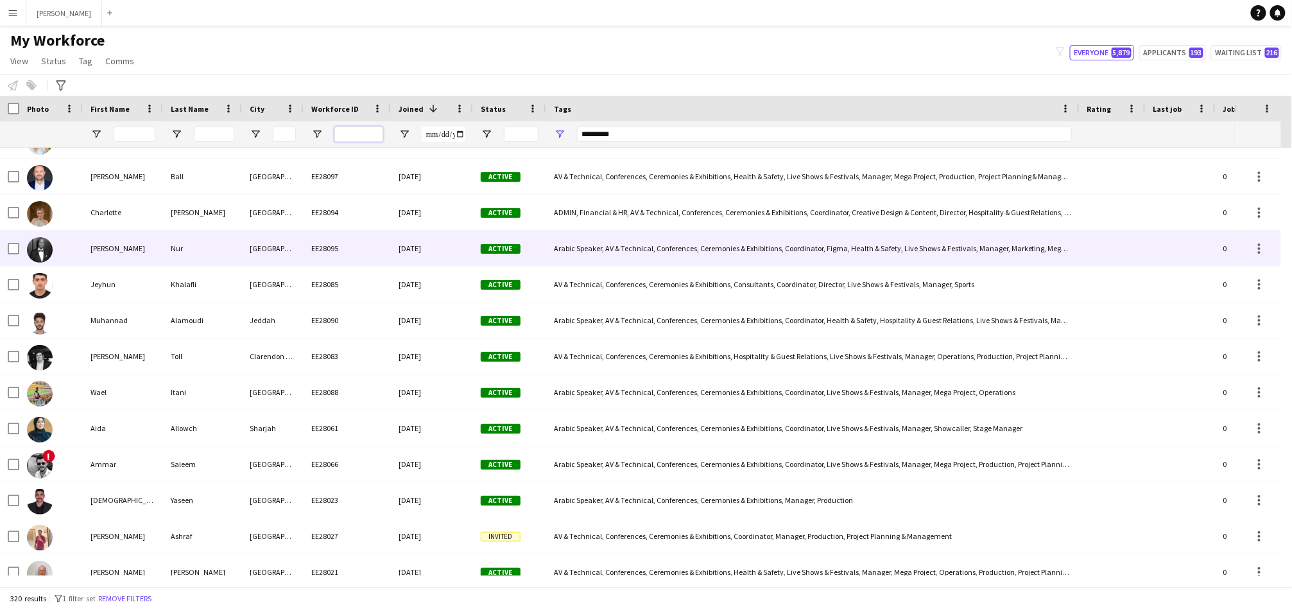
scroll to position [238, 0]
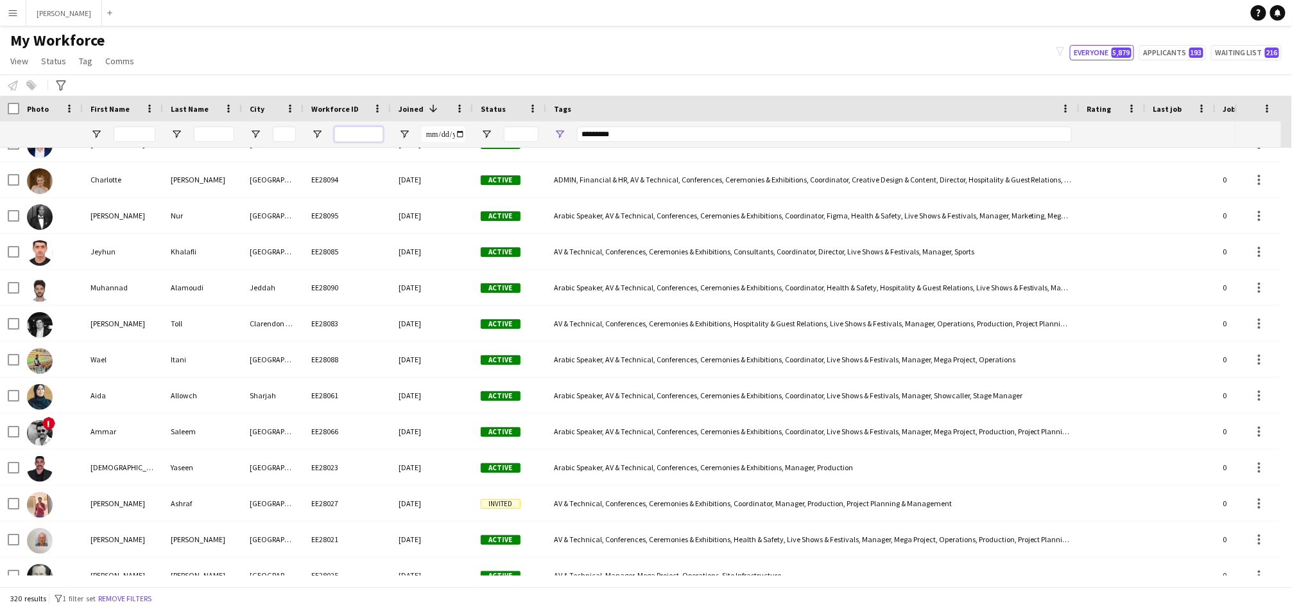
click at [358, 138] on input "Workforce ID Filter Input" at bounding box center [358, 133] width 49 height 15
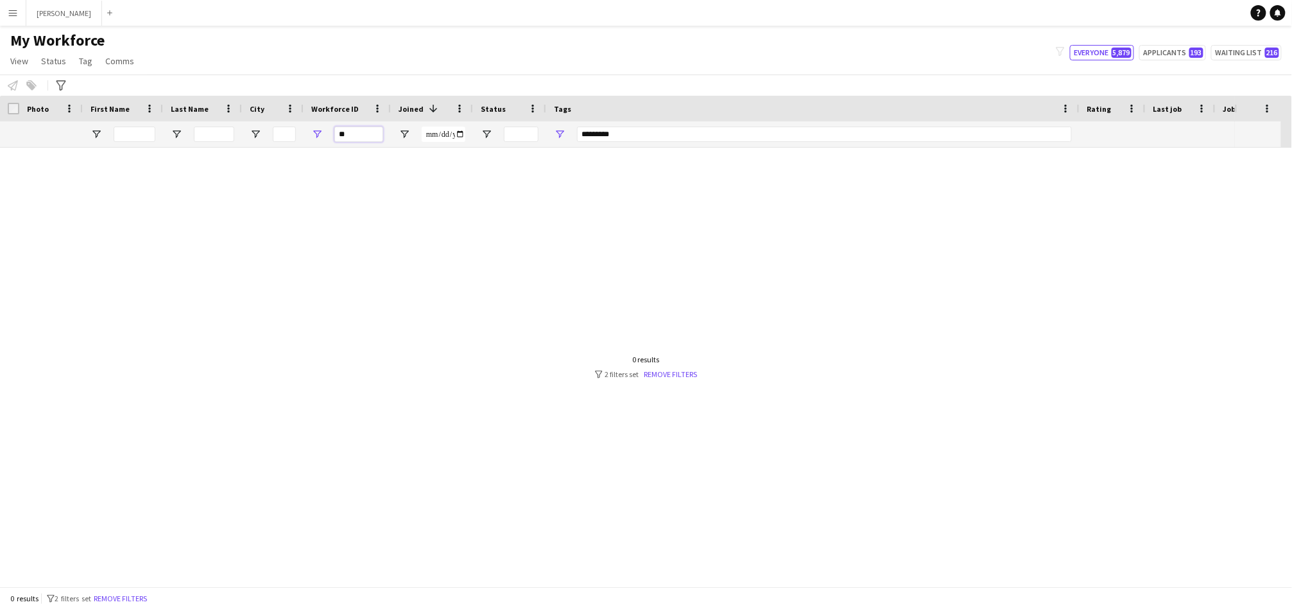
scroll to position [0, 0]
type input "******"
click at [713, 137] on input "*********" at bounding box center [824, 133] width 495 height 15
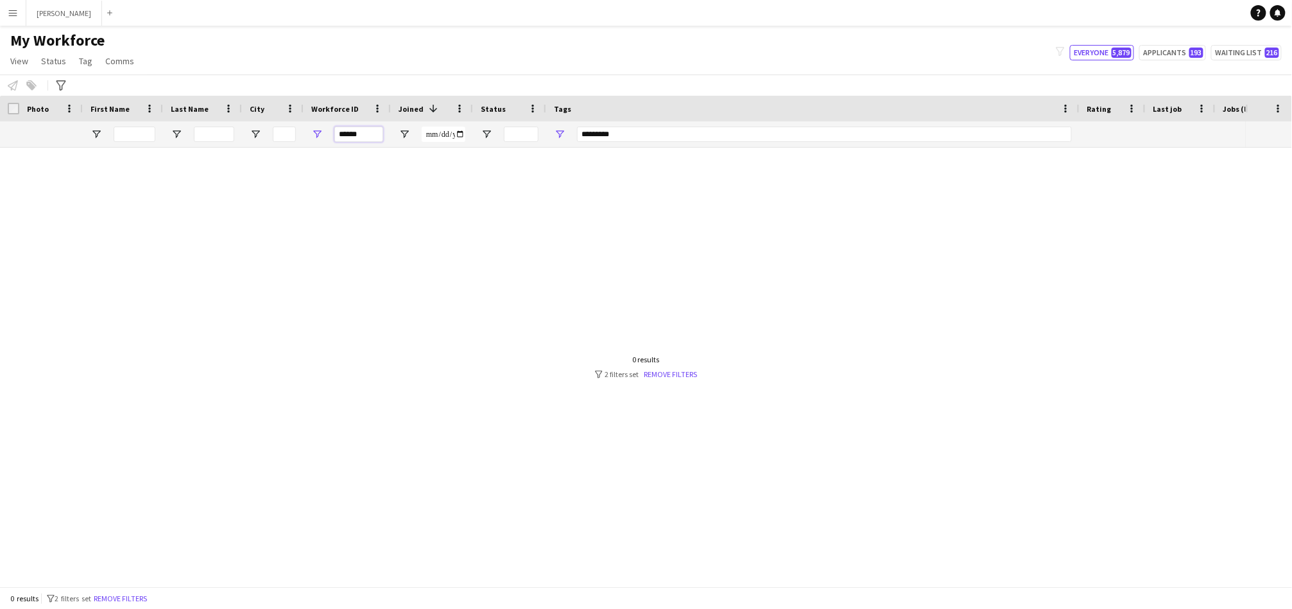
click at [368, 134] on input "******" at bounding box center [358, 133] width 49 height 15
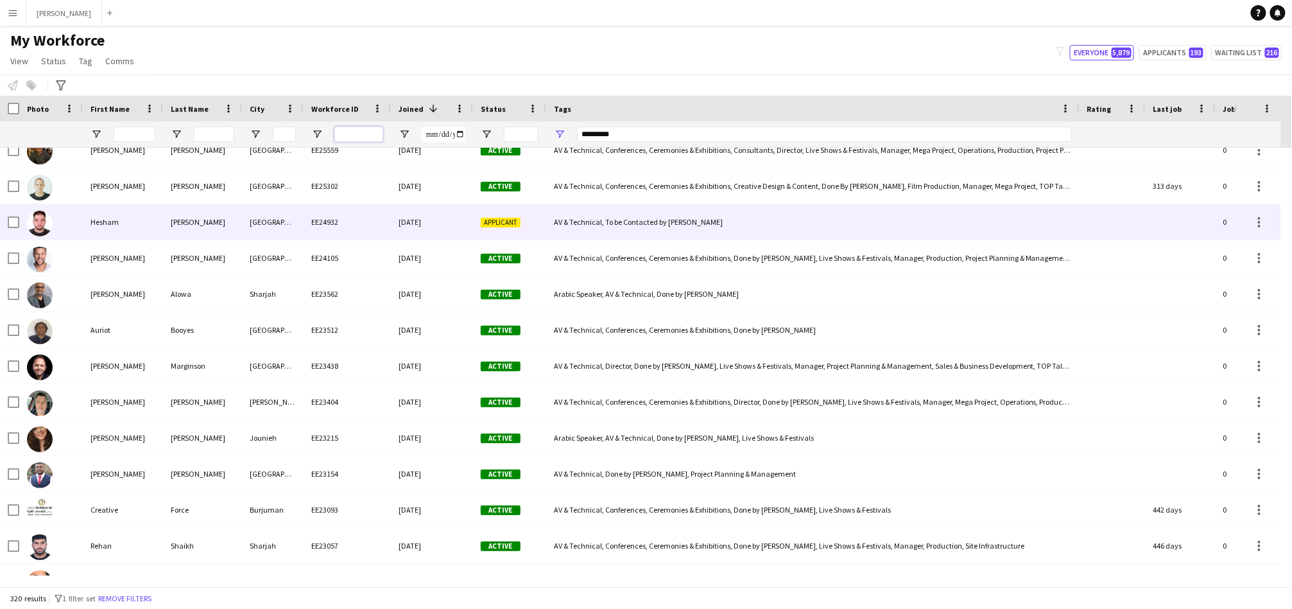
scroll to position [1070, 0]
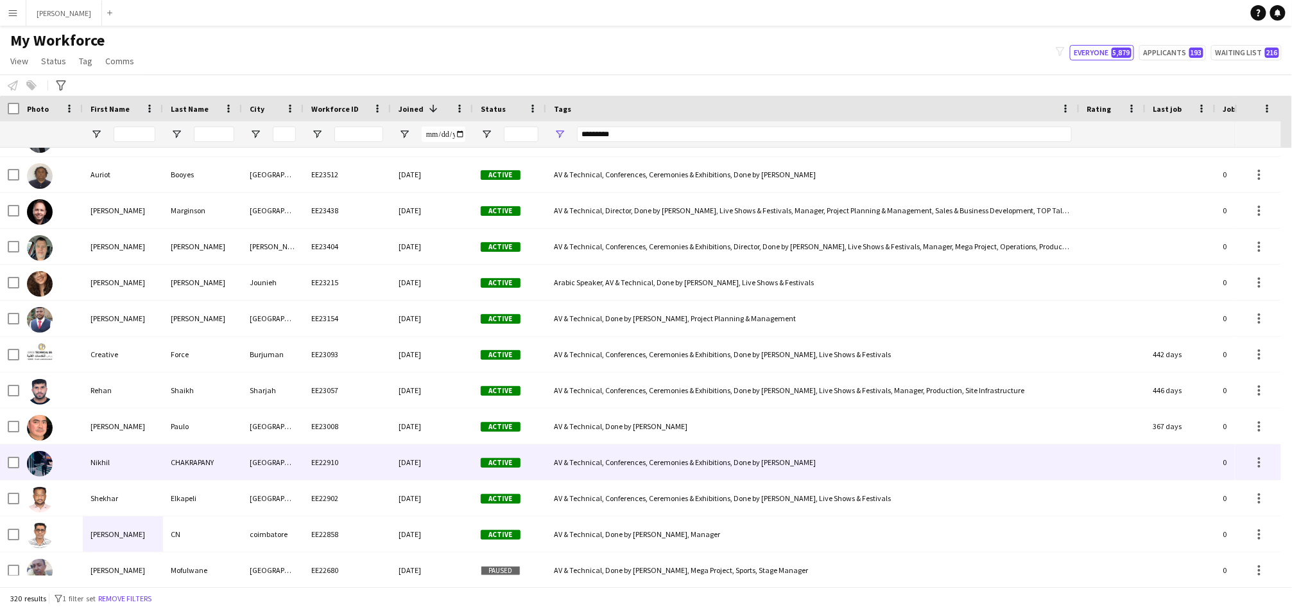
click at [229, 453] on div "CHAKRAPANY" at bounding box center [202, 461] width 79 height 35
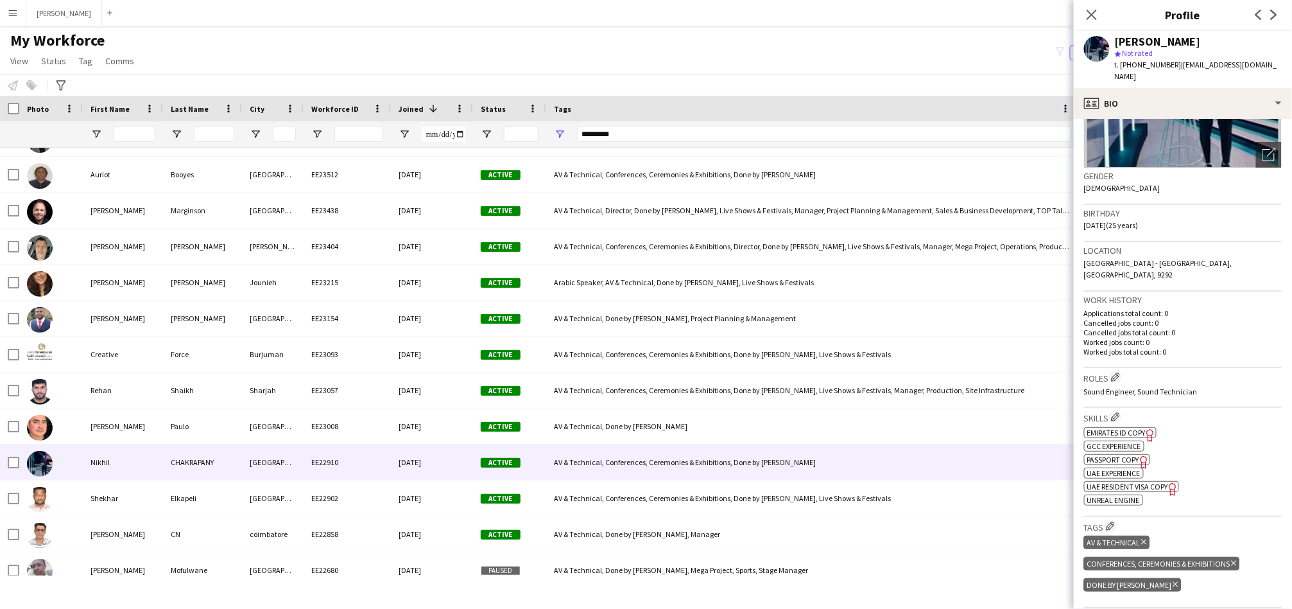
scroll to position [238, 0]
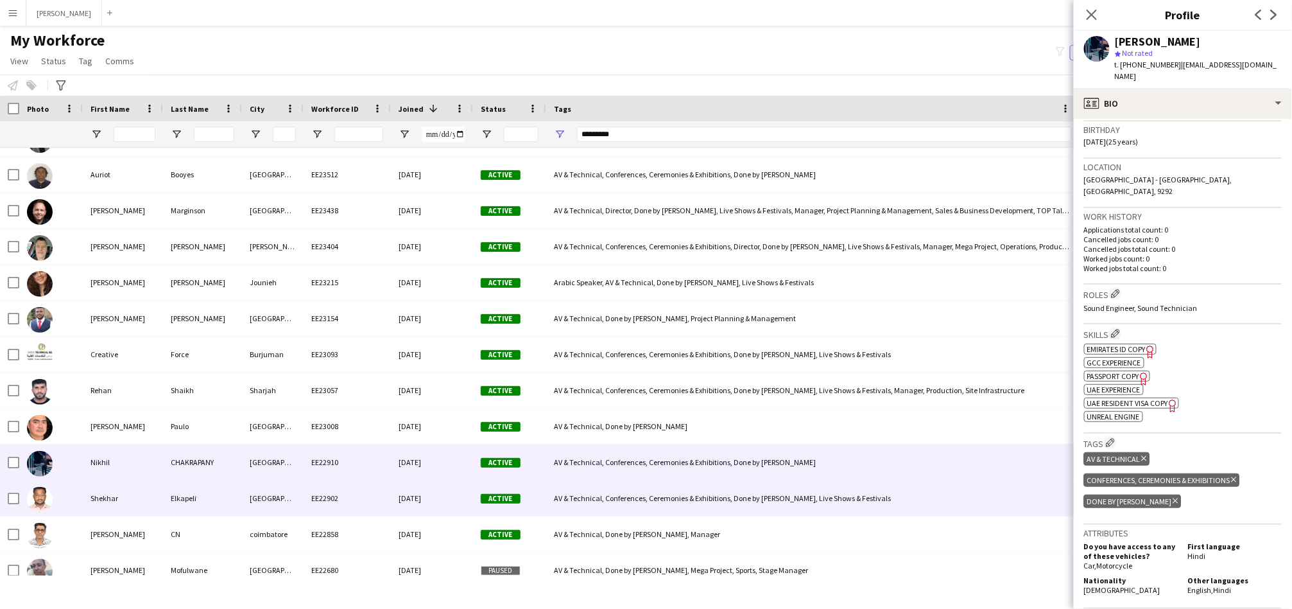
click at [204, 501] on div "Elkapeli" at bounding box center [202, 497] width 79 height 35
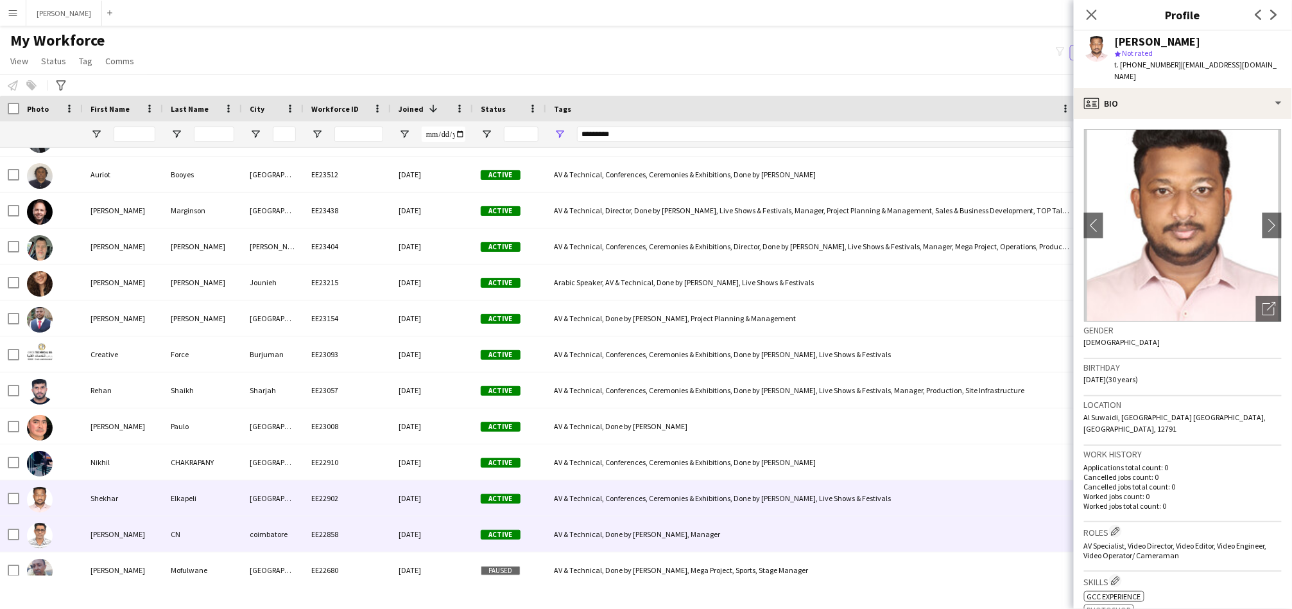
click at [195, 528] on div "CN" at bounding box center [202, 533] width 79 height 35
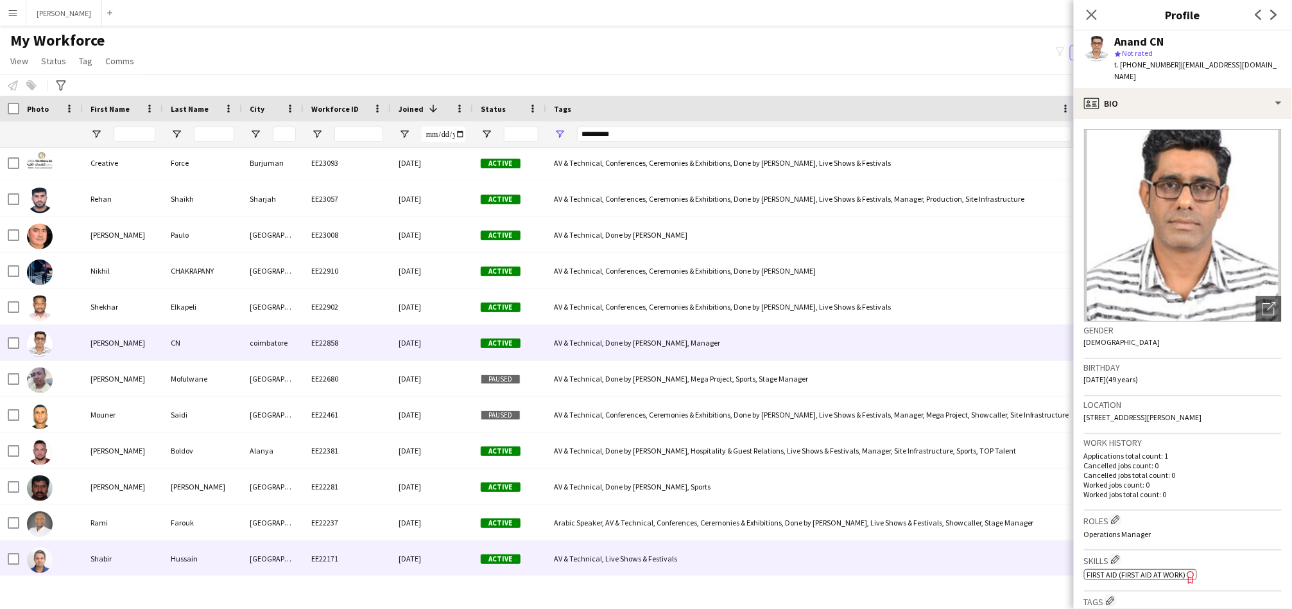
scroll to position [1307, 0]
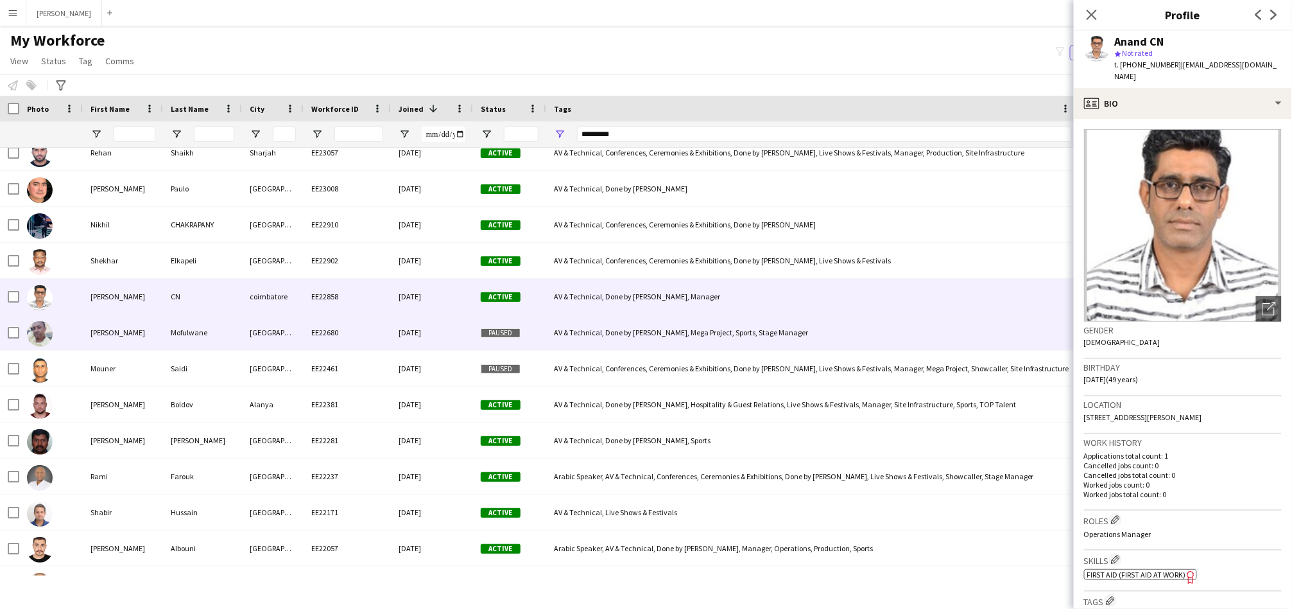
click at [177, 329] on div "Mofulwane" at bounding box center [202, 332] width 79 height 35
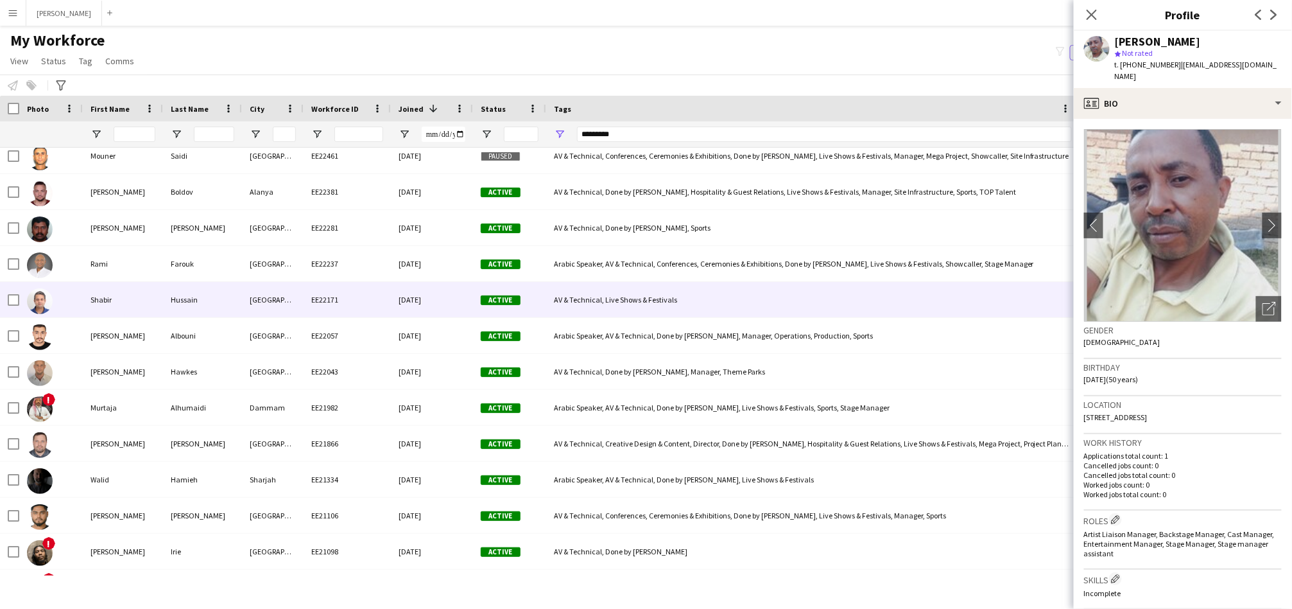
scroll to position [1545, 0]
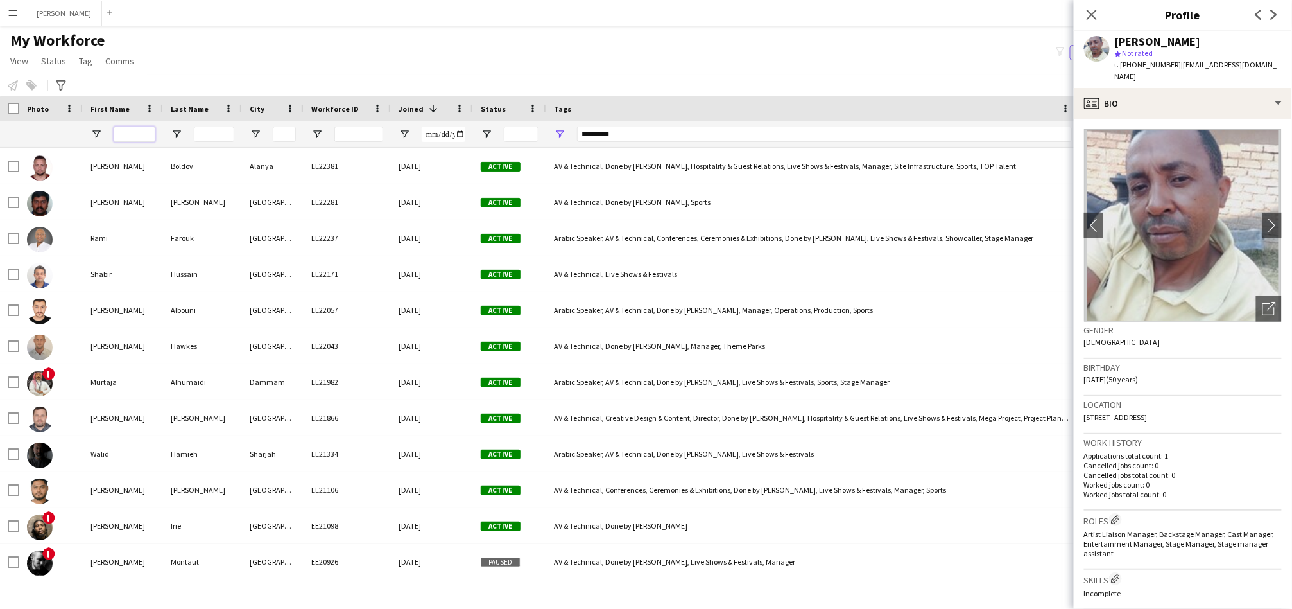
click at [135, 130] on input "First Name Filter Input" at bounding box center [135, 133] width 42 height 15
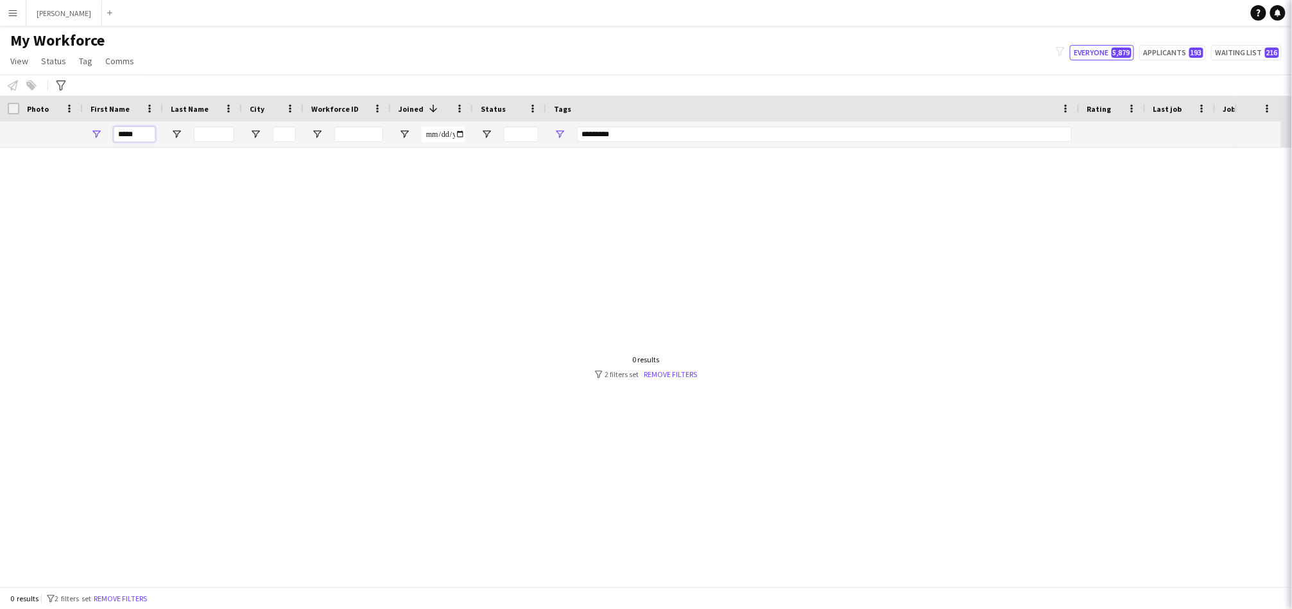
scroll to position [0, 0]
type input "*****"
click at [599, 130] on input "*********" at bounding box center [824, 133] width 495 height 15
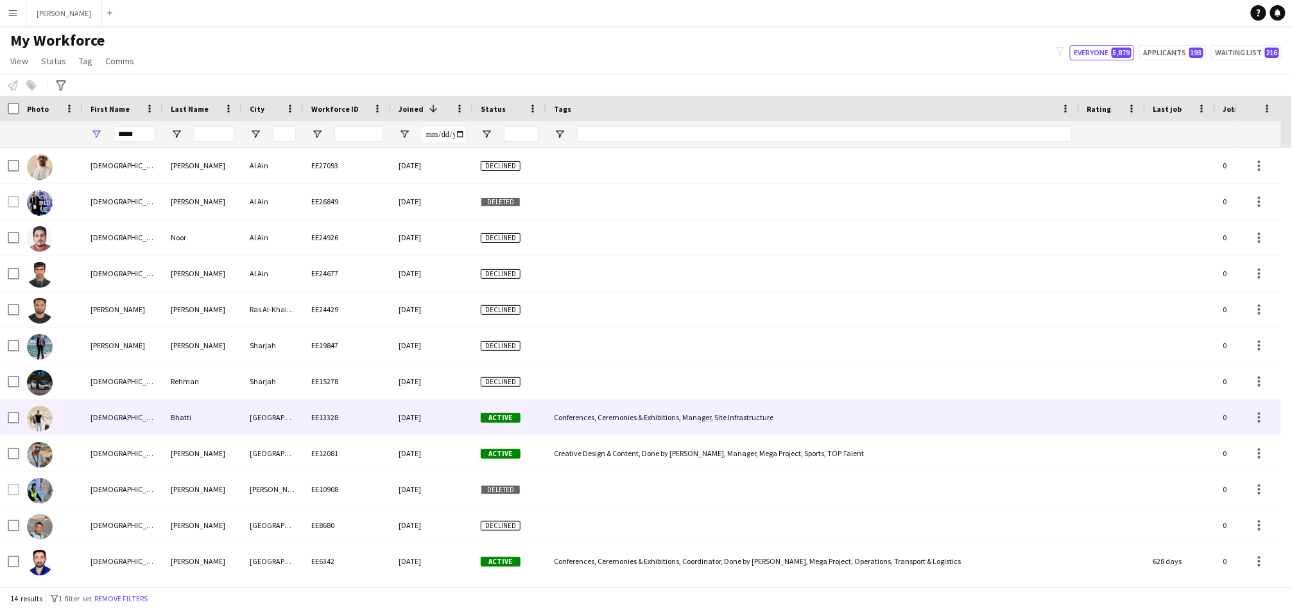
click at [155, 426] on div "[DEMOGRAPHIC_DATA][PERSON_NAME][DEMOGRAPHIC_DATA]" at bounding box center [123, 416] width 80 height 35
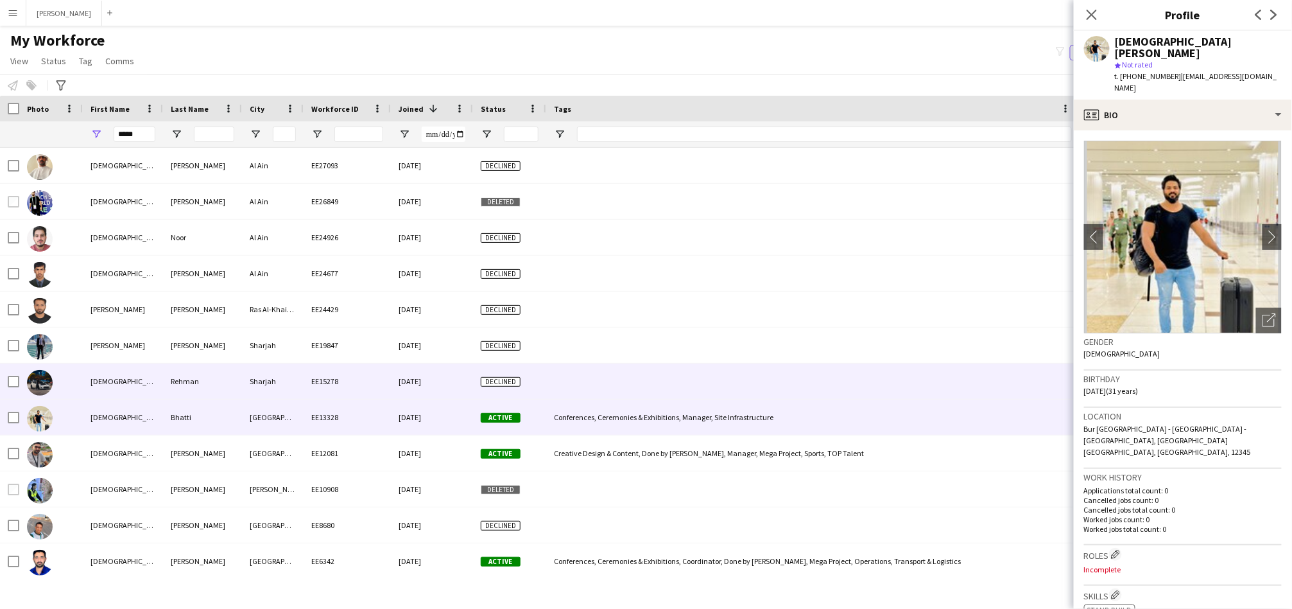
click at [121, 376] on div "[DEMOGRAPHIC_DATA]" at bounding box center [123, 380] width 80 height 35
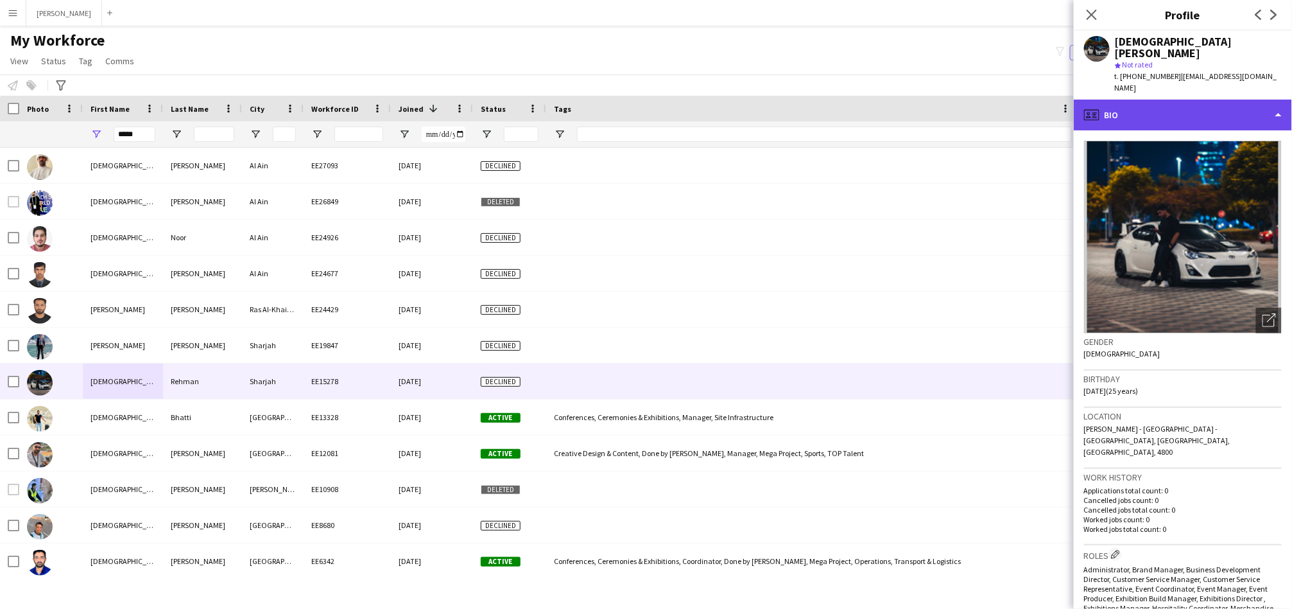
click at [1201, 100] on div "profile Bio" at bounding box center [1183, 115] width 218 height 31
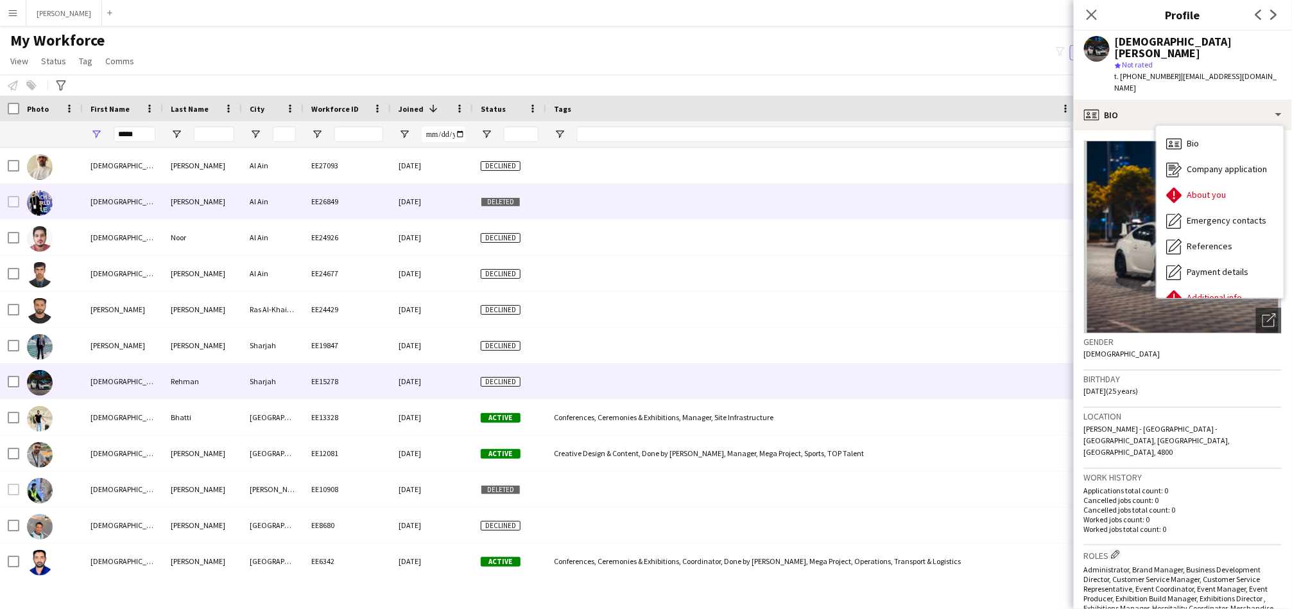
click at [707, 189] on div at bounding box center [813, 201] width 534 height 35
